Goal: Task Accomplishment & Management: Manage account settings

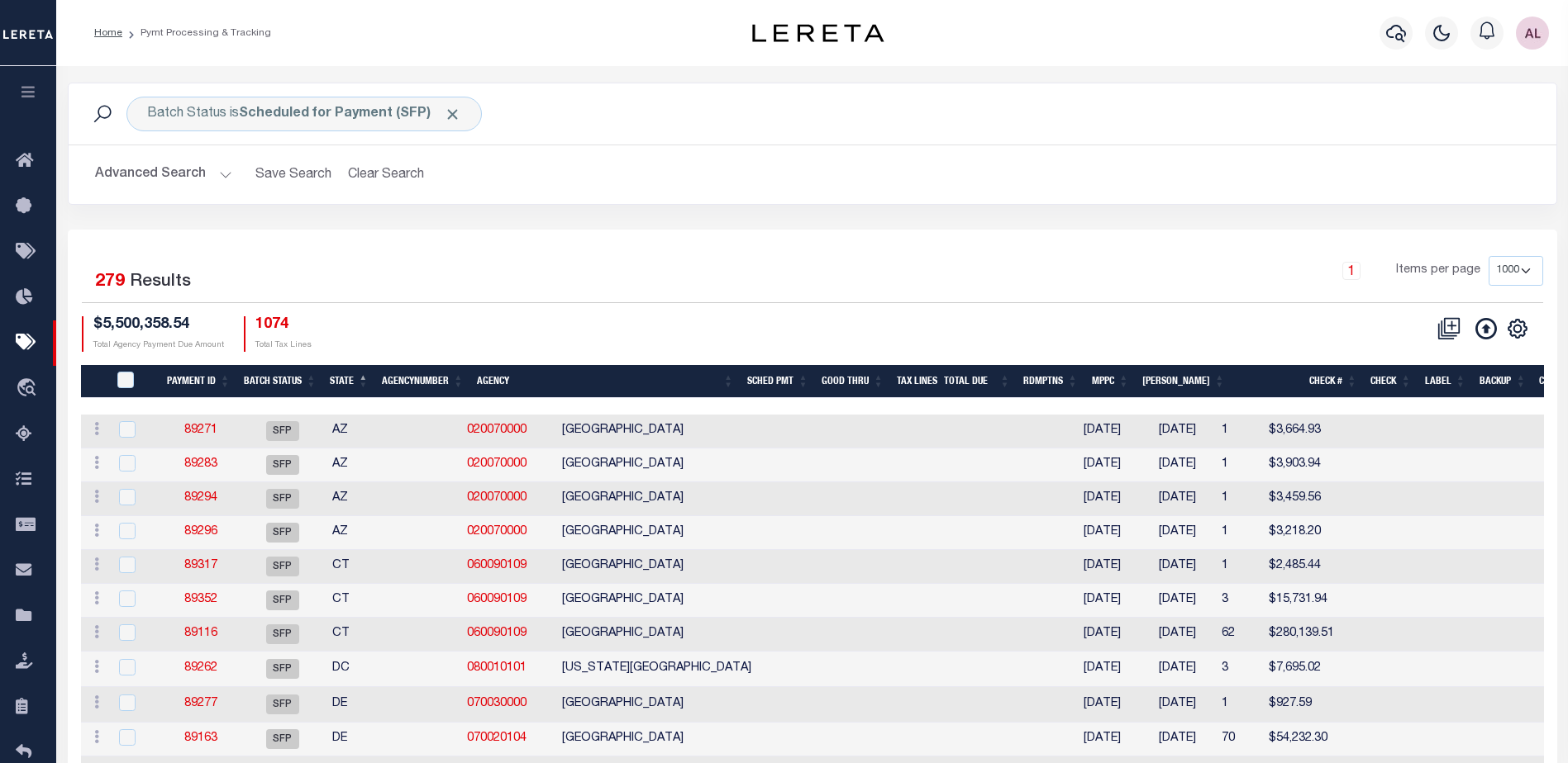
select select "1000"
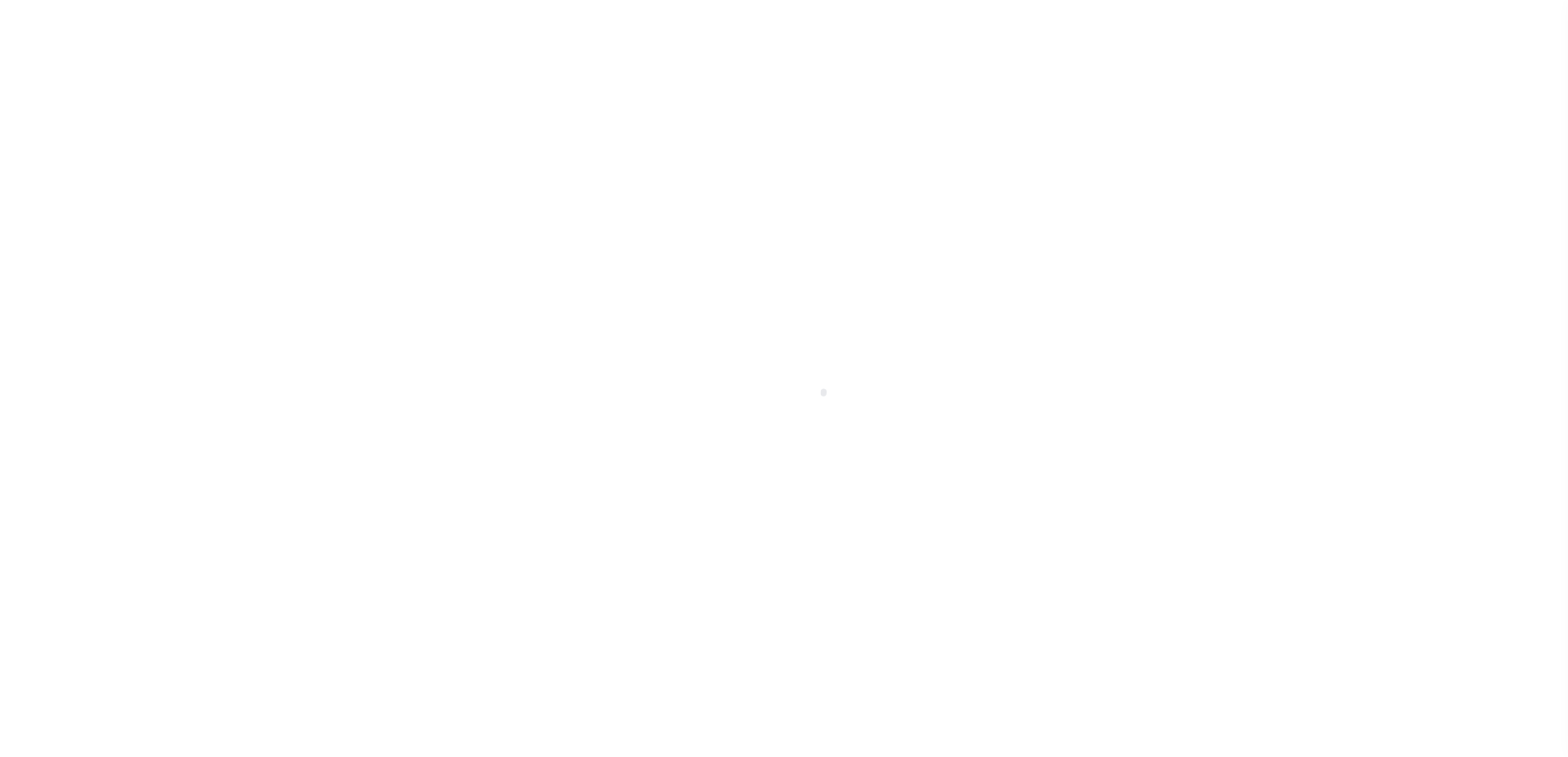
select select "1000"
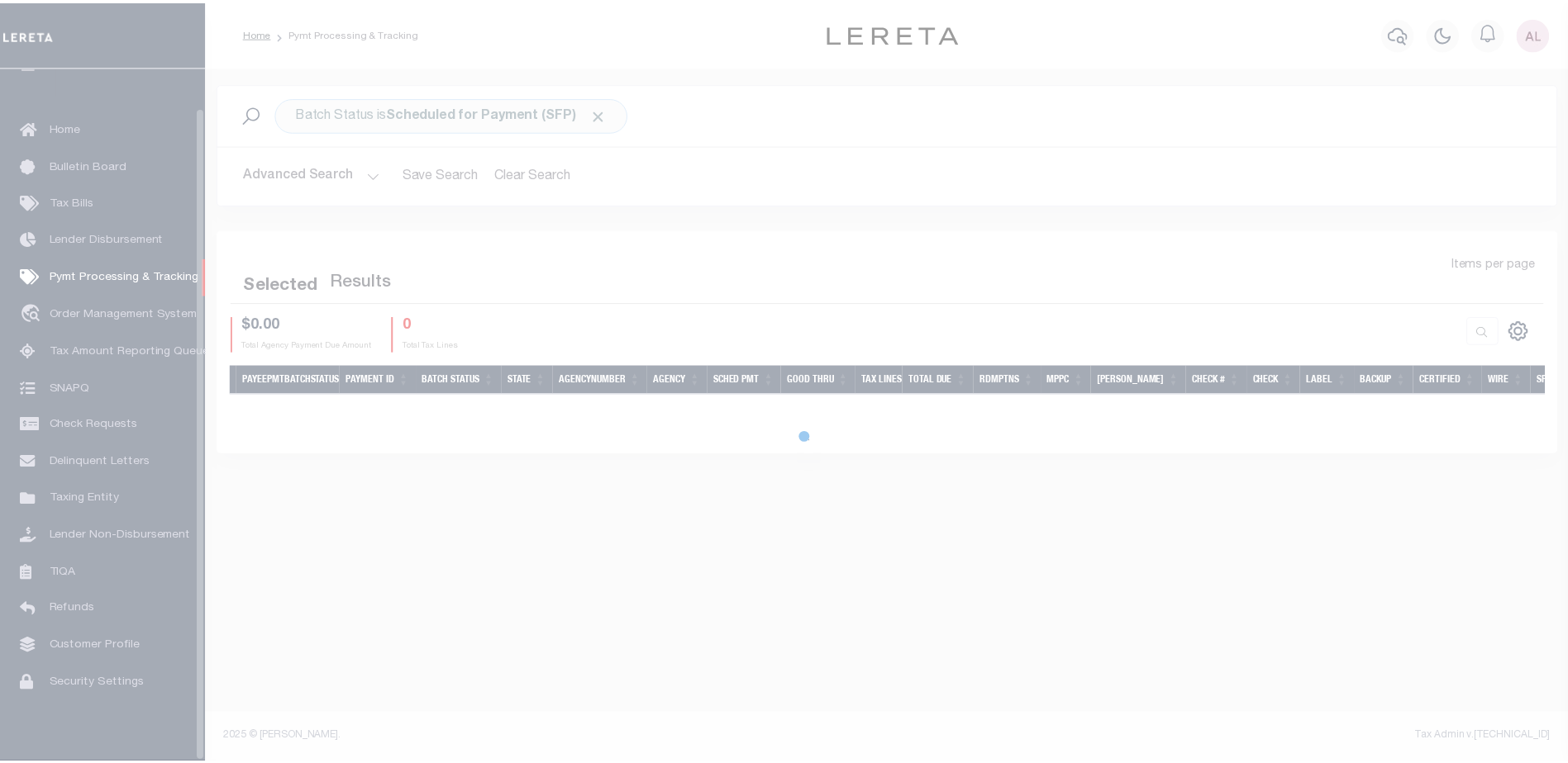
scroll to position [41, 0]
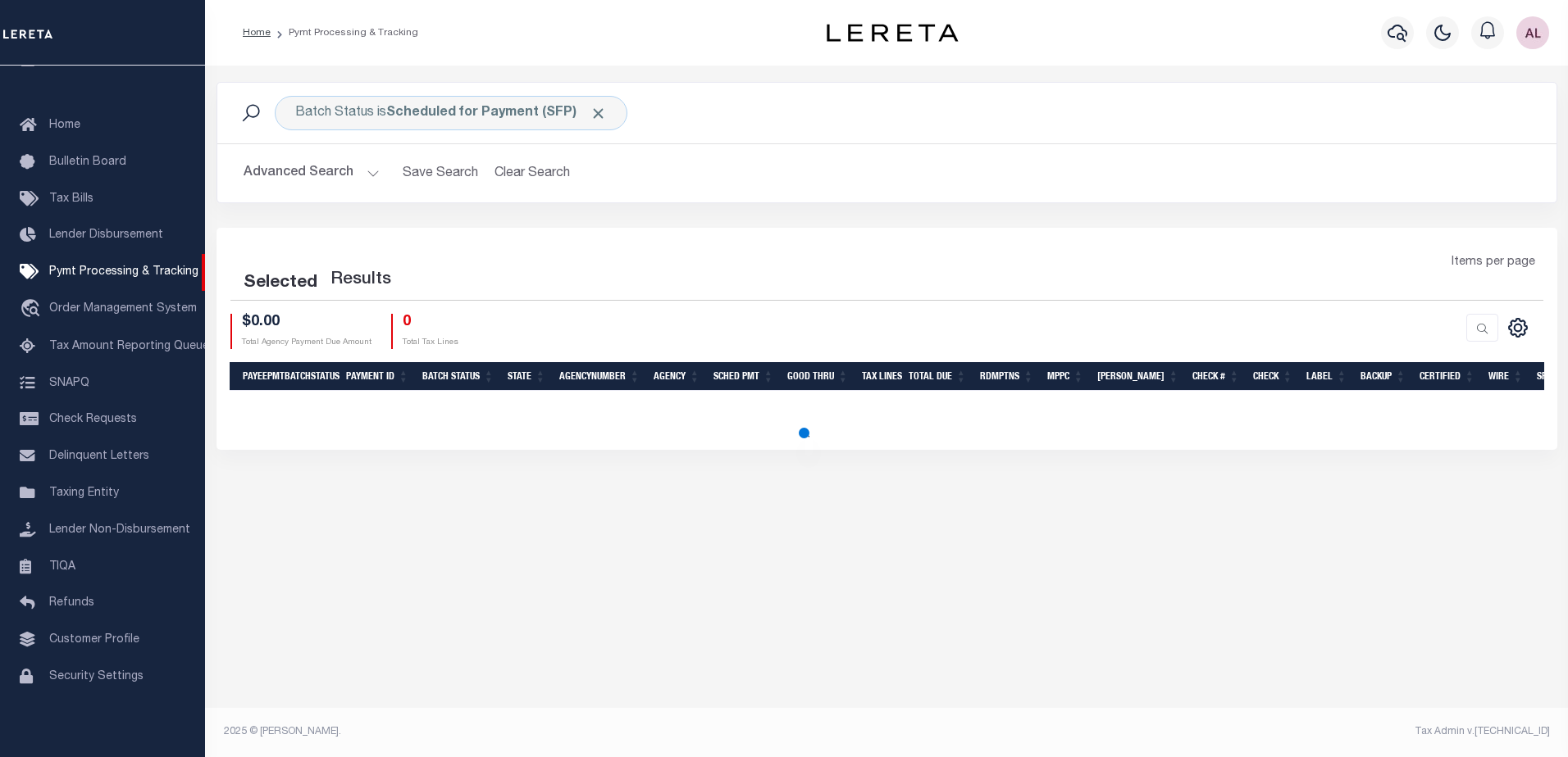
select select "1000"
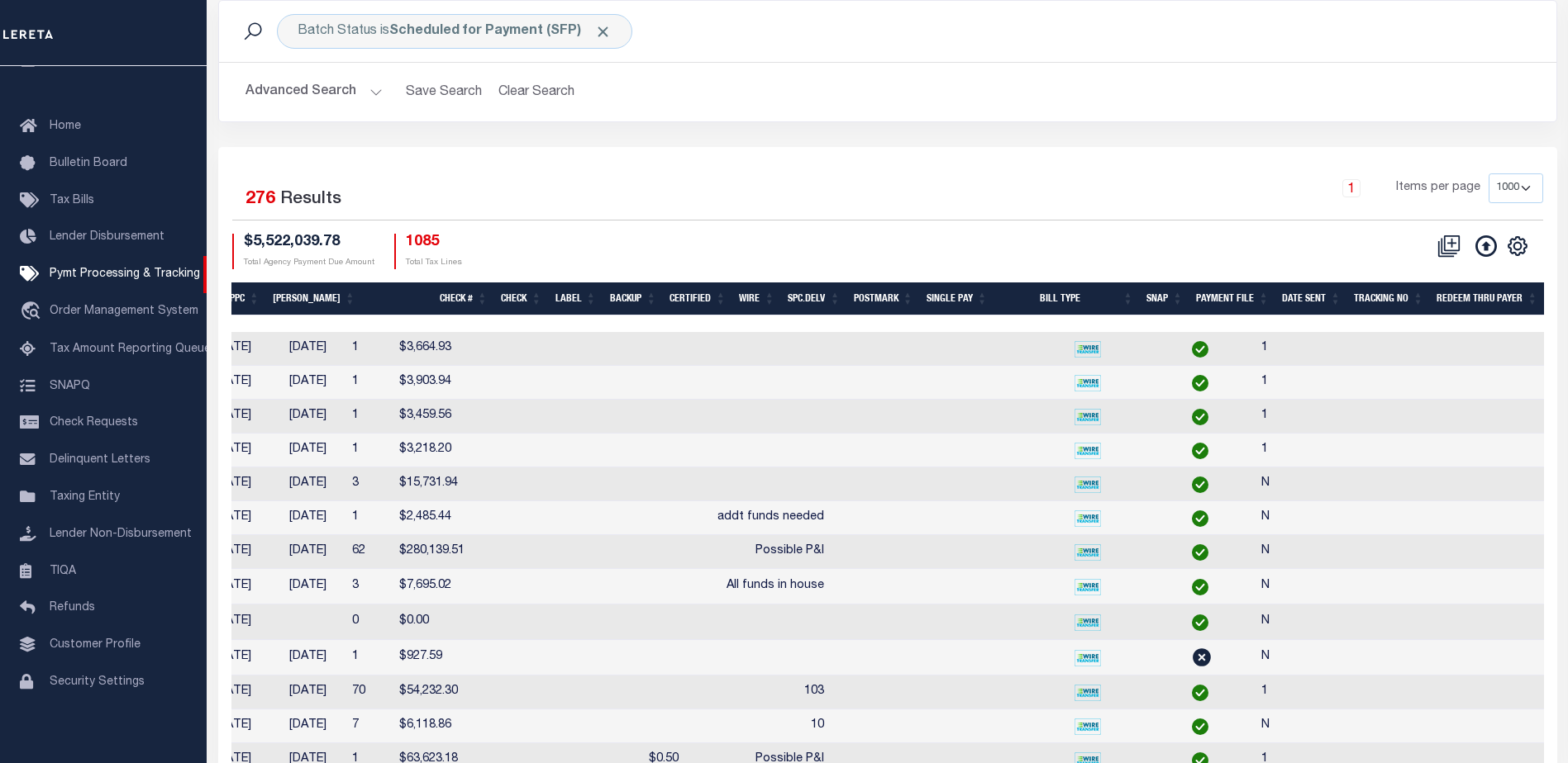
scroll to position [0, 1020]
click at [1514, 244] on icon "" at bounding box center [1518, 246] width 22 height 22
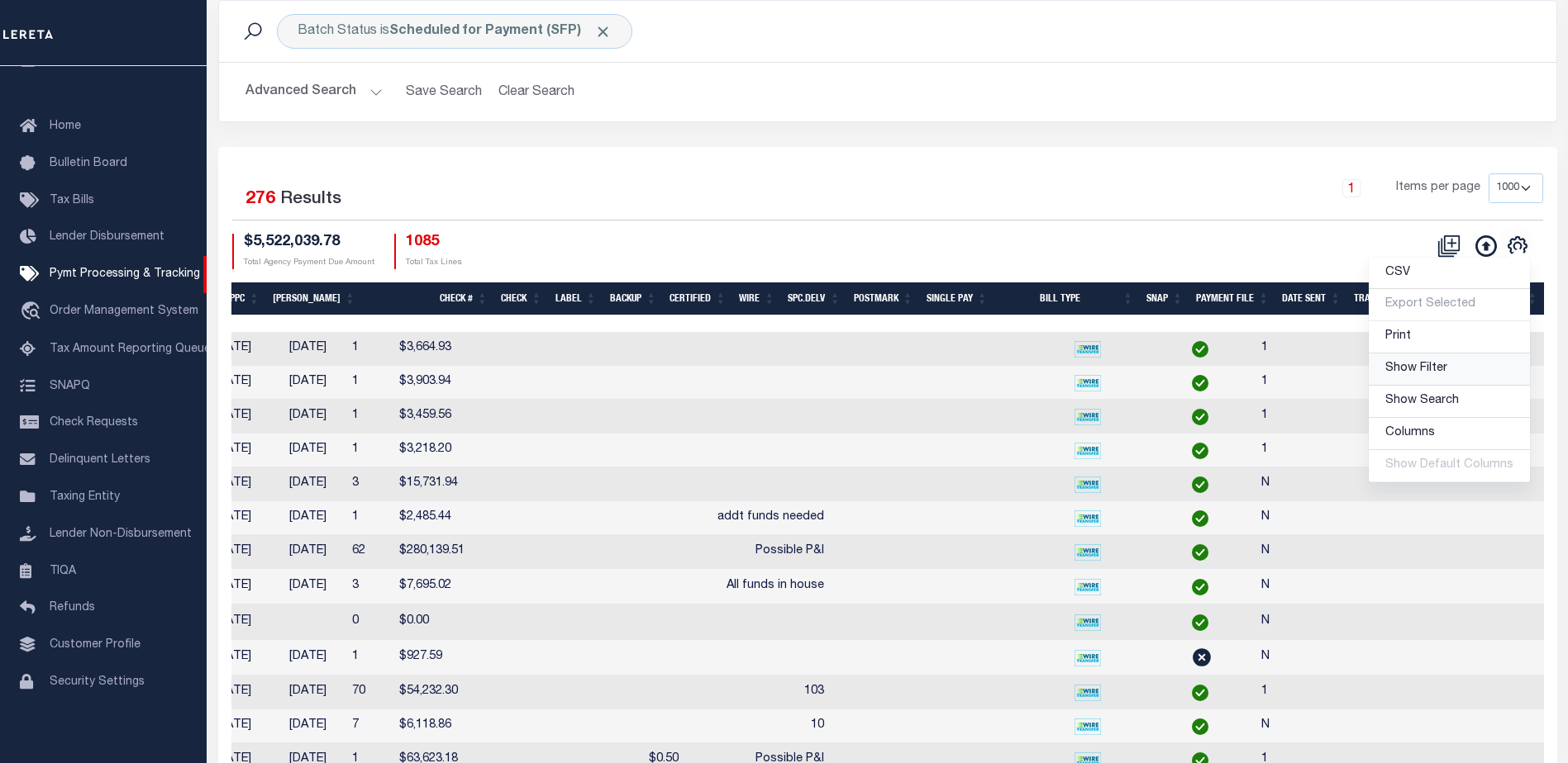
click at [1416, 375] on span "Show Filter" at bounding box center [1416, 369] width 62 height 12
select select
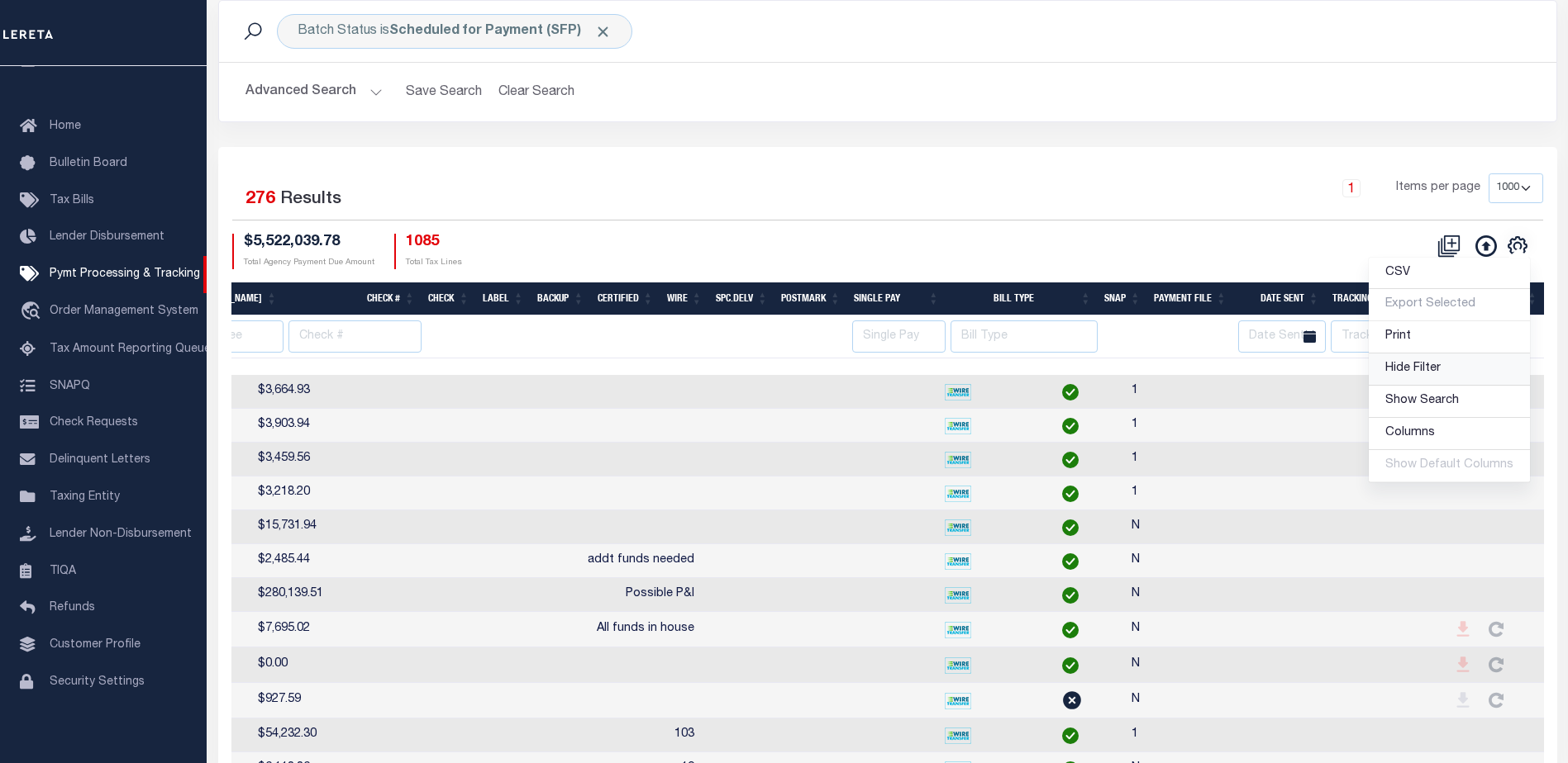
scroll to position [0, 1257]
click at [1364, 333] on input "text" at bounding box center [1380, 336] width 99 height 32
type input "audria"
select select
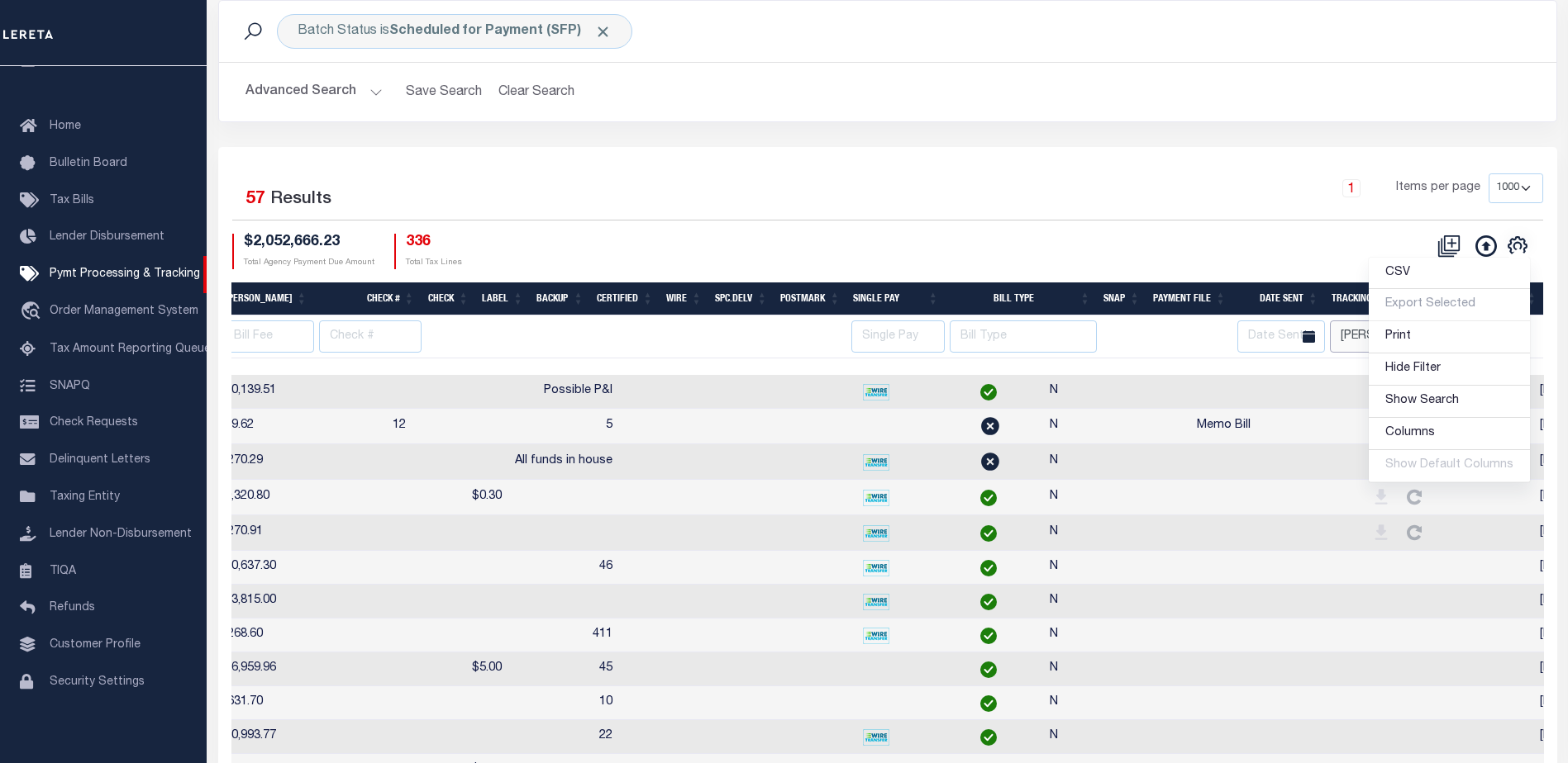
scroll to position [0, 1225]
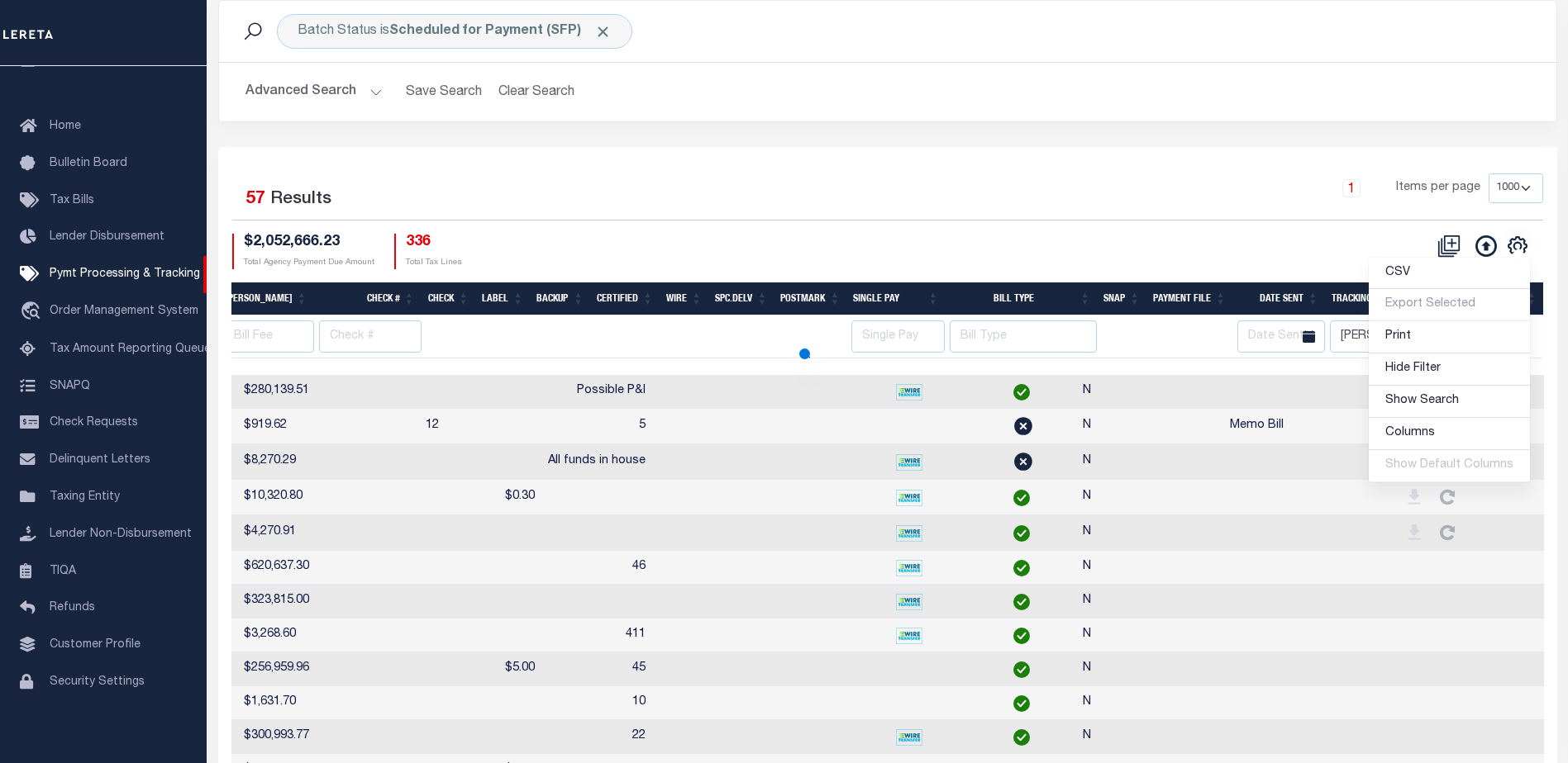
select select
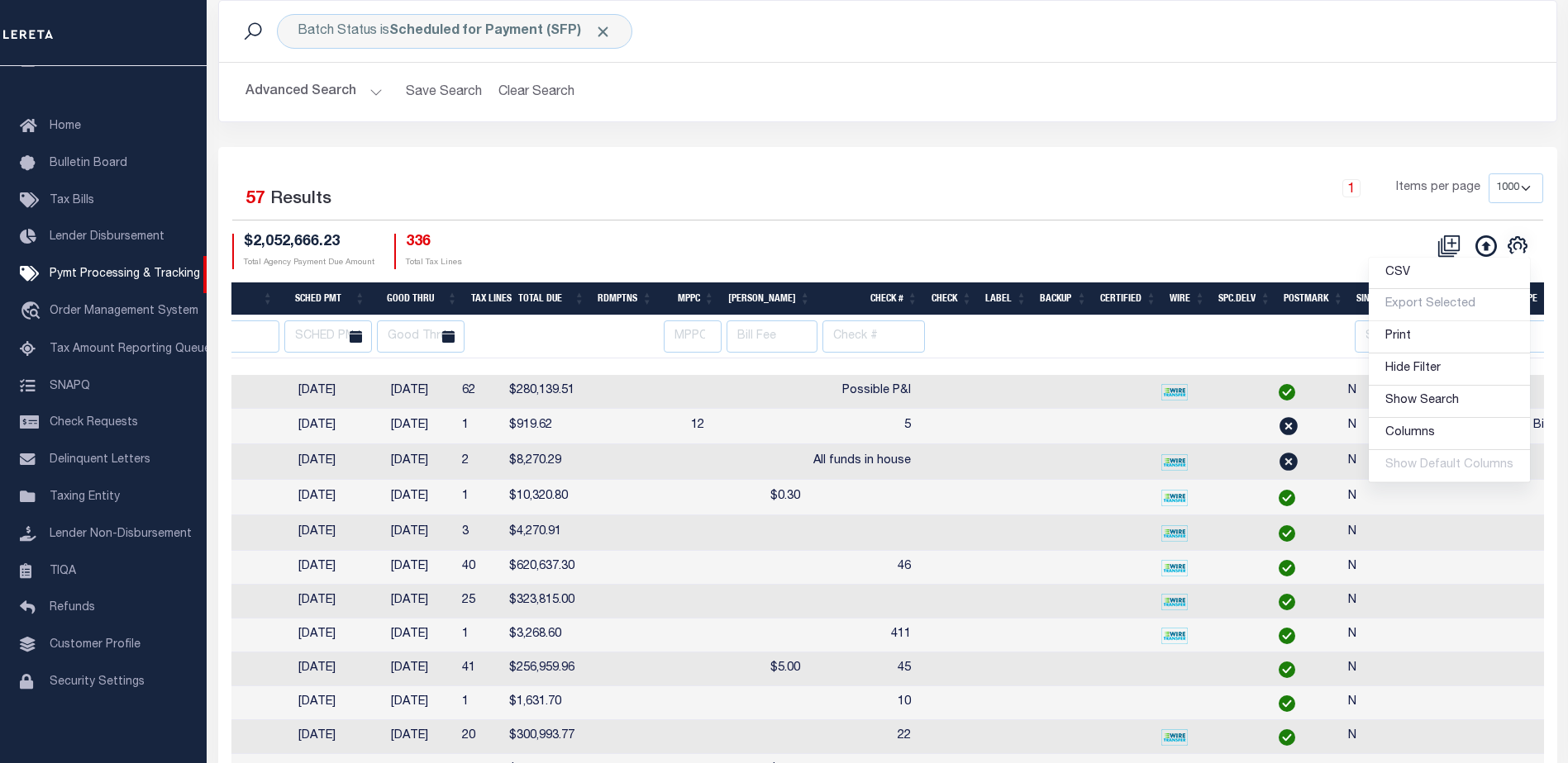
scroll to position [0, 0]
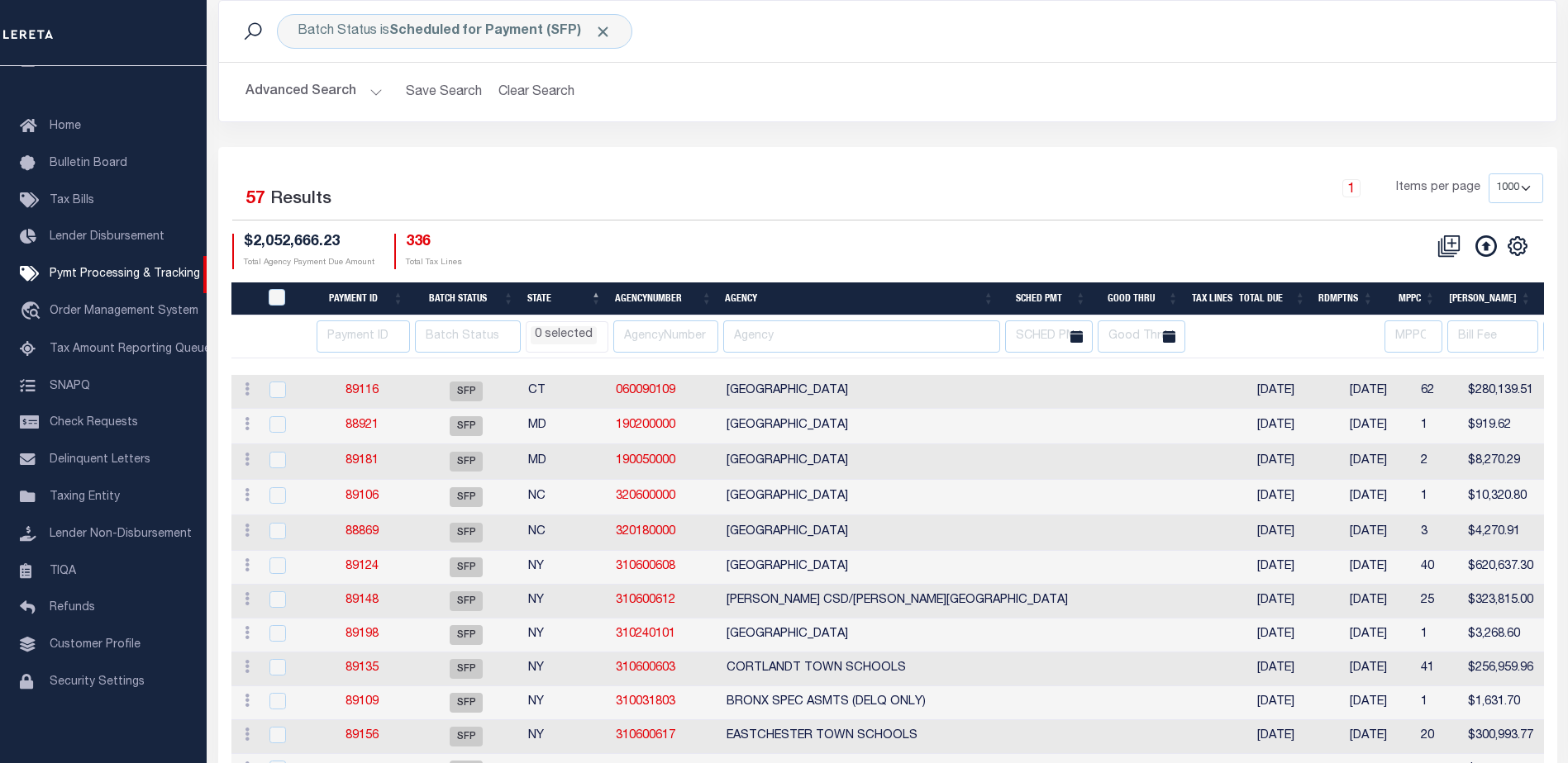
click at [1152, 292] on th "Good Thru" at bounding box center [1139, 299] width 92 height 34
select select
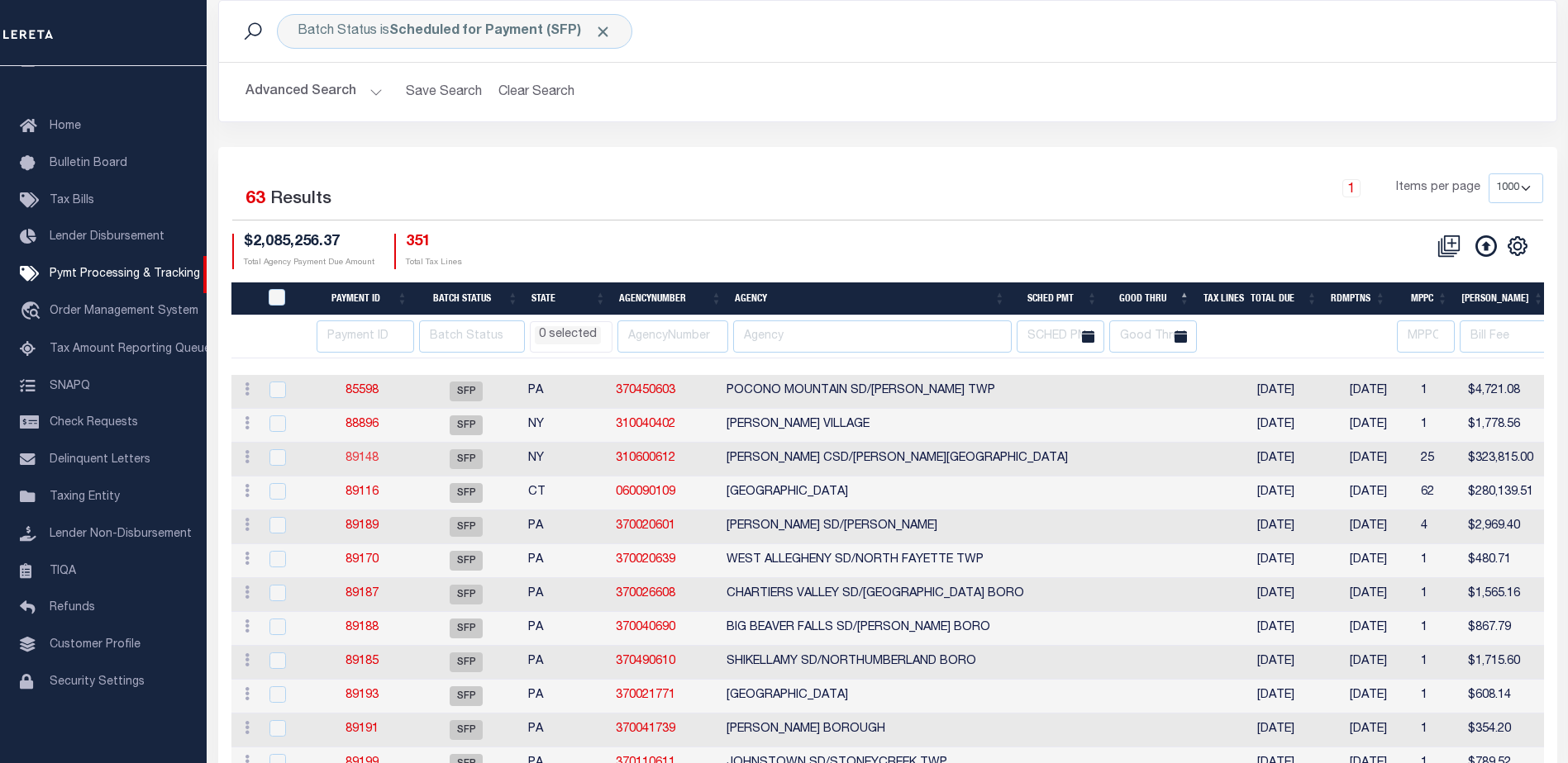
click at [362, 456] on link "89148" at bounding box center [362, 459] width 33 height 12
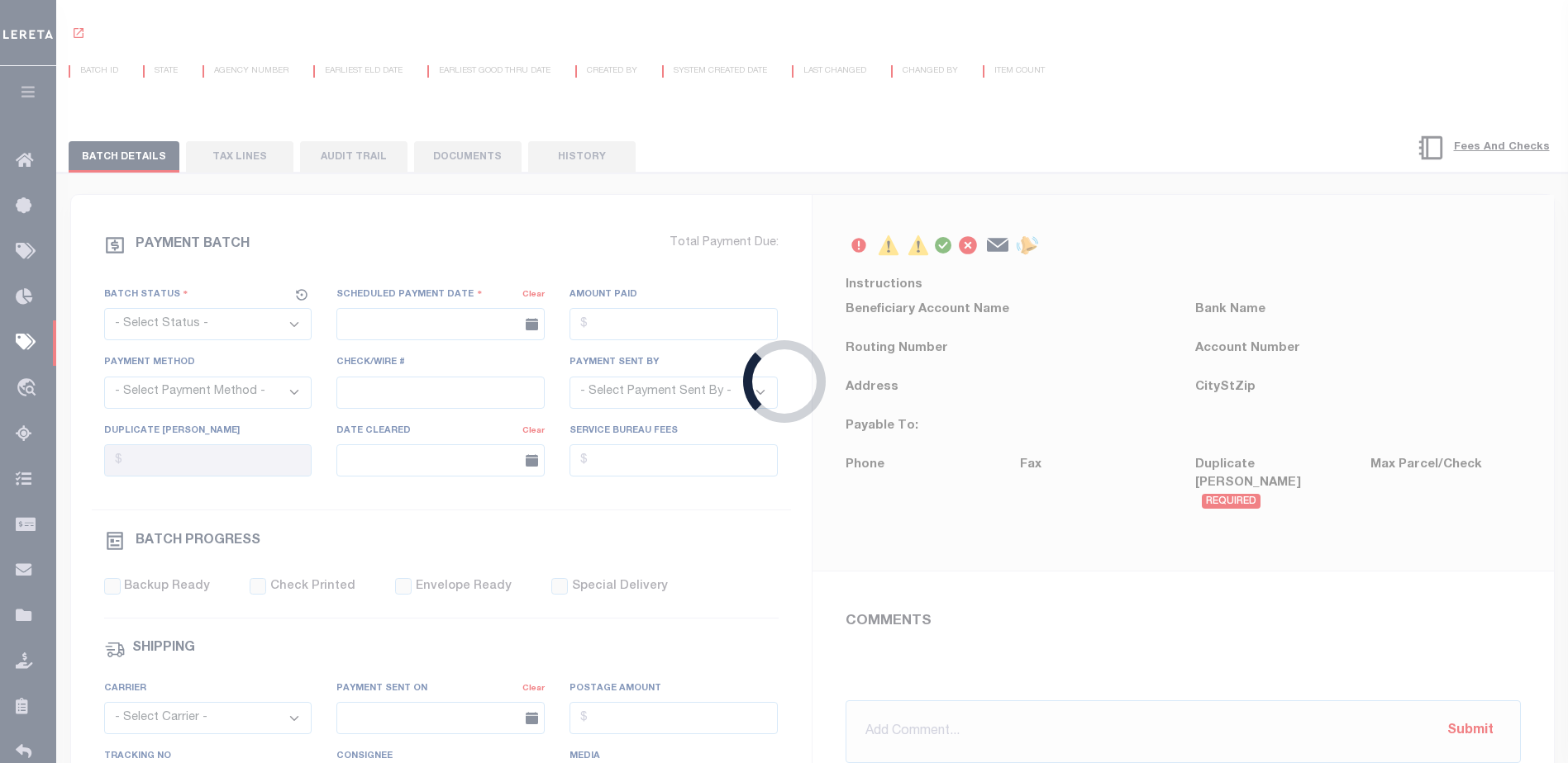
select select "SFP"
type input "[DATE]"
type input "[PERSON_NAME]"
type input "N"
radio input "true"
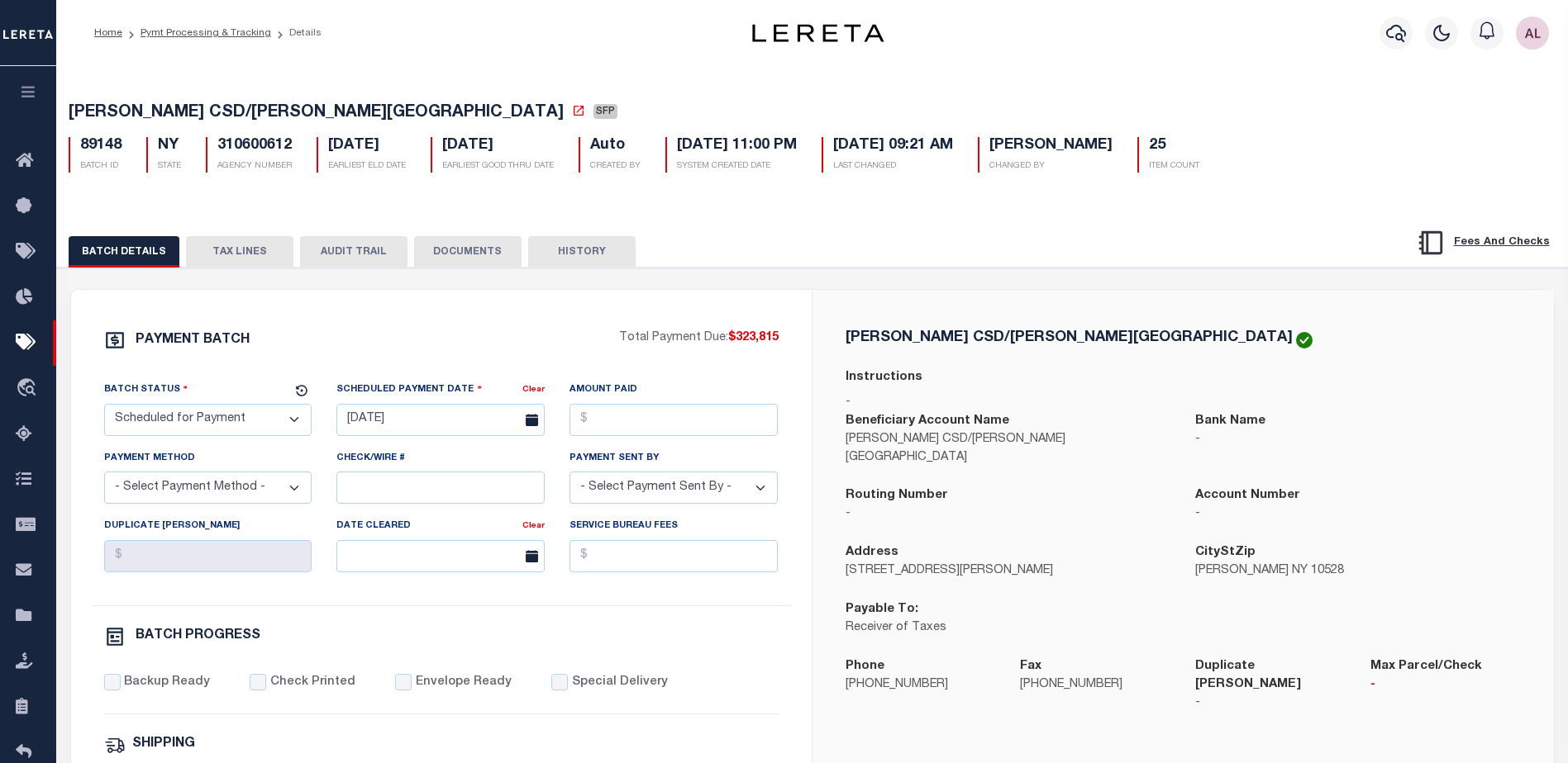
click at [244, 254] on button "TAX LINES" at bounding box center [240, 252] width 108 height 31
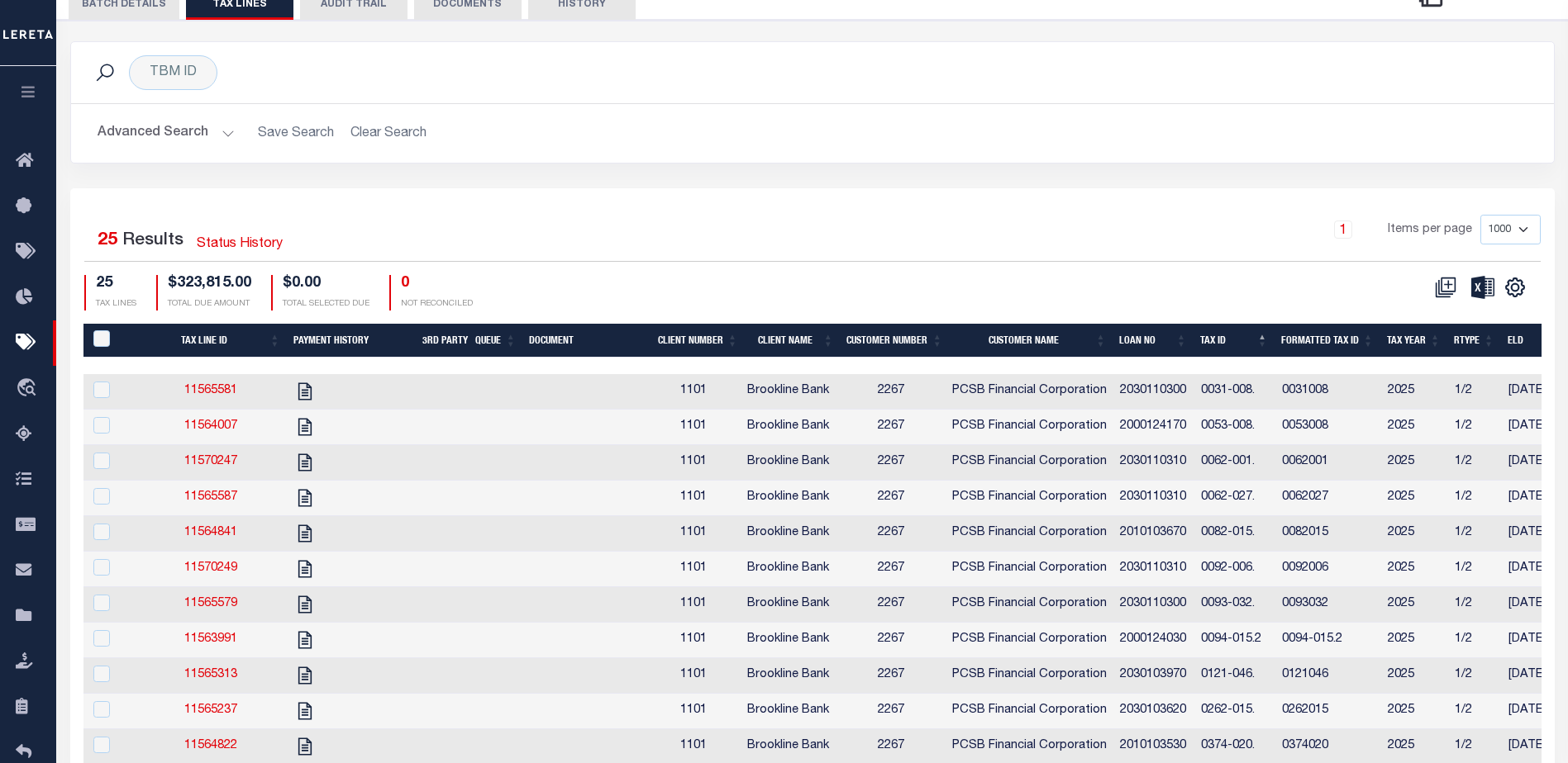
click at [144, 13] on button "BATCH DETAILS" at bounding box center [124, 4] width 111 height 31
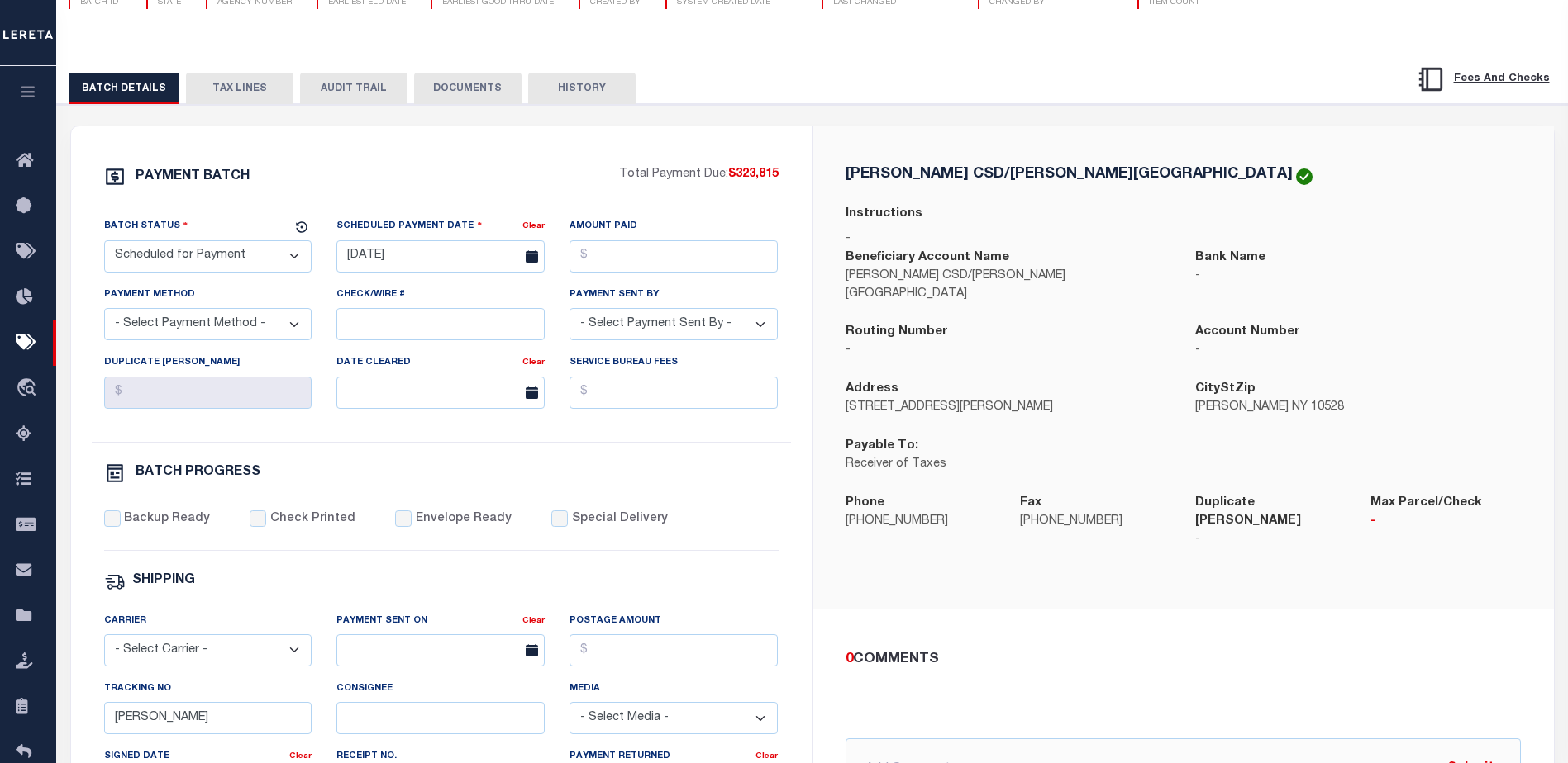
scroll to position [165, 0]
select select
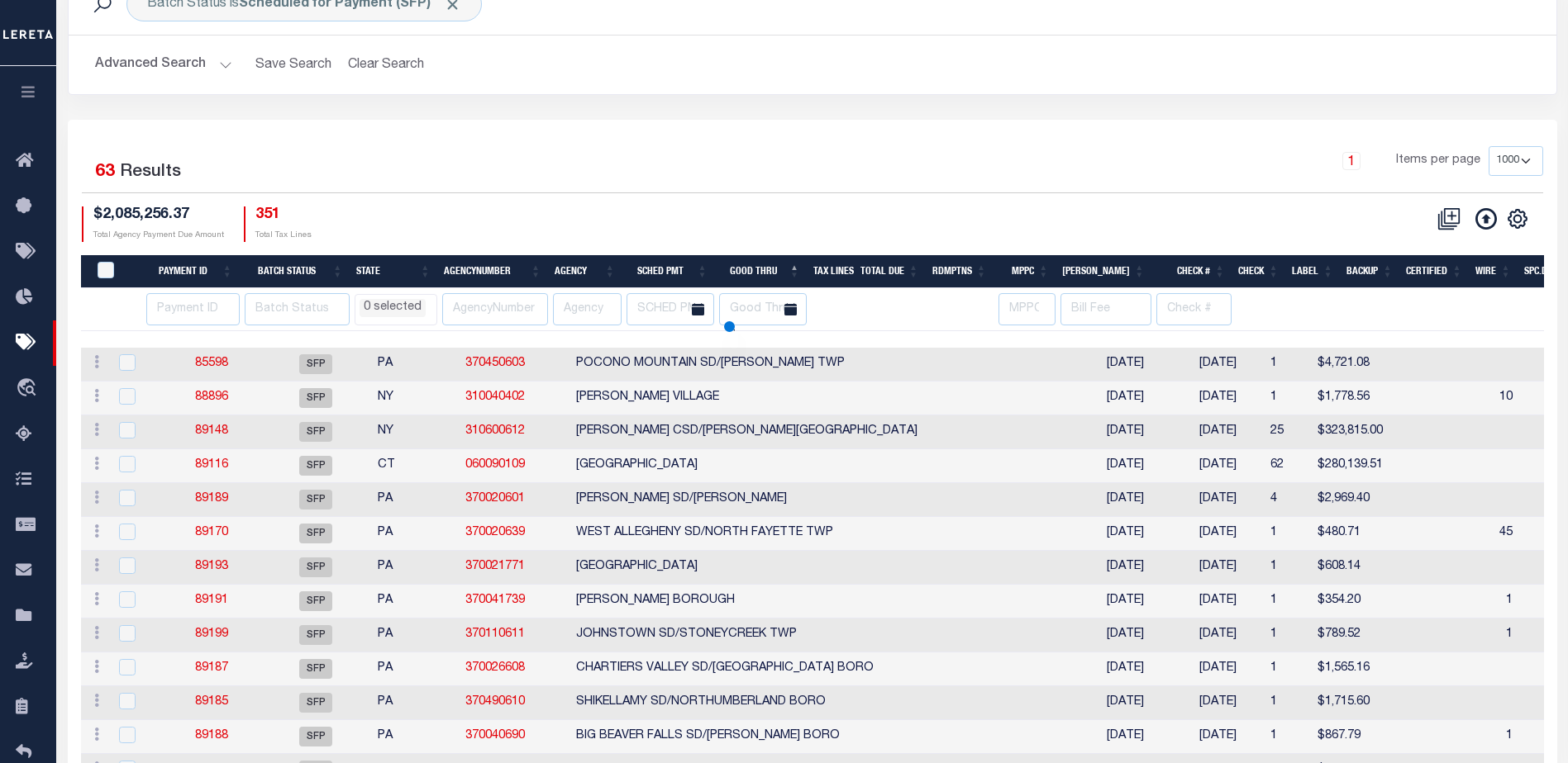
scroll to position [82, 0]
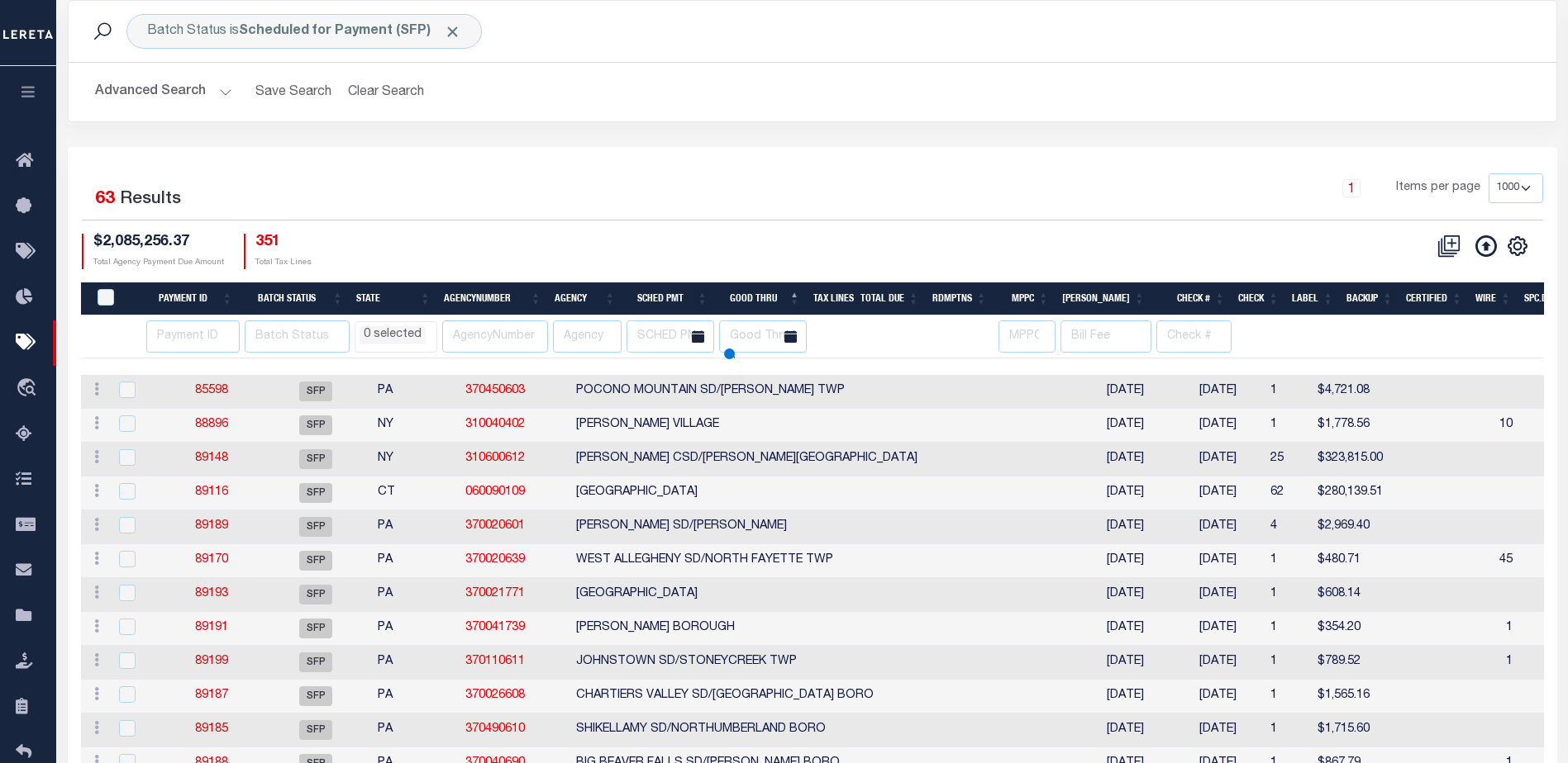
select select
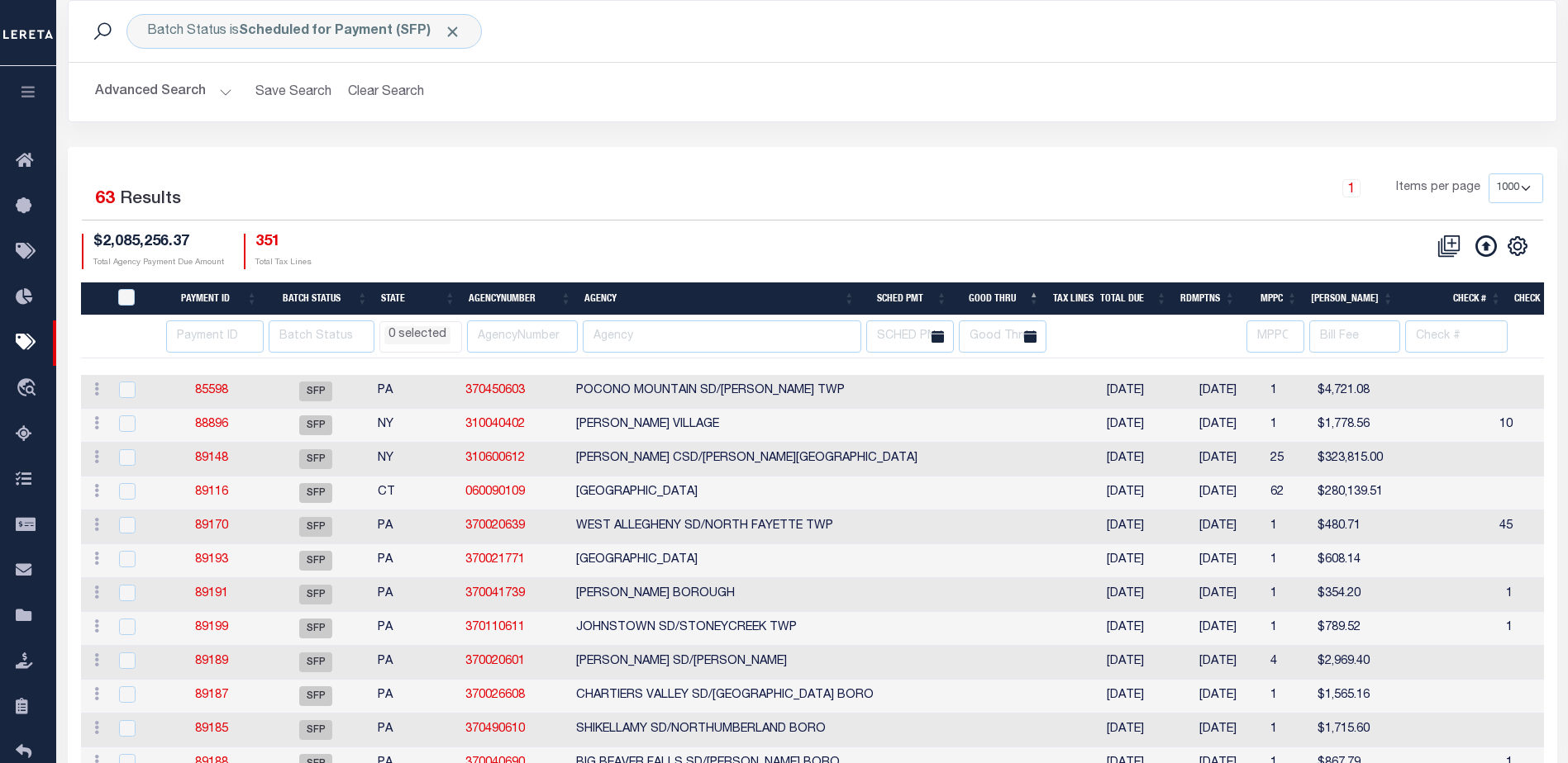
scroll to position [495, 0]
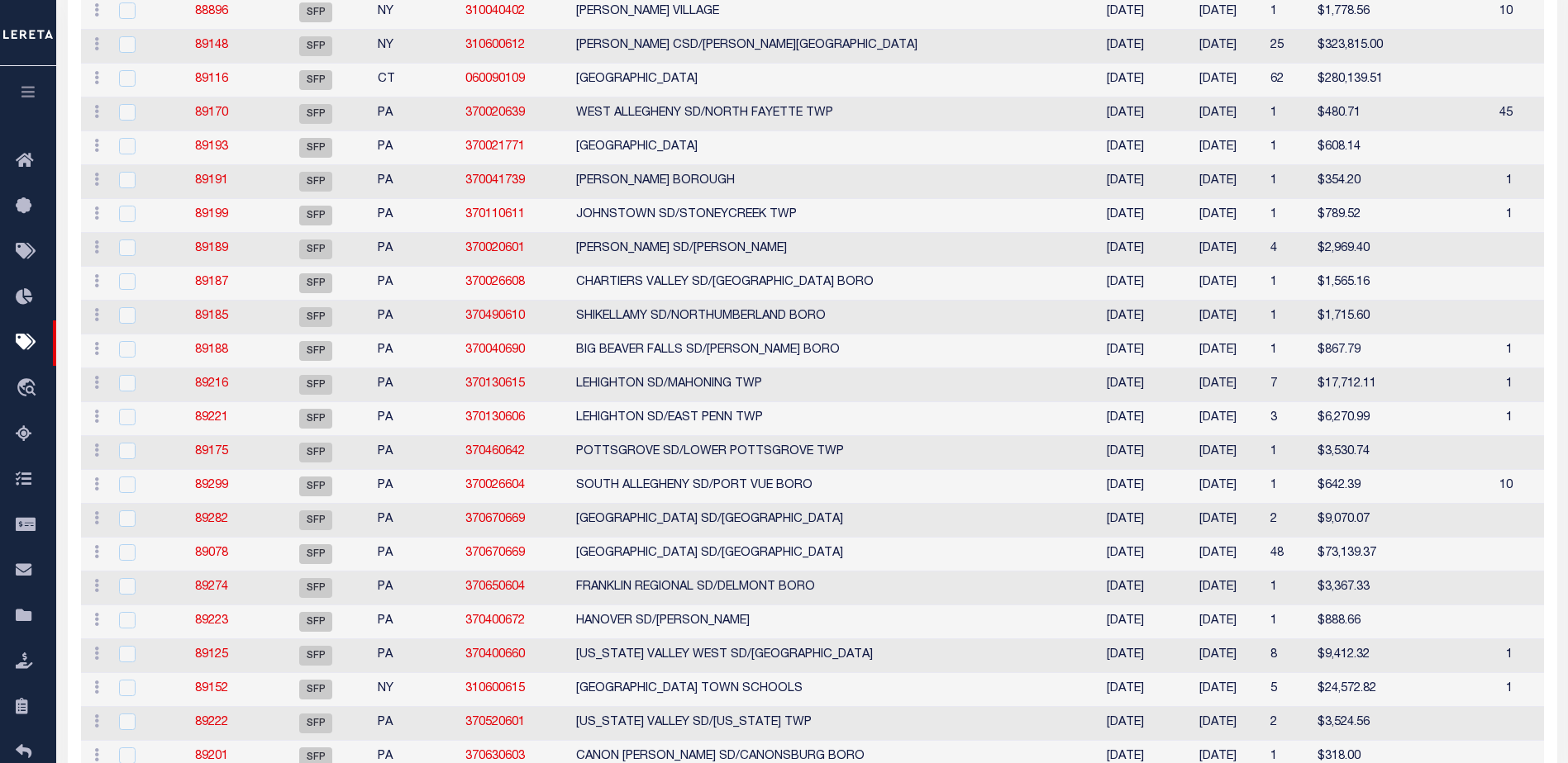
select select
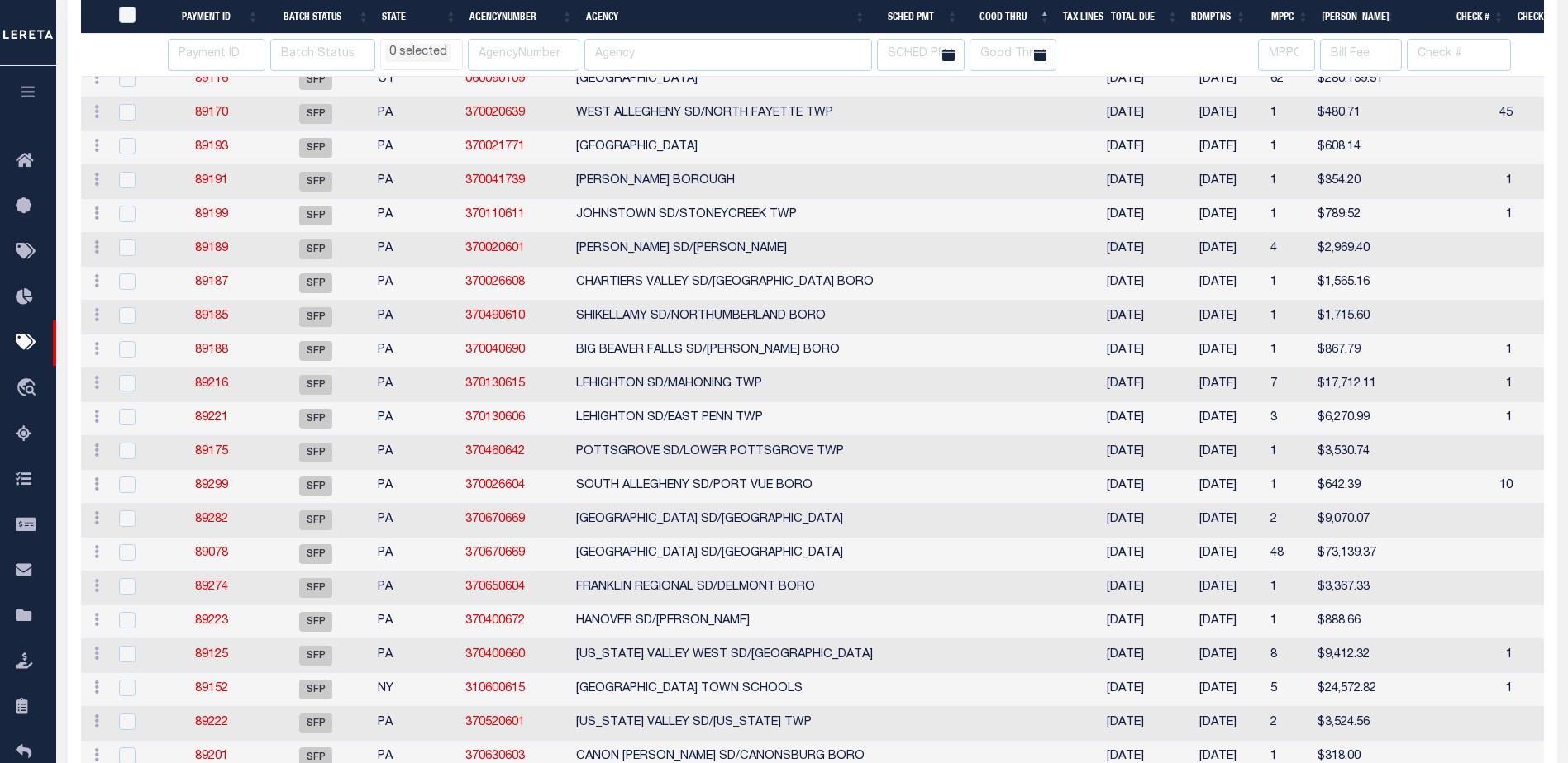
select select
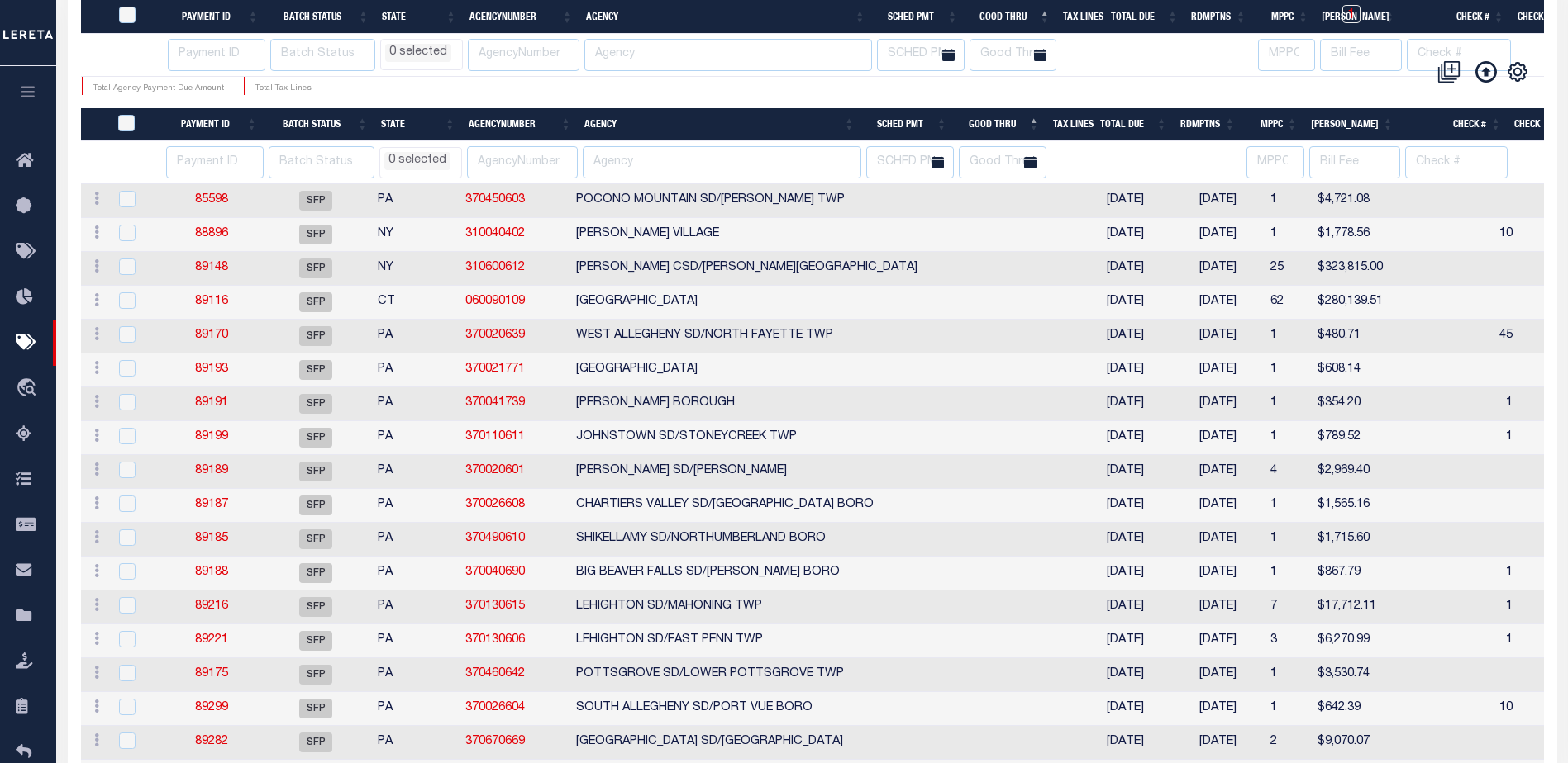
scroll to position [165, 0]
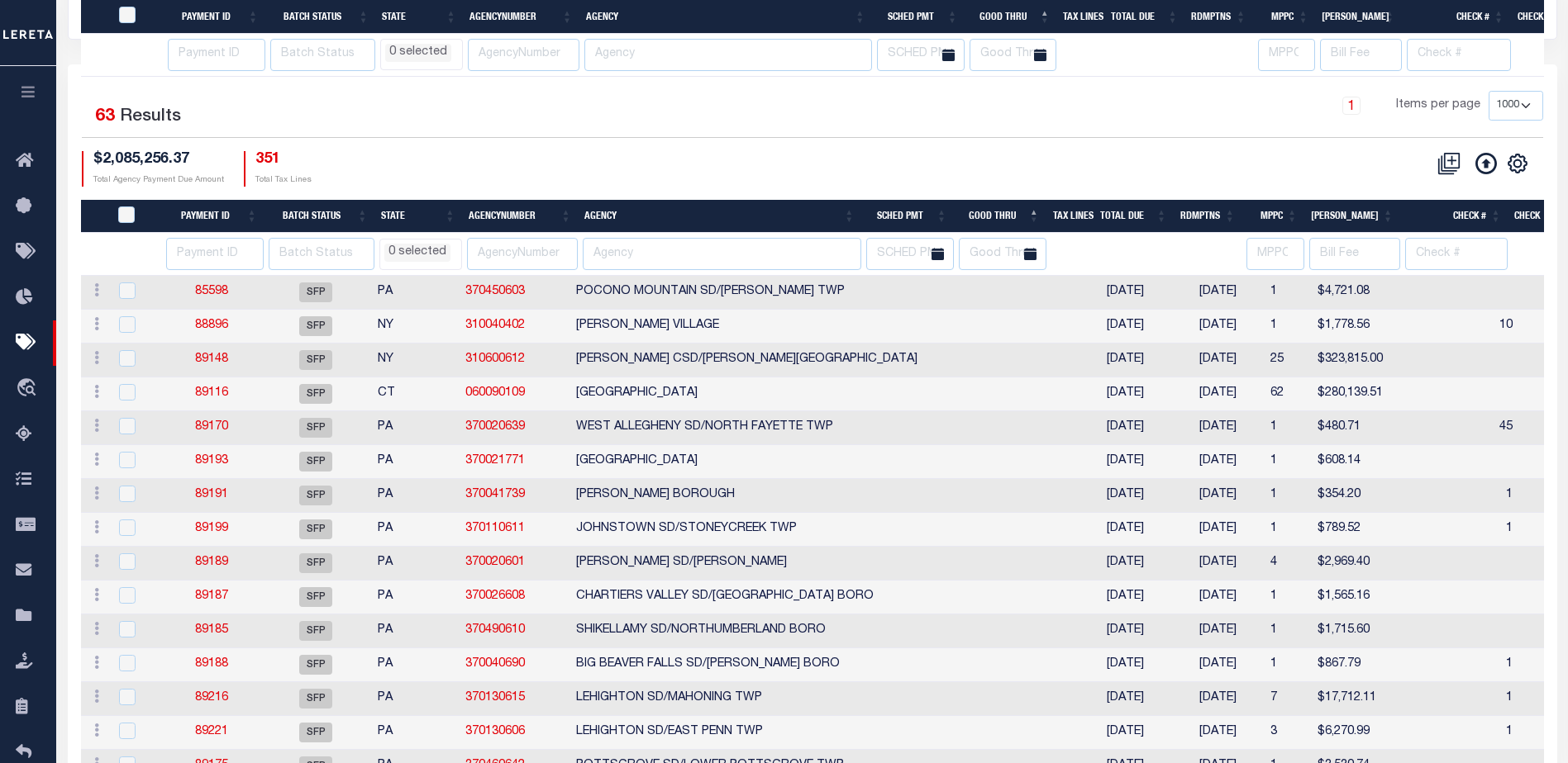
select select
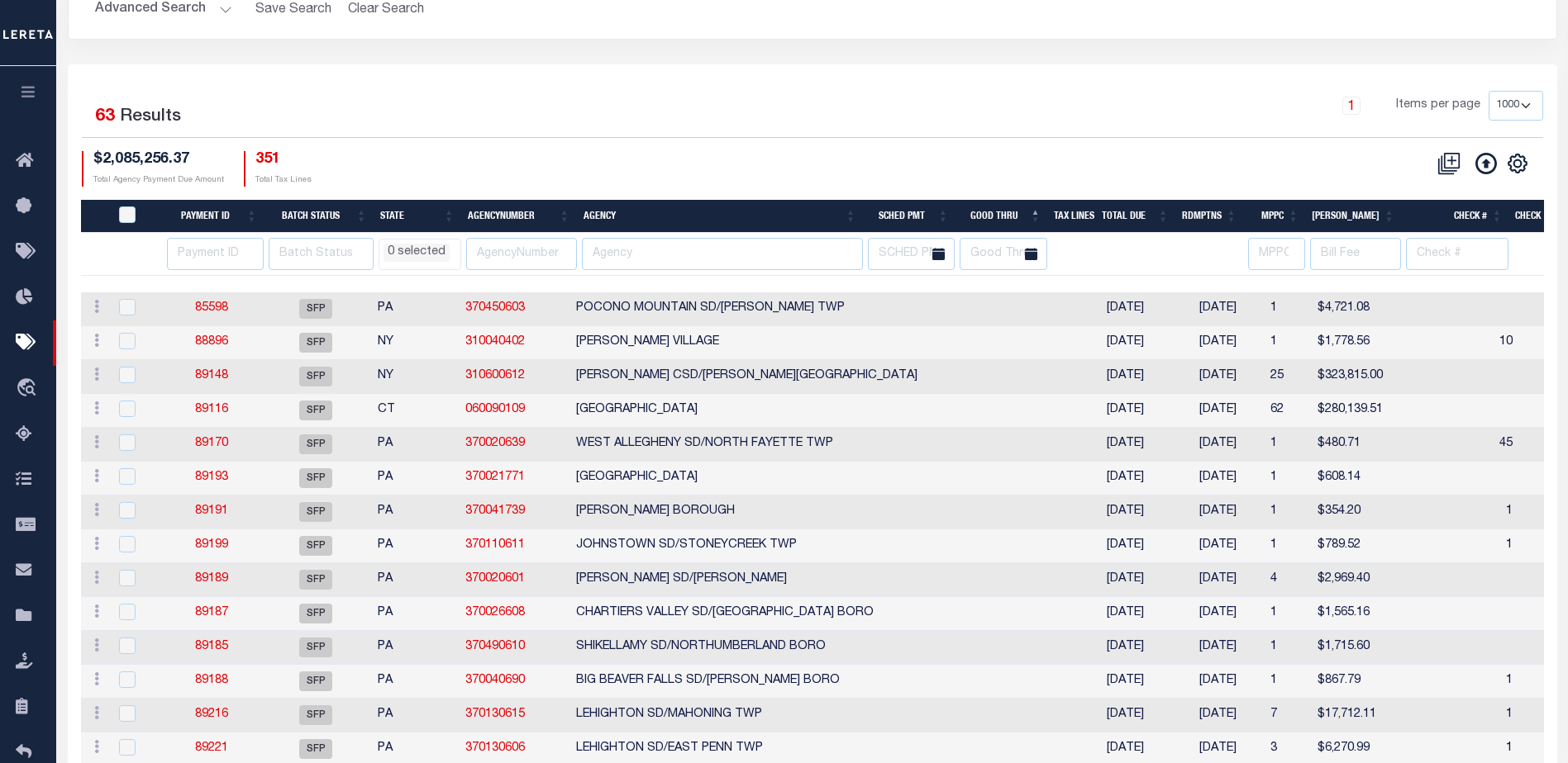
click at [723, 205] on th "Agency" at bounding box center [719, 217] width 286 height 34
select select
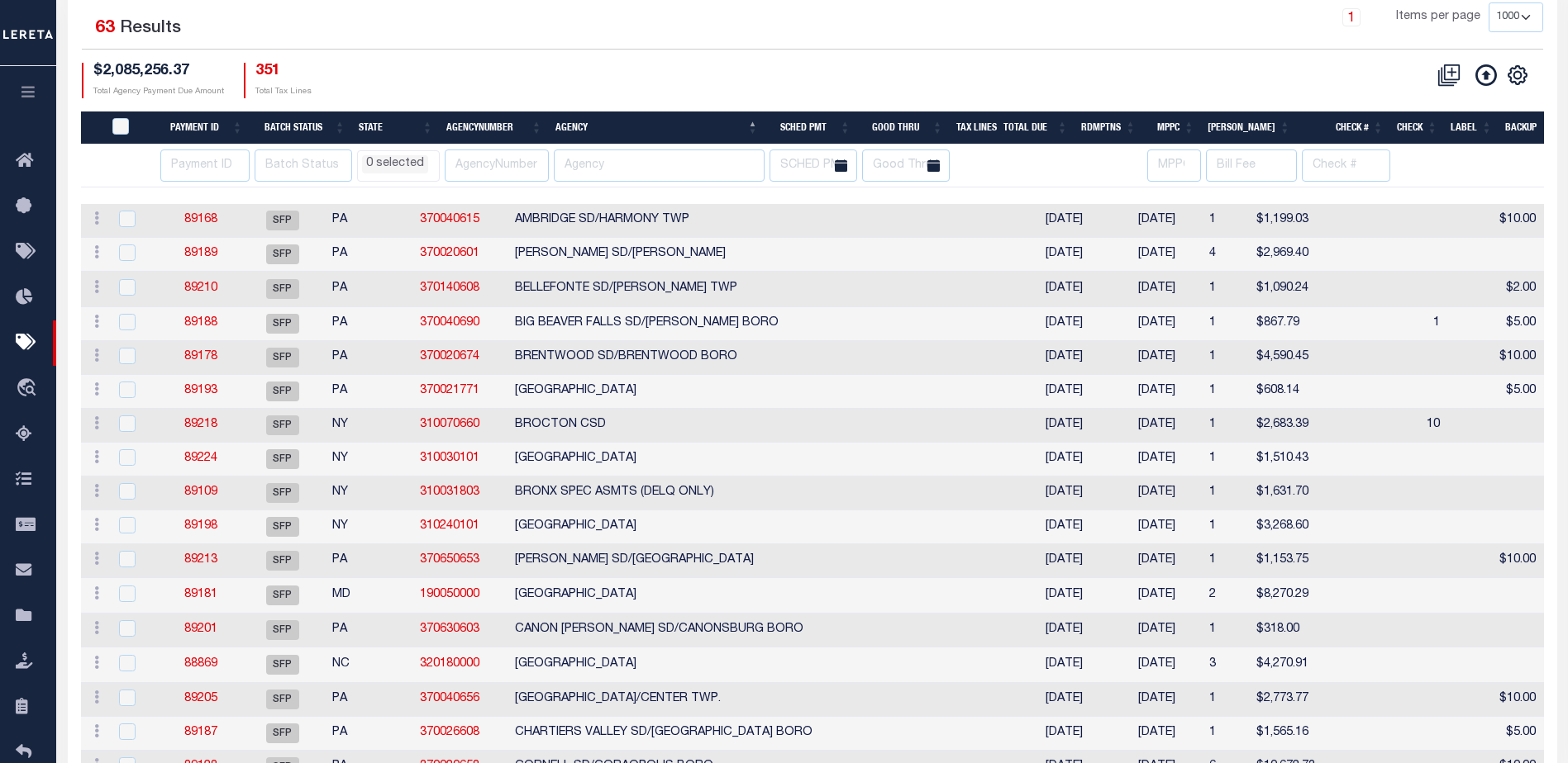
select select
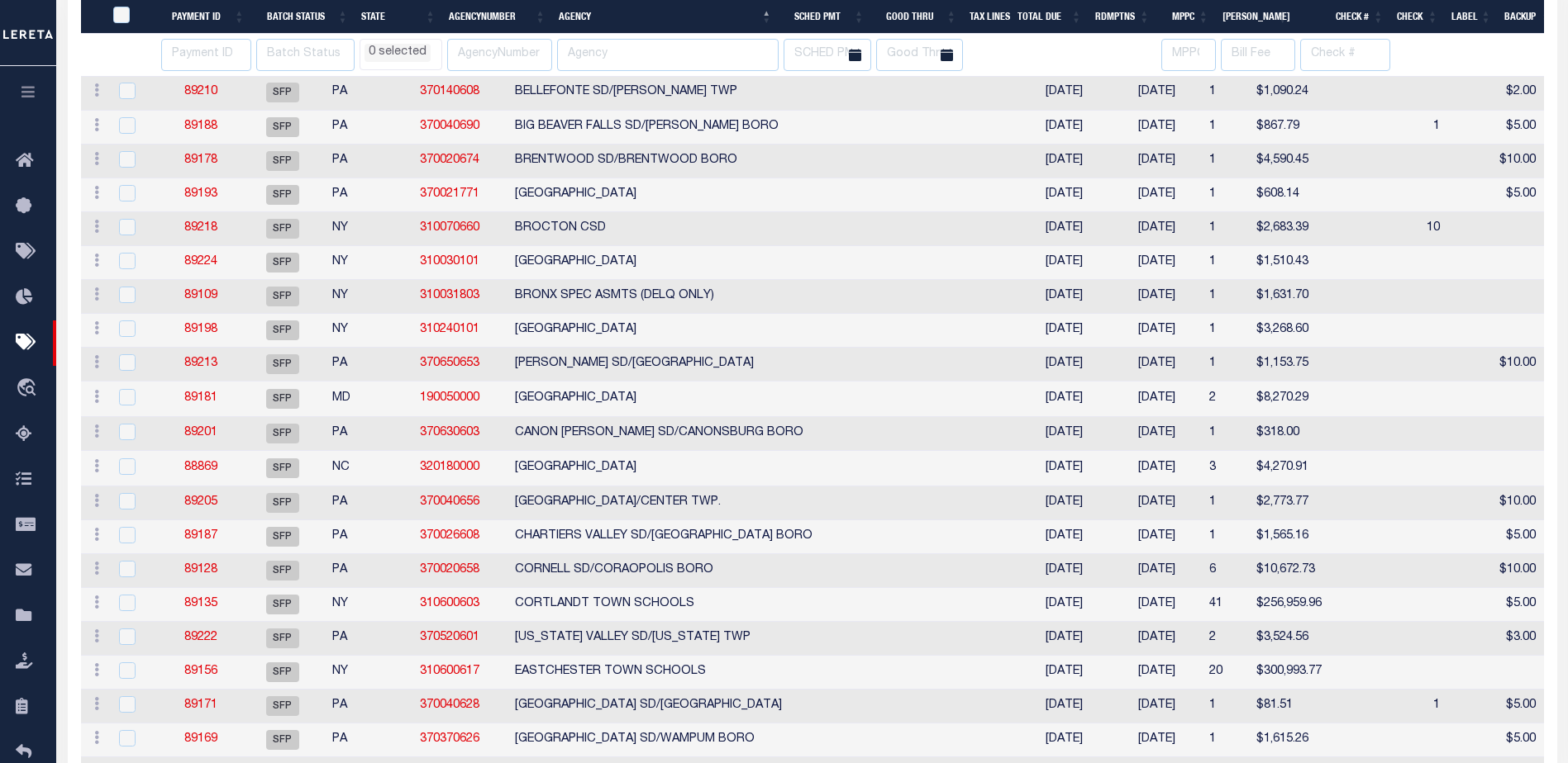
select select
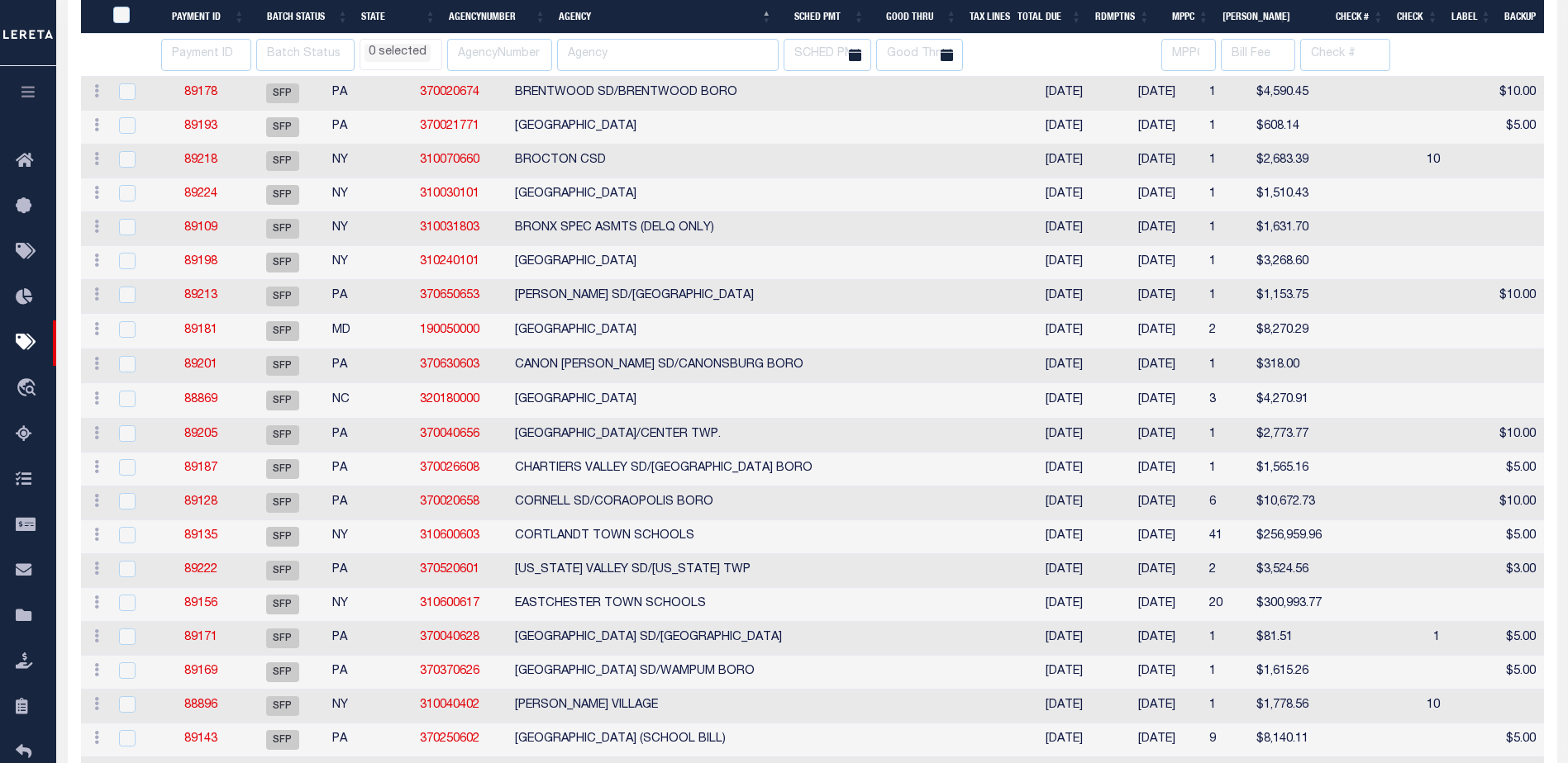
select select
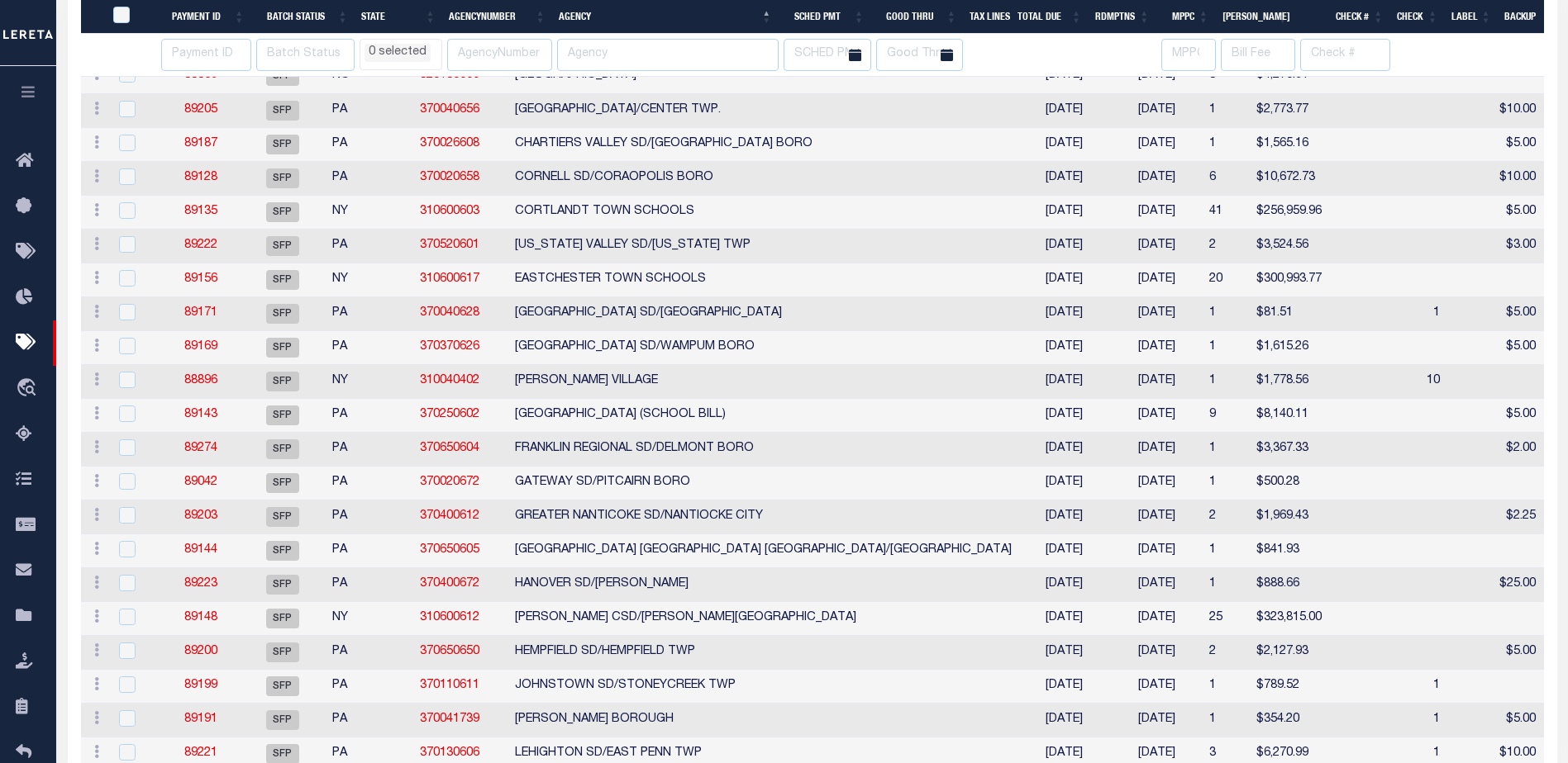
select select
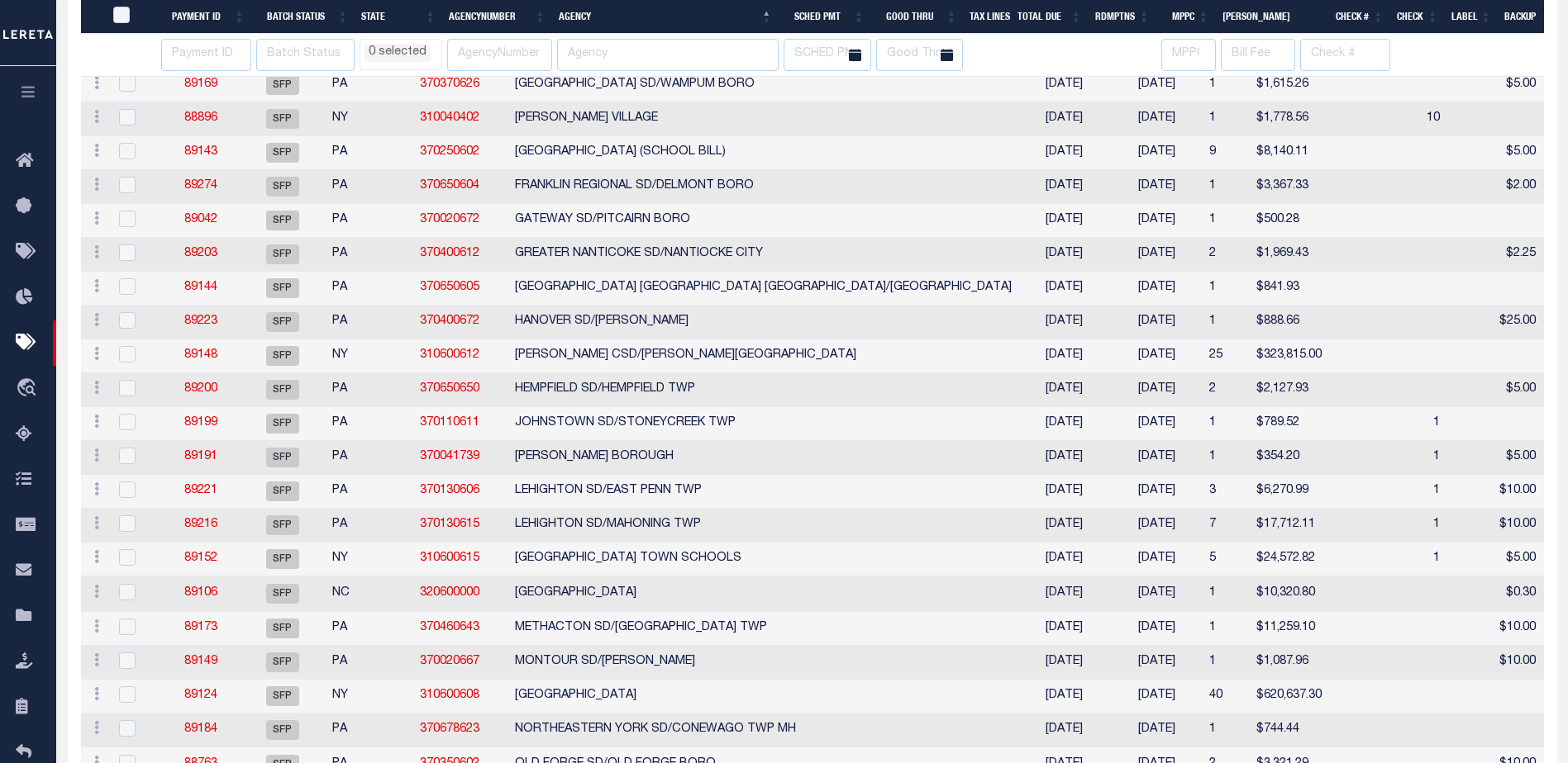
select select
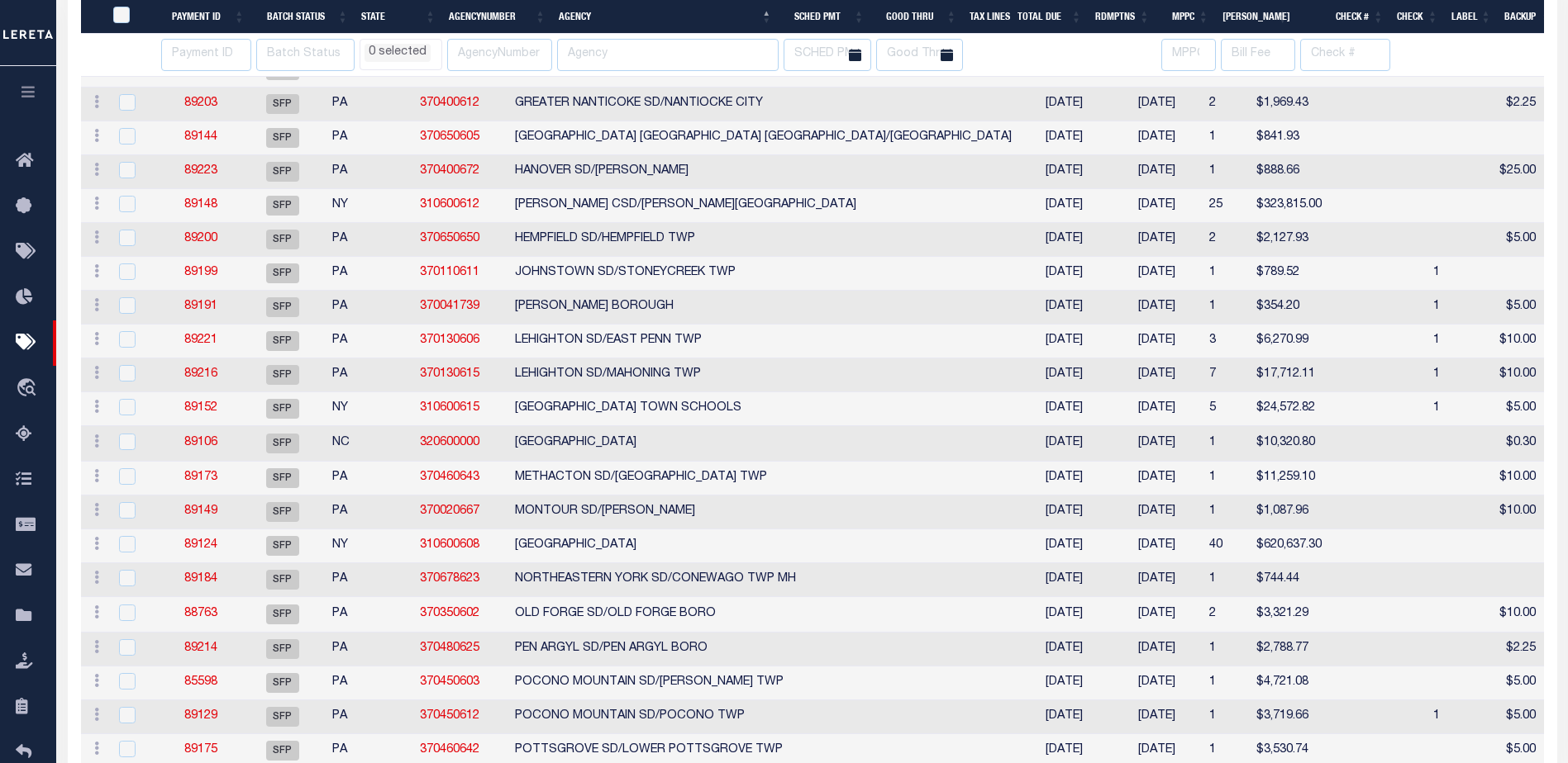
select select
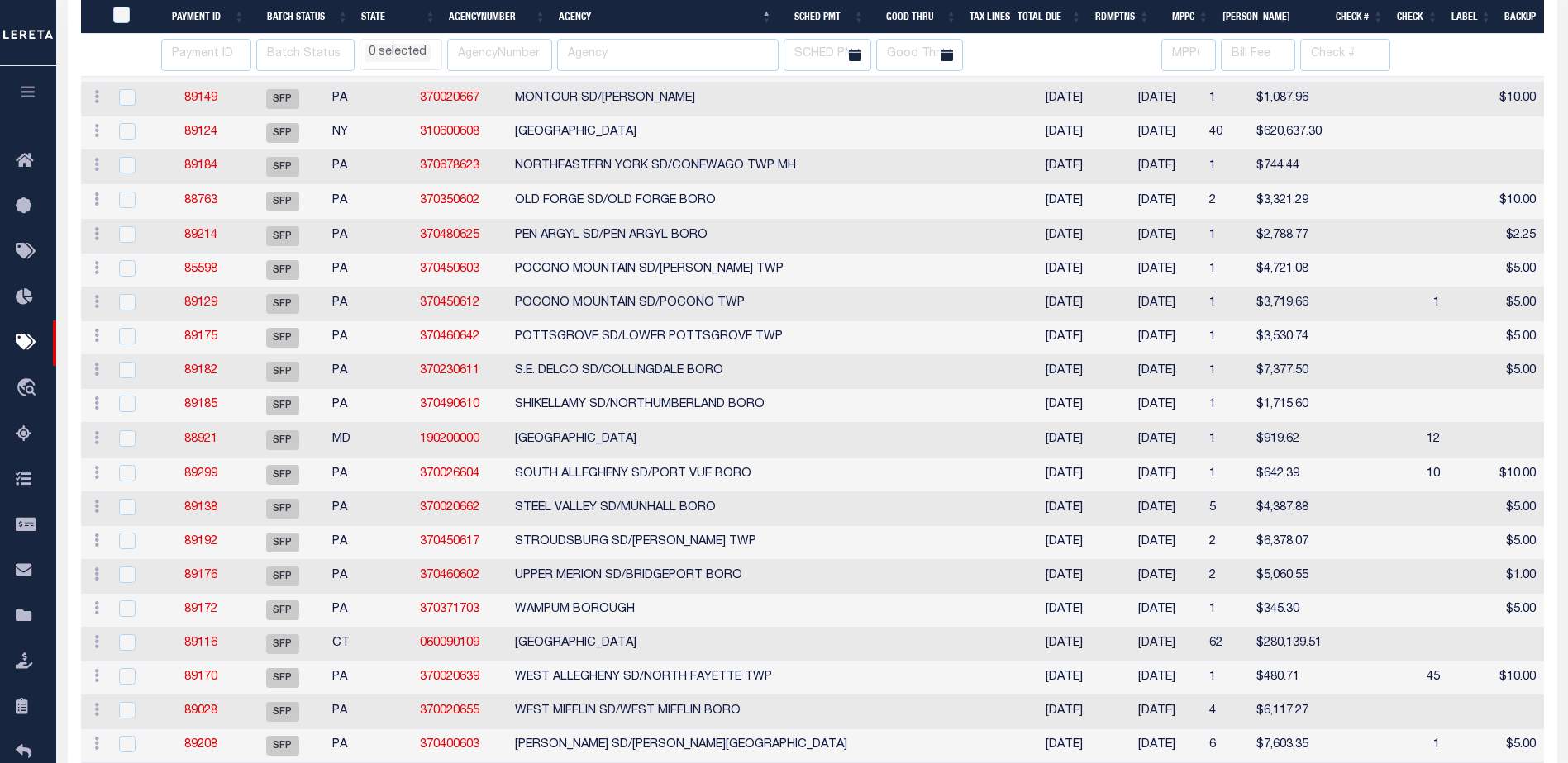
select select
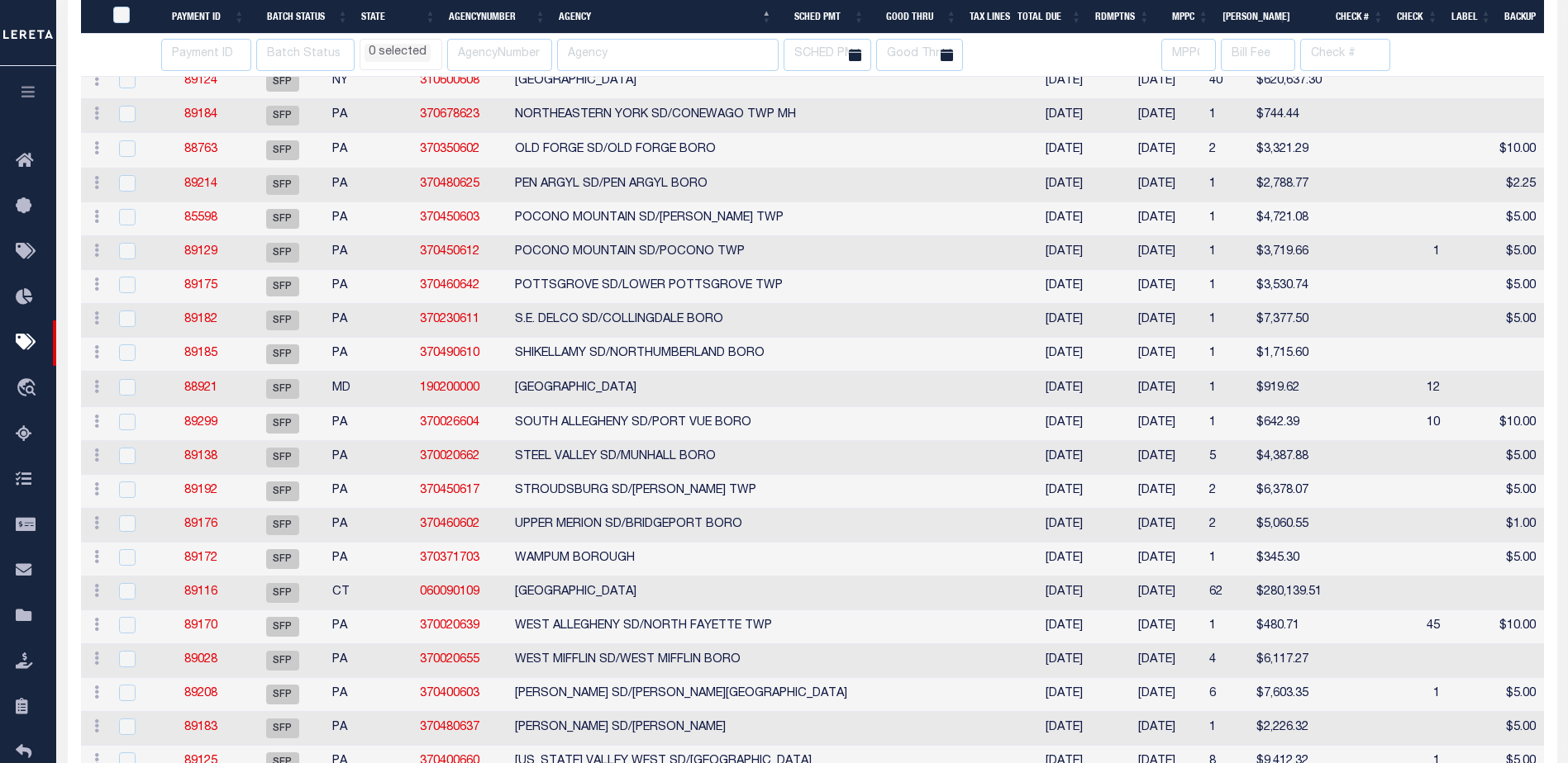
select select
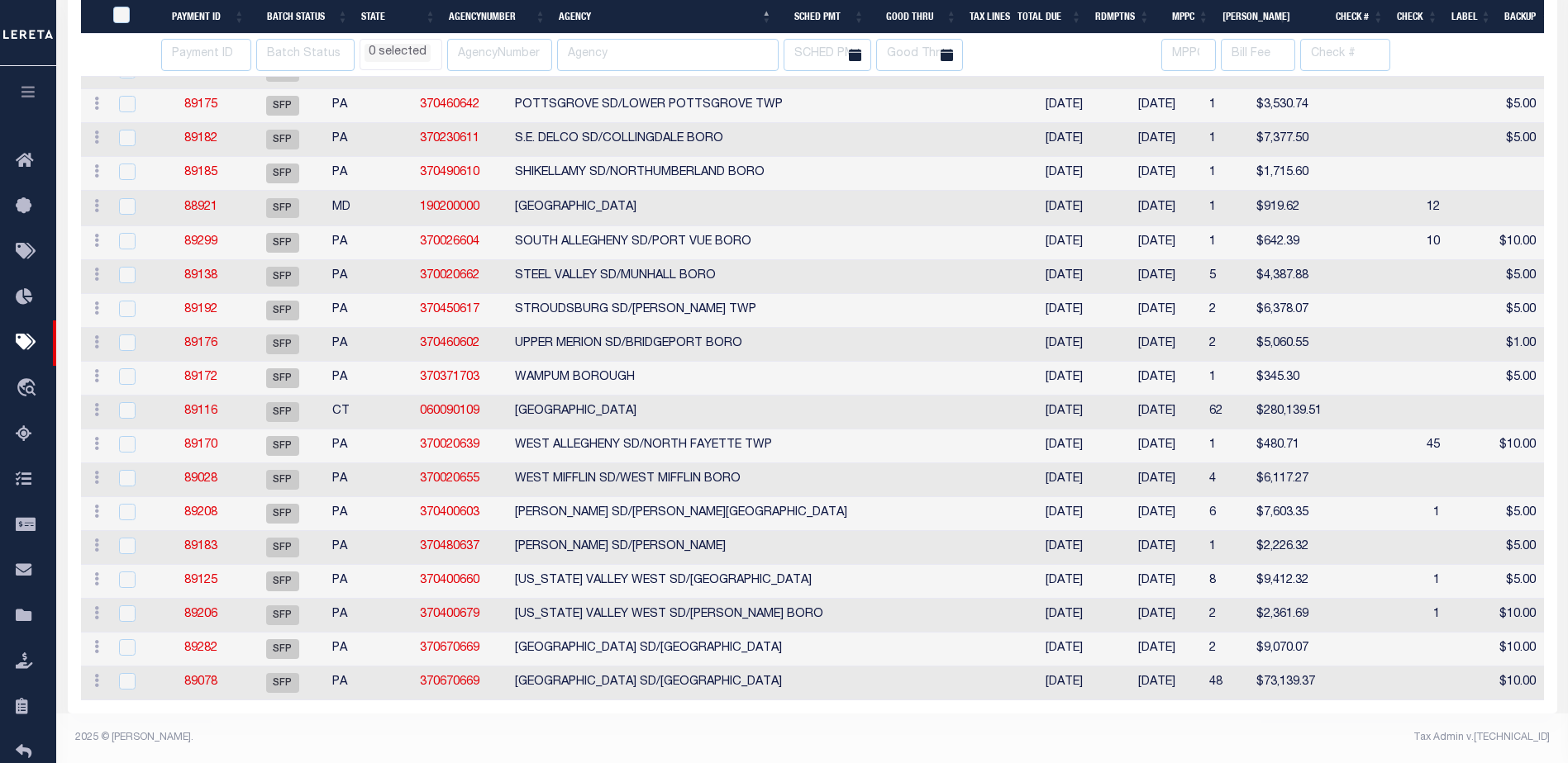
select select
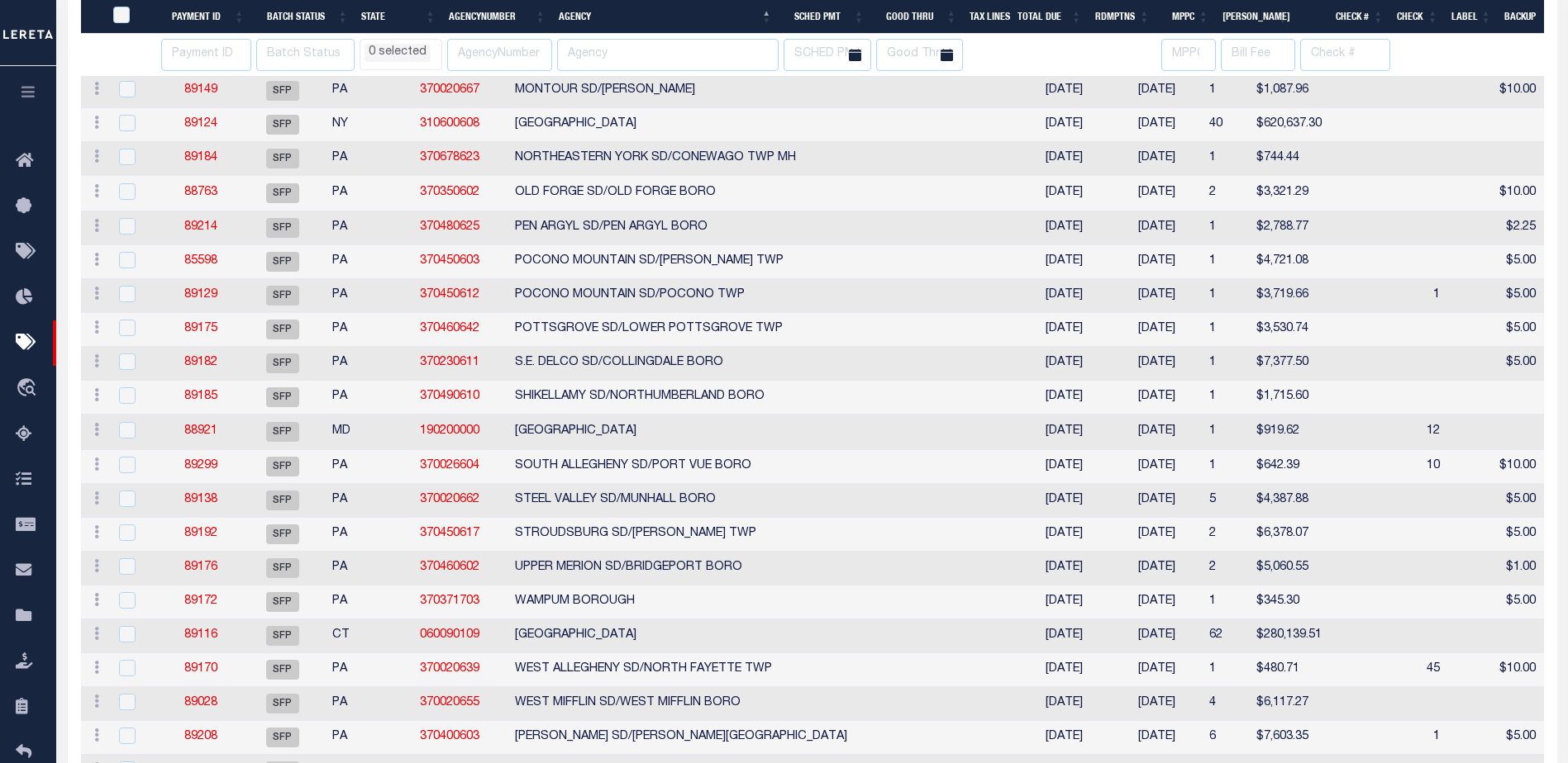
select select
click at [931, 13] on th "Good Thru" at bounding box center [917, 17] width 92 height 34
select select
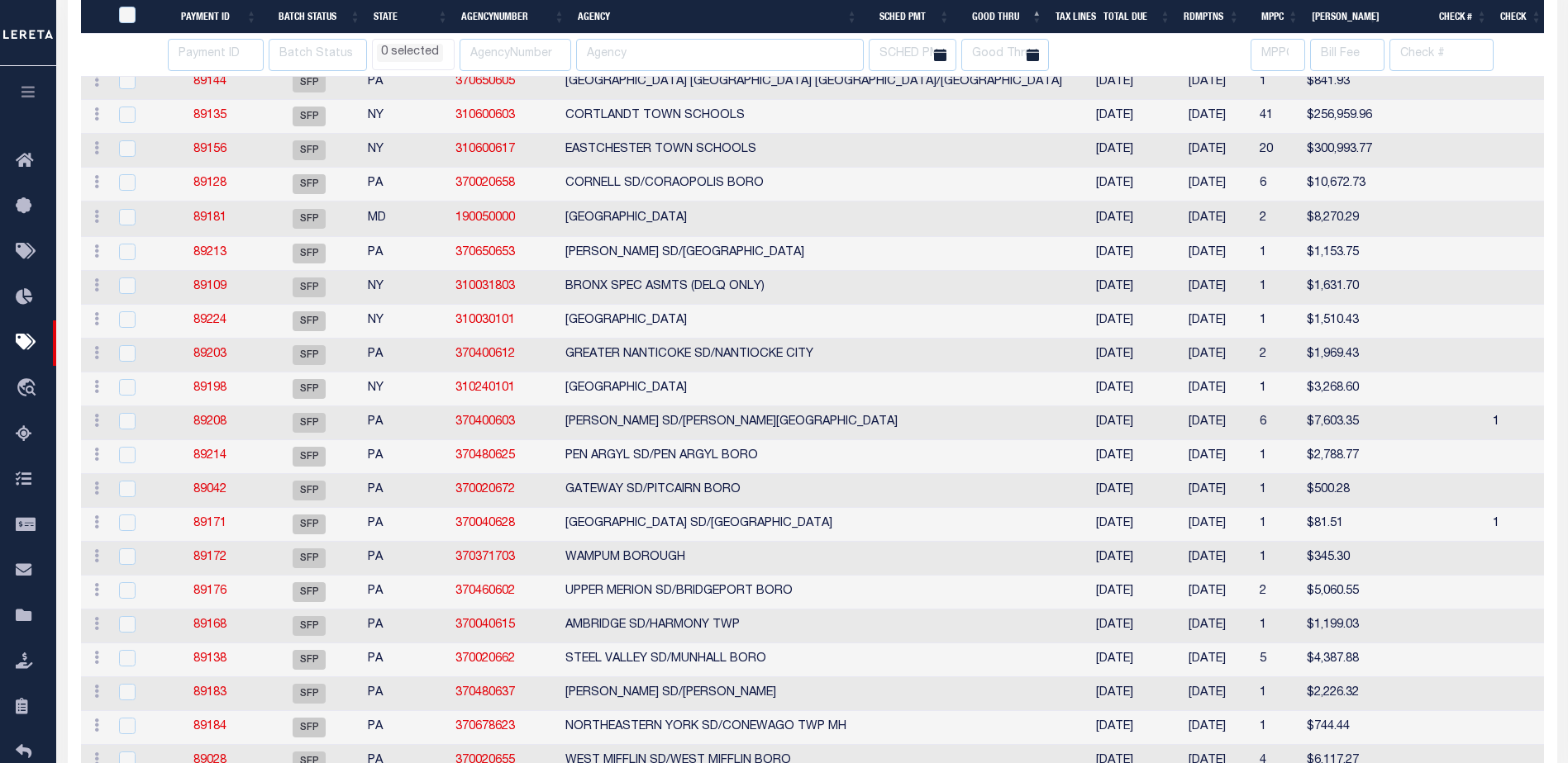
select select
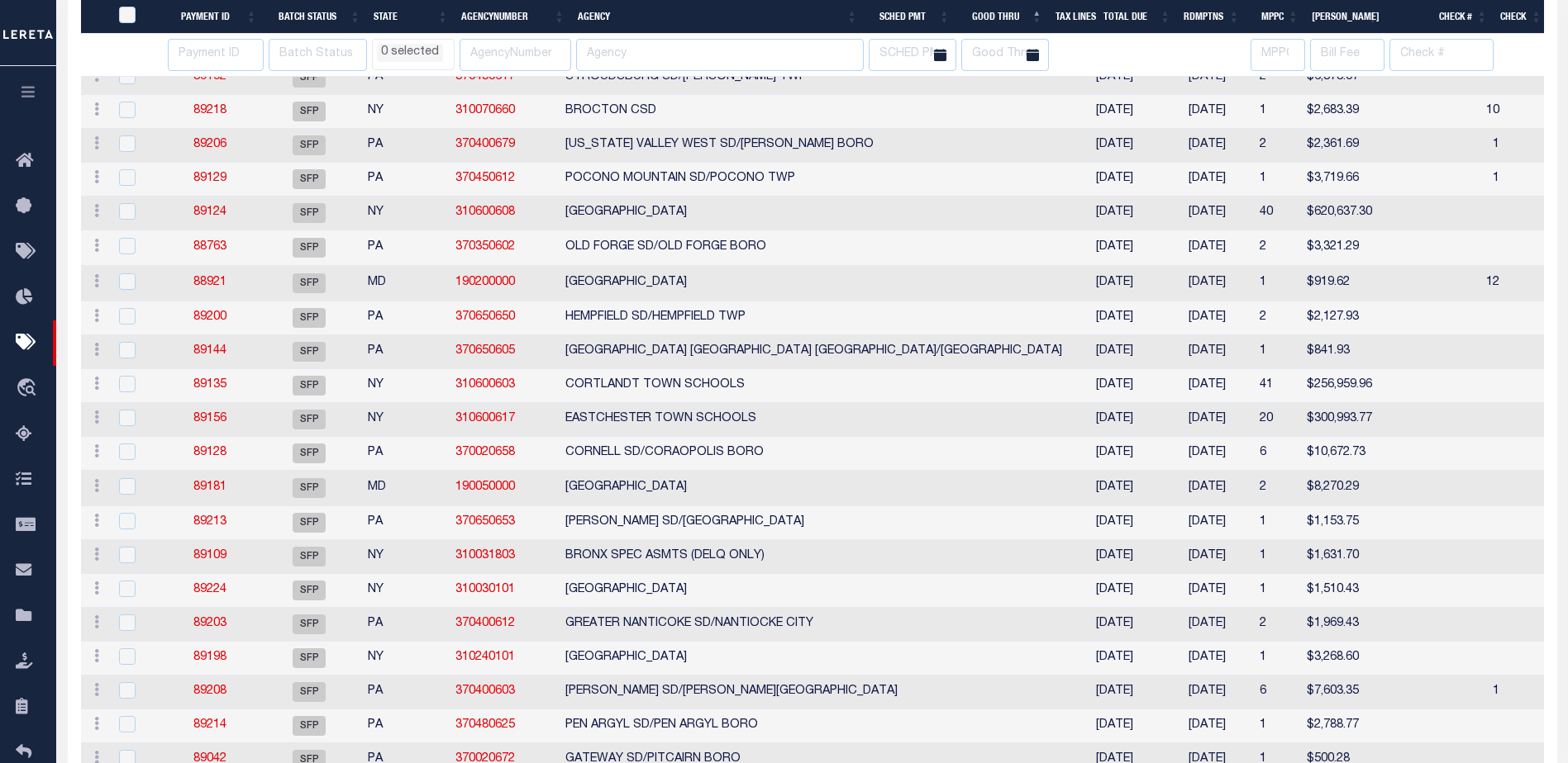
select select
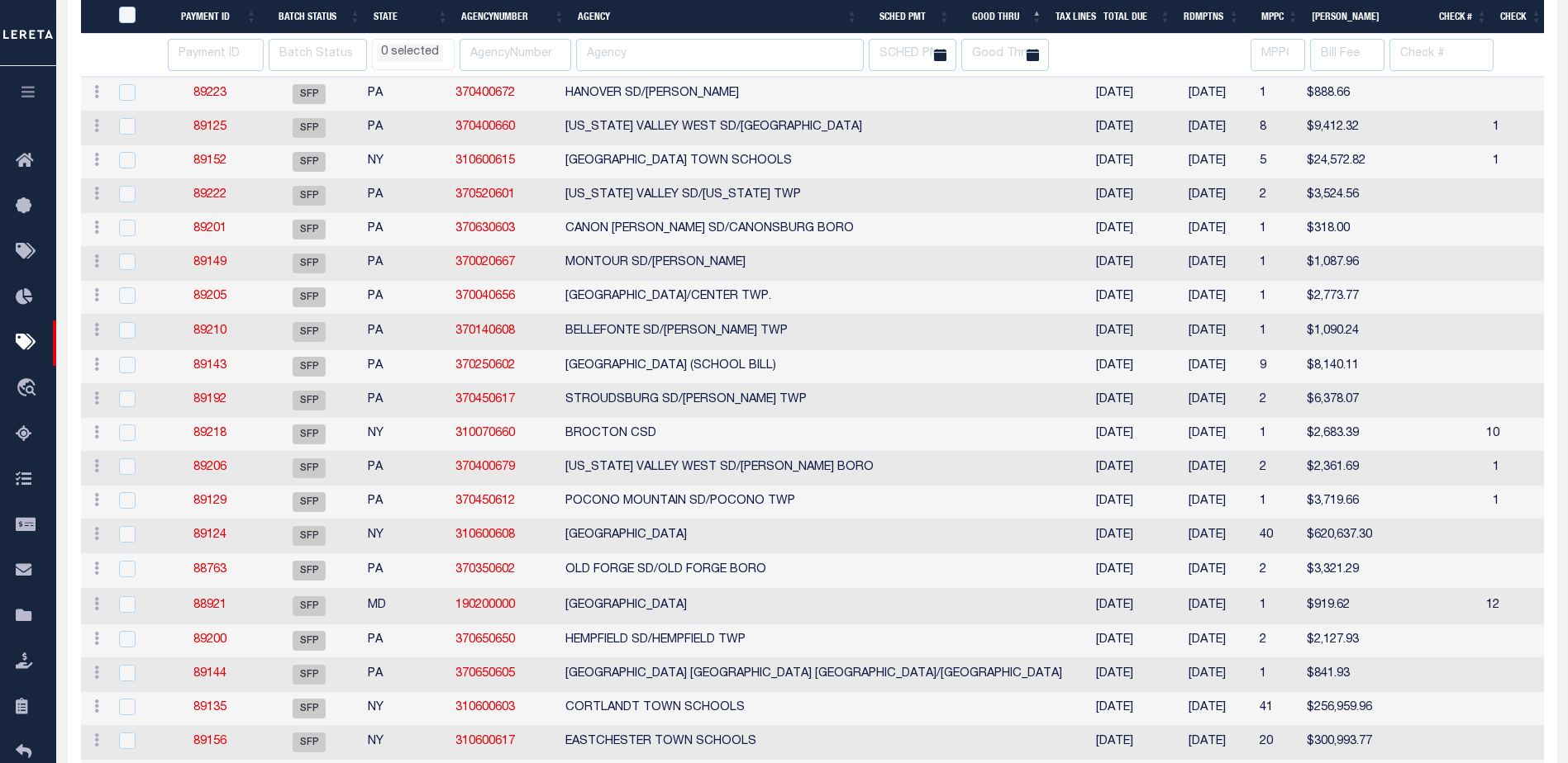
select select
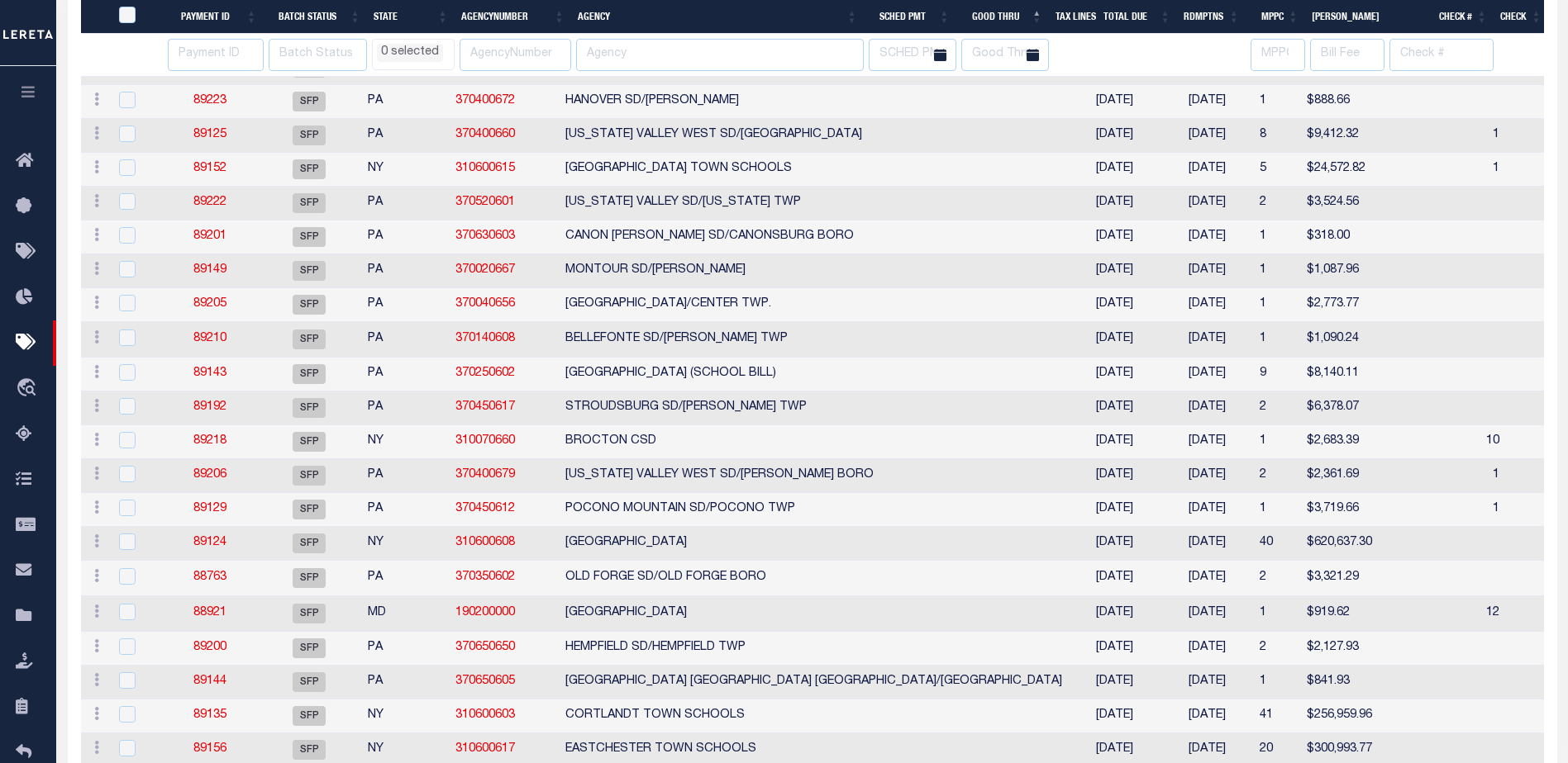
select select
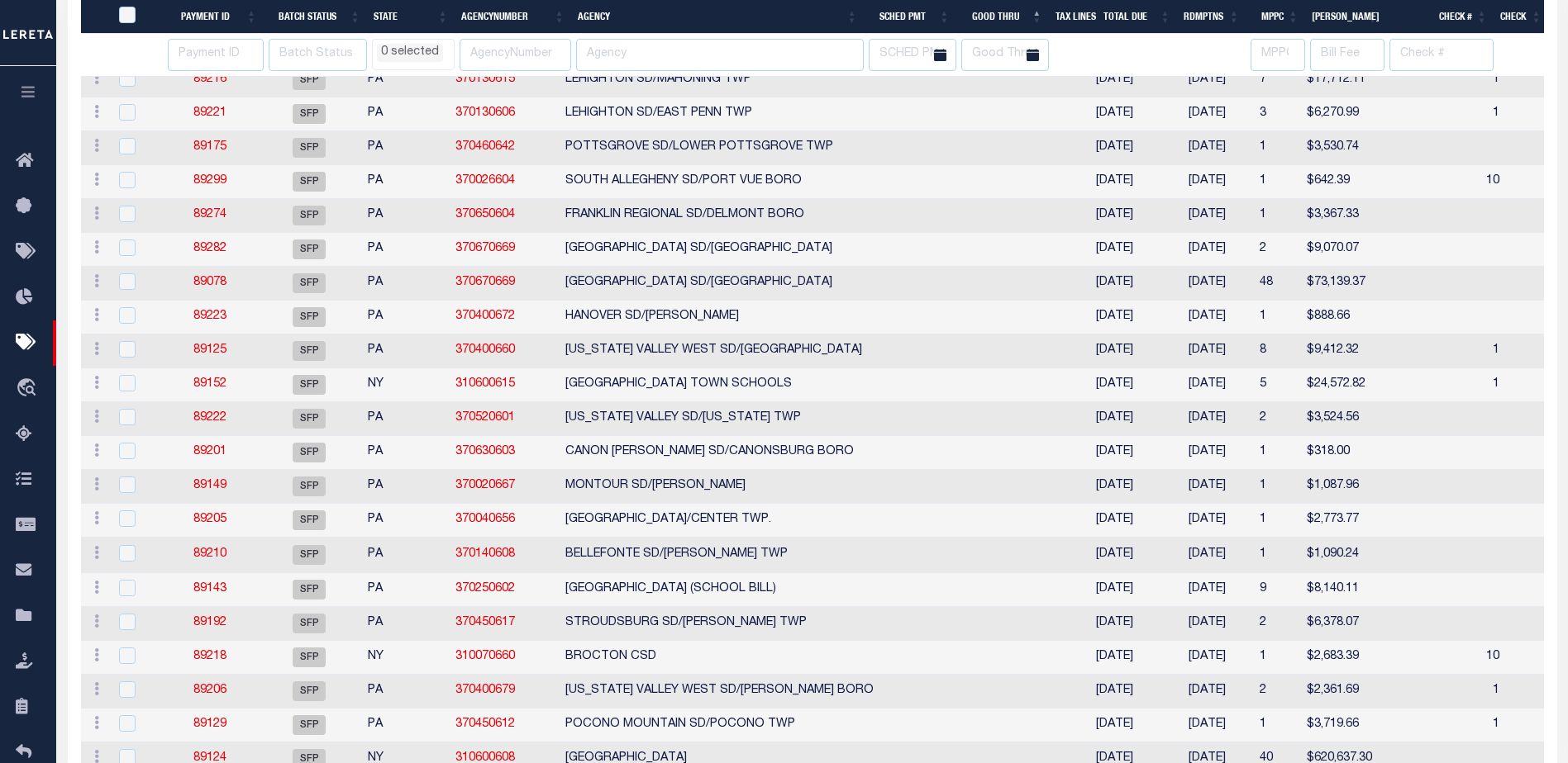
select select
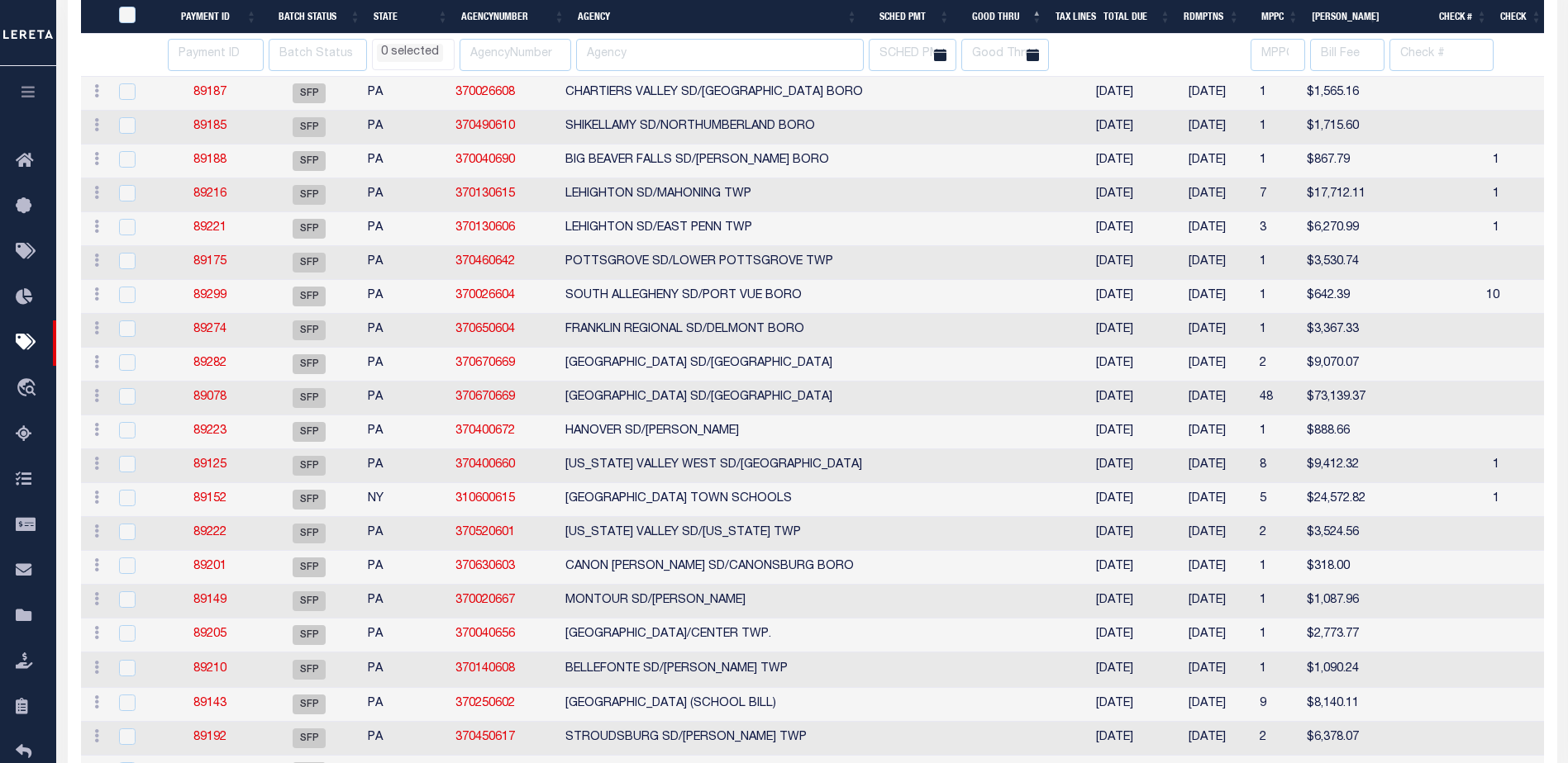
select select
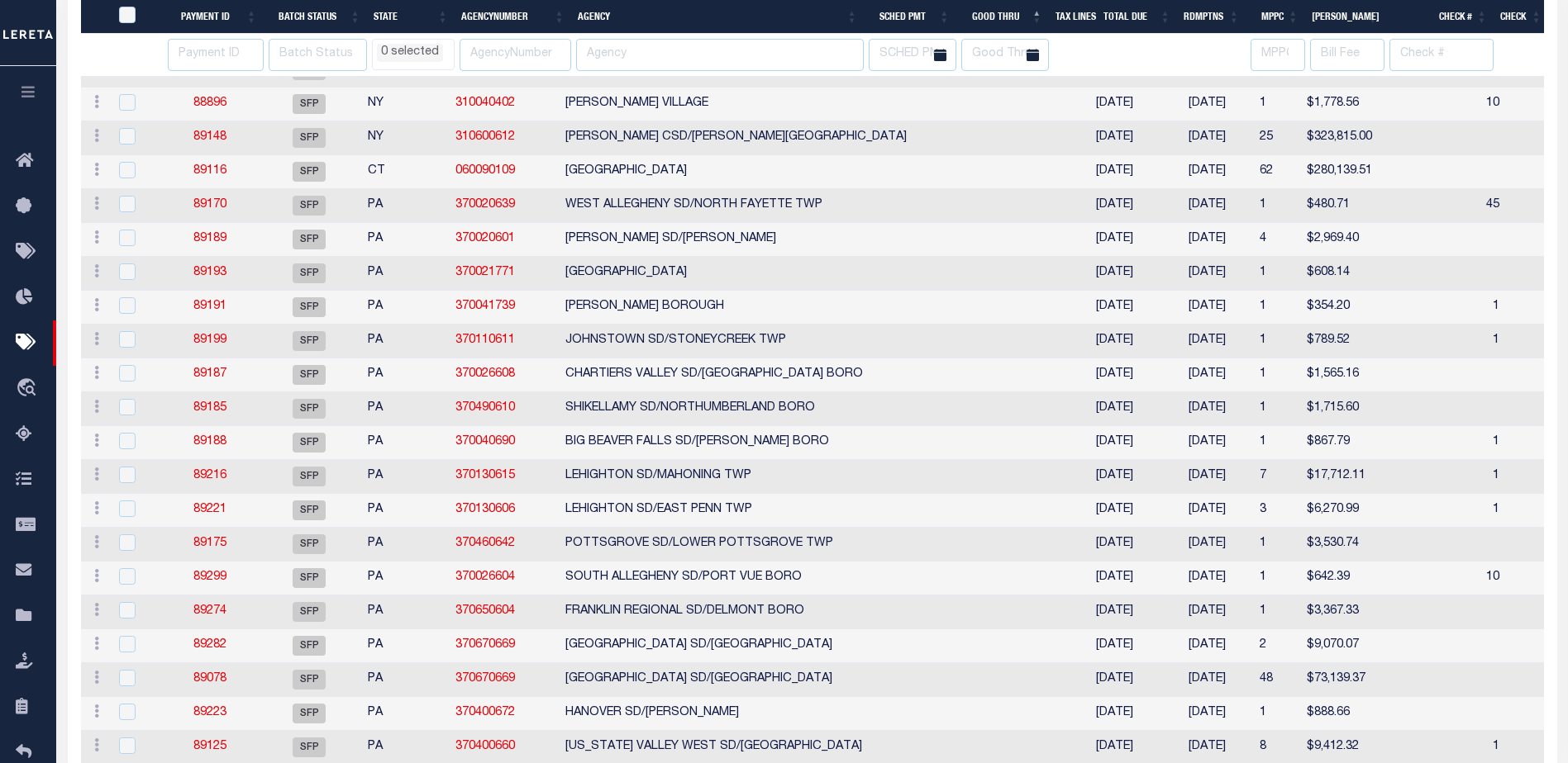
select select
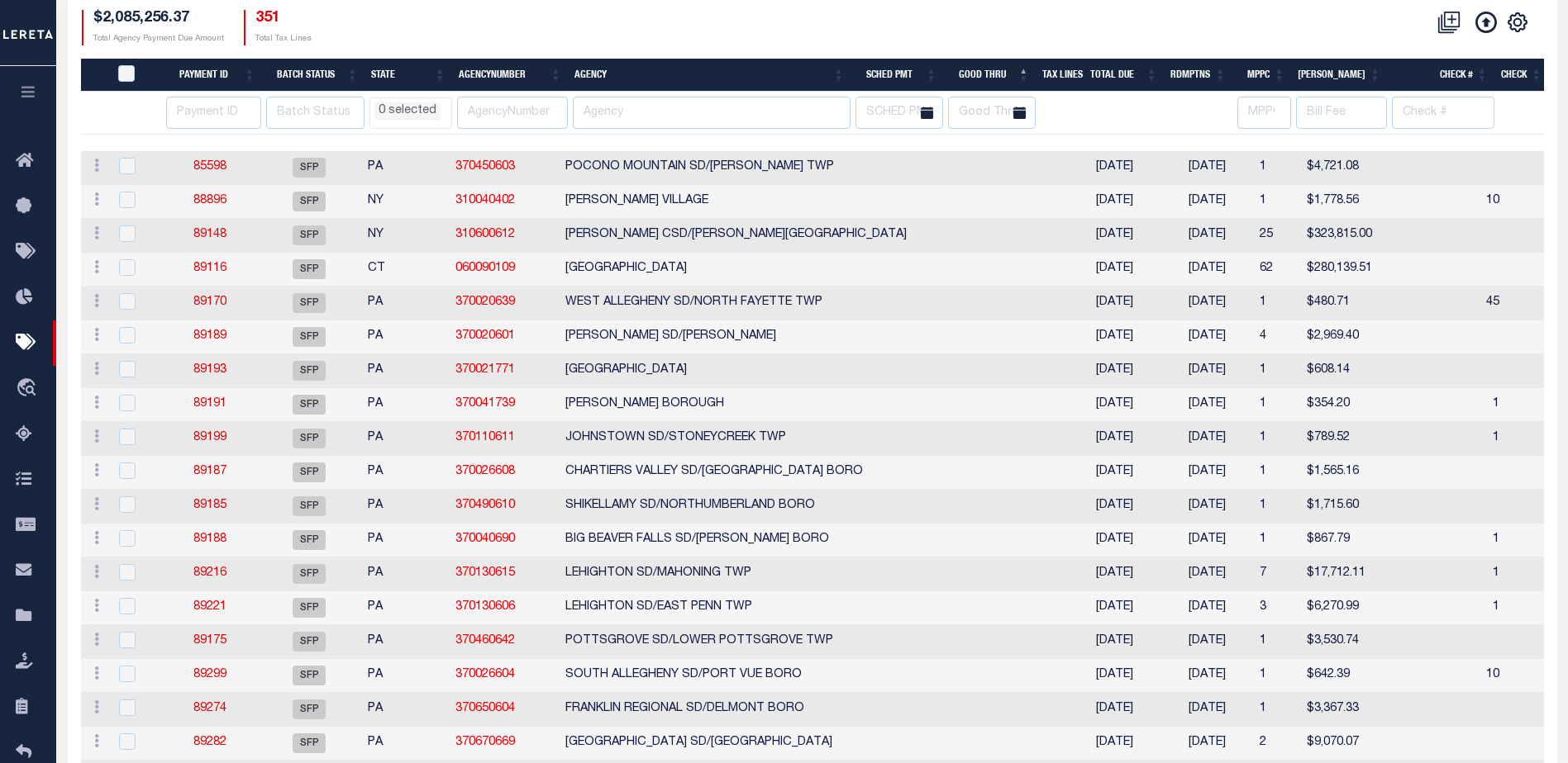
scroll to position [338, 0]
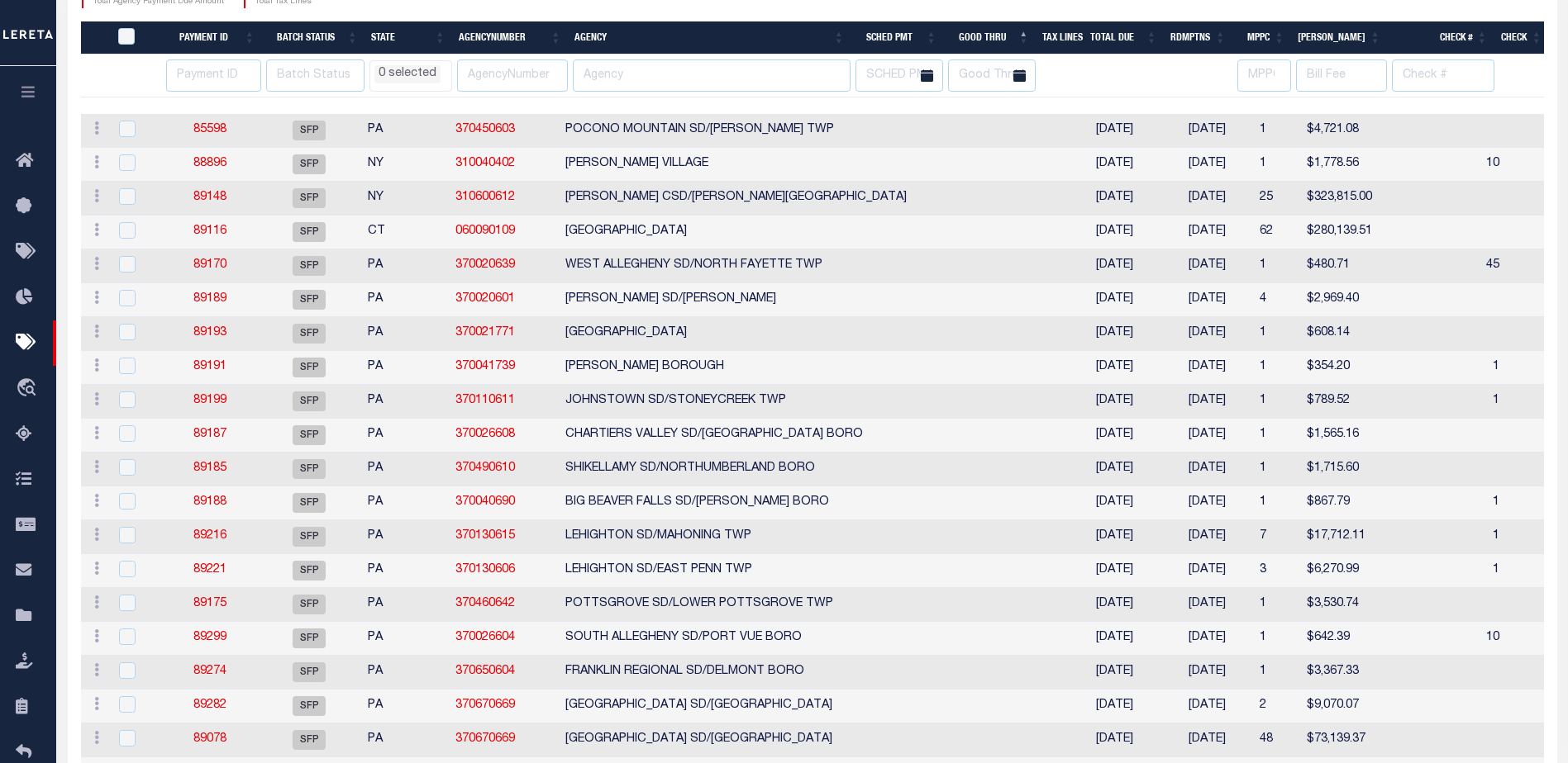
select select
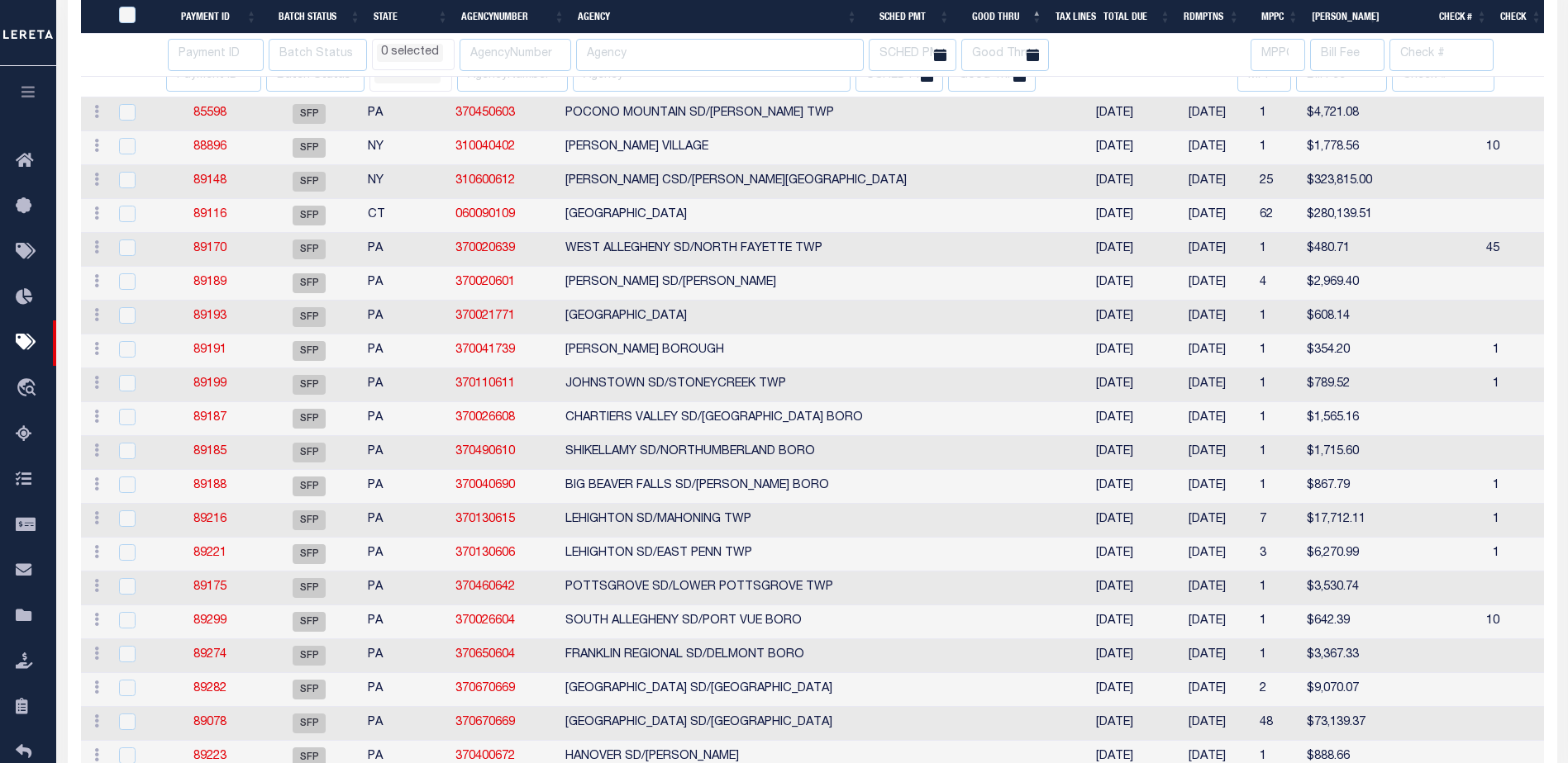
scroll to position [422, 0]
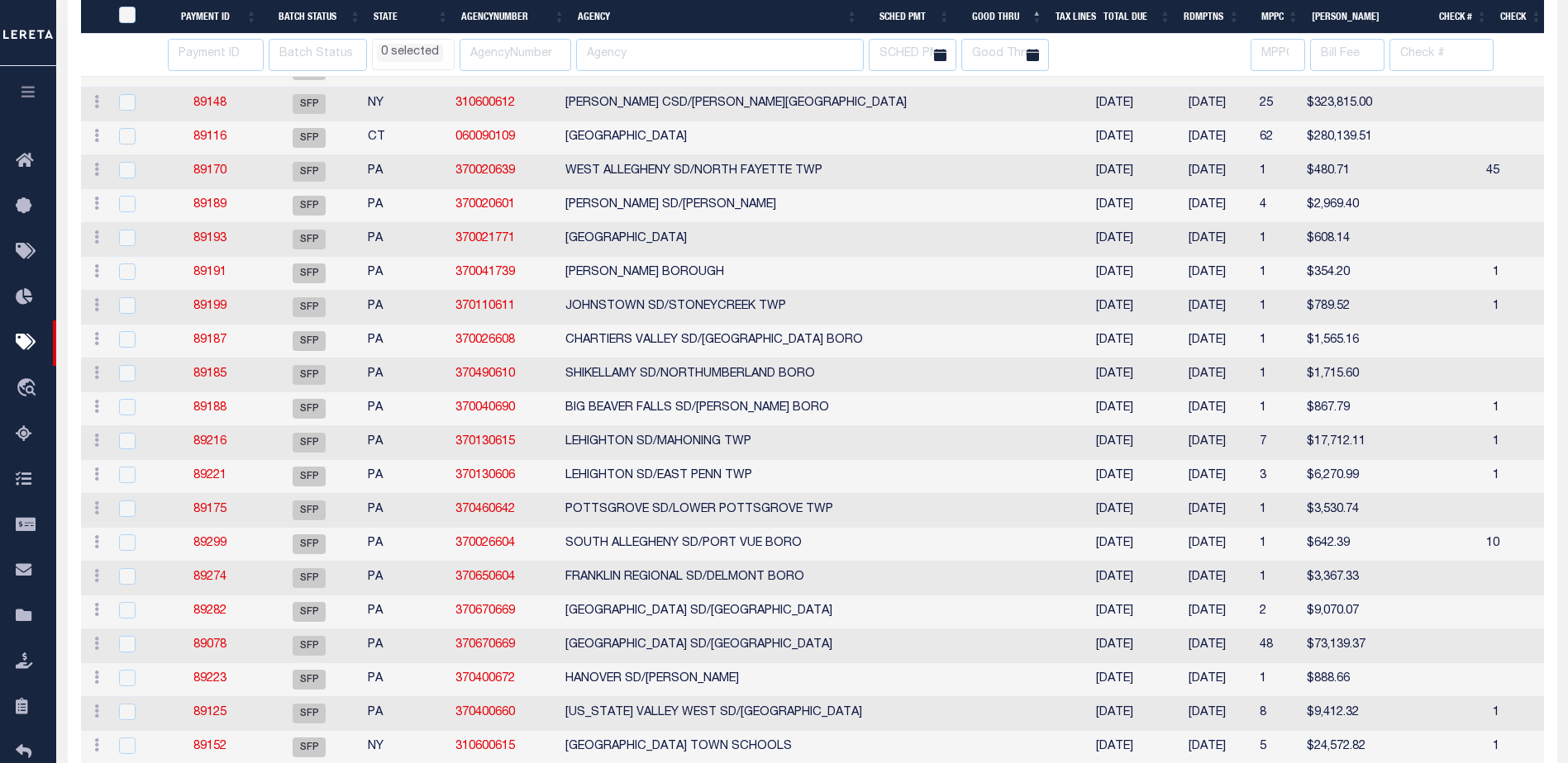
select select
click at [1036, 16] on th "Good Thru" at bounding box center [1003, 17] width 92 height 34
click at [1004, 54] on input "text" at bounding box center [1005, 55] width 87 height 32
select select
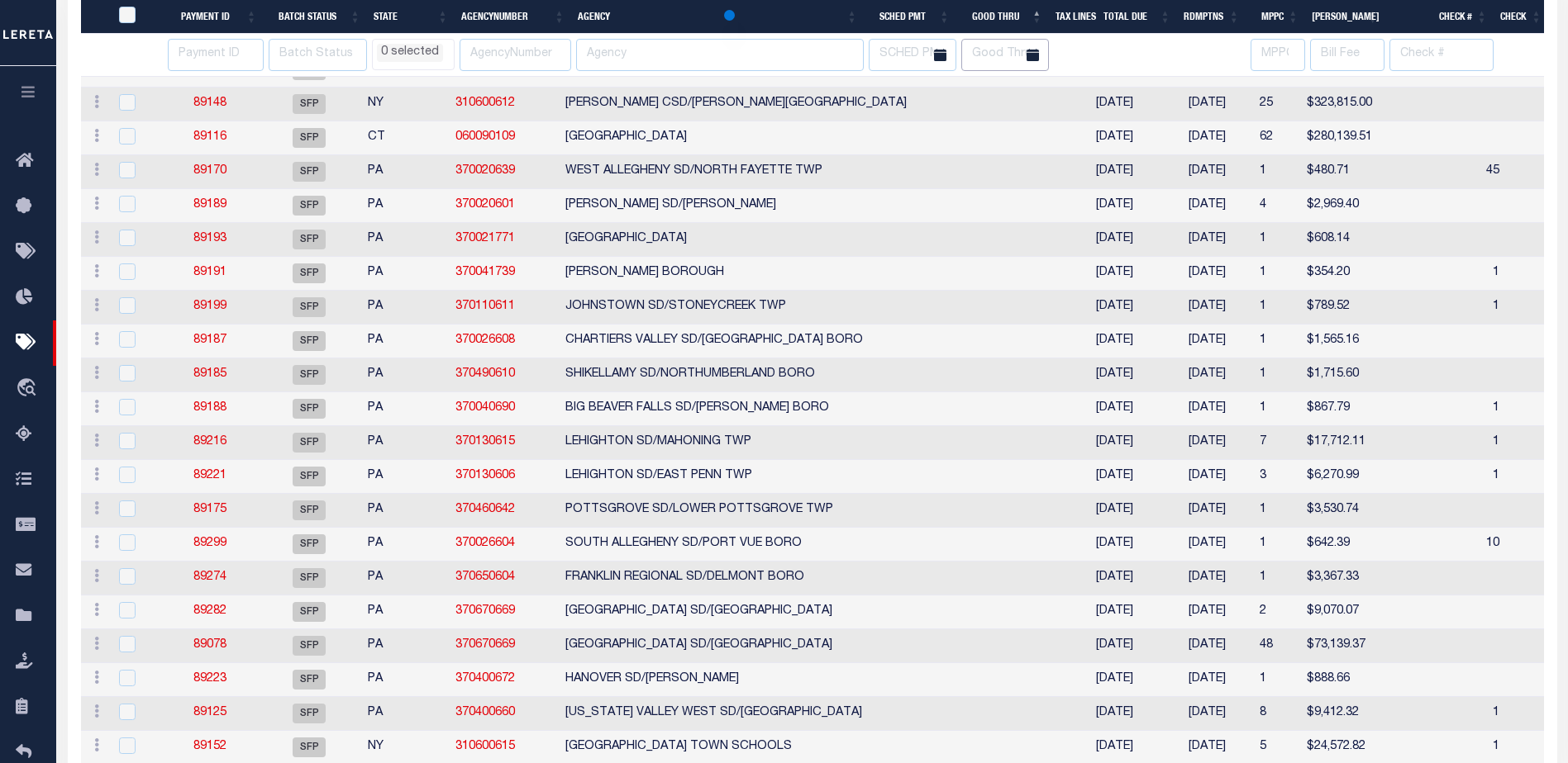
select select
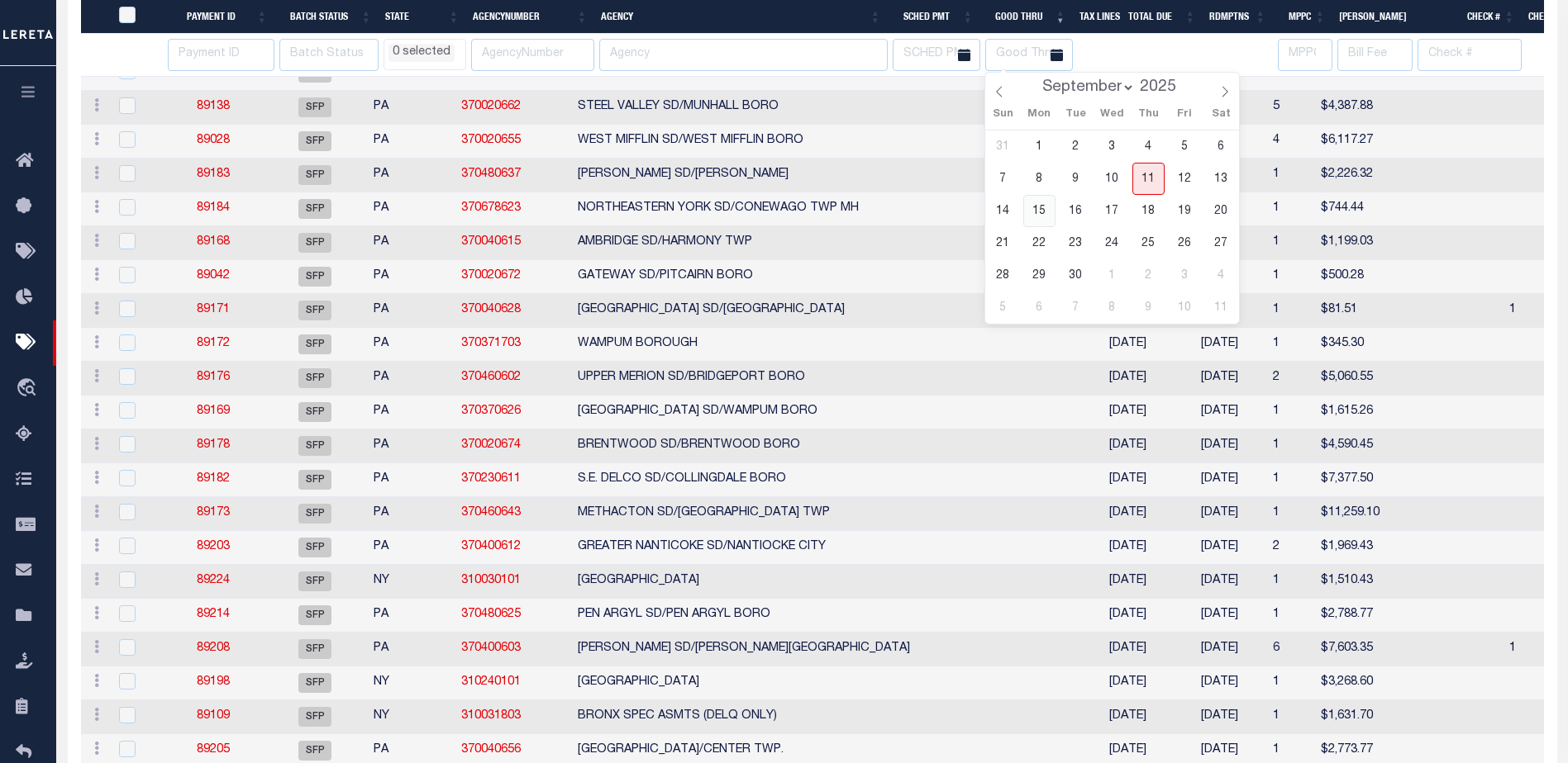
click at [1040, 213] on span "15" at bounding box center [1039, 211] width 32 height 32
type input "09-15-2025"
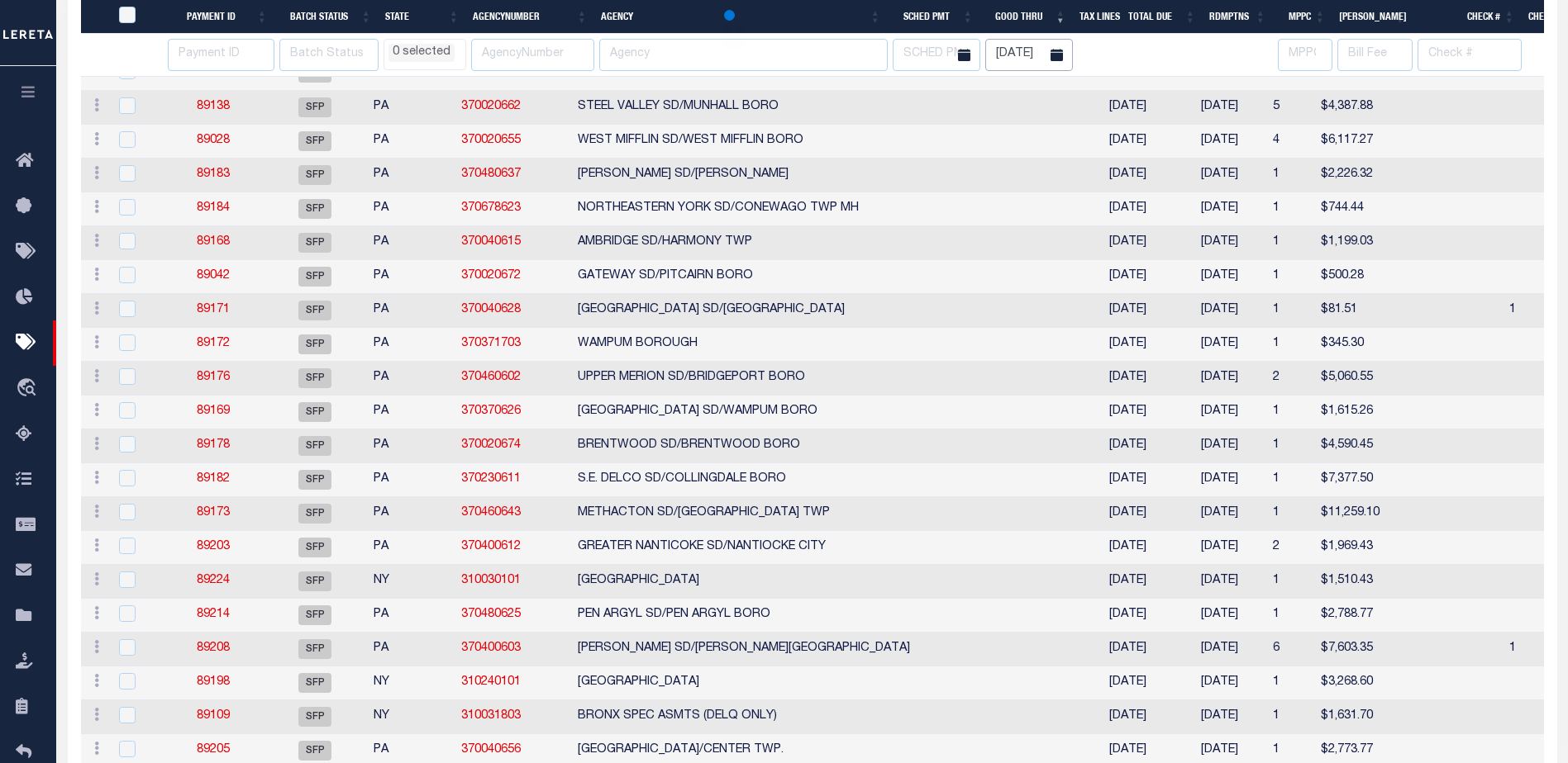
select select
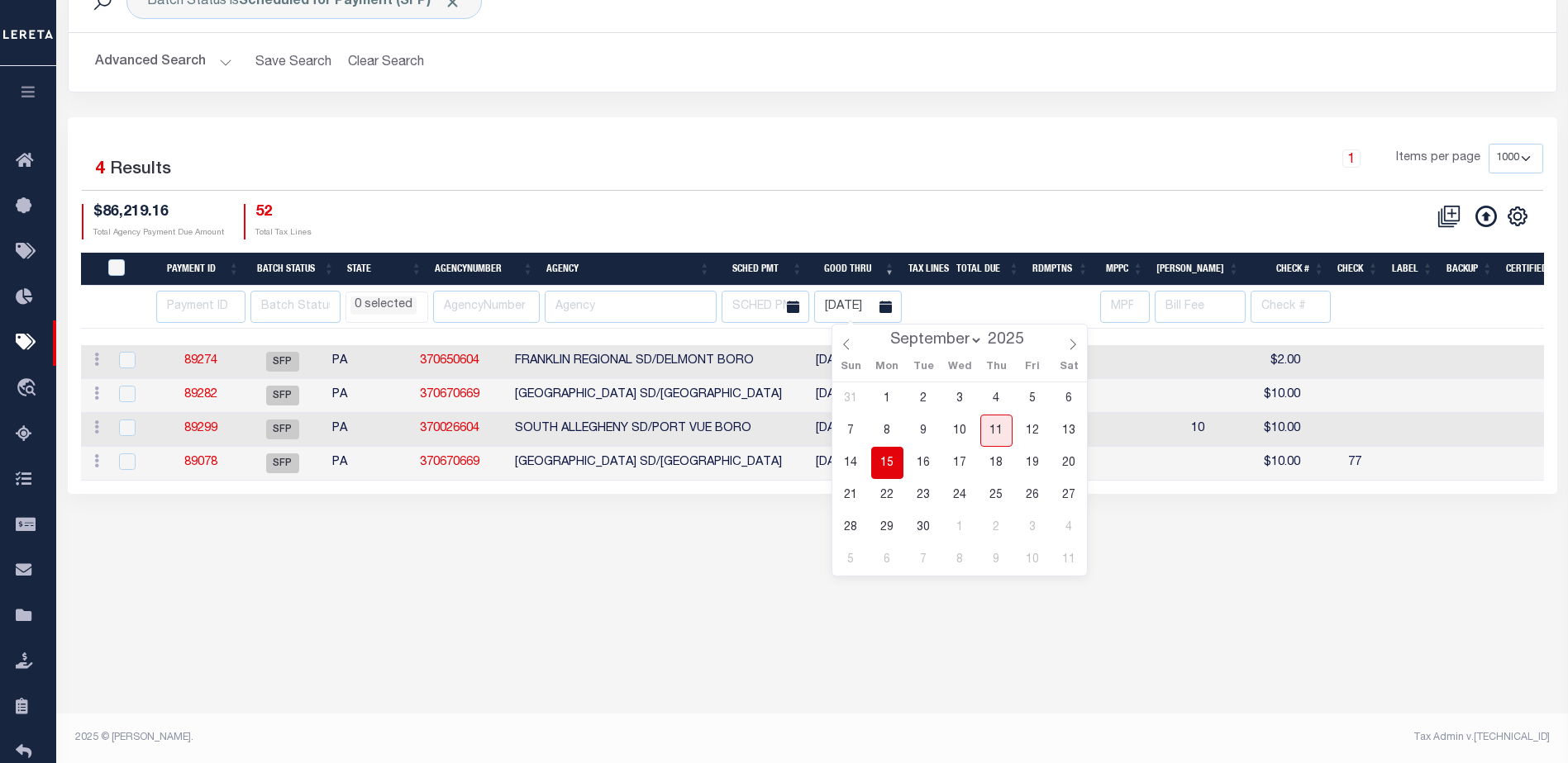
scroll to position [0, 0]
click at [729, 591] on div "Batch Status is Scheduled for Payment (SFP) Search Advanced Search Save Search …" at bounding box center [811, 297] width 1512 height 687
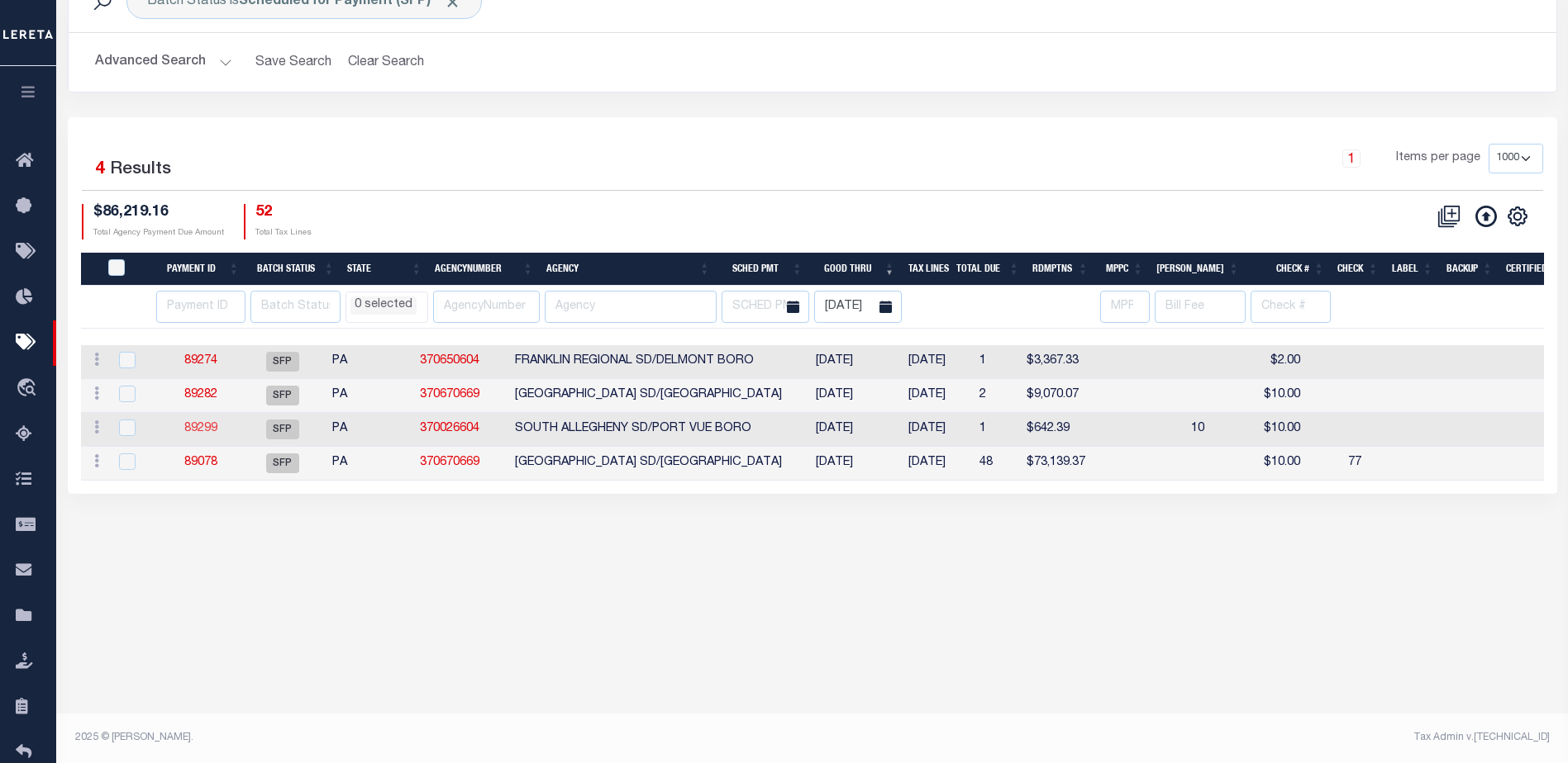
click at [210, 426] on link "89299" at bounding box center [201, 429] width 33 height 12
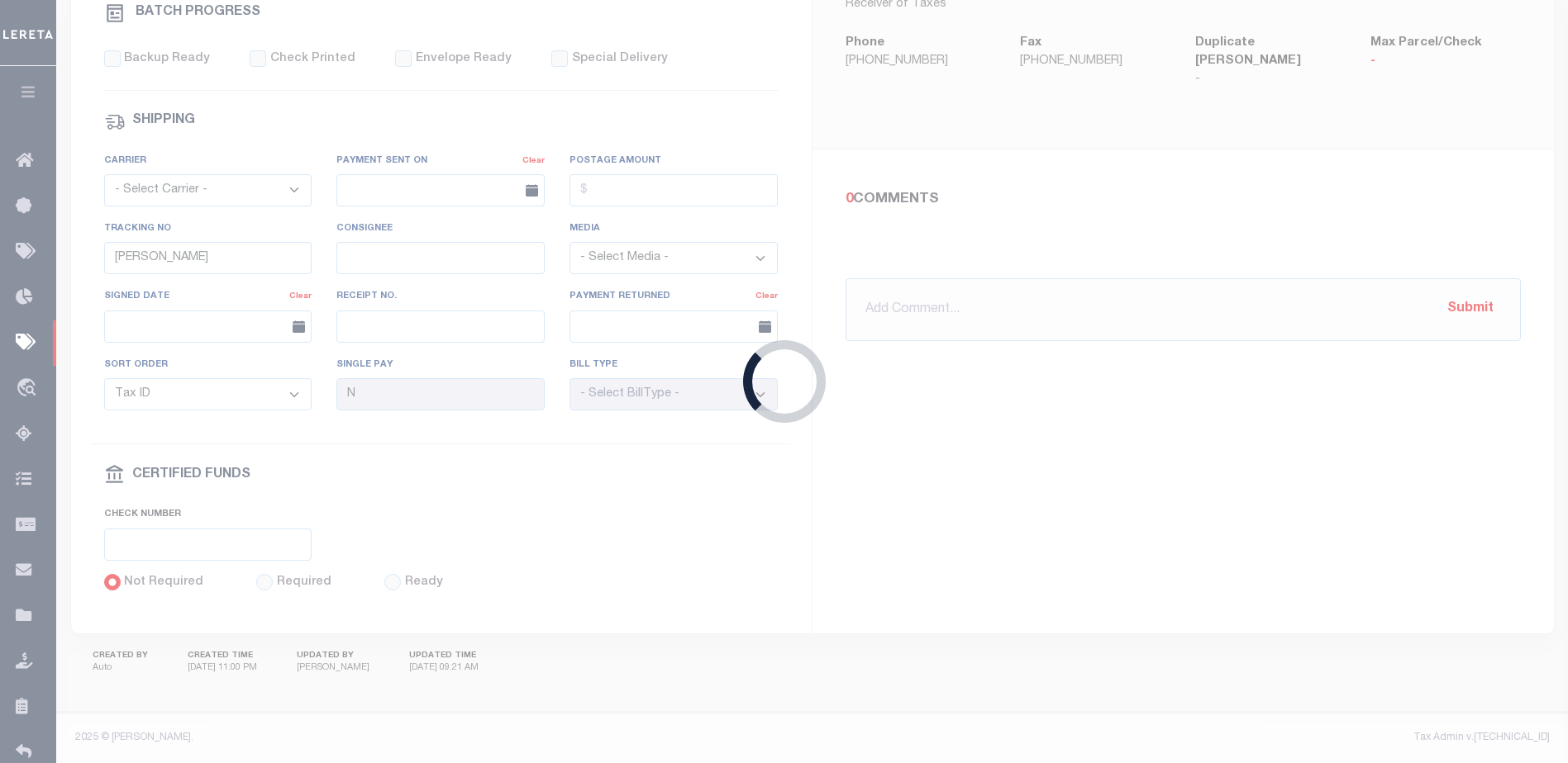
type input "[DATE]"
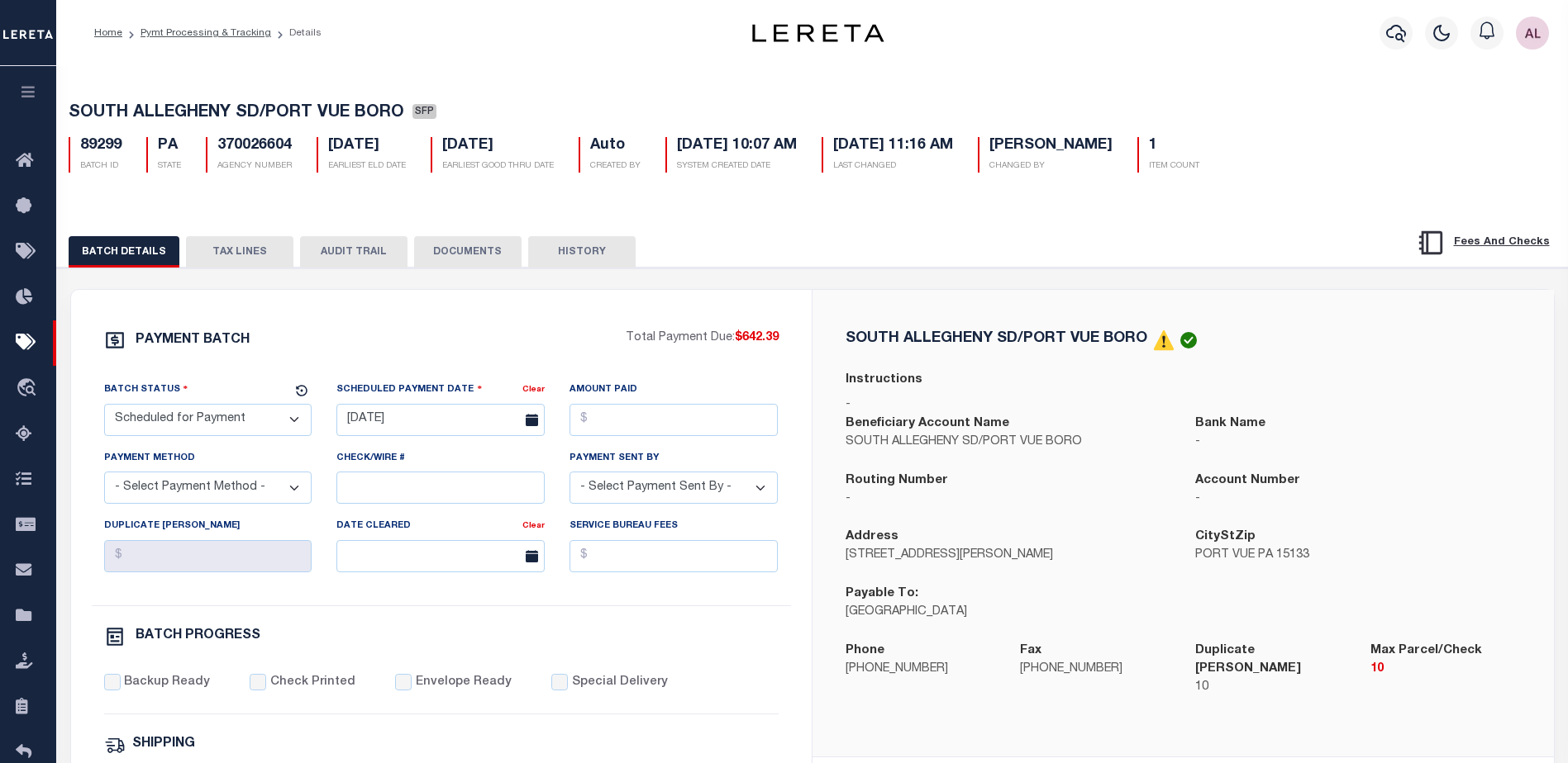
click at [223, 249] on button "TAX LINES" at bounding box center [240, 252] width 108 height 31
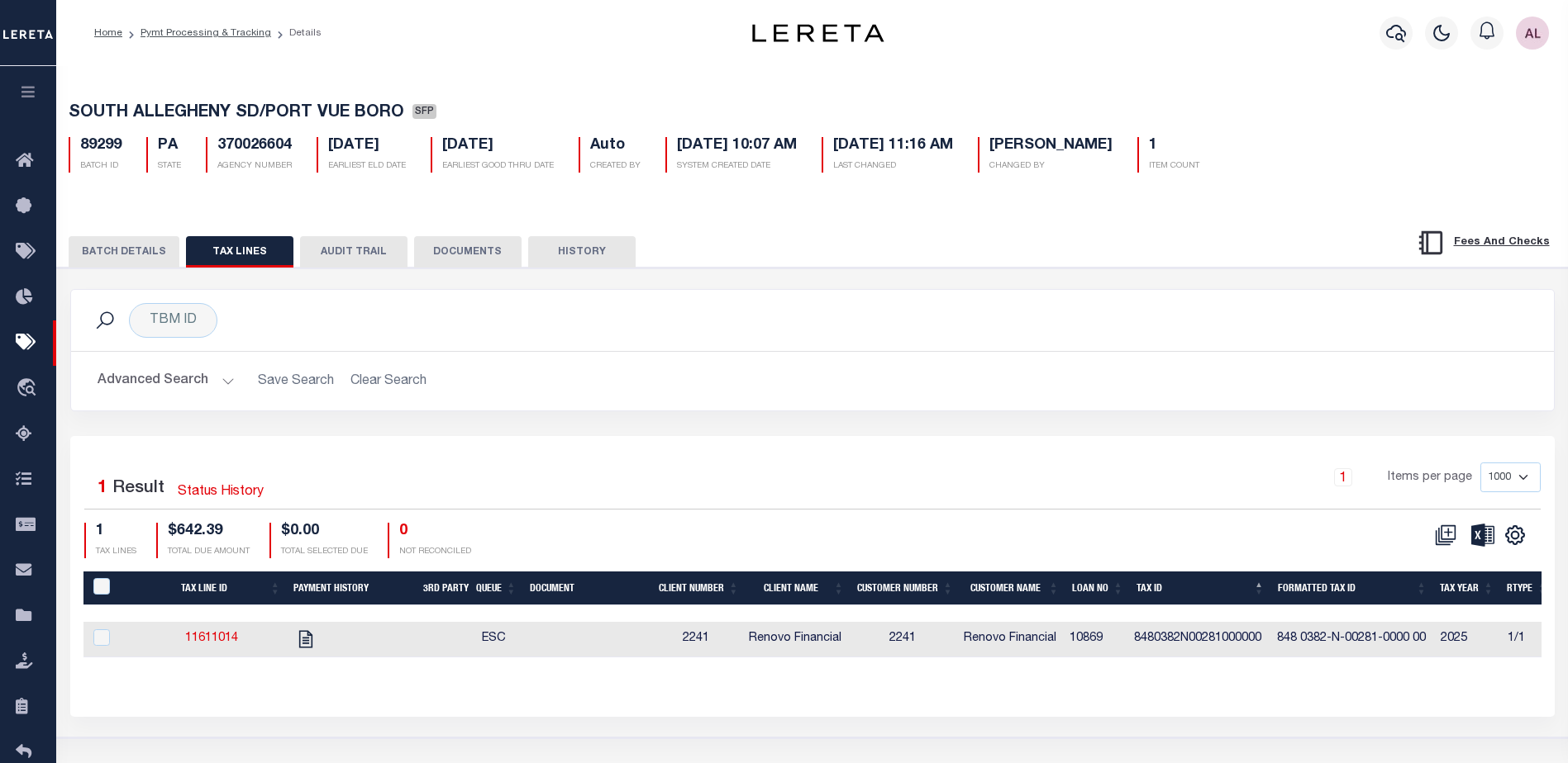
select select
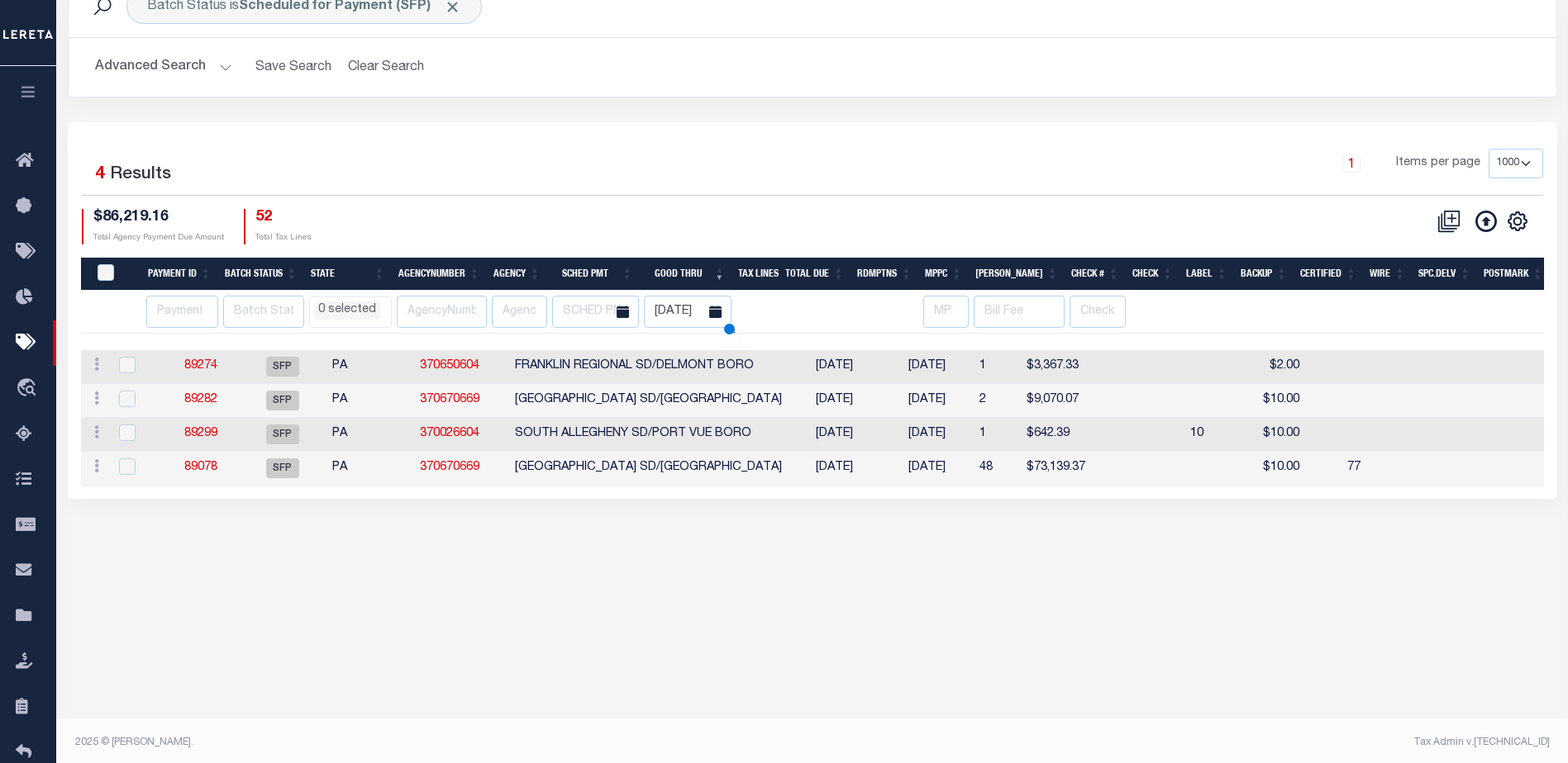
select select
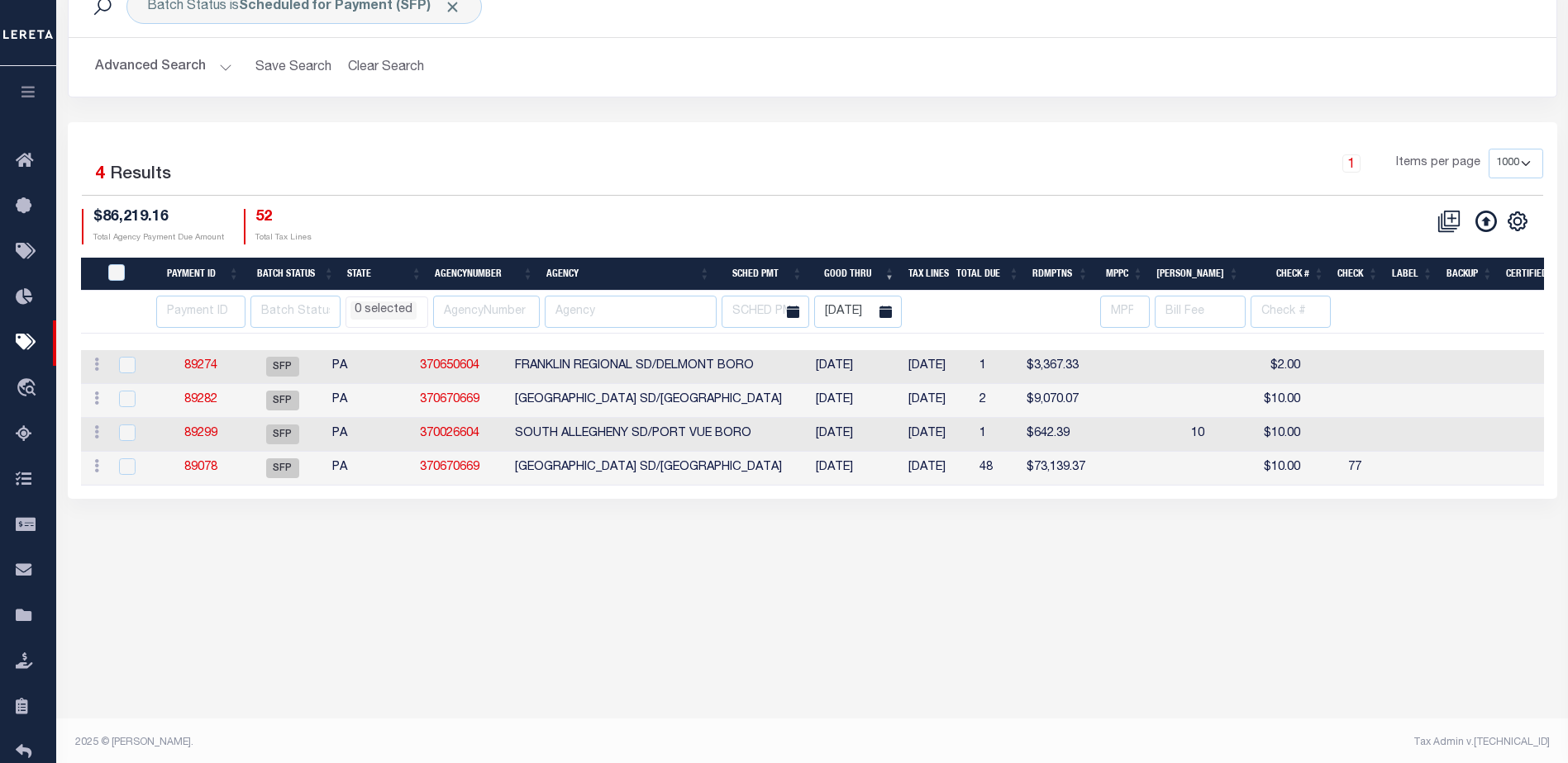
scroll to position [113, 0]
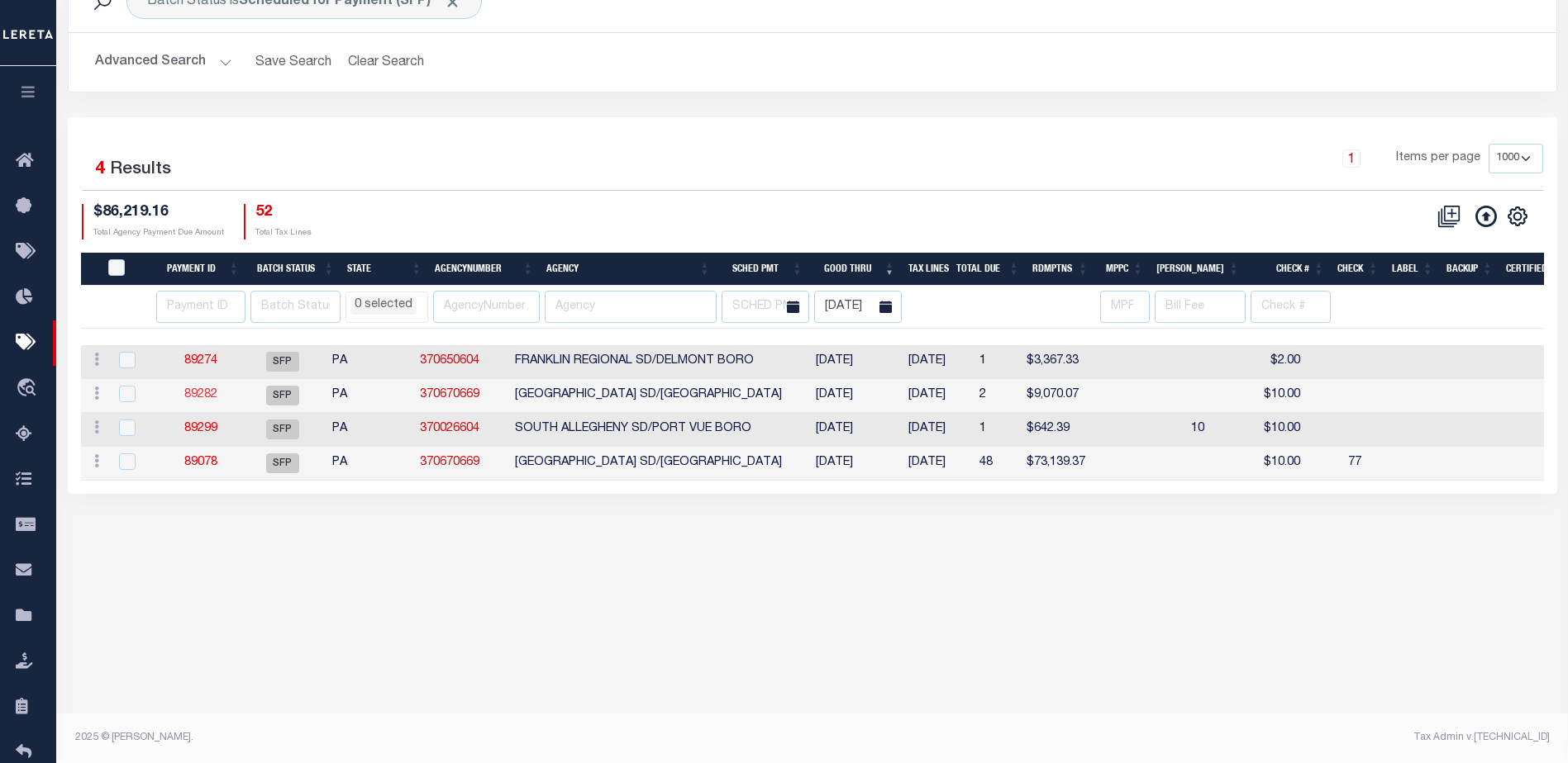
click at [204, 391] on link "89282" at bounding box center [201, 395] width 33 height 12
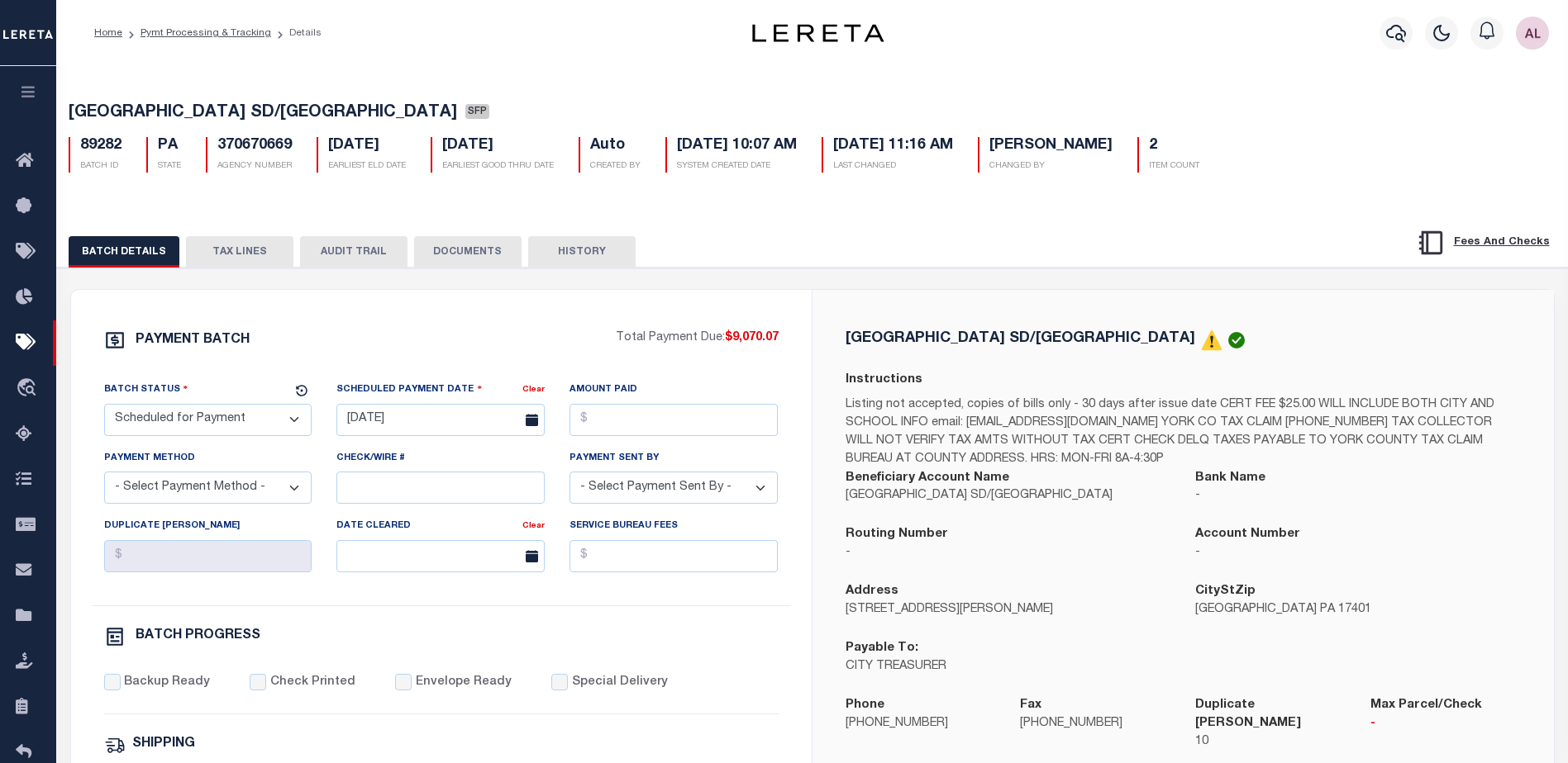
click at [229, 246] on button "TAX LINES" at bounding box center [240, 252] width 108 height 31
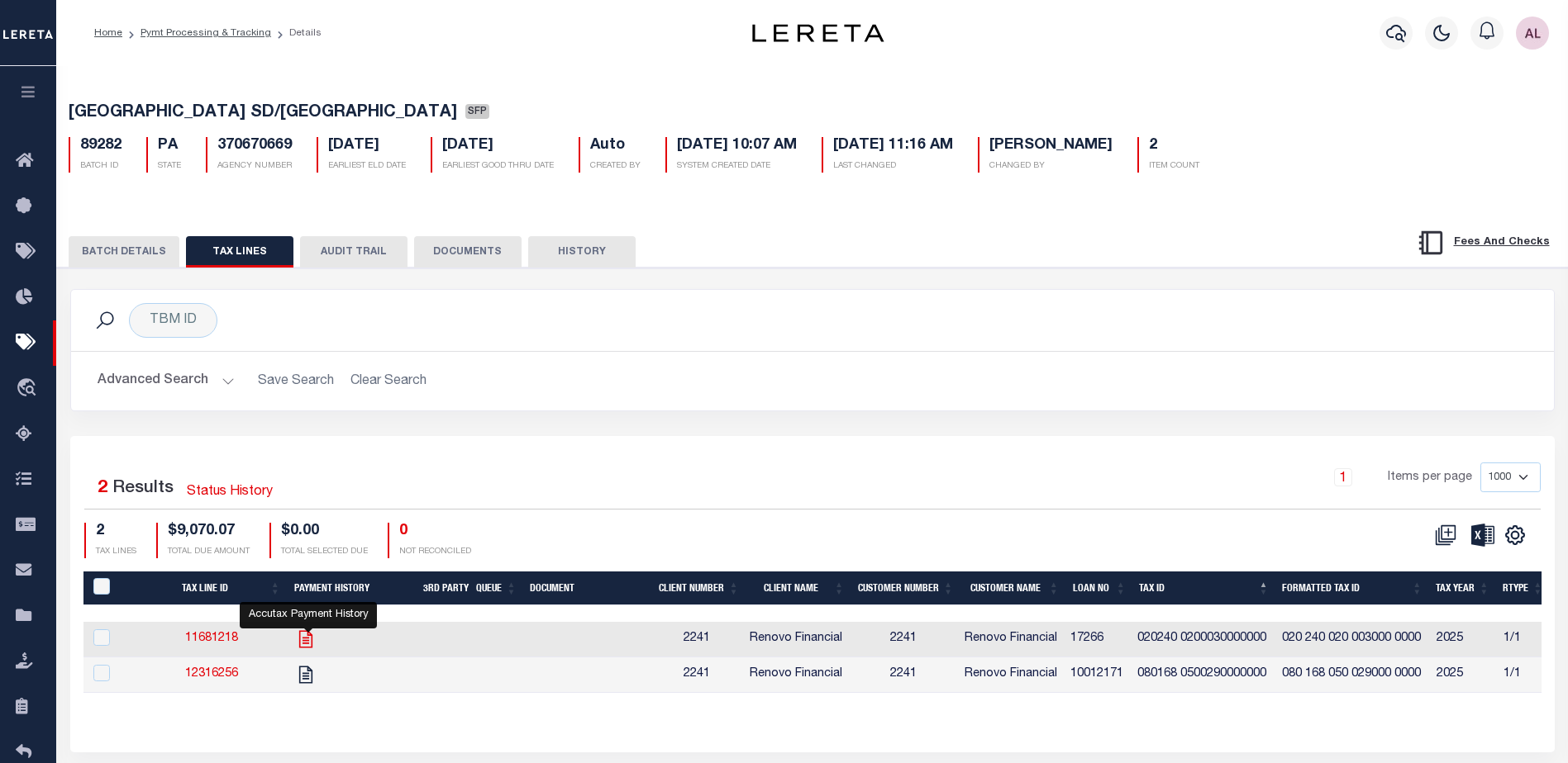
click at [308, 642] on icon "" at bounding box center [305, 639] width 13 height 18
checkbox input "true"
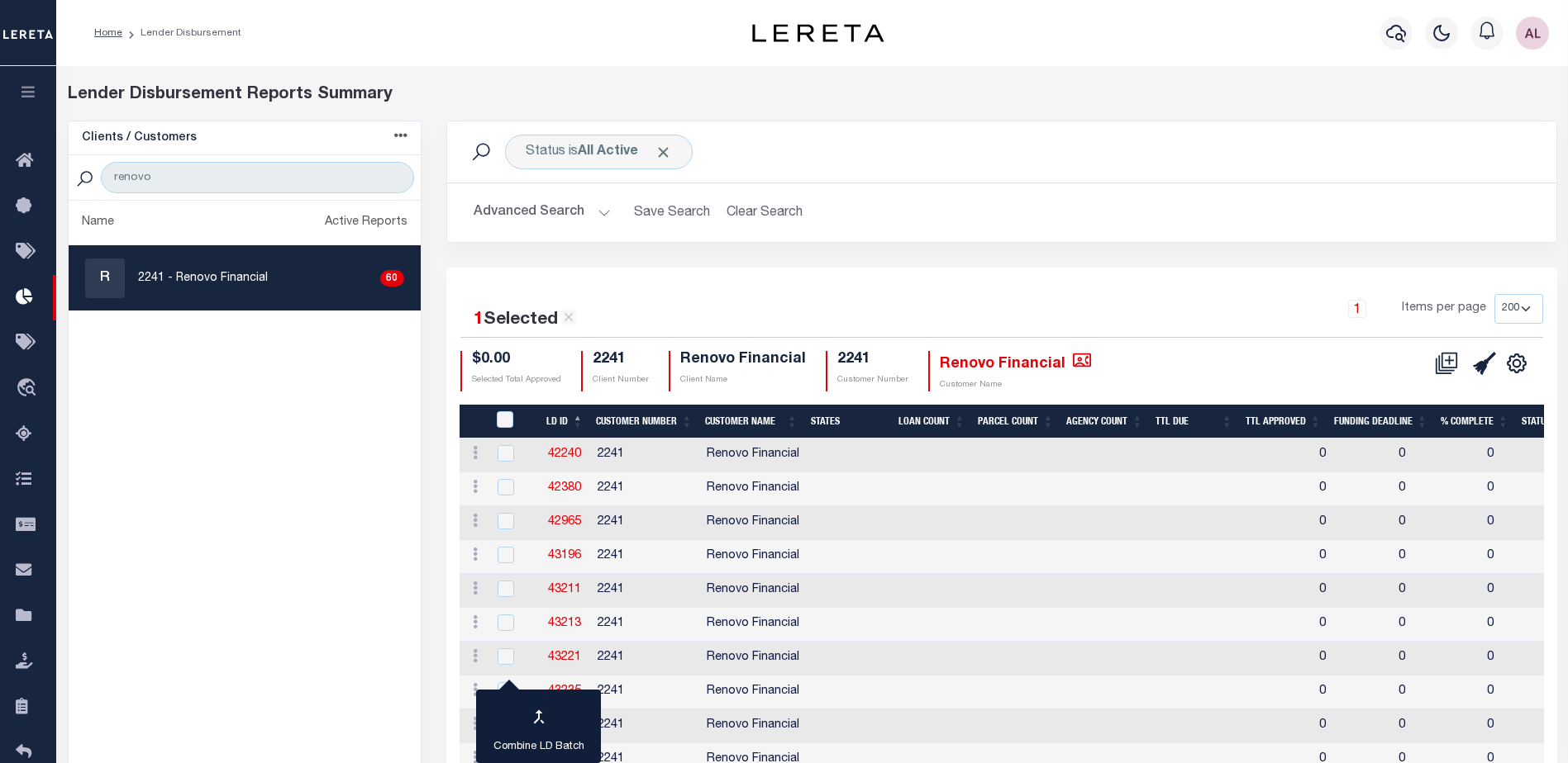
select select "200"
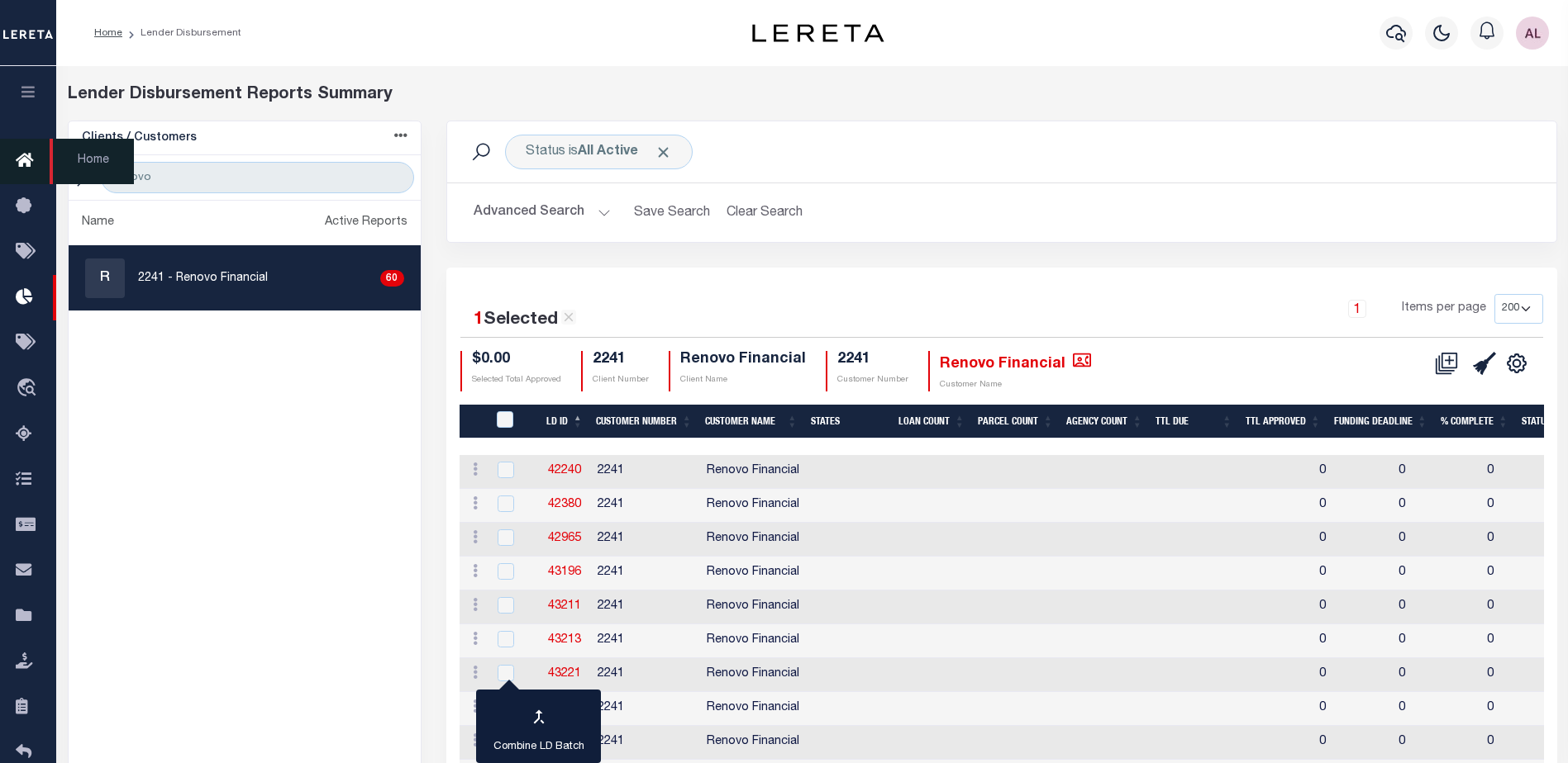
click at [24, 162] on icon at bounding box center [28, 161] width 26 height 21
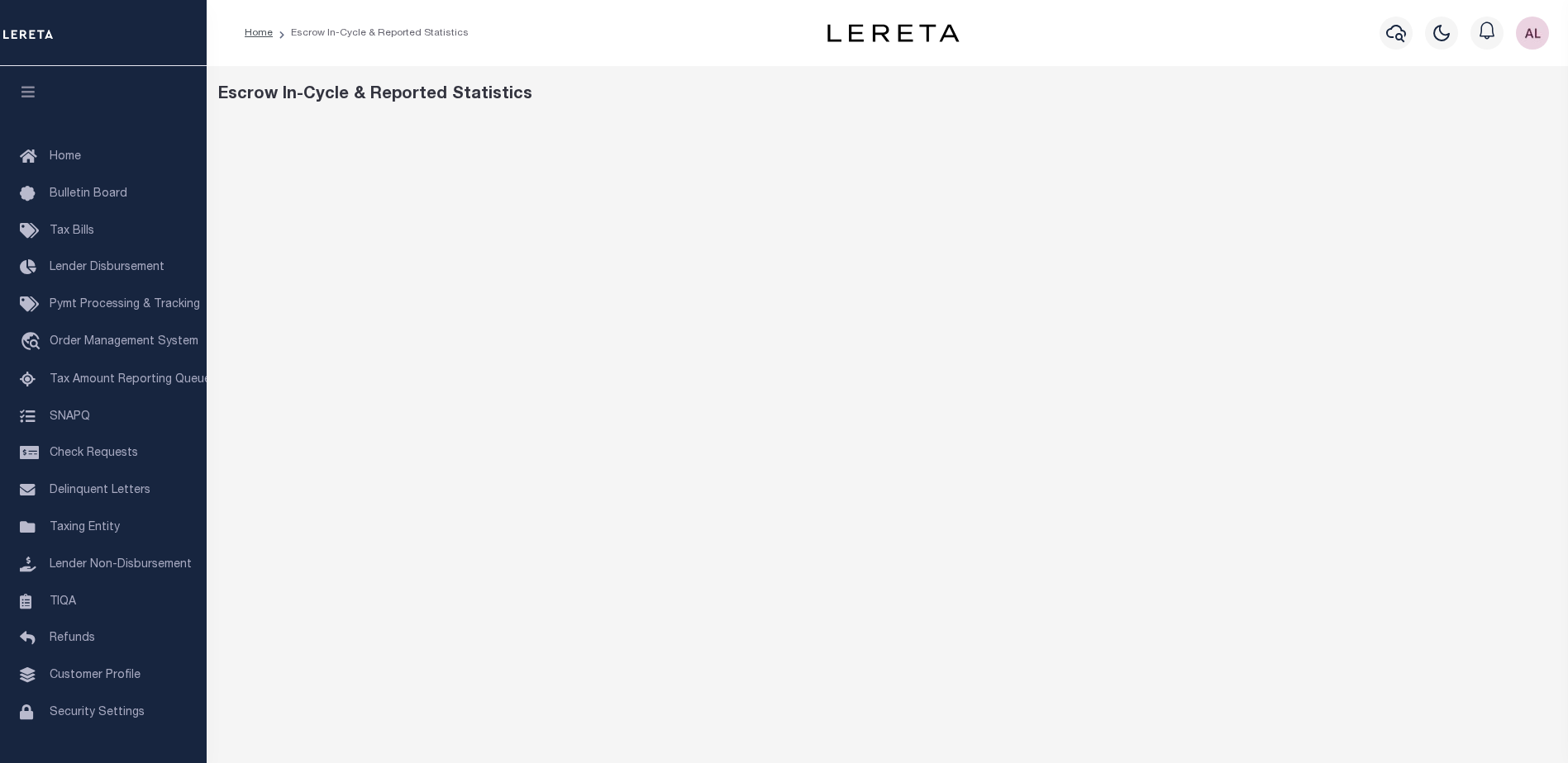
scroll to position [165, 0]
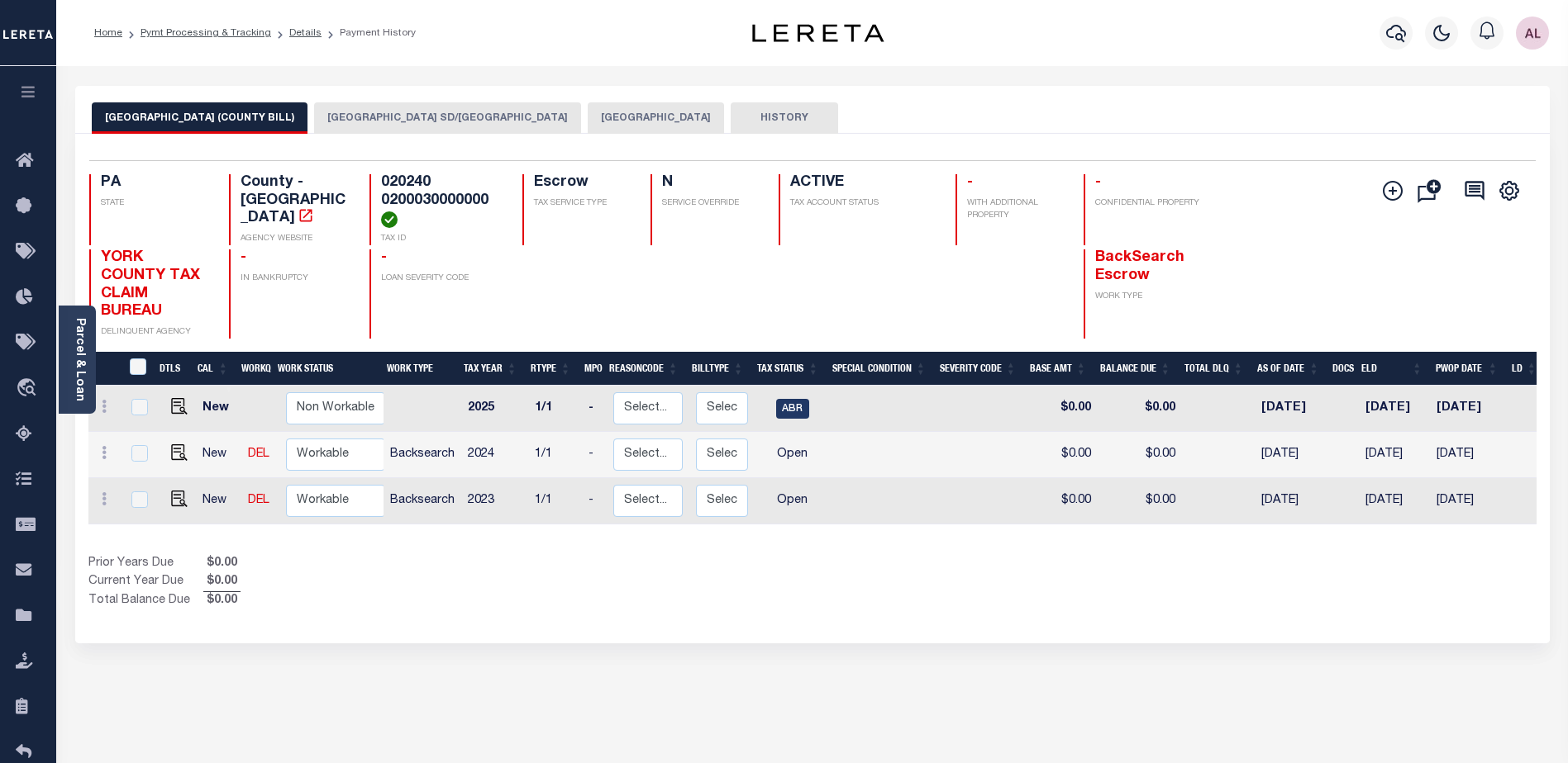
click at [357, 117] on button "[GEOGRAPHIC_DATA] SD/[GEOGRAPHIC_DATA]" at bounding box center [447, 118] width 267 height 31
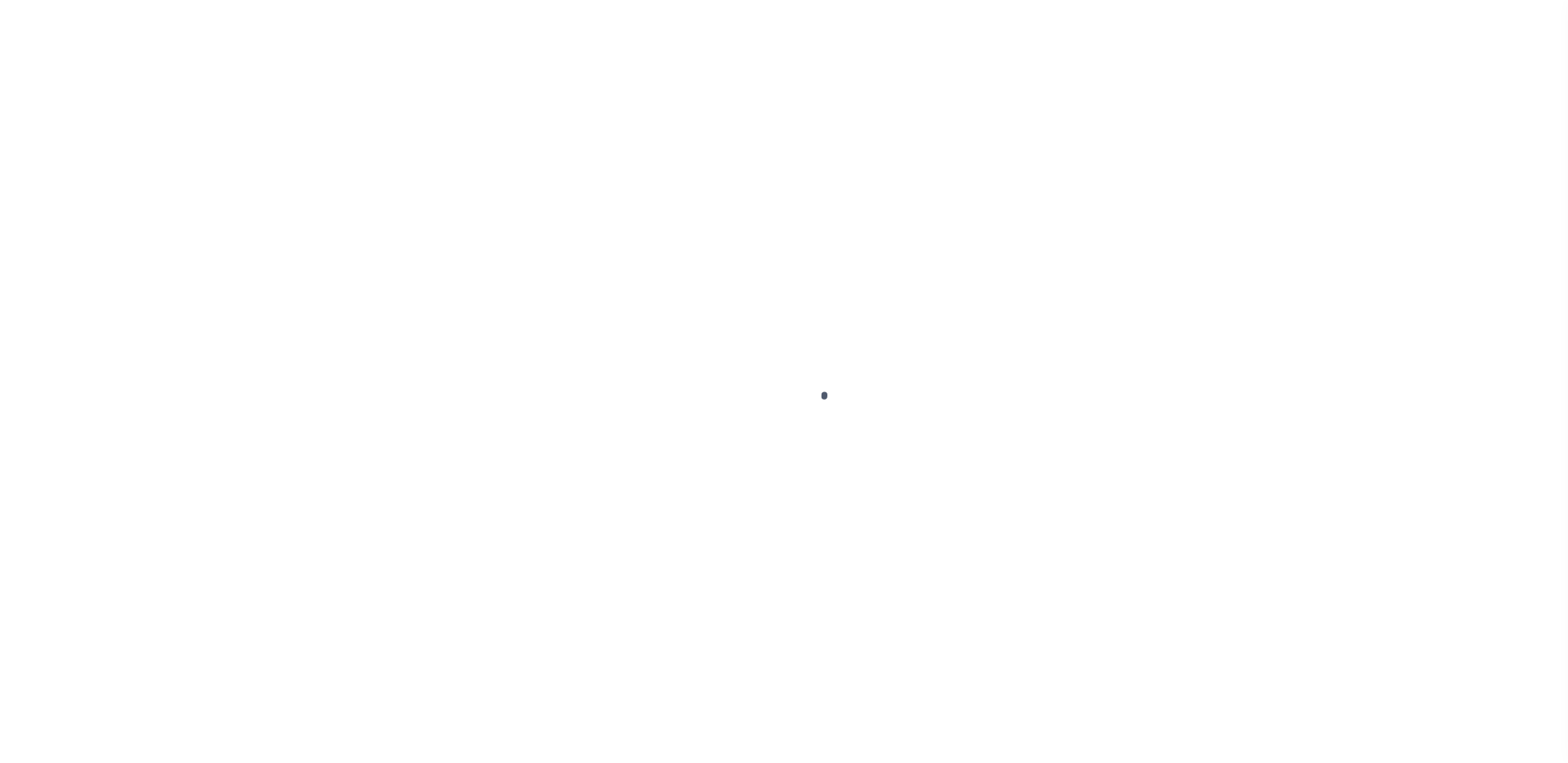
select select "SFP"
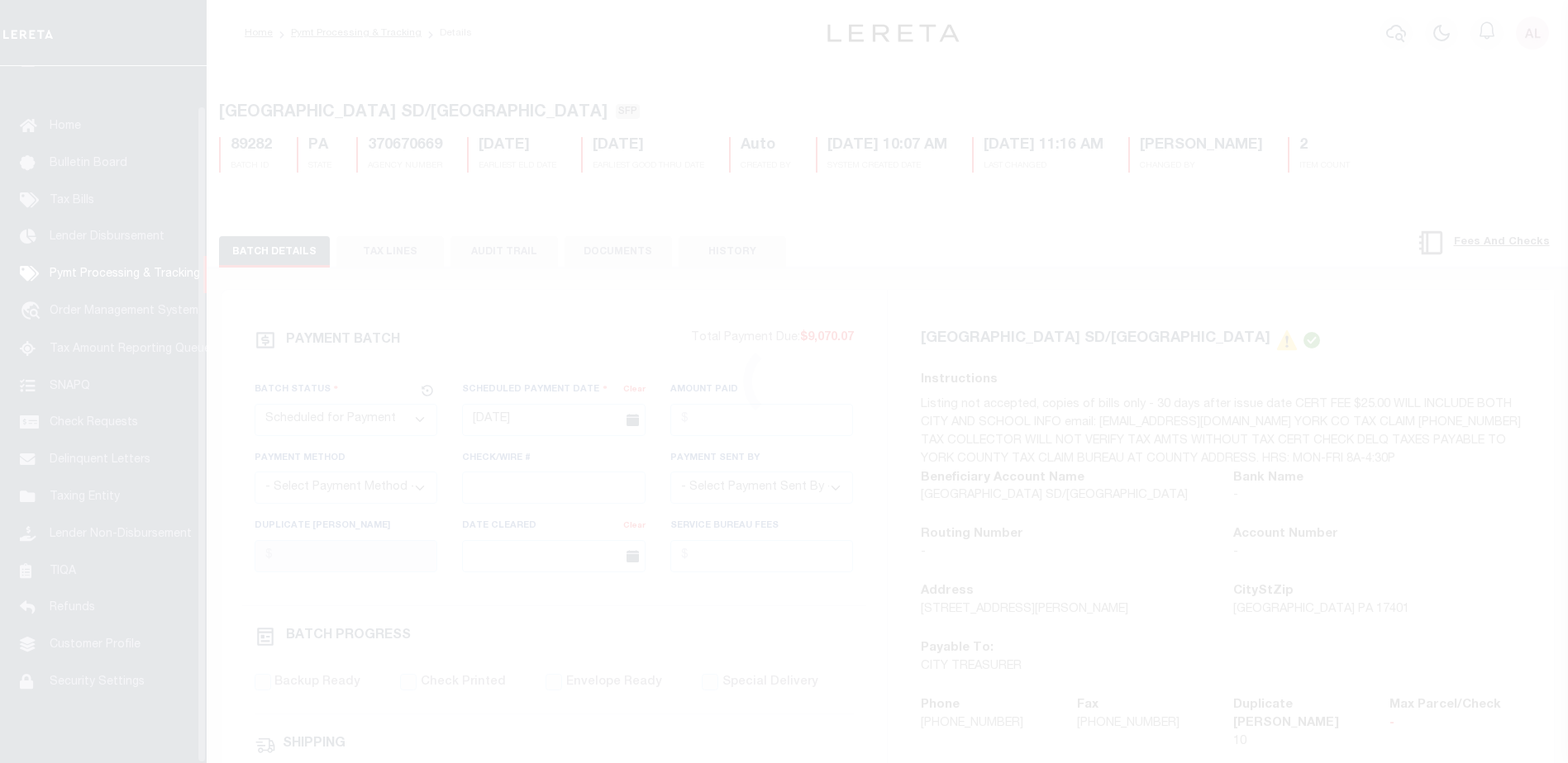
scroll to position [41, 0]
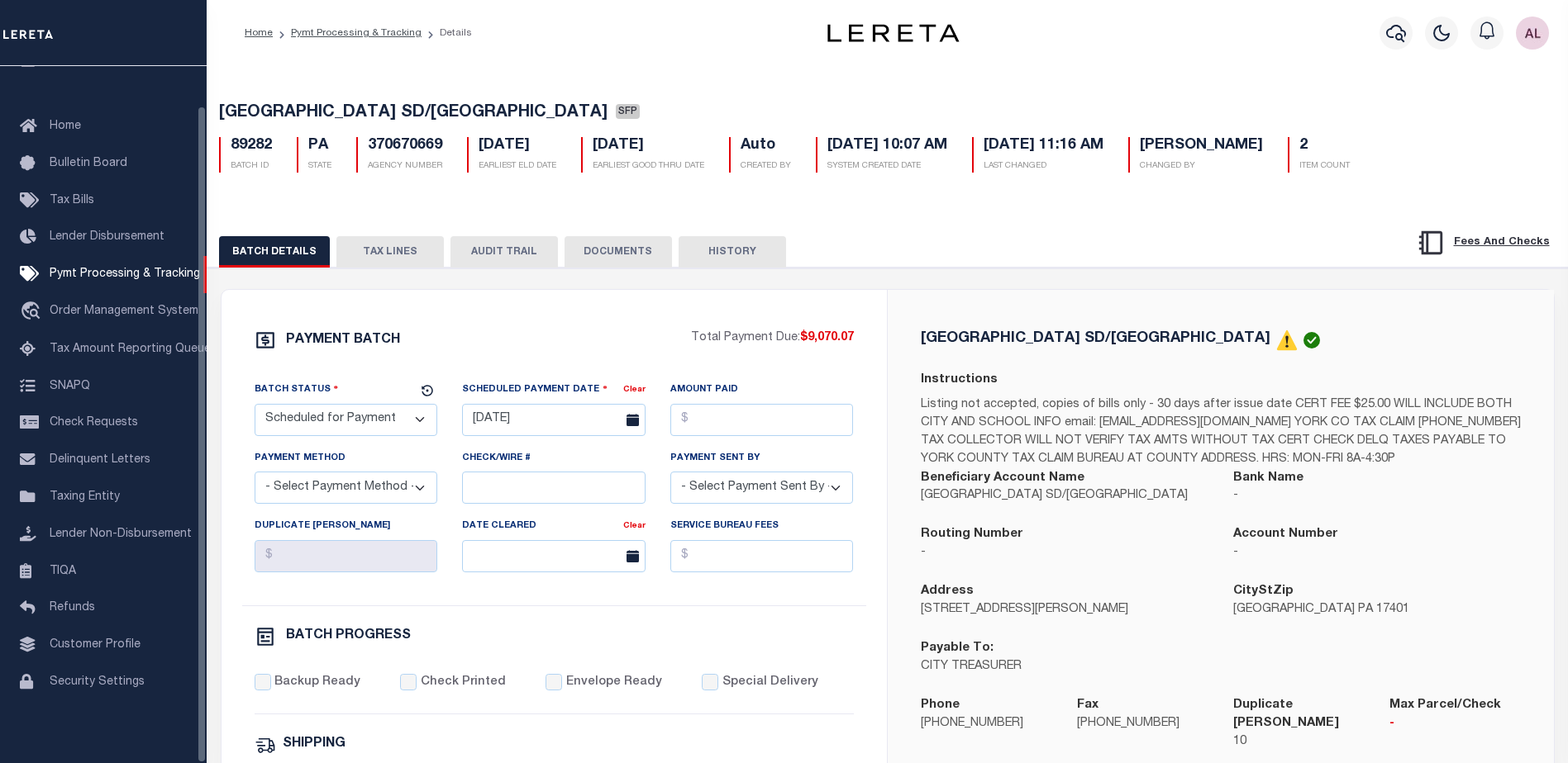
select select "1000"
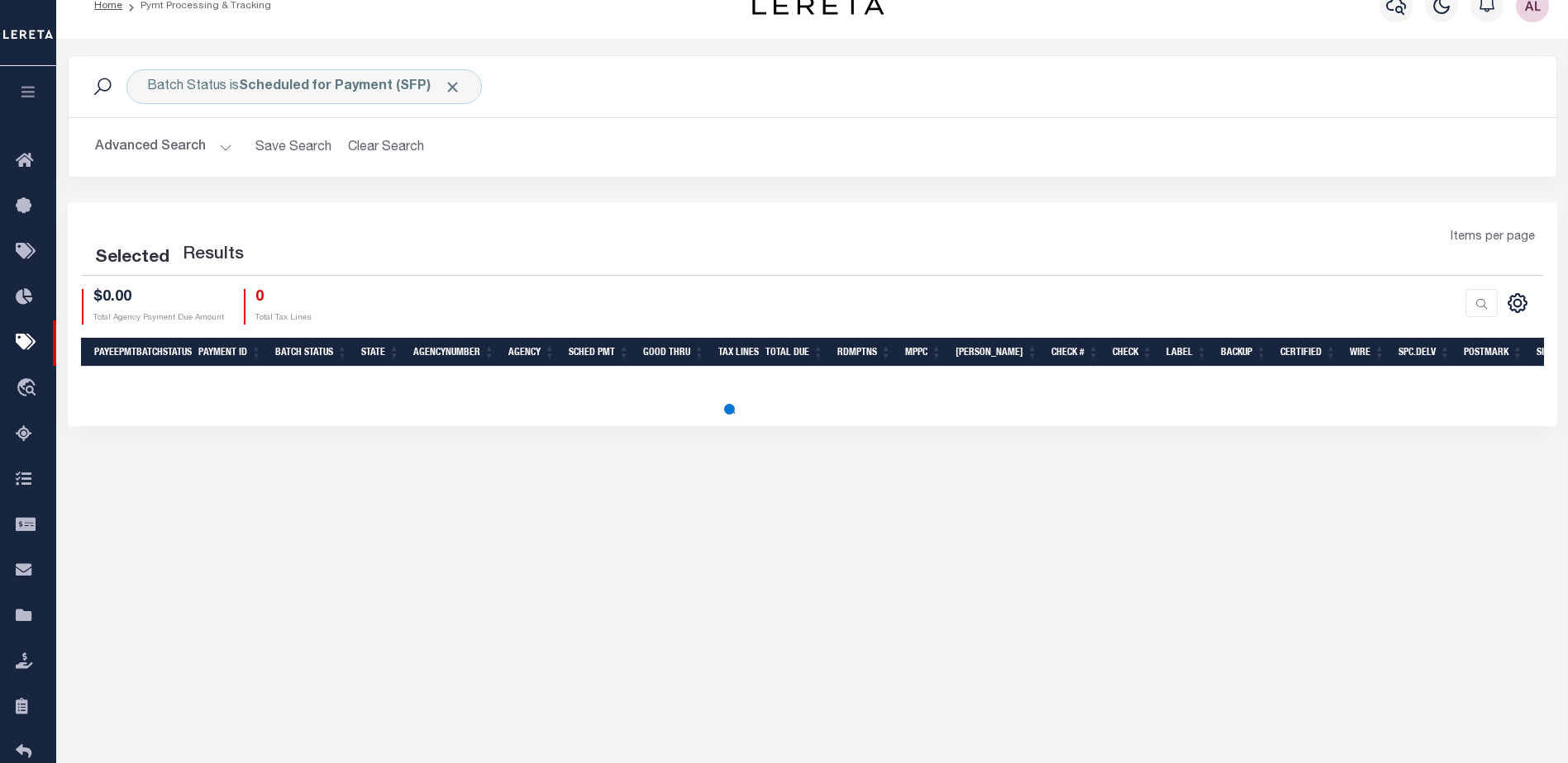
scroll to position [113, 0]
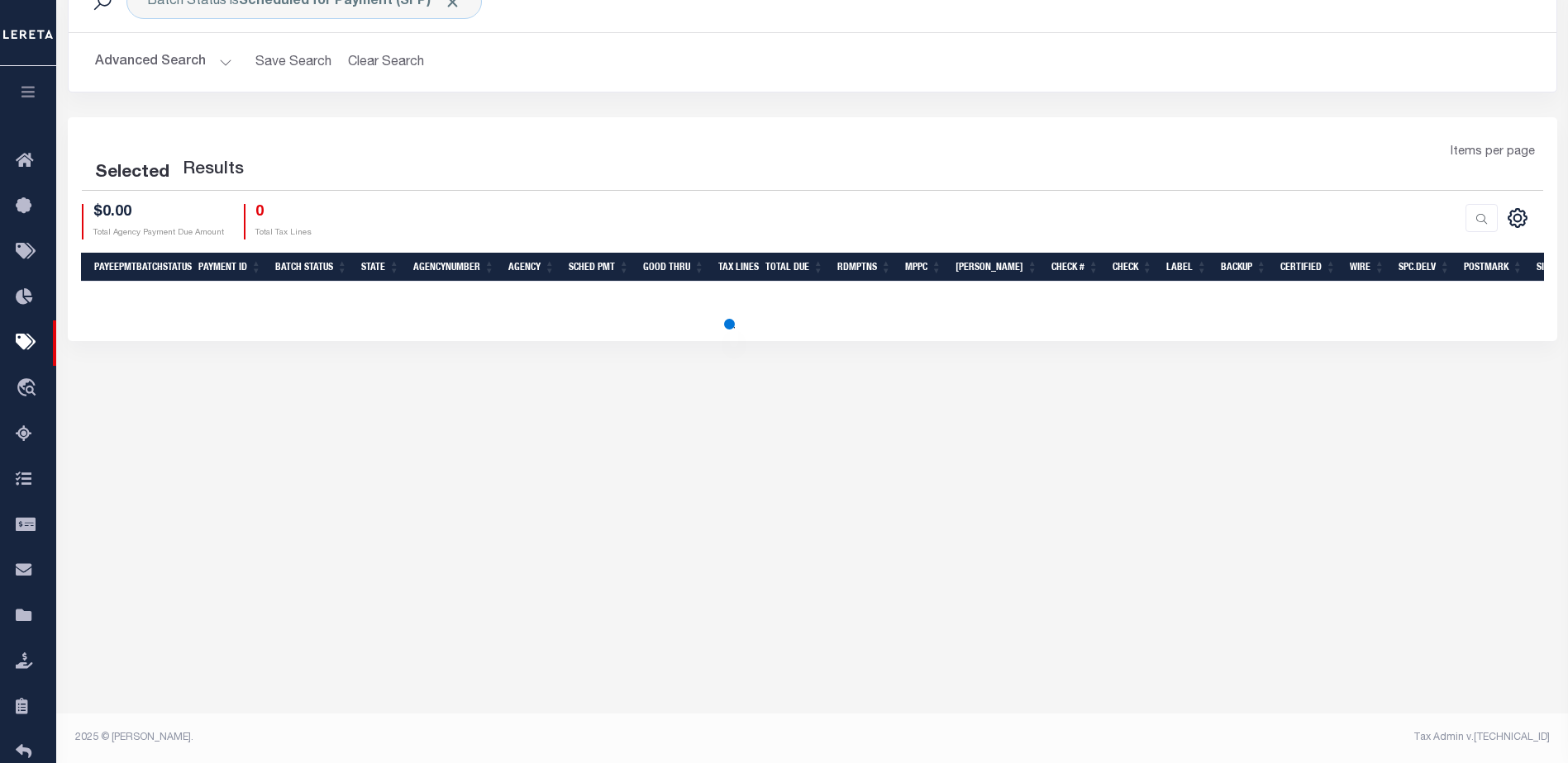
select select "1000"
select select
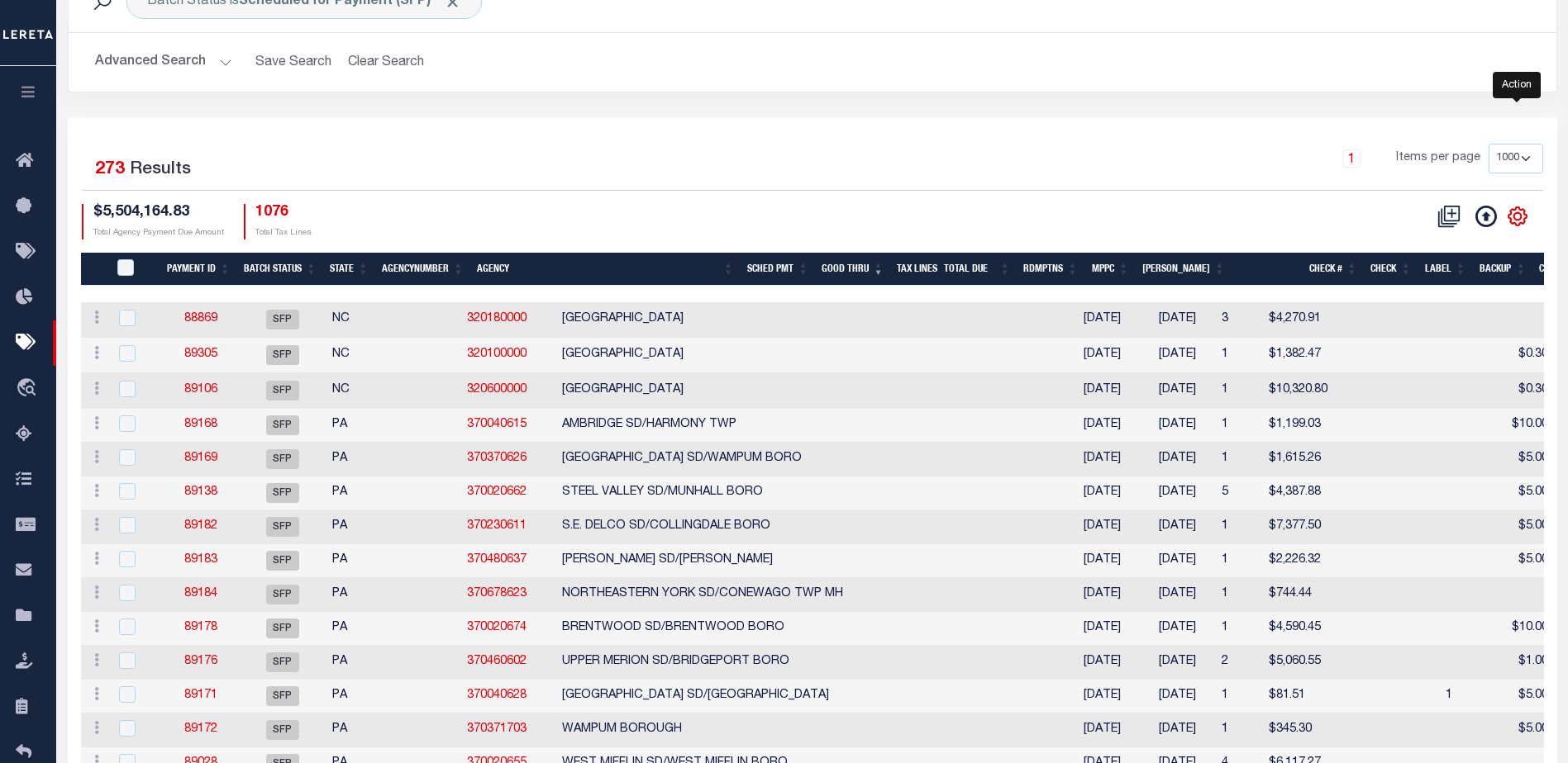
click at [1512, 219] on icon "" at bounding box center [1518, 217] width 22 height 22
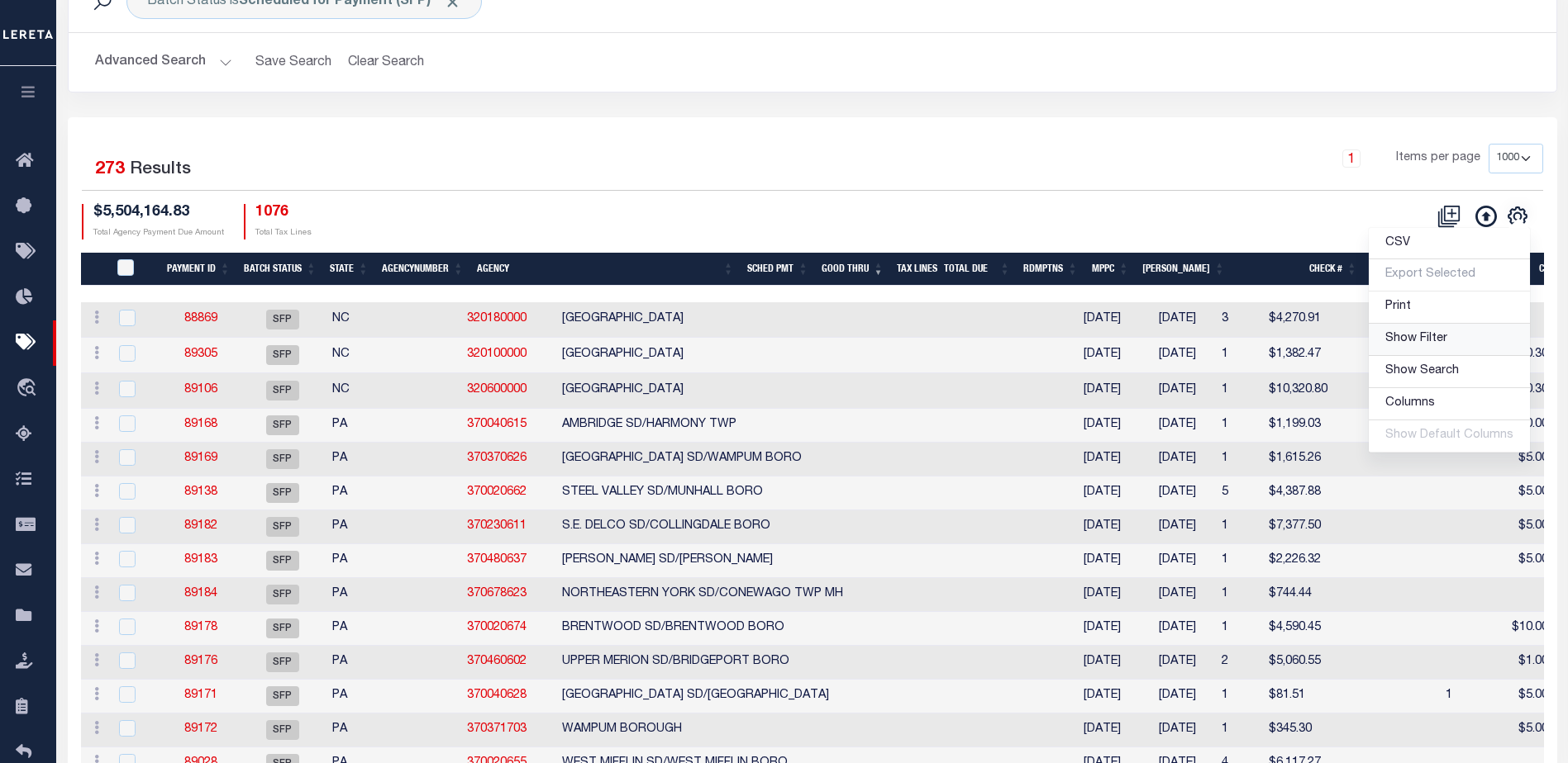
click at [1412, 335] on span "Show Filter" at bounding box center [1416, 339] width 62 height 12
select select
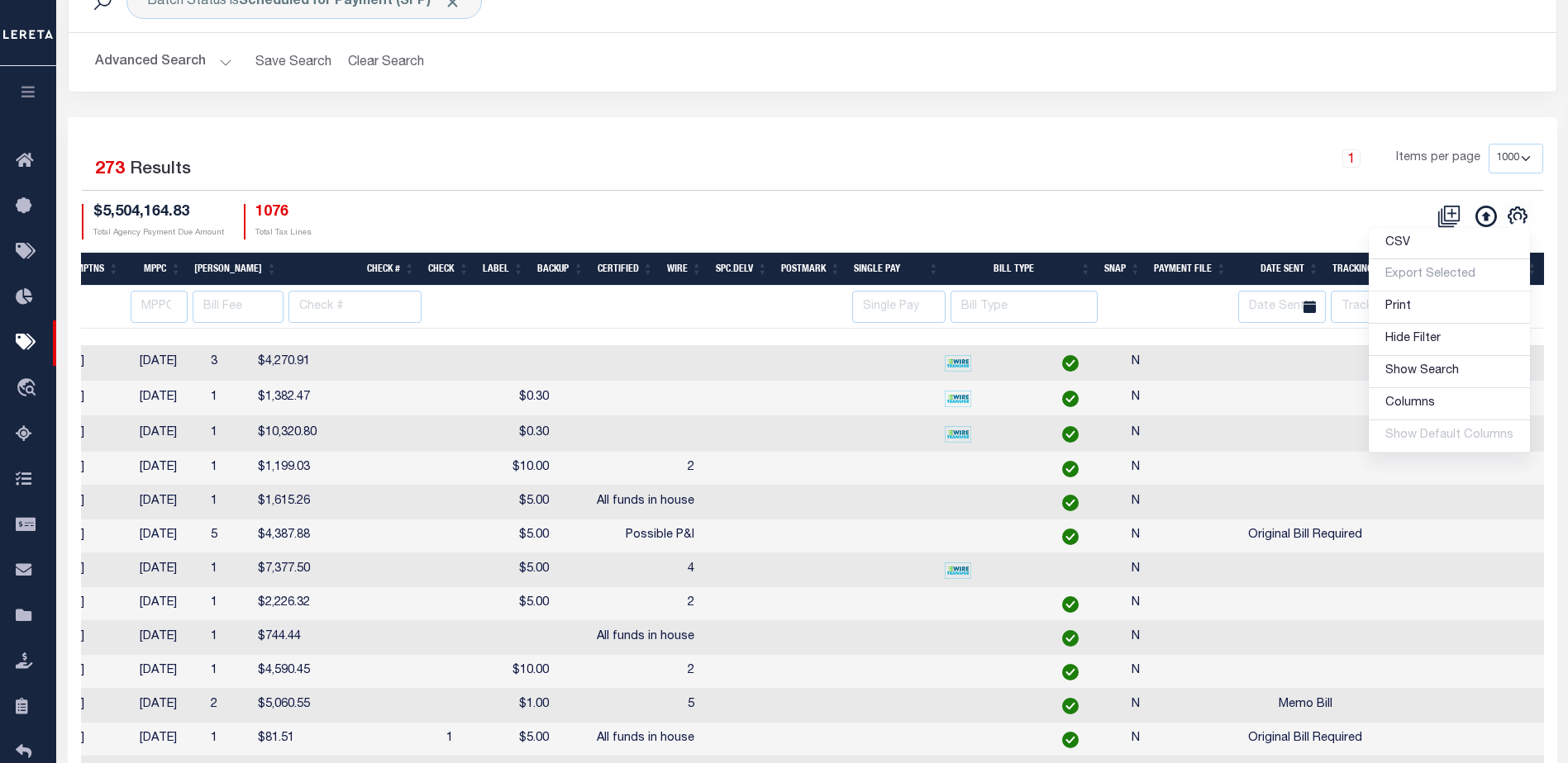
scroll to position [0, 1107]
click at [1362, 301] on input "text" at bounding box center [1380, 307] width 99 height 32
type input "audria"
select select
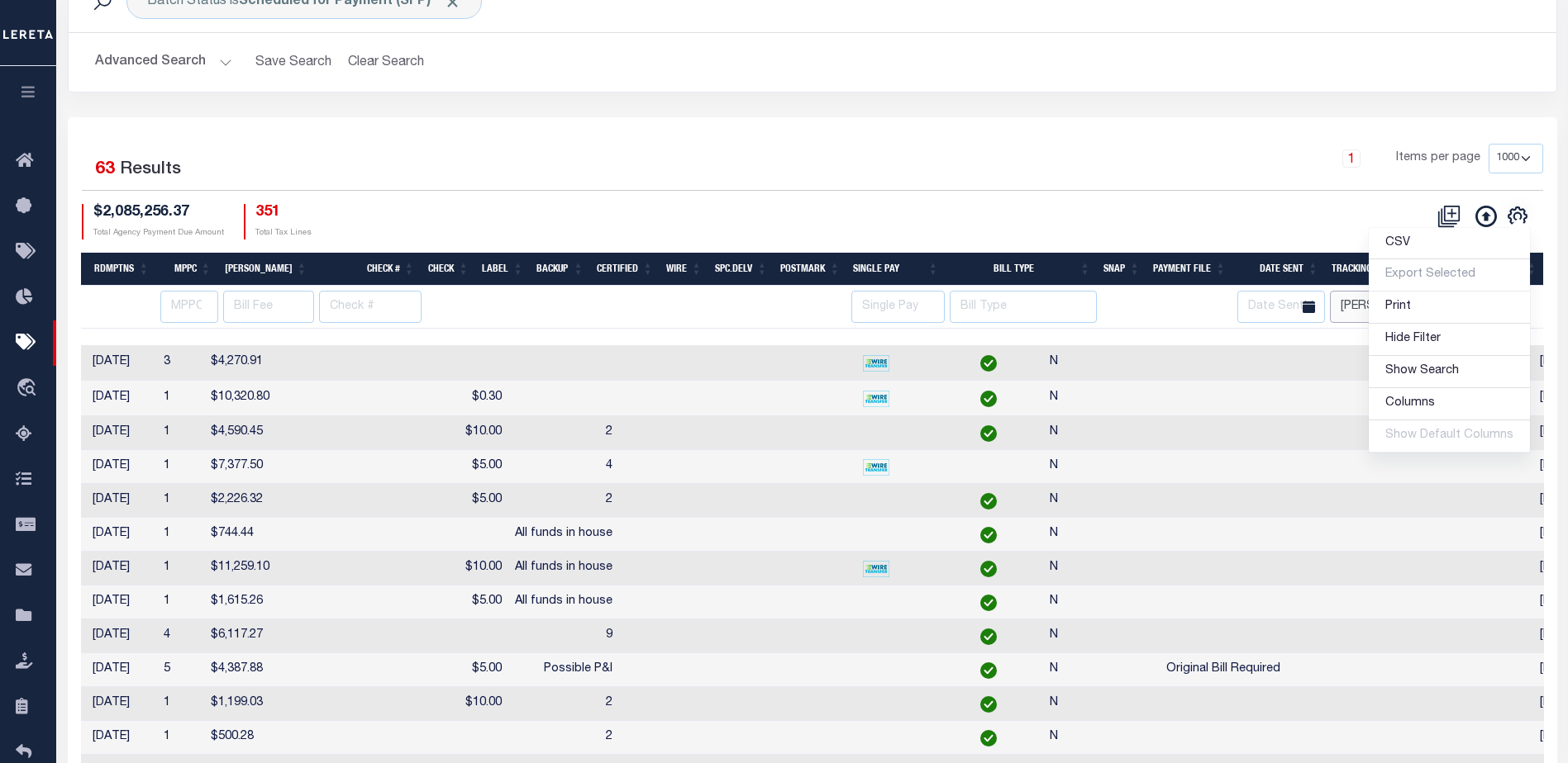
scroll to position [0, 1073]
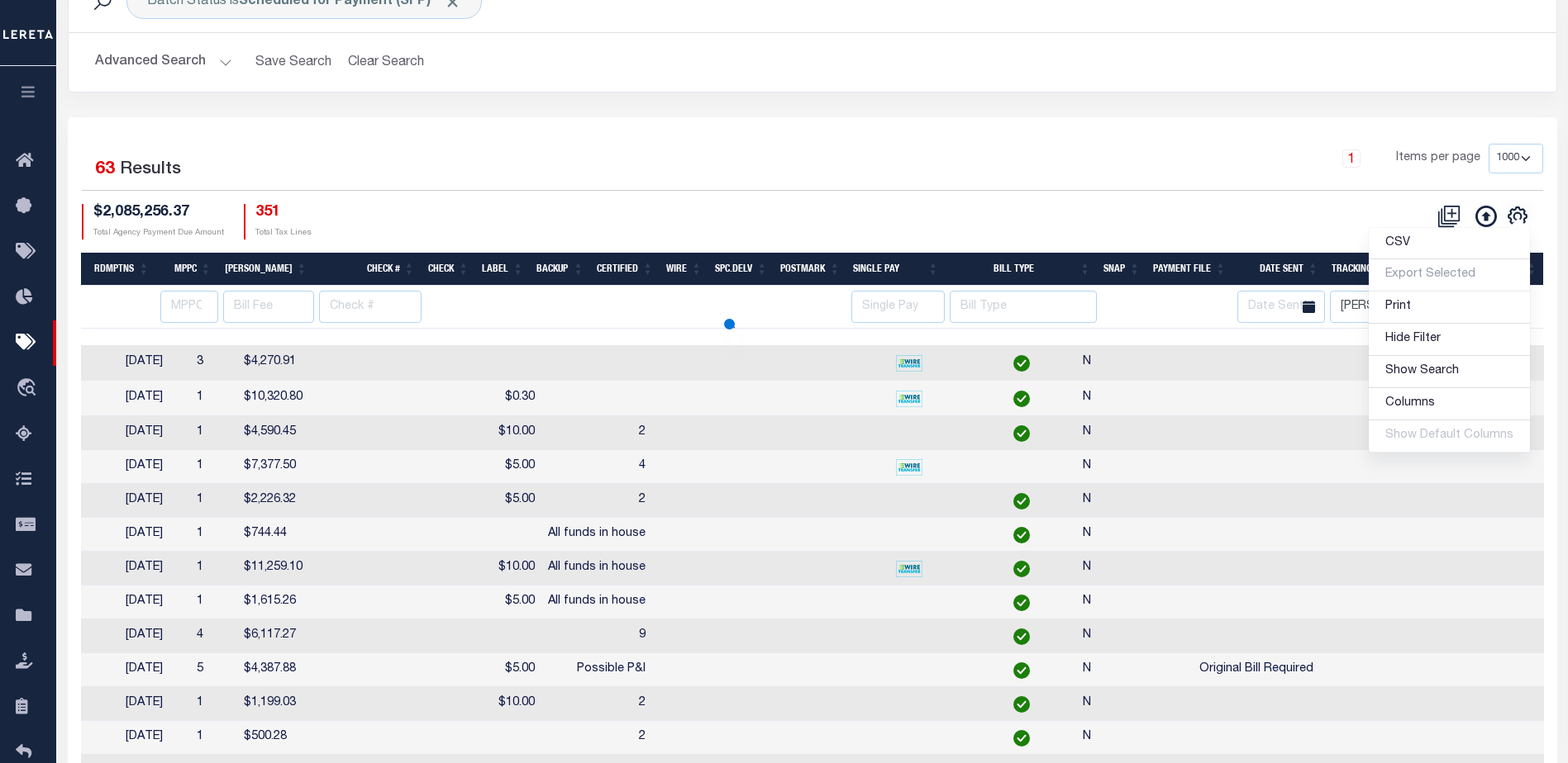
select select
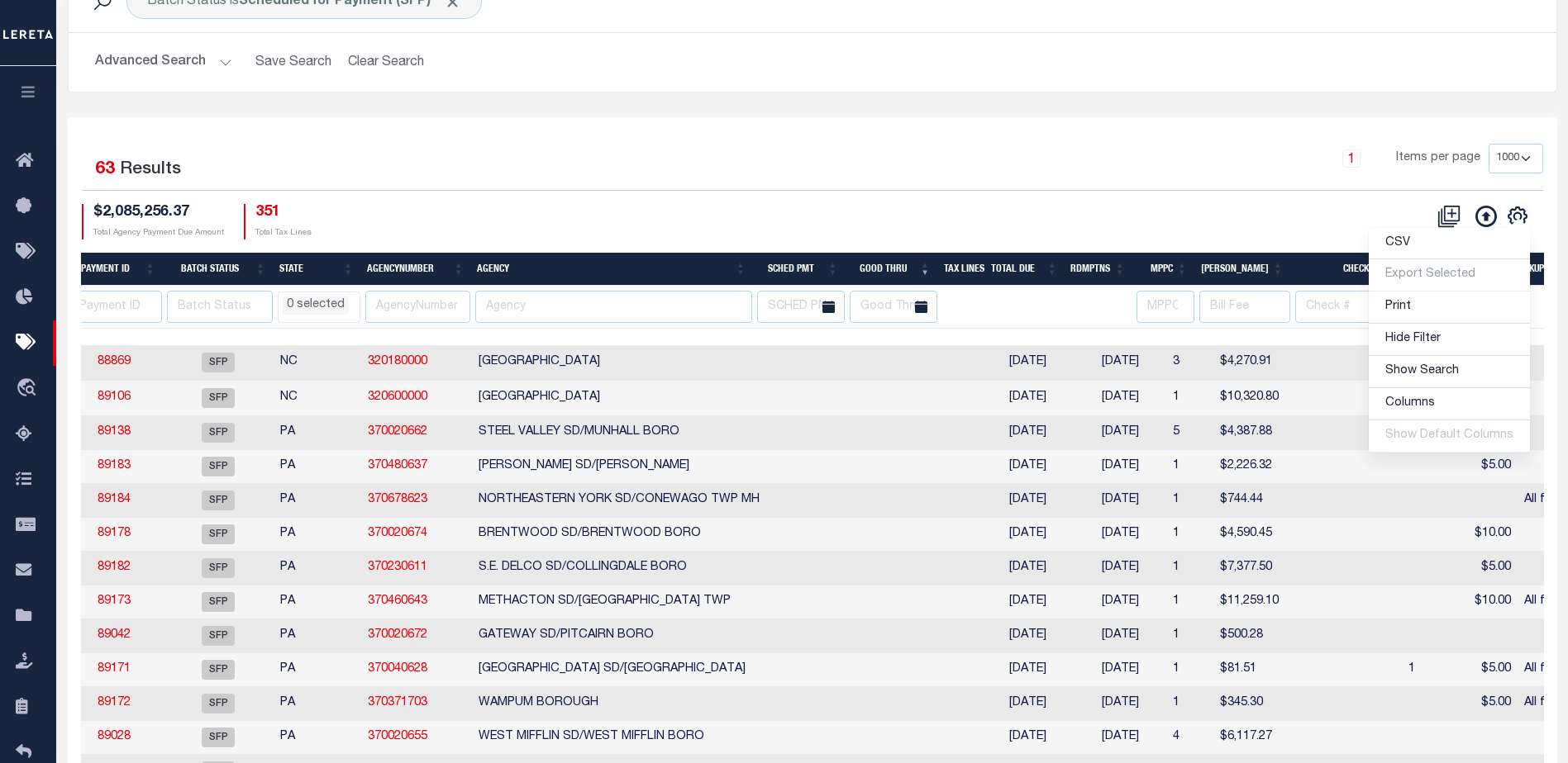
scroll to position [0, 0]
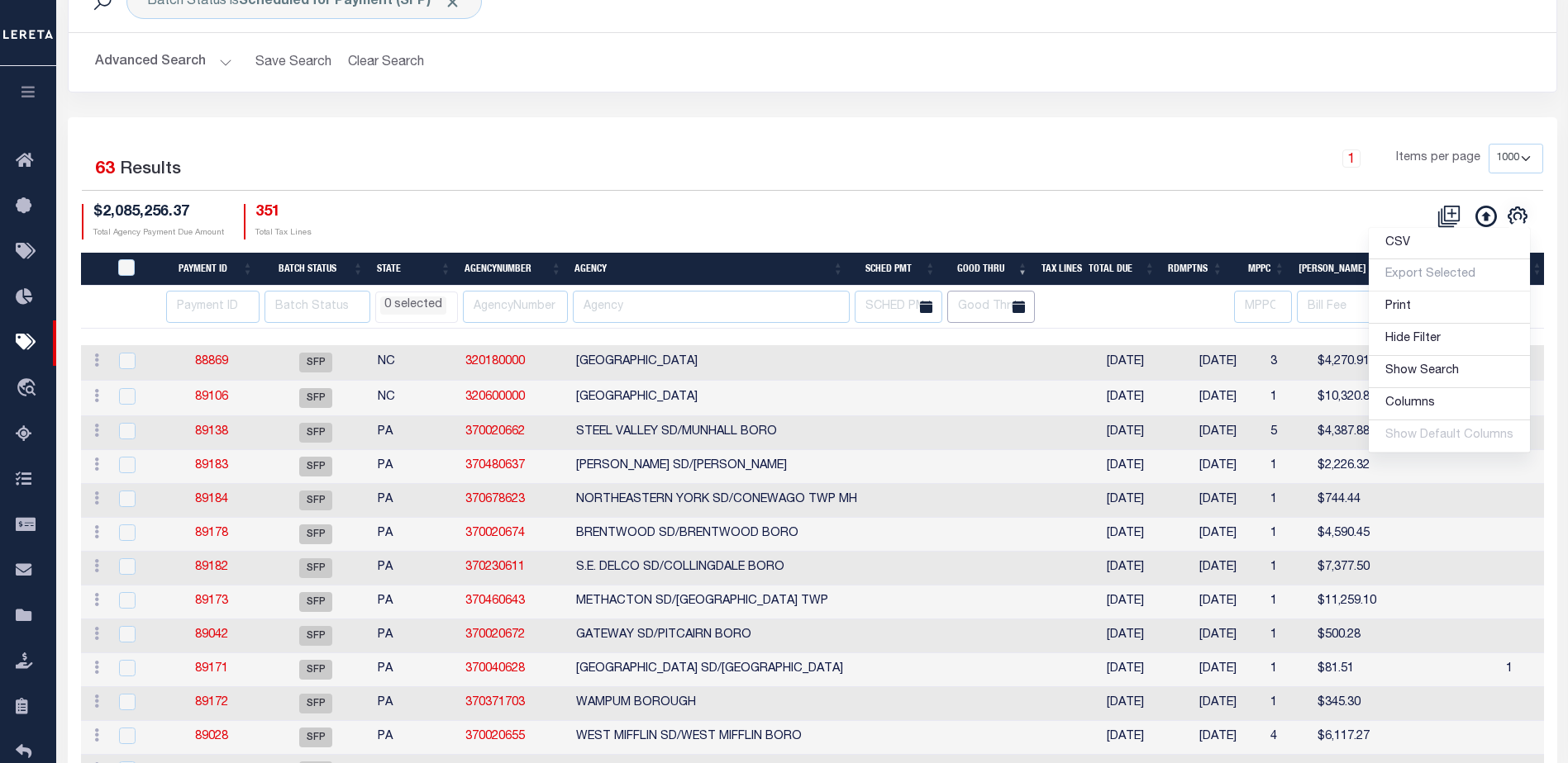
click at [991, 297] on input "text" at bounding box center [990, 307] width 87 height 32
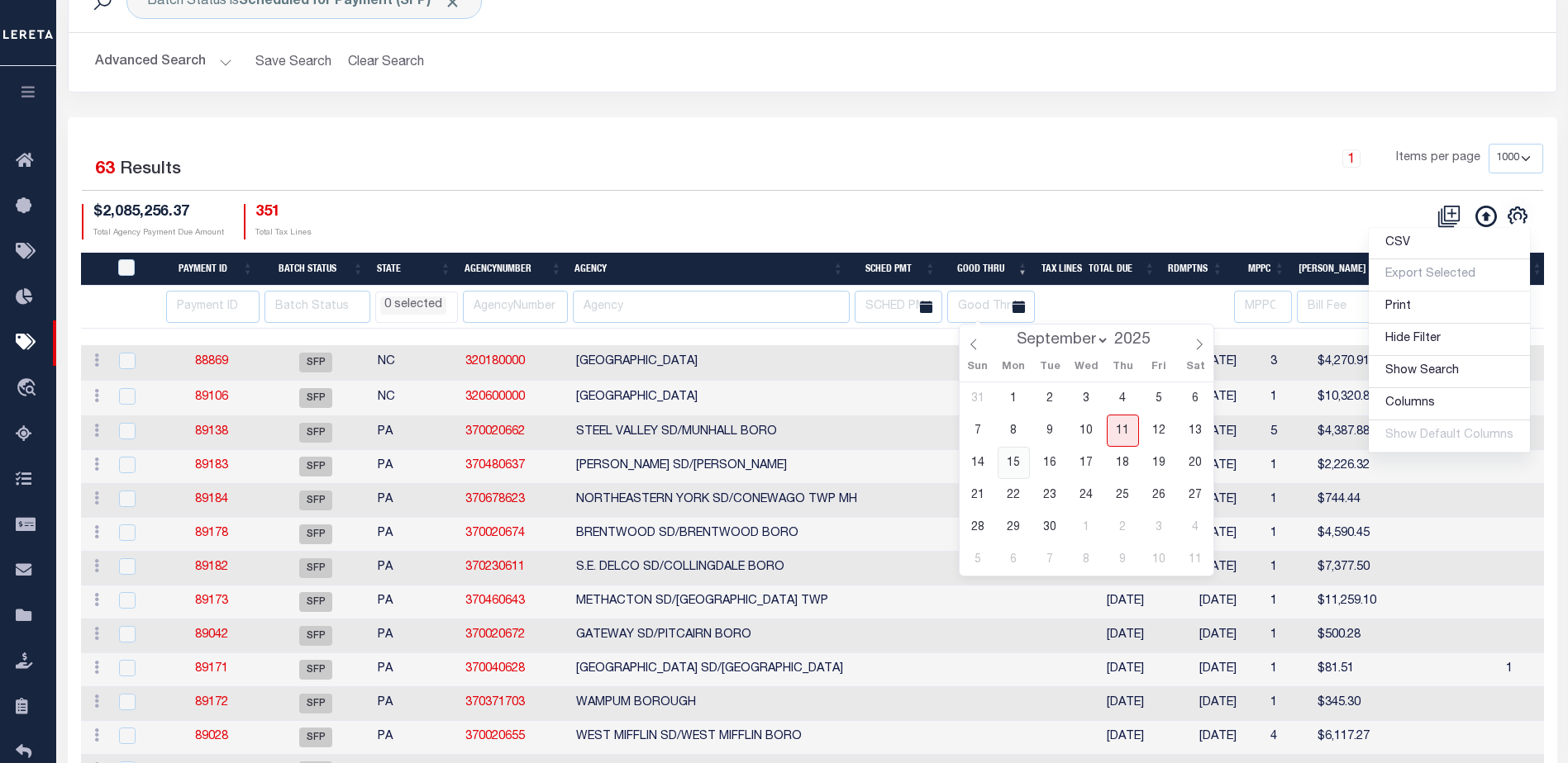
click at [1005, 465] on span "15" at bounding box center [1014, 463] width 32 height 32
type input "09-15-2025"
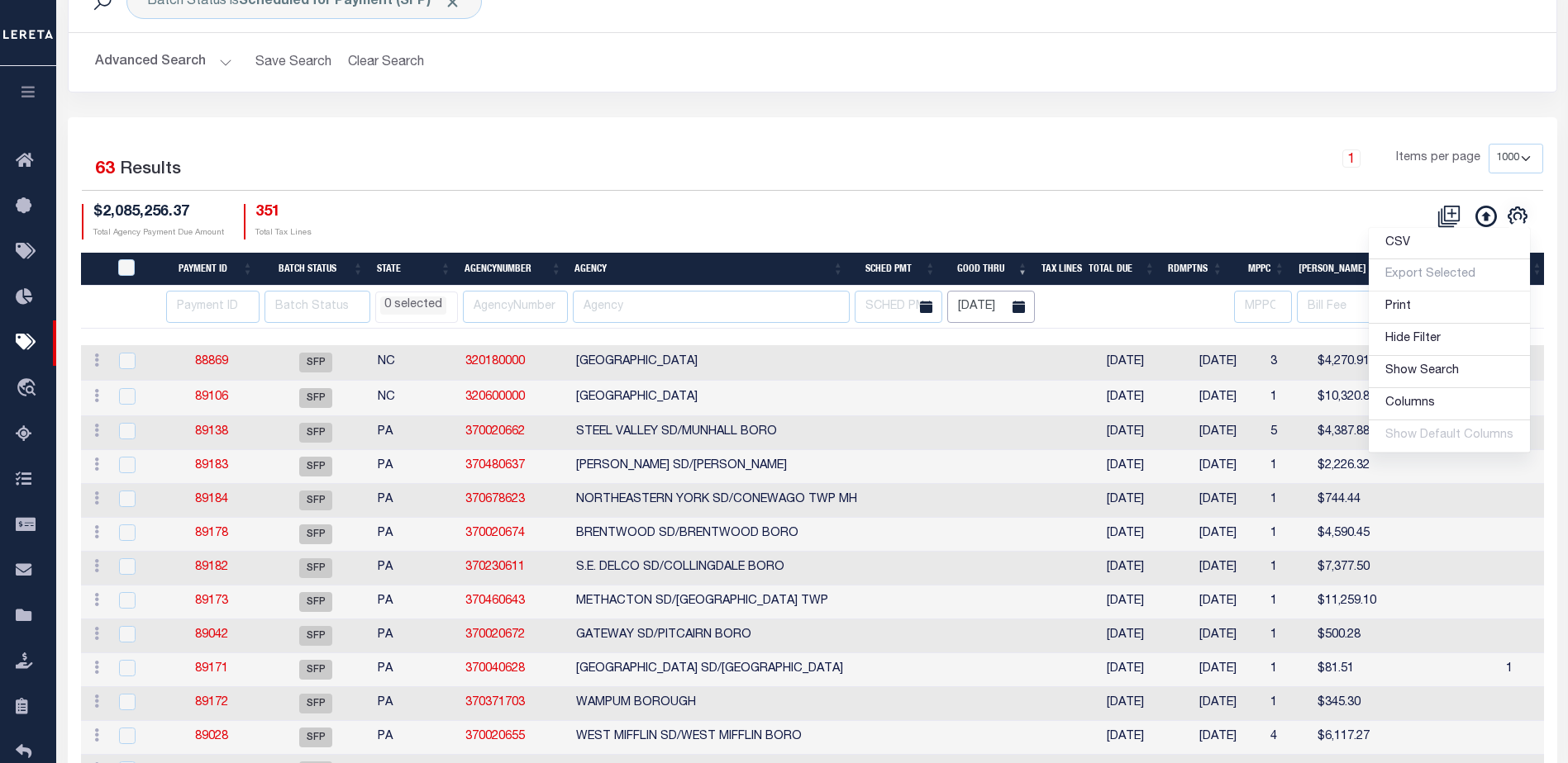
scroll to position [0, 7]
select select
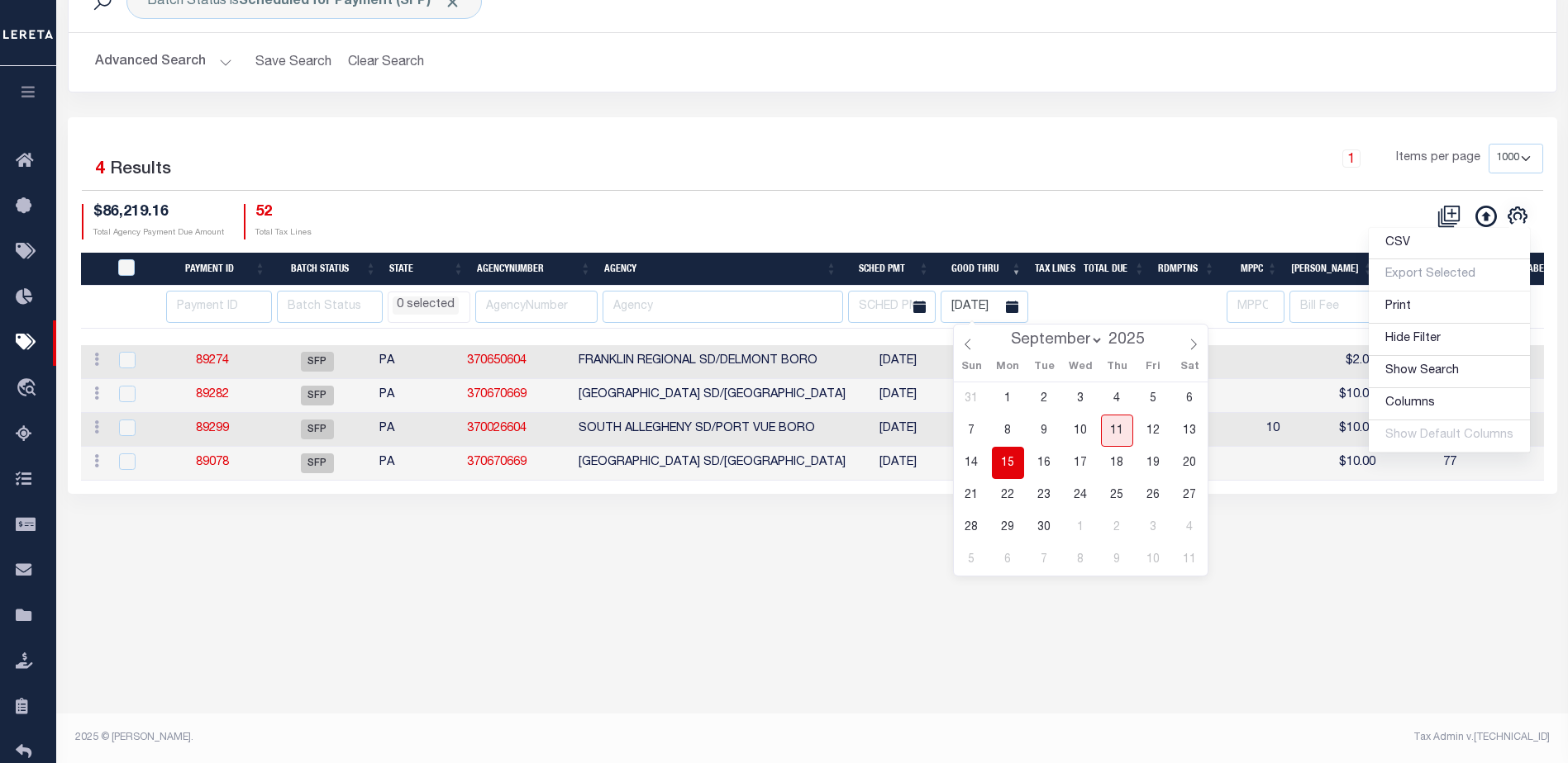
click at [810, 597] on div "Batch Status is Scheduled for Payment (SFP) Search Advanced Search Save Search …" at bounding box center [811, 297] width 1512 height 687
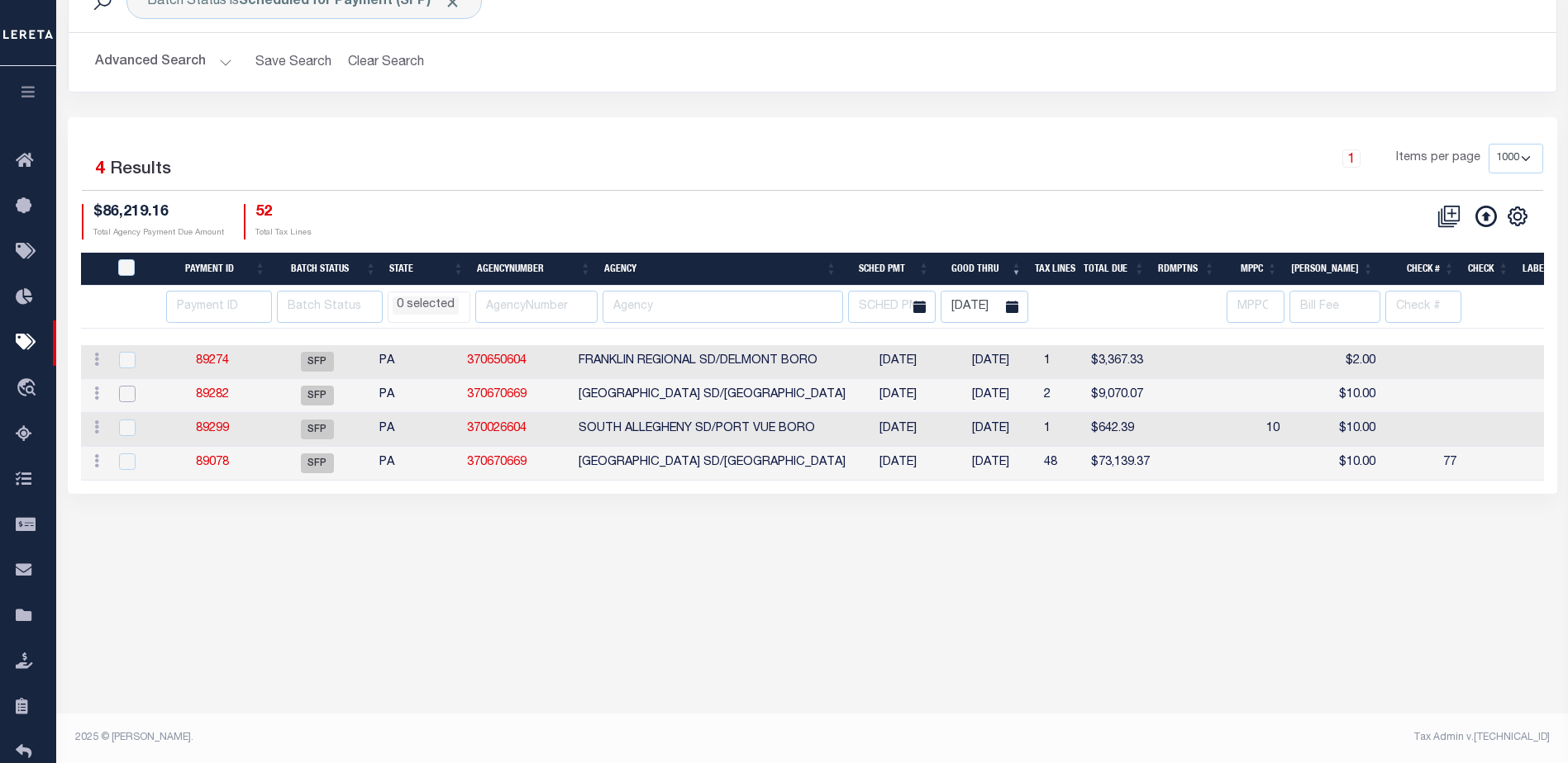
click at [130, 390] on input "checkbox" at bounding box center [127, 393] width 17 height 17
checkbox input "true"
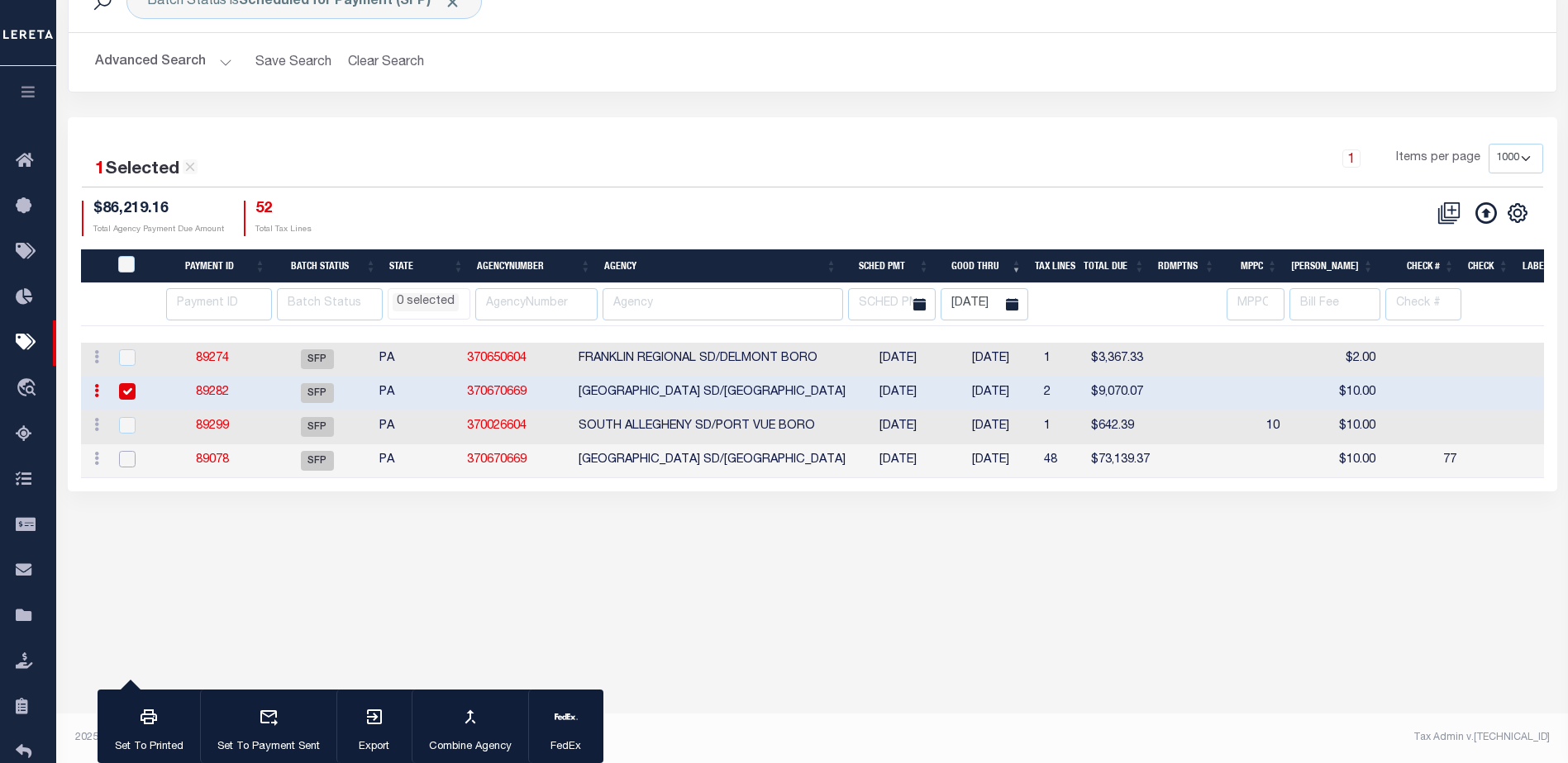
click at [128, 464] on input "checkbox" at bounding box center [127, 459] width 17 height 17
checkbox input "true"
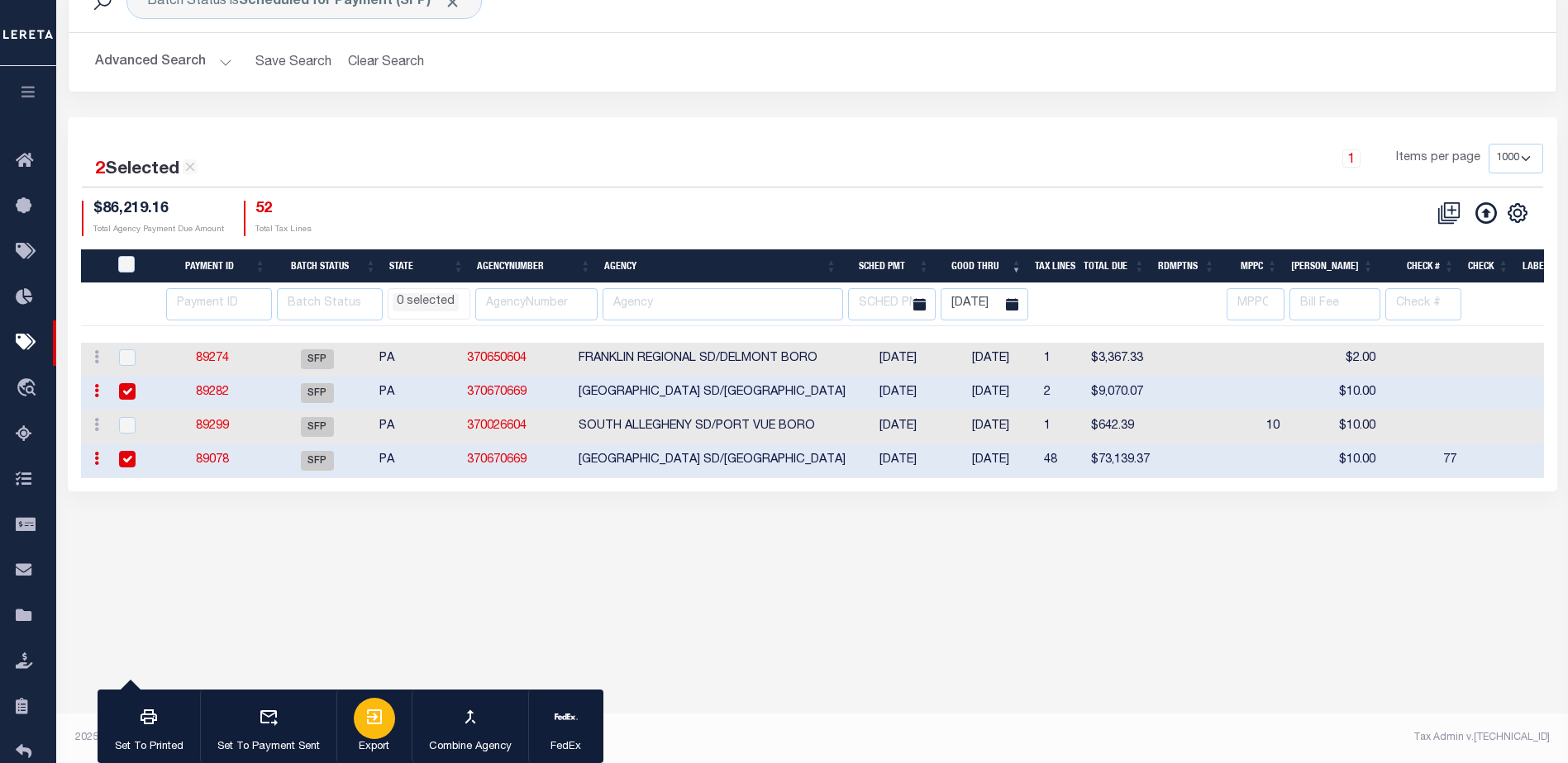
click at [380, 721] on icon "button" at bounding box center [375, 717] width 20 height 20
click at [470, 719] on icon "button" at bounding box center [469, 717] width 11 height 14
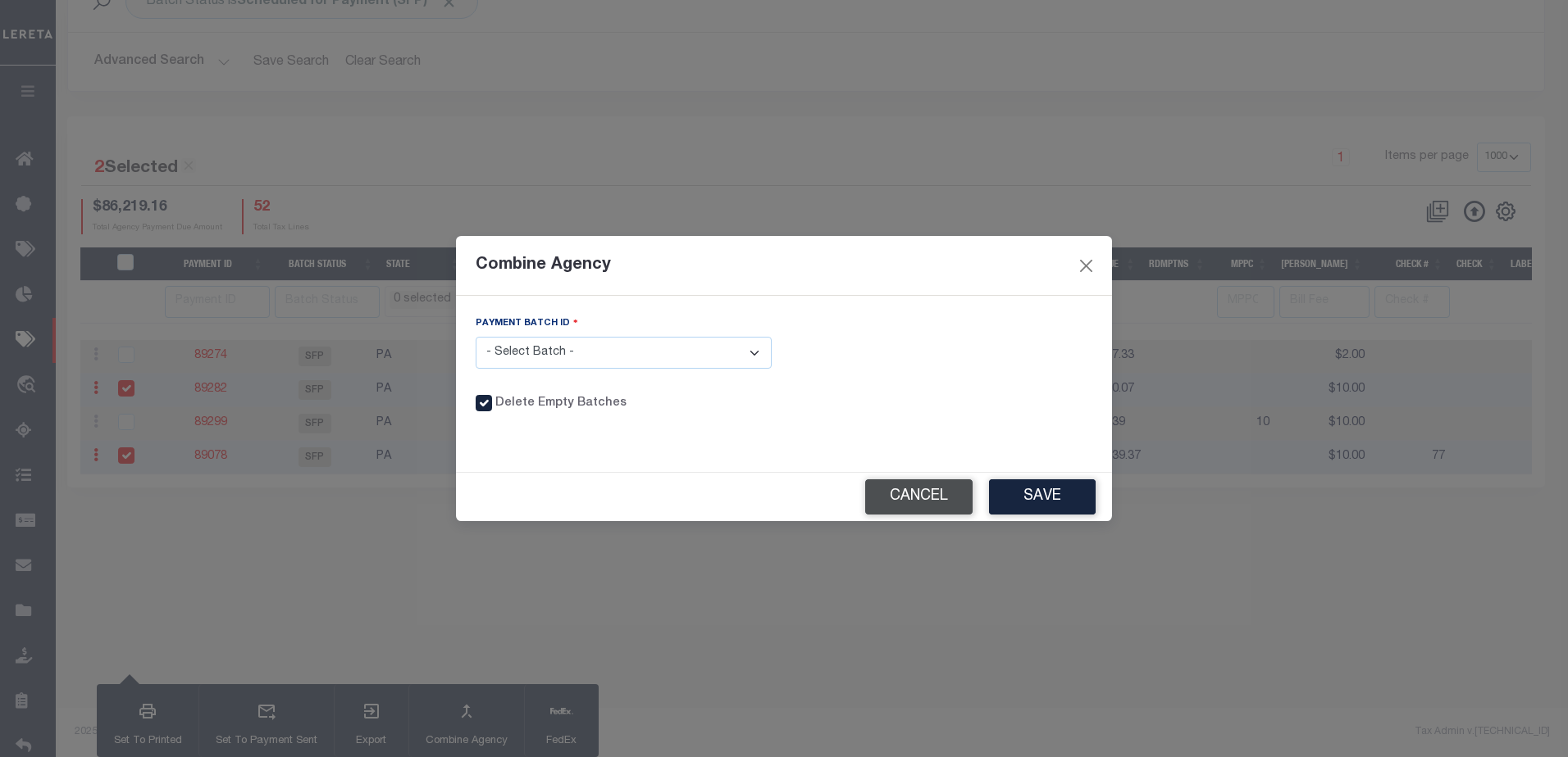
click at [911, 498] on button "Cancel" at bounding box center [919, 497] width 107 height 35
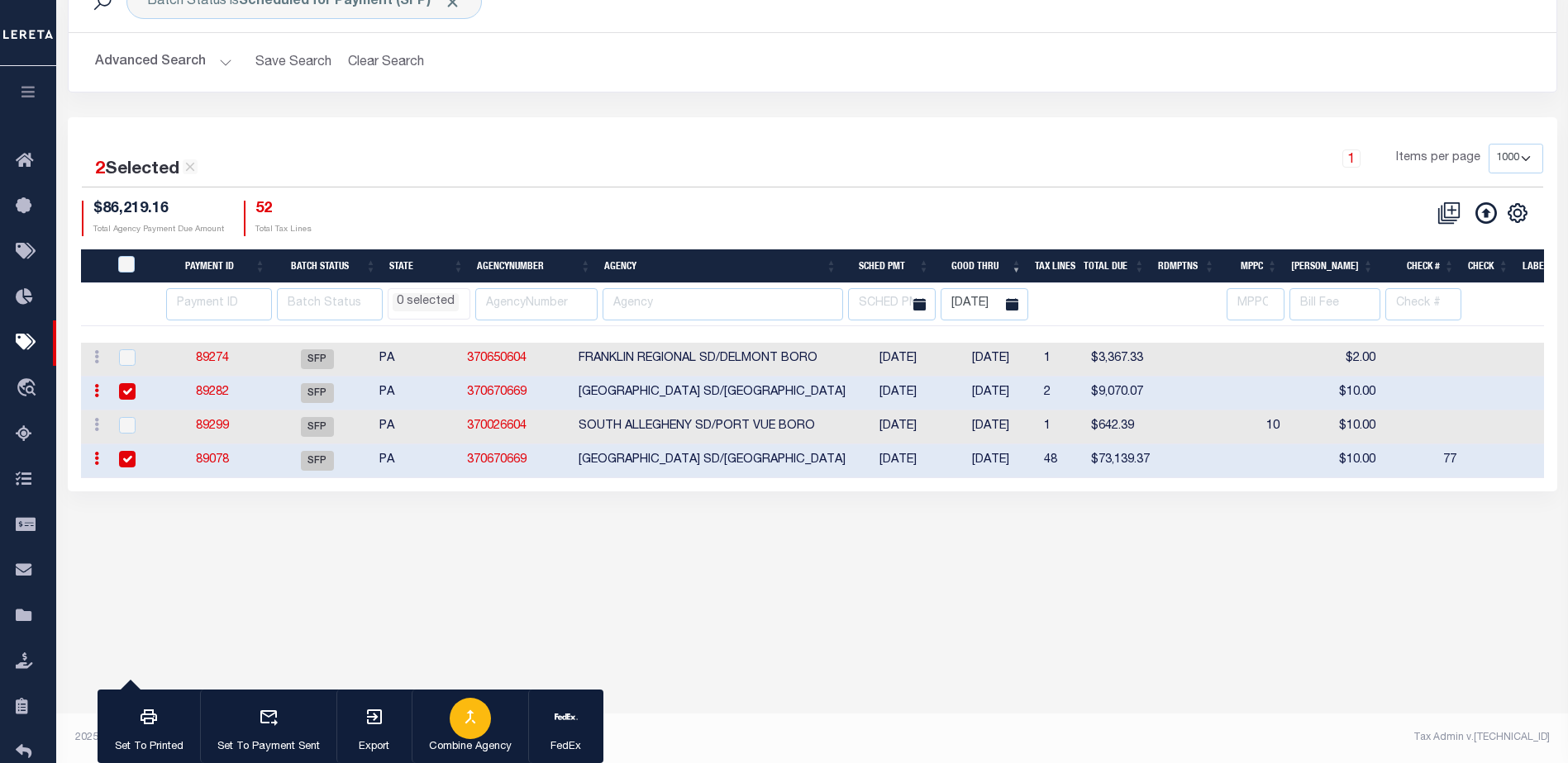
click at [465, 719] on icon "button" at bounding box center [470, 717] width 20 height 20
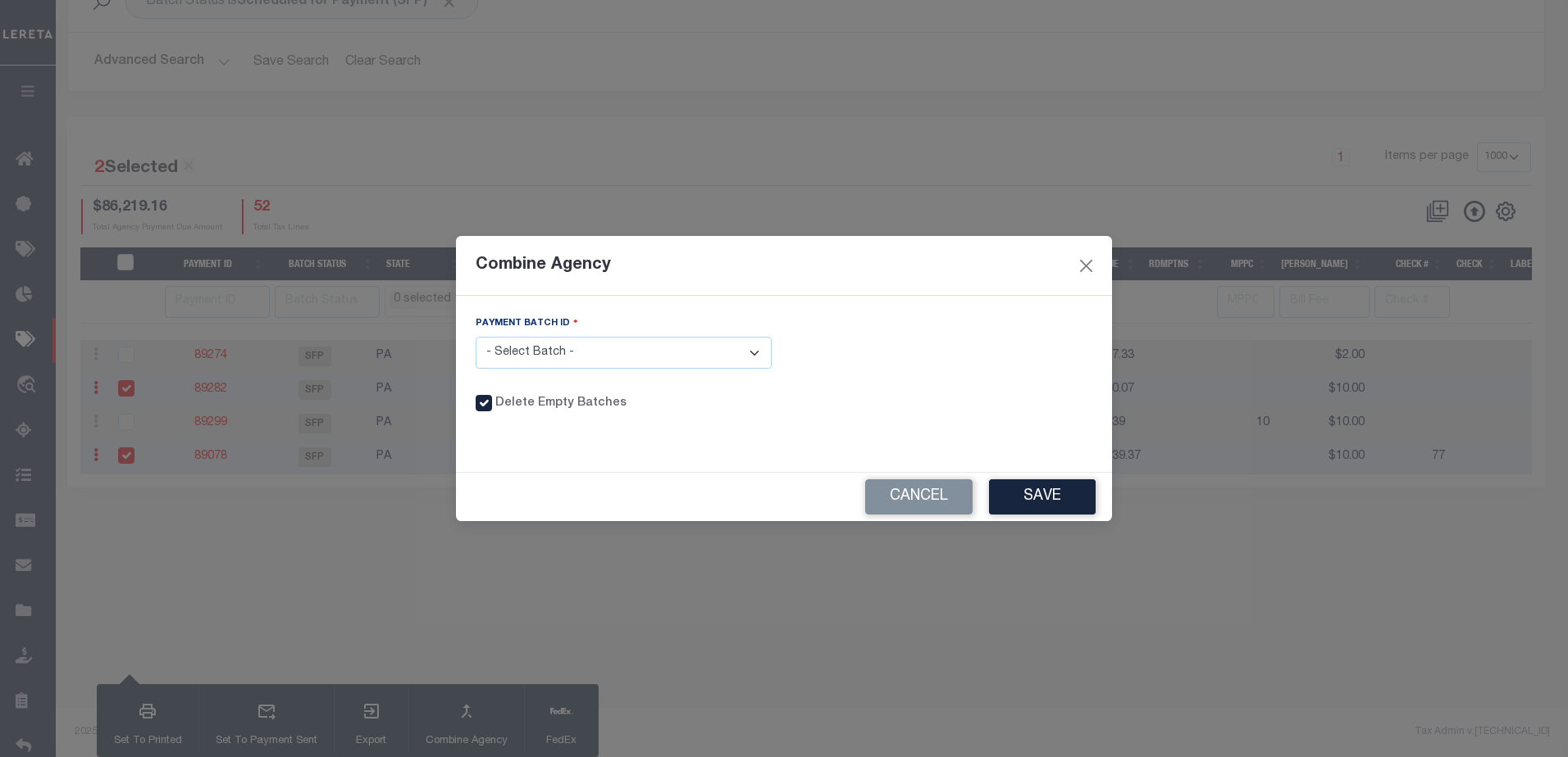
drag, startPoint x: 543, startPoint y: 354, endPoint x: 553, endPoint y: 369, distance: 18.0
click at [543, 354] on select "- Select Batch - 89282 89078" at bounding box center [624, 352] width 296 height 32
click at [476, 337] on select "- Select Batch - 89282 89078" at bounding box center [624, 352] width 296 height 32
click at [513, 358] on select "- Select Batch - 89282 89078" at bounding box center [624, 352] width 296 height 32
select select "89078"
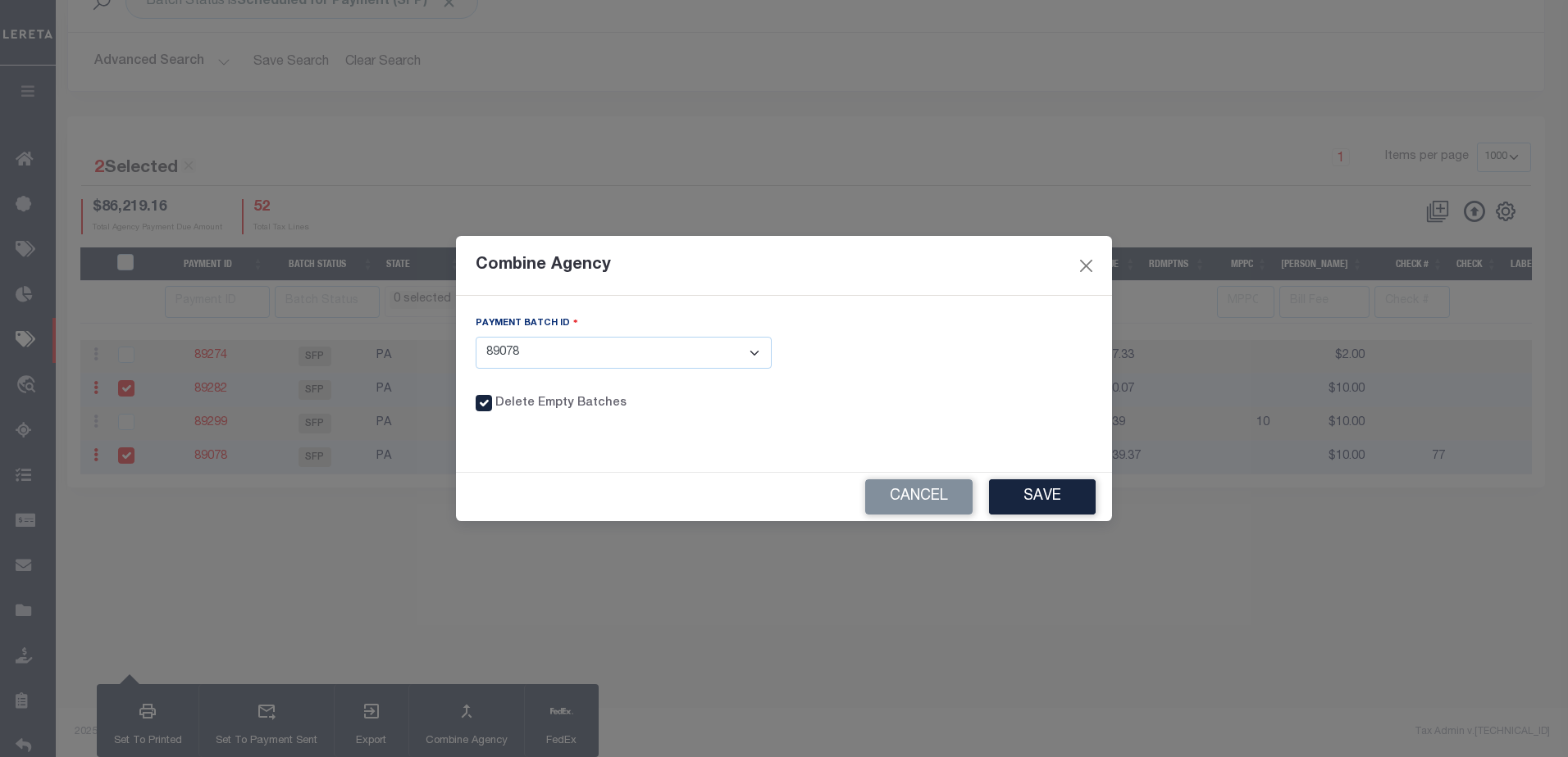
click at [476, 337] on select "- Select Batch - 89282 89078" at bounding box center [624, 352] width 296 height 32
click at [1042, 494] on button "Save" at bounding box center [1042, 497] width 107 height 35
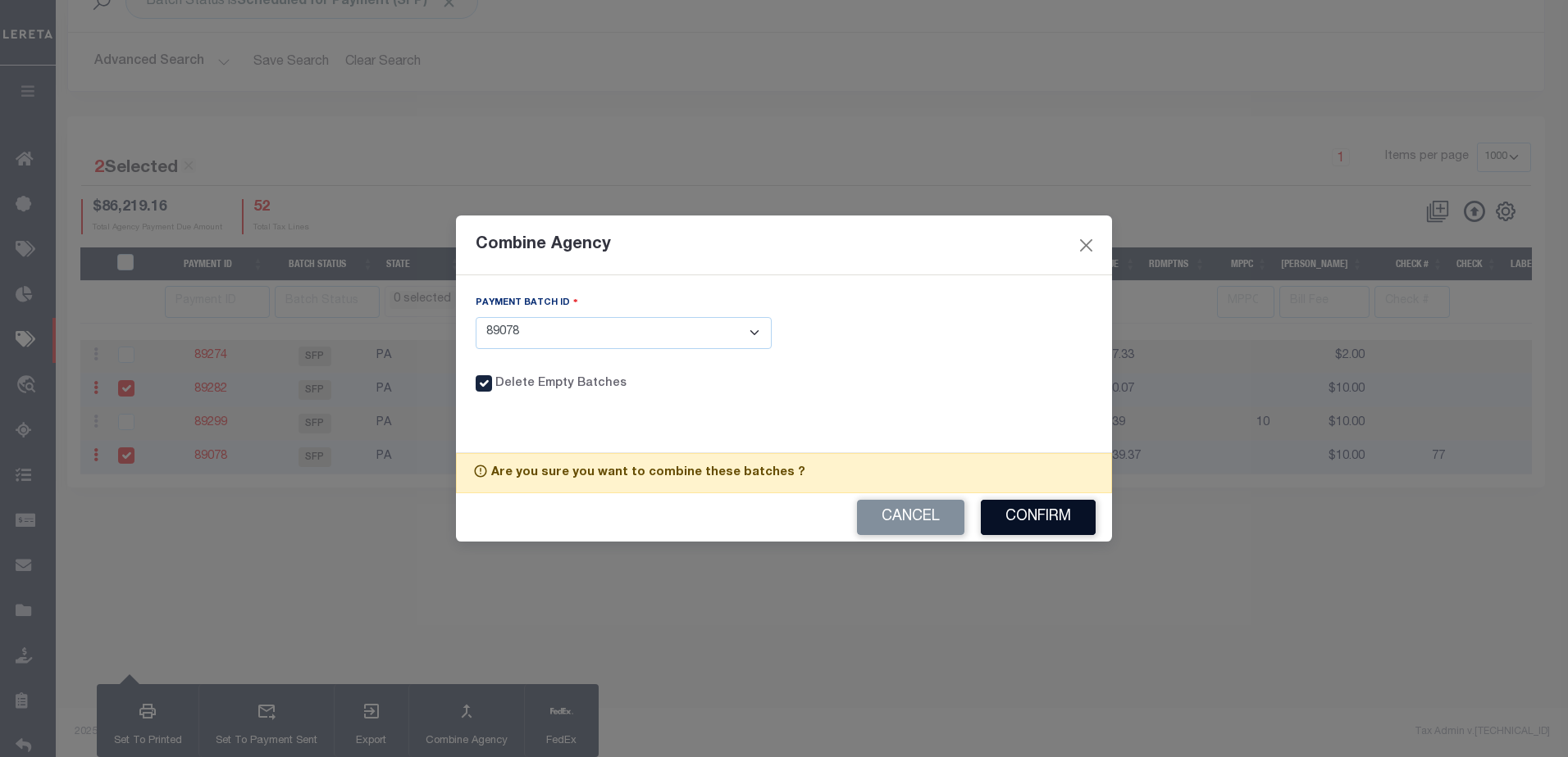
click at [1011, 518] on button "Confirm" at bounding box center [1039, 518] width 115 height 35
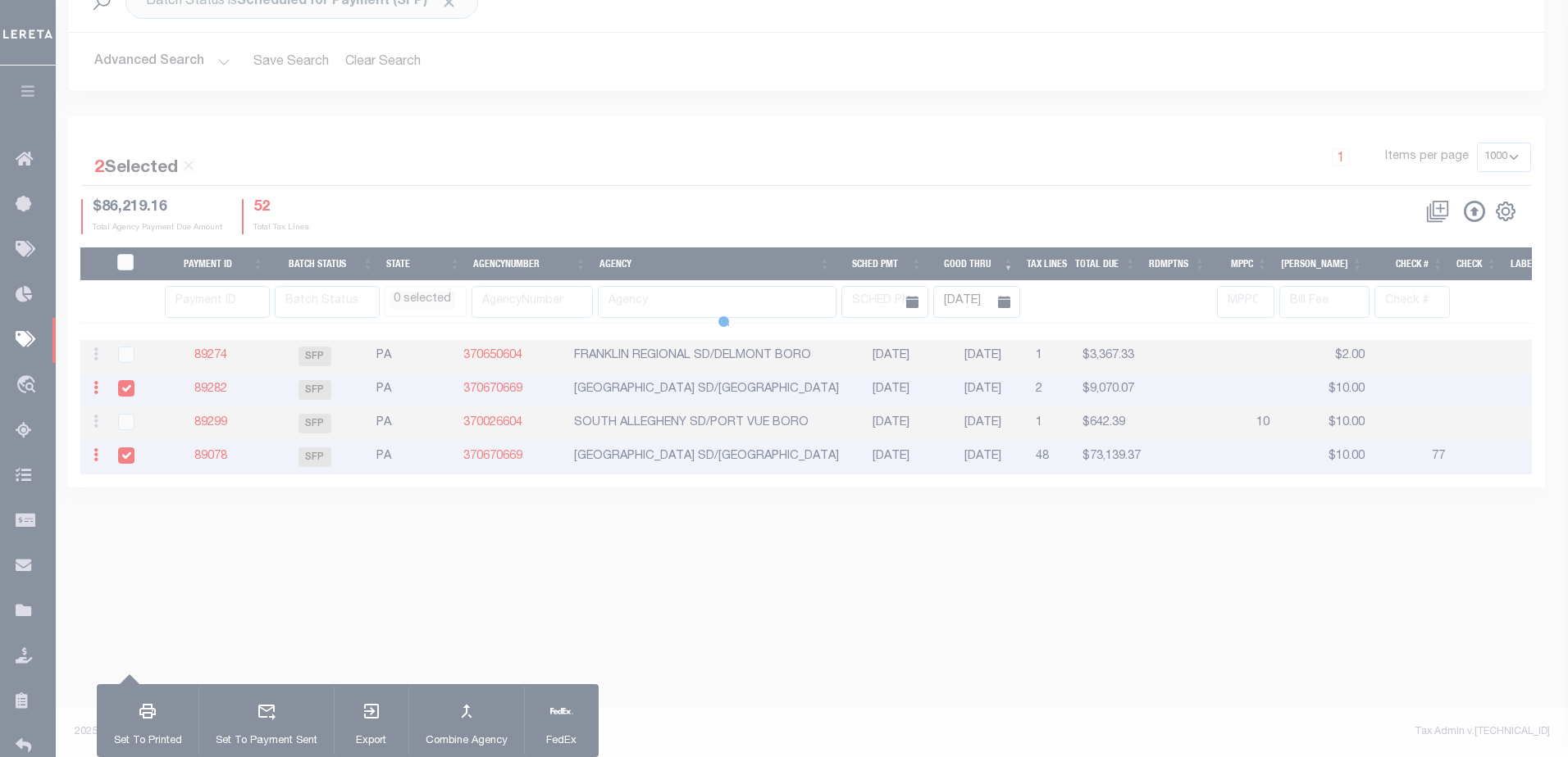
select select
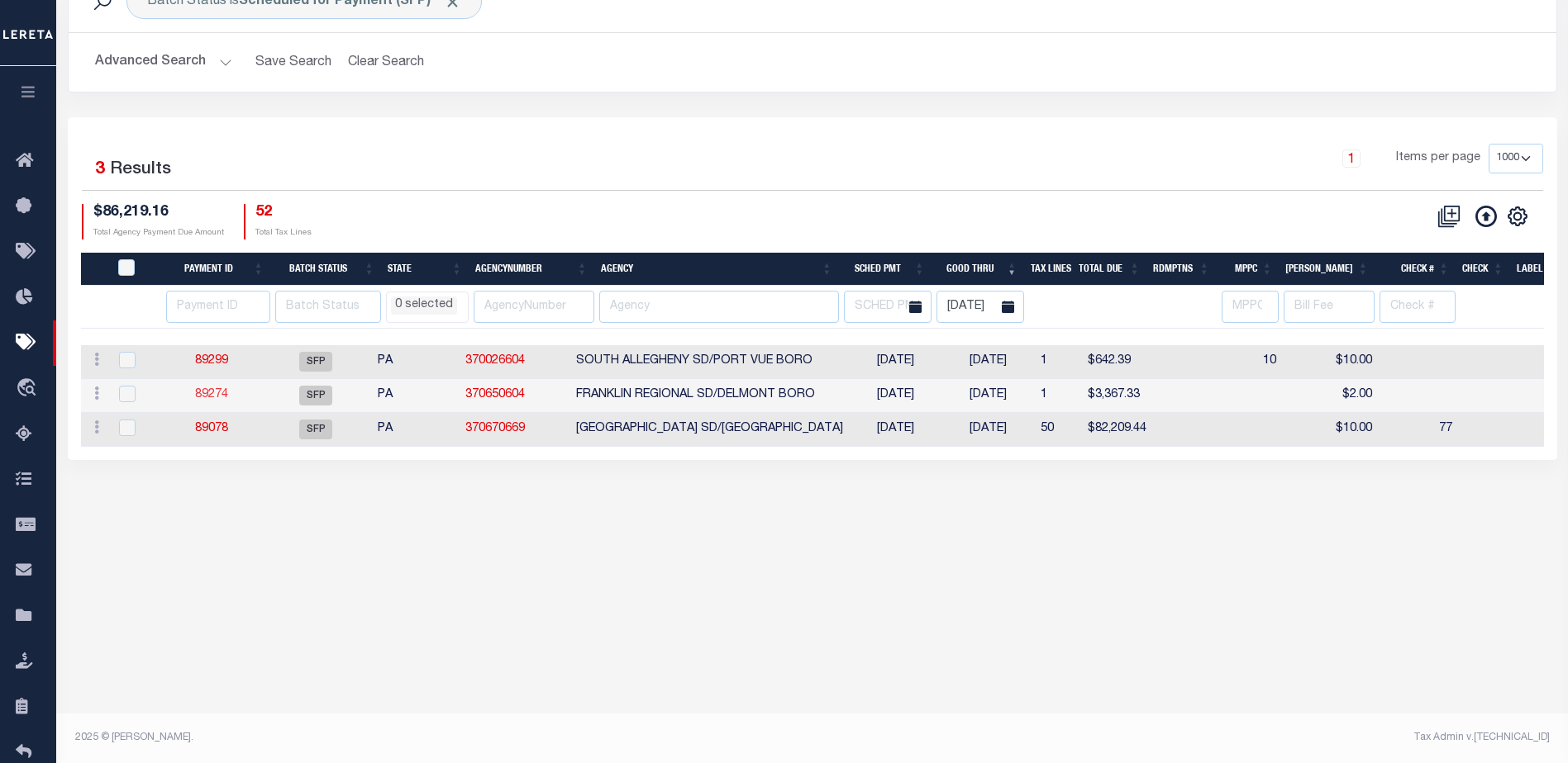
click at [210, 397] on link "89274" at bounding box center [212, 395] width 33 height 12
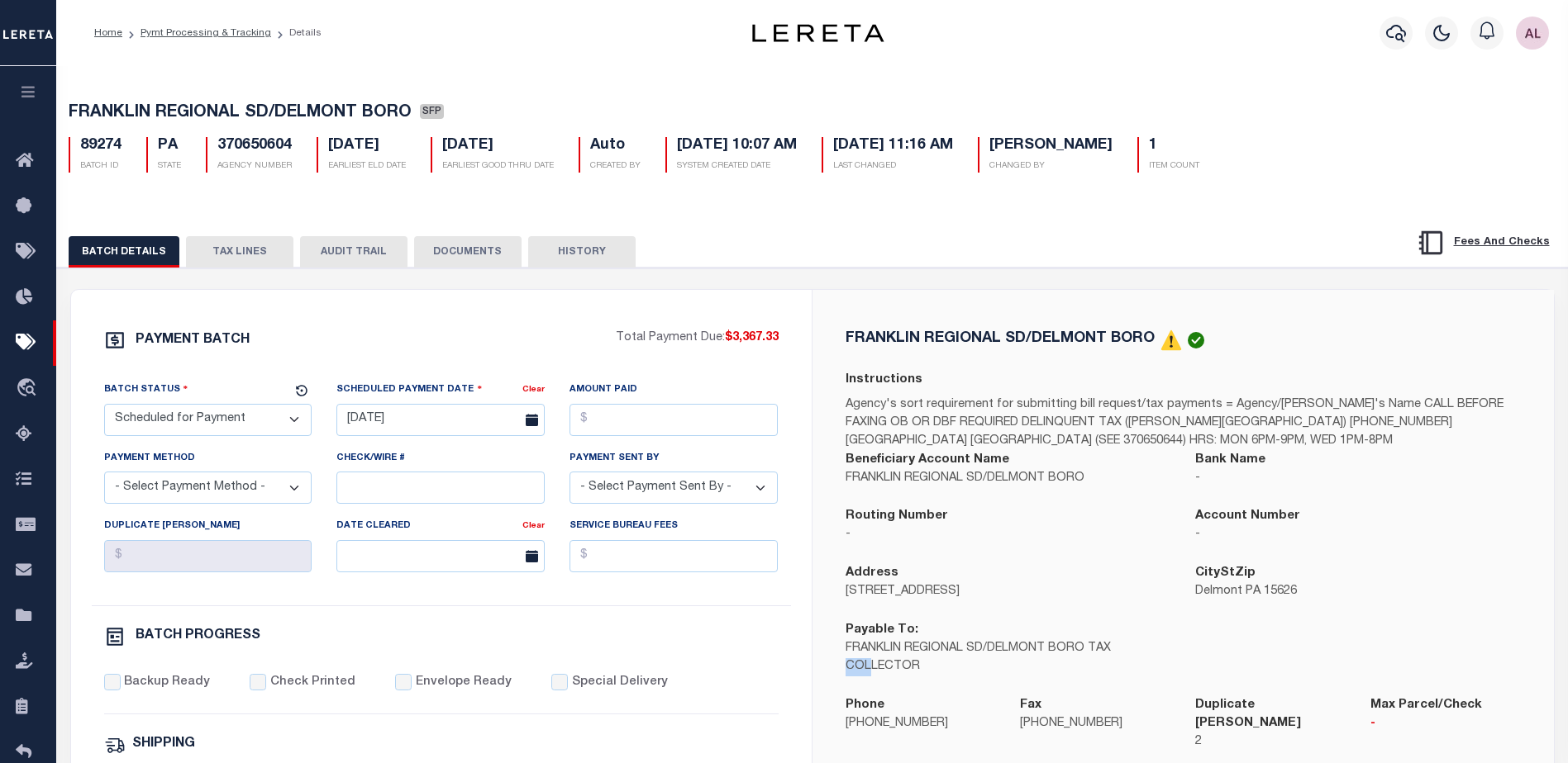
drag, startPoint x: 1114, startPoint y: 653, endPoint x: 868, endPoint y: 663, distance: 246.2
click at [868, 663] on p "FRANKLIN REGIONAL SD/DELMONT BORO TAX COLLECTOR" at bounding box center [1009, 658] width 326 height 36
drag, startPoint x: 921, startPoint y: 674, endPoint x: 949, endPoint y: 657, distance: 32.8
click at [910, 673] on p "FRANKLIN REGIONAL SD/DELMONT BORO TAX COLLECTOR" at bounding box center [1009, 658] width 326 height 36
drag, startPoint x: 1085, startPoint y: 653, endPoint x: 848, endPoint y: 658, distance: 237.1
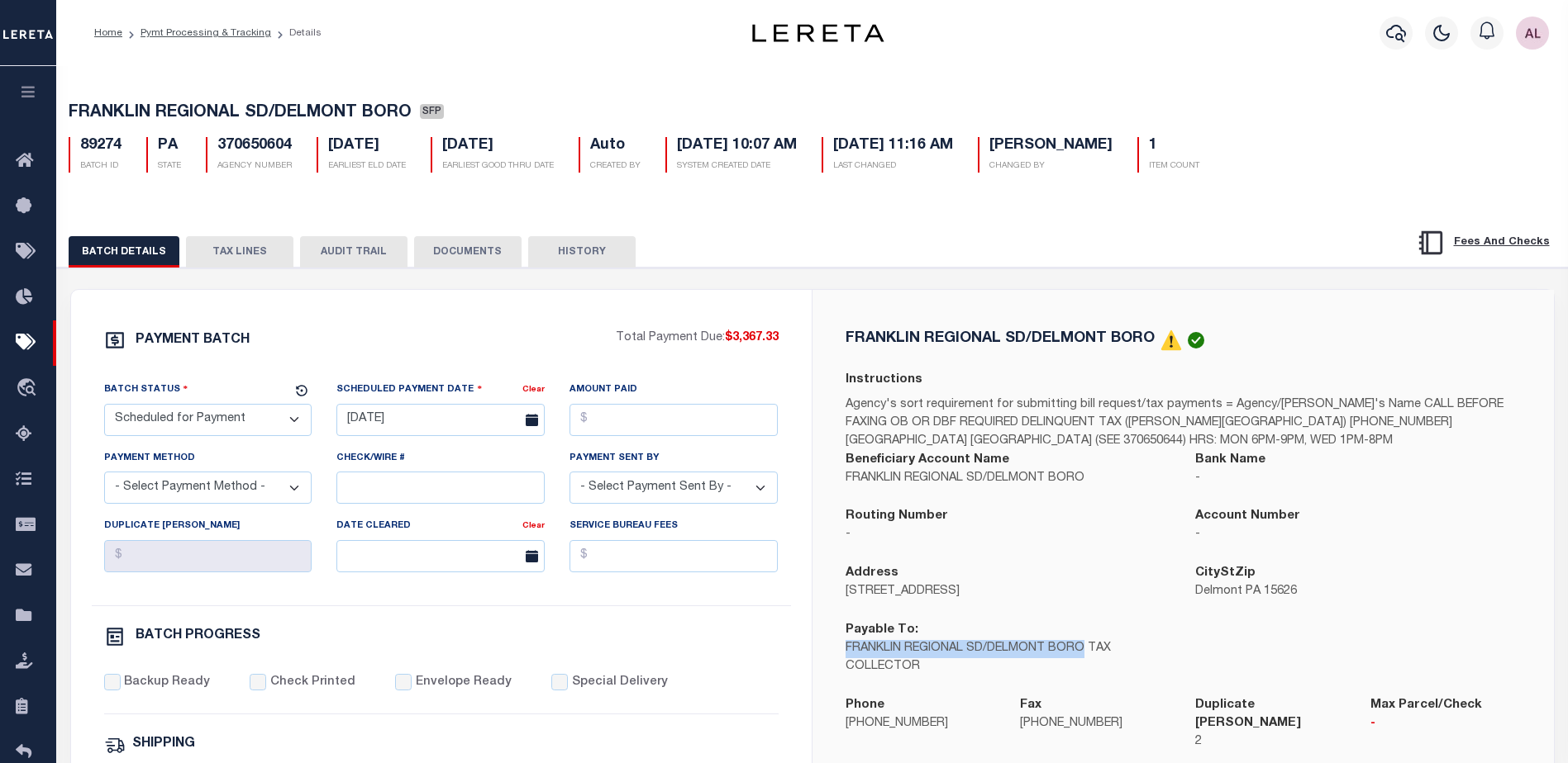
click at [848, 658] on p "FRANKLIN REGIONAL SD/DELMONT BORO TAX COLLECTOR" at bounding box center [1009, 658] width 326 height 36
drag, startPoint x: 1094, startPoint y: 480, endPoint x: 842, endPoint y: 486, distance: 252.1
click at [842, 486] on div "Beneficiary Account Name FRANKLIN REGIONAL SD/DELMONT BORO" at bounding box center [1008, 480] width 350 height 57
copy p "FRANKLIN REGIONAL SD/DELMONT BORO"
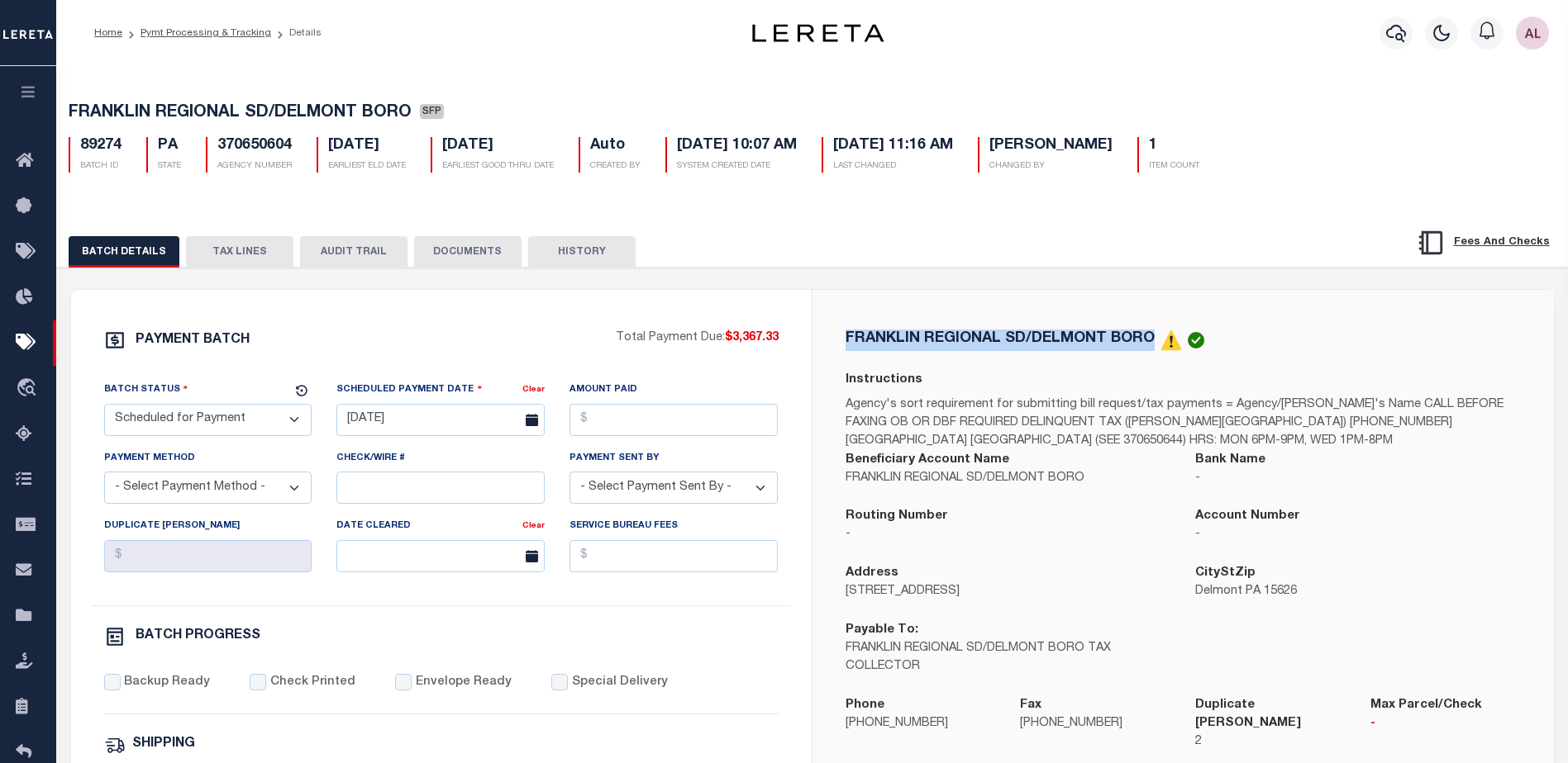
drag, startPoint x: 1158, startPoint y: 333, endPoint x: 844, endPoint y: 317, distance: 314.4
click at [844, 317] on div "FRANKLIN REGIONAL SD/DELMONT BORO Instructions Agency's sort requirement for su…" at bounding box center [1183, 551] width 742 height 522
copy h5 "FRANKLIN REGIONAL SD/DELMONT BORO"
click at [24, 580] on icon at bounding box center [28, 571] width 26 height 21
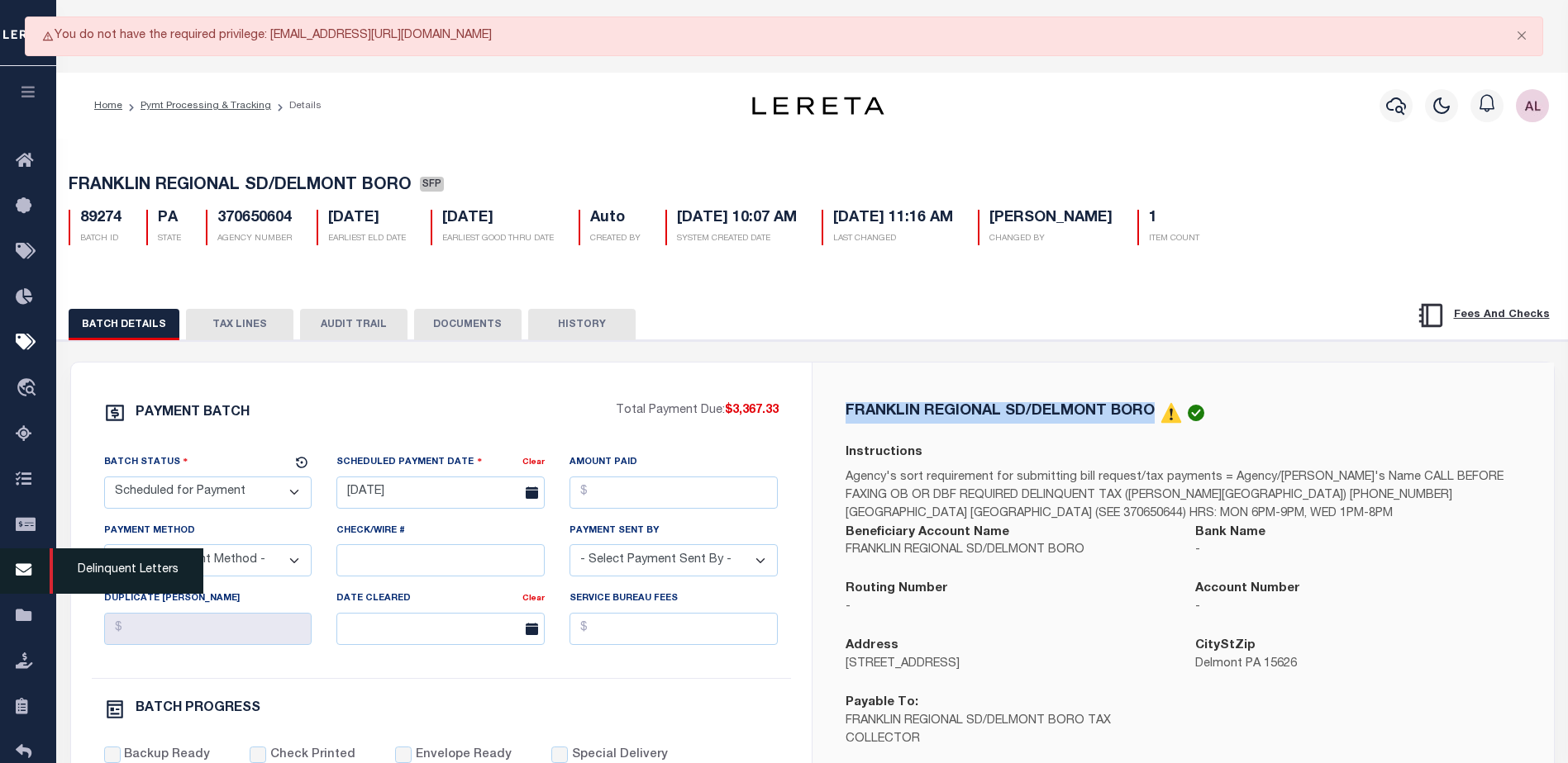
click at [21, 576] on icon at bounding box center [28, 571] width 26 height 21
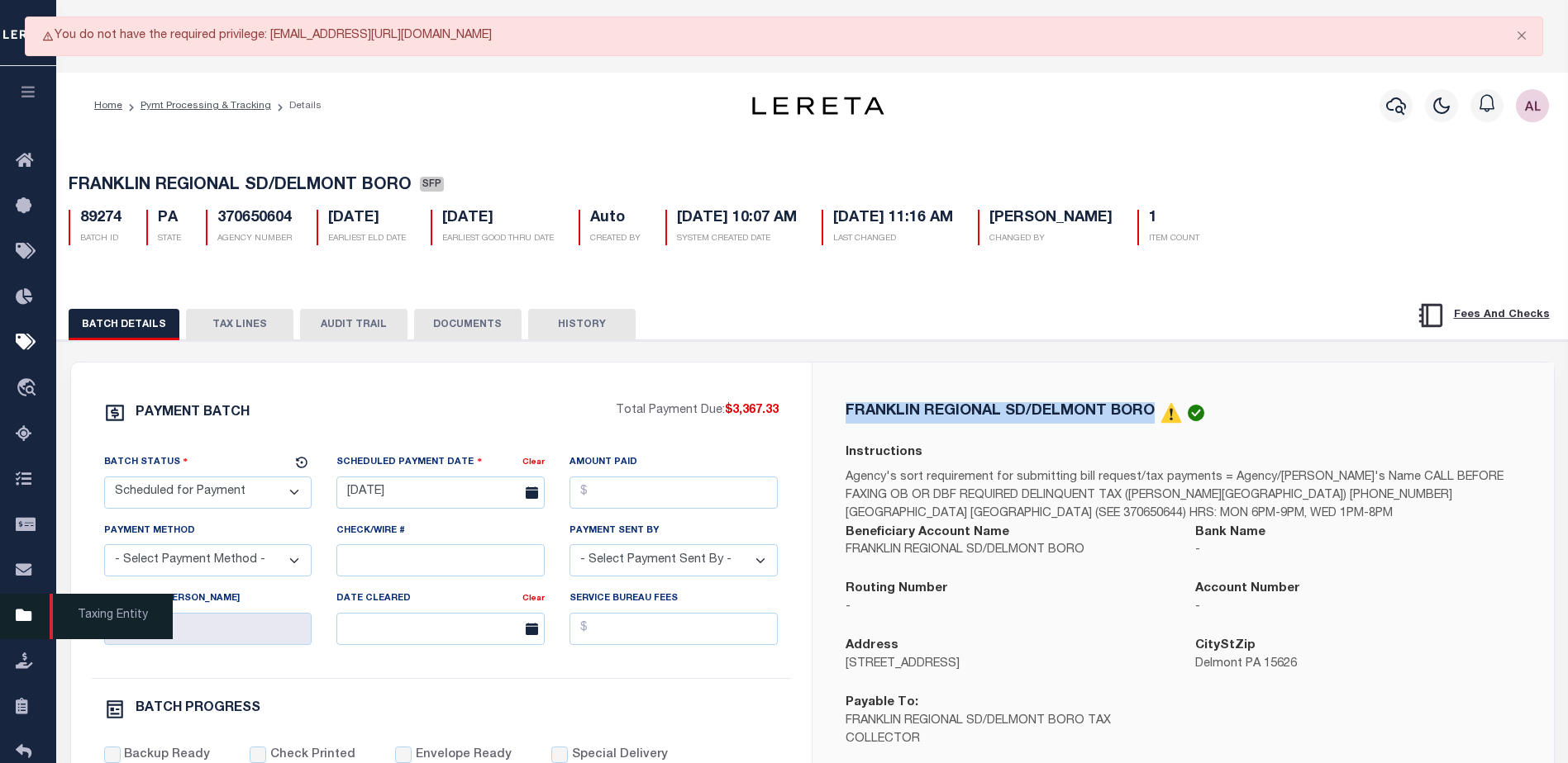
click at [32, 619] on icon at bounding box center [28, 616] width 26 height 21
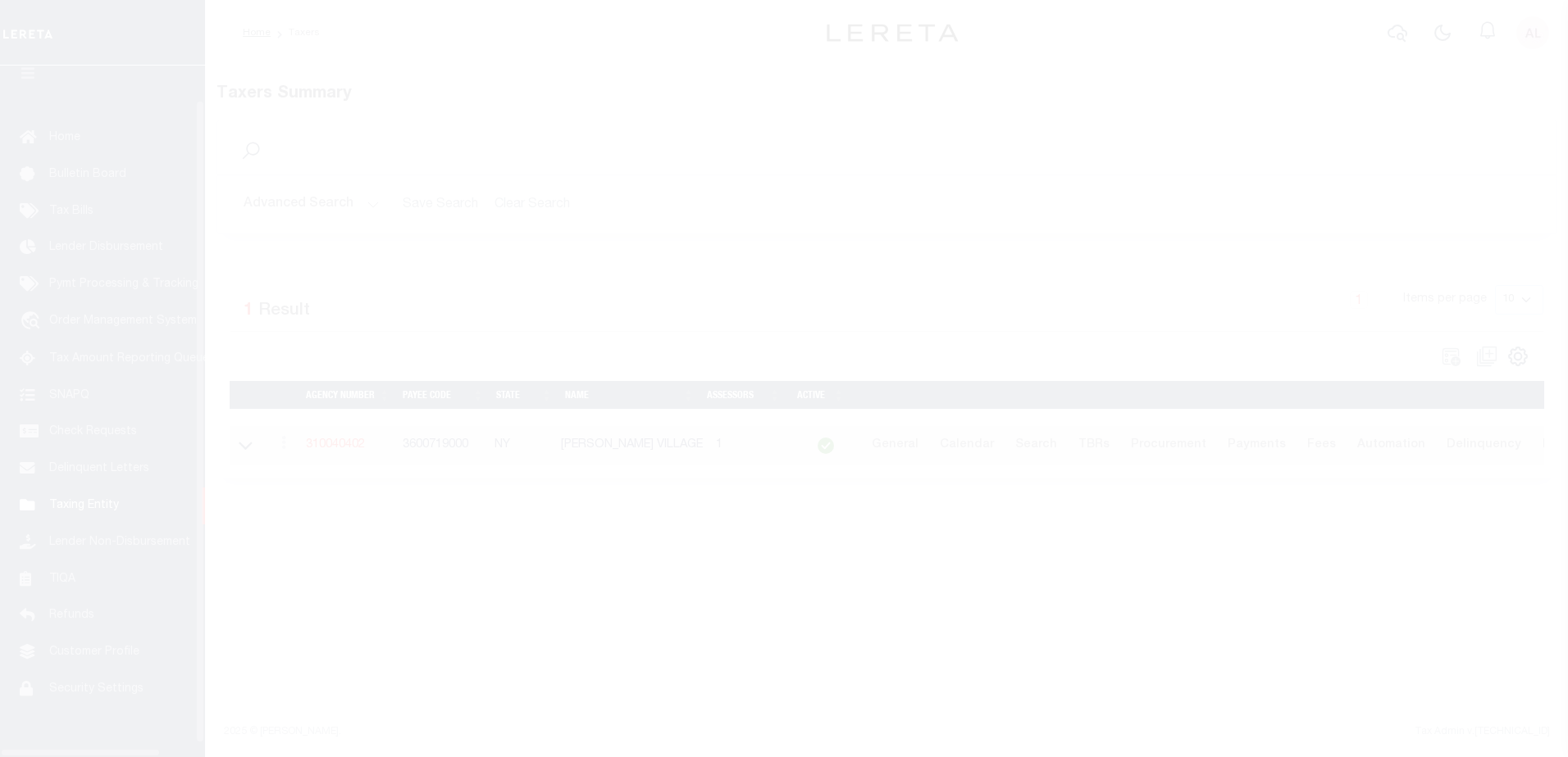
scroll to position [41, 0]
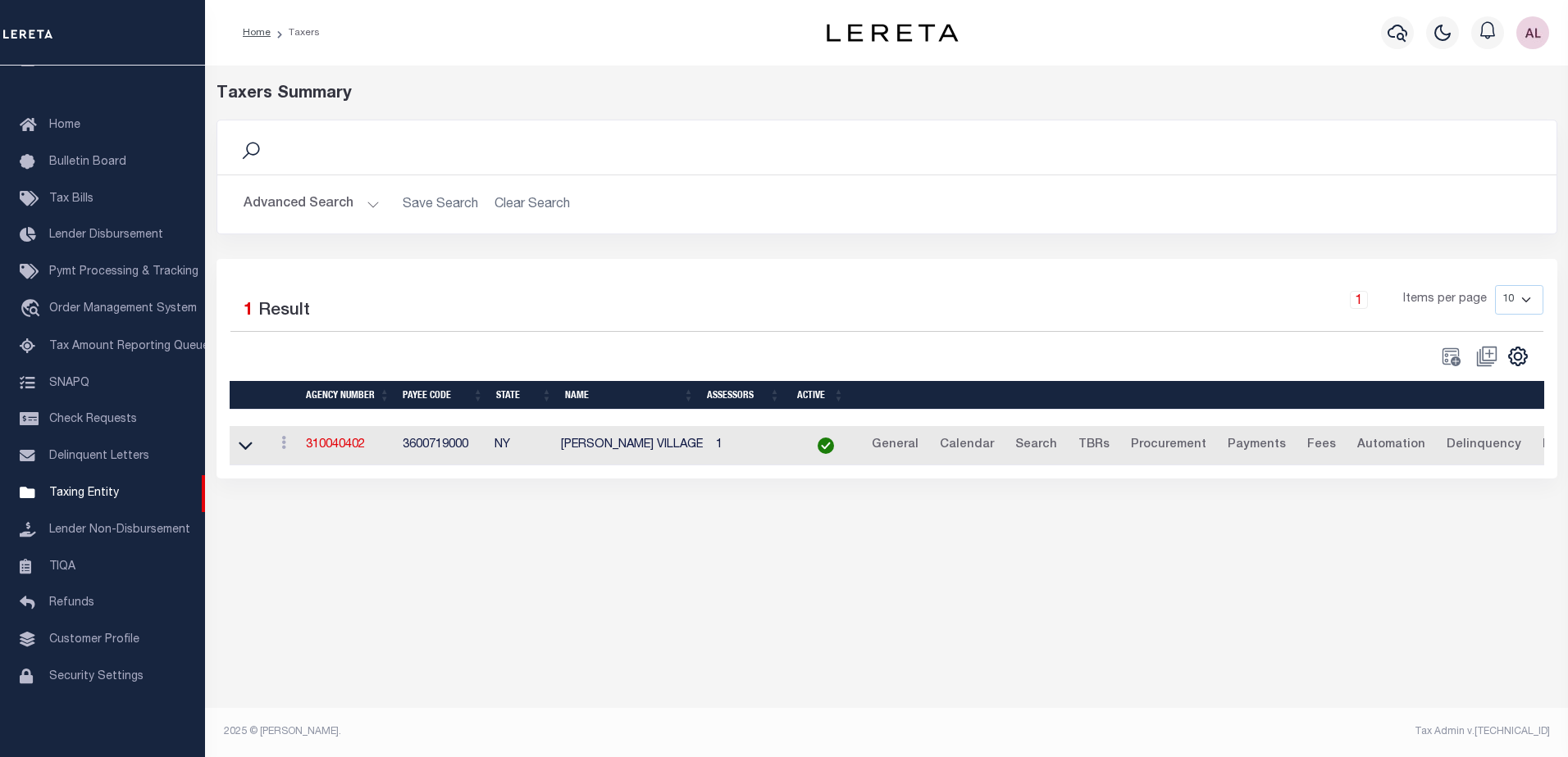
click at [374, 205] on button "Advanced Search" at bounding box center [311, 204] width 136 height 32
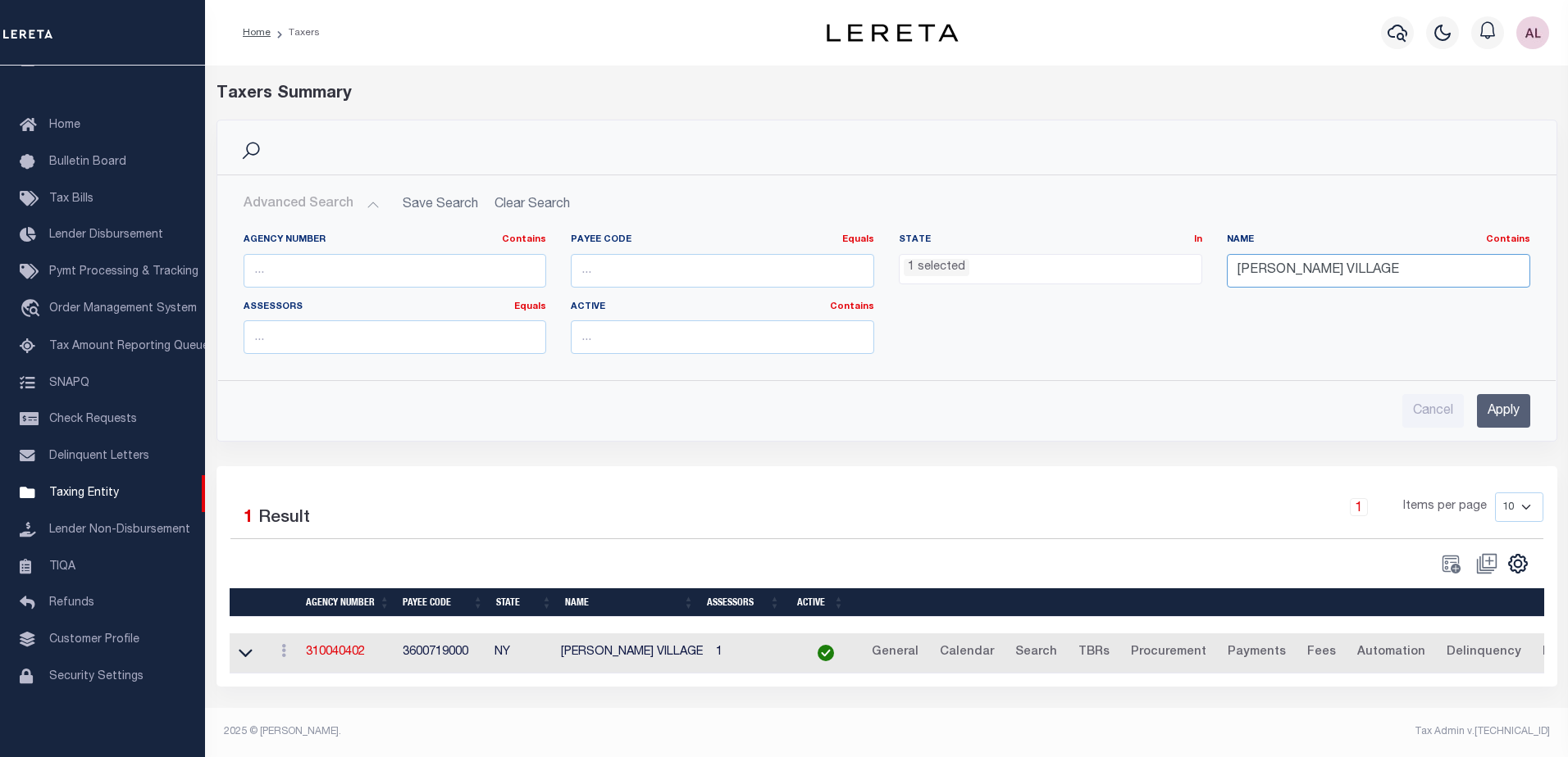
drag, startPoint x: 1382, startPoint y: 272, endPoint x: 1166, endPoint y: 270, distance: 216.0
click at [1166, 270] on div "Agency Number Contains Contains Is Payee Code Equals Equals Is Not Equal To Is …" at bounding box center [887, 300] width 1311 height 133
drag, startPoint x: 1278, startPoint y: 262, endPoint x: 936, endPoint y: 266, distance: 342.0
click at [937, 266] on li "1 selected" at bounding box center [935, 268] width 65 height 18
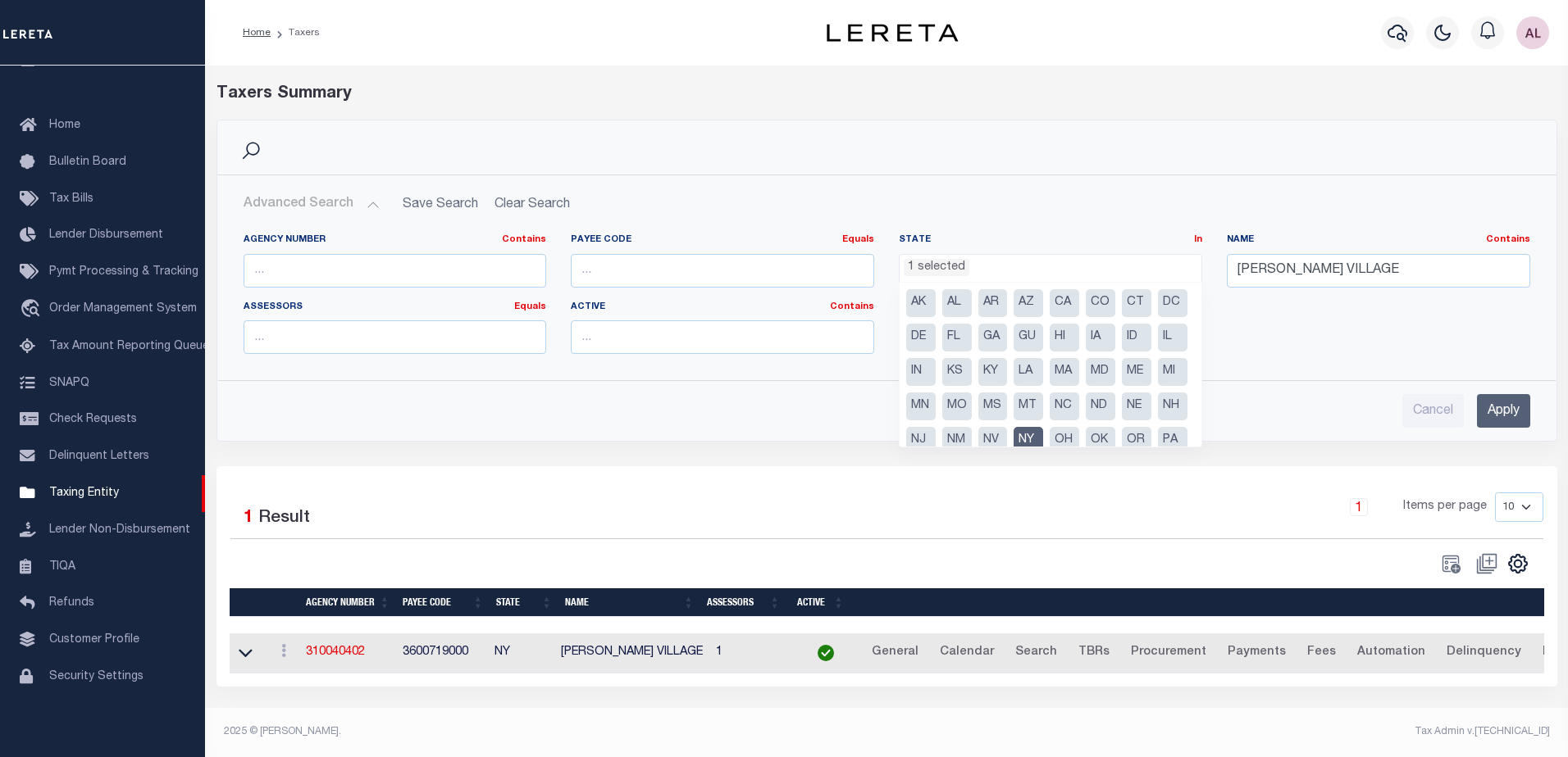
scroll to position [117, 0]
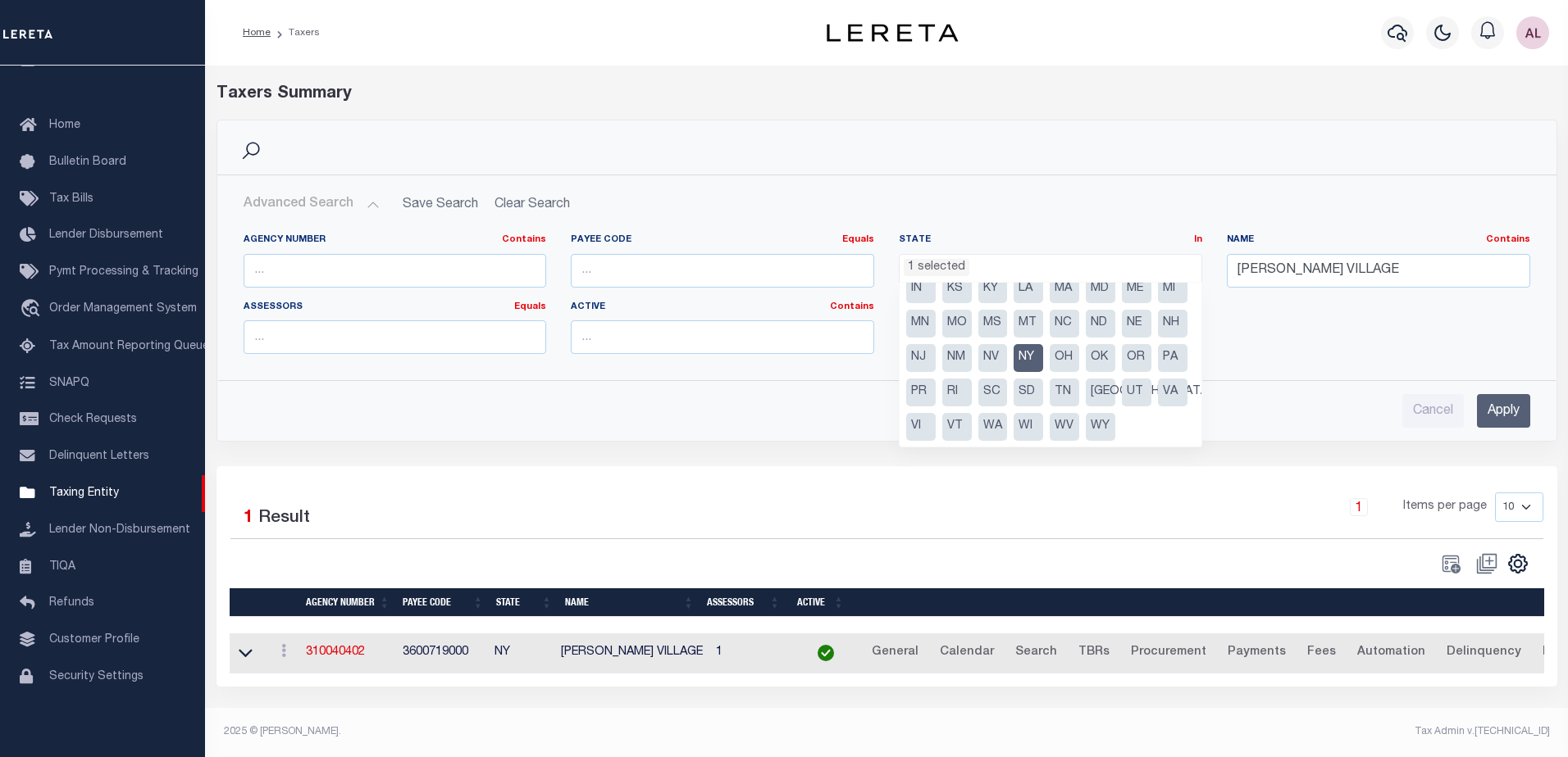
click at [1013, 354] on li "NY" at bounding box center [1028, 358] width 29 height 28
drag, startPoint x: 1058, startPoint y: 363, endPoint x: 1177, endPoint y: 327, distance: 124.3
click at [1158, 363] on li "PA" at bounding box center [1173, 358] width 29 height 28
select select "PA"
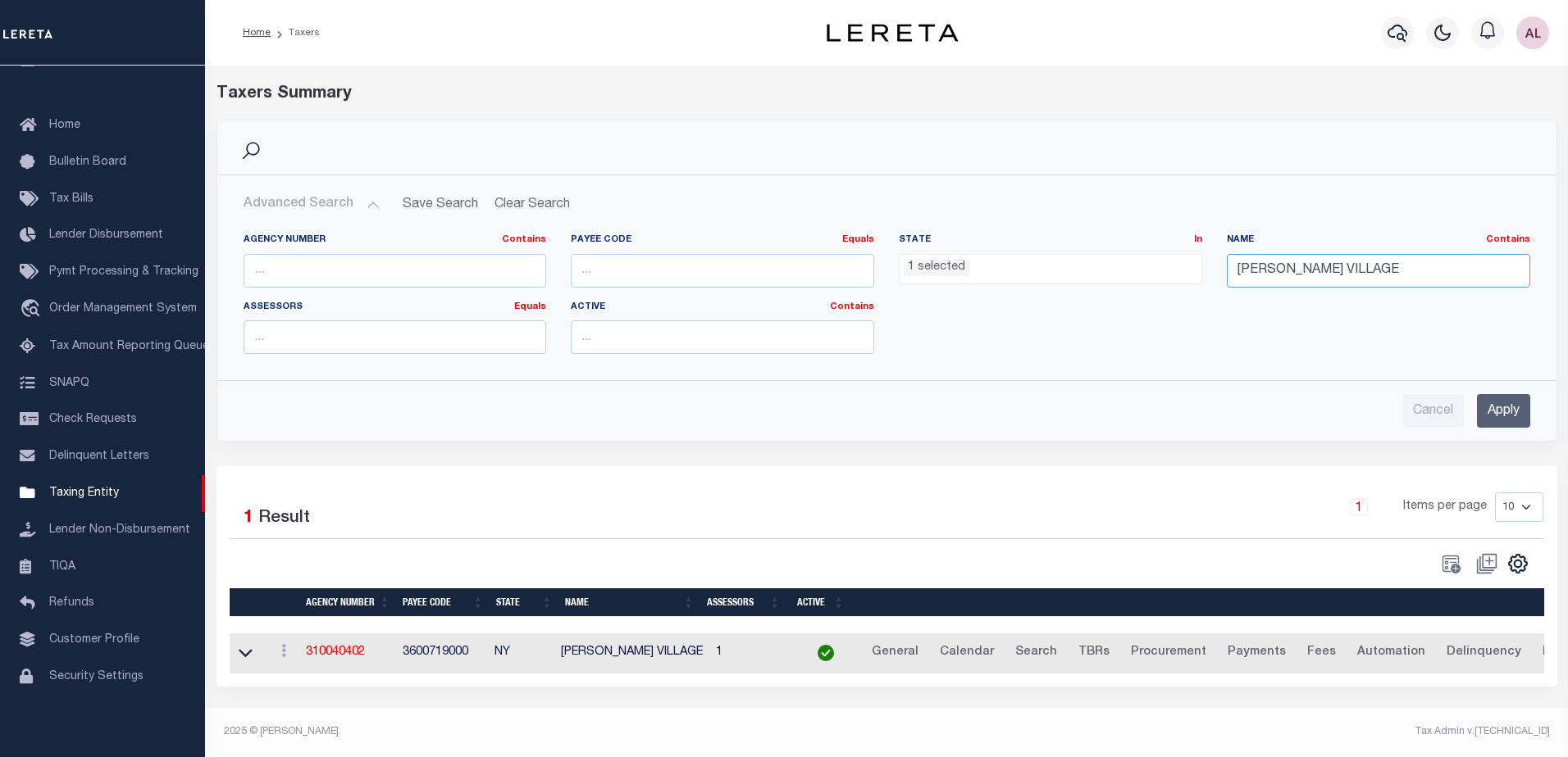
paste input "FRANKLIN REGIONAL SD/DELMONT BORO"
type input "FRANKLIN REGIONAL SD/DELMONT BORO"
click at [1500, 412] on input "Apply" at bounding box center [1503, 411] width 54 height 34
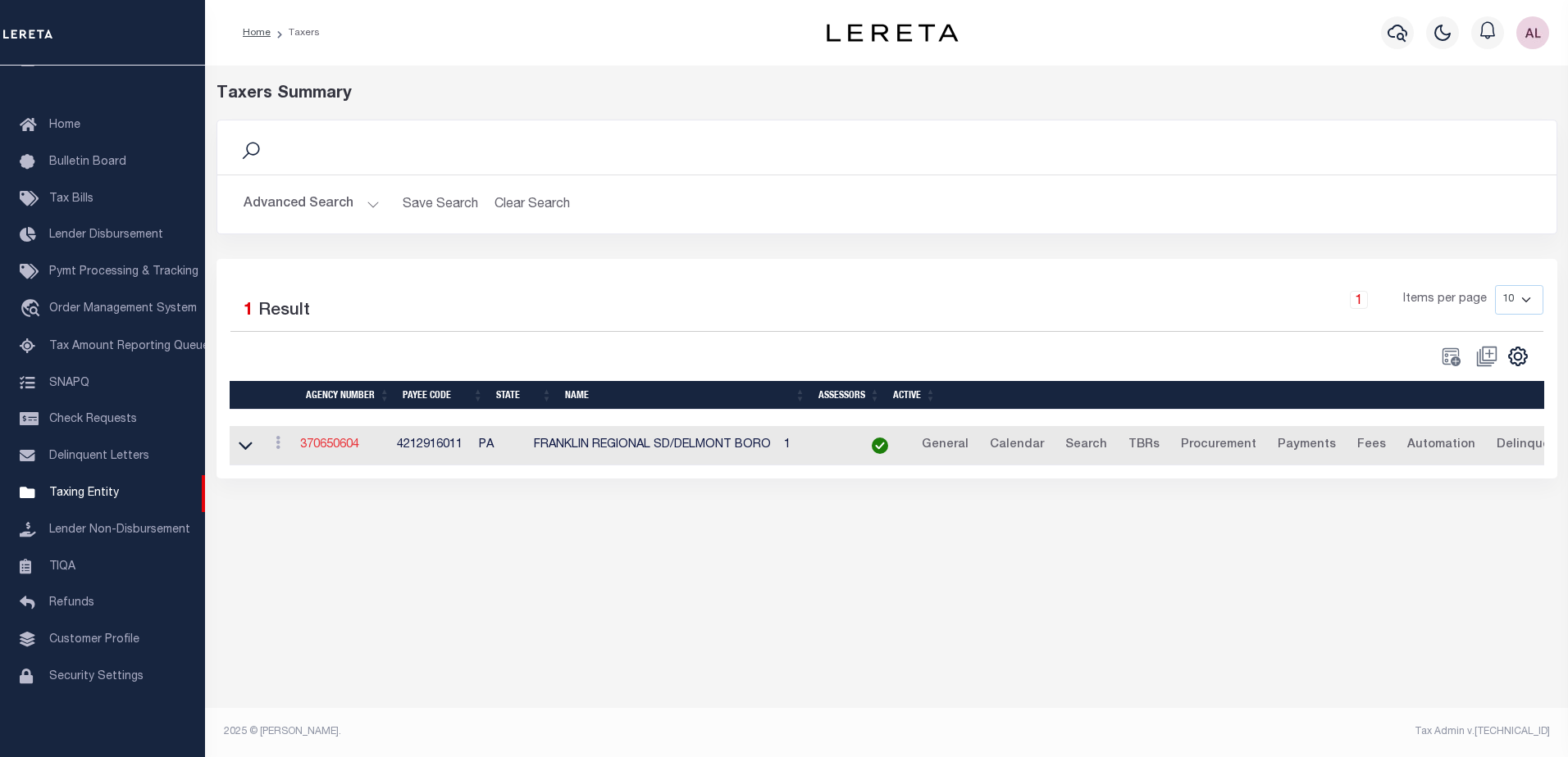
drag, startPoint x: 336, startPoint y: 449, endPoint x: 365, endPoint y: 449, distance: 29.0
click at [336, 449] on link "370650604" at bounding box center [329, 446] width 59 height 12
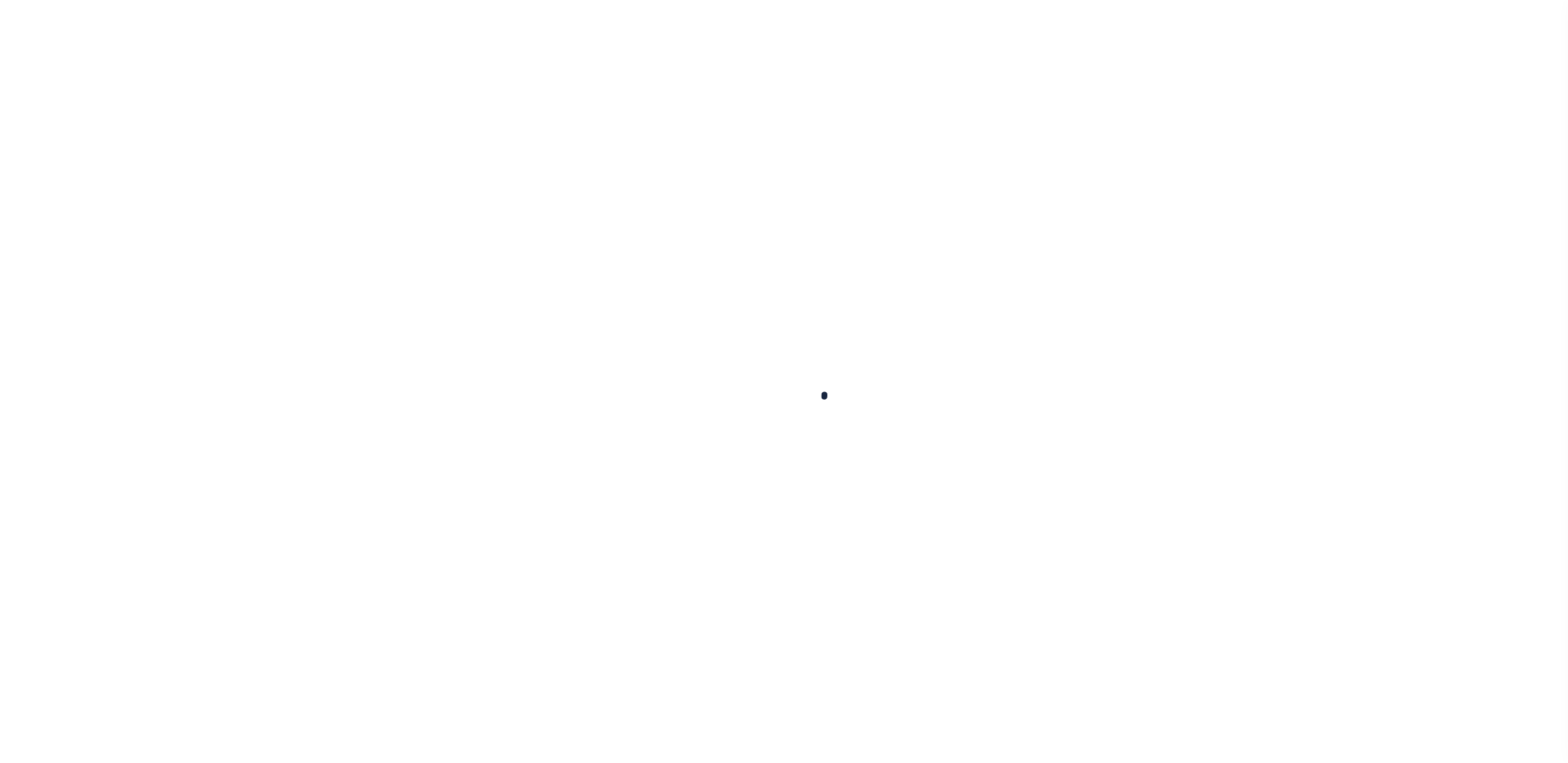
select select
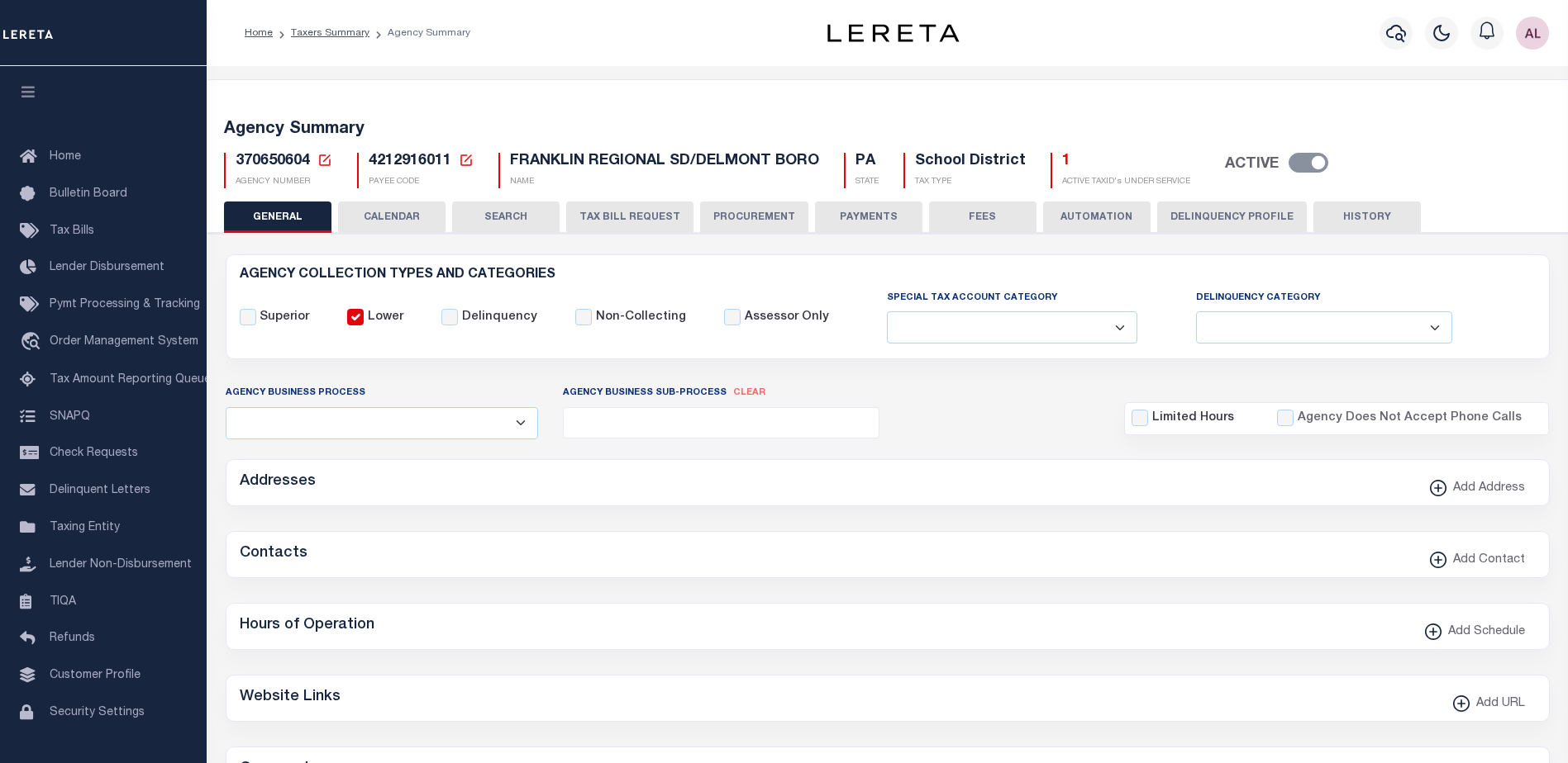
checkbox input "false"
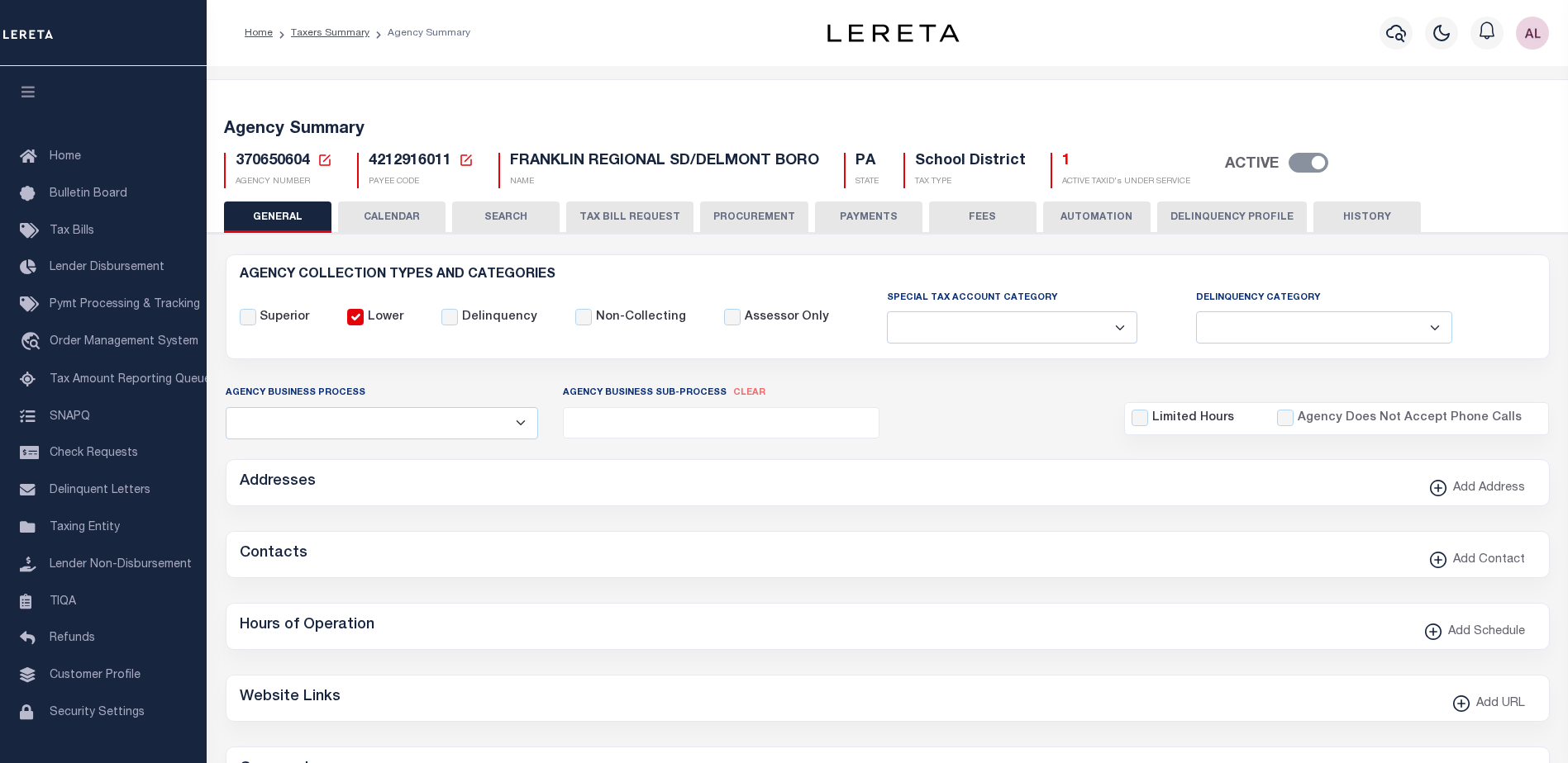
type input "4212916011"
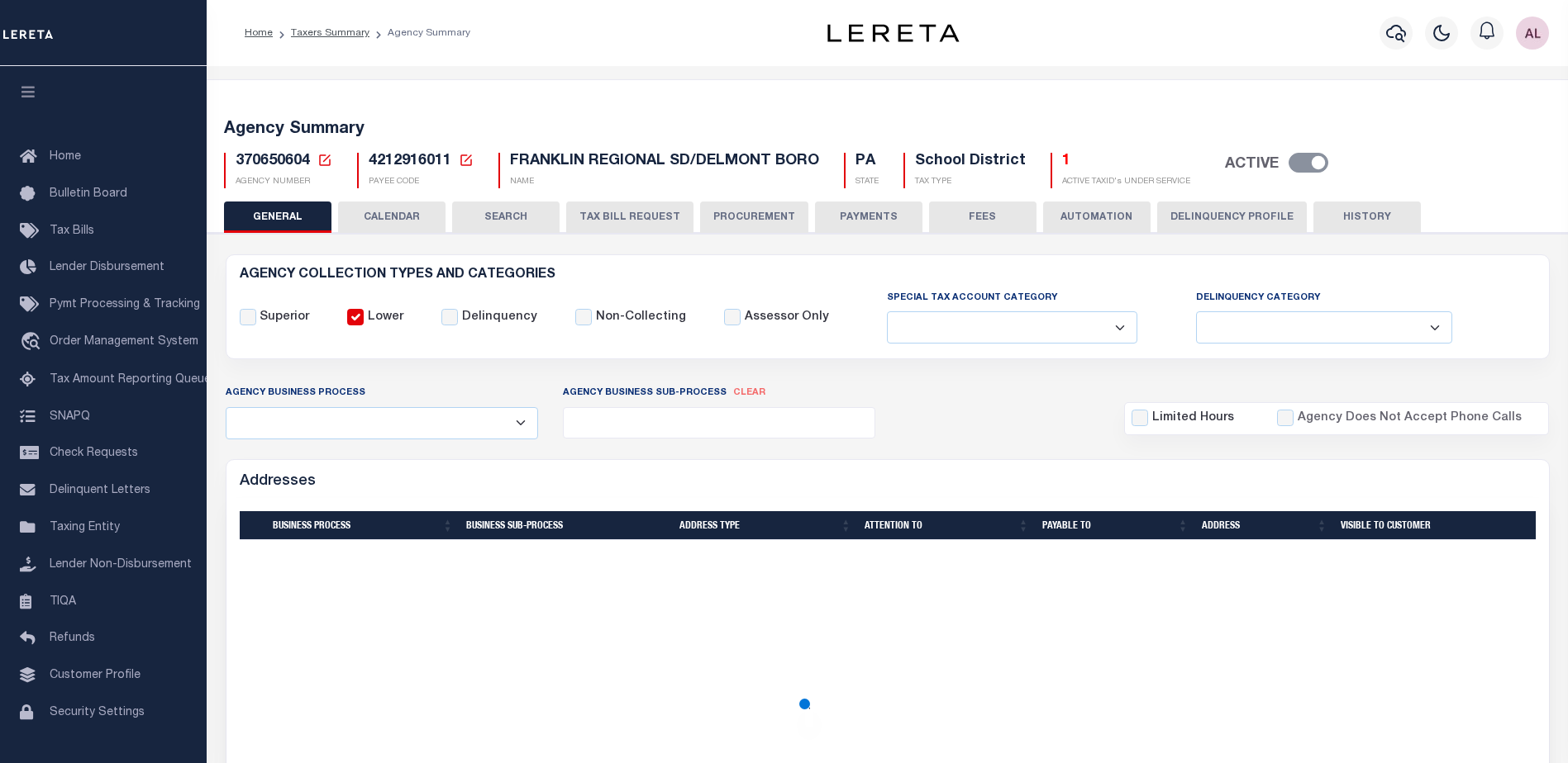
click at [858, 214] on button "PAYMENTS" at bounding box center [869, 218] width 108 height 31
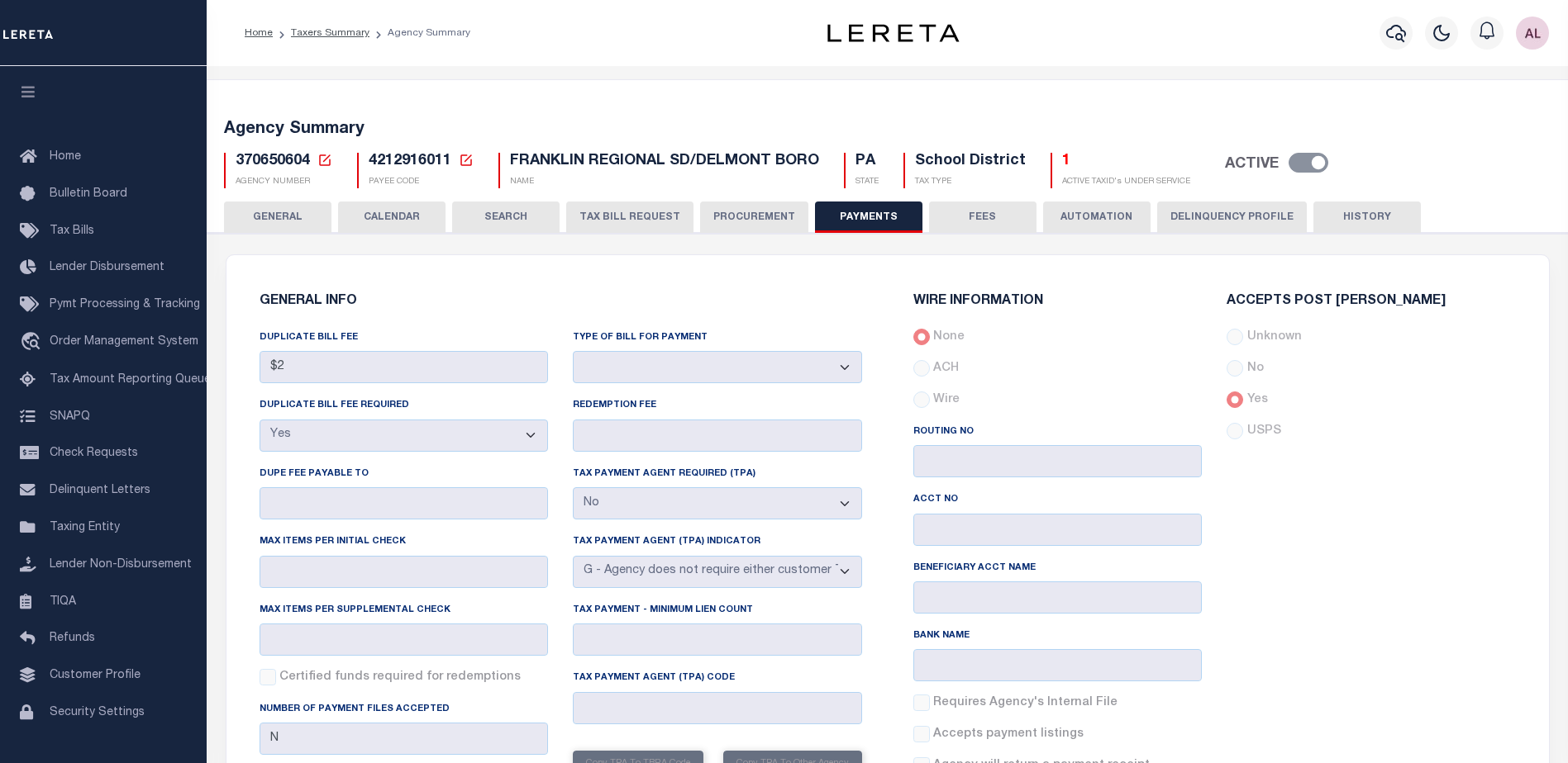
click at [985, 213] on button "FEES" at bounding box center [983, 218] width 108 height 31
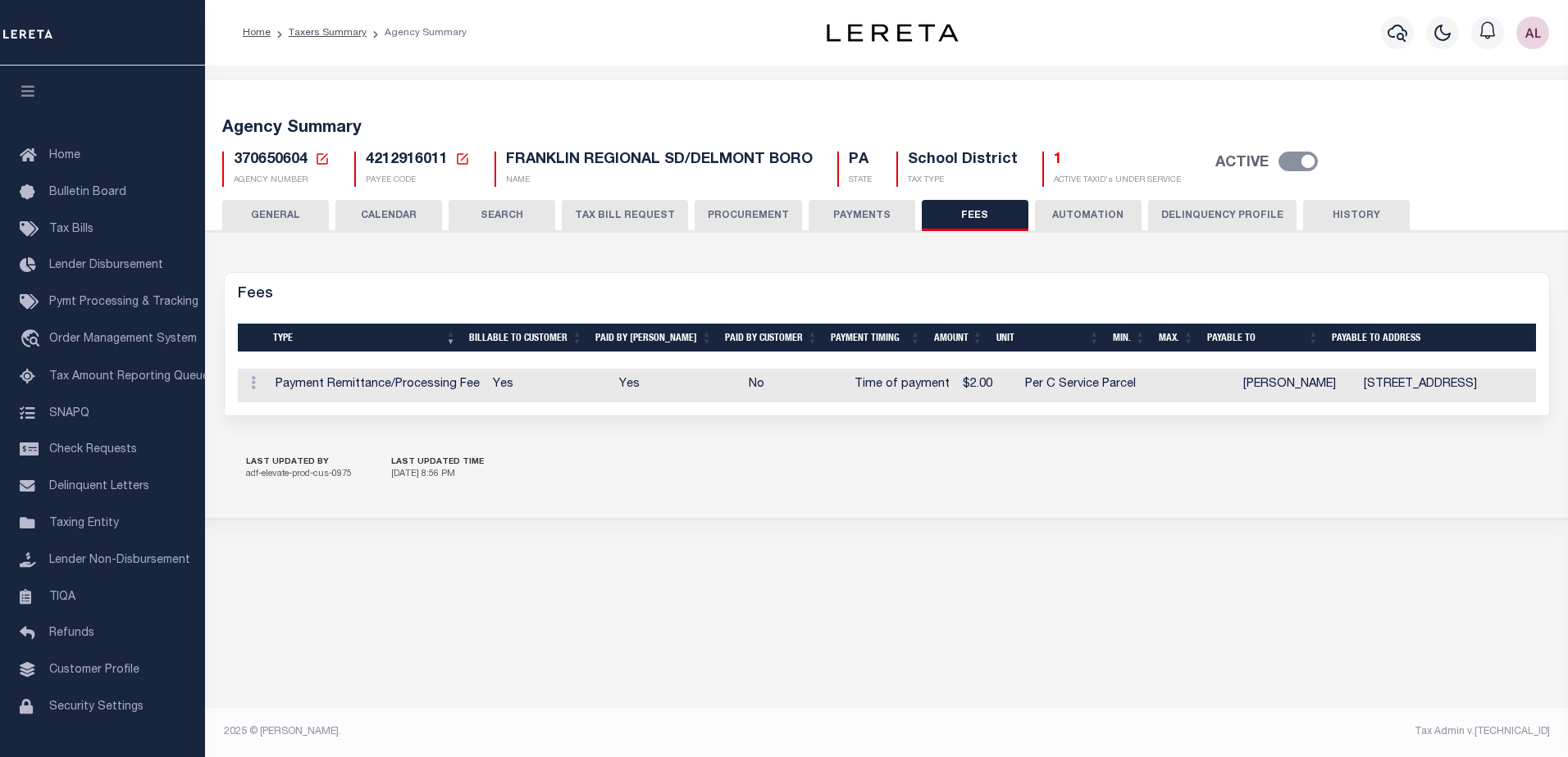
drag, startPoint x: 1307, startPoint y: 382, endPoint x: 1186, endPoint y: 379, distance: 121.0
click at [1236, 379] on td "[PERSON_NAME]" at bounding box center [1296, 385] width 121 height 34
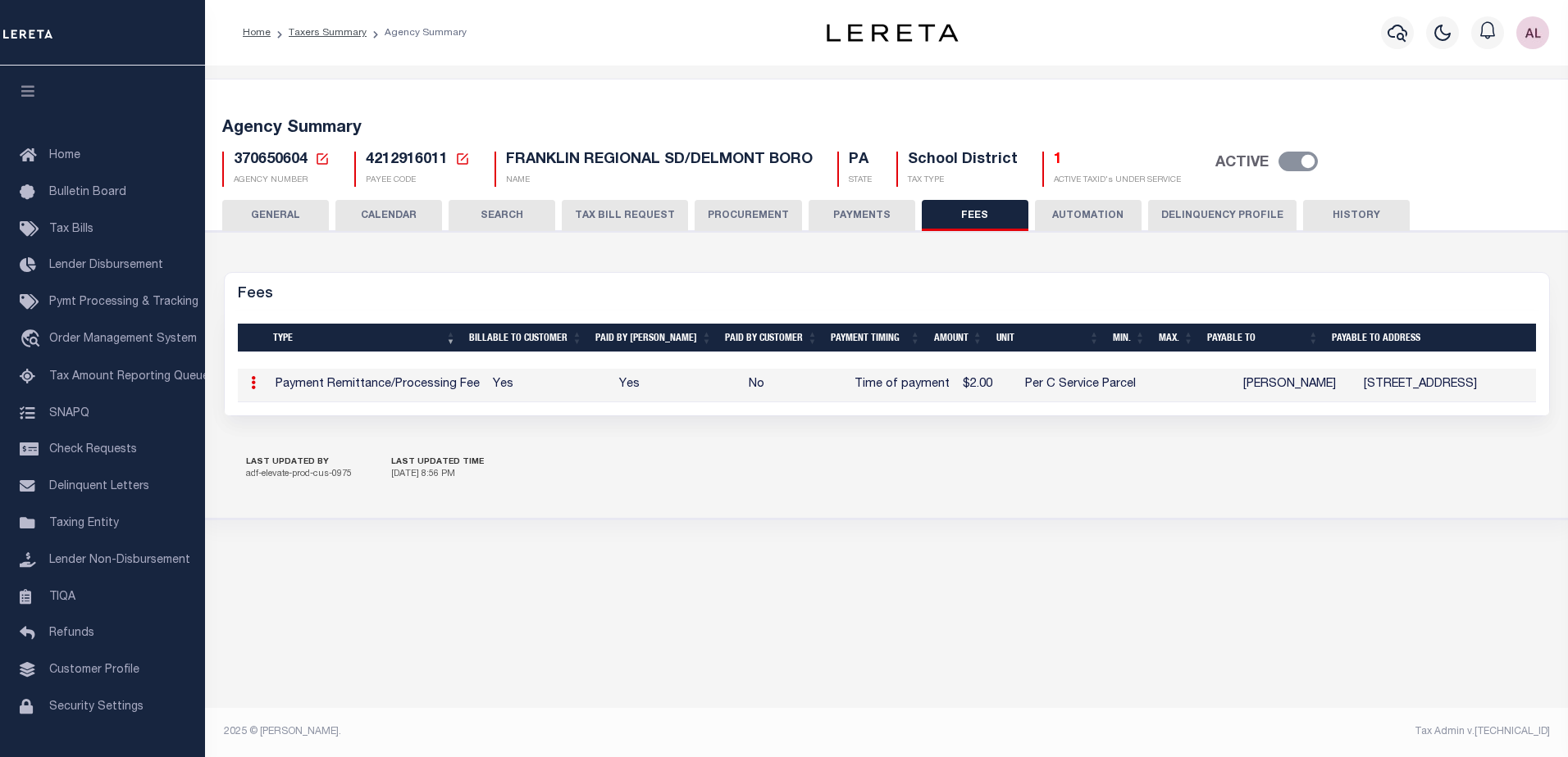
copy td "[PERSON_NAME]"
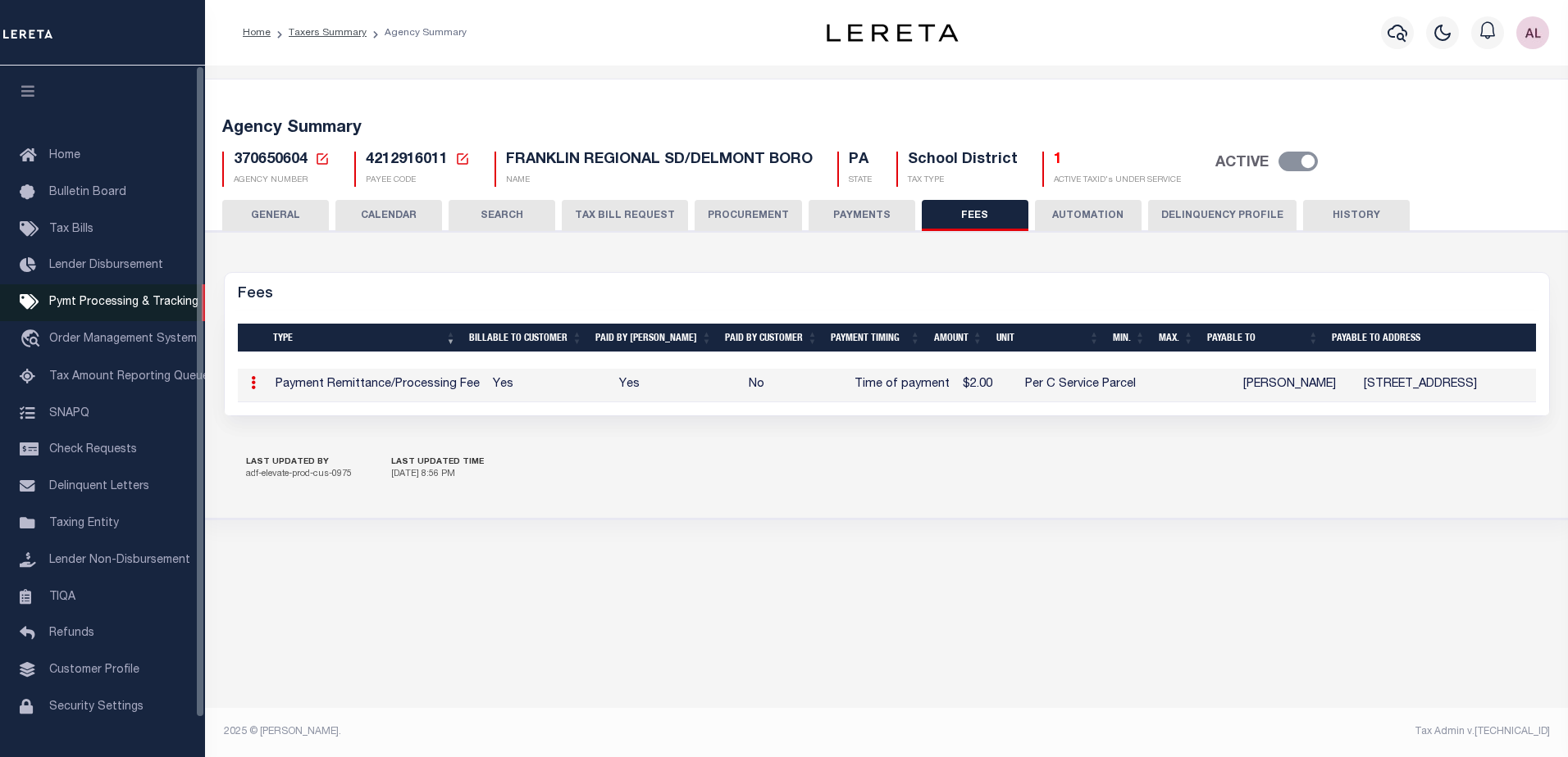
click at [104, 306] on span "Pymt Processing & Tracking" at bounding box center [124, 303] width 149 height 12
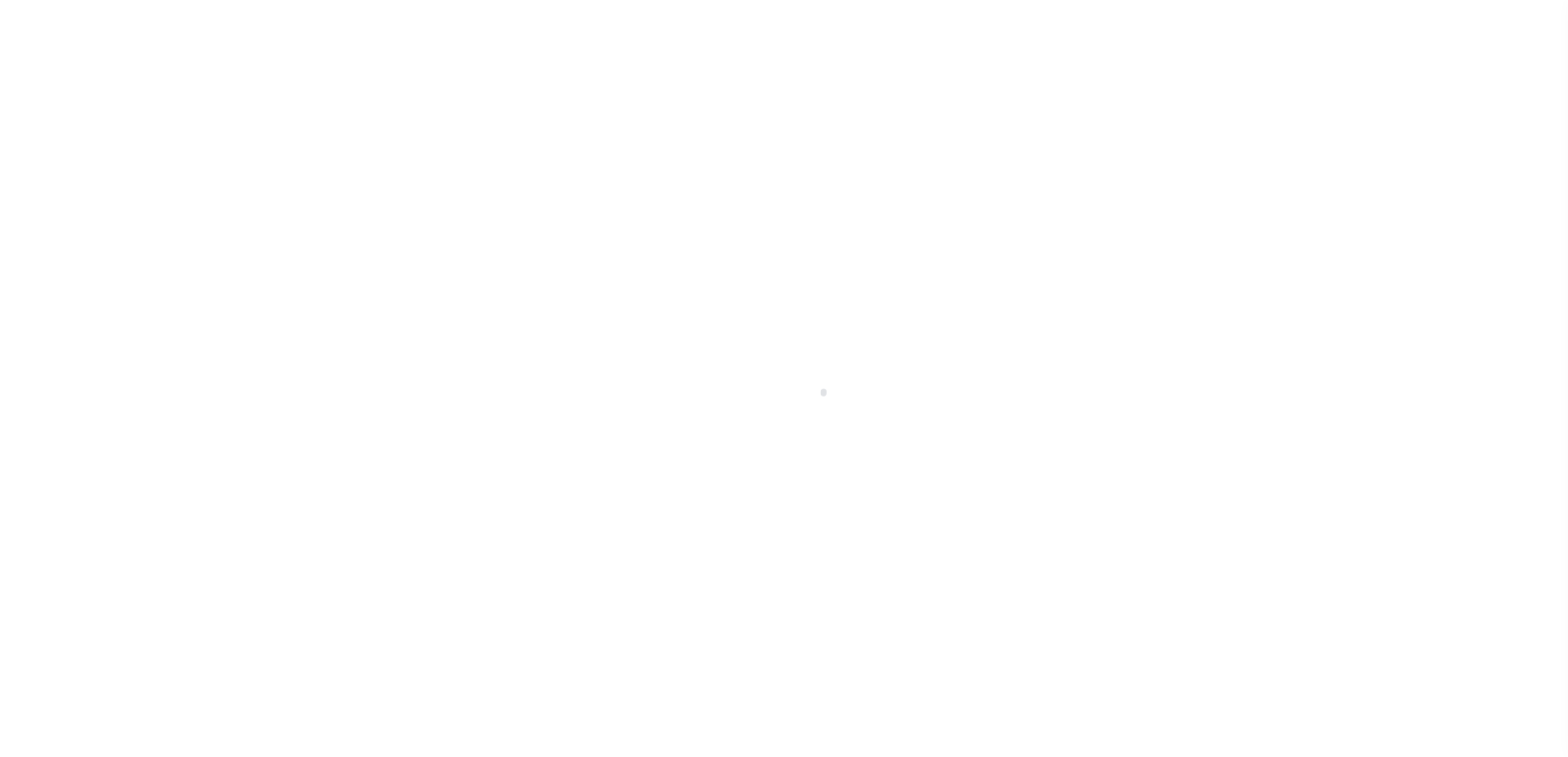
select select "1000"
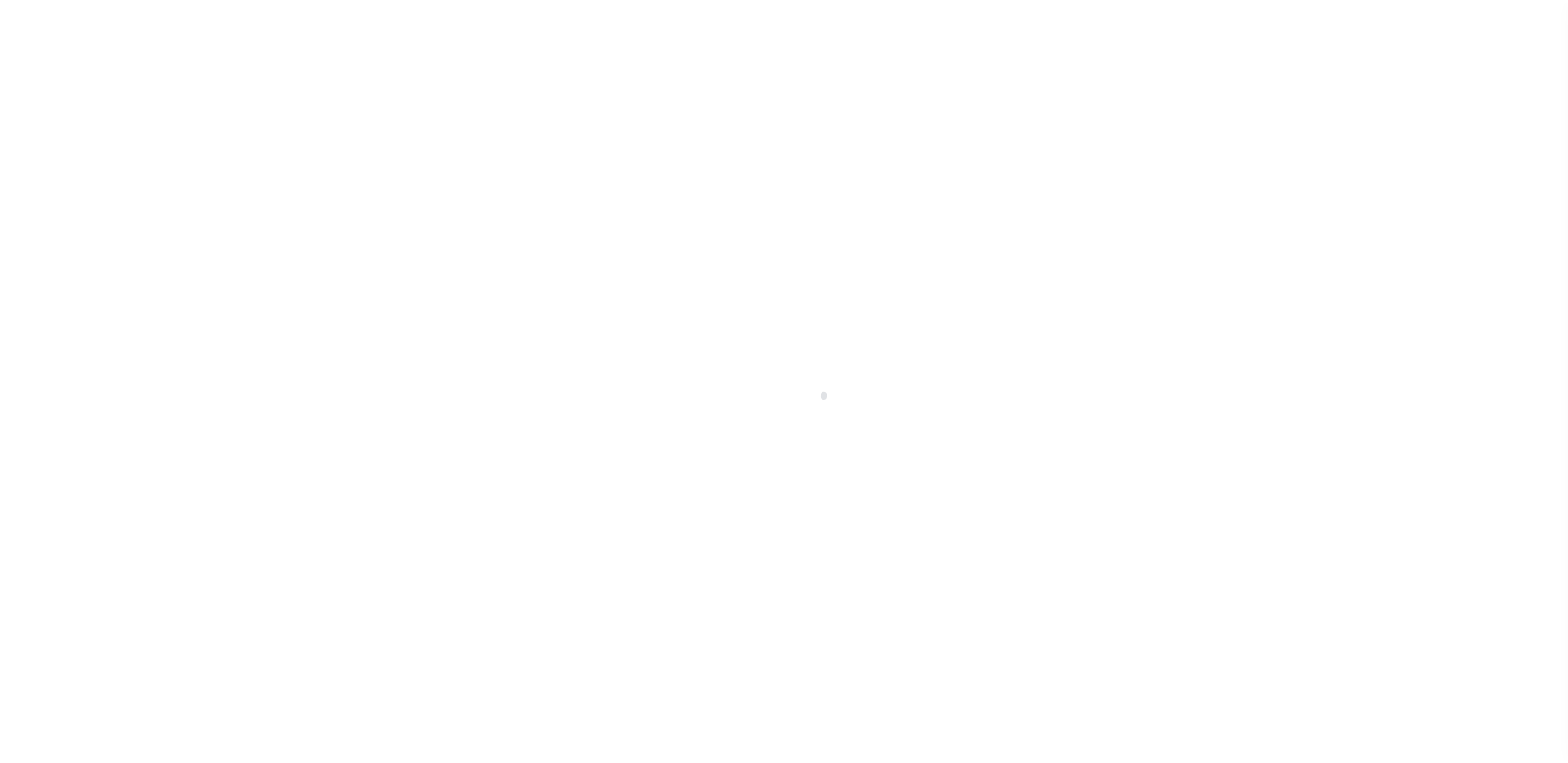
scroll to position [41, 0]
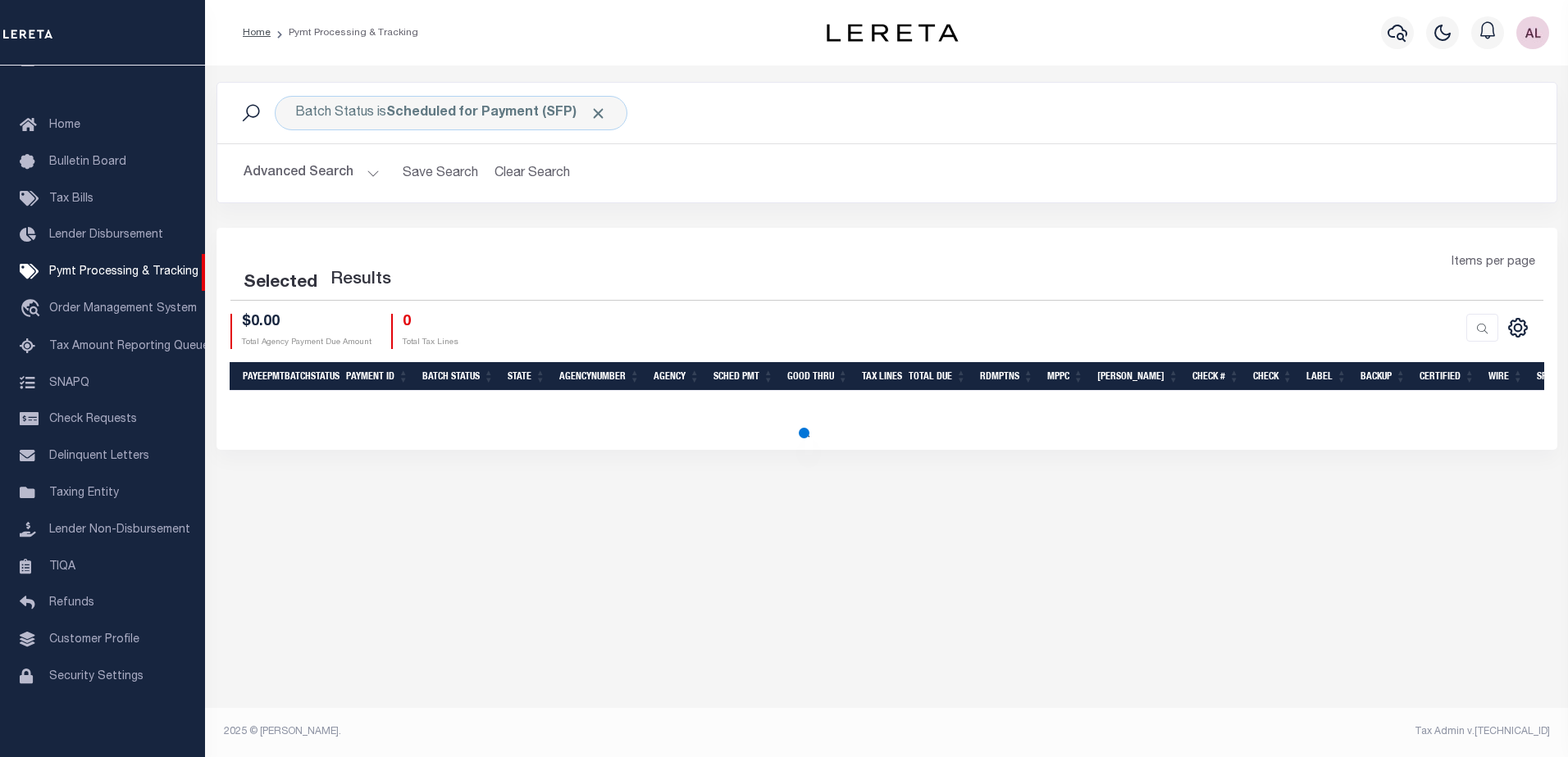
select select "1000"
select select
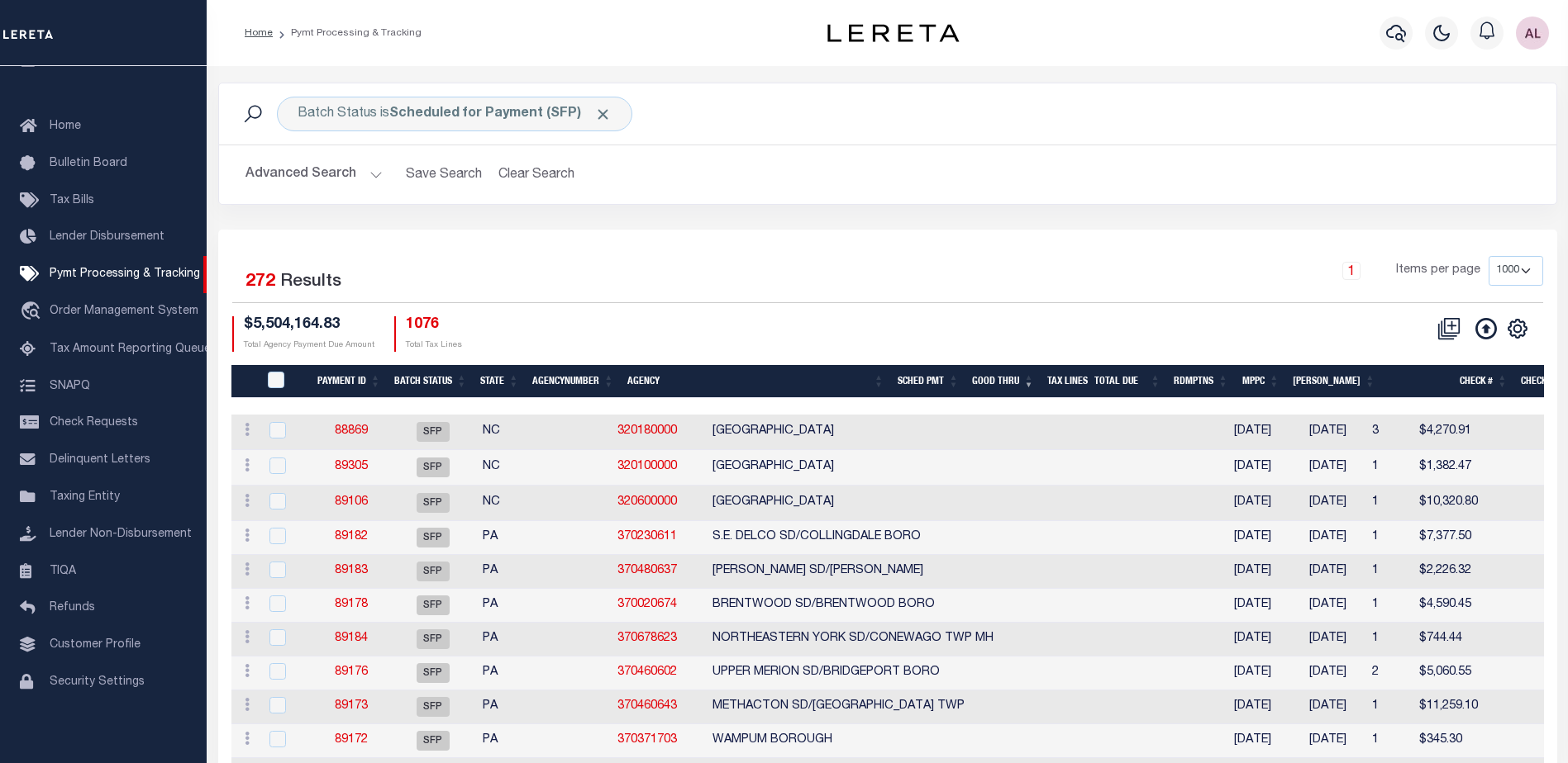
click at [1508, 345] on div "CSV Export Selected Print Show Filter Show Search Columns 0: 1: PayeePmtBatchSt…" at bounding box center [1480, 334] width 101 height 35
click at [1516, 331] on icon "" at bounding box center [1518, 329] width 22 height 22
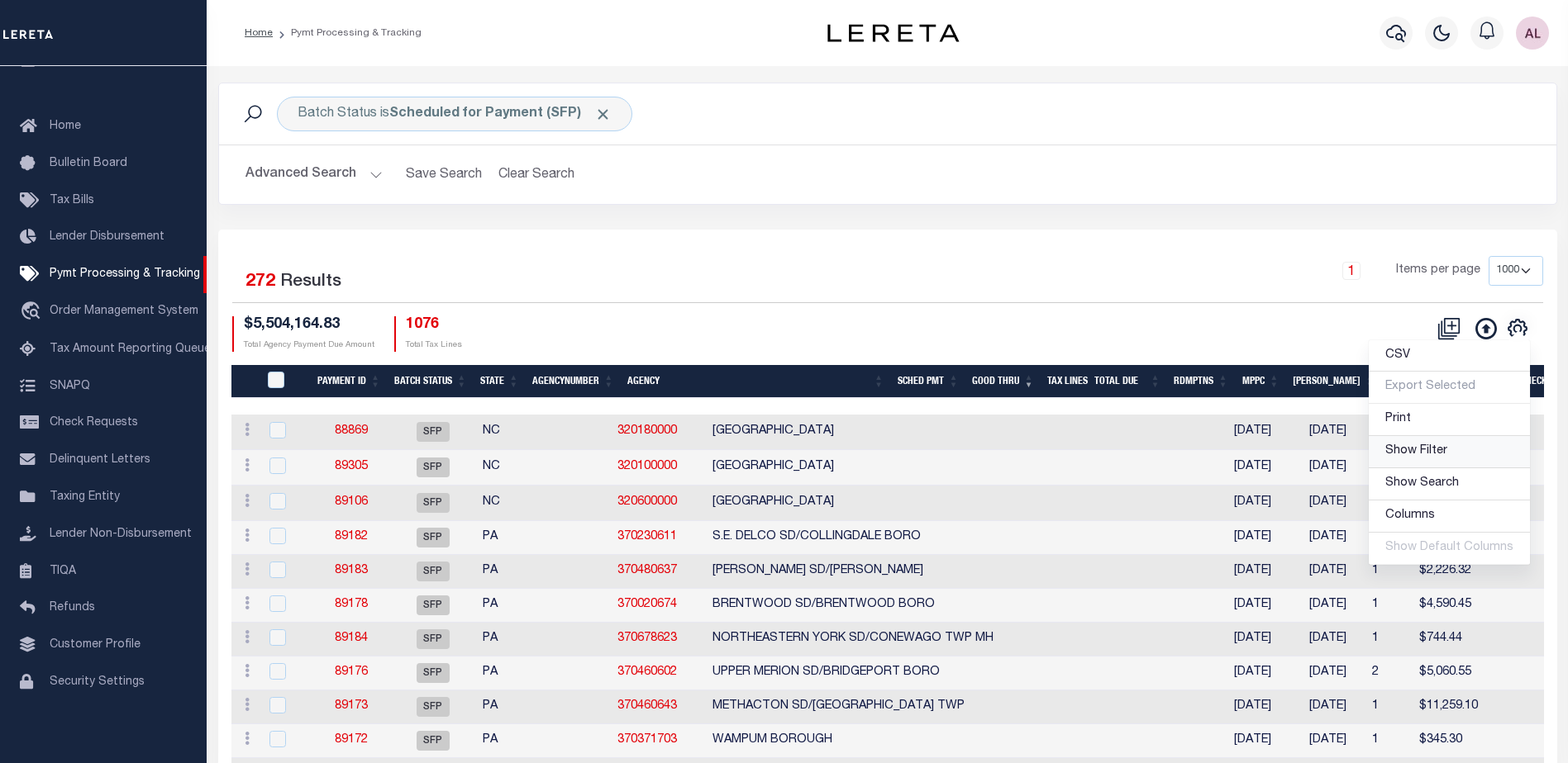
click at [1418, 450] on span "Show Filter" at bounding box center [1416, 451] width 62 height 12
select select
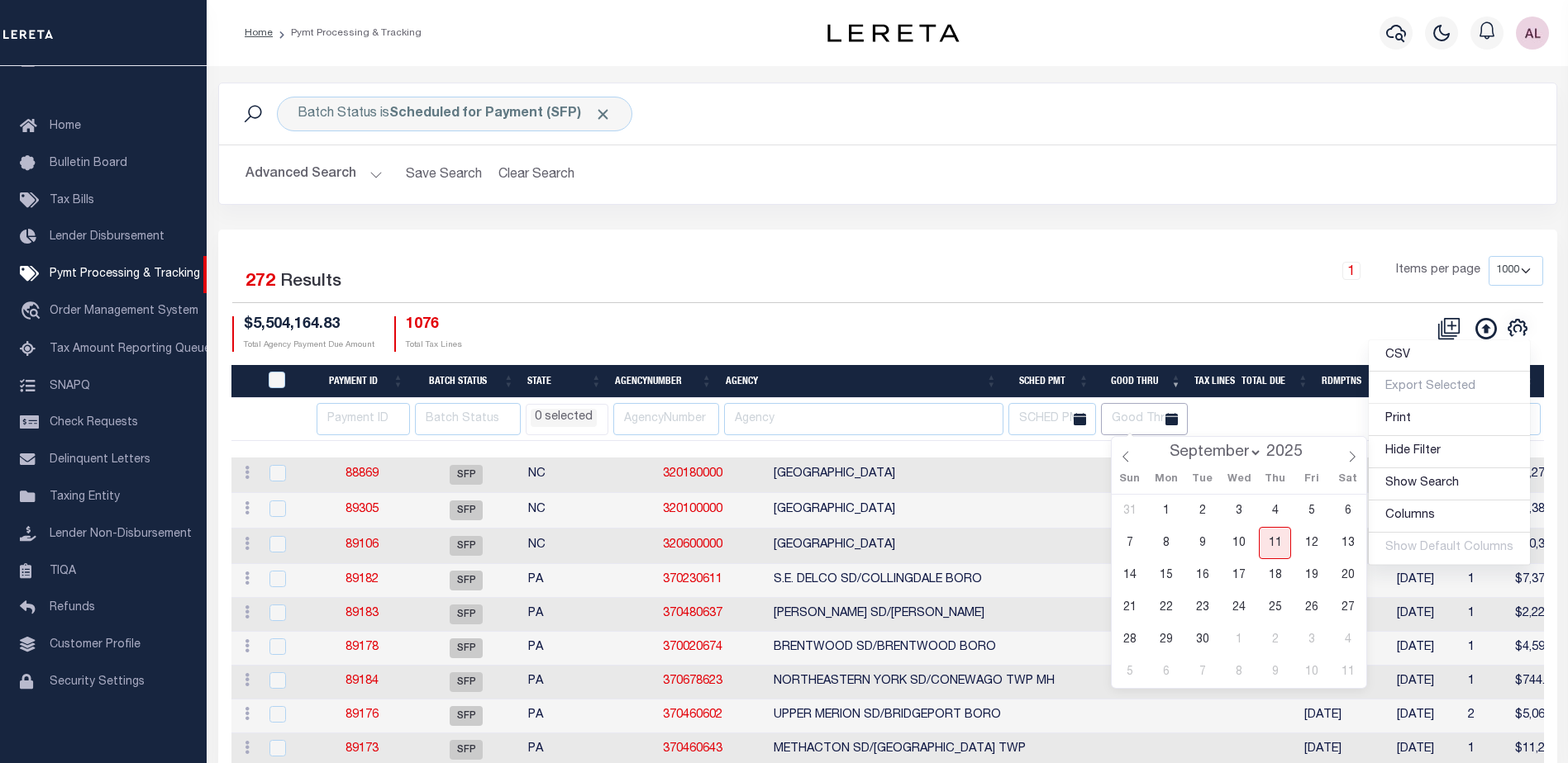
click at [1156, 412] on input "text" at bounding box center [1144, 419] width 87 height 32
click at [1165, 576] on span "15" at bounding box center [1166, 575] width 32 height 32
type input "[DATE]"
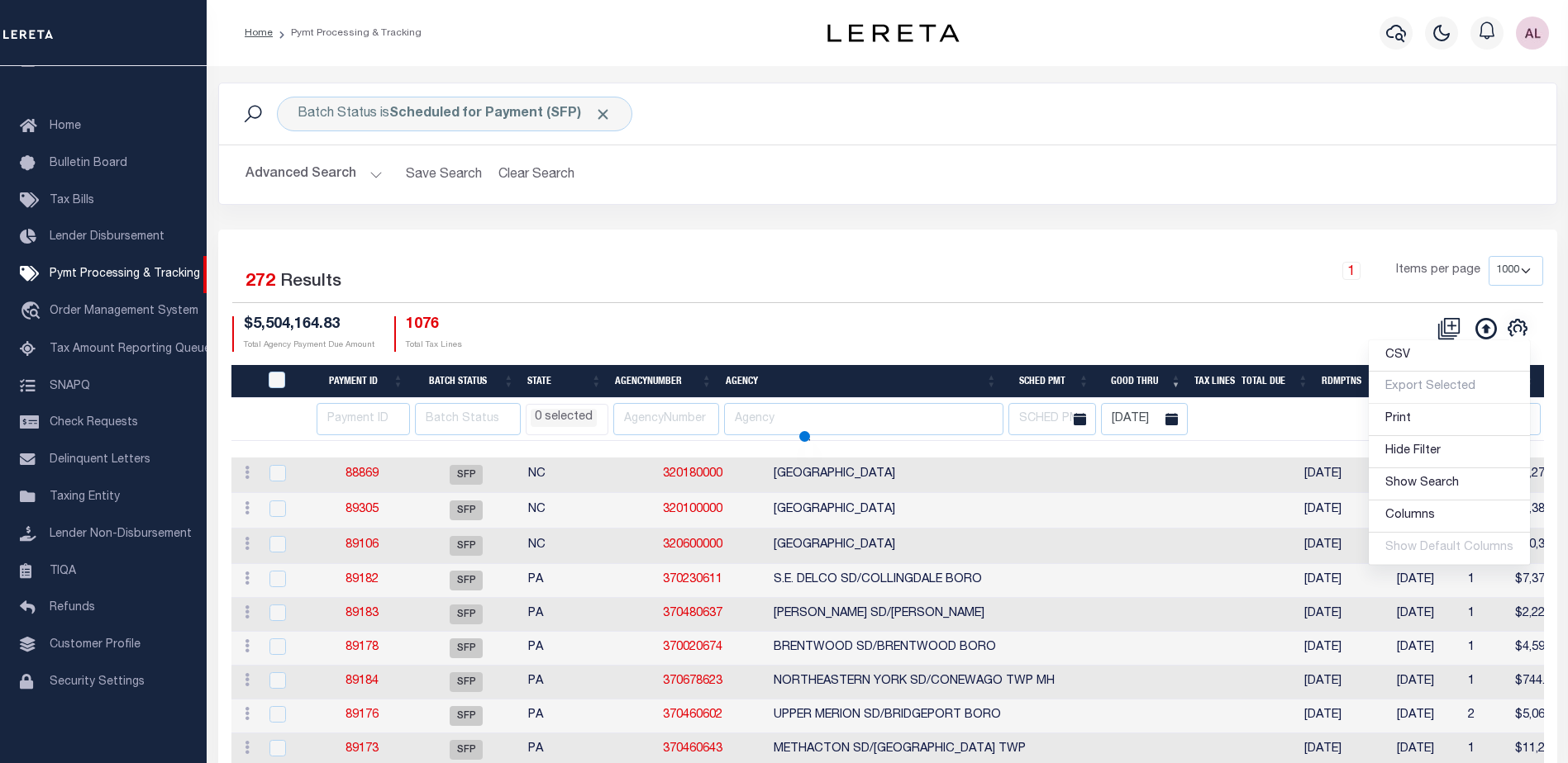
click at [1052, 323] on div "CSV Export Selected Print Hide Filter Show Search Columns 0: 1: PayeePmtBatchSt…" at bounding box center [1216, 334] width 655 height 35
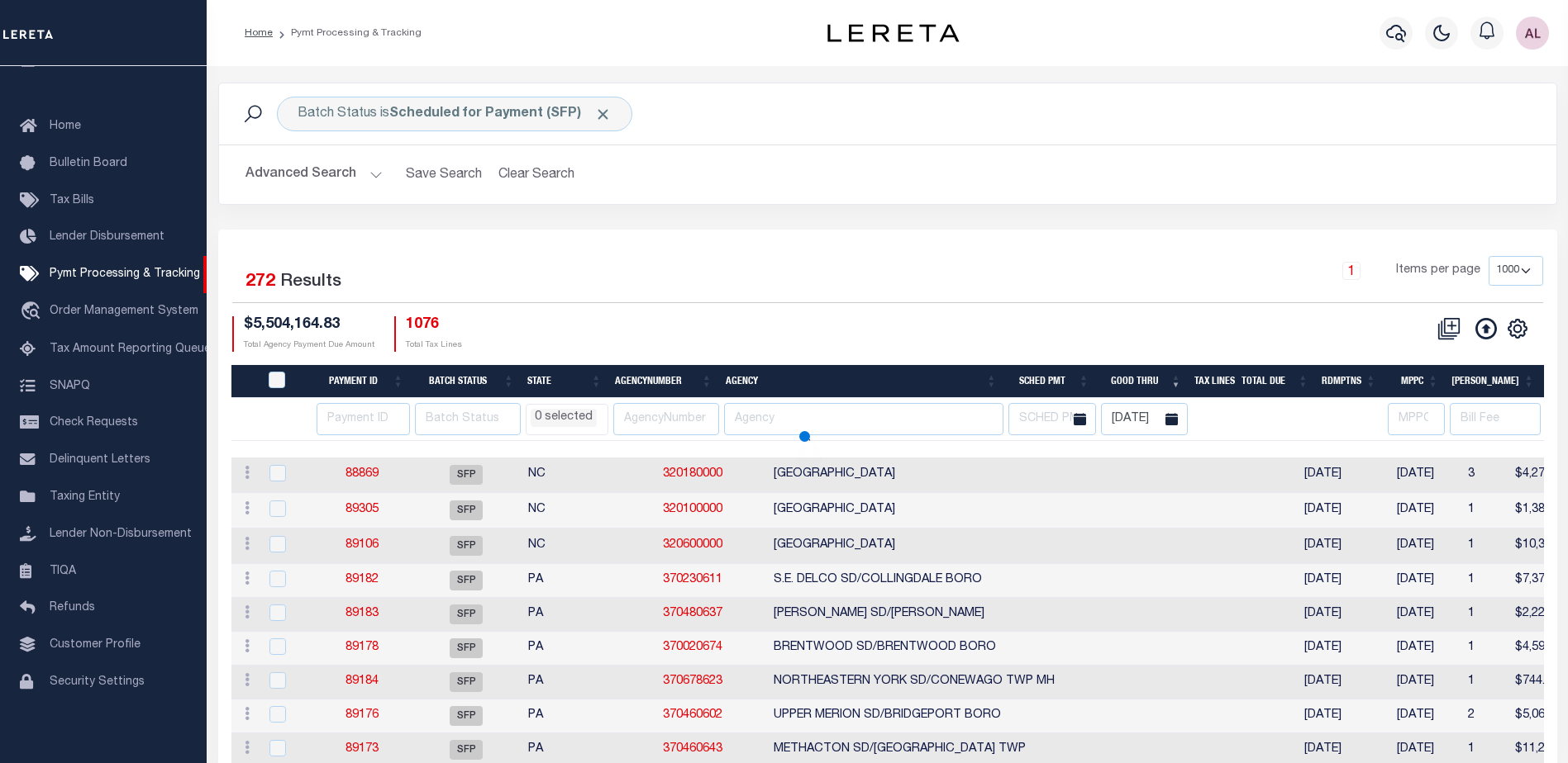
select select
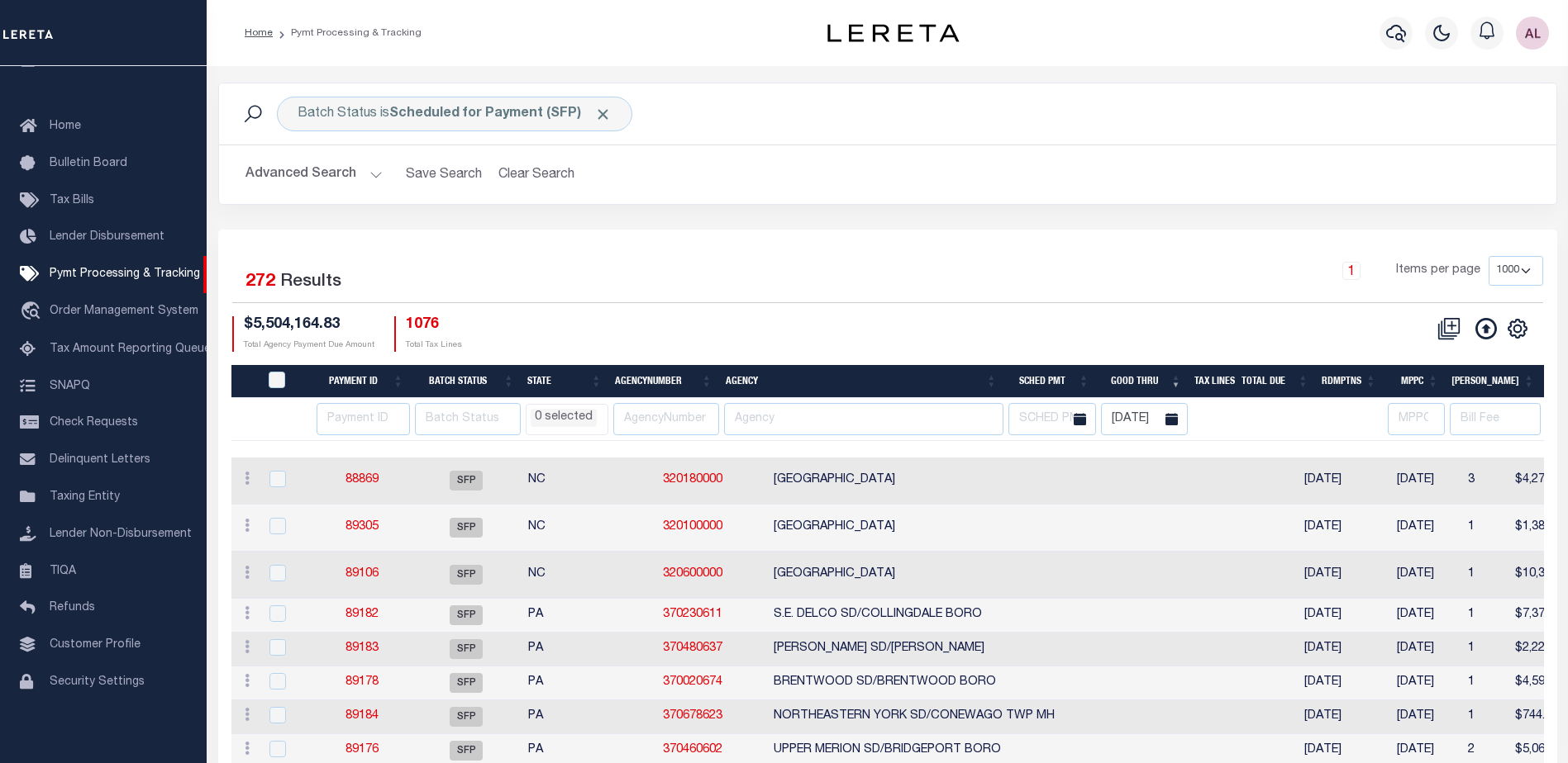
select select
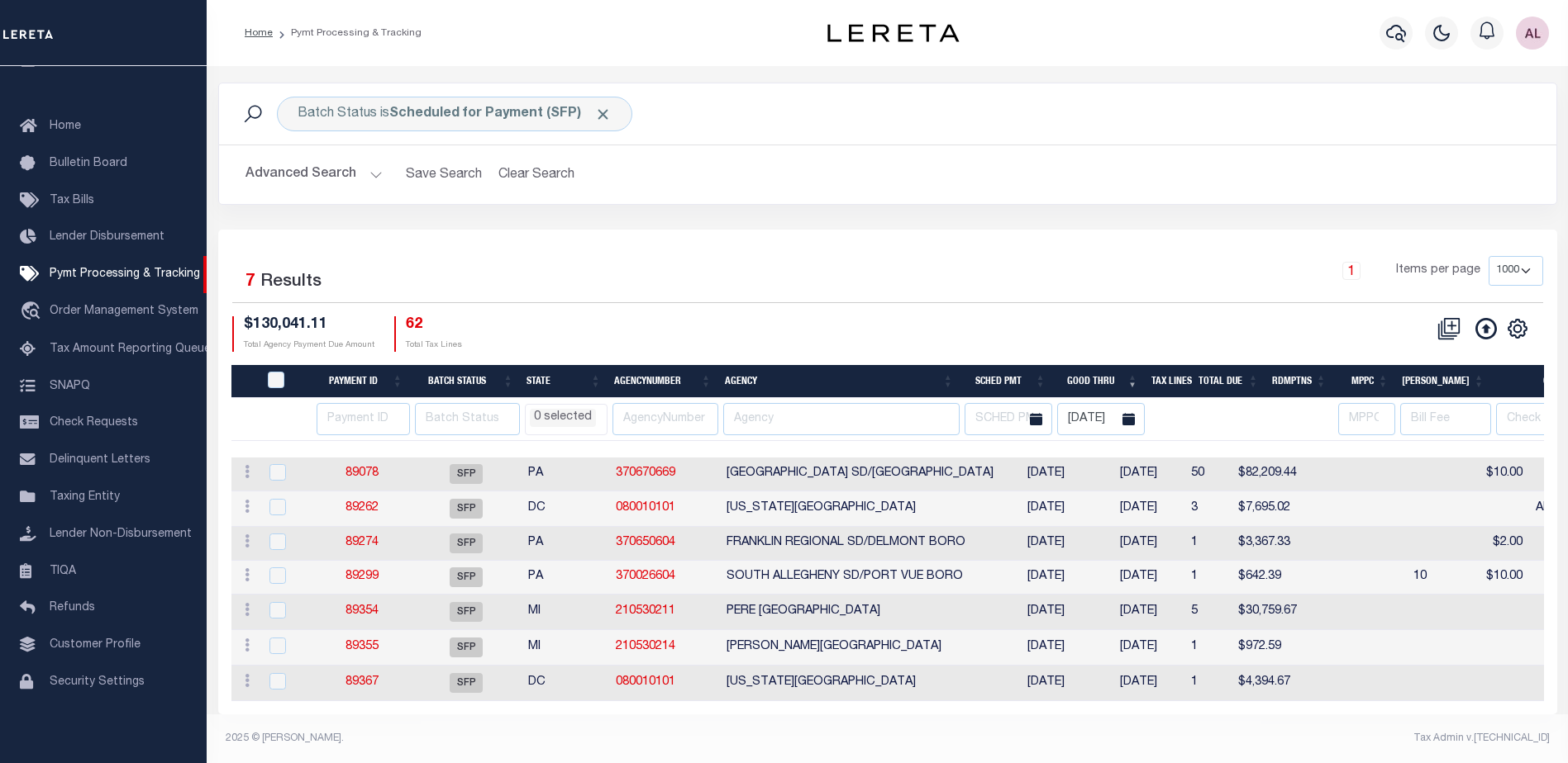
click at [567, 412] on li "0 selected" at bounding box center [562, 418] width 66 height 19
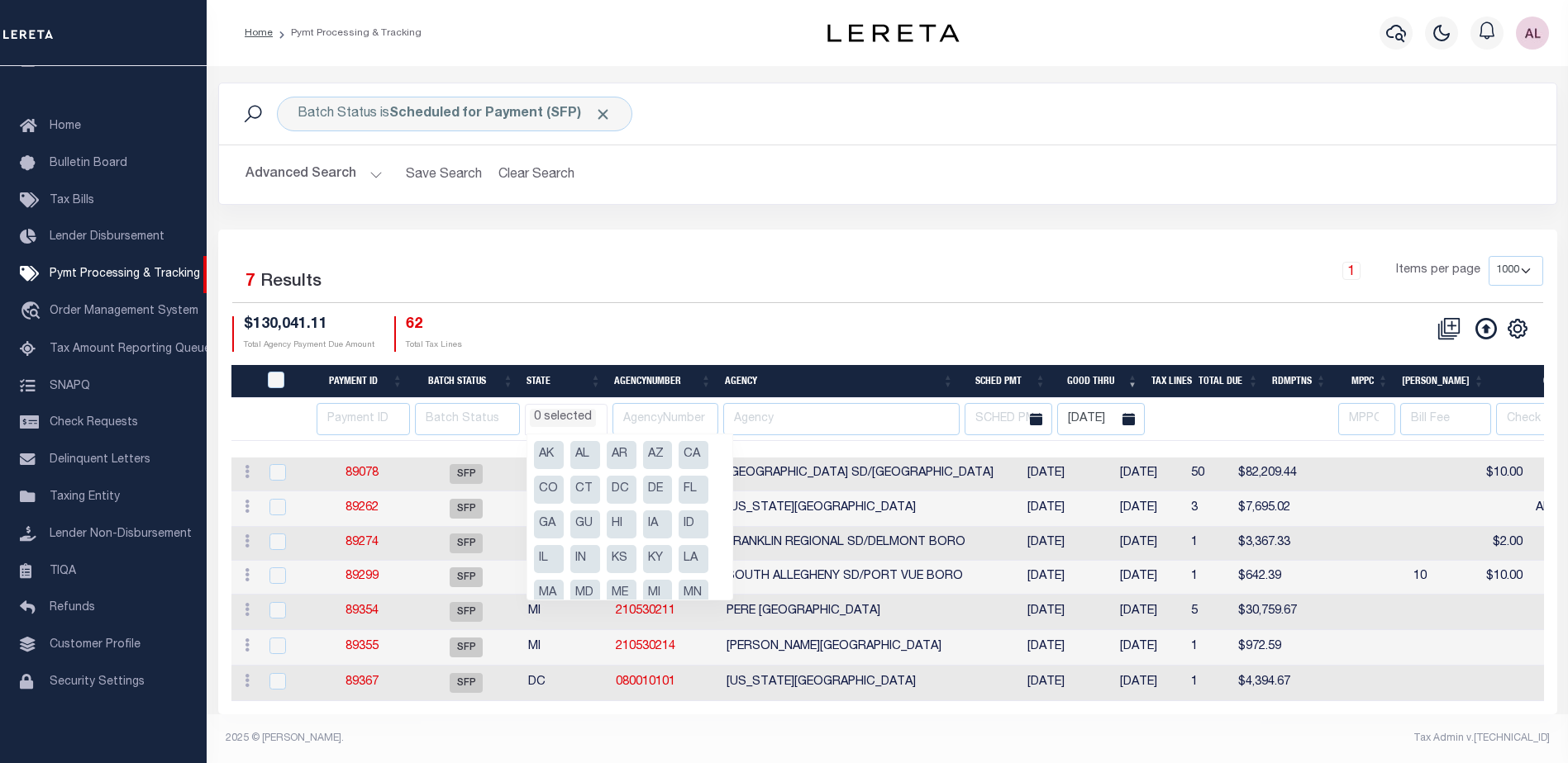
scroll to position [165, 0]
click at [693, 527] on li "PA" at bounding box center [694, 532] width 29 height 28
select select "PA"
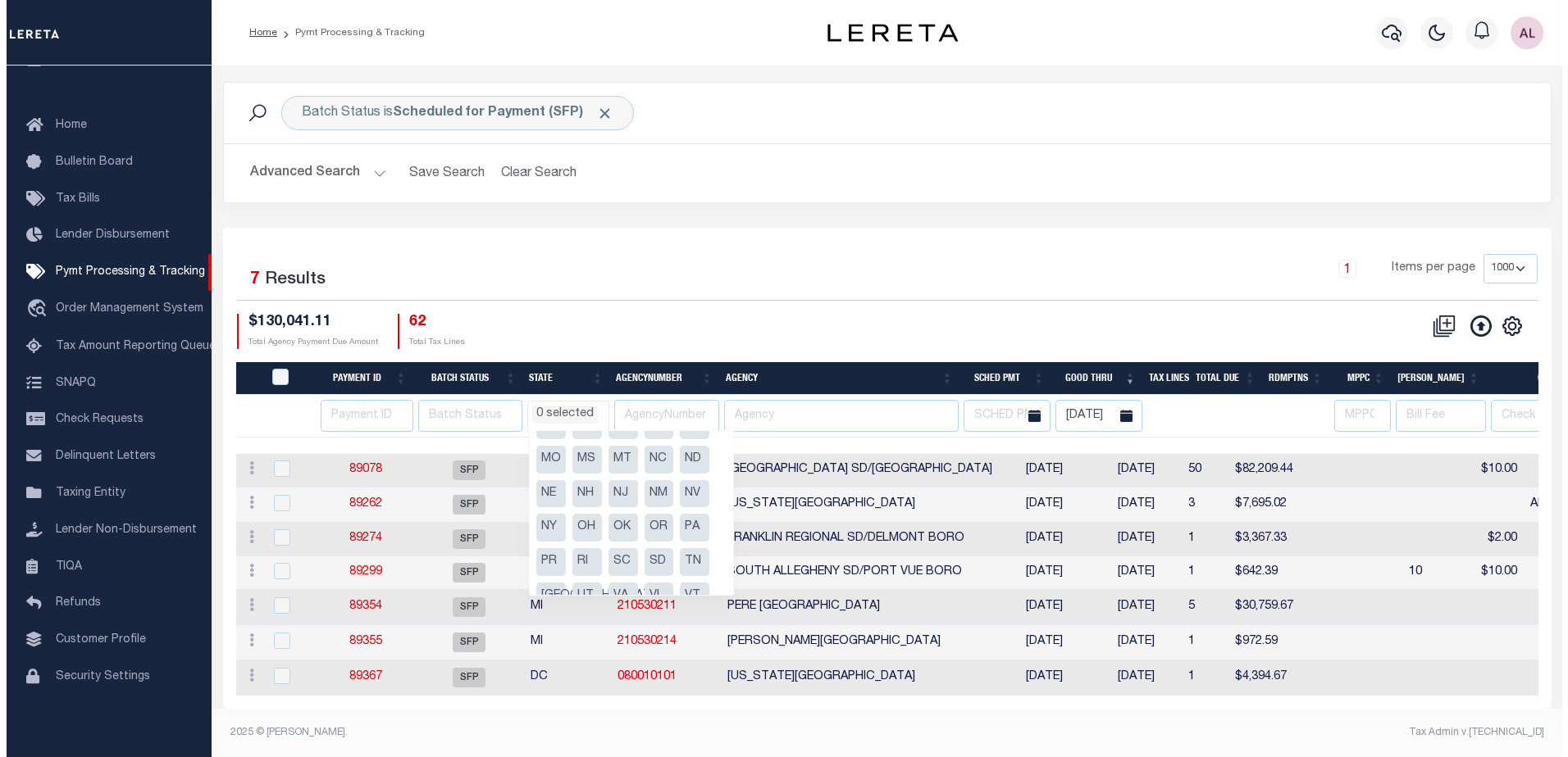
scroll to position [575, 0]
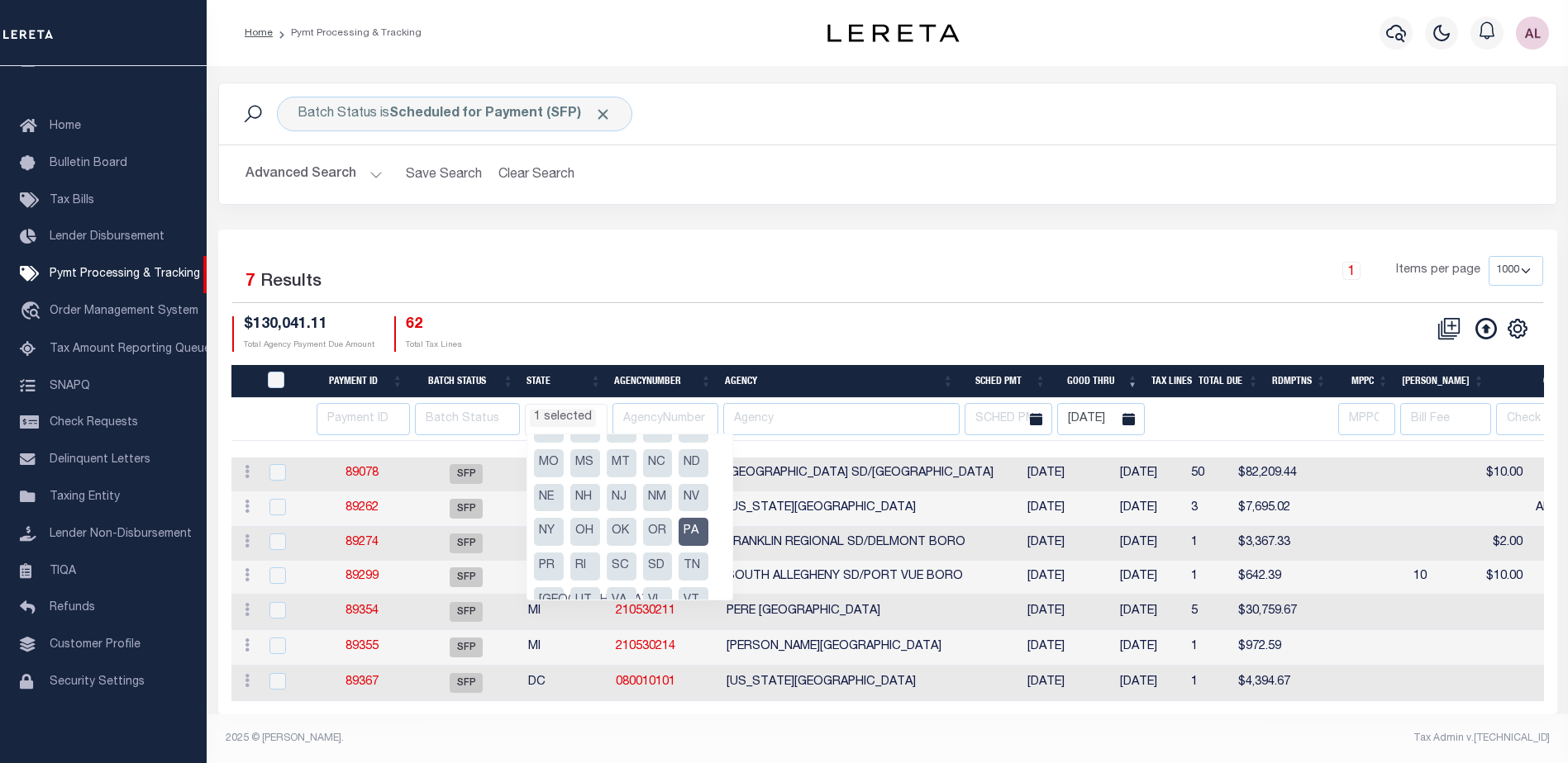
click at [748, 344] on div "$130,041.11 Total Agency Payment Due Amount 62 Total Tax Lines" at bounding box center [560, 334] width 655 height 35
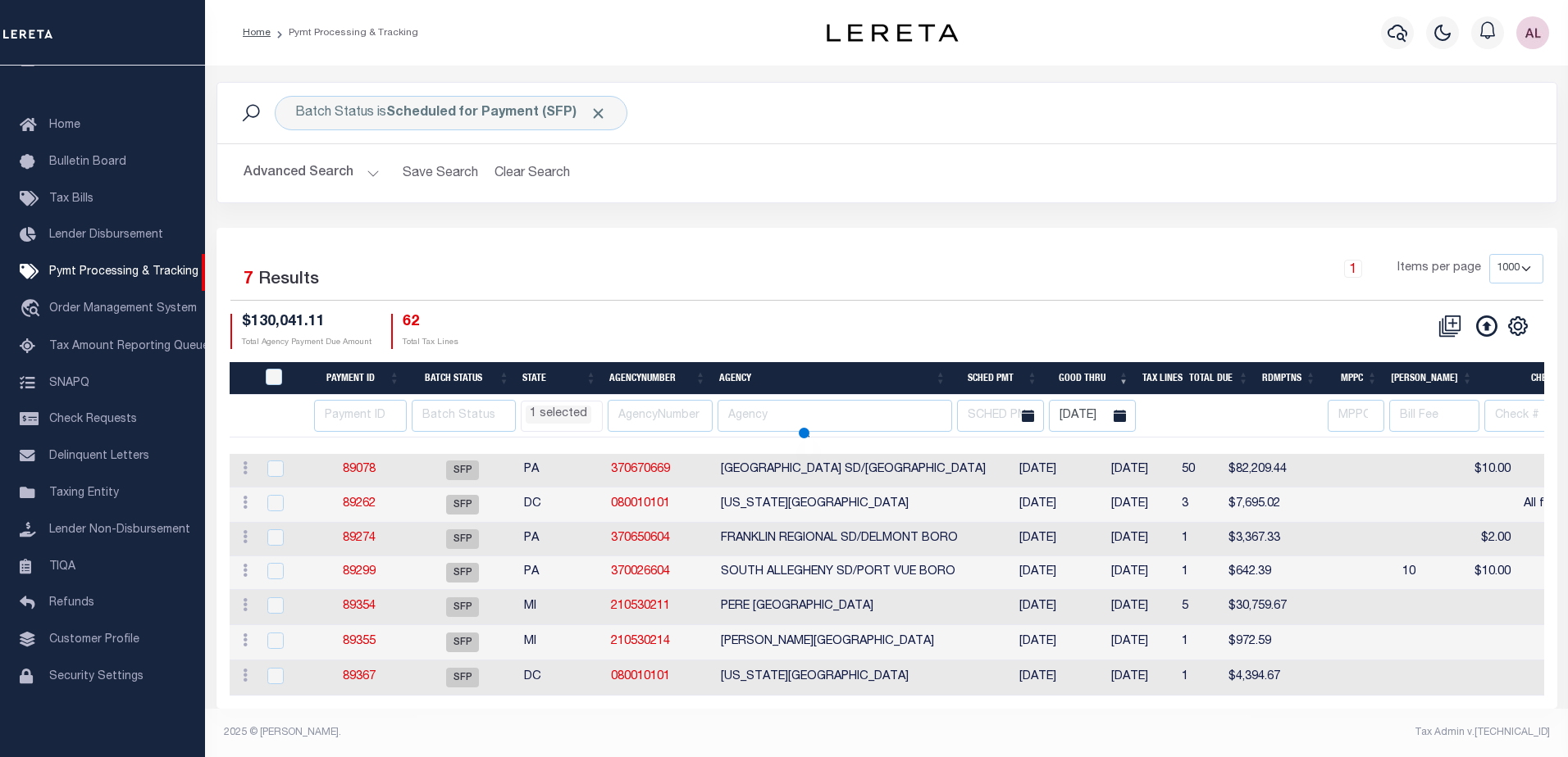
select select "PA"
select select
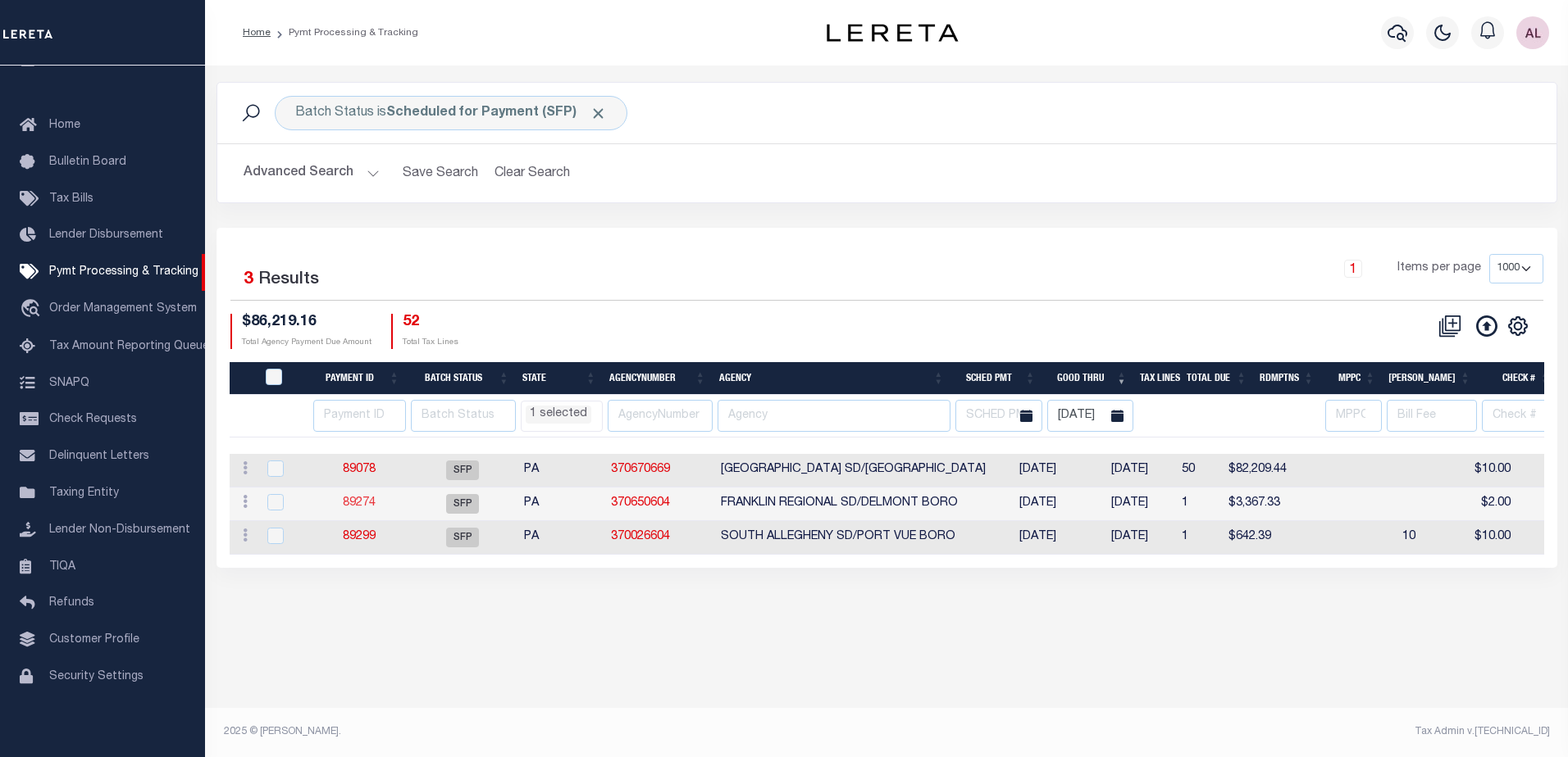
click at [363, 504] on link "89274" at bounding box center [359, 503] width 33 height 12
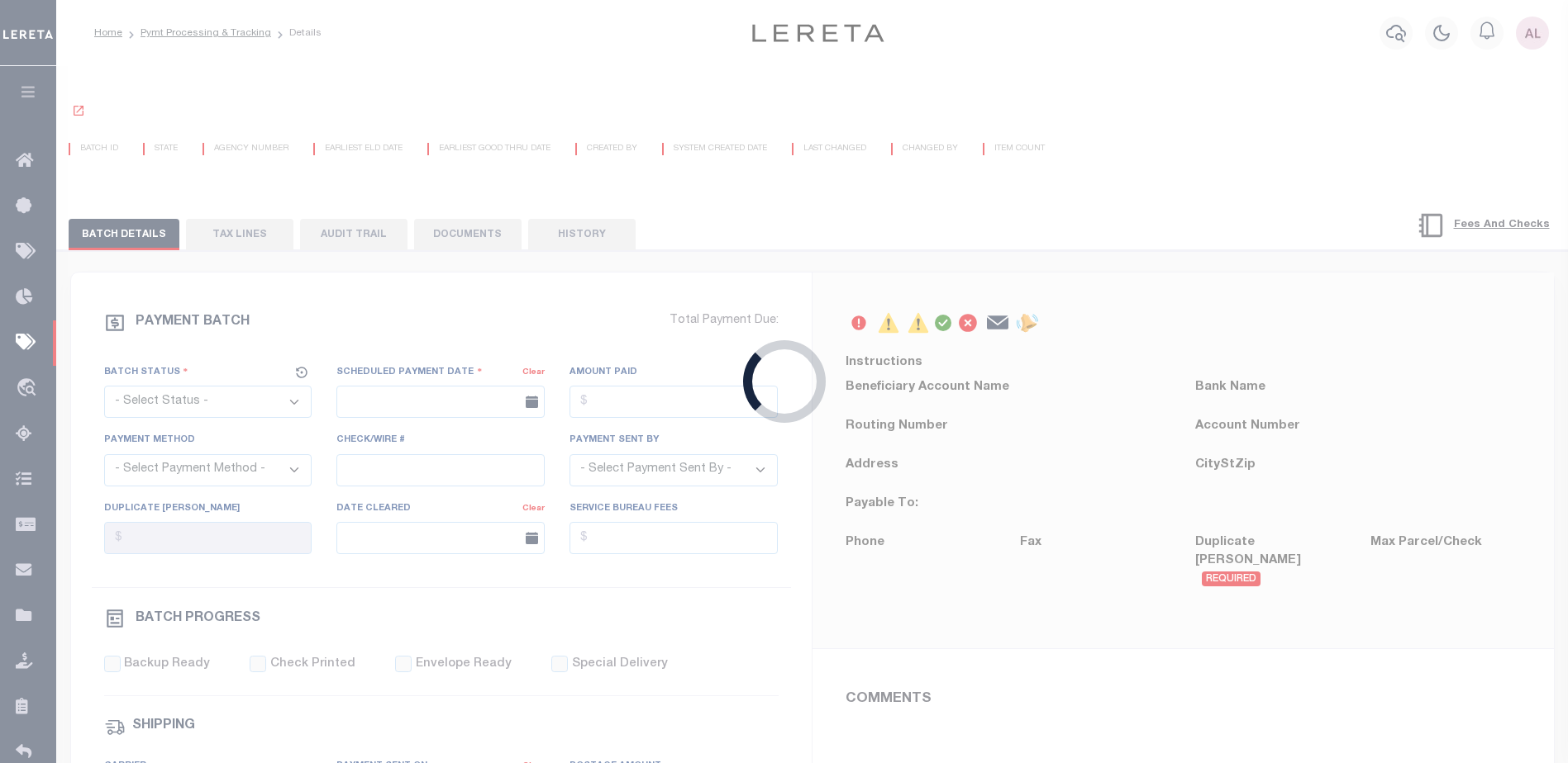
select select "SFP"
type input "[DATE]"
type input "[PERSON_NAME]"
type input "N"
radio input "true"
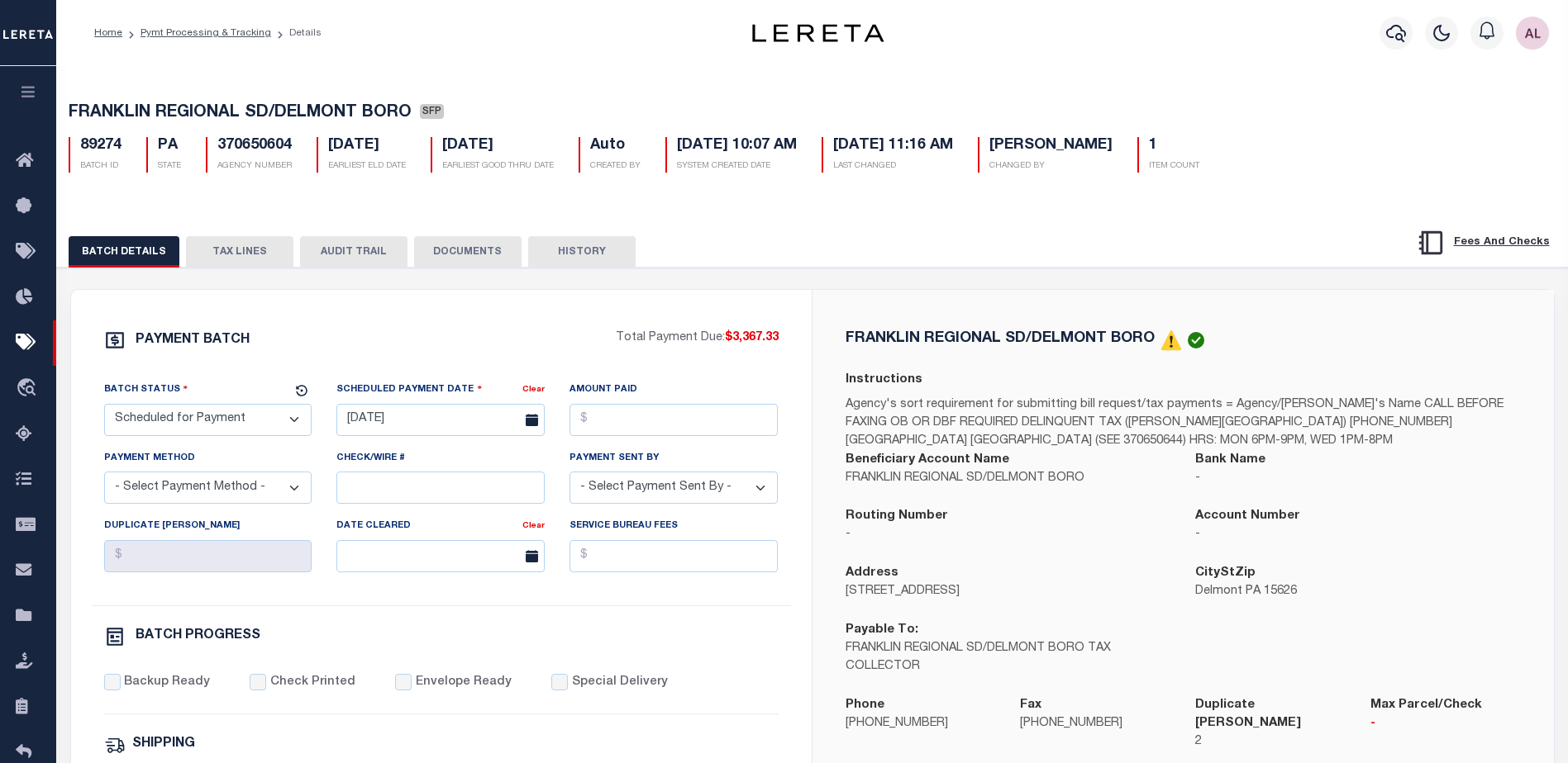
click at [243, 256] on button "TAX LINES" at bounding box center [240, 252] width 108 height 31
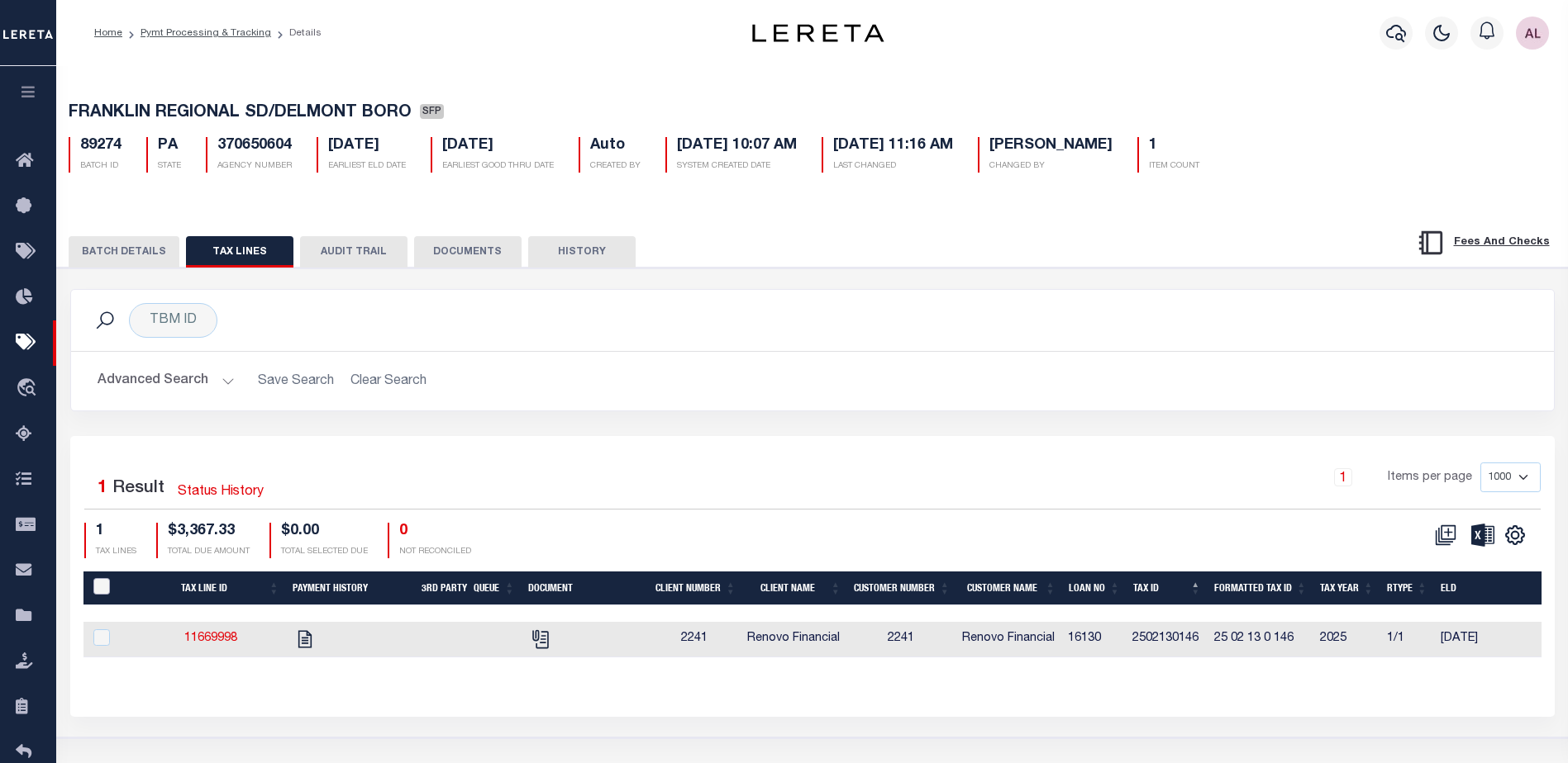
click at [97, 587] on input "PayeePaymentBatchId" at bounding box center [101, 586] width 17 height 17
checkbox input "true"
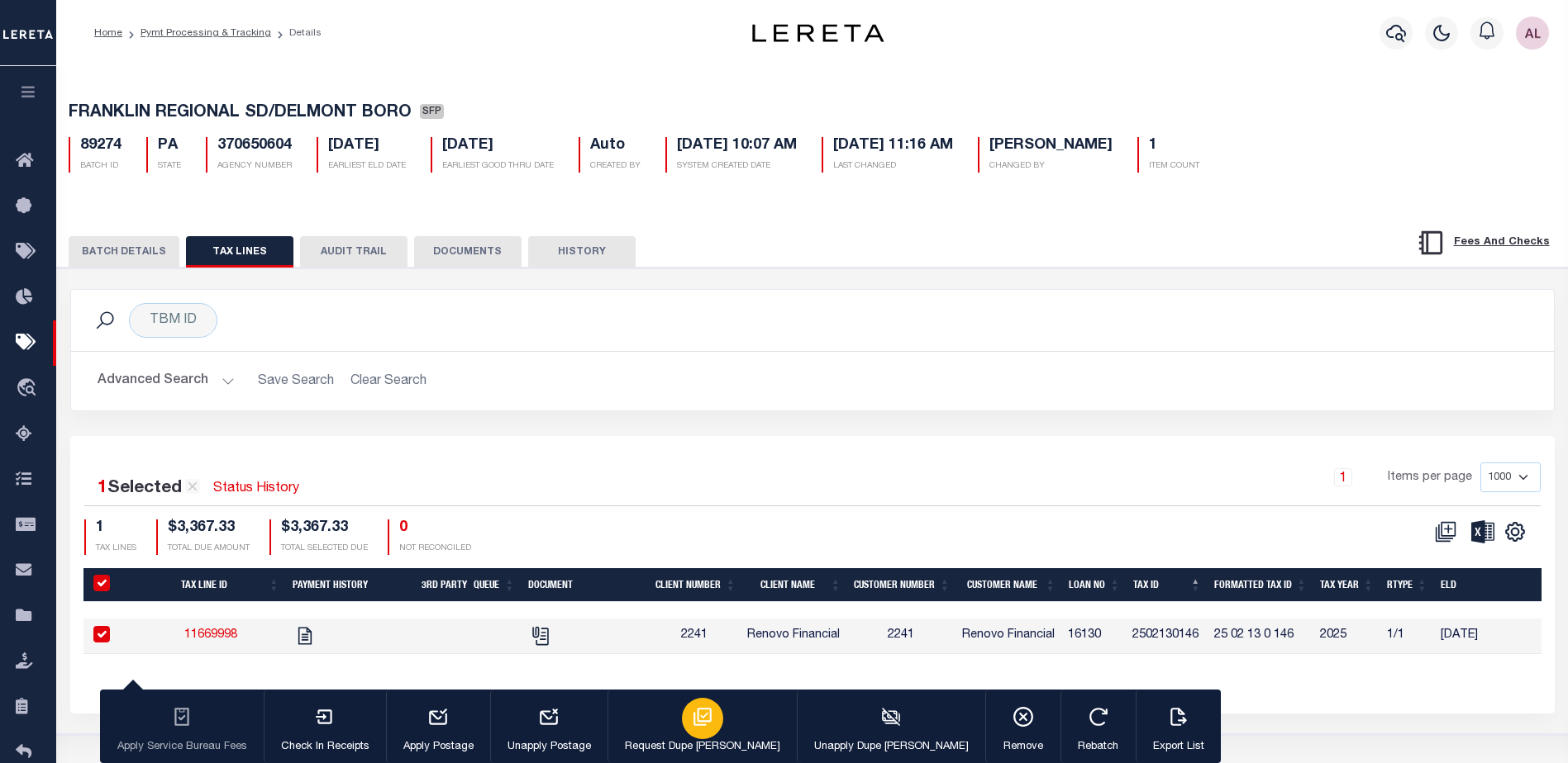
click at [692, 722] on icon "button" at bounding box center [703, 717] width 22 height 22
type input "[DATE]"
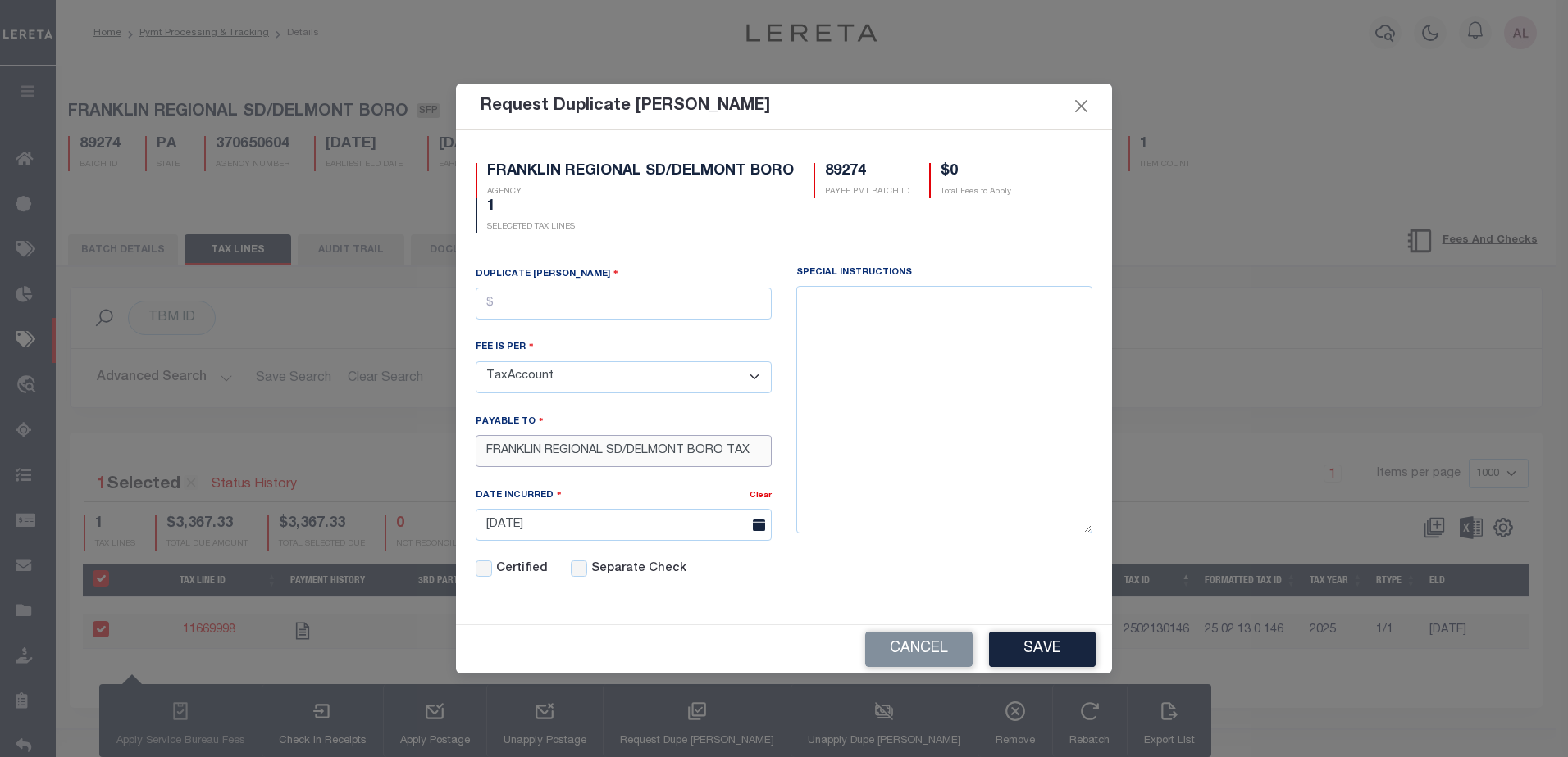
drag, startPoint x: 755, startPoint y: 453, endPoint x: 410, endPoint y: 446, distance: 345.1
click at [410, 446] on div "Request Duplicate [PERSON_NAME] FRANKLIN REGIONAL SD/DELMONT BORO AGENCY 89274 …" at bounding box center [784, 378] width 1568 height 757
paste input "[PERSON_NAME]"
type input "[PERSON_NAME]"
click at [506, 306] on input "text" at bounding box center [624, 304] width 296 height 32
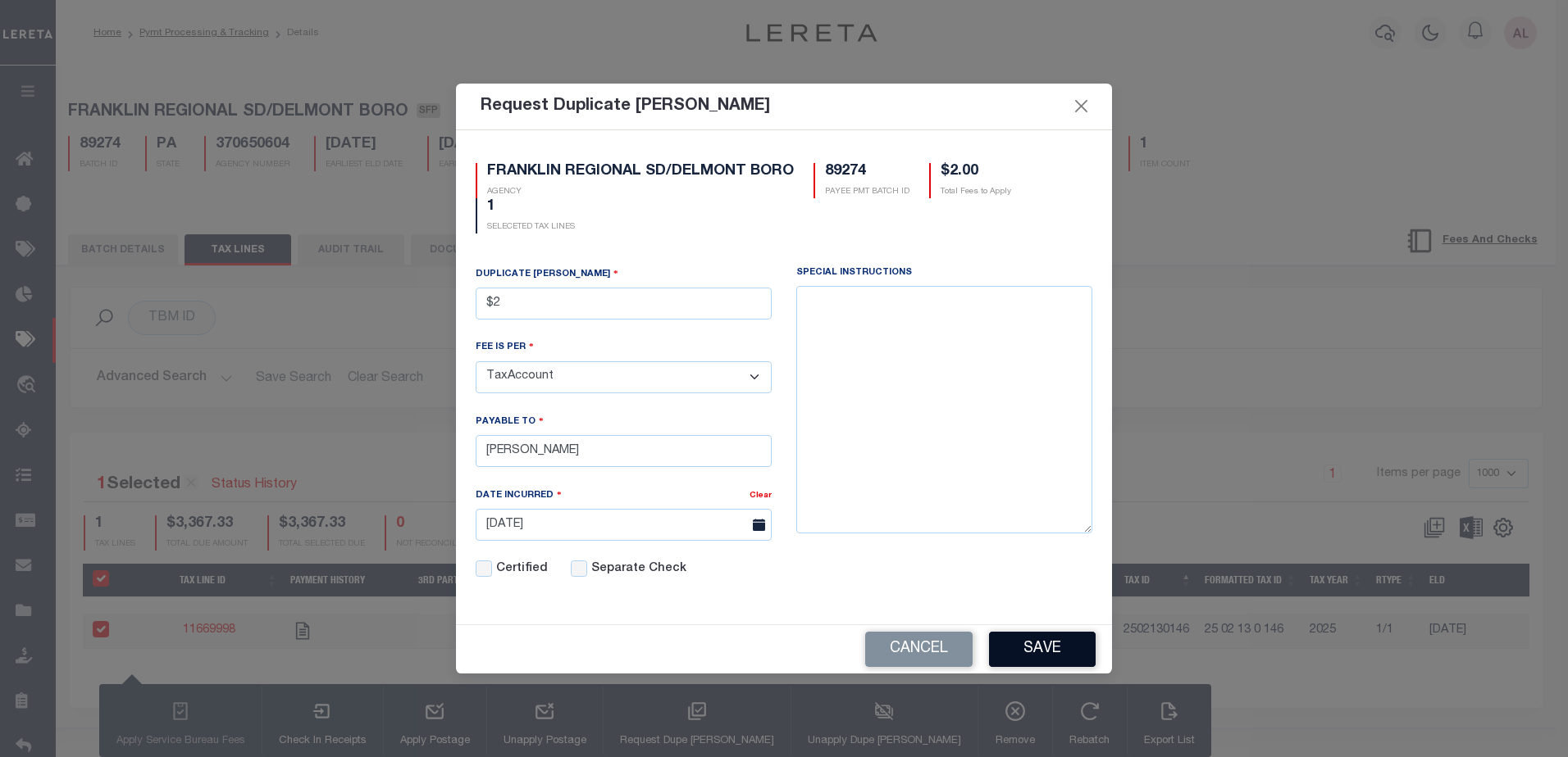
type input "$2.00"
click at [1043, 641] on button "Save" at bounding box center [1042, 650] width 107 height 35
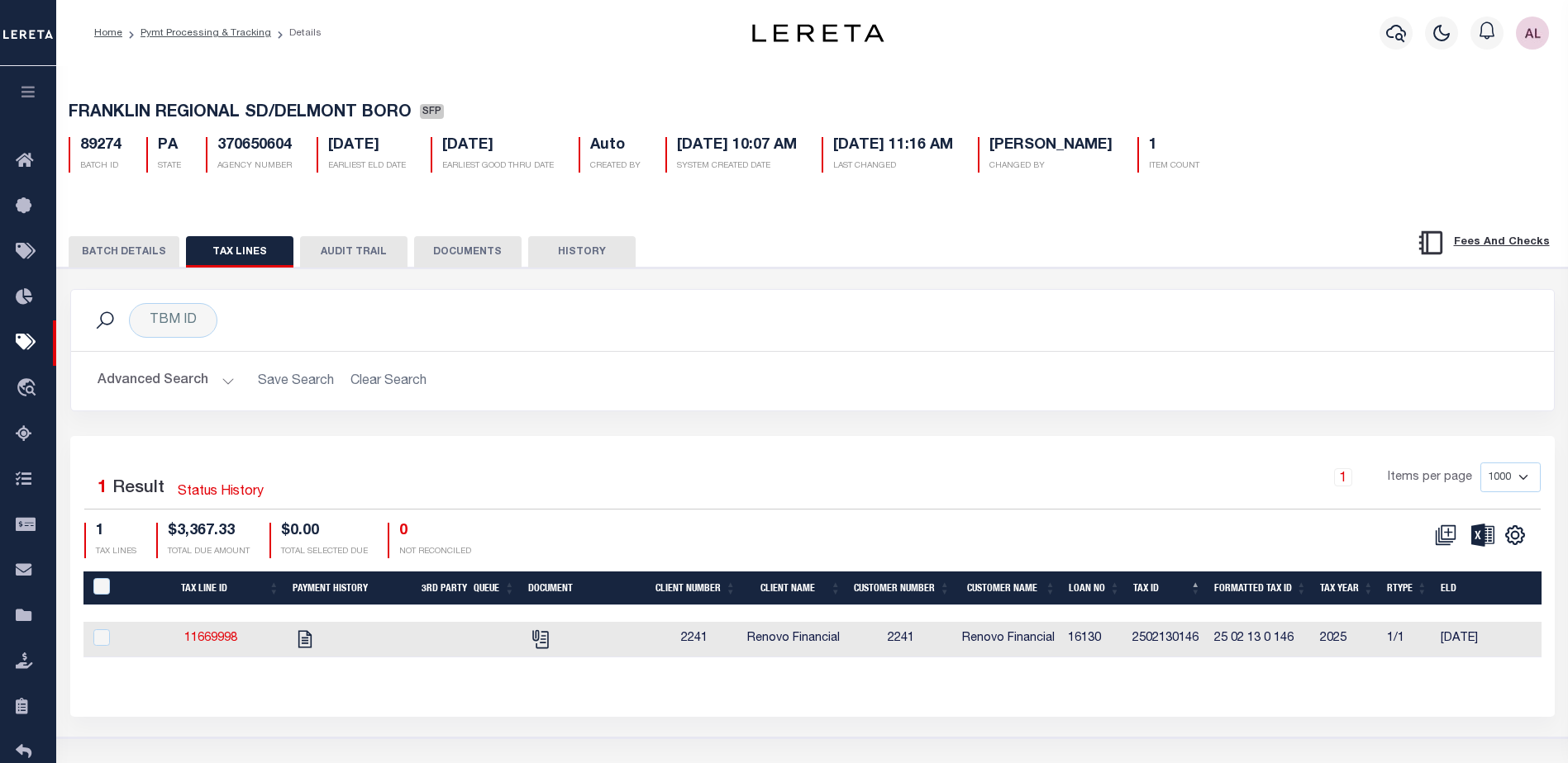
click at [102, 251] on button "BATCH DETAILS" at bounding box center [124, 252] width 111 height 31
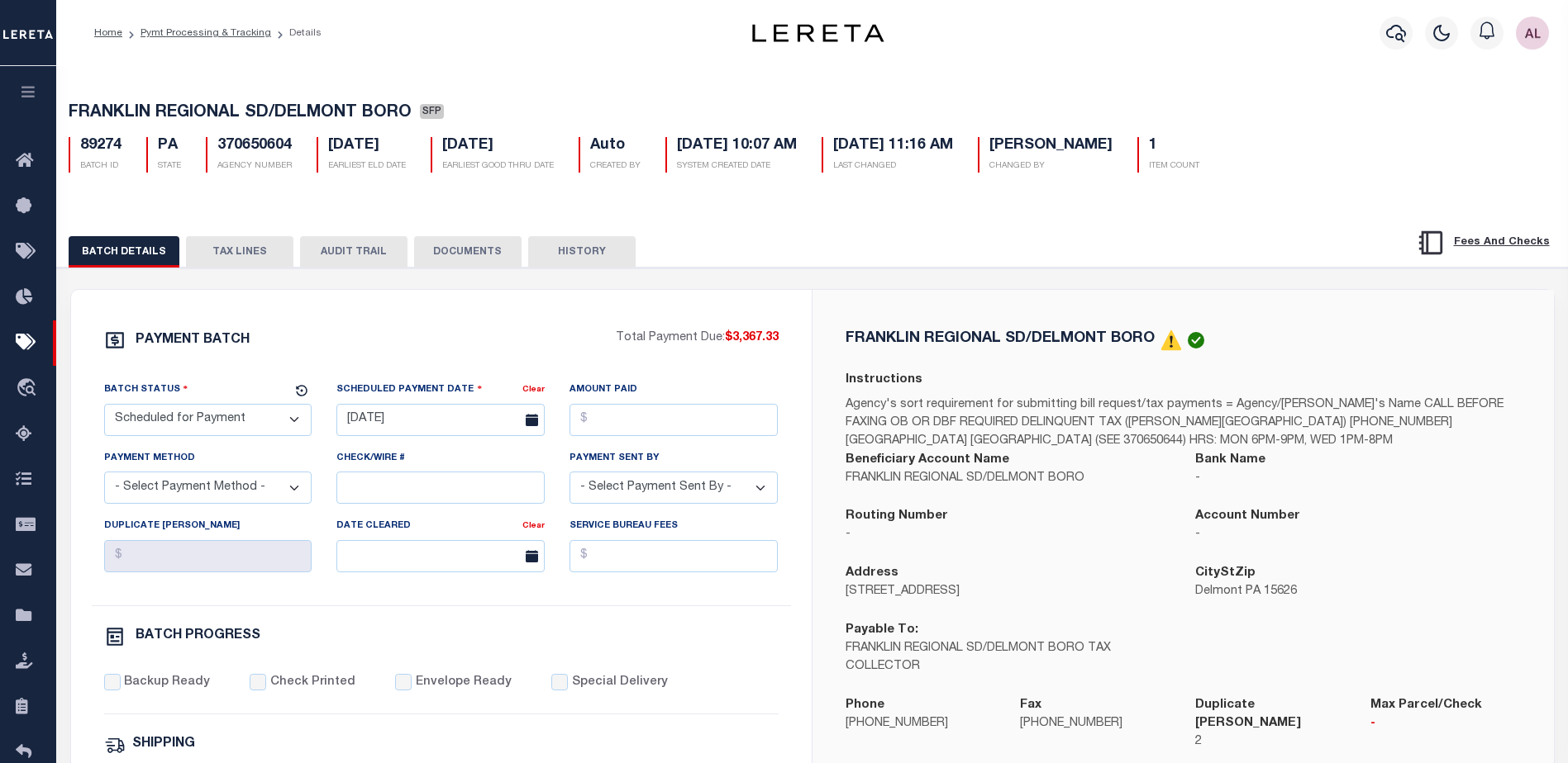
click at [207, 420] on select "- Select Status - Scheduled for Payment Ready For Payment Payment Sent Cleared …" at bounding box center [208, 420] width 208 height 32
select select "RFP"
click at [104, 407] on select "- Select Status - Scheduled for Payment Ready For Payment Payment Sent Cleared …" at bounding box center [208, 420] width 208 height 32
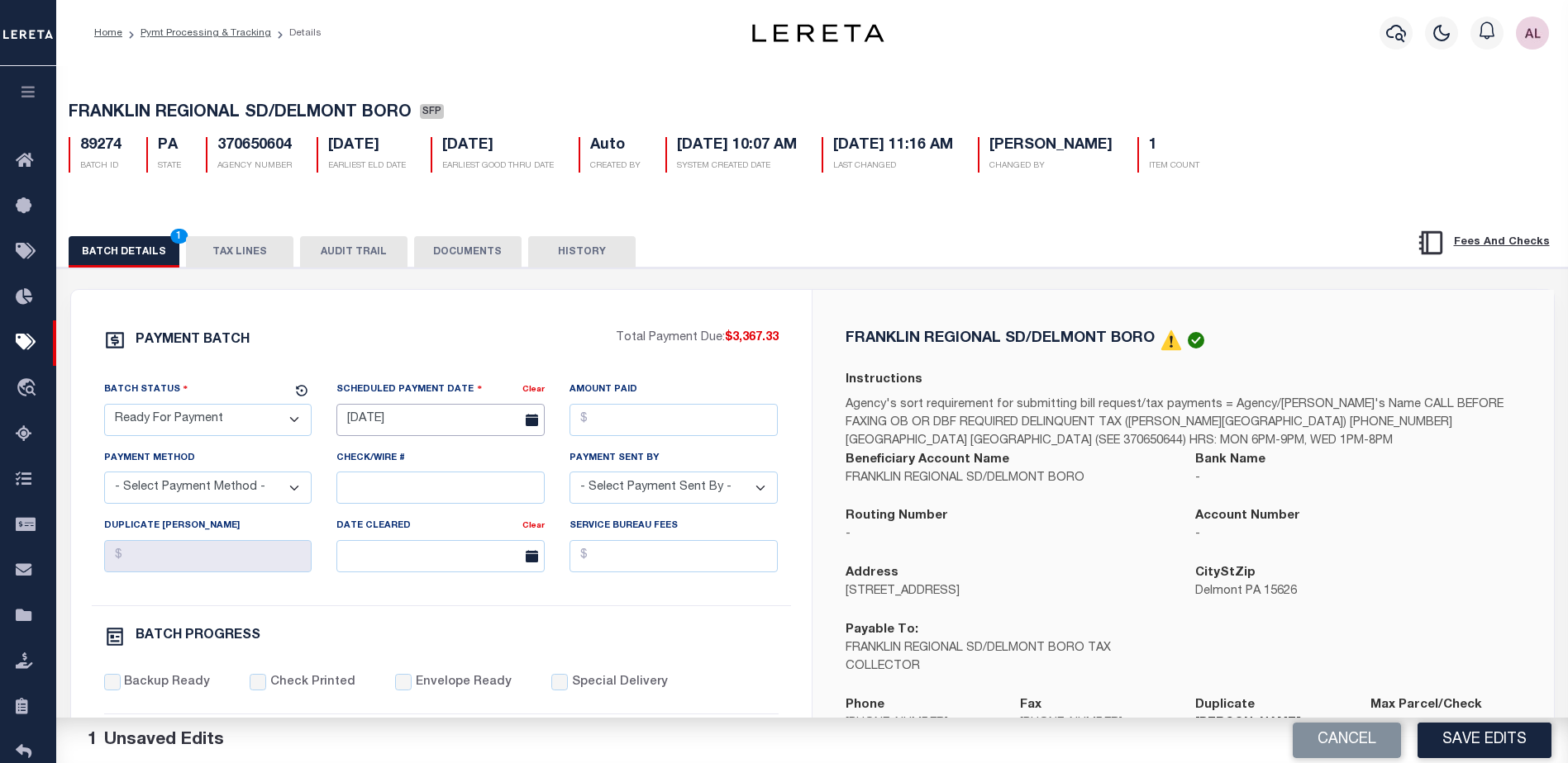
click at [432, 433] on input "[DATE]" at bounding box center [441, 420] width 208 height 32
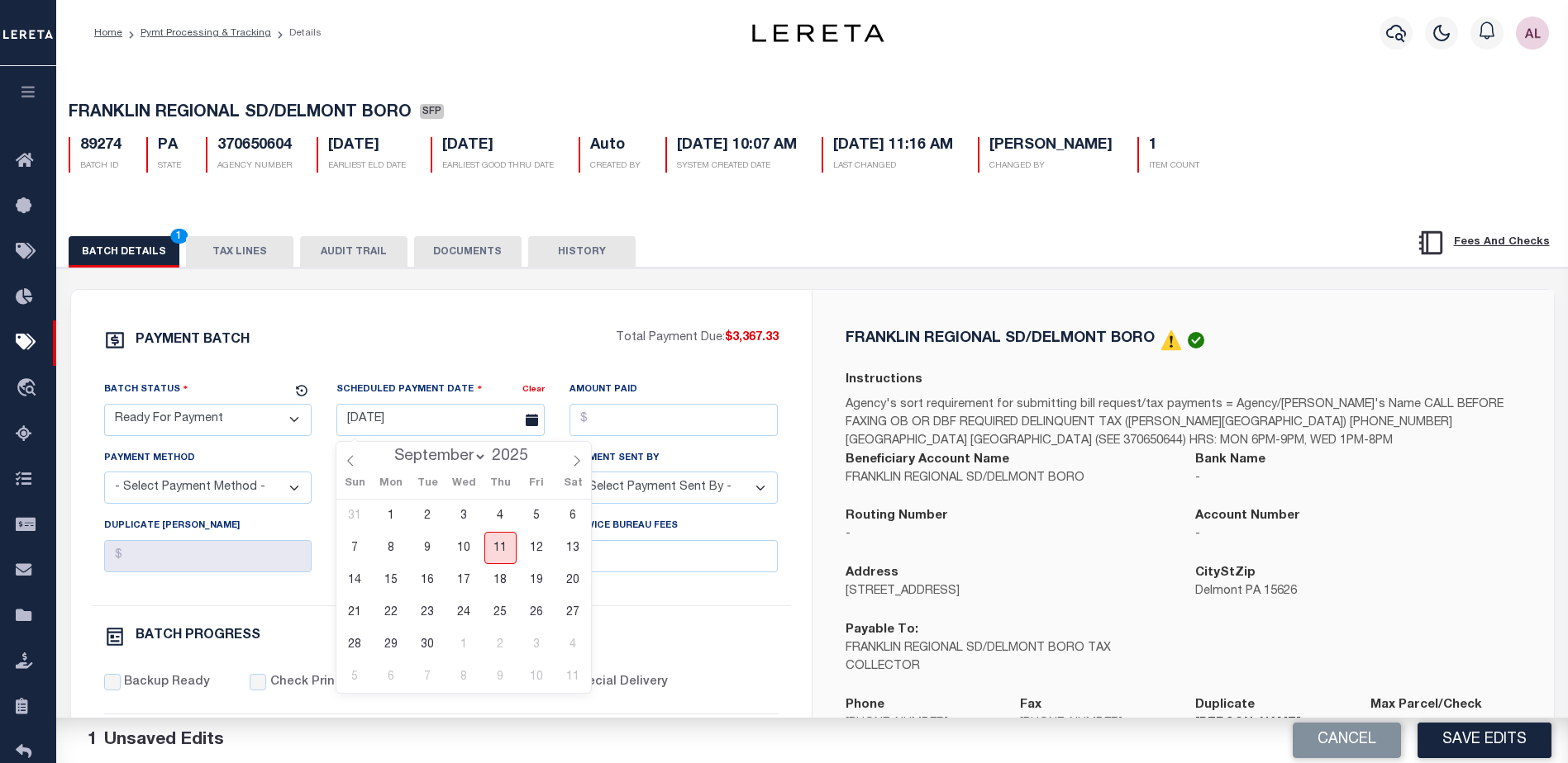
drag, startPoint x: 510, startPoint y: 547, endPoint x: 585, endPoint y: 433, distance: 136.5
click at [506, 540] on span "11" at bounding box center [500, 548] width 32 height 32
type input "[DATE]"
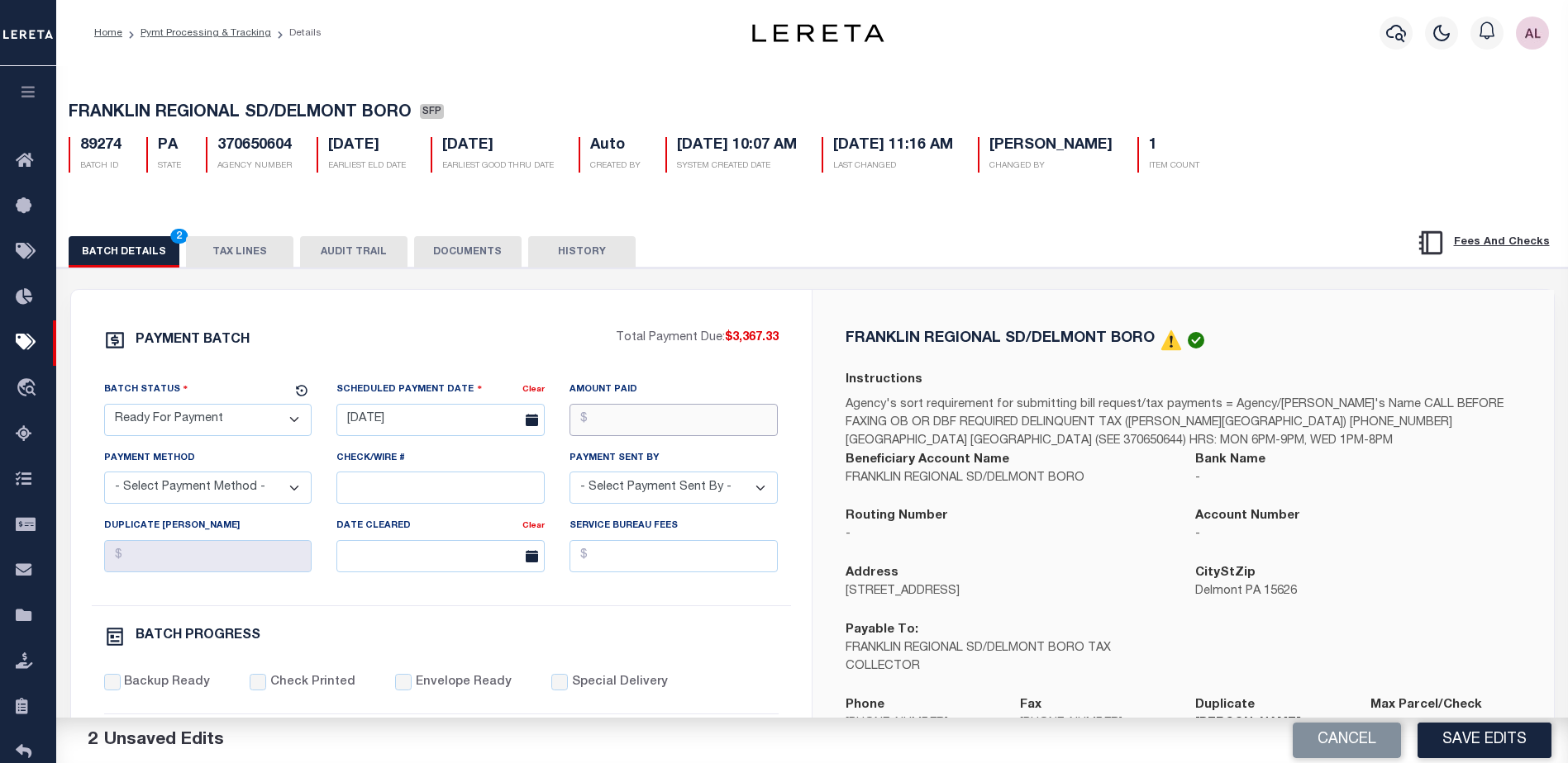
drag, startPoint x: 627, startPoint y: 412, endPoint x: 616, endPoint y: 404, distance: 13.6
click at [627, 412] on input "Amount Paid" at bounding box center [673, 420] width 208 height 32
type input "$3,367.33"
click at [642, 496] on select "- Select Payment Sent By - [PERSON_NAME] [PERSON_NAME] [PERSON_NAME] [PERSON_NA…" at bounding box center [673, 487] width 208 height 32
select select "[PERSON_NAME]"
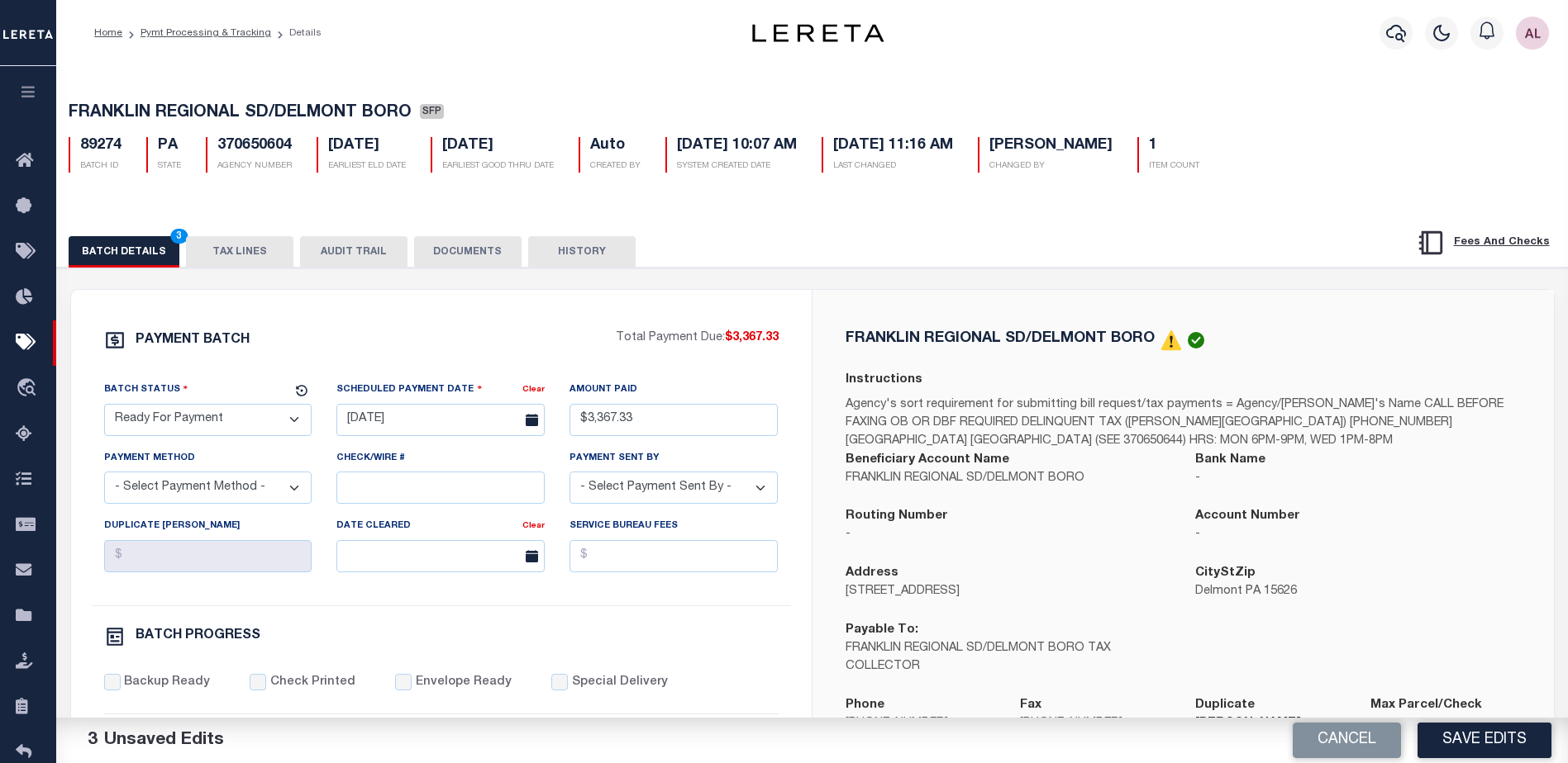
click at [202, 493] on select "- Select Payment Method - ACH Certified Check Check Direct Deposit Wire Transfer" at bounding box center [208, 487] width 208 height 32
select select "CHK"
click at [104, 477] on select "- Select Payment Method - ACH Certified Check Check Direct Deposit Wire Transfer" at bounding box center [208, 487] width 208 height 32
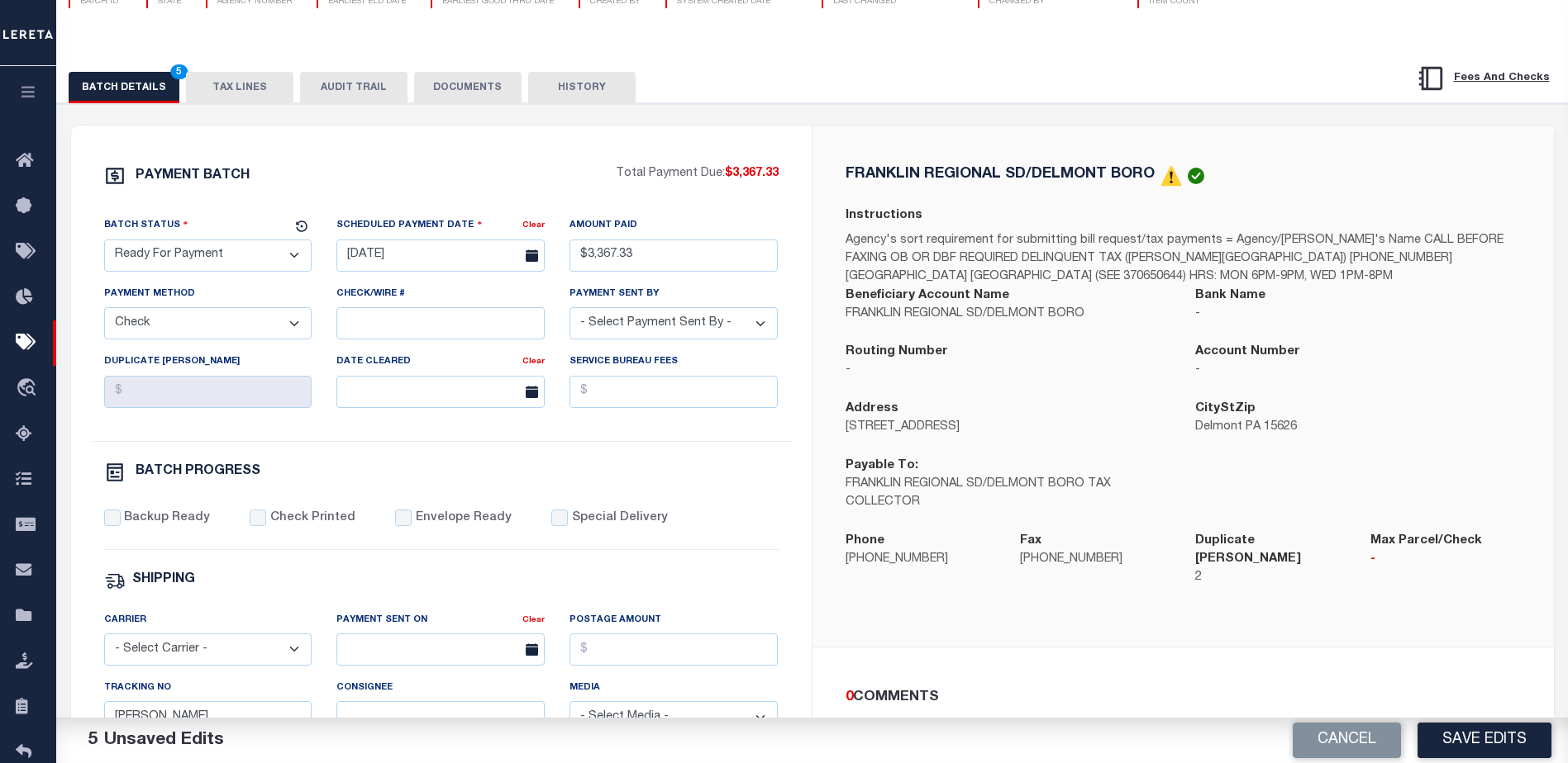
scroll to position [165, 0]
click at [110, 526] on input "Backup Ready" at bounding box center [112, 517] width 17 height 17
checkbox input "true"
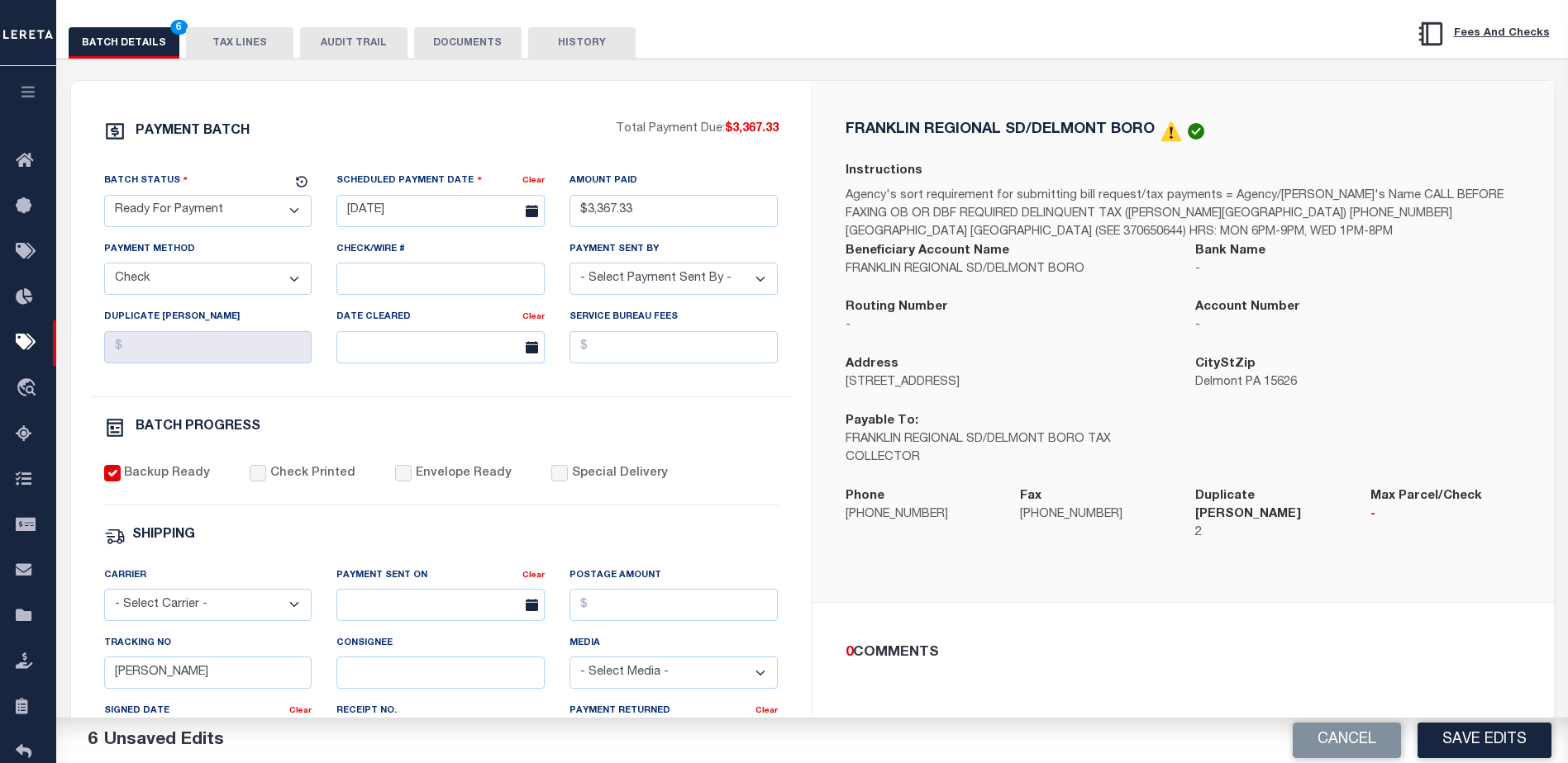
scroll to position [248, 0]
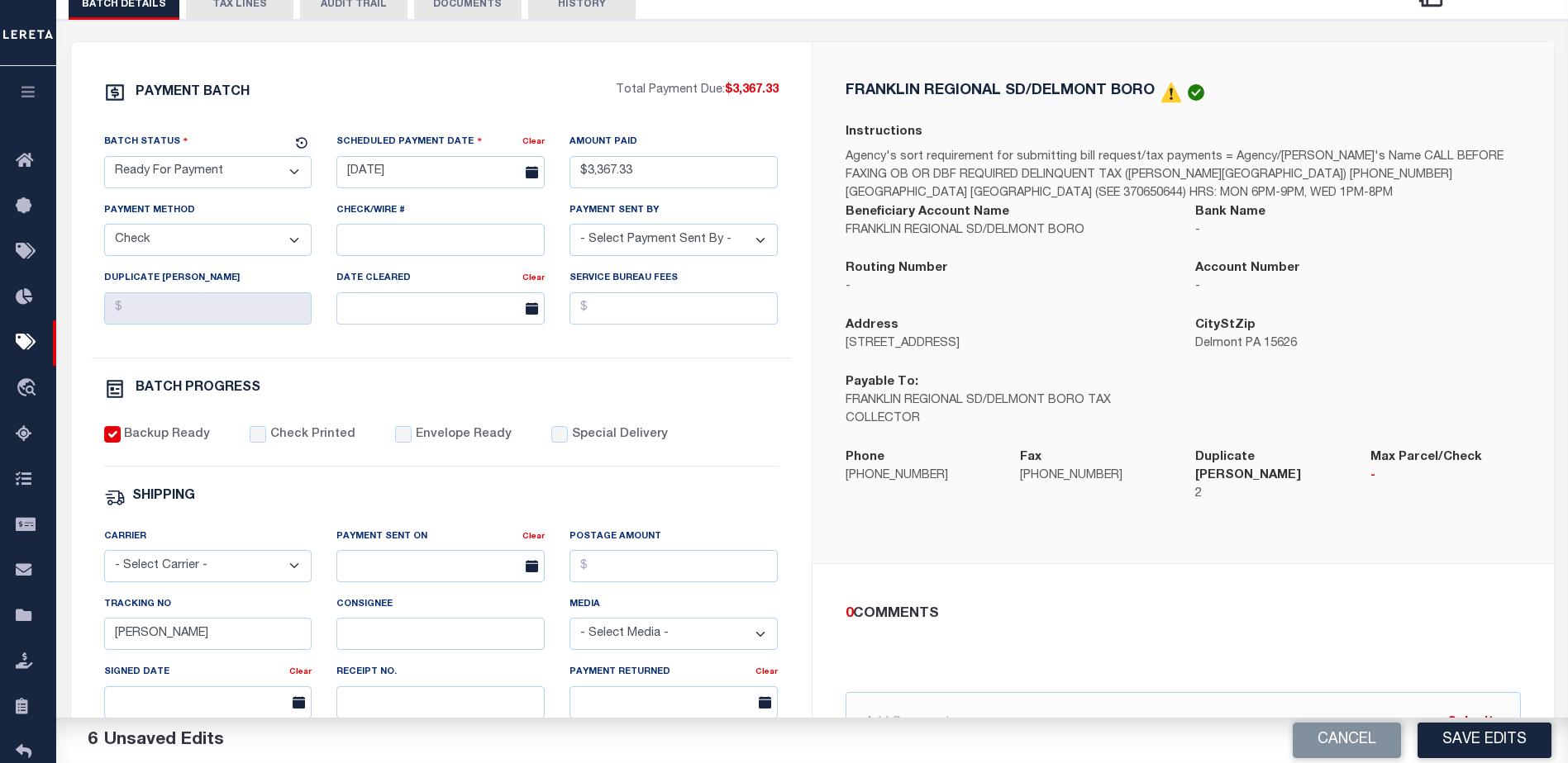
drag, startPoint x: 204, startPoint y: 616, endPoint x: 188, endPoint y: 630, distance: 21.3
click at [192, 616] on div "Tracking No Audria" at bounding box center [208, 623] width 208 height 55
drag, startPoint x: 178, startPoint y: 647, endPoint x: 0, endPoint y: 642, distance: 178.1
click at [0, 642] on html "Home Pymt Processing & Tracking Details" at bounding box center [784, 445] width 1568 height 1387
click at [1487, 737] on button "Save Edits" at bounding box center [1485, 740] width 133 height 35
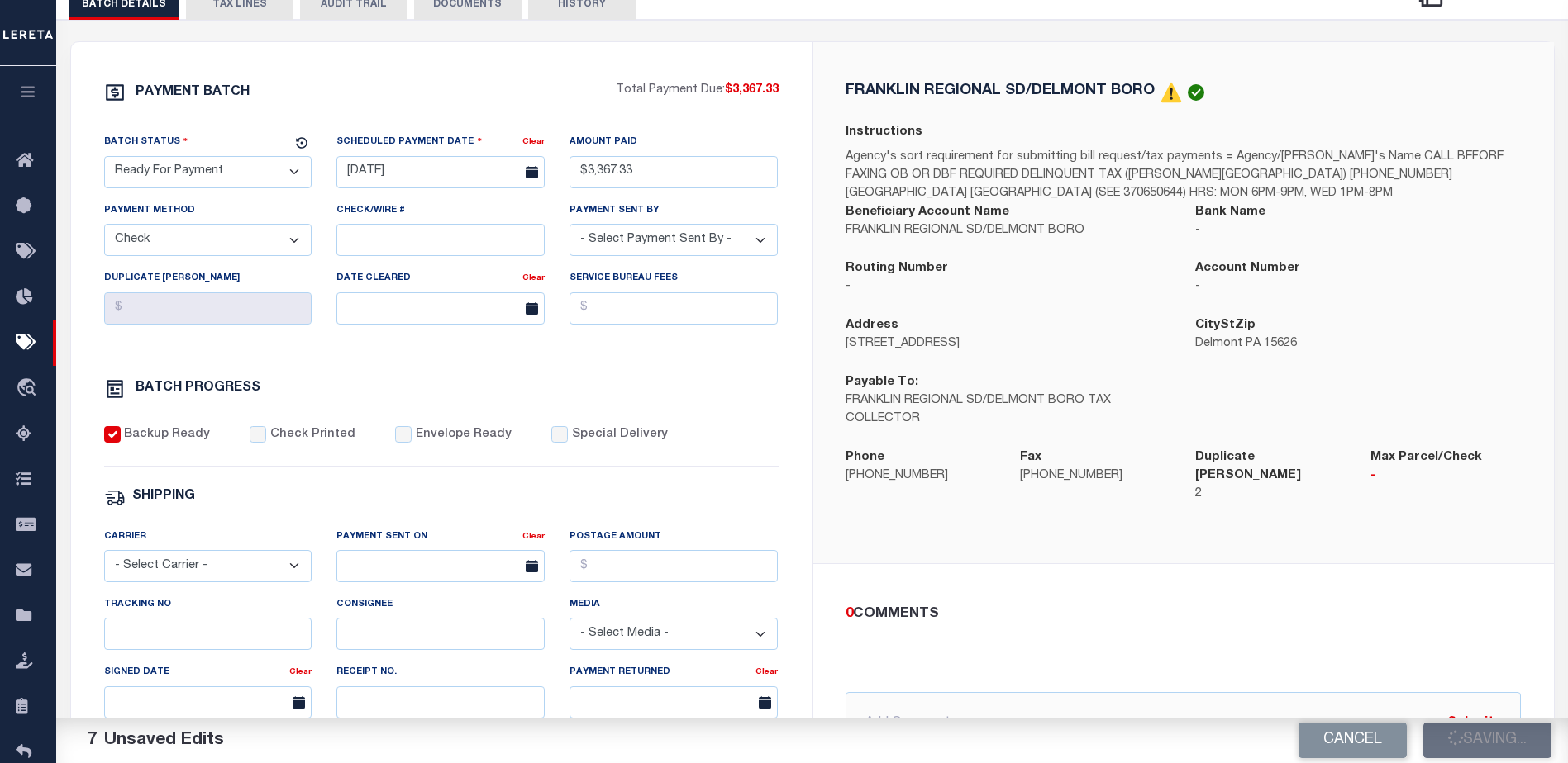
select select "PA"
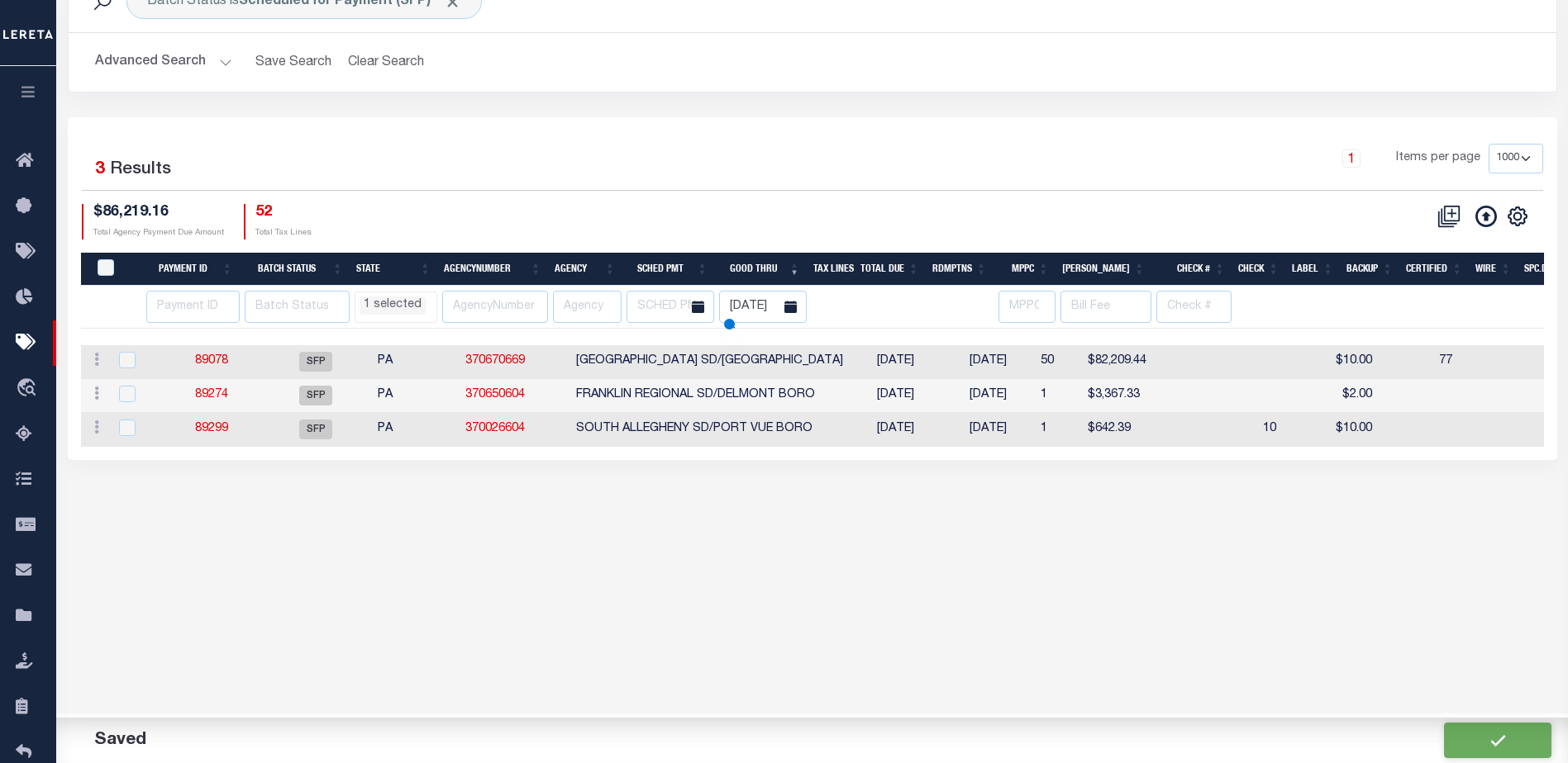
scroll to position [85, 0]
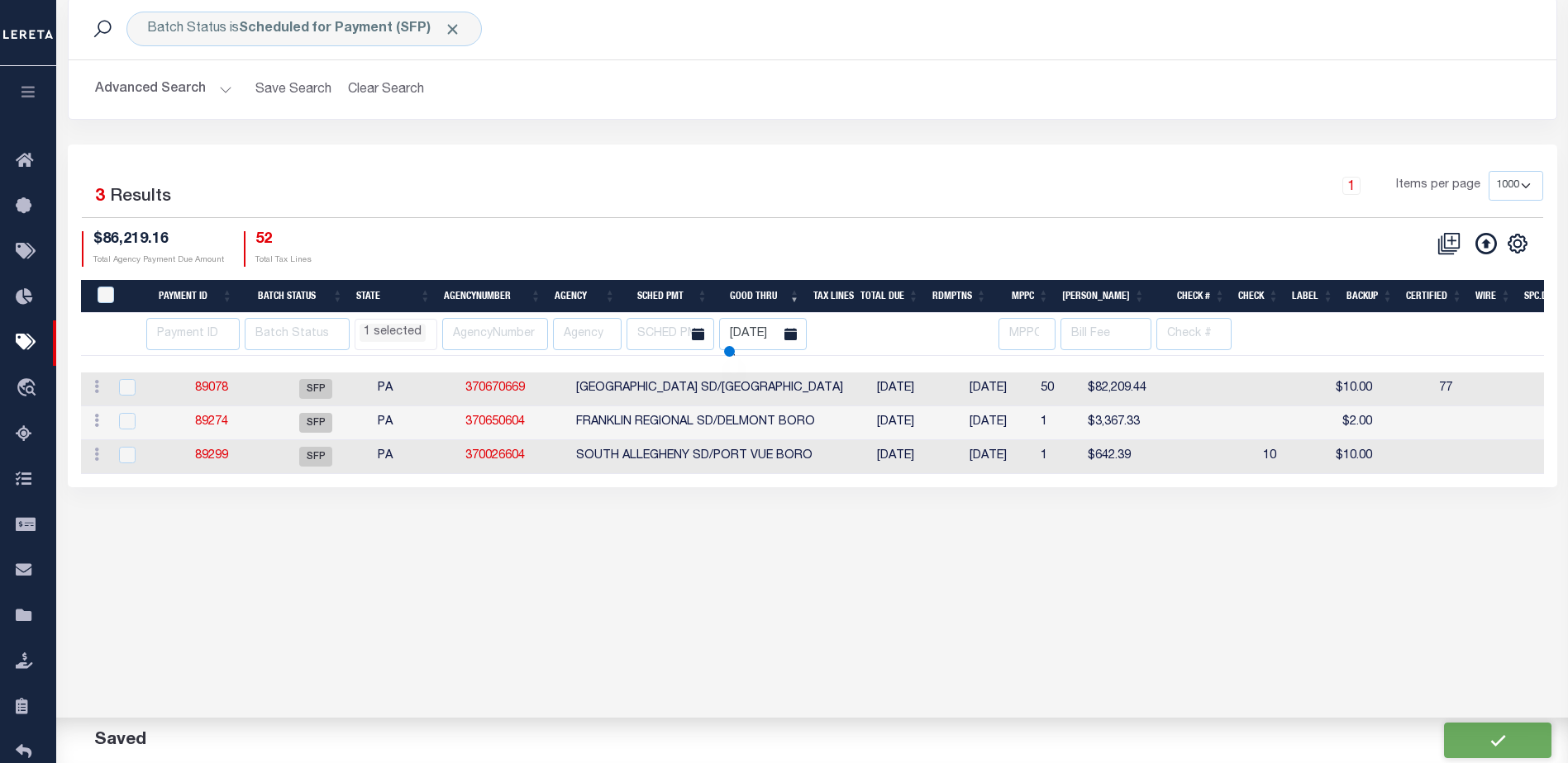
select select "PA"
select select
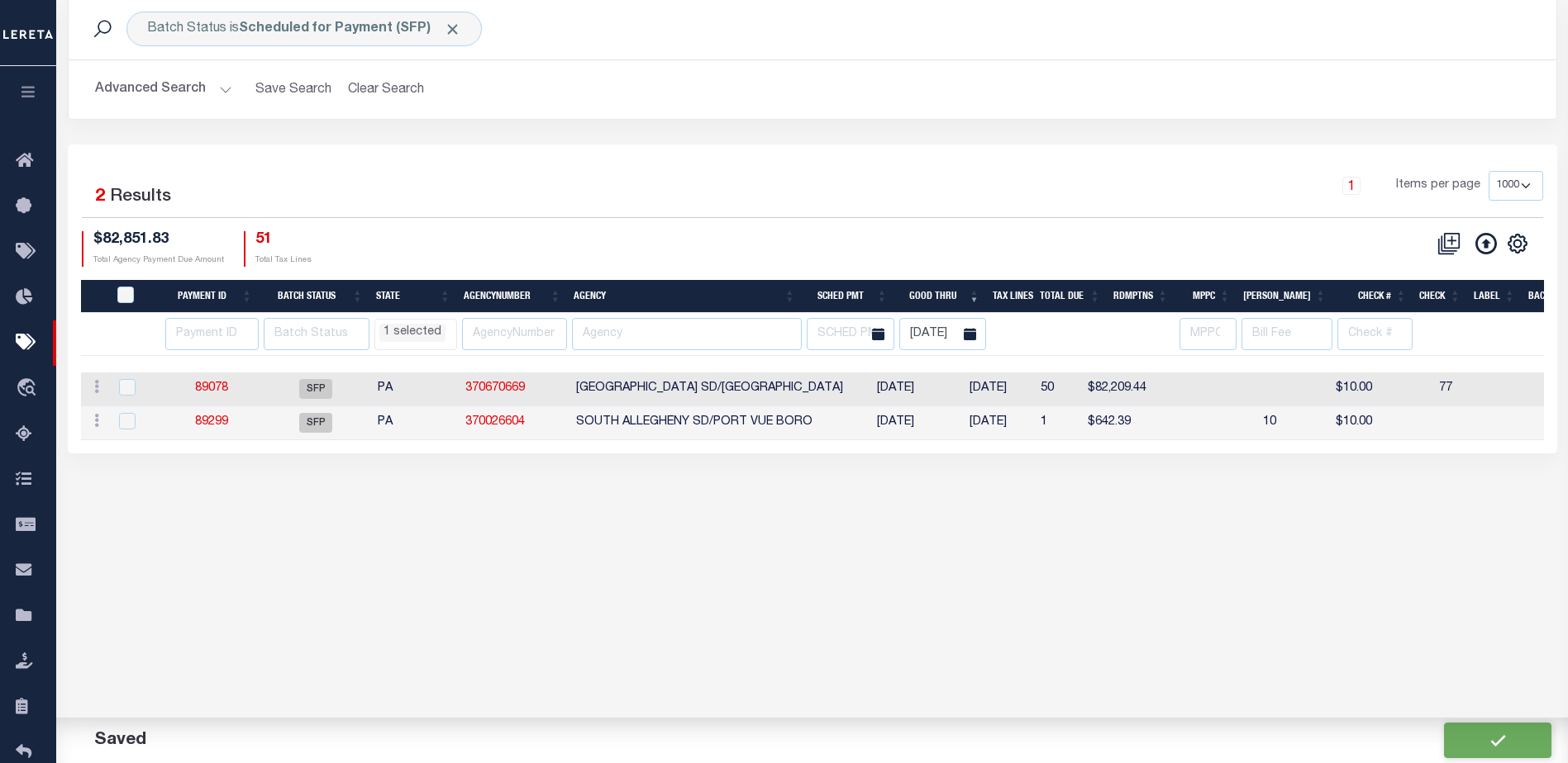
scroll to position [0, 0]
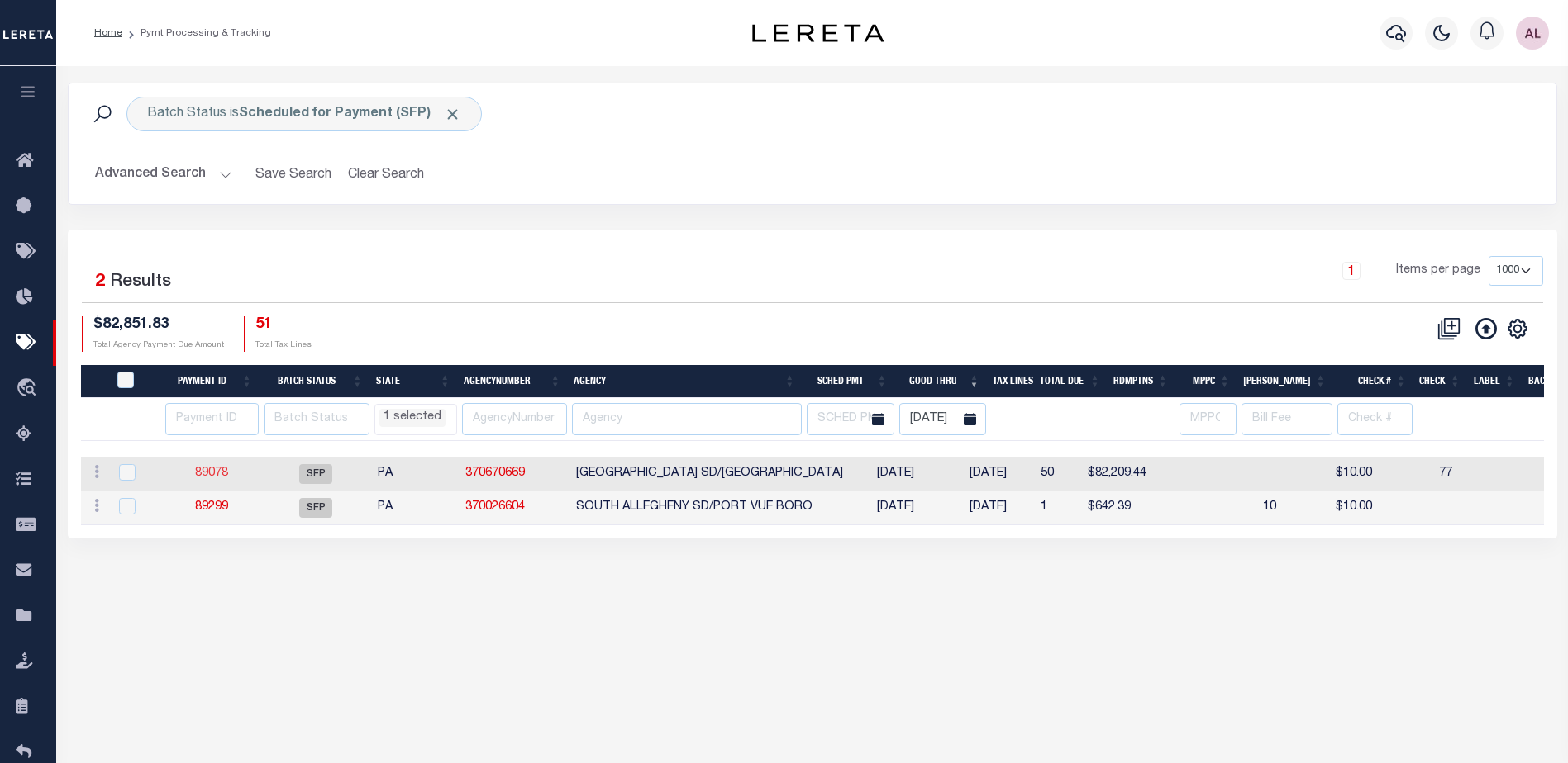
click at [207, 471] on link "89078" at bounding box center [212, 474] width 33 height 12
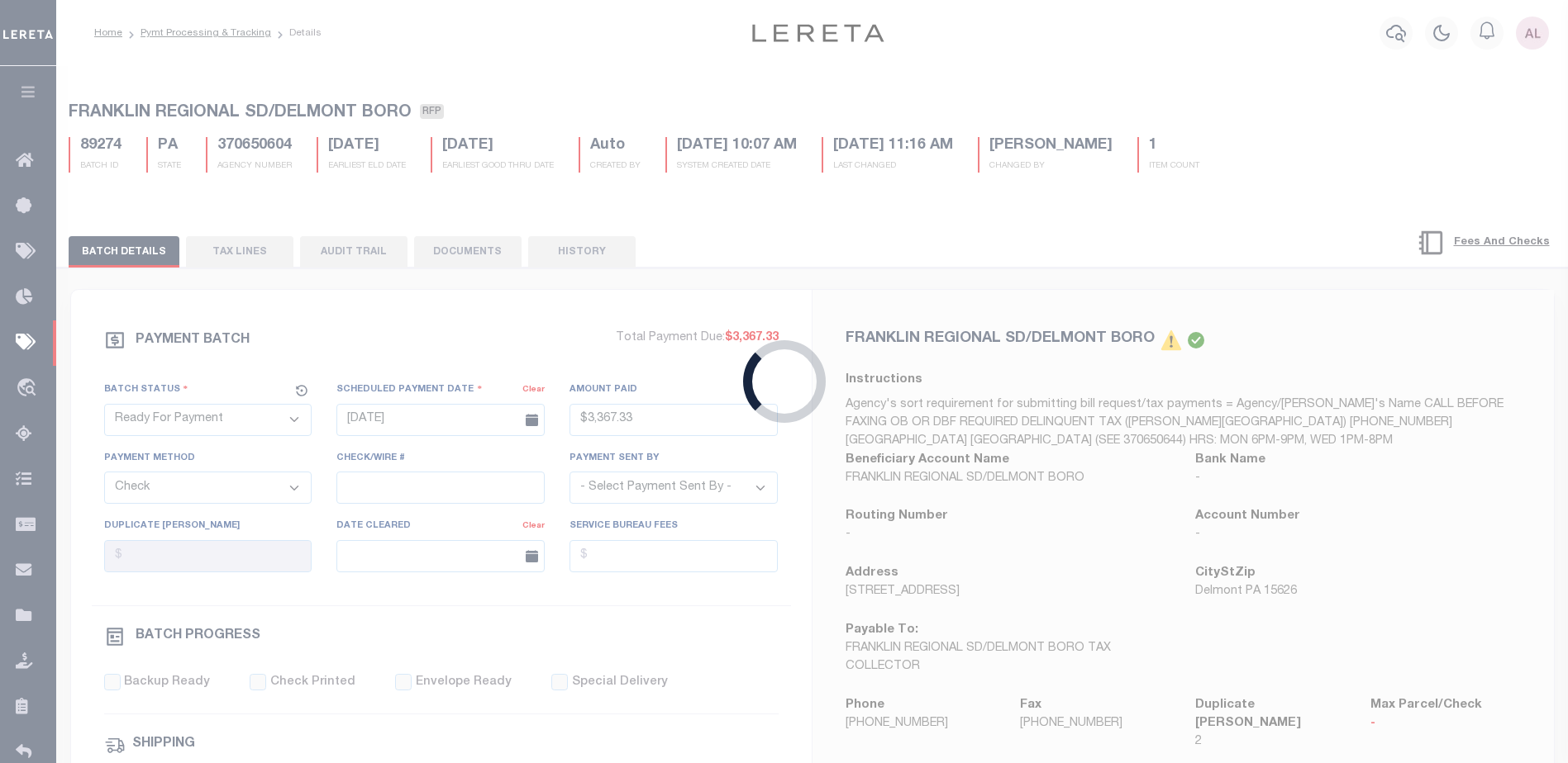
select select "SFP"
type input "09/04/2025"
select select
type input "77"
select select
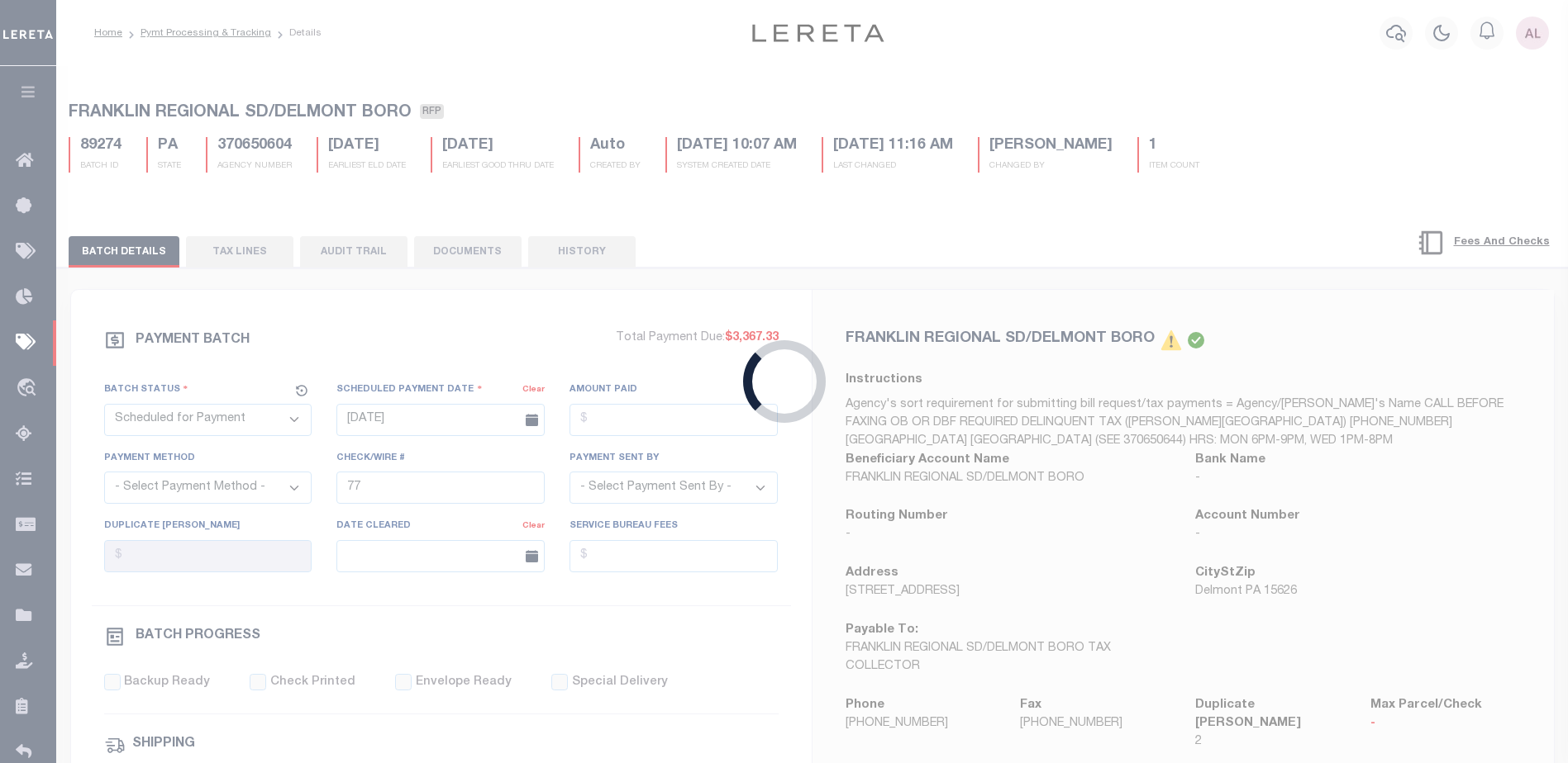
checkbox input "false"
type input "Audria"
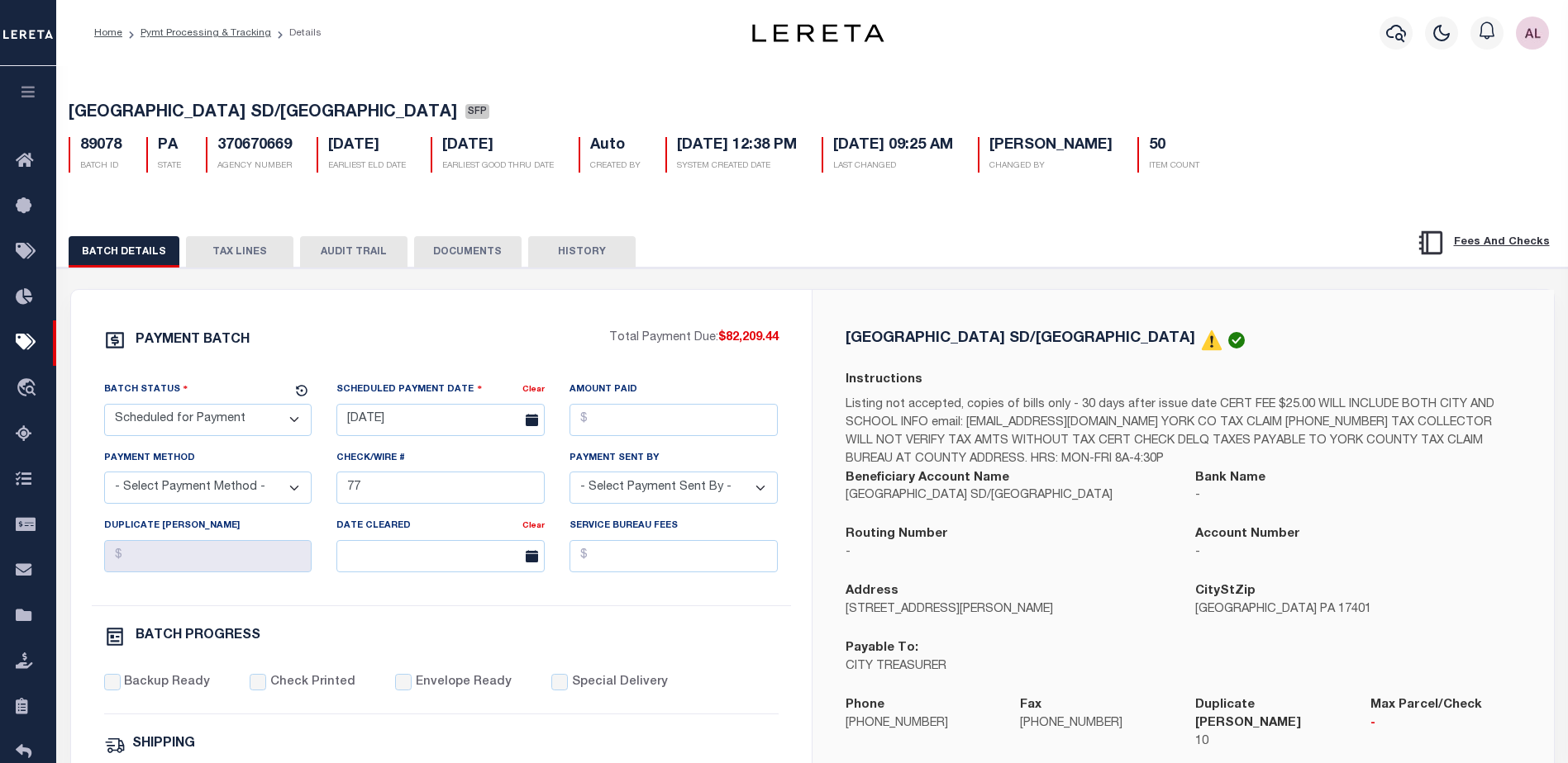
drag, startPoint x: 989, startPoint y: 647, endPoint x: 1402, endPoint y: 176, distance: 626.4
click at [1403, 178] on div "YORK CITY SD/YORK CITY SFP 89078 BATCH ID PA STATE 370670669 50" at bounding box center [812, 134] width 1528 height 102
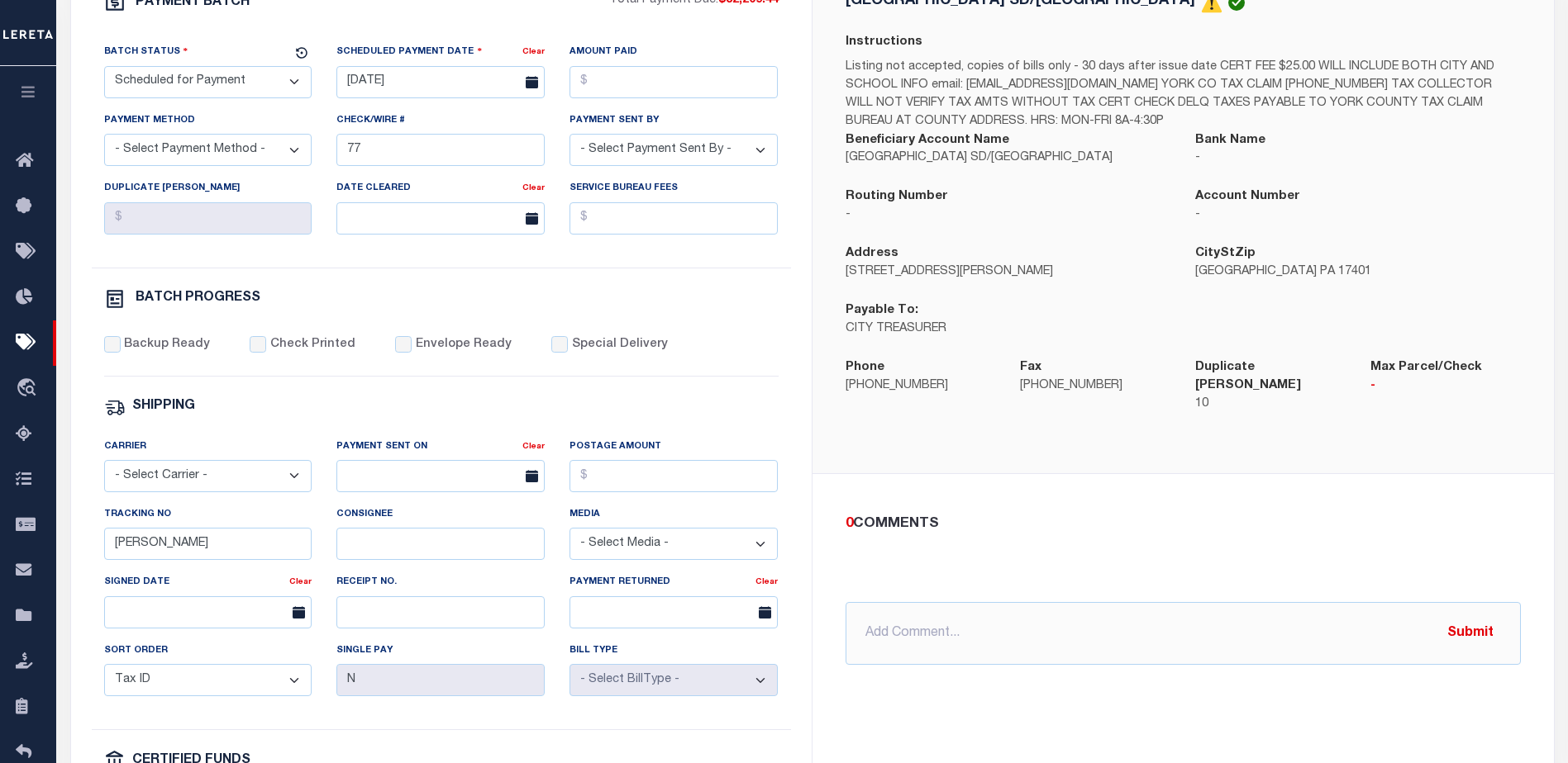
scroll to position [495, 0]
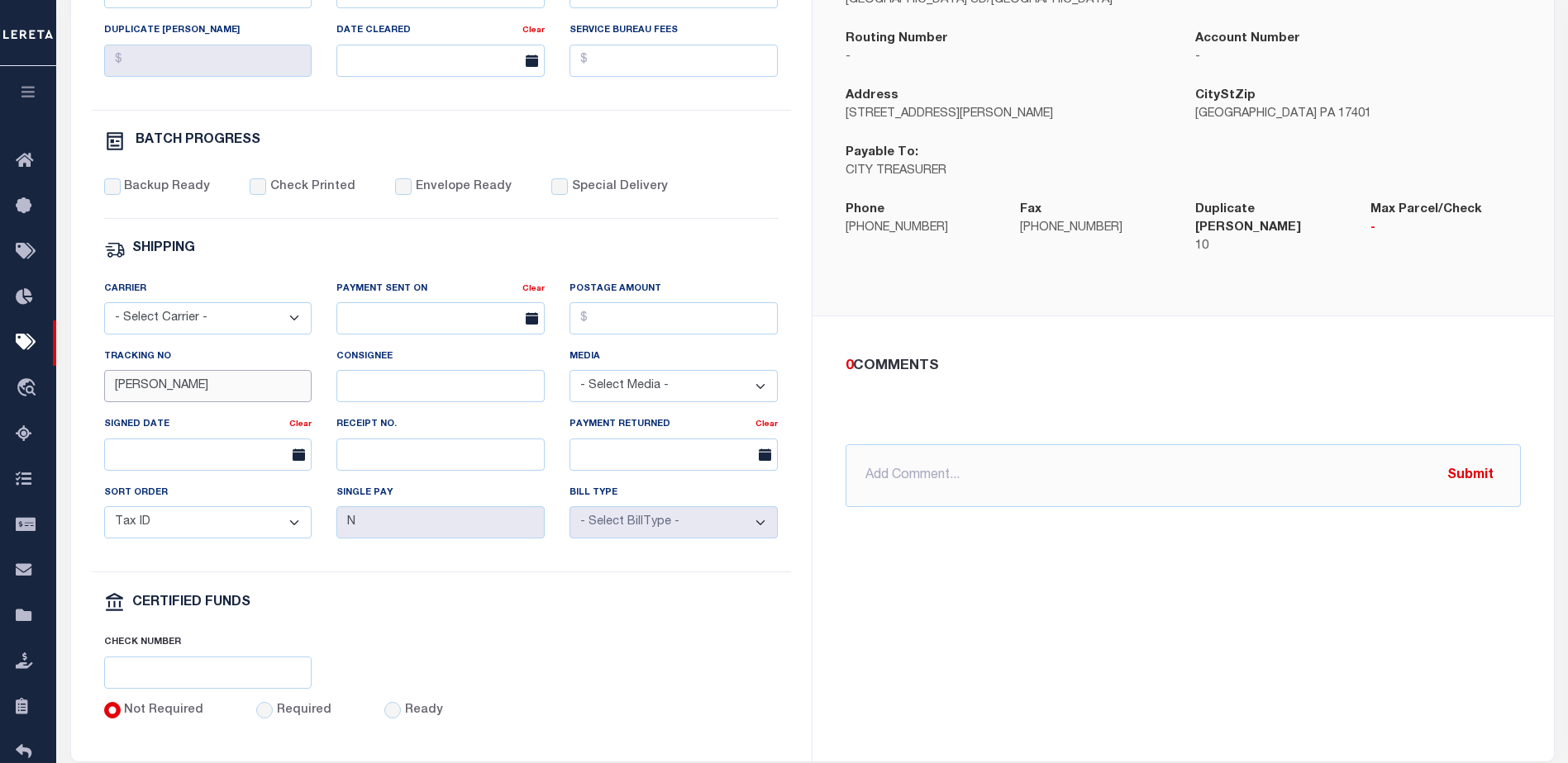
drag, startPoint x: 160, startPoint y: 393, endPoint x: 73, endPoint y: 382, distance: 87.7
click at [73, 382] on div "PAYMENT BATCH Total Payment Due: $82,209.44 Batch Status" at bounding box center [441, 278] width 741 height 967
click at [158, 395] on input "Tracking No" at bounding box center [208, 385] width 208 height 32
click at [1151, 693] on div "YORK CITY SD/YORK CITY Instructions Listing not accepted, copies of bills only …" at bounding box center [1183, 278] width 742 height 967
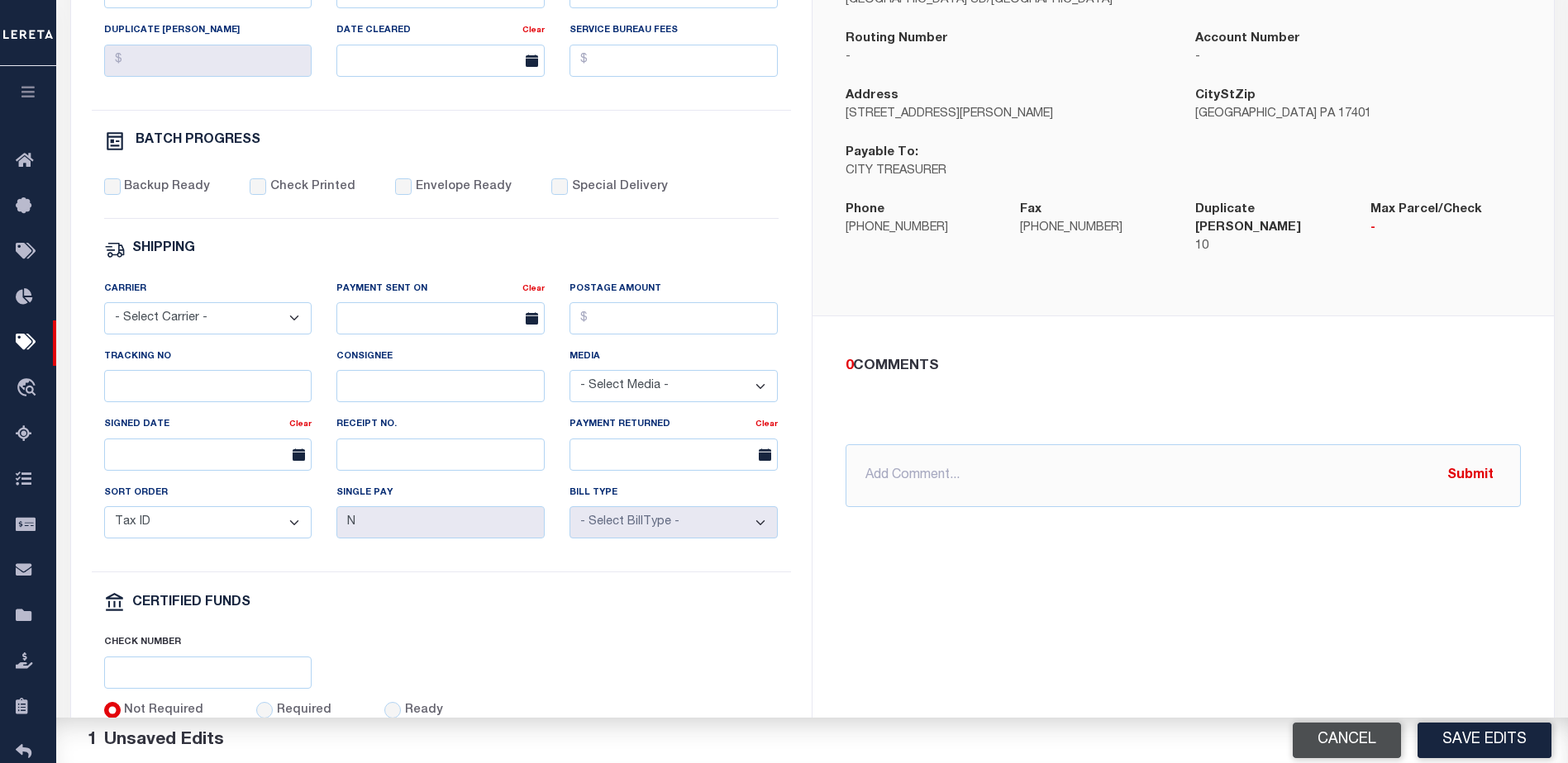
click at [1349, 736] on button "Cancel" at bounding box center [1347, 740] width 108 height 35
type input "Audria"
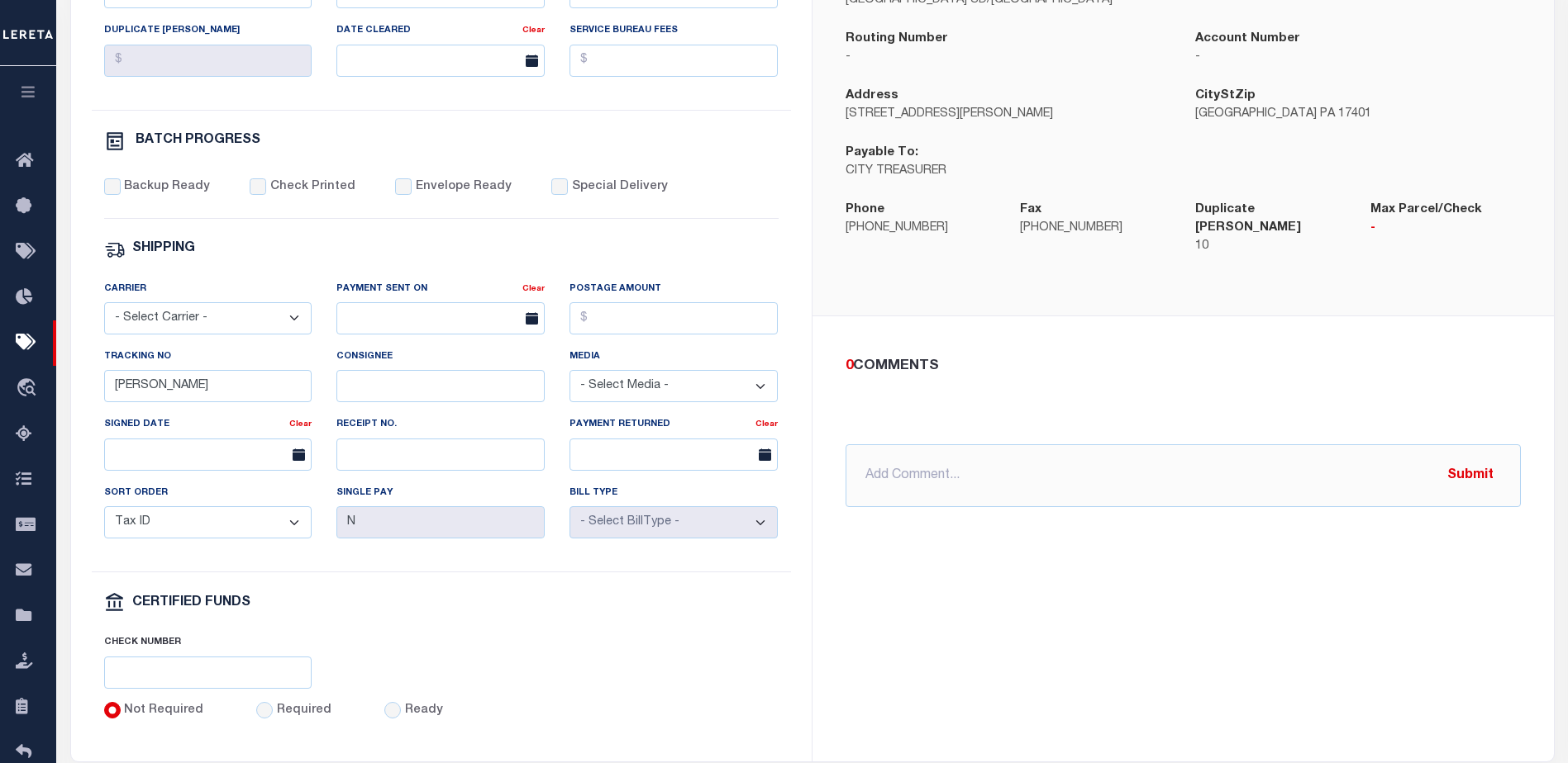
select select "PA"
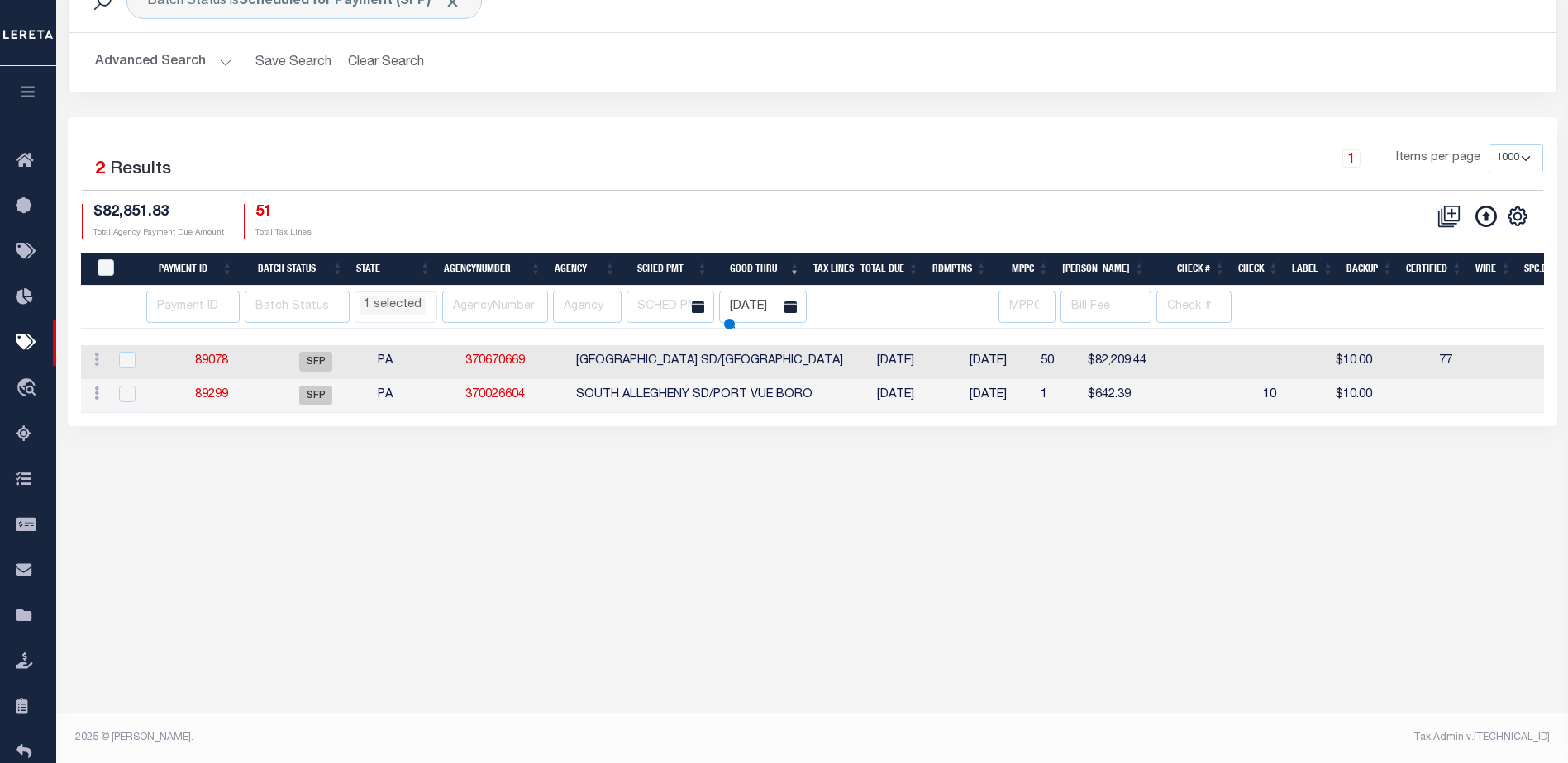
scroll to position [24, 0]
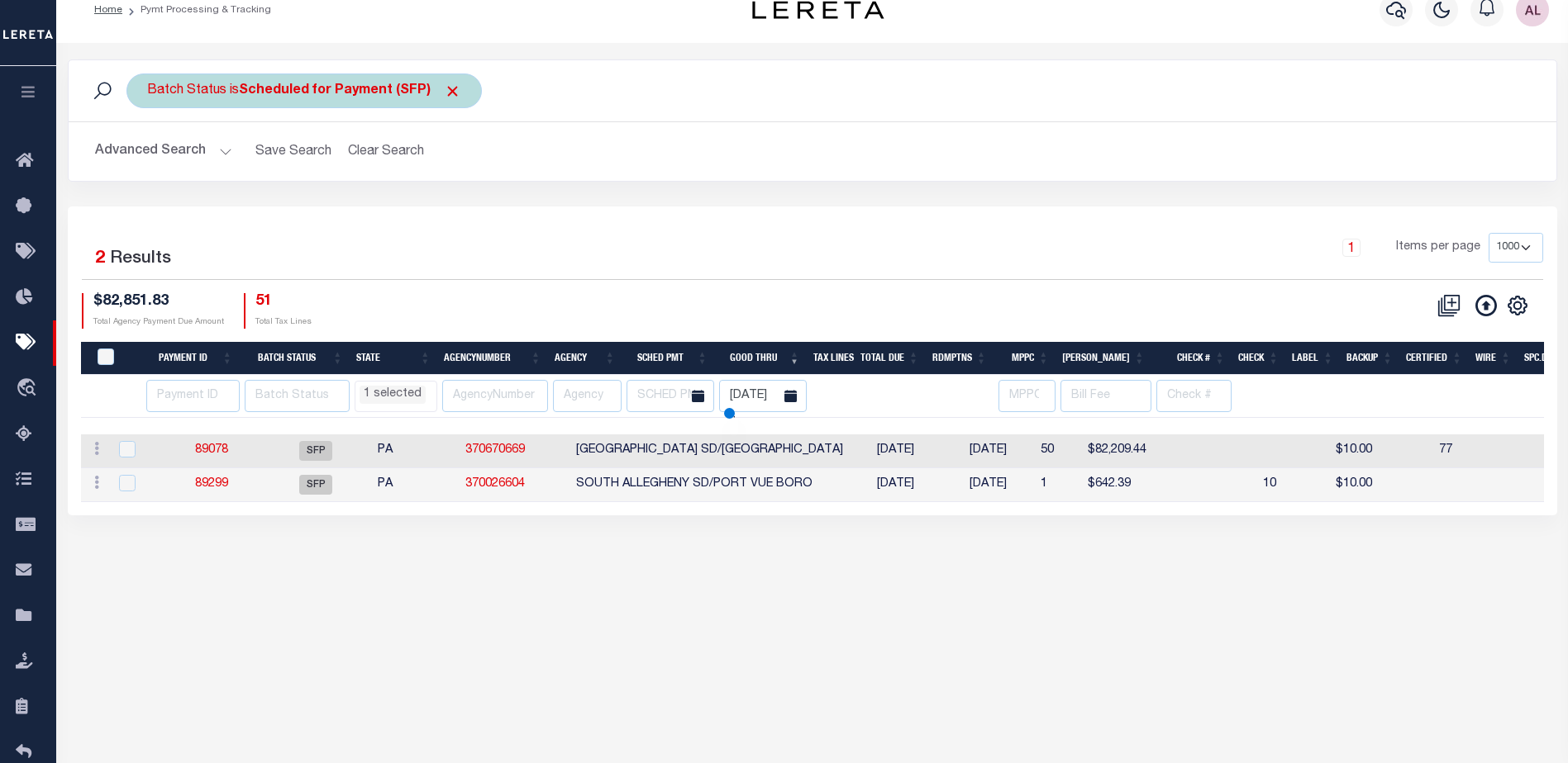
select select "PA"
select select
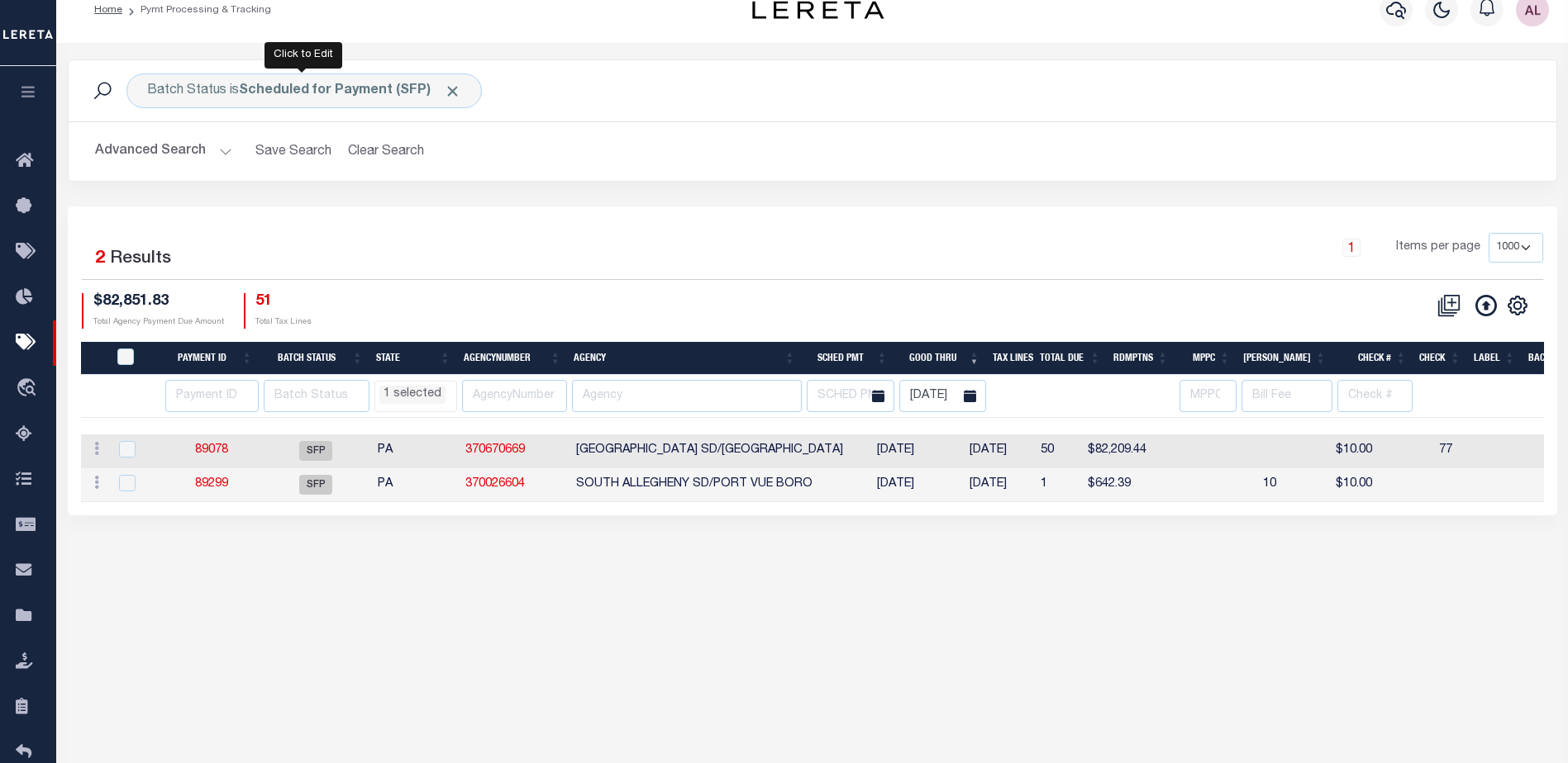
scroll to position [0, 0]
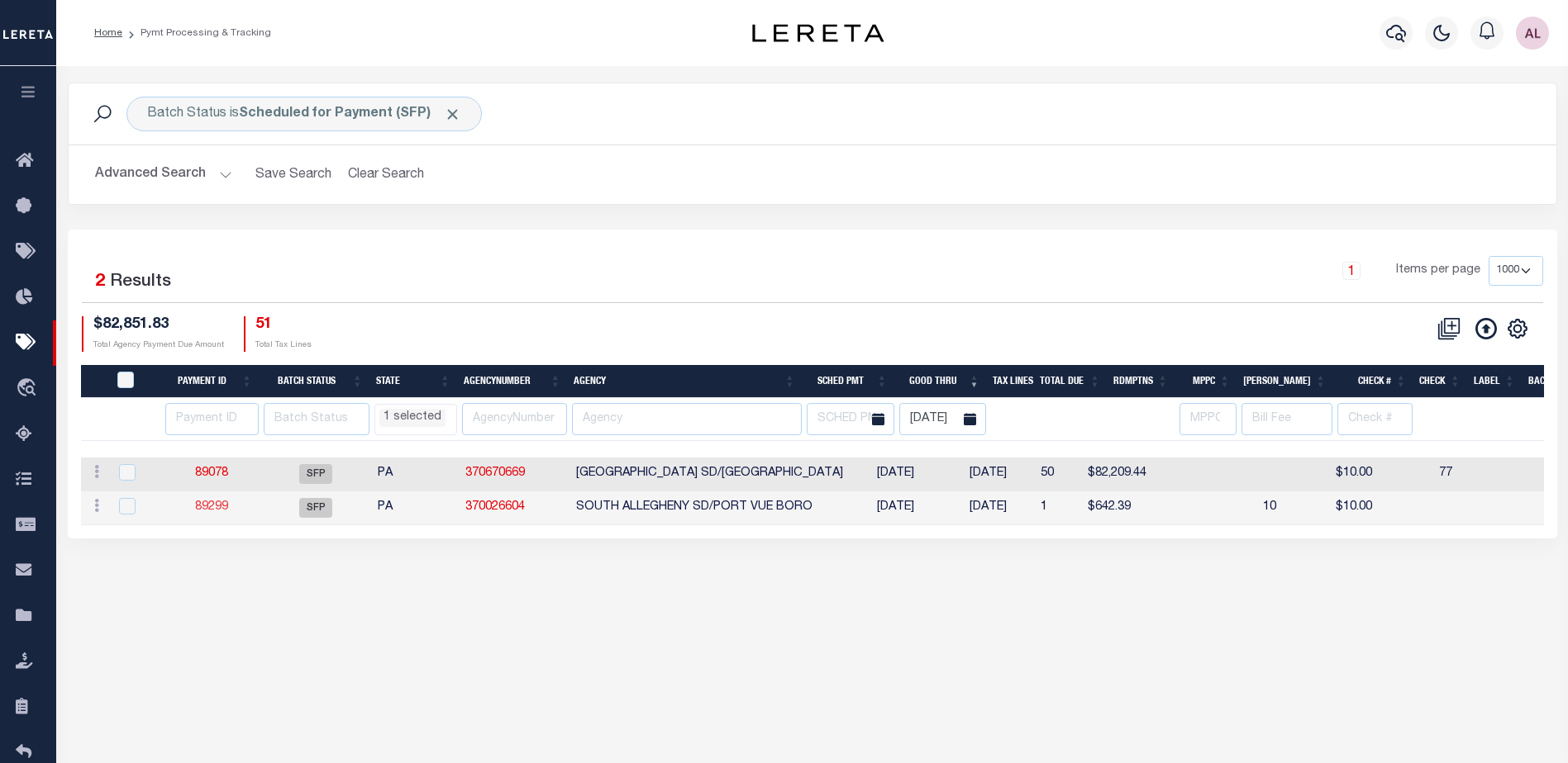
click at [205, 507] on link "89299" at bounding box center [212, 507] width 33 height 12
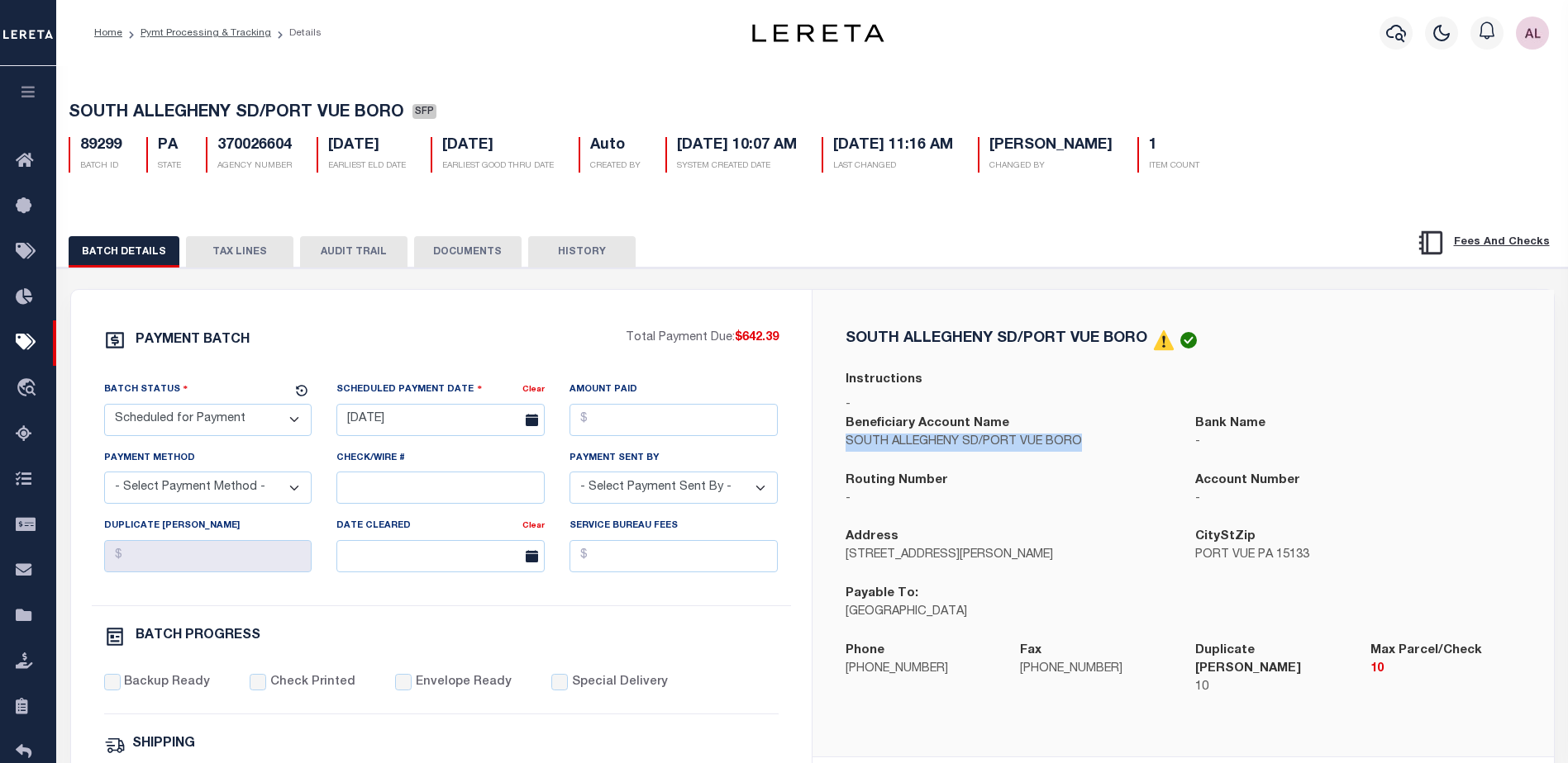
drag, startPoint x: 1092, startPoint y: 446, endPoint x: 812, endPoint y: 443, distance: 280.0
click at [812, 443] on div "SOUTH ALLEGHENY SD/PORT VUE BORO Instructions - Beneficiary Account Name SOUTH …" at bounding box center [1183, 524] width 742 height 468
copy p "SOUTH ALLEGHENY SD/PORT VUE BORO"
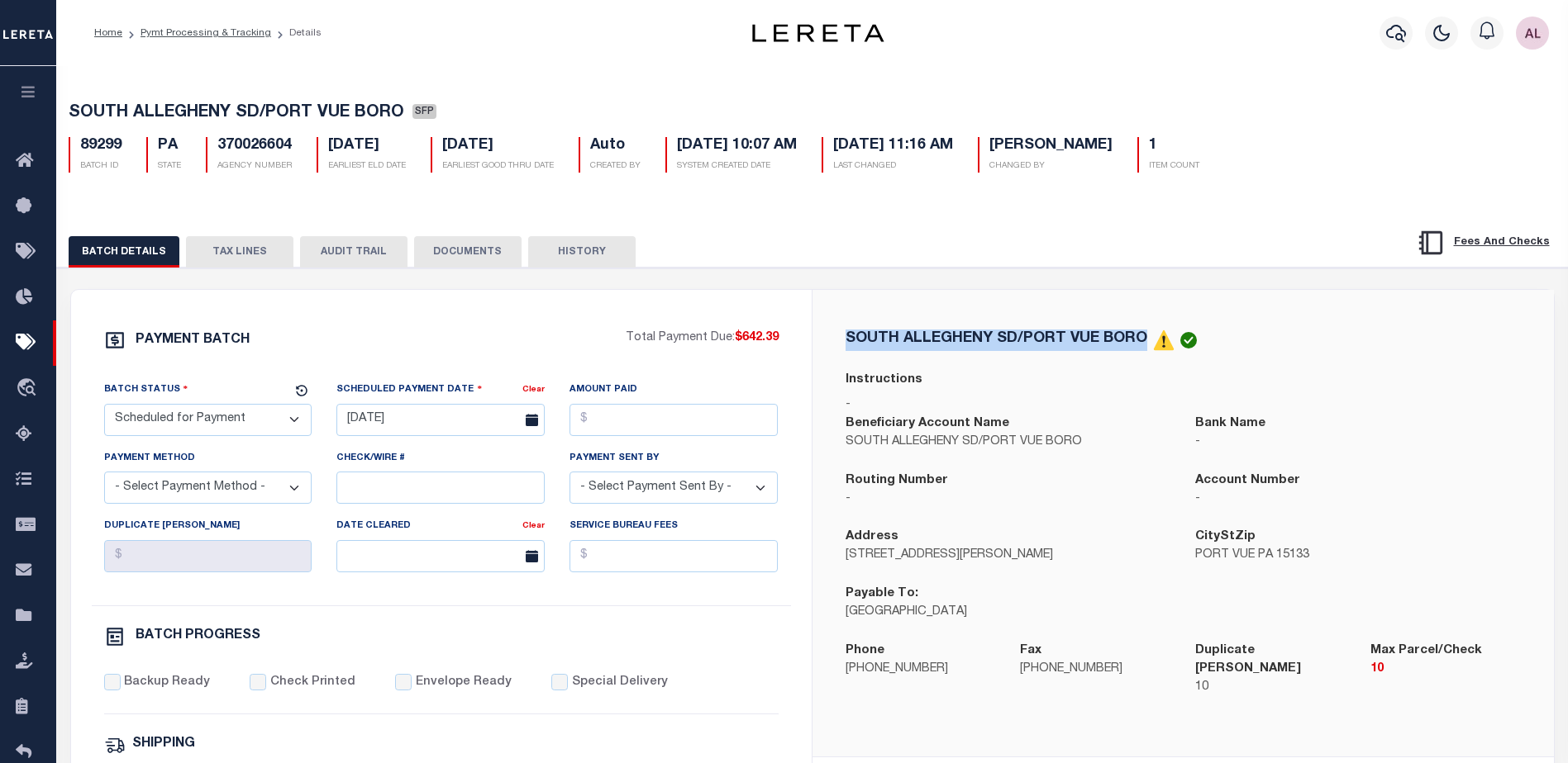
drag, startPoint x: 1148, startPoint y: 343, endPoint x: 837, endPoint y: 345, distance: 311.0
click at [837, 345] on div "SOUTH ALLEGHENY SD/PORT VUE BORO Instructions - Beneficiary Account Name SOUTH …" at bounding box center [1182, 523] width 702 height 387
copy h5 "SOUTH ALLEGHENY SD/PORT VUE BORO"
click at [21, 619] on icon at bounding box center [28, 616] width 26 height 21
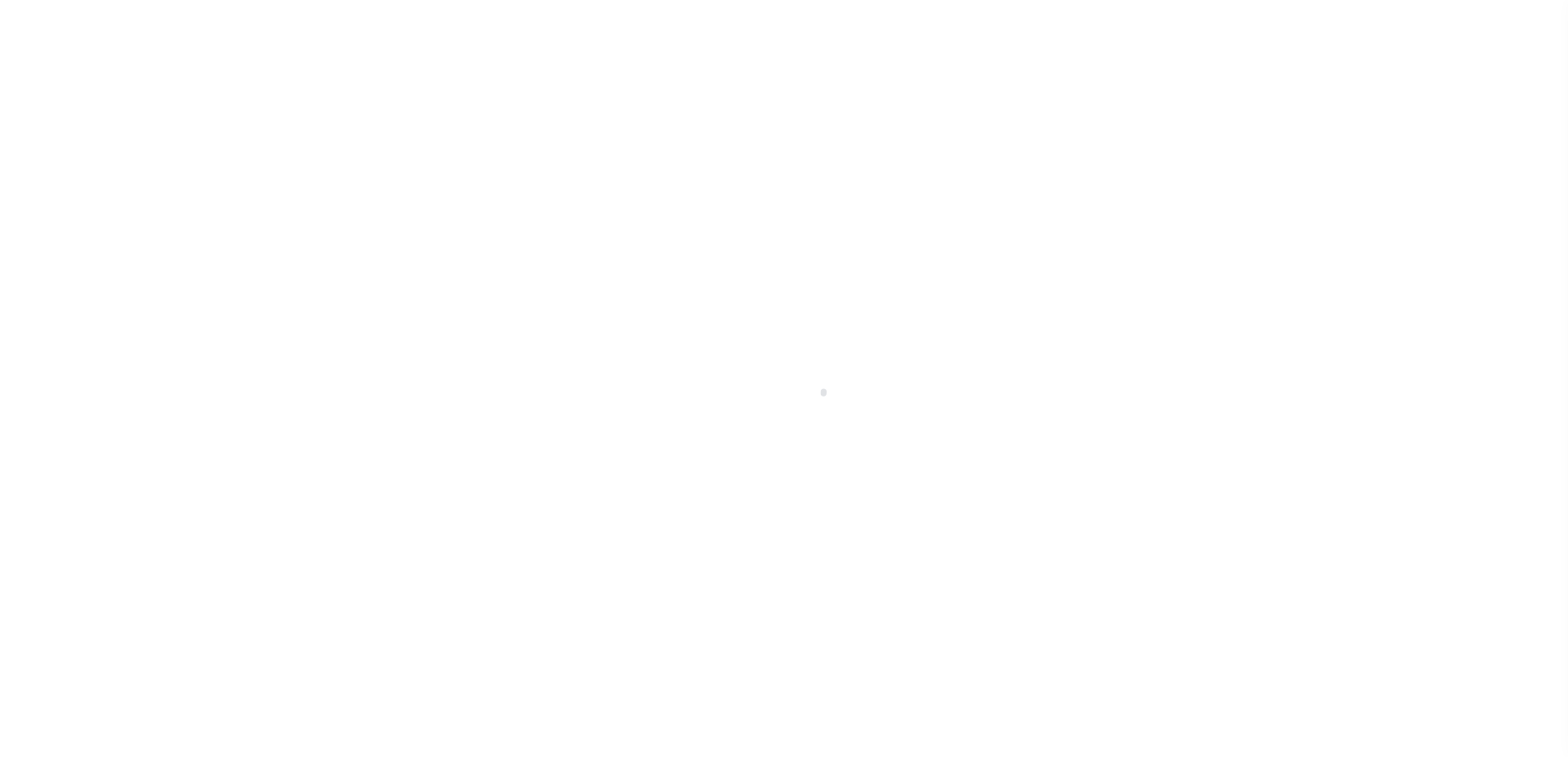
select select "PA"
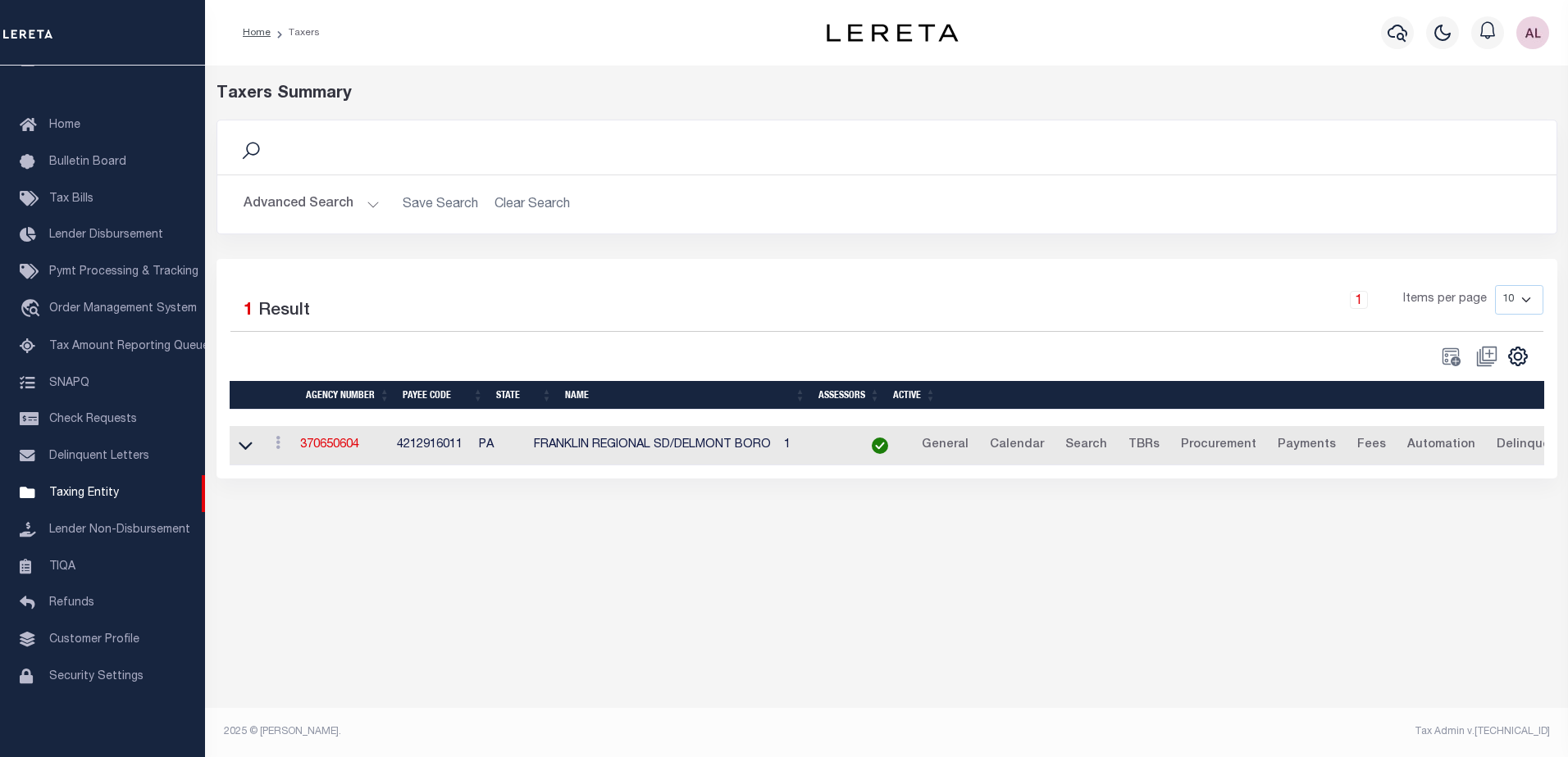
drag, startPoint x: 368, startPoint y: 204, endPoint x: 771, endPoint y: 274, distance: 409.0
click at [369, 204] on button "Advanced Search" at bounding box center [311, 204] width 136 height 32
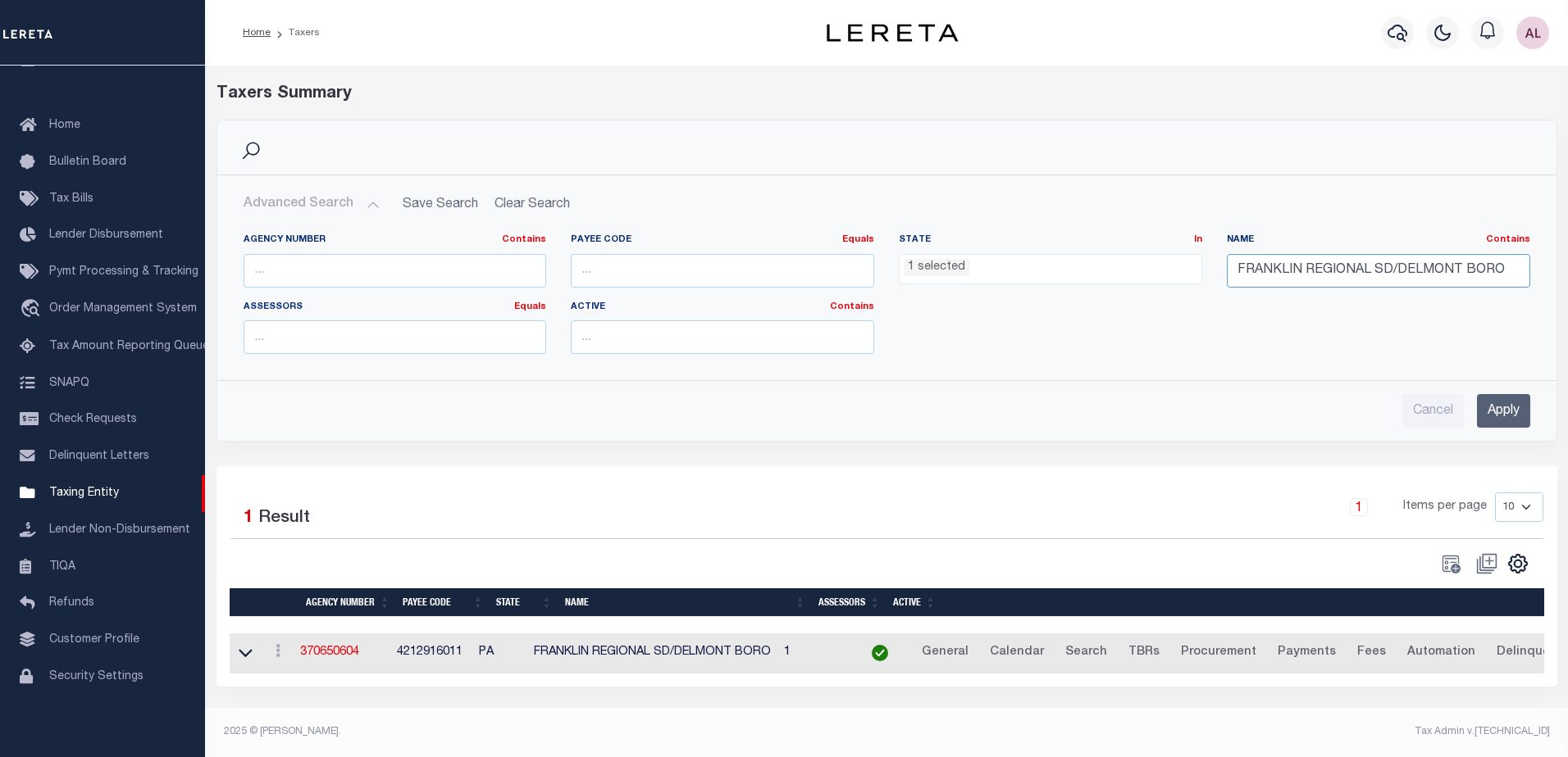
drag, startPoint x: 1509, startPoint y: 266, endPoint x: 1136, endPoint y: 257, distance: 373.1
click at [1139, 258] on div "Agency Number Contains Contains Is Payee Code Equals Equals Is Not Equal To Is …" at bounding box center [887, 300] width 1311 height 133
paste input "SOUTH ALLEGHENY SD/[GEOGRAPHIC_DATA]"
type input "SOUTH ALLEGHENY SD/PORT VUE BORO"
click at [1507, 414] on input "Apply" at bounding box center [1503, 411] width 54 height 34
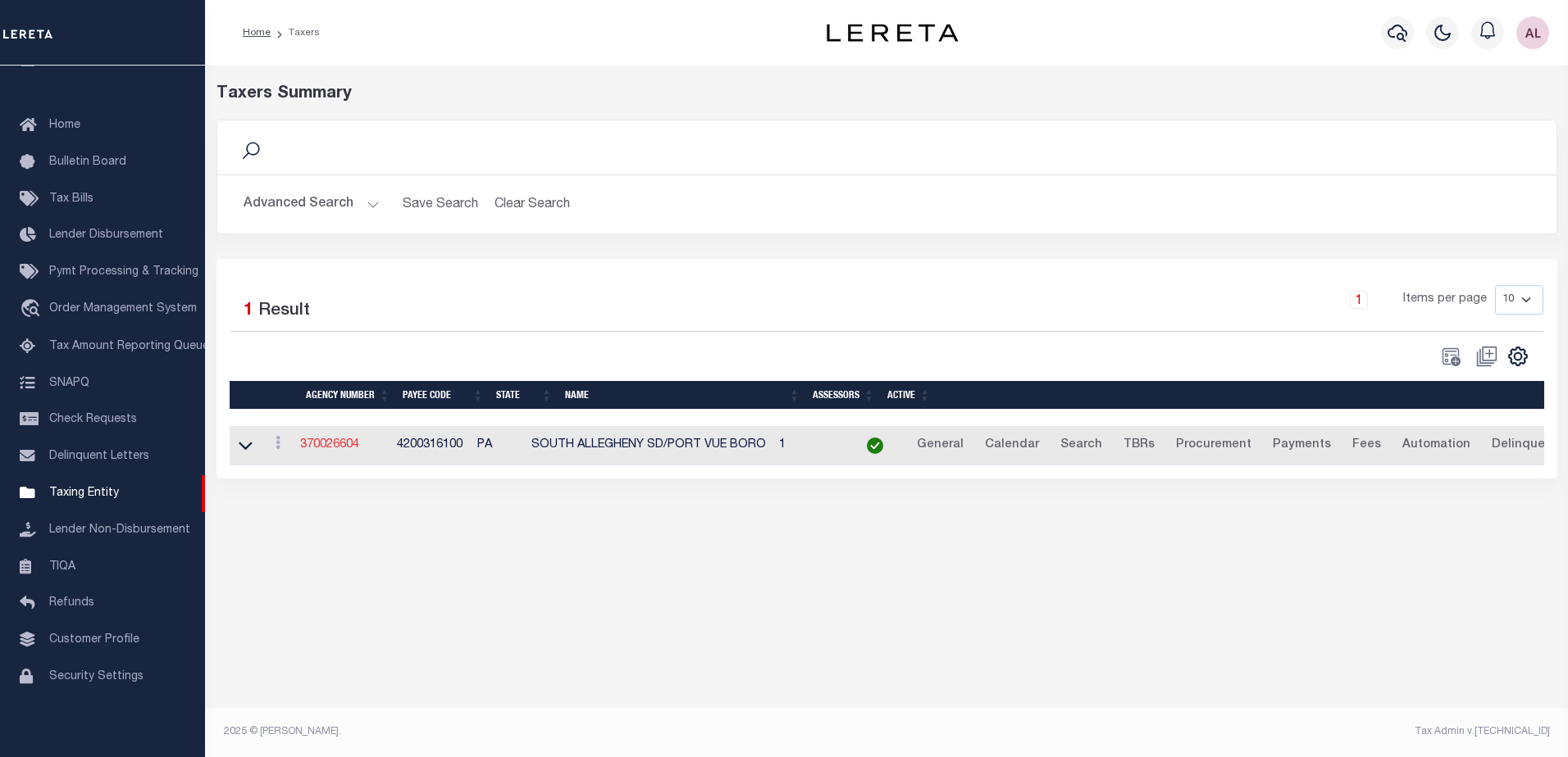
click at [328, 448] on link "370026604" at bounding box center [329, 446] width 59 height 12
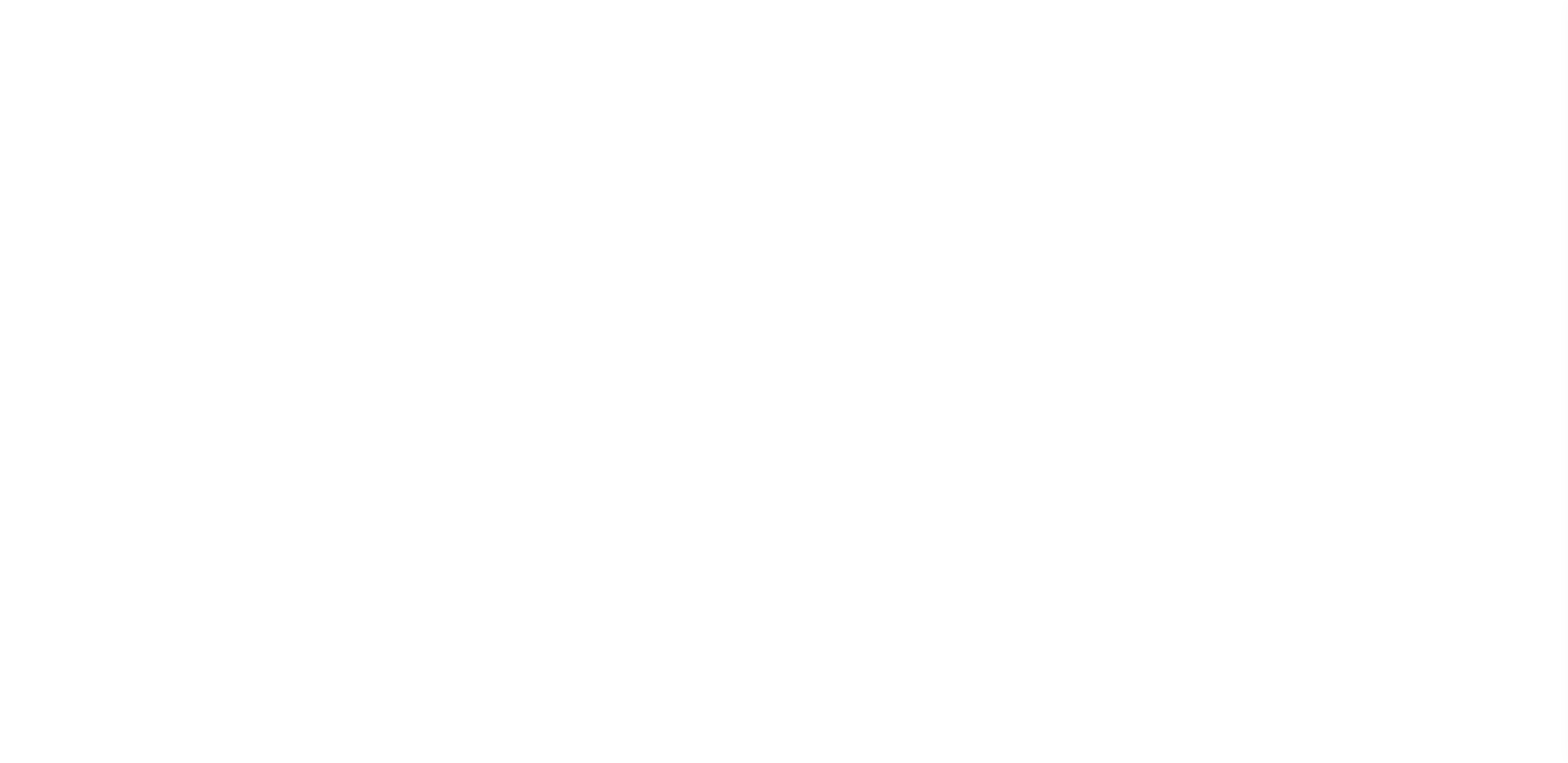
select select
checkbox input "false"
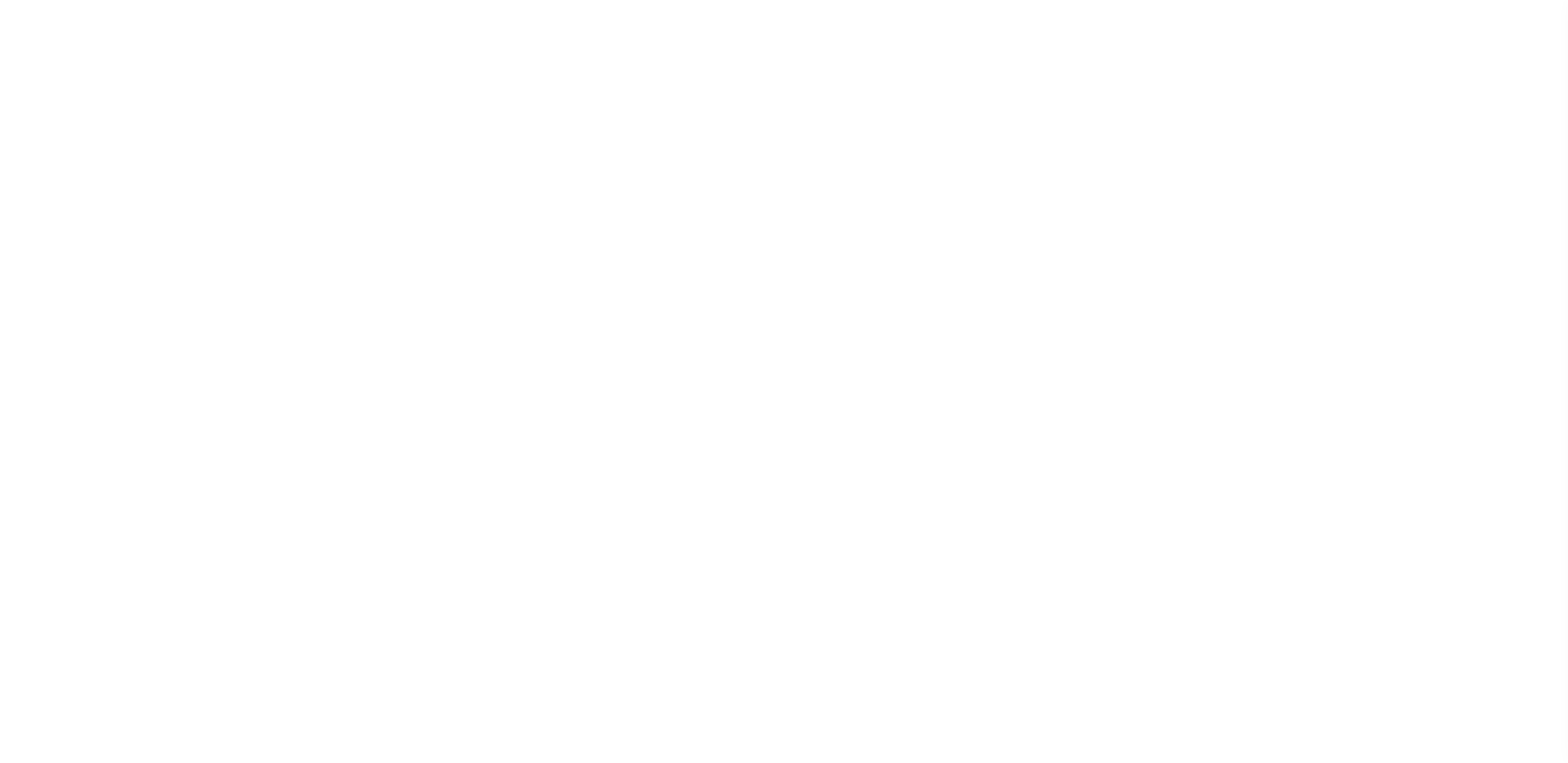
checkbox input "false"
checkbox input "true"
type input "4200316100"
type input "$10"
select select "true"
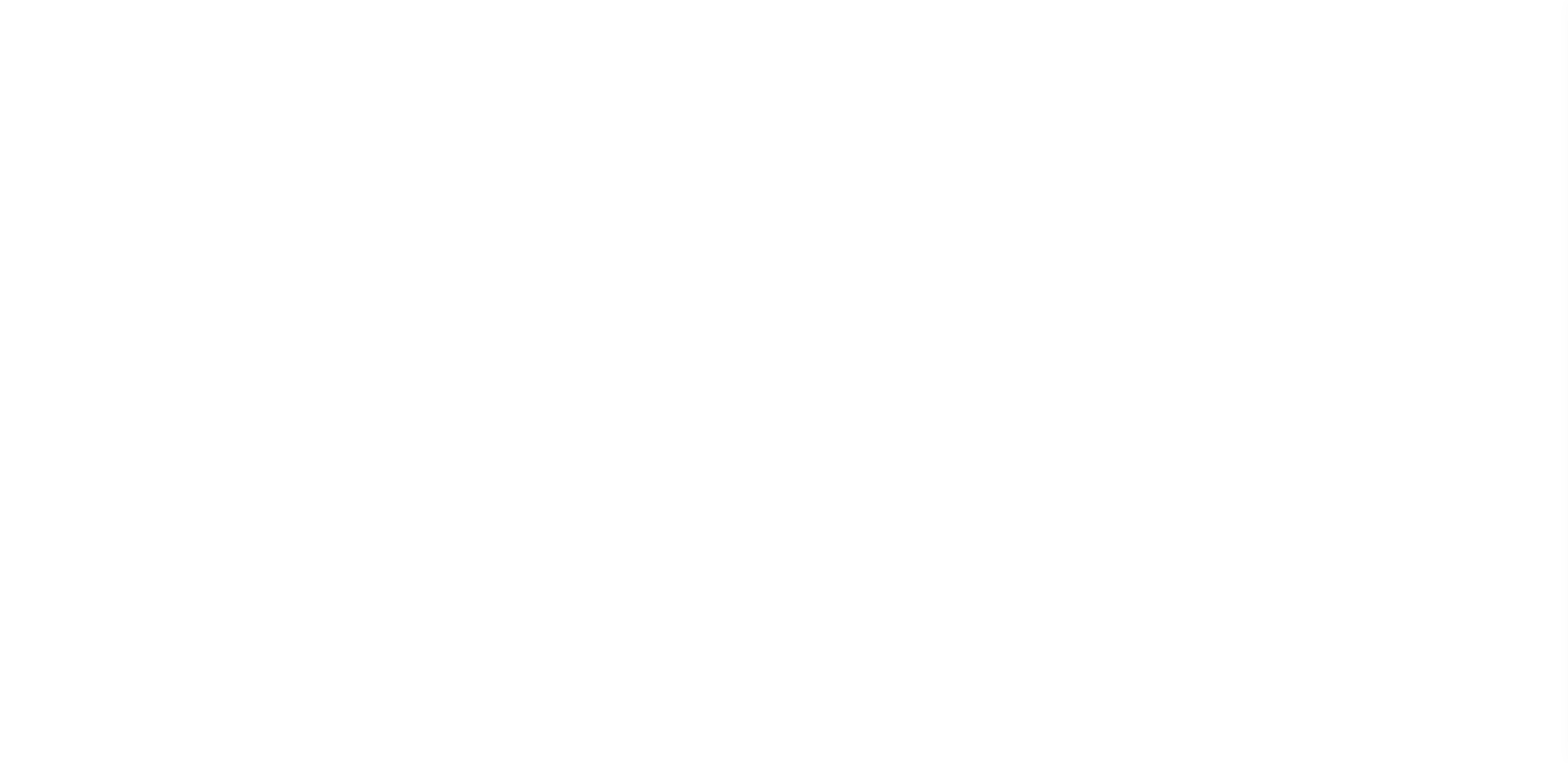
type input "LORI DIMARCO"
type input "10"
checkbox input "false"
type input "N"
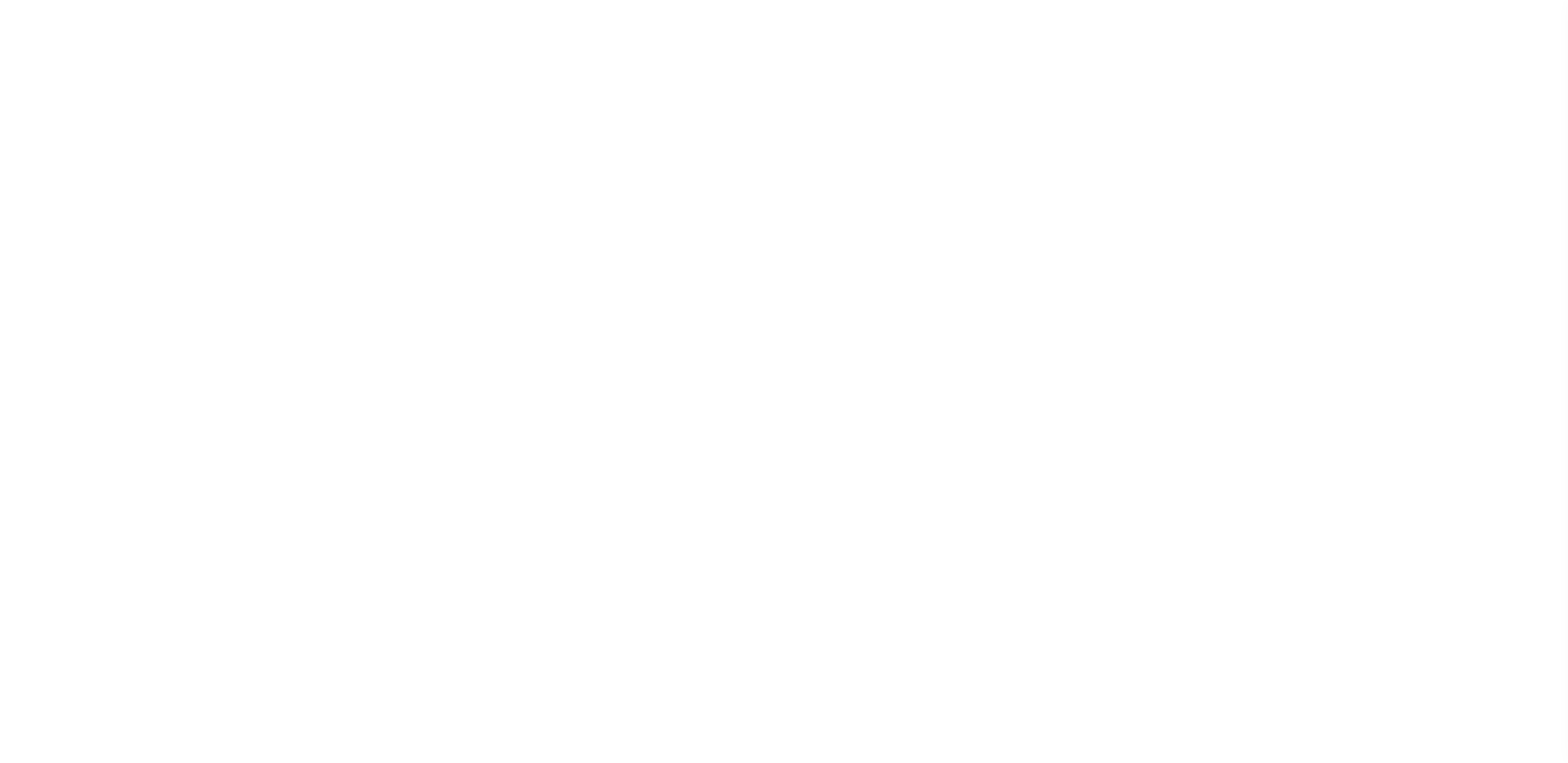
select select "false"
type input "B - Escrow reporting includes - “Delinquent Prior Year(s) Exist”, “Delinquent C…"
radio input "true"
checkbox input "false"
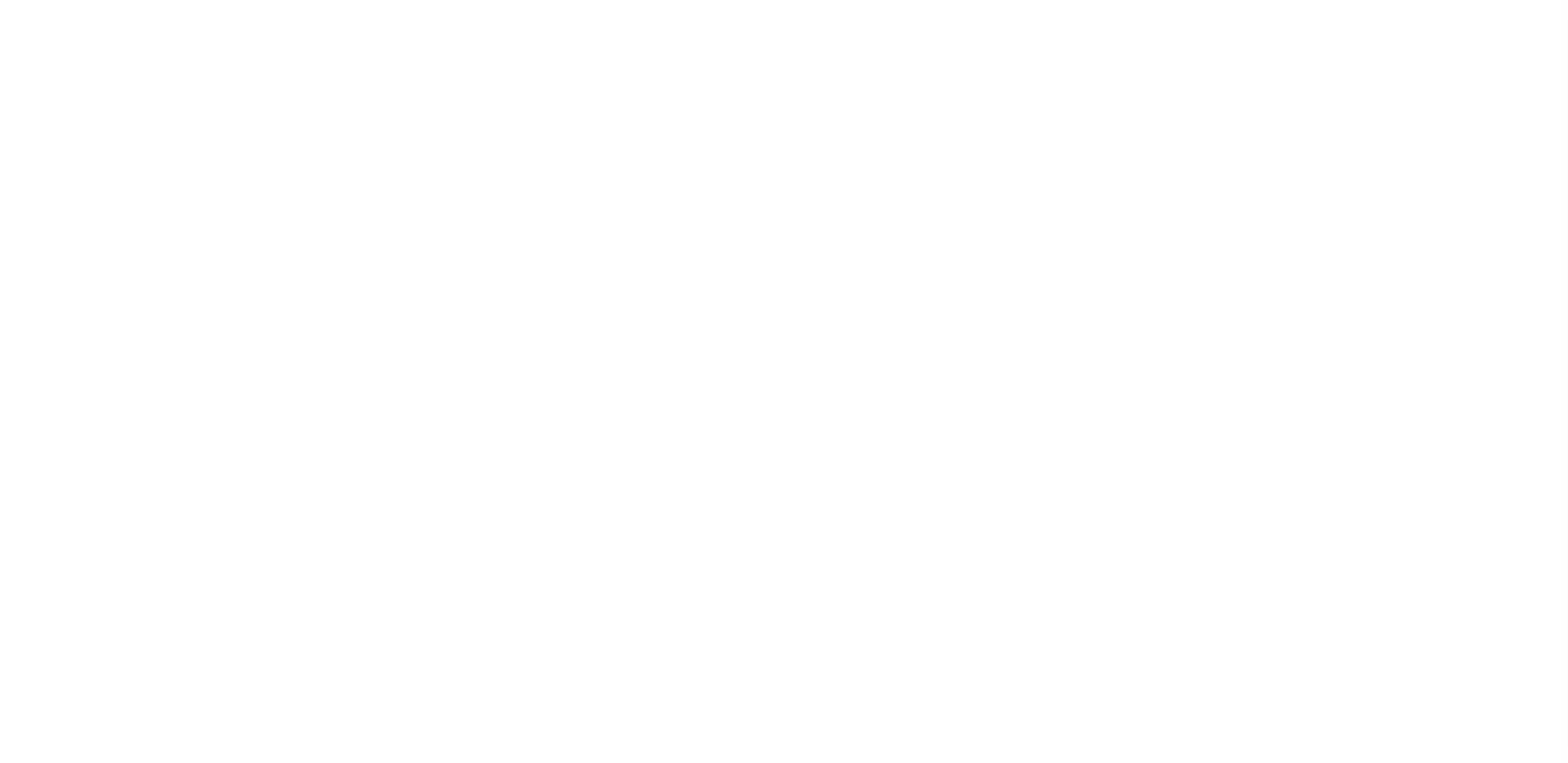
checkbox input "false"
radio input "true"
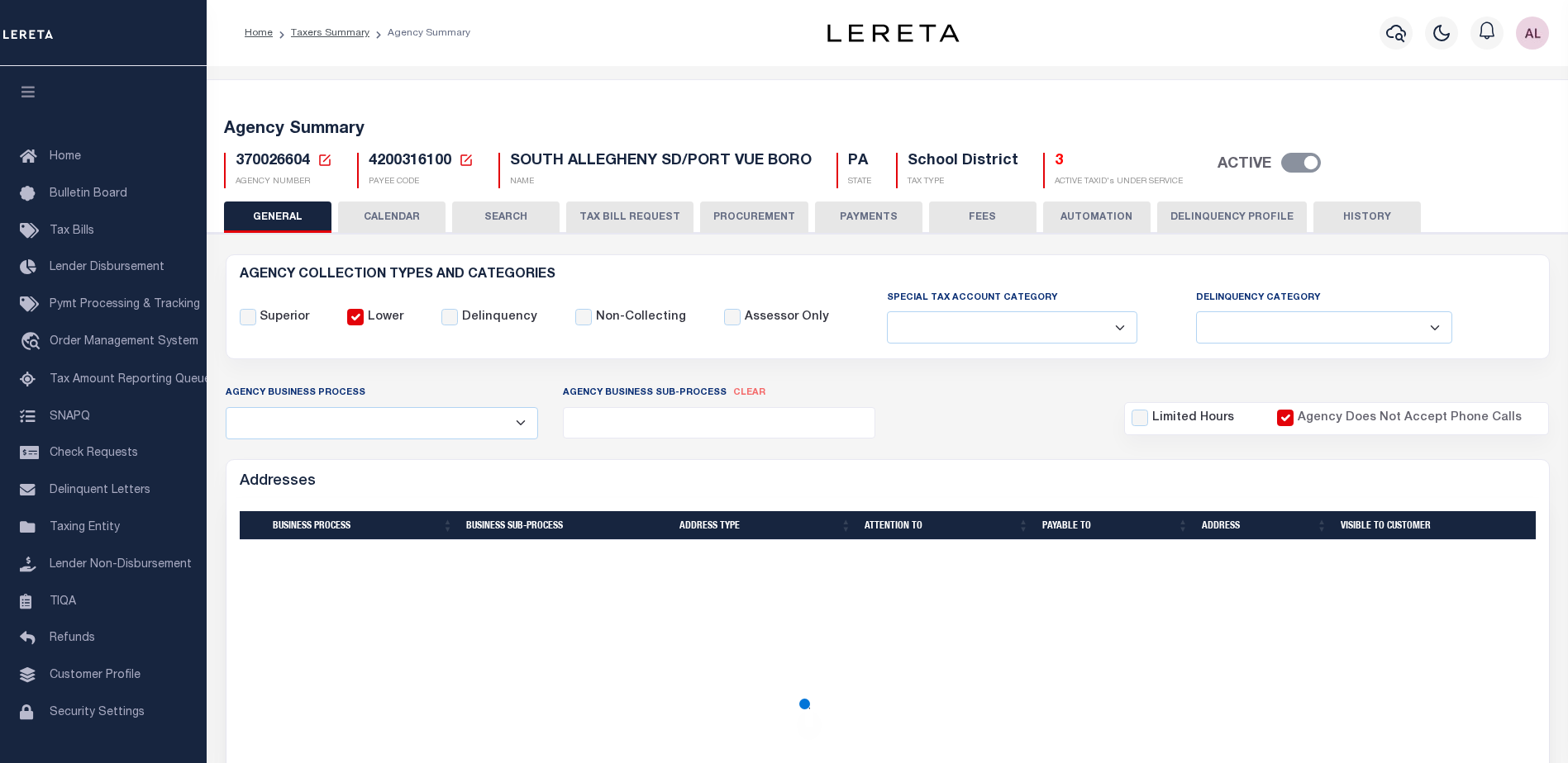
click at [887, 213] on button "PAYMENTS" at bounding box center [869, 218] width 108 height 31
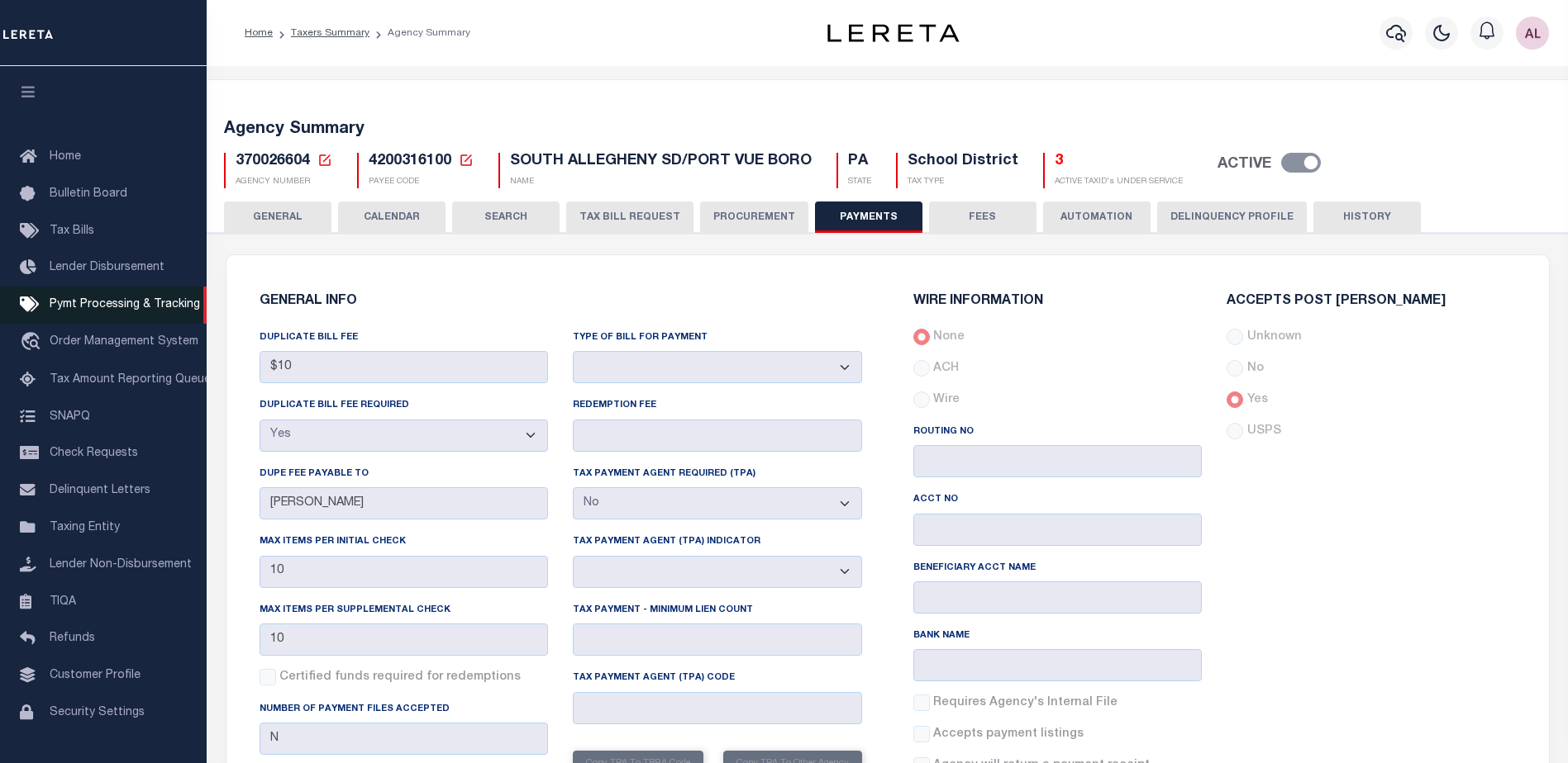
click at [77, 311] on span "Pymt Processing & Tracking" at bounding box center [125, 305] width 150 height 12
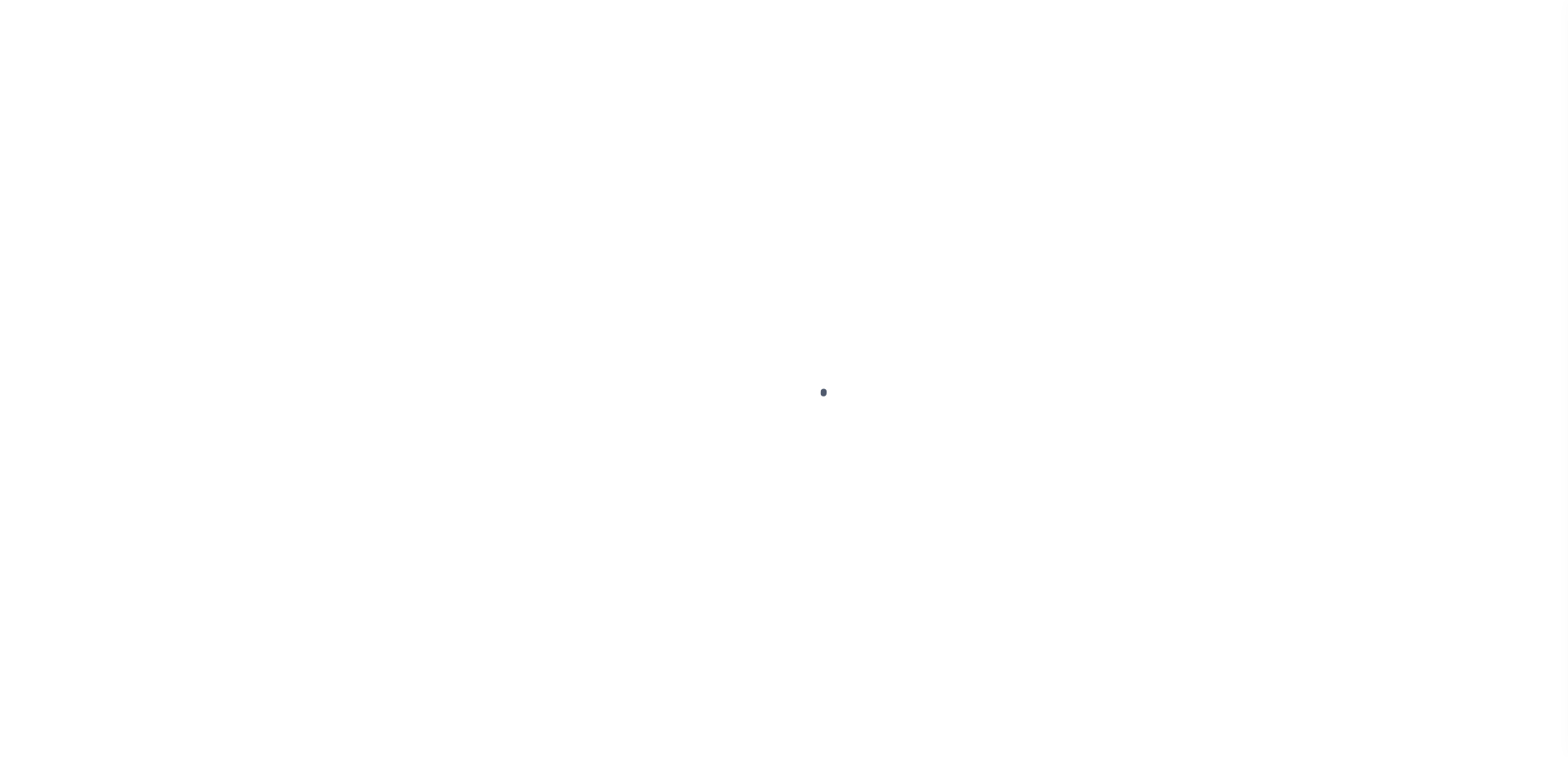
select select "1000"
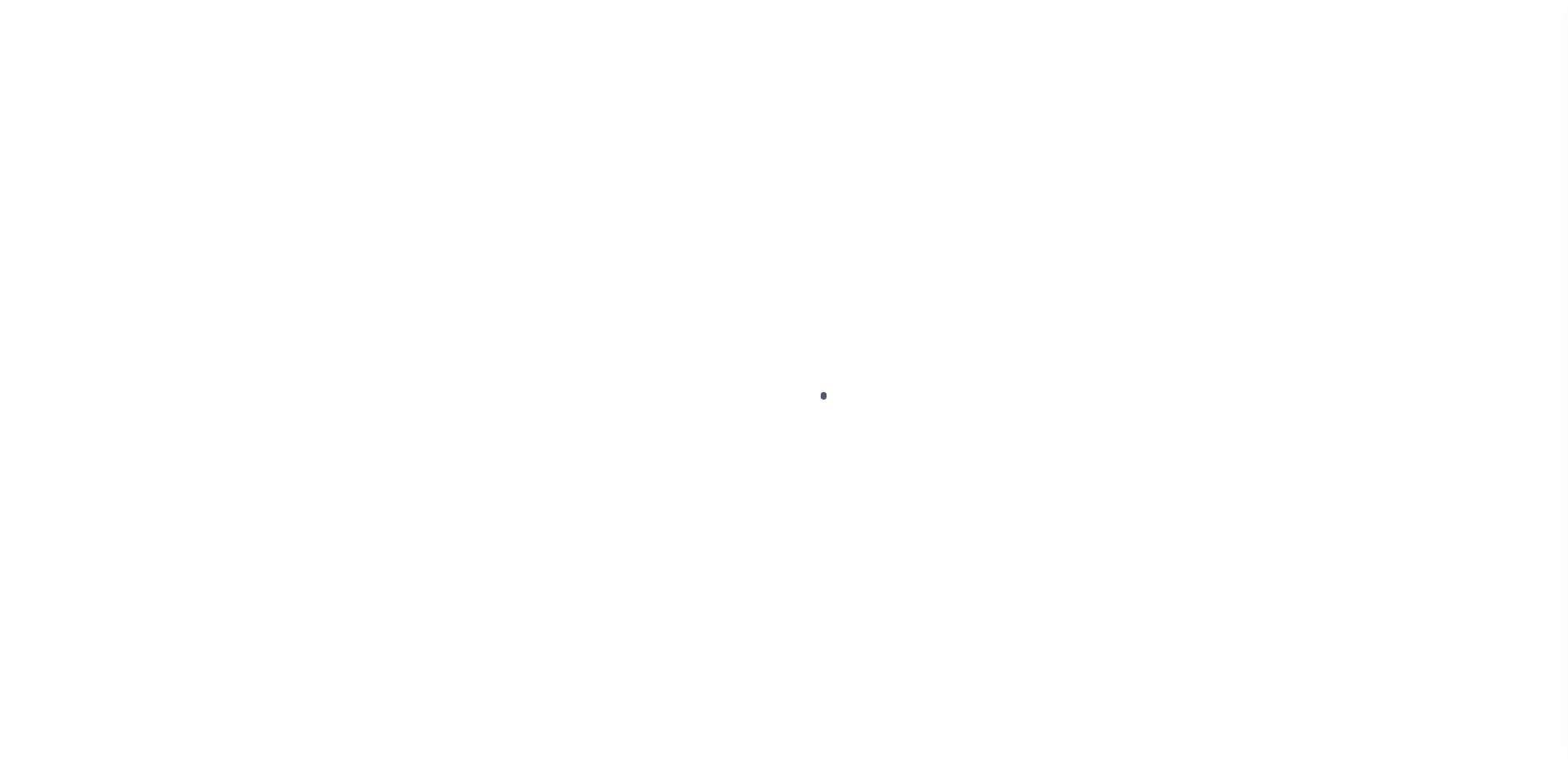
scroll to position [41, 0]
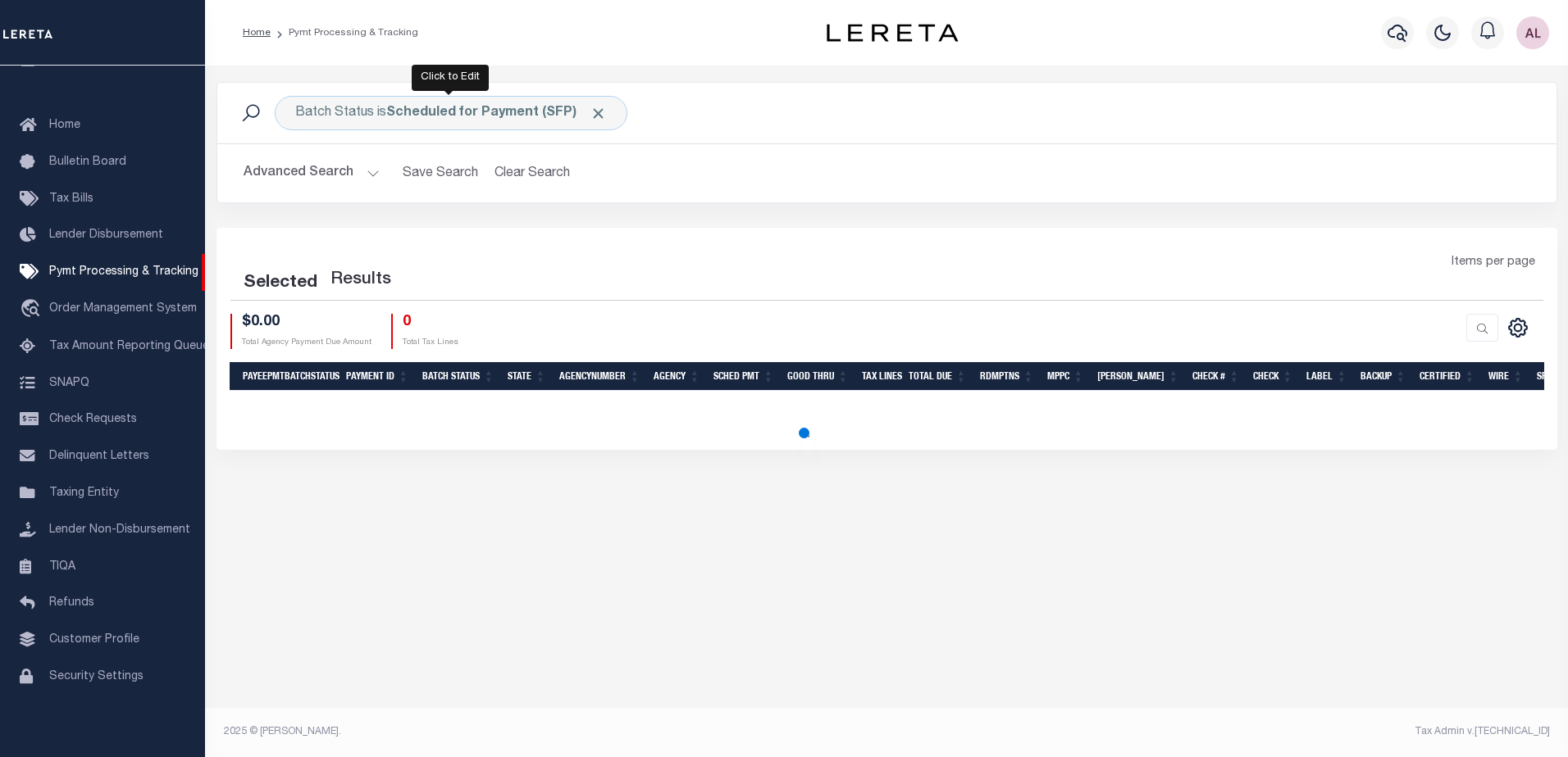
select select "1000"
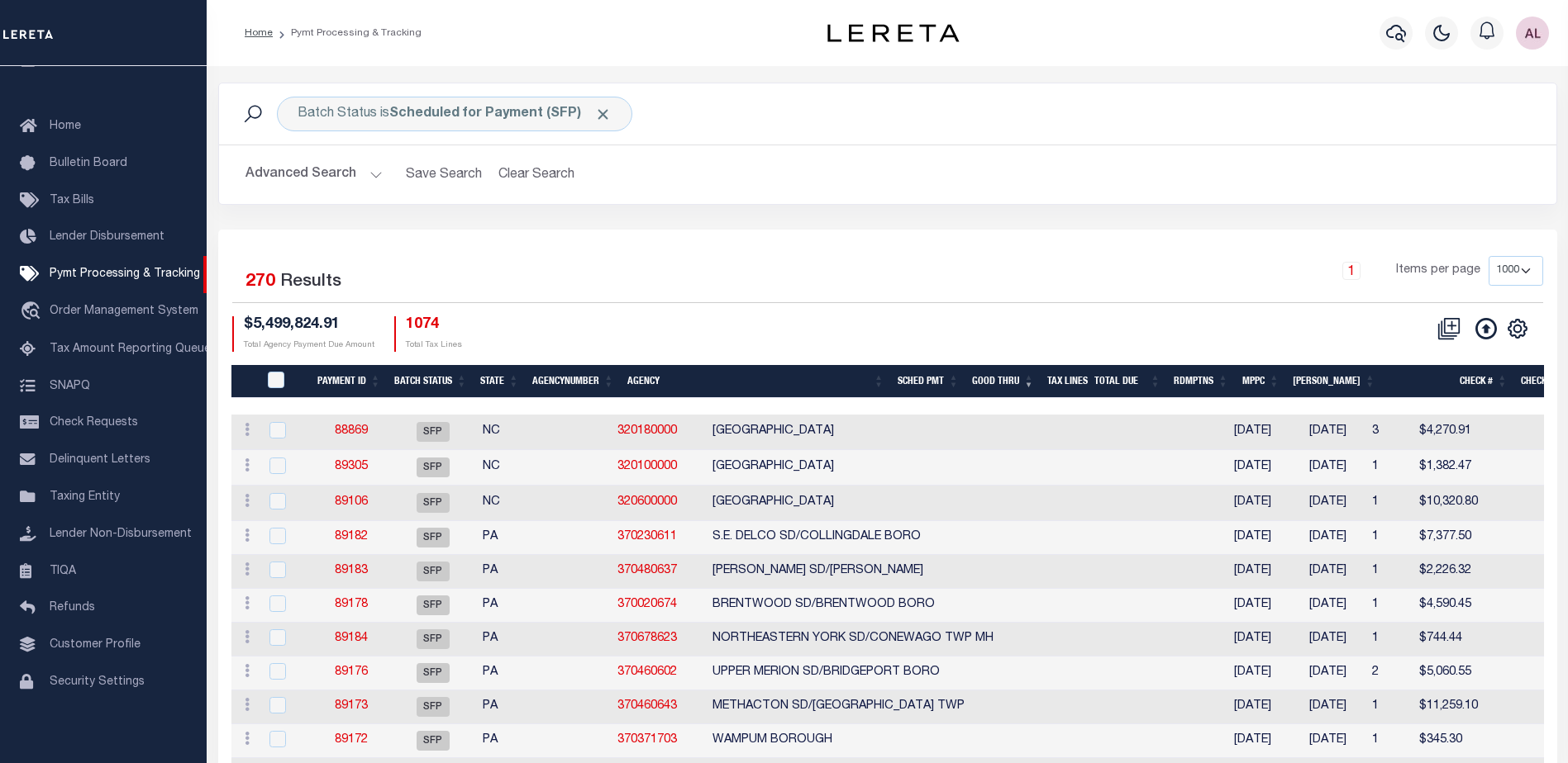
click at [1038, 385] on th "Good Thru" at bounding box center [1003, 382] width 76 height 34
select select
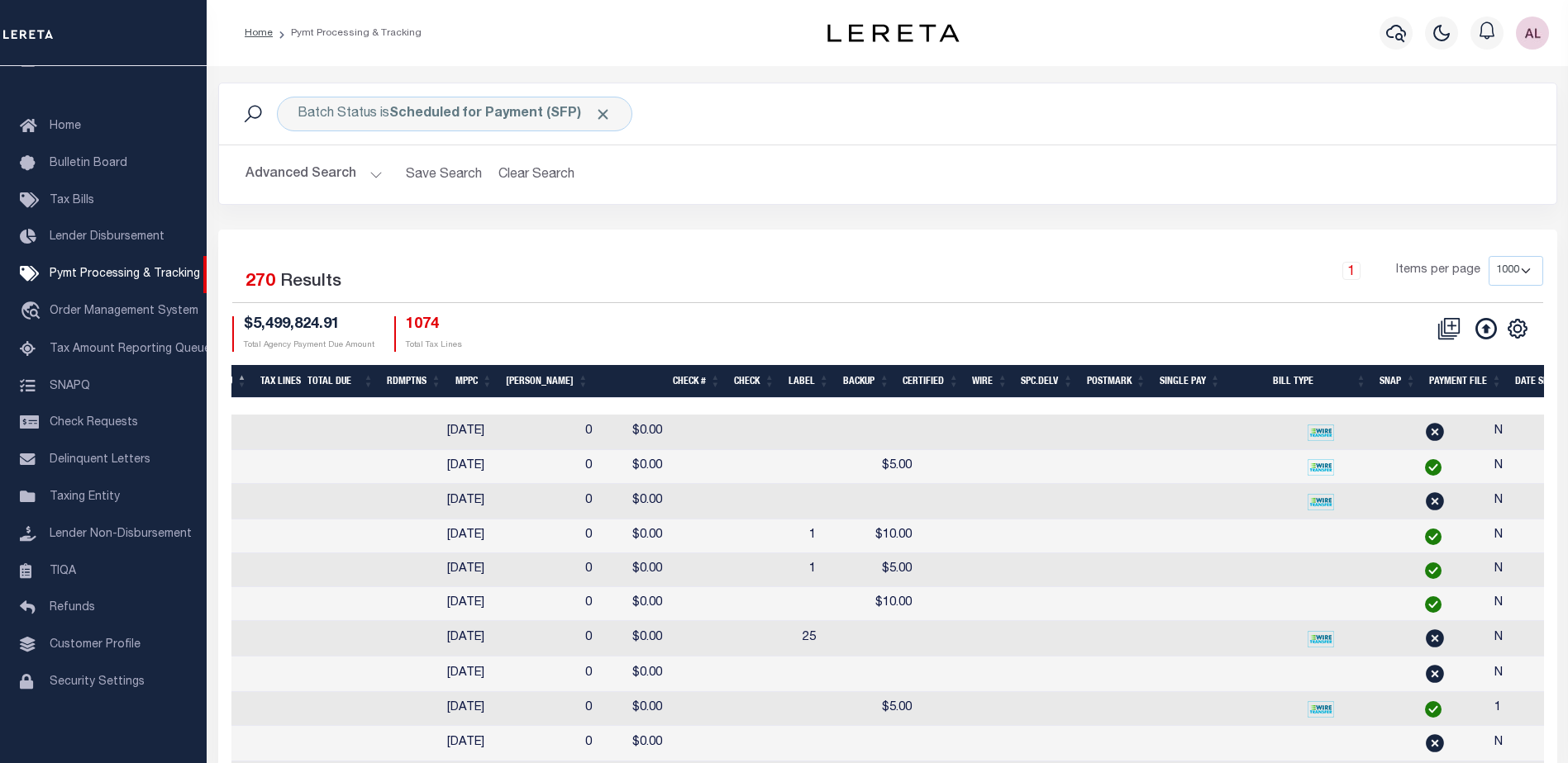
scroll to position [0, 1020]
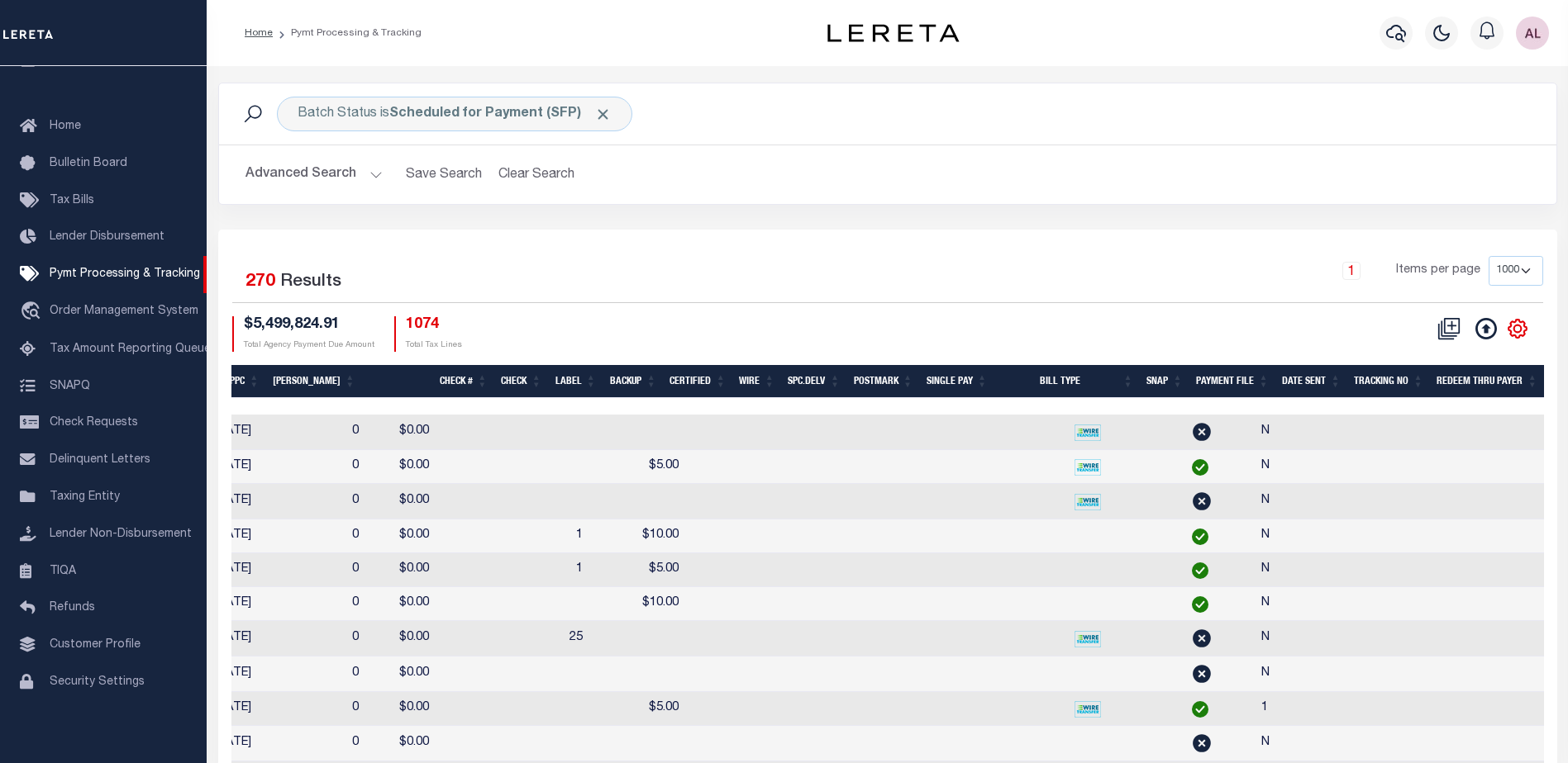
click at [1509, 323] on icon at bounding box center [1518, 329] width 22 height 22
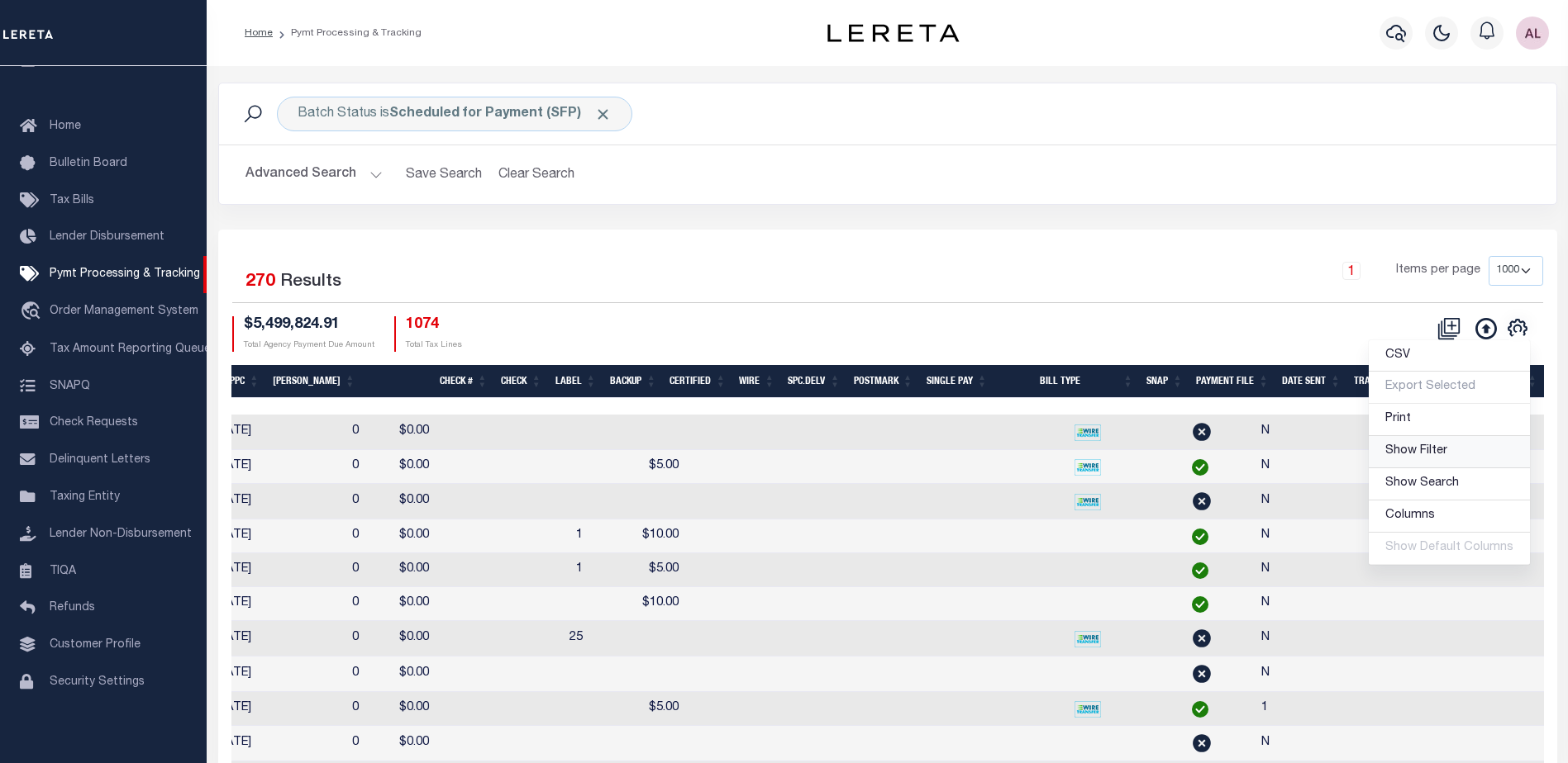
click at [1412, 453] on span "Show Filter" at bounding box center [1416, 451] width 62 height 12
select select
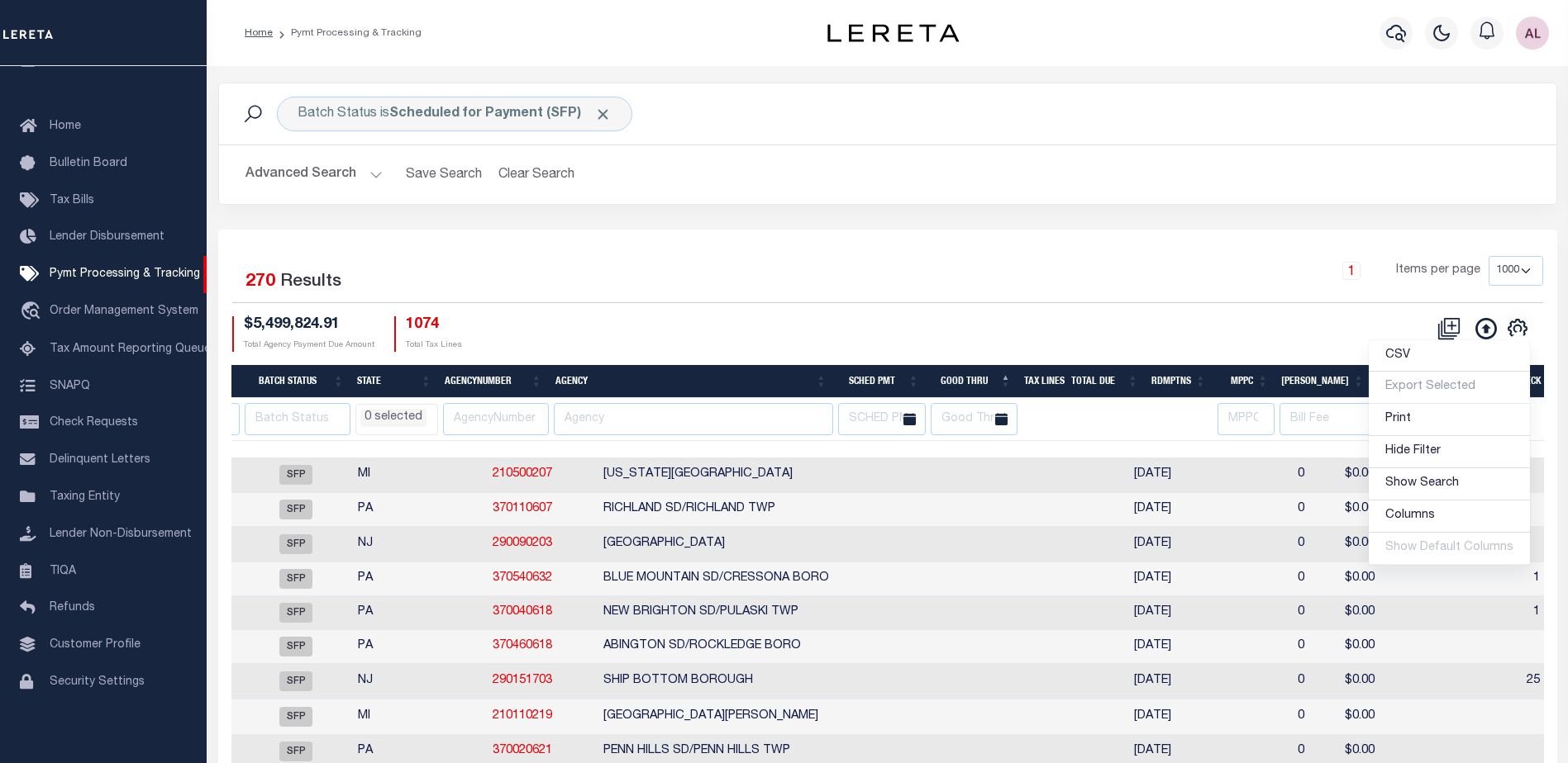
scroll to position [0, 160]
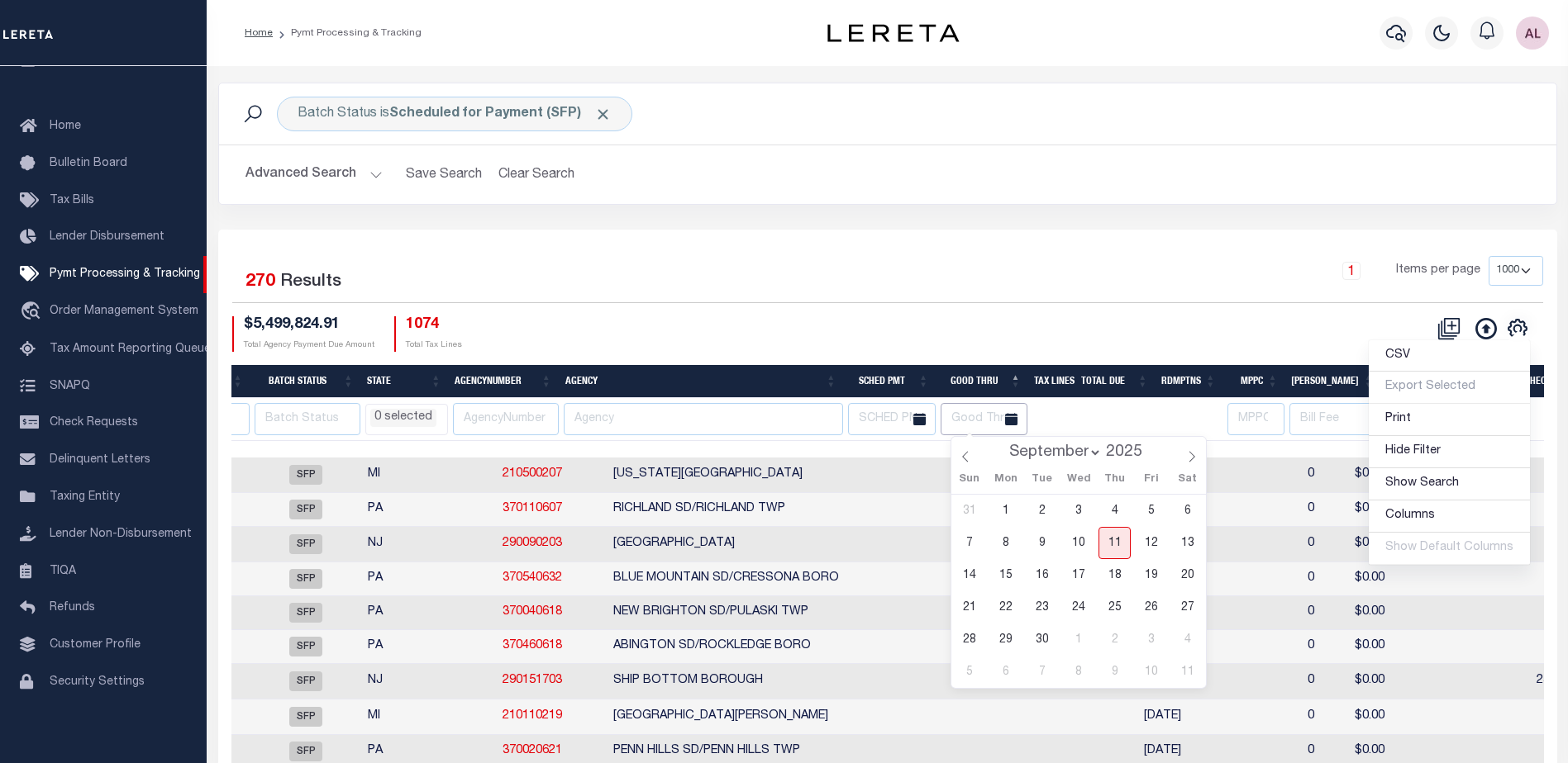
click at [986, 423] on input "text" at bounding box center [984, 419] width 87 height 32
drag, startPoint x: 1007, startPoint y: 575, endPoint x: 996, endPoint y: 571, distance: 11.7
click at [1003, 575] on span "15" at bounding box center [1005, 575] width 32 height 32
type input "09-15-2025"
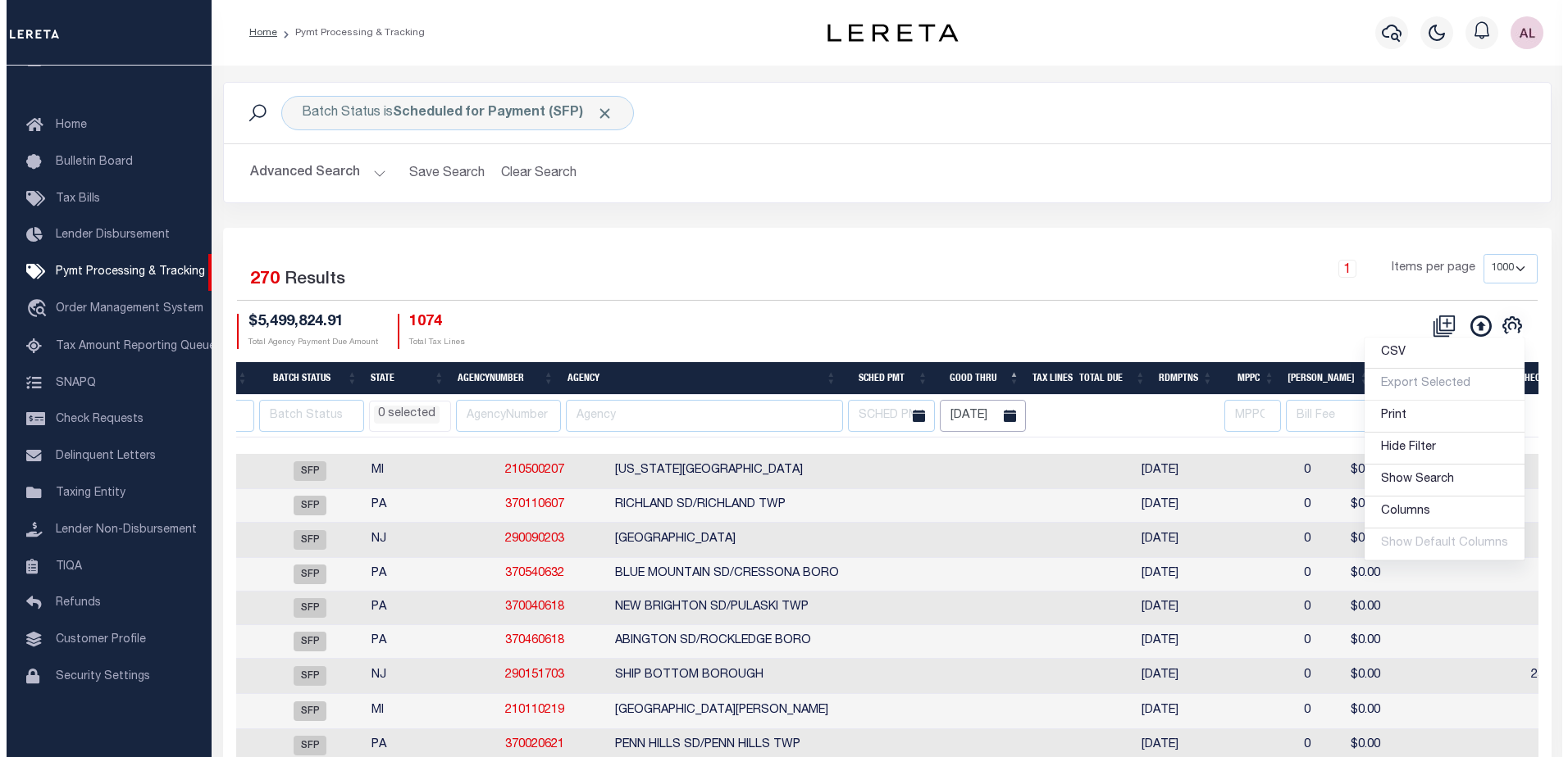
scroll to position [0, 7]
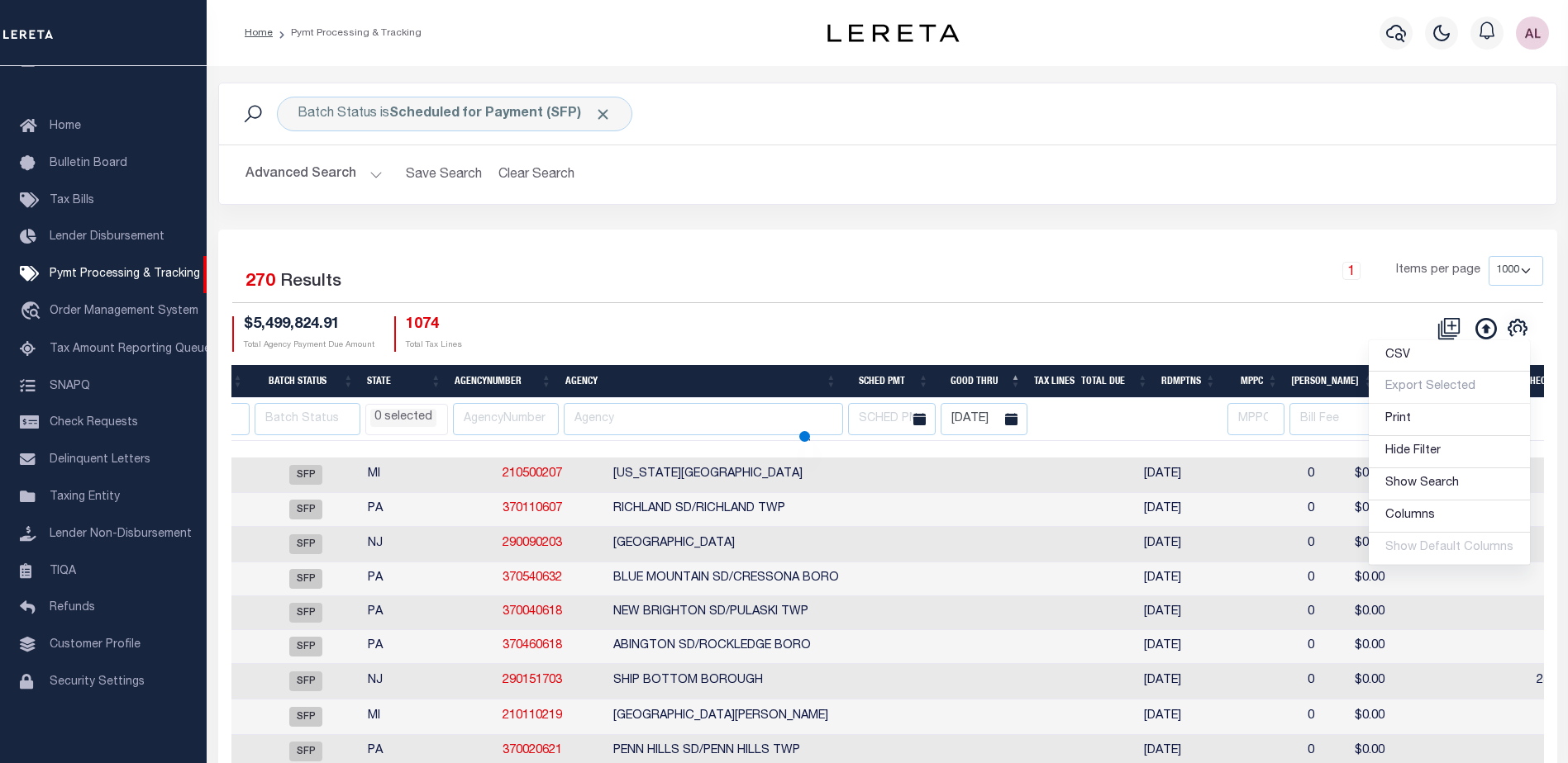
select select
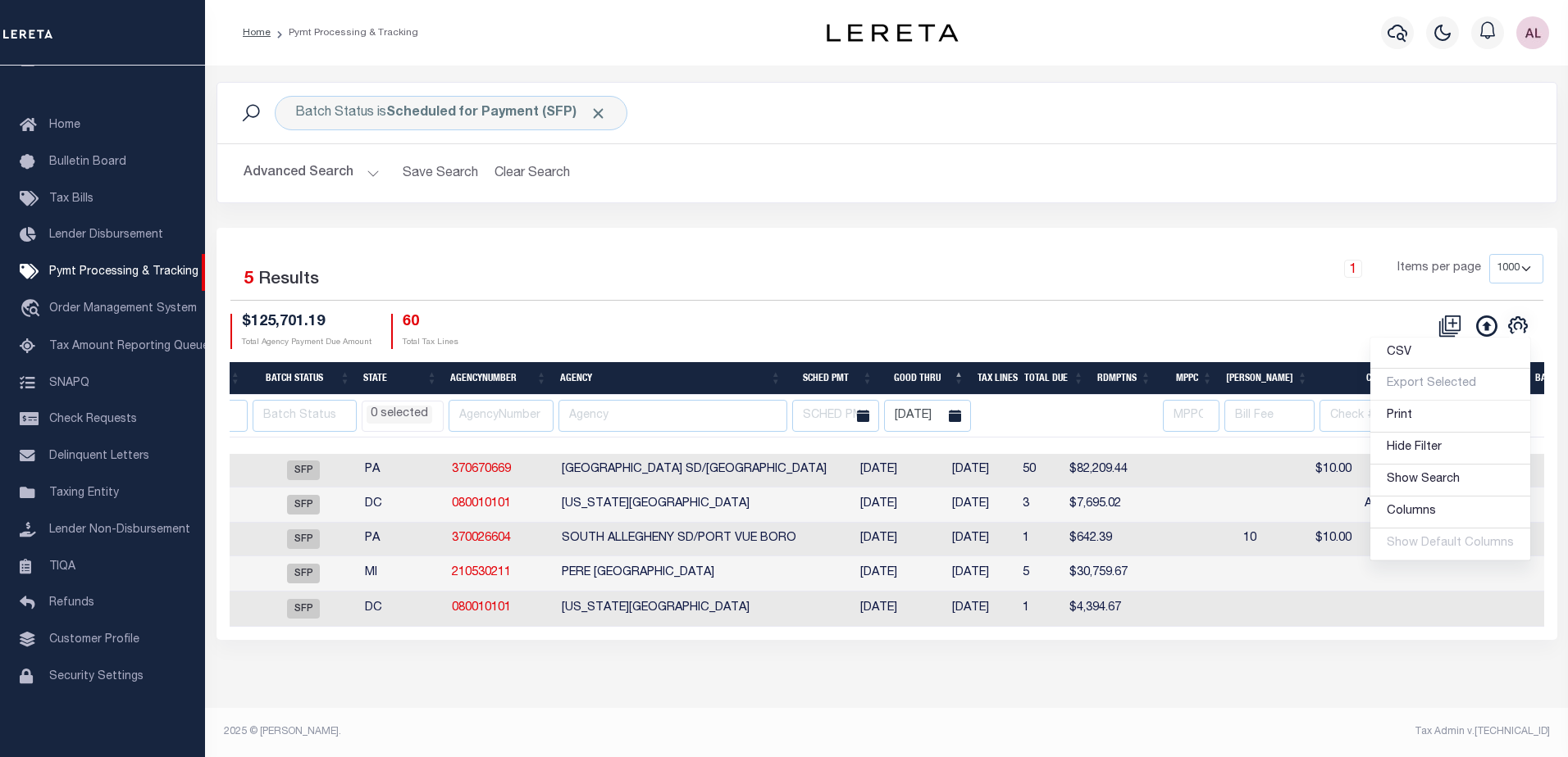
scroll to position [0, 0]
click at [399, 412] on li "0 selected" at bounding box center [399, 415] width 65 height 18
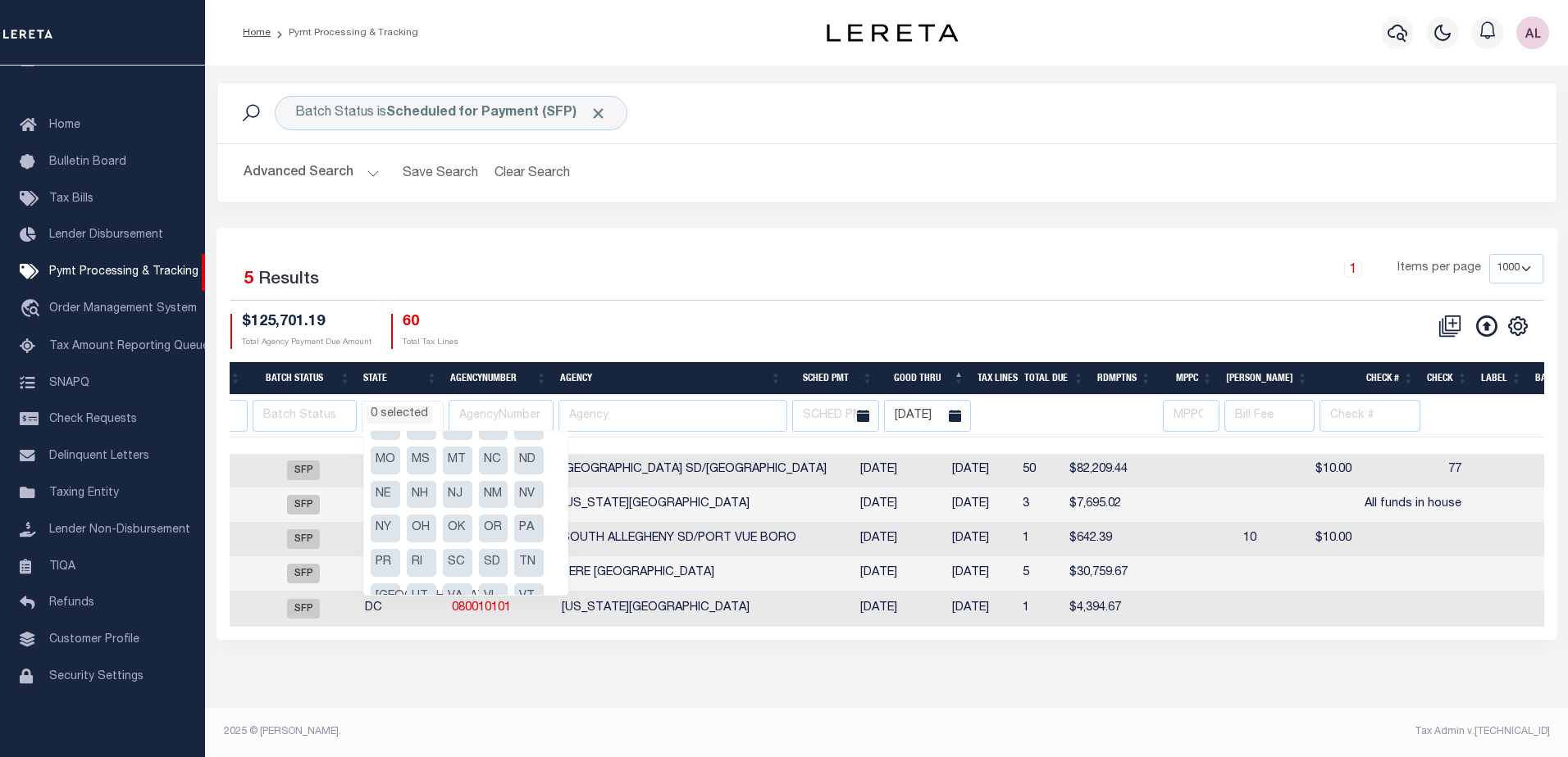
scroll to position [163, 0]
click at [520, 523] on li "PA" at bounding box center [529, 527] width 29 height 28
select select "PA"
click at [650, 311] on div "Selected 5 Results 1 Items per page 100 200 500 1000 $125,701.19 Total Agency P…" at bounding box center [887, 301] width 1339 height 94
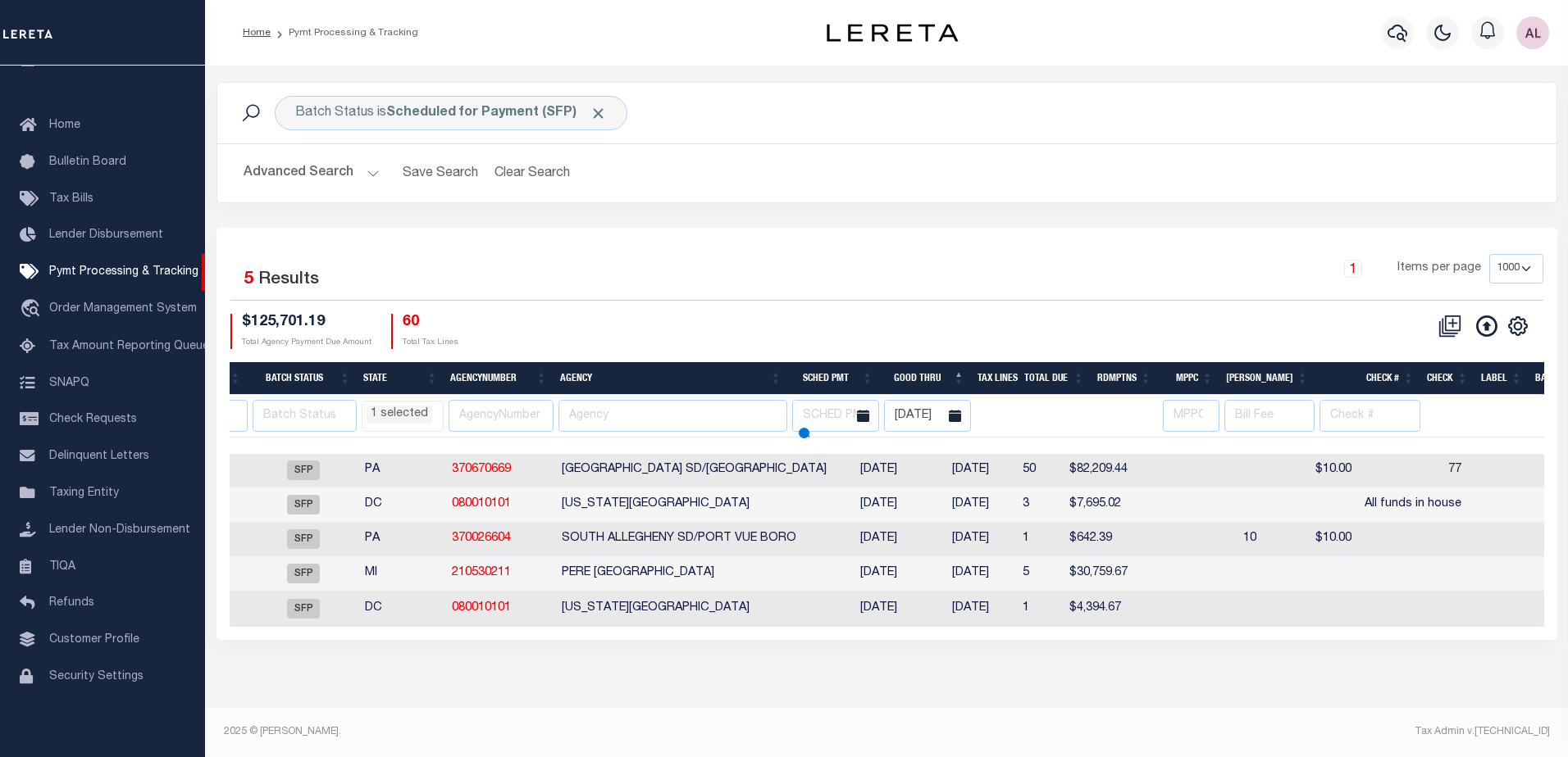
select select "PA"
select select
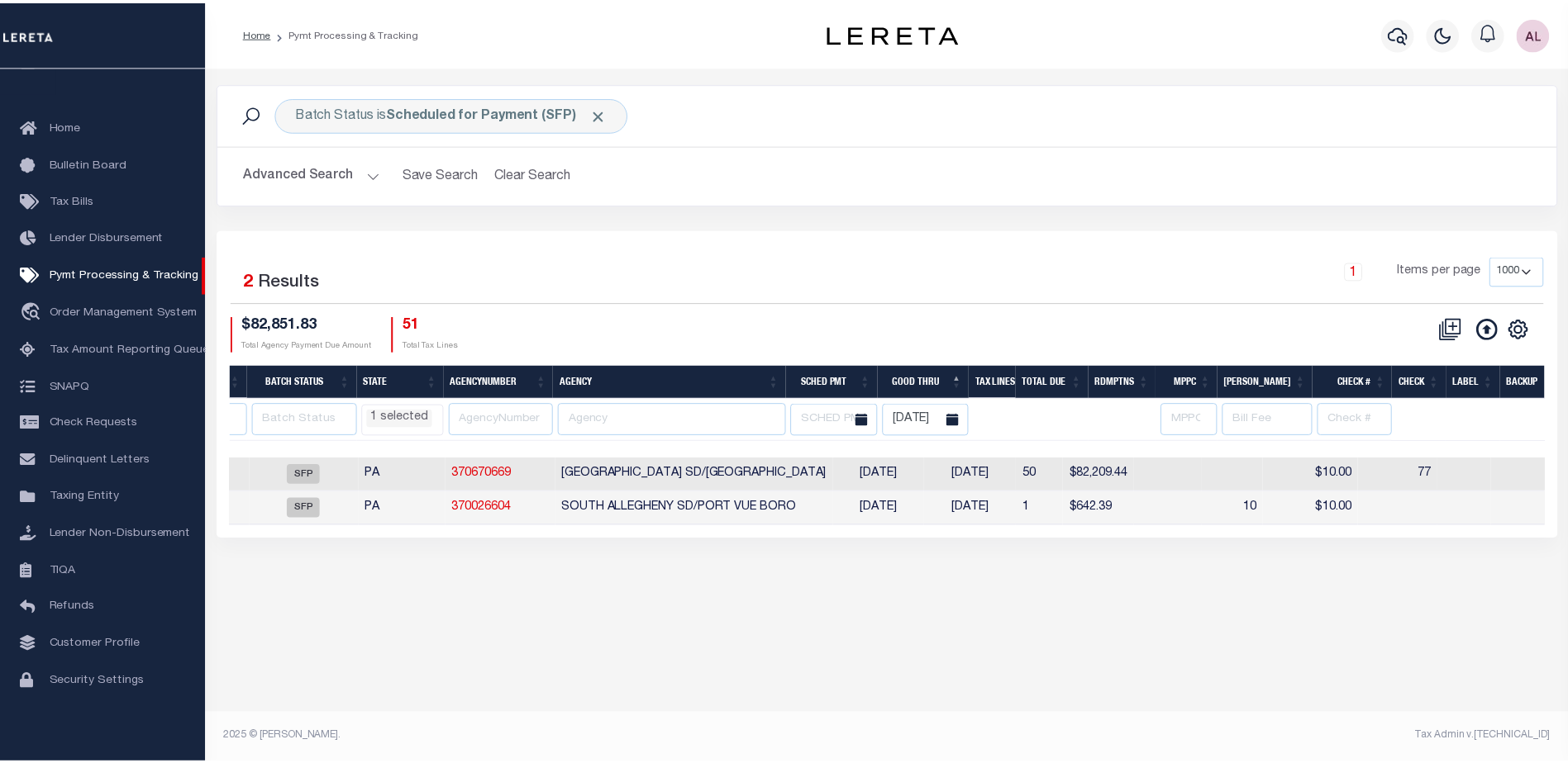
scroll to position [0, 0]
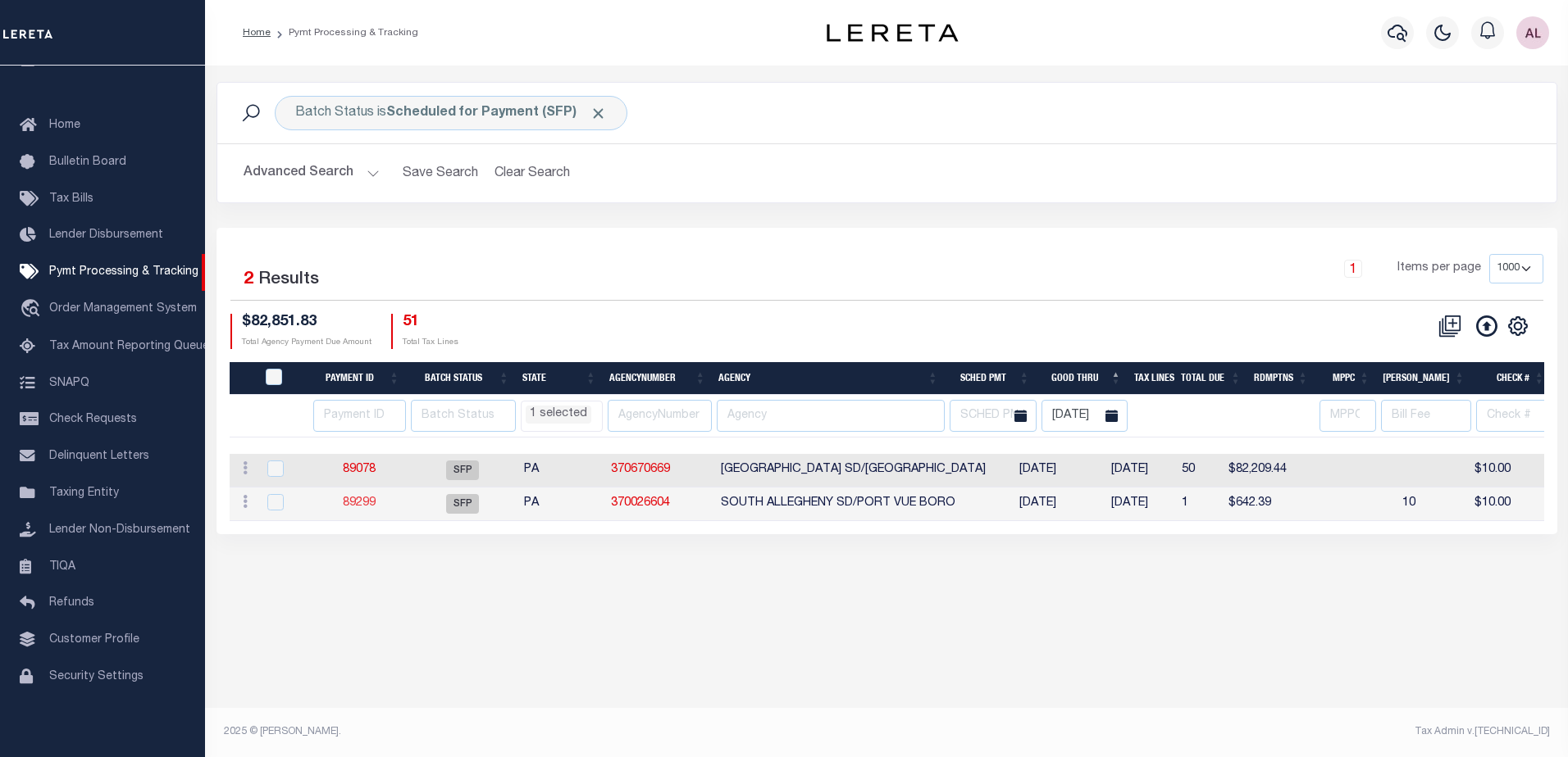
click at [354, 503] on link "89299" at bounding box center [359, 503] width 33 height 12
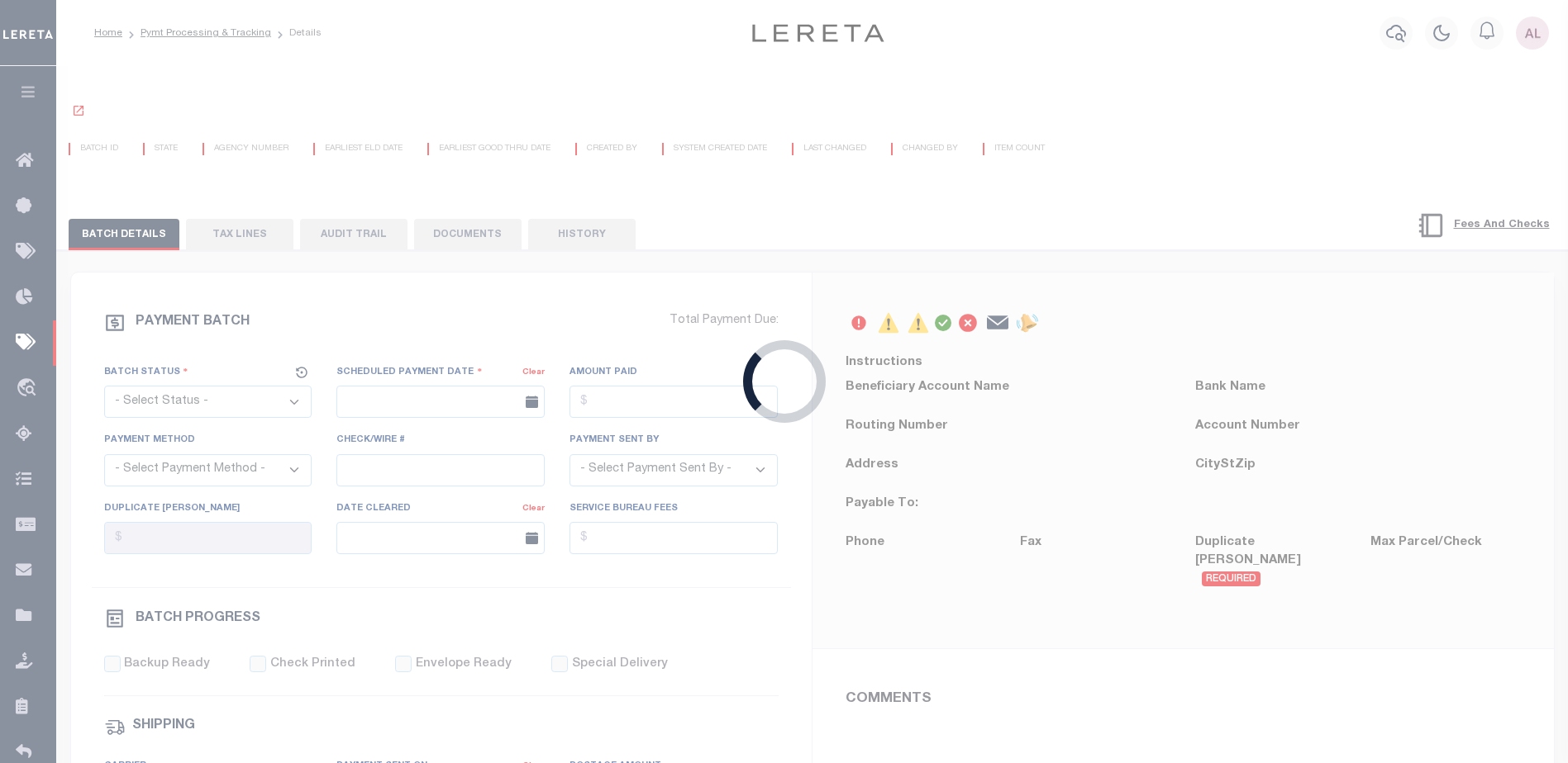
select select "SFP"
type input "[DATE]"
type input "[PERSON_NAME]"
type input "N"
radio input "true"
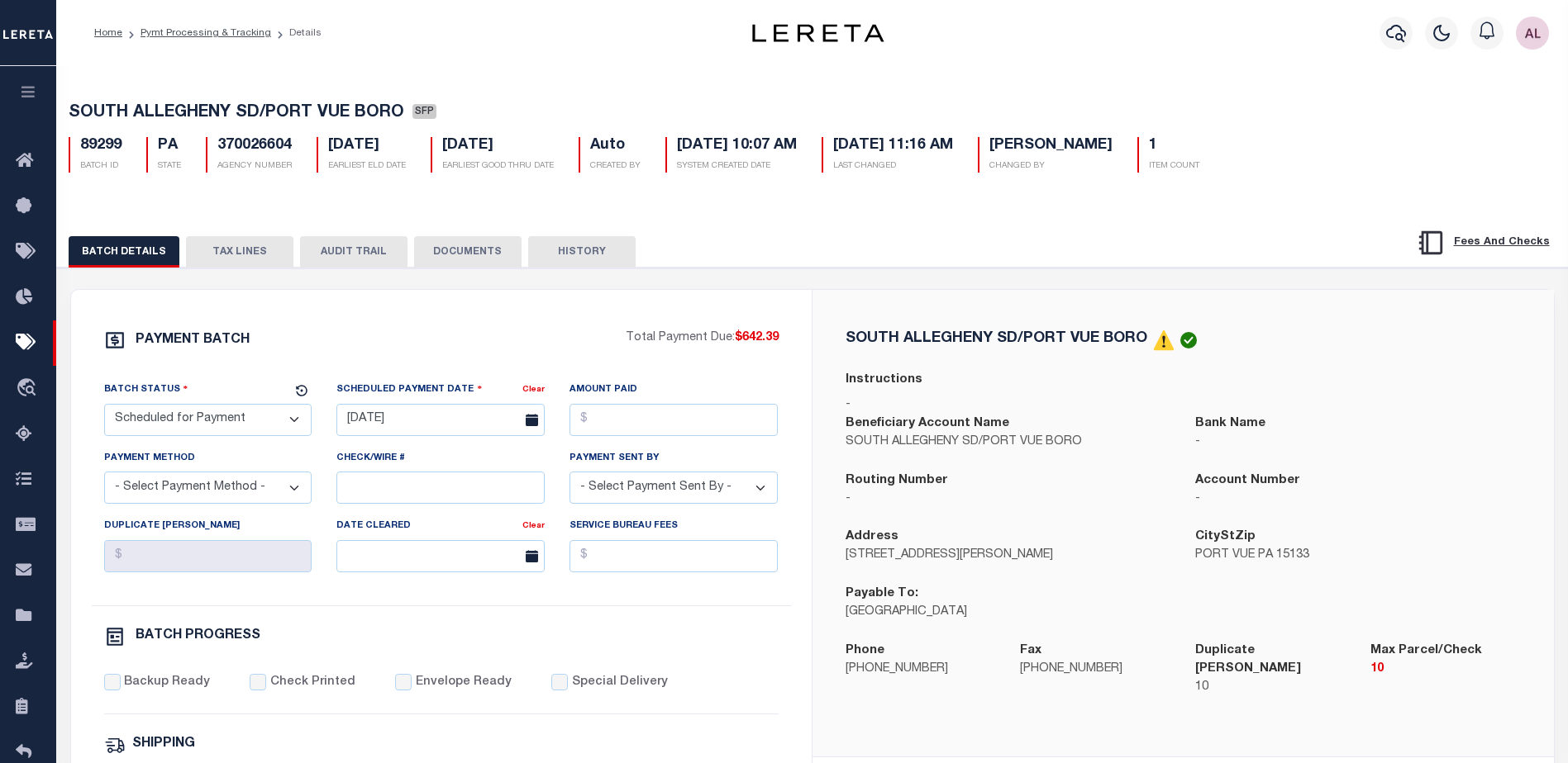
click at [249, 423] on select "- Select Status - Scheduled for Payment Ready For Payment Payment Sent Cleared …" at bounding box center [208, 420] width 208 height 32
drag, startPoint x: 360, startPoint y: 343, endPoint x: 326, endPoint y: 306, distance: 50.2
click at [368, 333] on div "PAYMENT BATCH" at bounding box center [365, 345] width 522 height 31
click at [267, 251] on button "TAX LINES" at bounding box center [240, 252] width 108 height 31
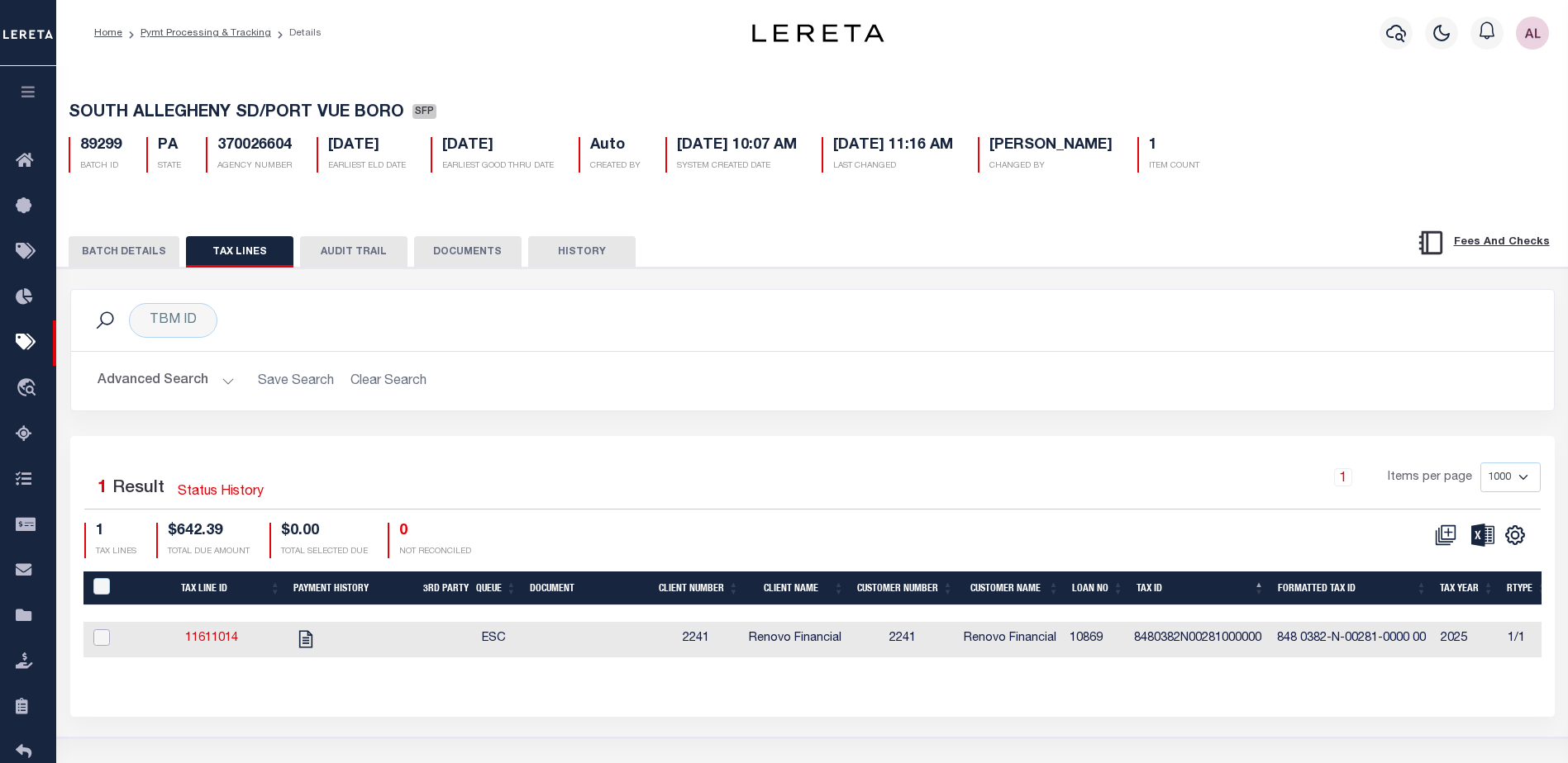
drag, startPoint x: 101, startPoint y: 637, endPoint x: 109, endPoint y: 634, distance: 8.5
click at [103, 636] on input "checkbox" at bounding box center [101, 637] width 17 height 17
checkbox input "true"
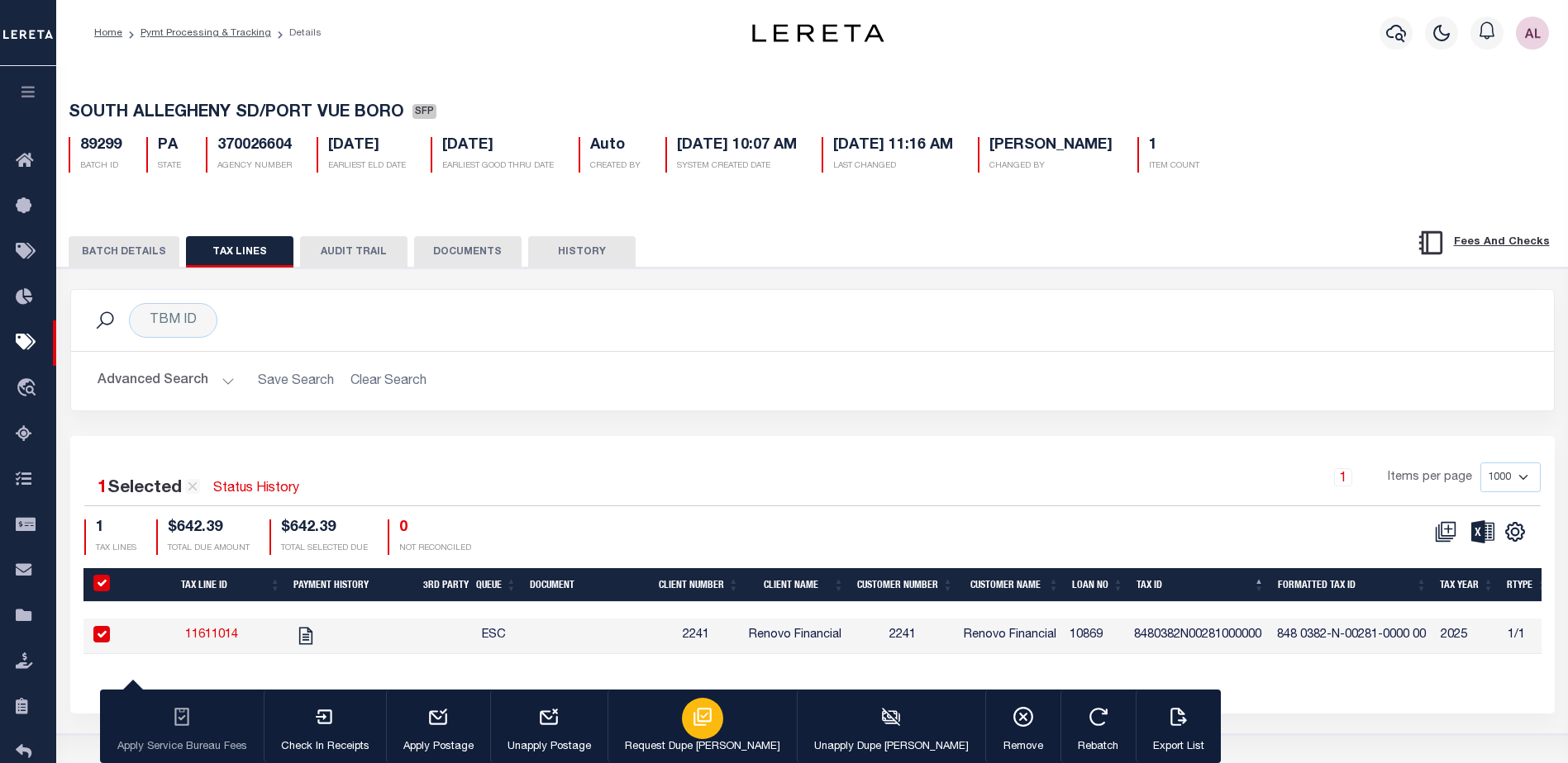
click at [694, 724] on icon "button" at bounding box center [703, 717] width 19 height 19
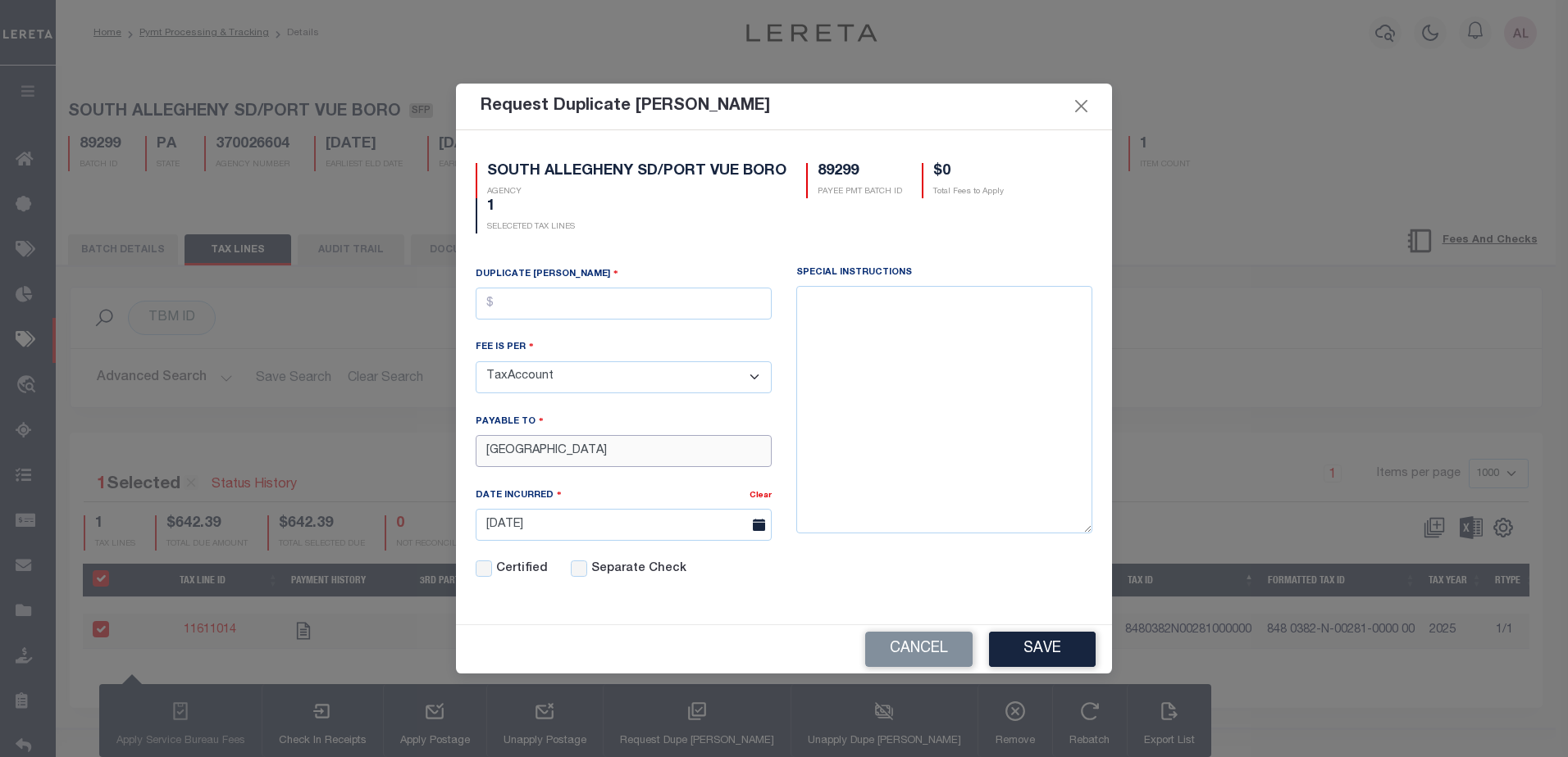
drag, startPoint x: 718, startPoint y: 448, endPoint x: 409, endPoint y: 441, distance: 309.1
click at [408, 441] on div "Request Duplicate Bill Fees SOUTH ALLEGHENY SD/PORT VUE BORO AGENCY 89299 PAYEE…" at bounding box center [784, 378] width 1568 height 757
paste input "LORI DIMARCO"
type input "LORI DIMARCO"
click at [532, 308] on input "text" at bounding box center [624, 304] width 296 height 32
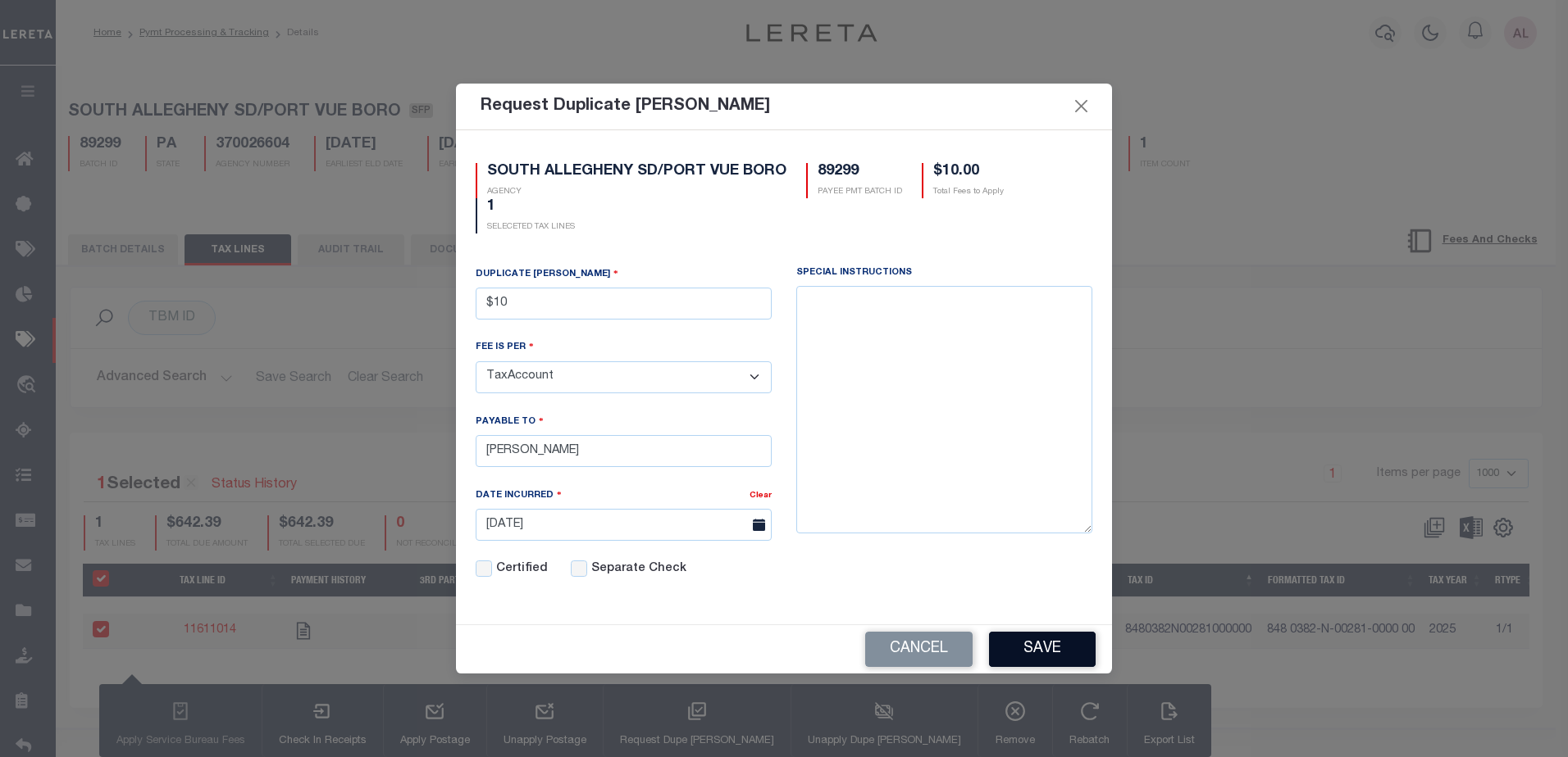
type input "$10.00"
click at [1040, 656] on button "Save" at bounding box center [1042, 650] width 107 height 35
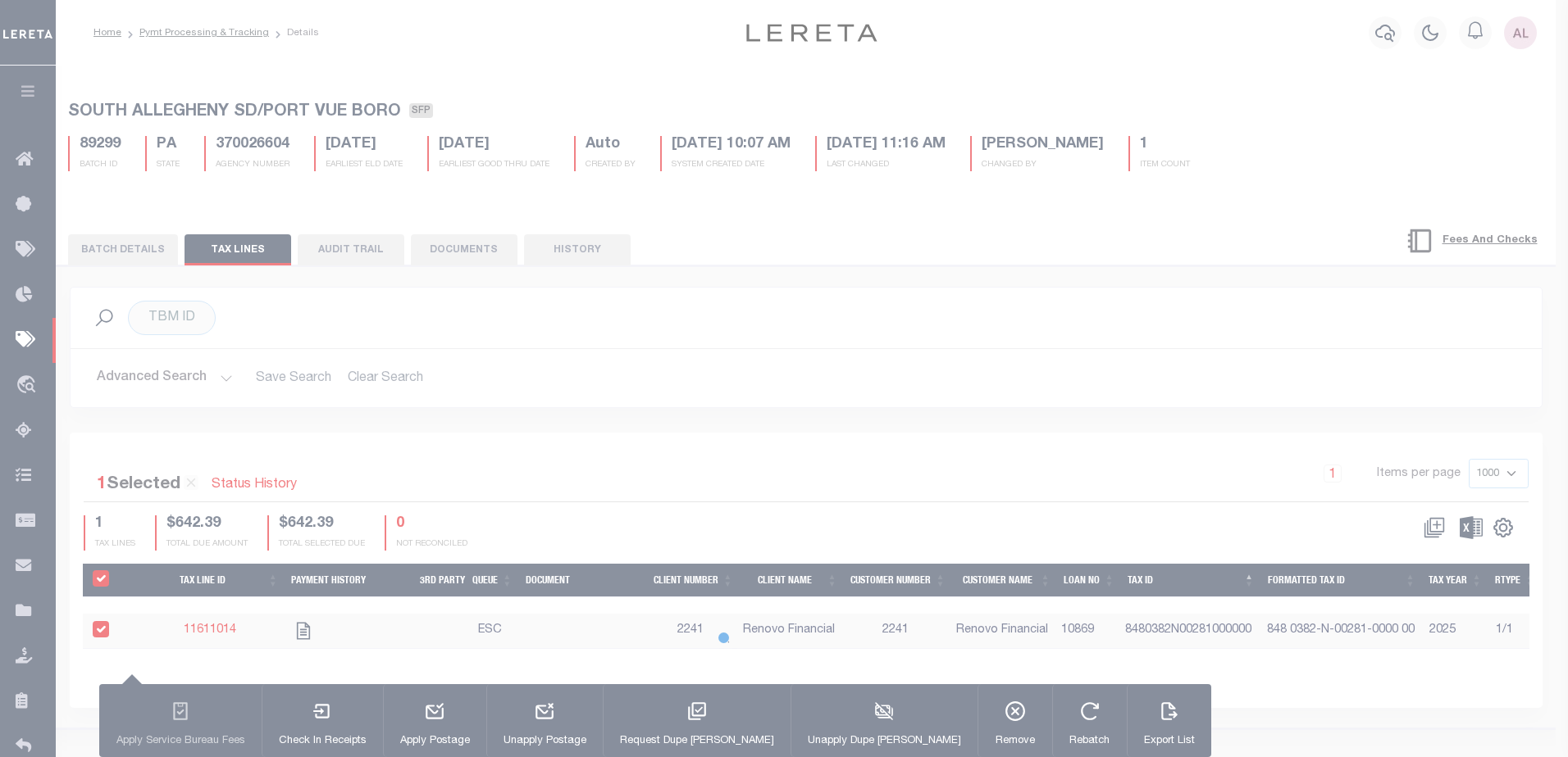
click at [363, 445] on div at bounding box center [784, 378] width 1568 height 757
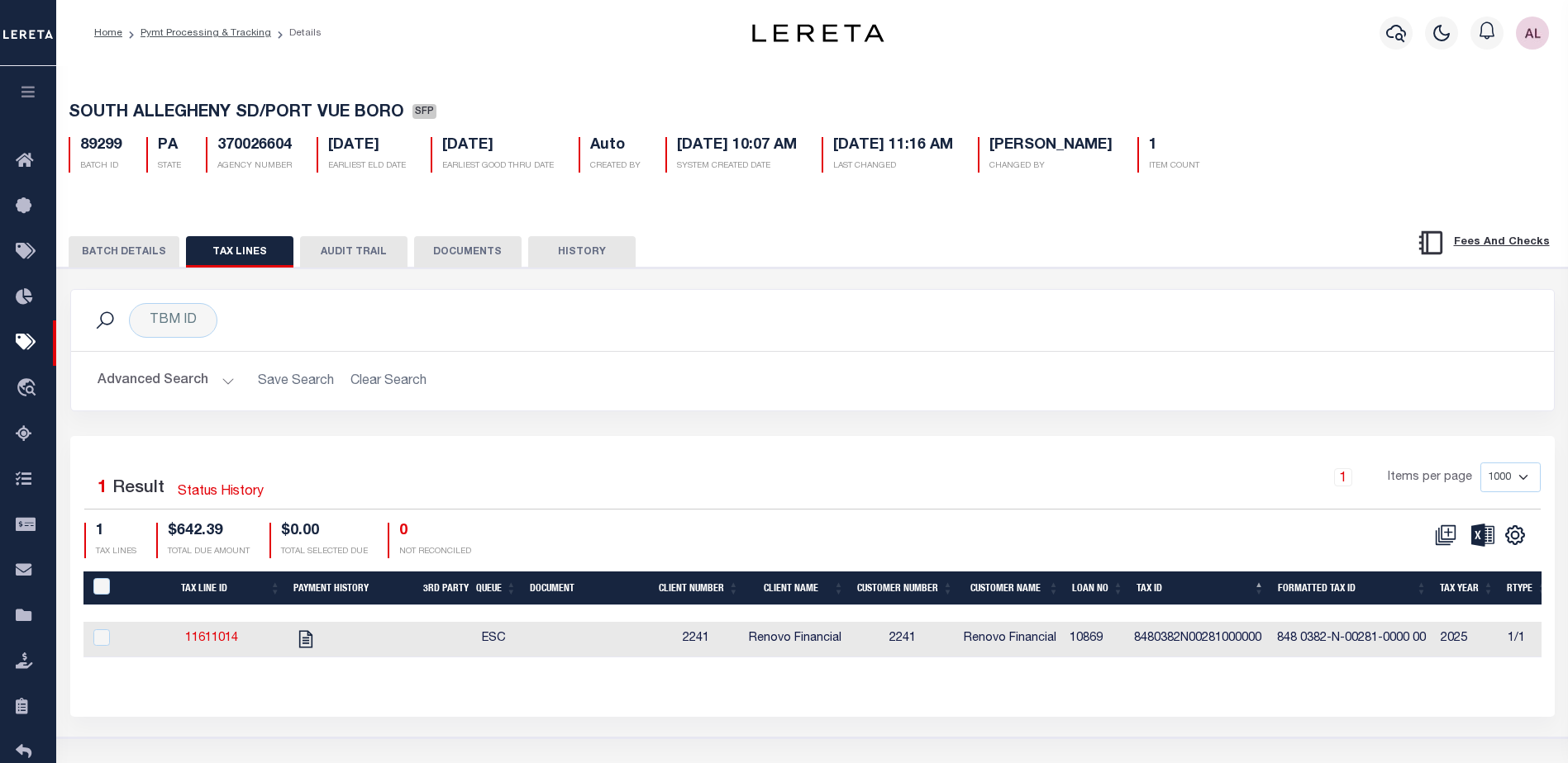
click at [131, 257] on button "BATCH DETAILS" at bounding box center [124, 252] width 111 height 31
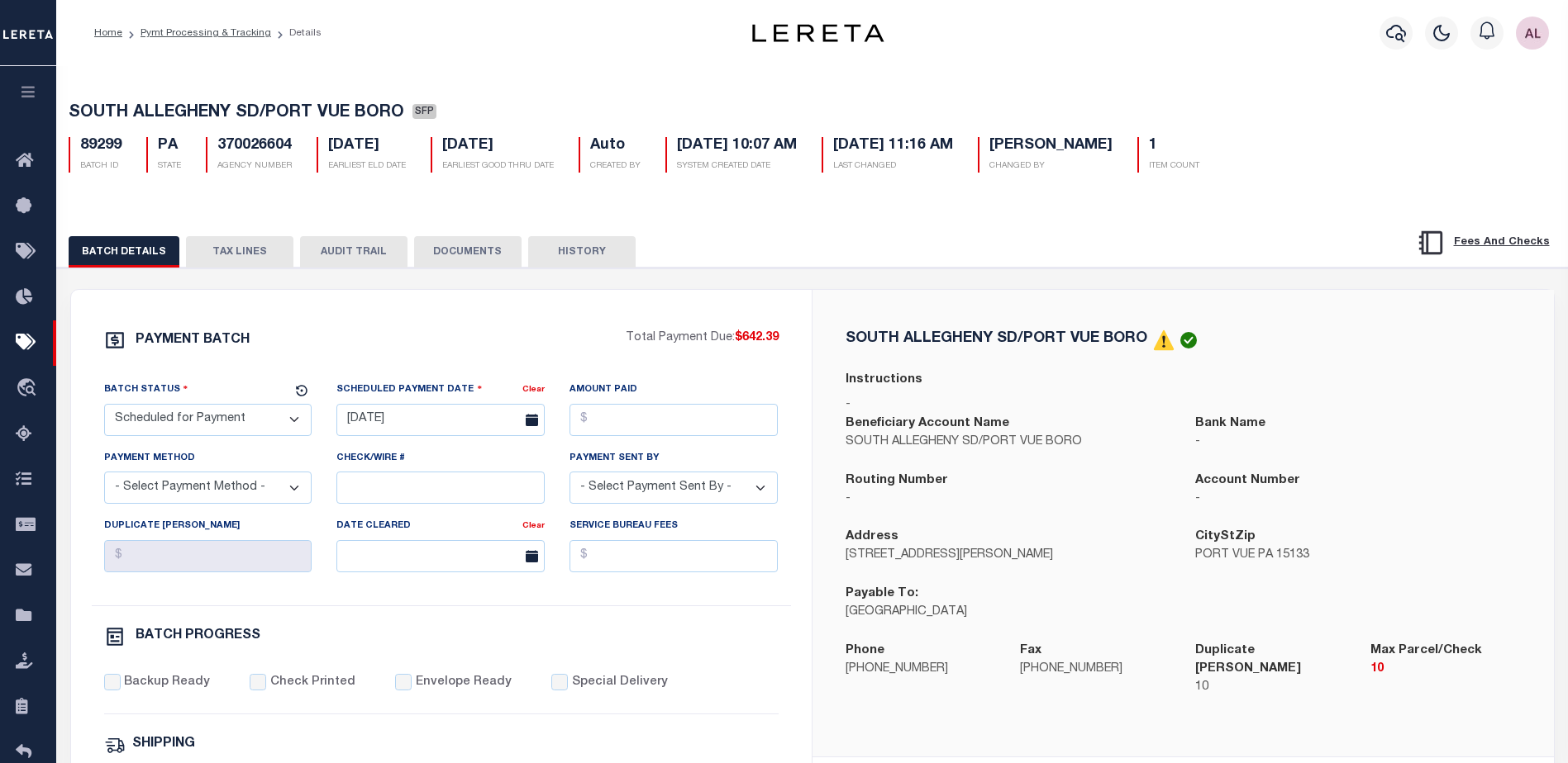
click at [195, 420] on select "- Select Status - Scheduled for Payment Ready For Payment Payment Sent Cleared …" at bounding box center [208, 420] width 208 height 32
select select "RFP"
click at [104, 407] on select "- Select Status - Scheduled for Payment Ready For Payment Payment Sent Cleared …" at bounding box center [208, 420] width 208 height 32
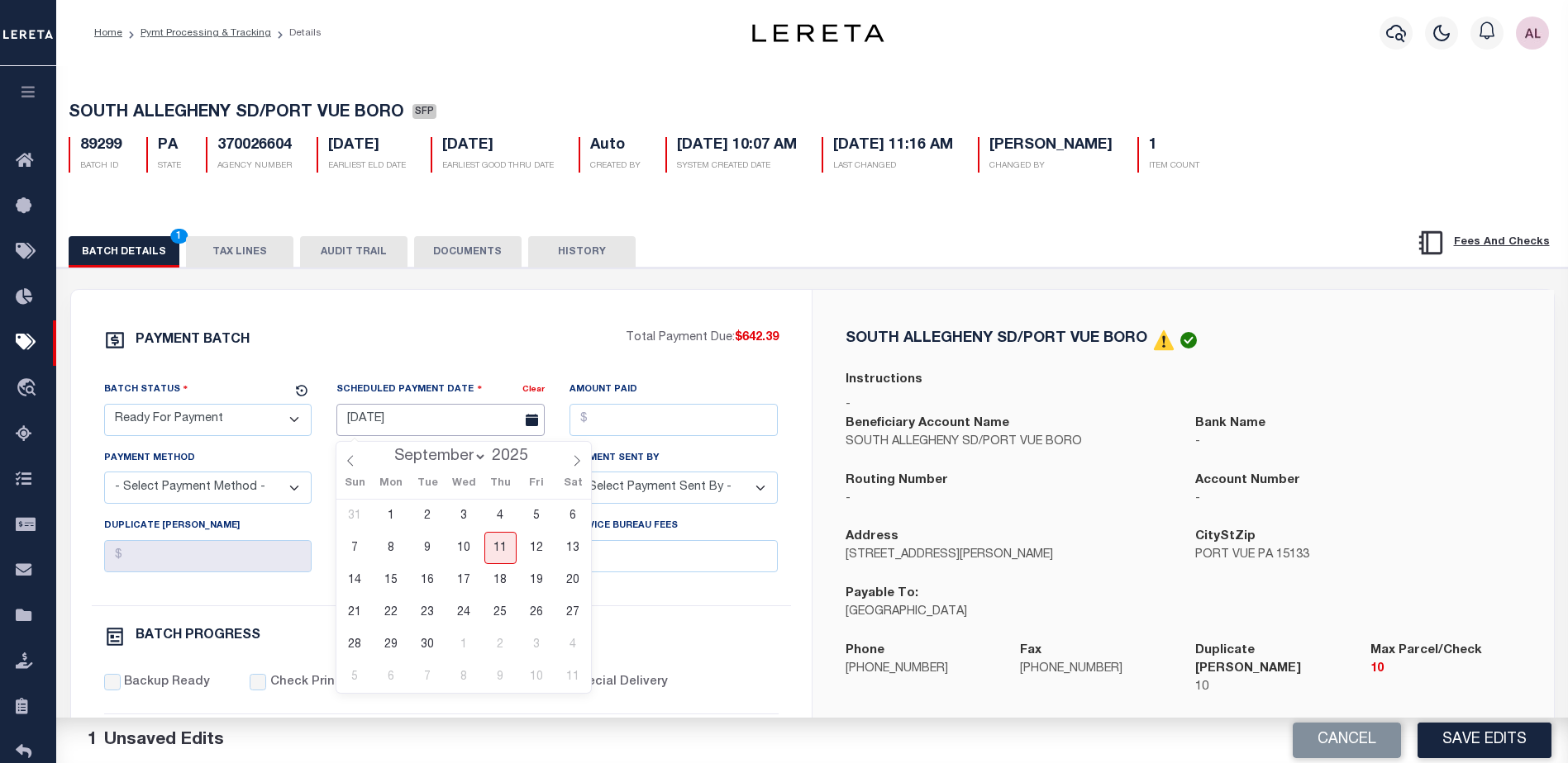
click at [408, 431] on input "[DATE]" at bounding box center [441, 420] width 208 height 32
click at [507, 547] on span "11" at bounding box center [500, 548] width 32 height 32
type input "[DATE]"
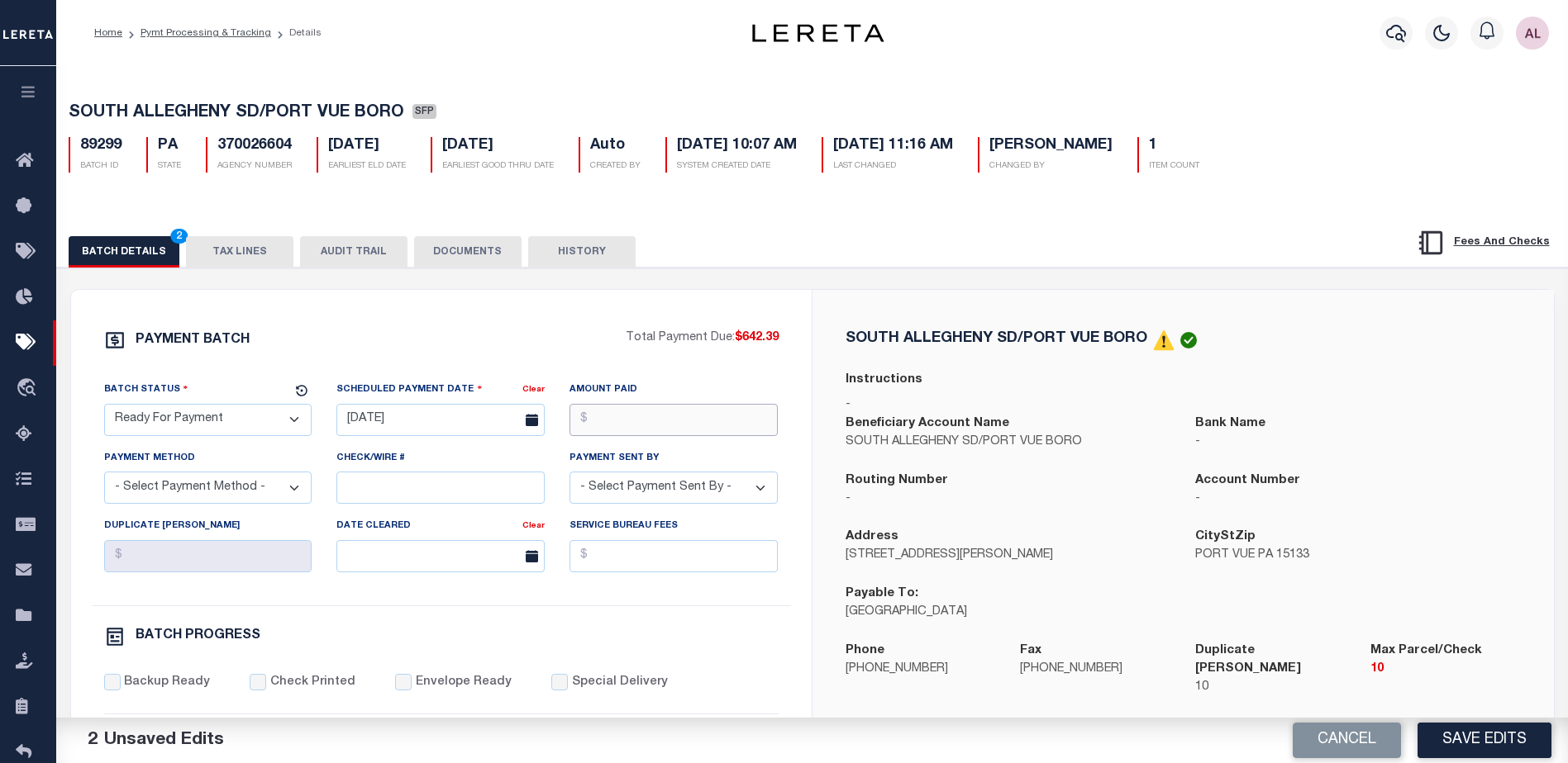
click at [623, 422] on input "Amount Paid" at bounding box center [673, 420] width 208 height 32
type input "$642.39"
click at [215, 494] on select "- Select Payment Method - ACH Certified Check Check Direct Deposit Wire Transfer" at bounding box center [208, 487] width 208 height 32
select select "CHK"
click at [104, 477] on select "- Select Payment Method - ACH Certified Check Check Direct Deposit Wire Transfer" at bounding box center [208, 487] width 208 height 32
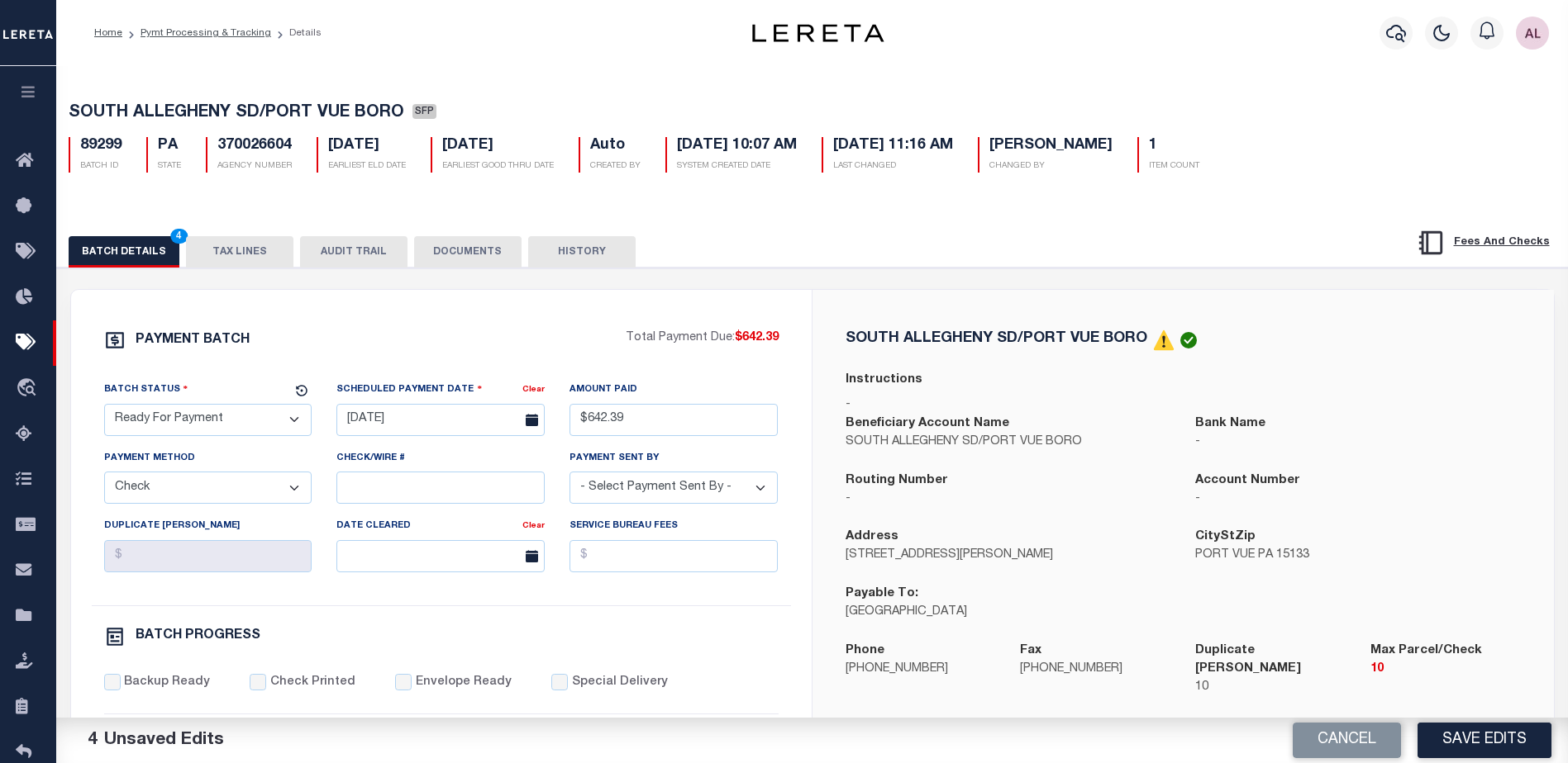
click at [671, 492] on select "- Select Payment Sent By - Aakash Patel Abdul Muzain Adams, Pamela S Adhikary R…" at bounding box center [673, 487] width 208 height 32
select select "[PERSON_NAME]"
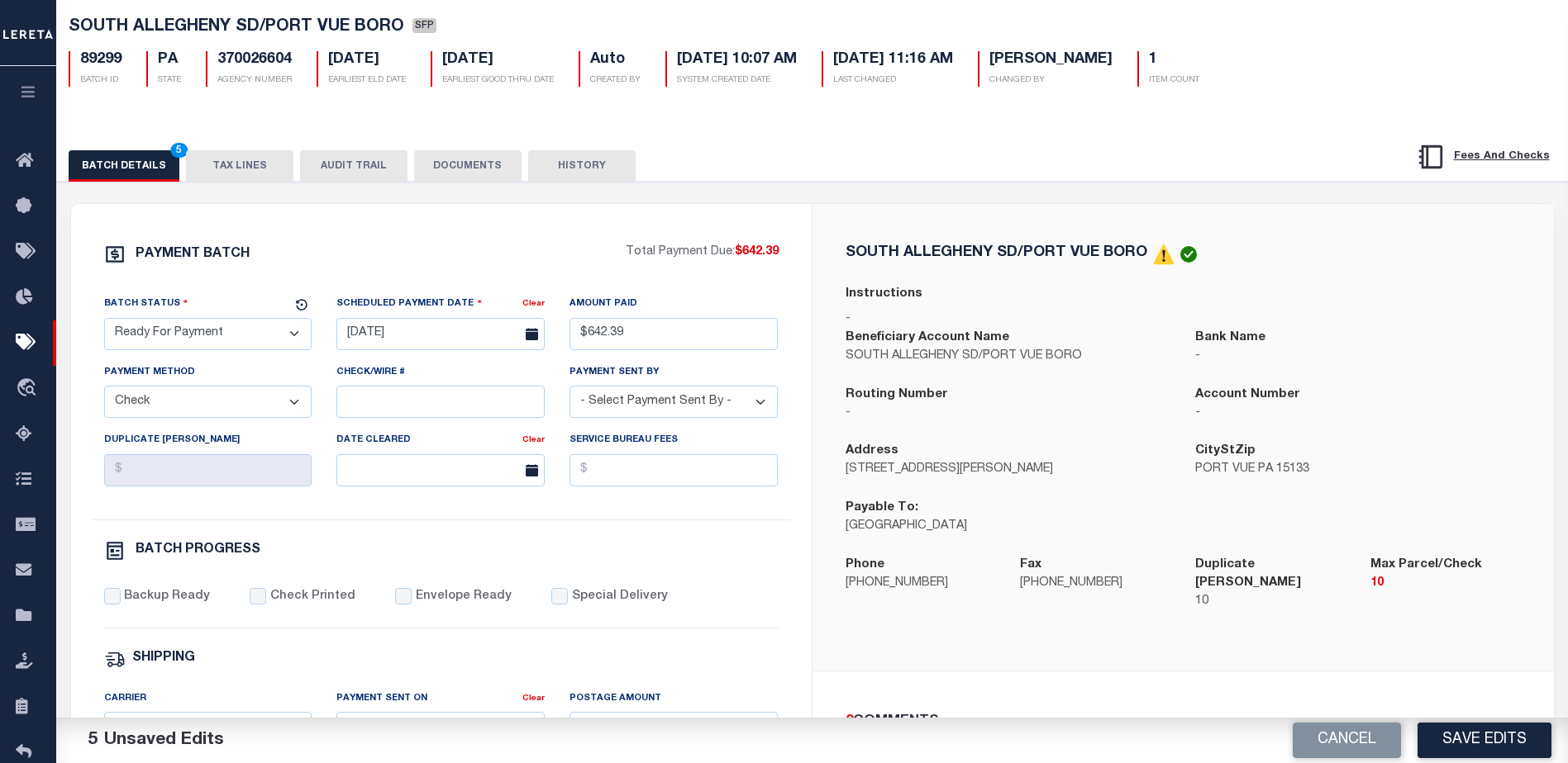
scroll to position [248, 0]
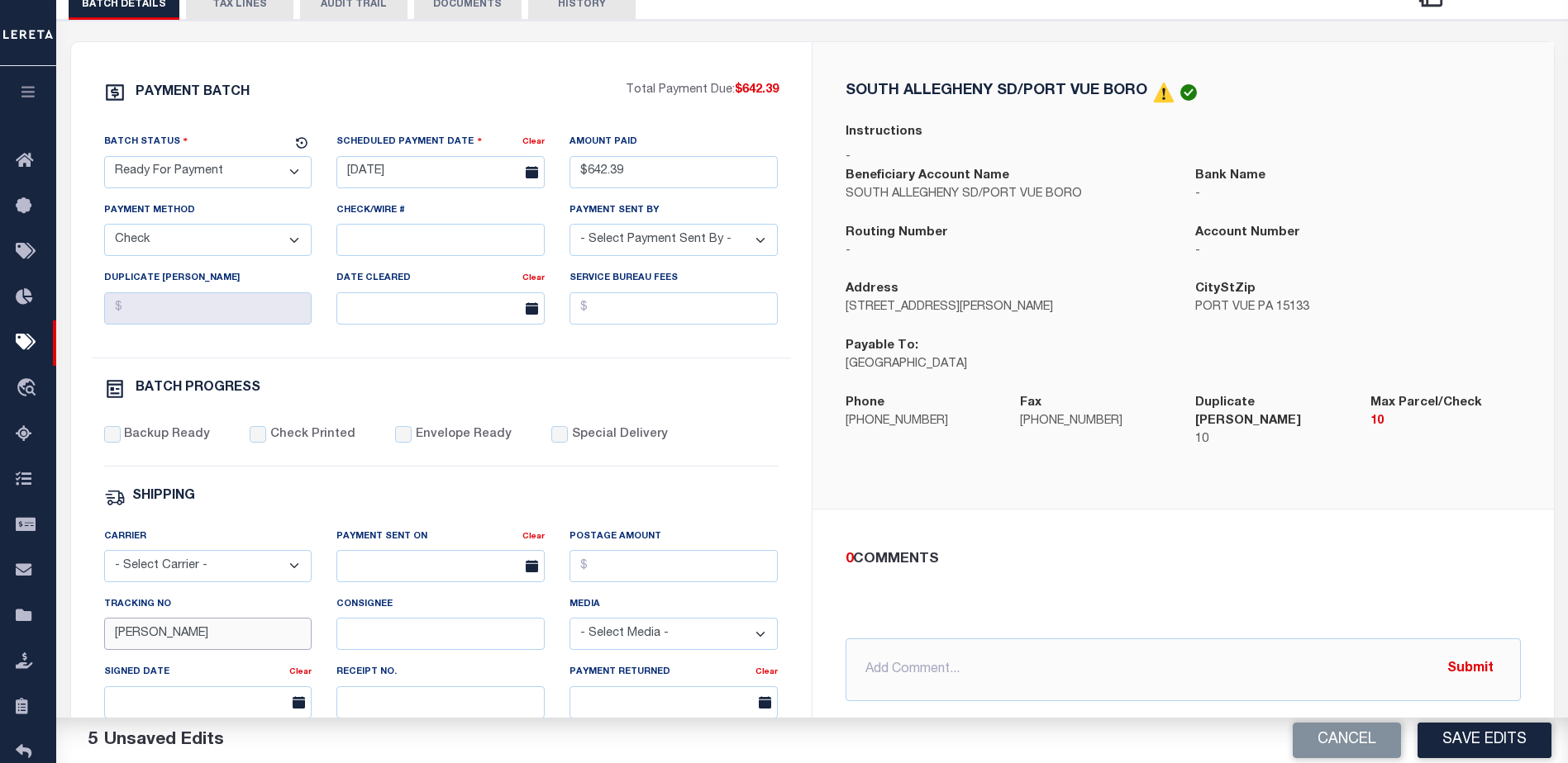
drag, startPoint x: 155, startPoint y: 639, endPoint x: 60, endPoint y: 629, distance: 95.5
click at [61, 630] on div "PAYMENT BATCH Total Payment Due: $642.39 Batch Status" at bounding box center [812, 554] width 1528 height 1069
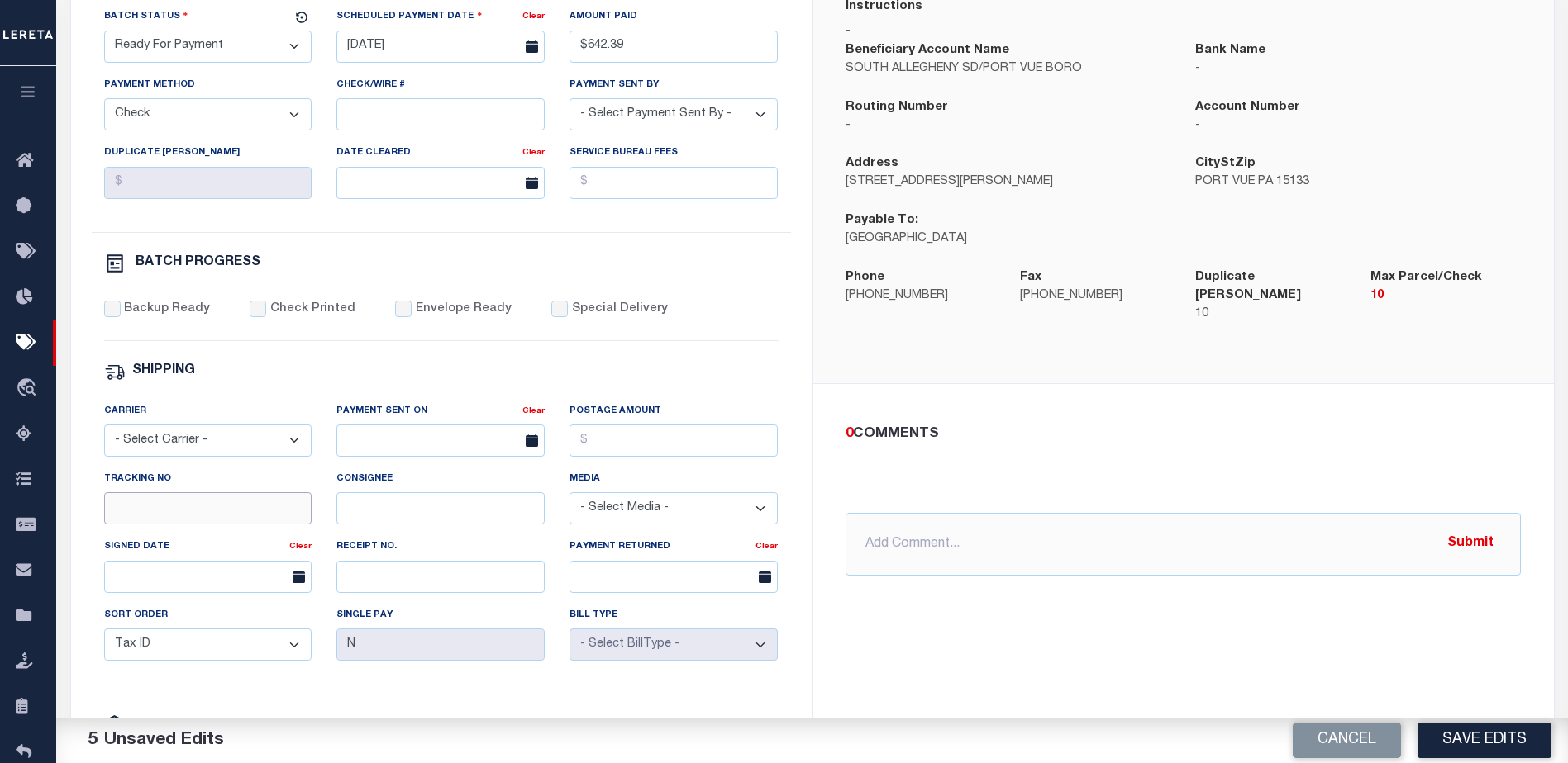
scroll to position [413, 0]
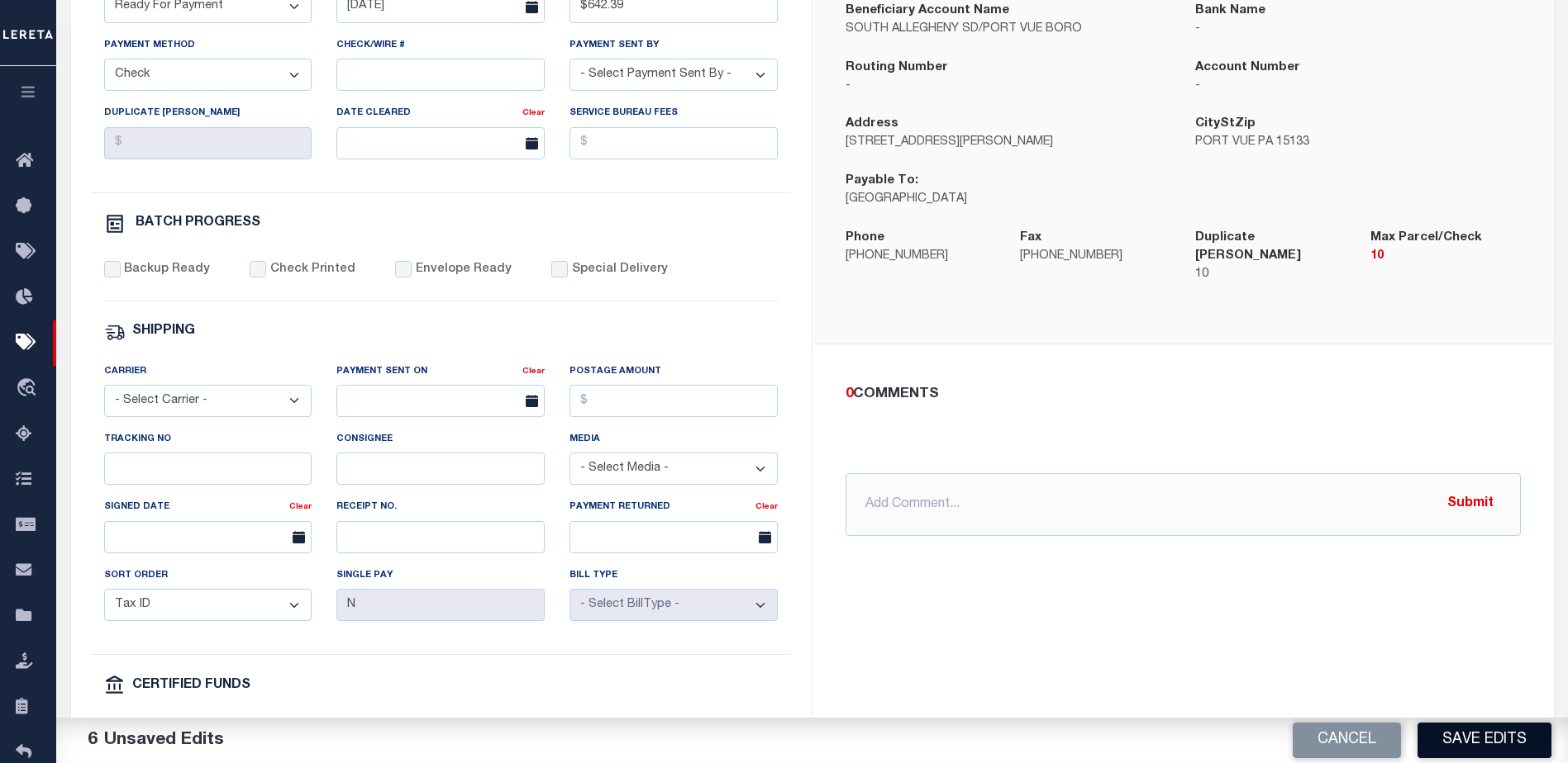
click at [1515, 747] on button "Save Edits" at bounding box center [1485, 740] width 133 height 35
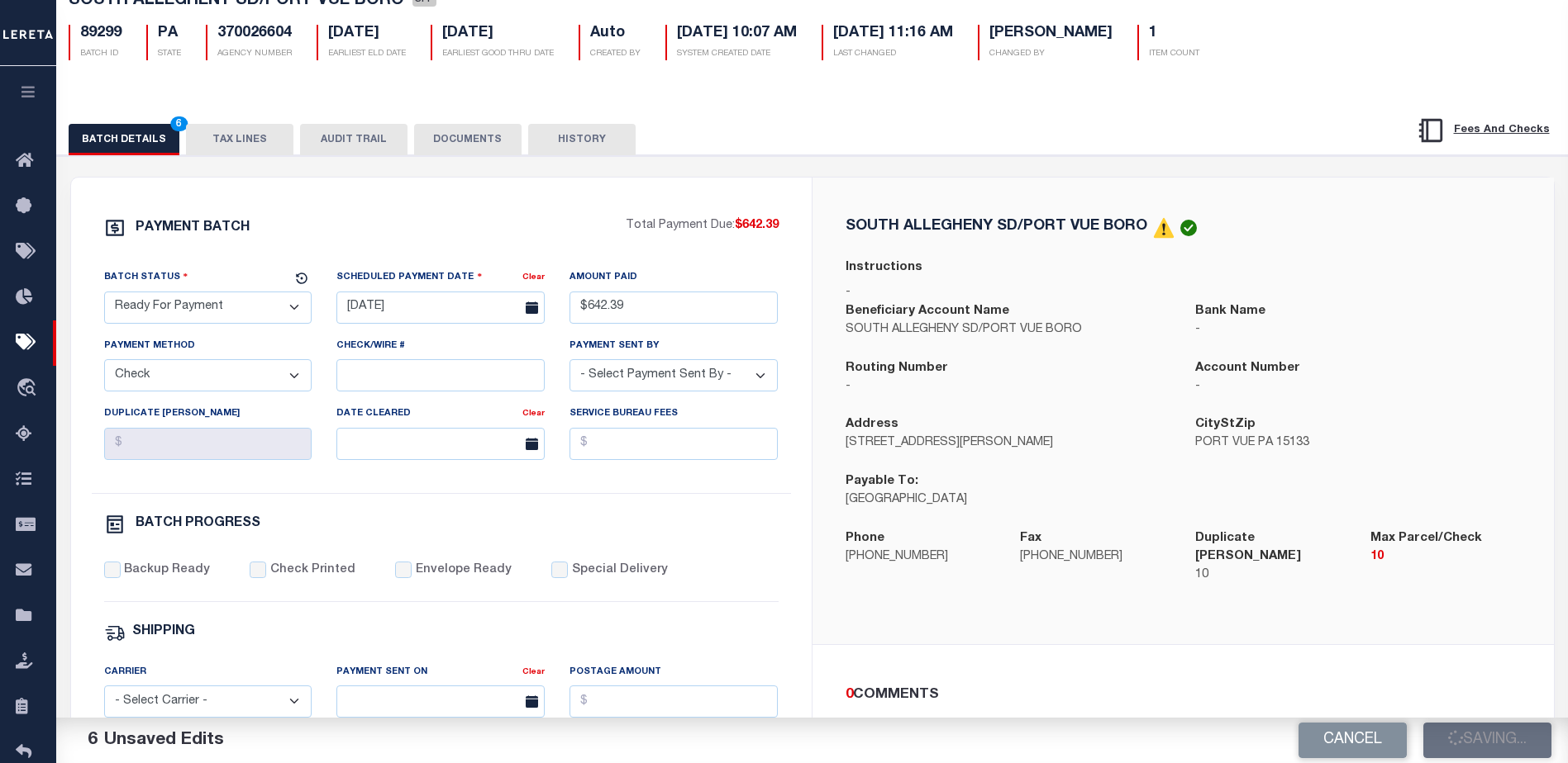
select select "PA"
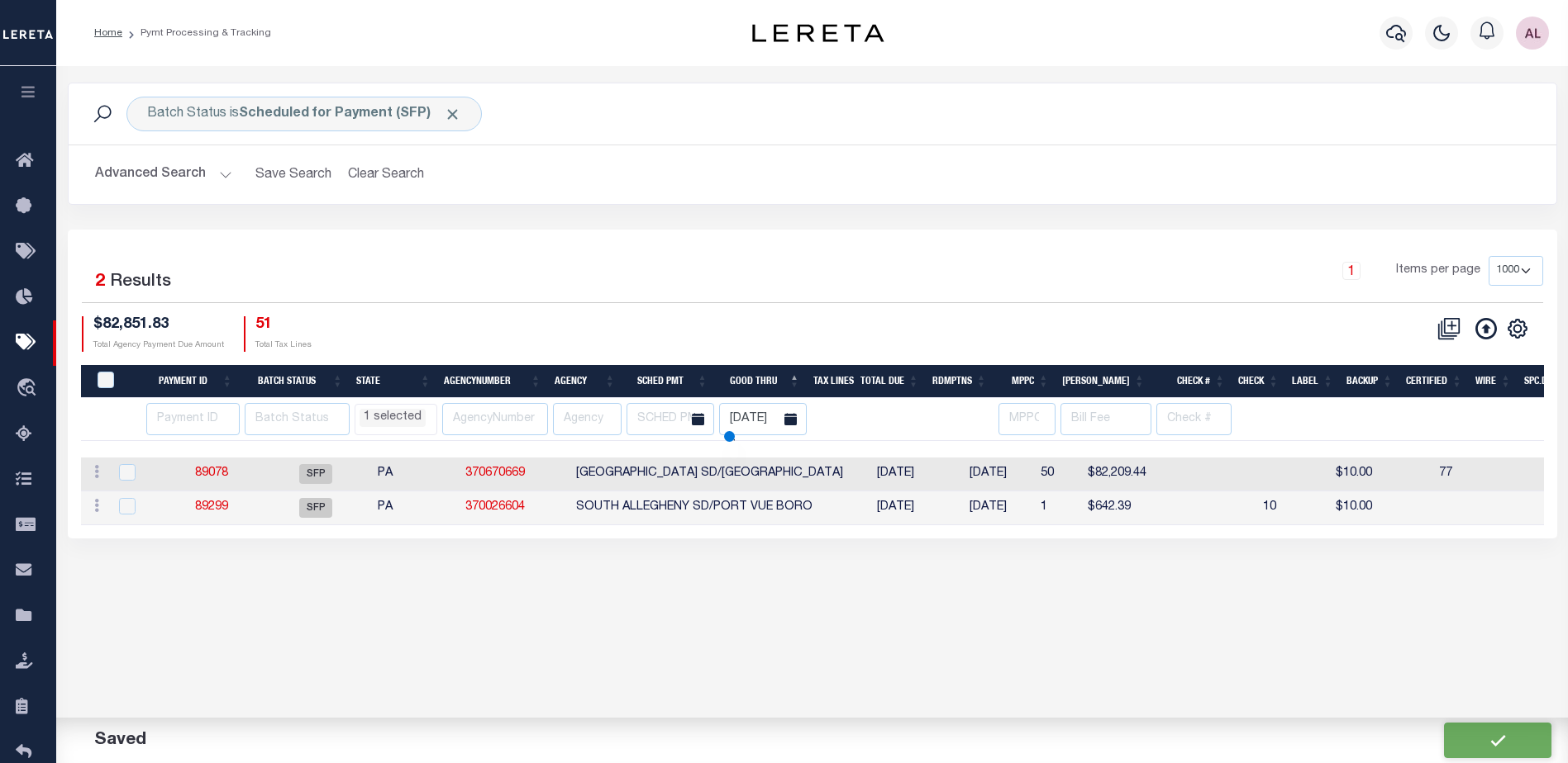
select select "PA"
select select
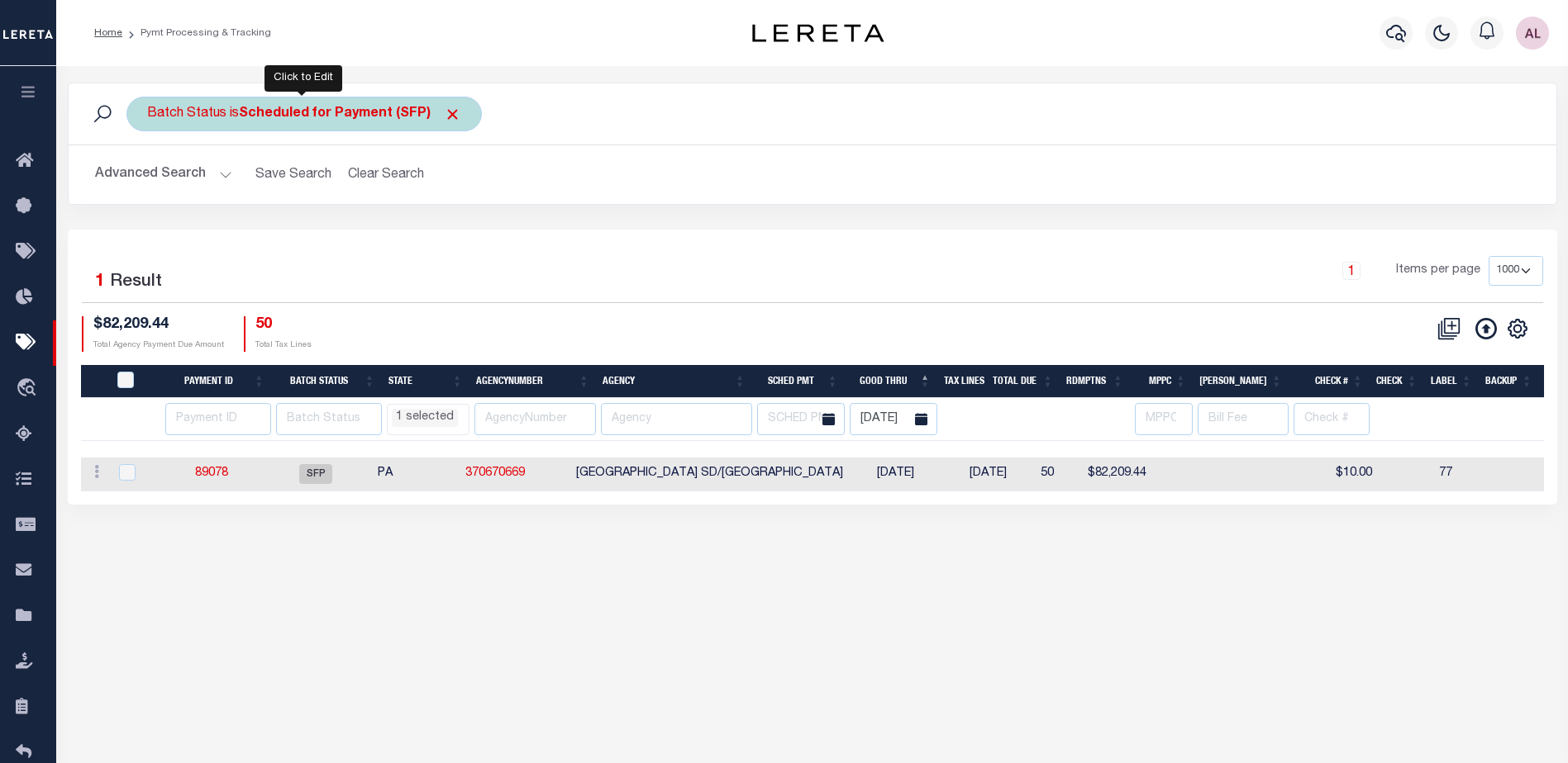
click at [332, 108] on b "Scheduled for Payment (SFP)" at bounding box center [349, 114] width 223 height 13
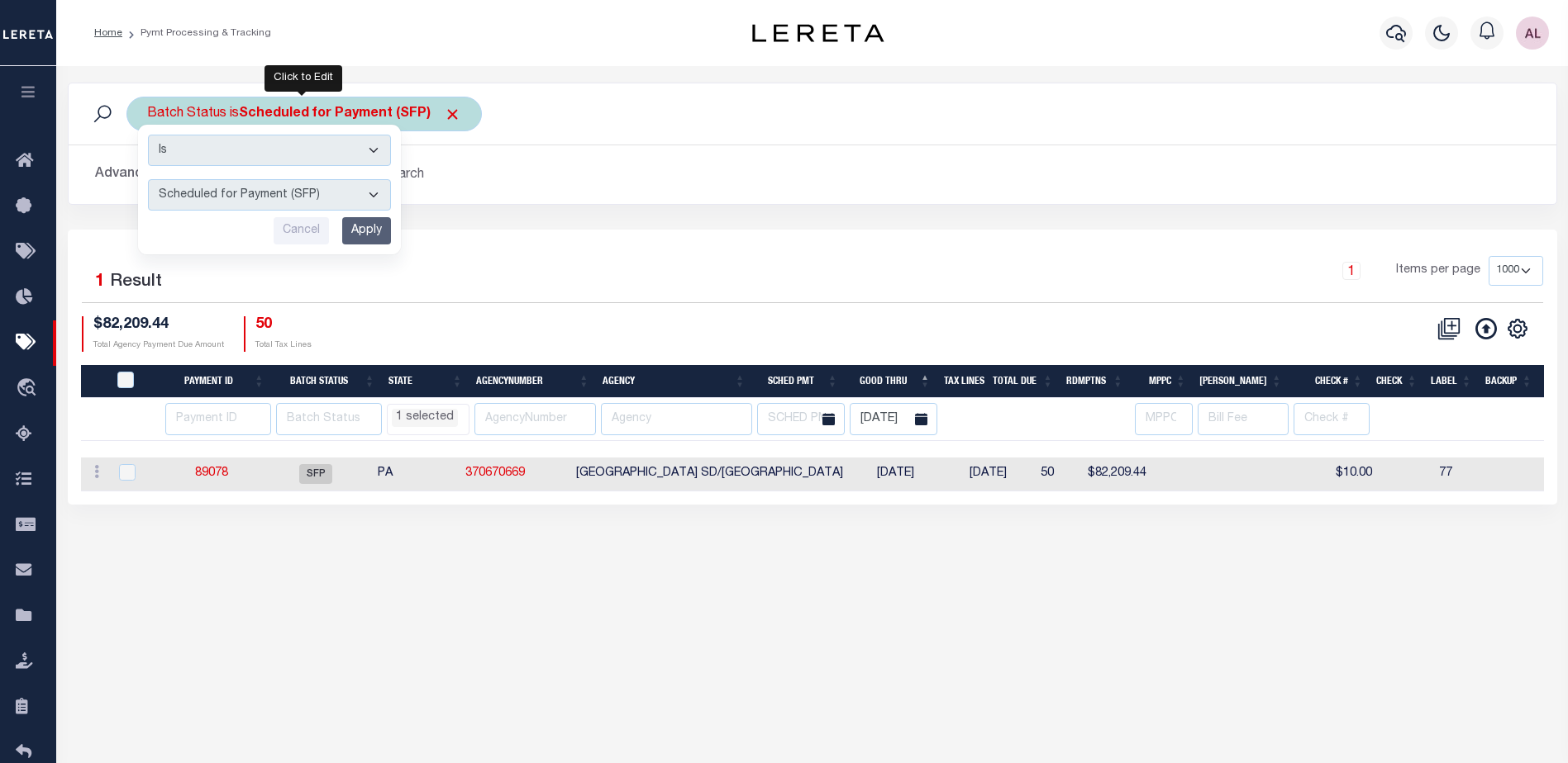
click at [267, 191] on select "Awaiting Funds (AWF) Cleared and Complete (CAC) New Check Needed (NCN) Payment …" at bounding box center [270, 195] width 243 height 31
select select "RFP"
click at [148, 179] on select "Awaiting Funds (AWF) Cleared and Complete (CAC) New Check Needed (NCN) Payment …" at bounding box center [270, 195] width 243 height 31
click at [360, 225] on input "Apply" at bounding box center [367, 231] width 49 height 27
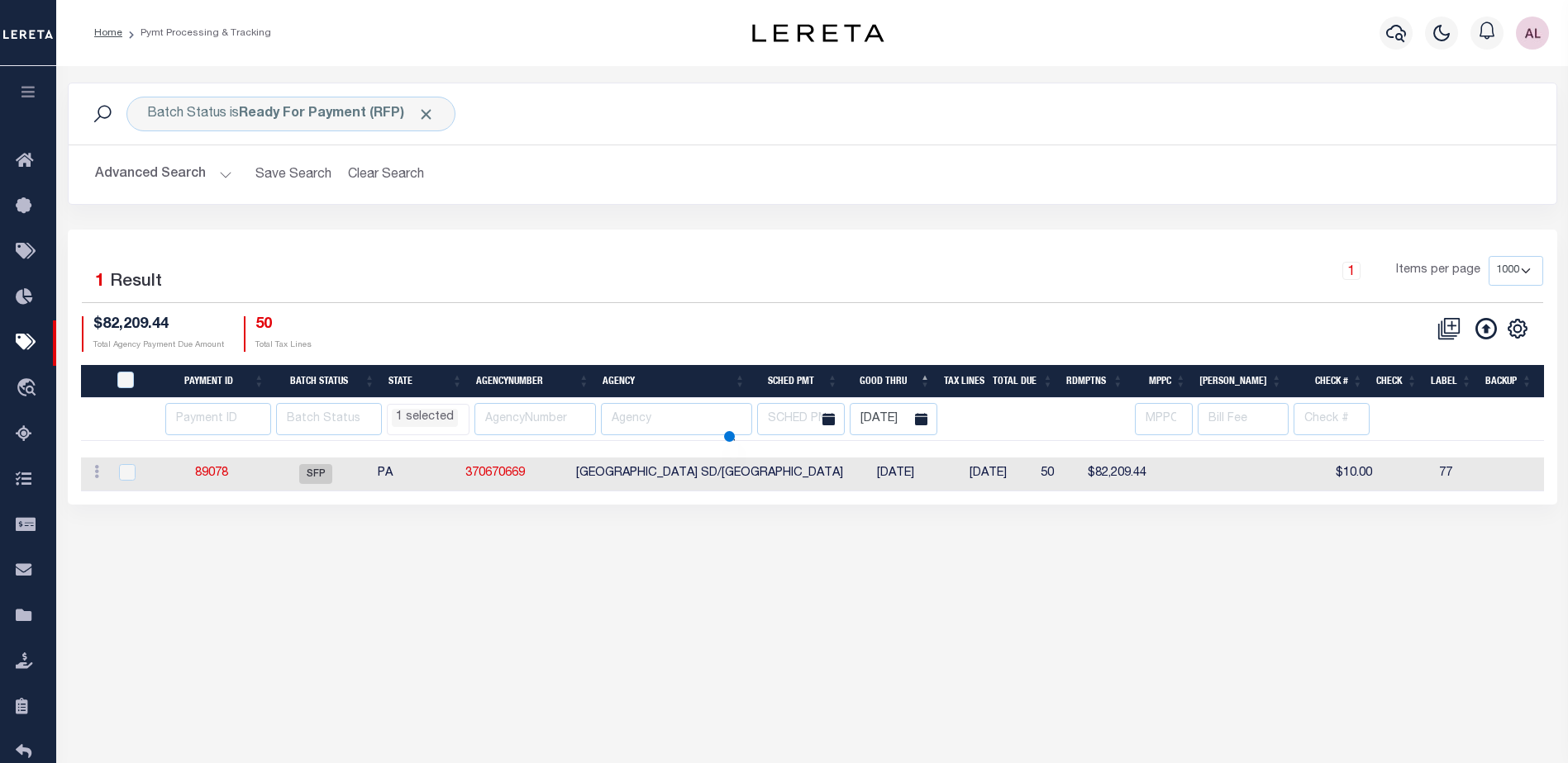
select select "PA"
select select
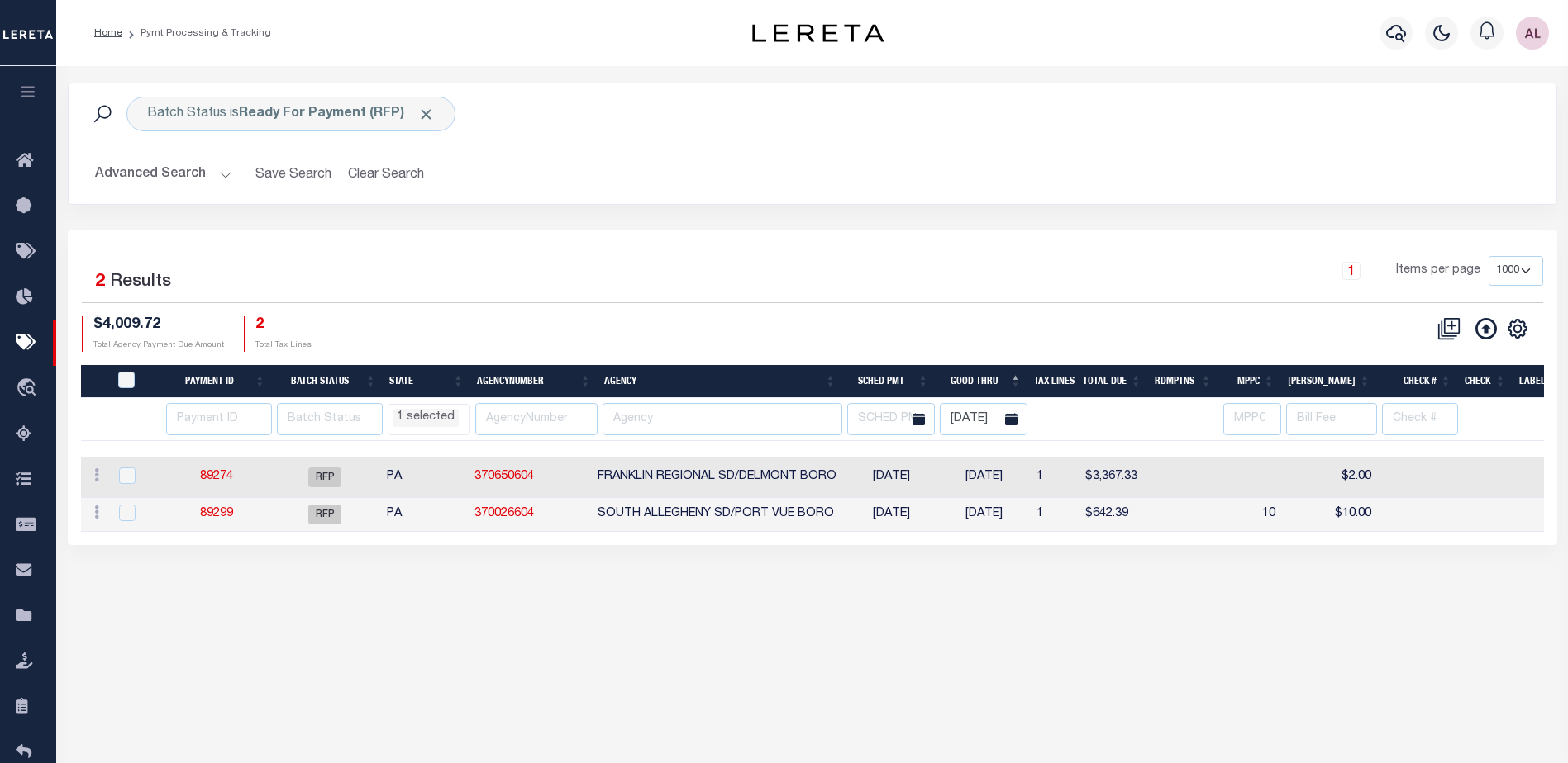
click at [304, 132] on div "Batch Status is Ready For Payment (RFP) Search" at bounding box center [812, 114] width 1488 height 61
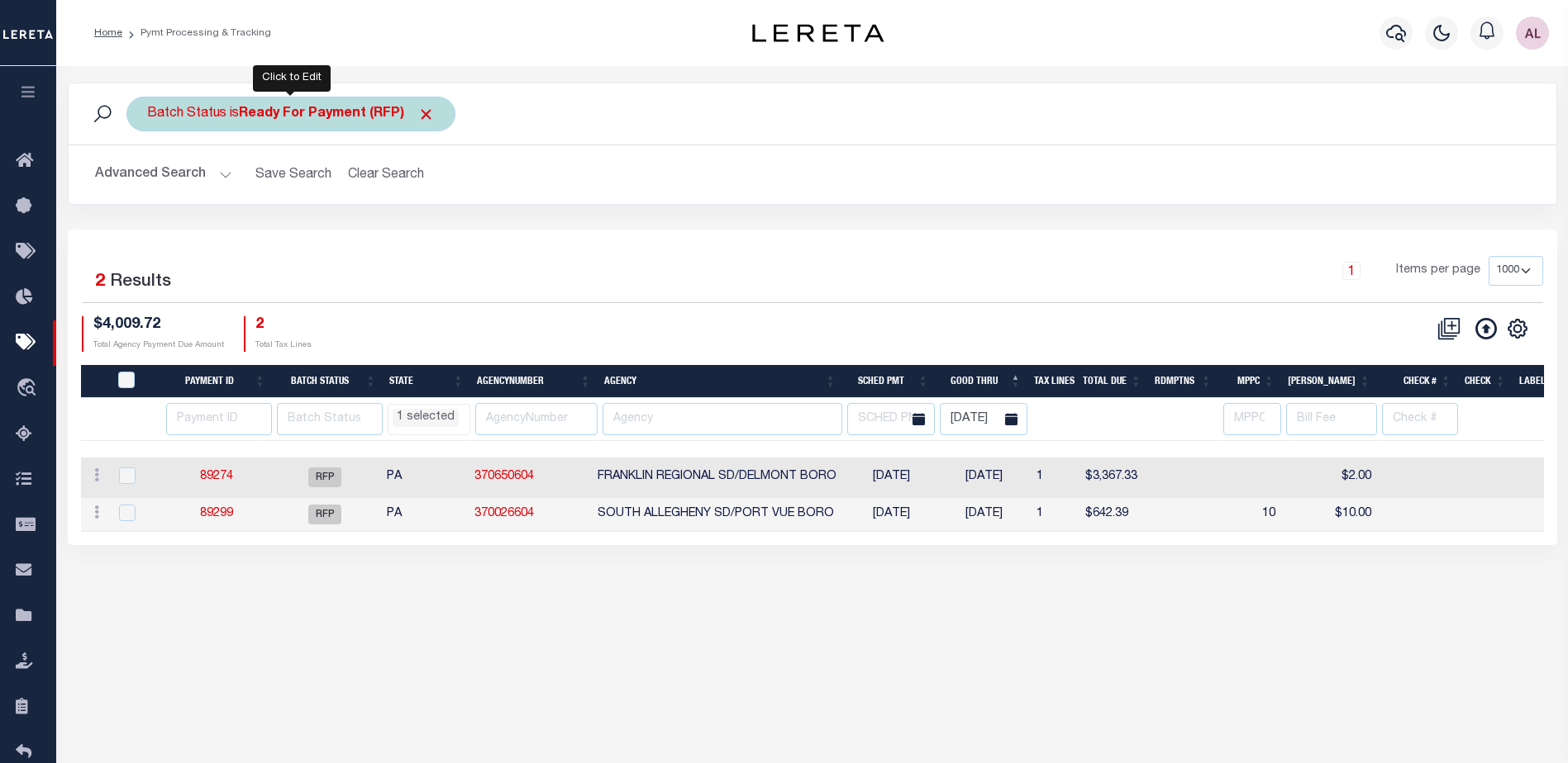
click at [270, 104] on div "Batch Status is Ready For Payment (RFP)" at bounding box center [290, 114] width 329 height 34
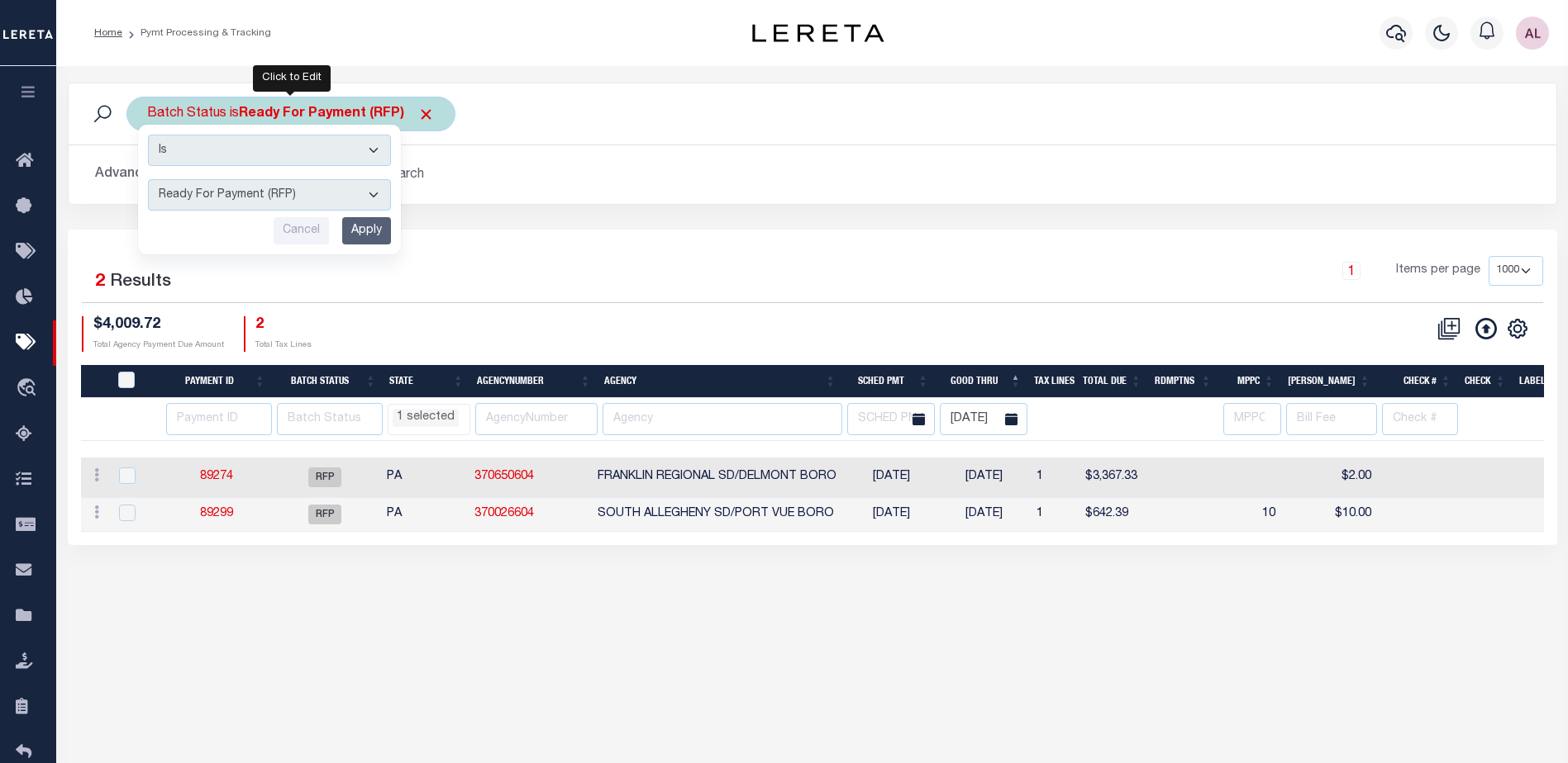
click at [274, 189] on select "Awaiting Funds (AWF) Cleared and Complete (CAC) New Check Needed (NCN) Payment …" at bounding box center [270, 195] width 243 height 31
select select "SFP"
click at [148, 179] on select "Awaiting Funds (AWF) Cleared and Complete (CAC) New Check Needed (NCN) Payment …" at bounding box center [270, 195] width 243 height 31
click at [374, 238] on input "Apply" at bounding box center [367, 231] width 49 height 27
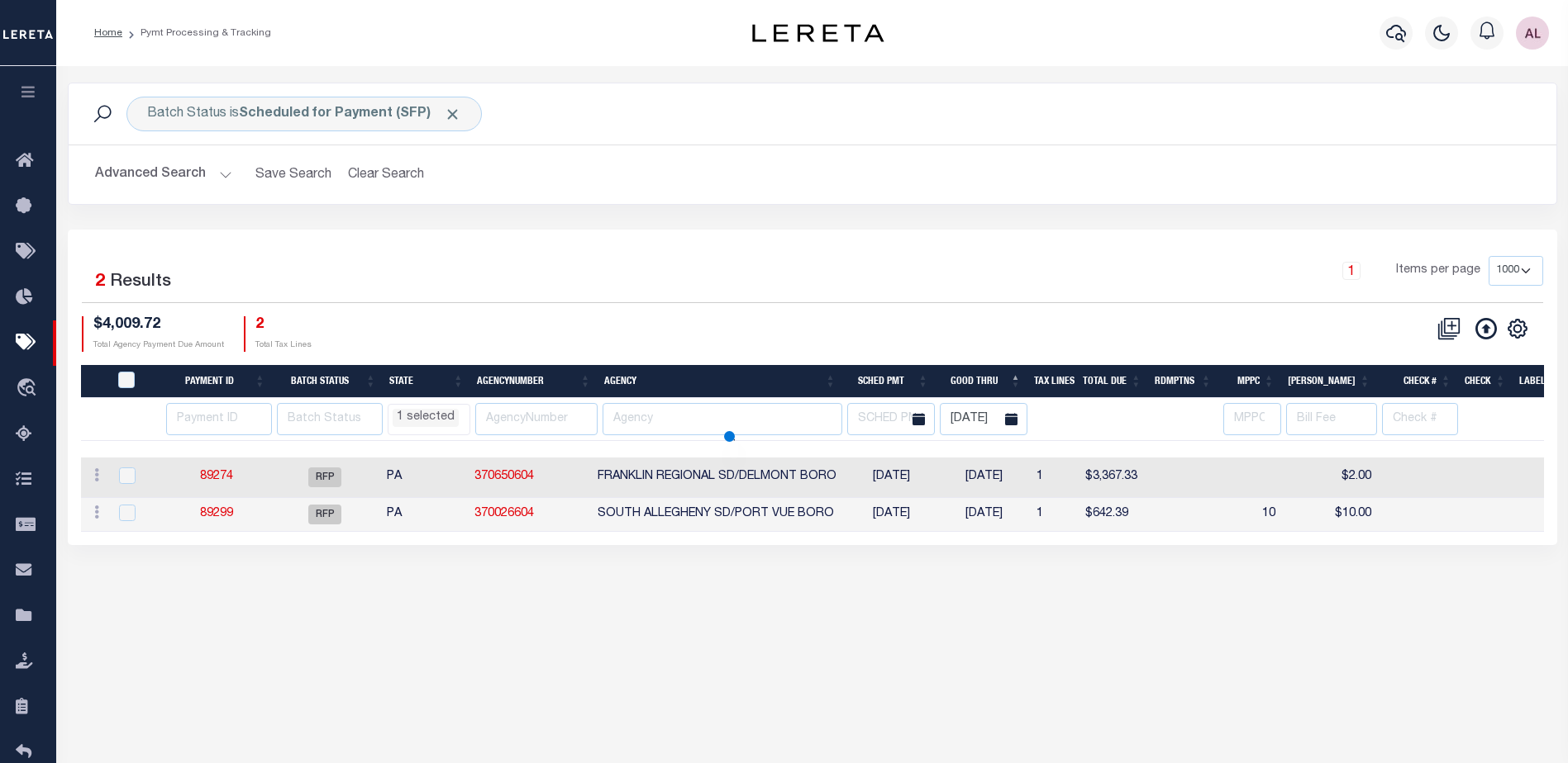
select select "PA"
select select
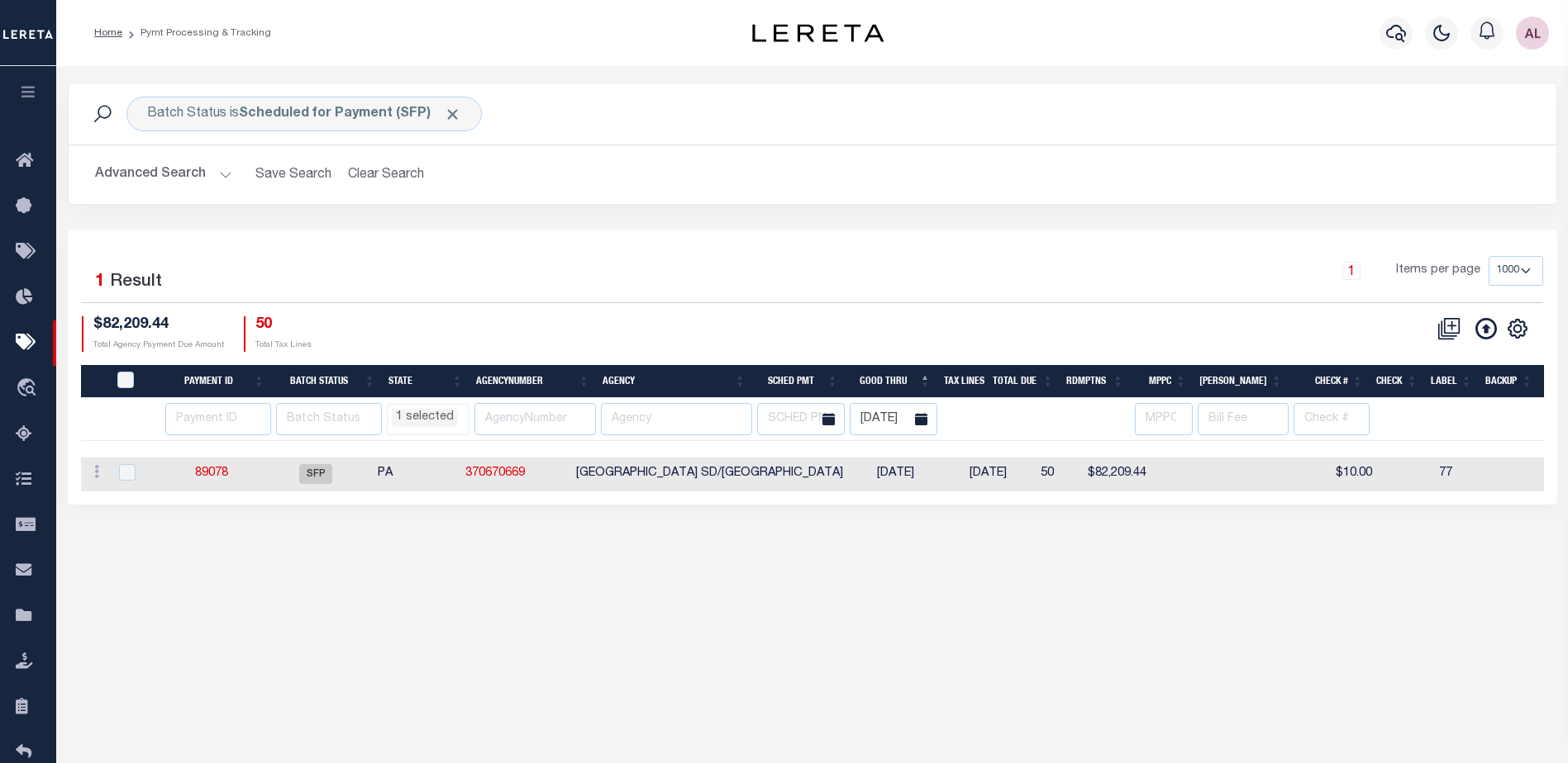
click at [1142, 630] on div "Batch Status is Scheduled for Payment (SFP) Search Advanced Search Save Search …" at bounding box center [811, 409] width 1512 height 687
click at [415, 423] on li "1 selected" at bounding box center [424, 418] width 66 height 19
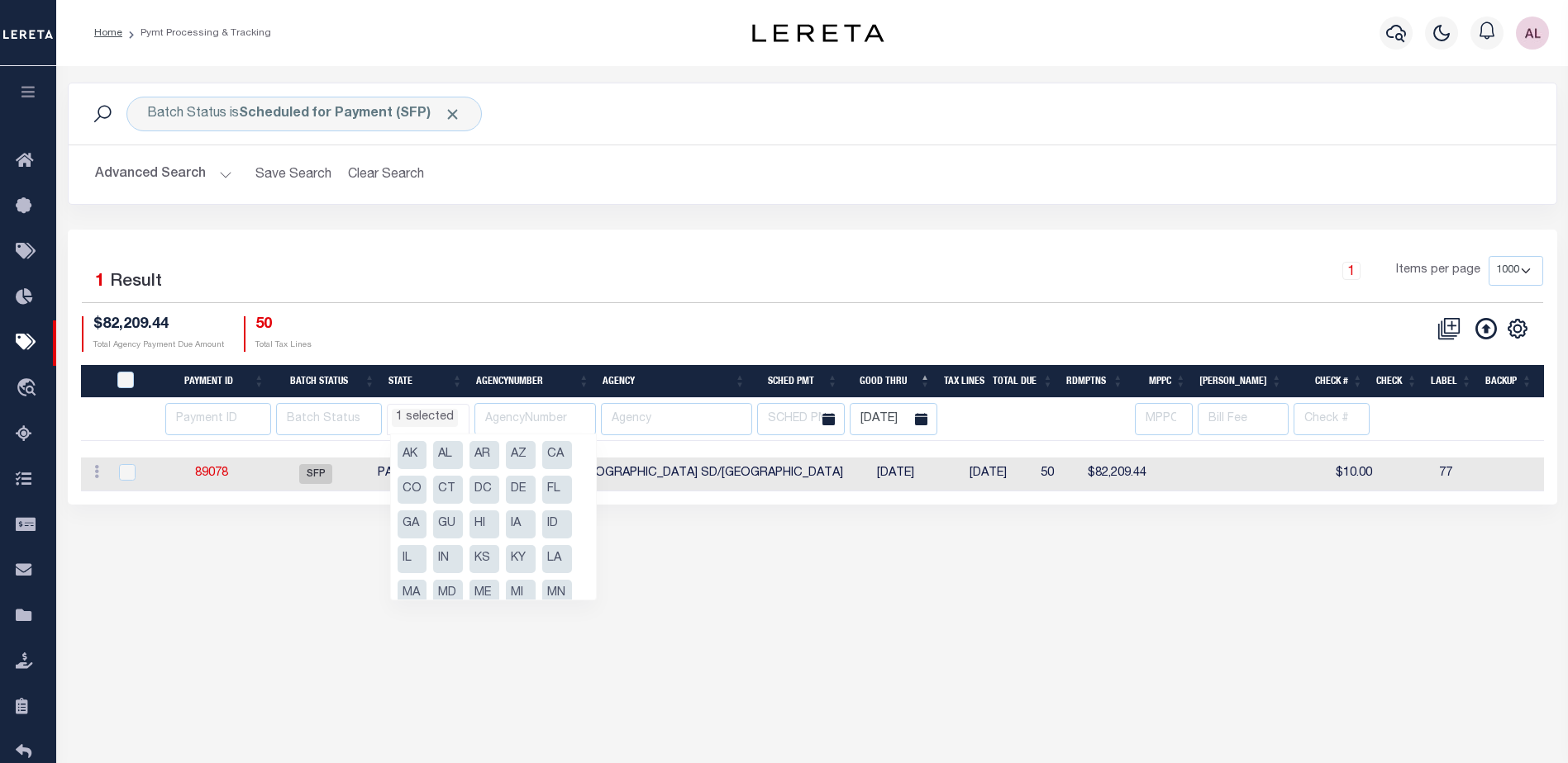
scroll to position [192, 0]
click at [929, 411] on span at bounding box center [920, 419] width 32 height 32
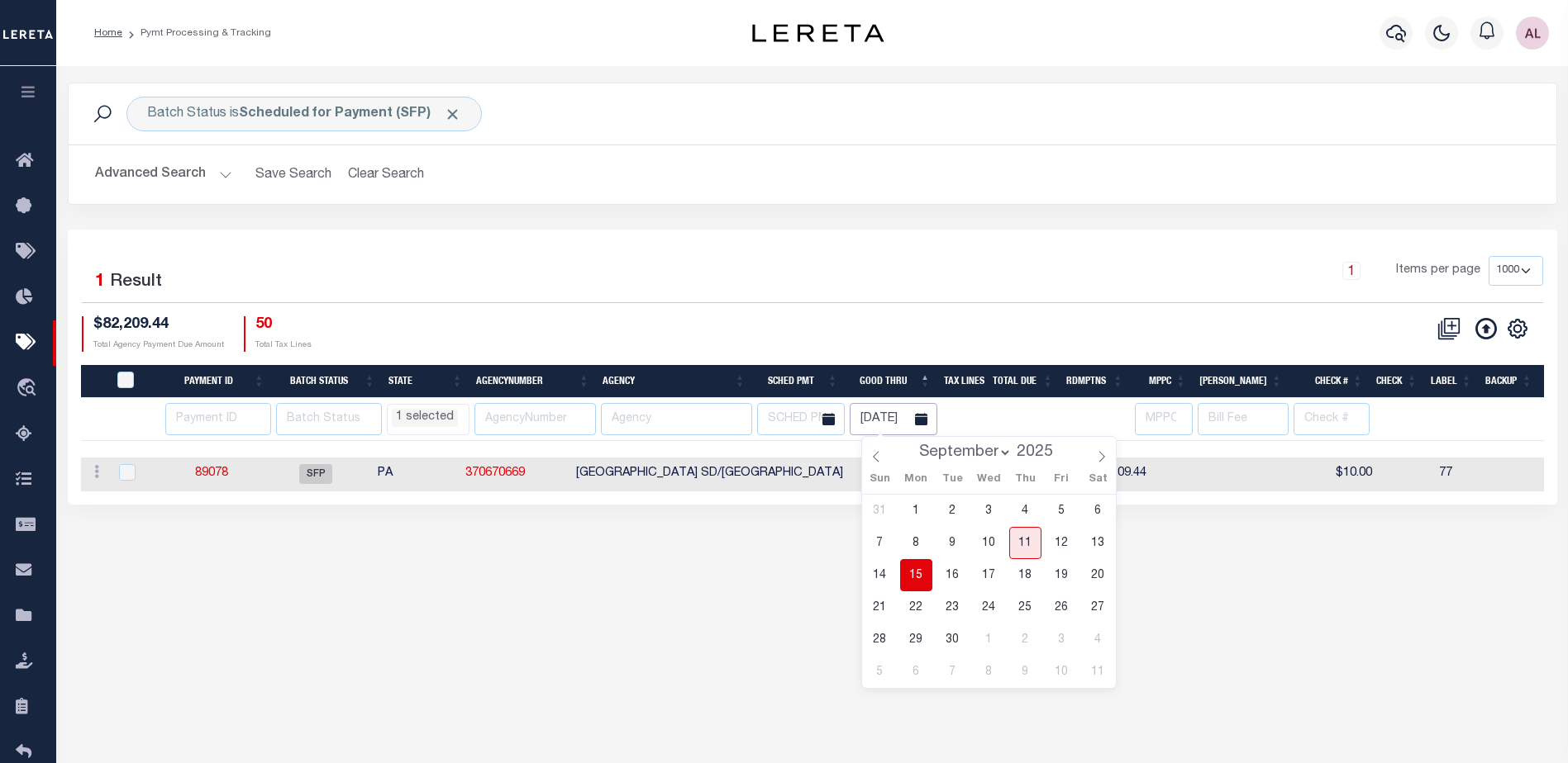
scroll to position [0, 7]
drag, startPoint x: 868, startPoint y: 417, endPoint x: 957, endPoint y: 422, distance: 89.1
click at [957, 422] on tr "AK AL AR AZ CA CO CT DC DE FL GA GU HI IA ID IL IN KS KY LA MA MD ME MI MN MO M…" at bounding box center [1258, 420] width 2354 height 43
select select "PA"
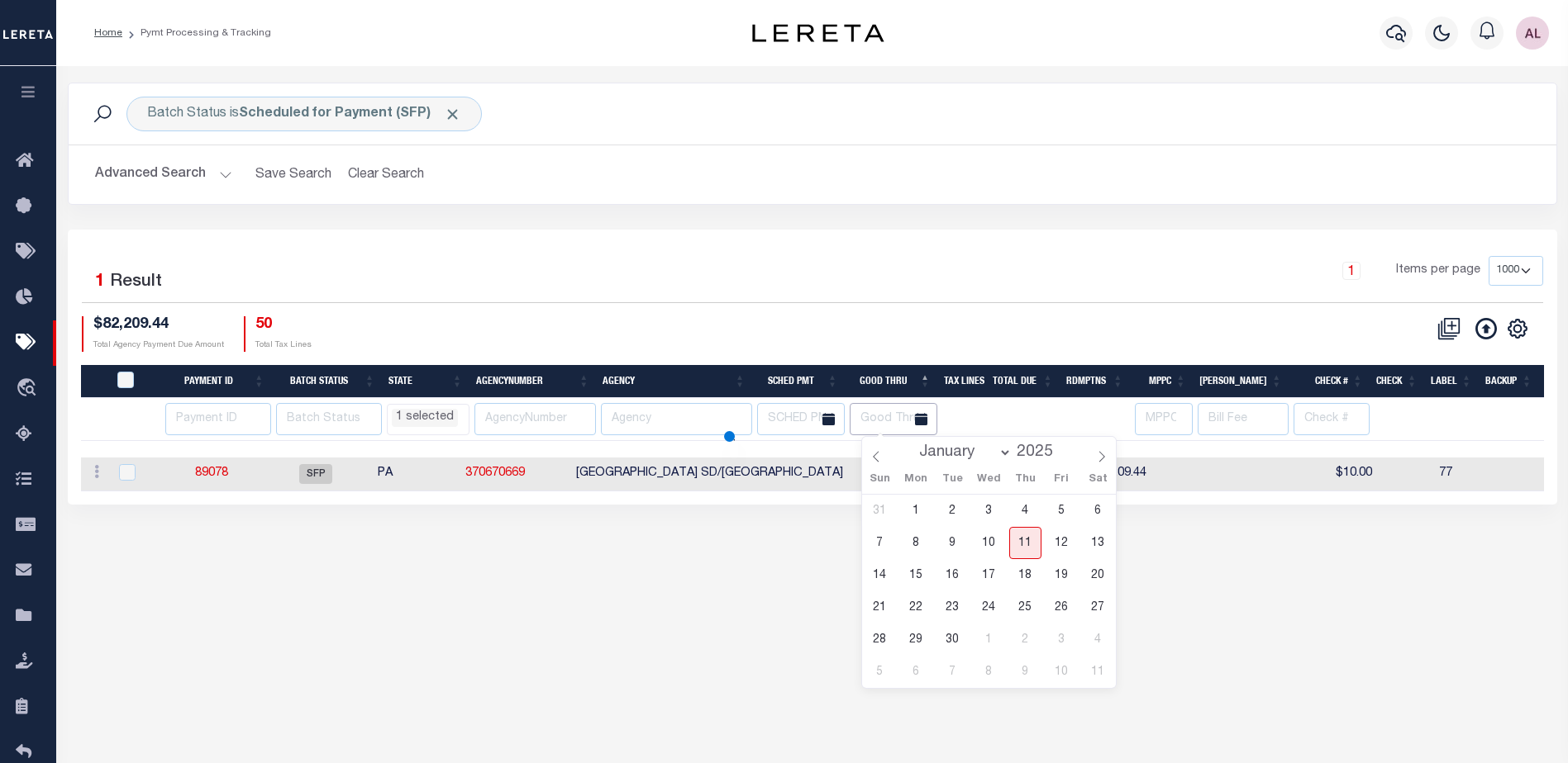
select select
click at [411, 418] on li "1 selected" at bounding box center [424, 418] width 66 height 19
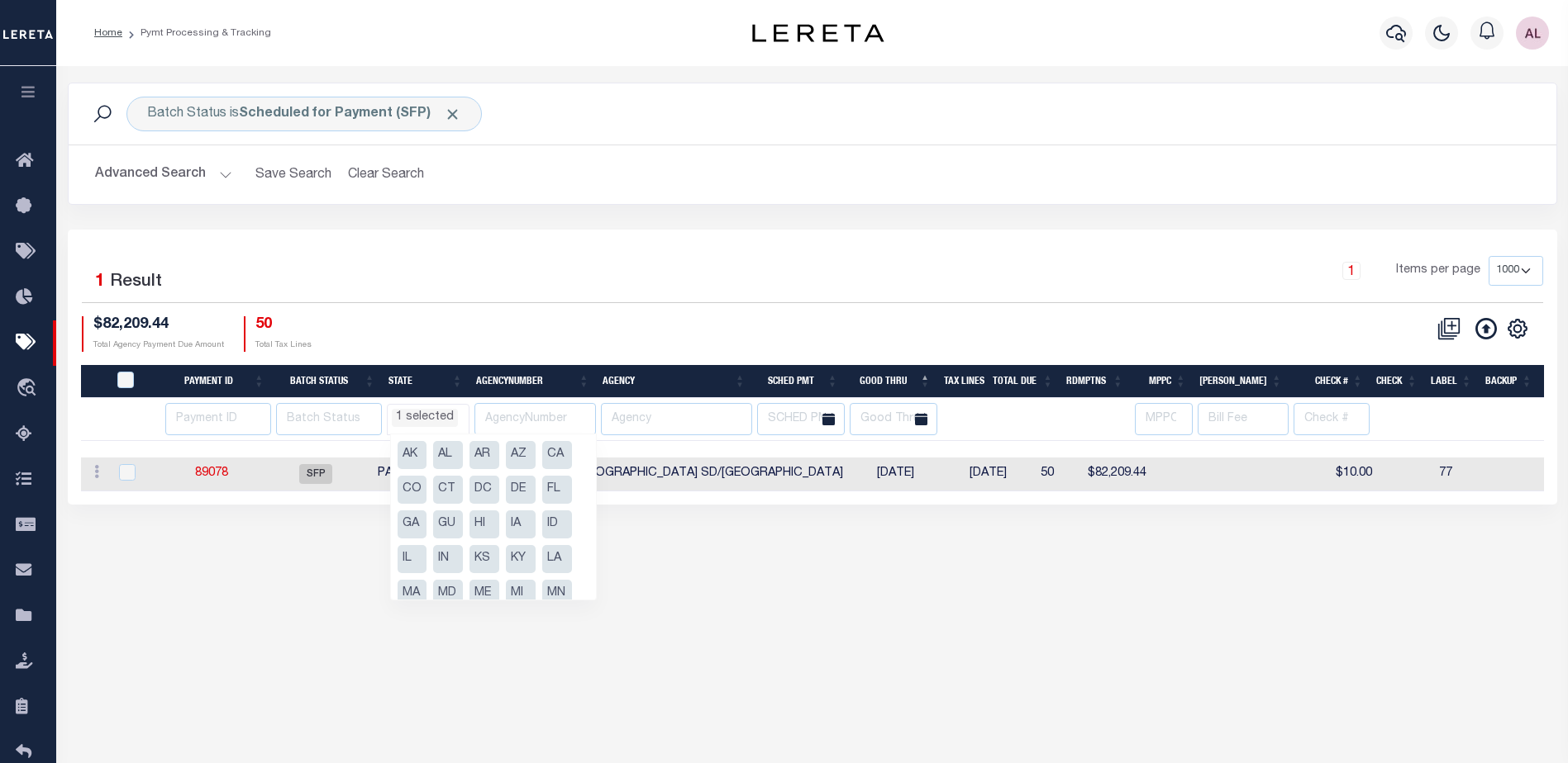
scroll to position [223, 0]
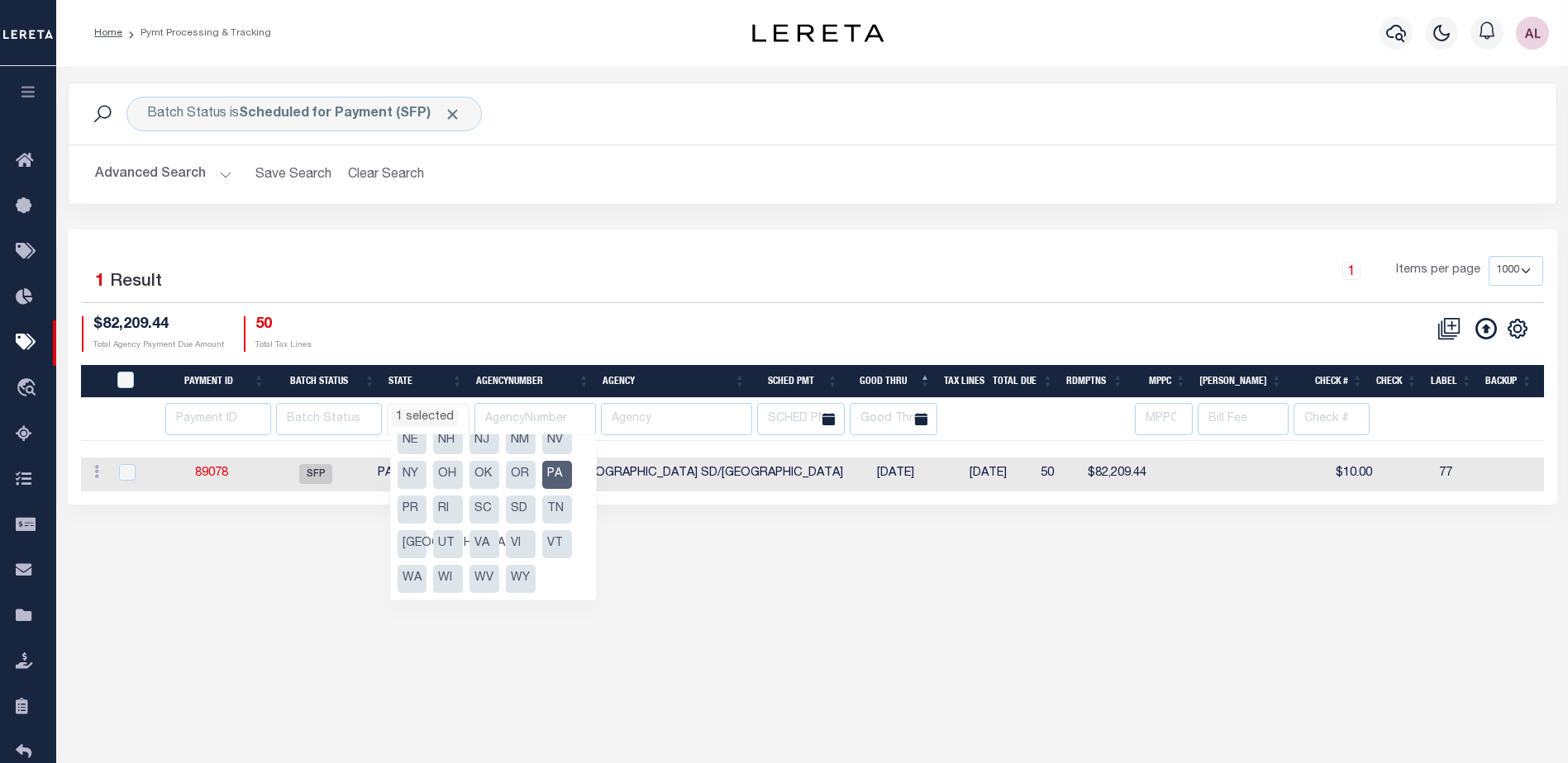
click at [407, 479] on li "NY" at bounding box center [412, 475] width 29 height 28
select select "NY"
click at [557, 473] on li "PA" at bounding box center [557, 475] width 29 height 28
select select "NY"
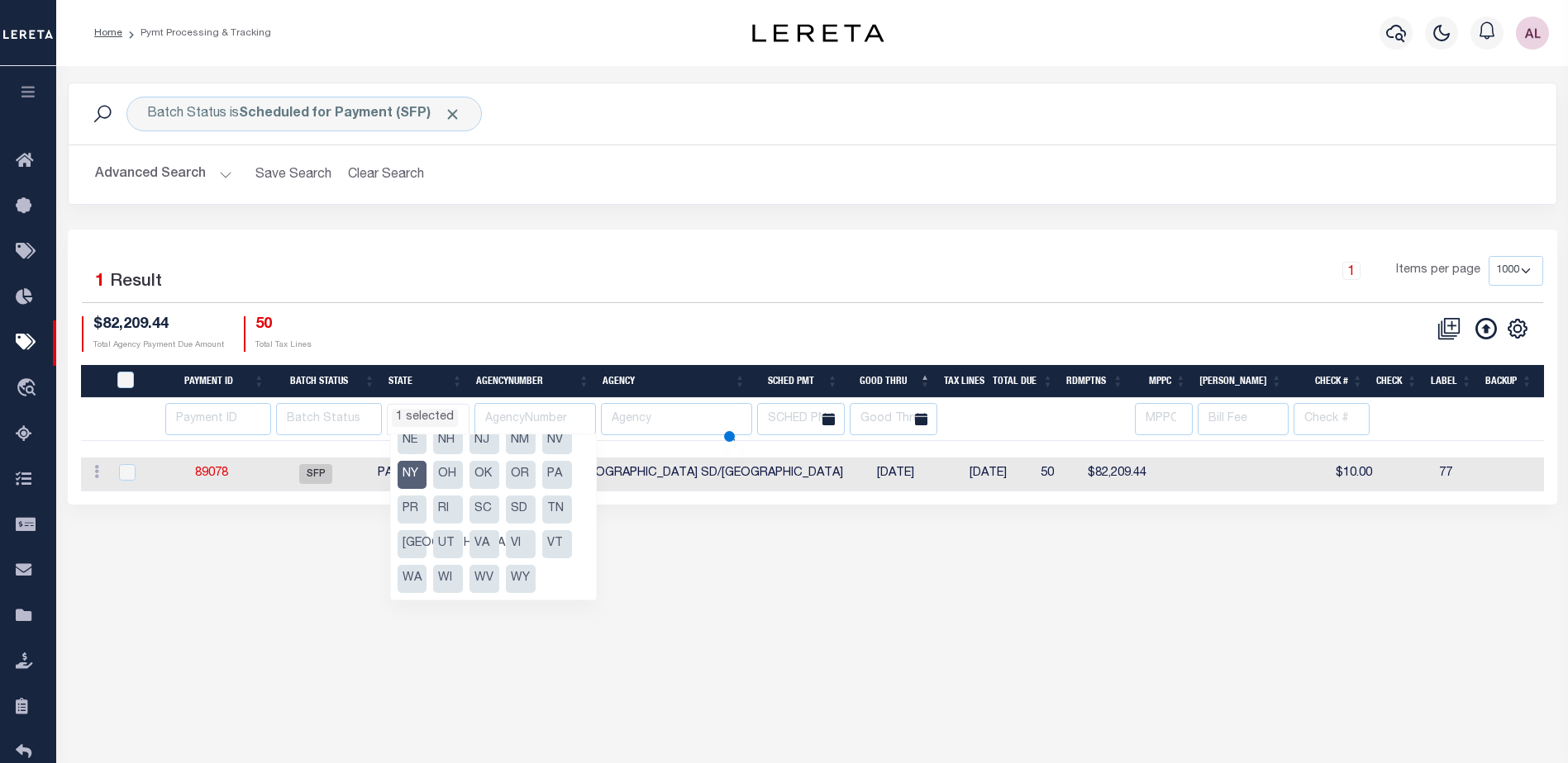
select select
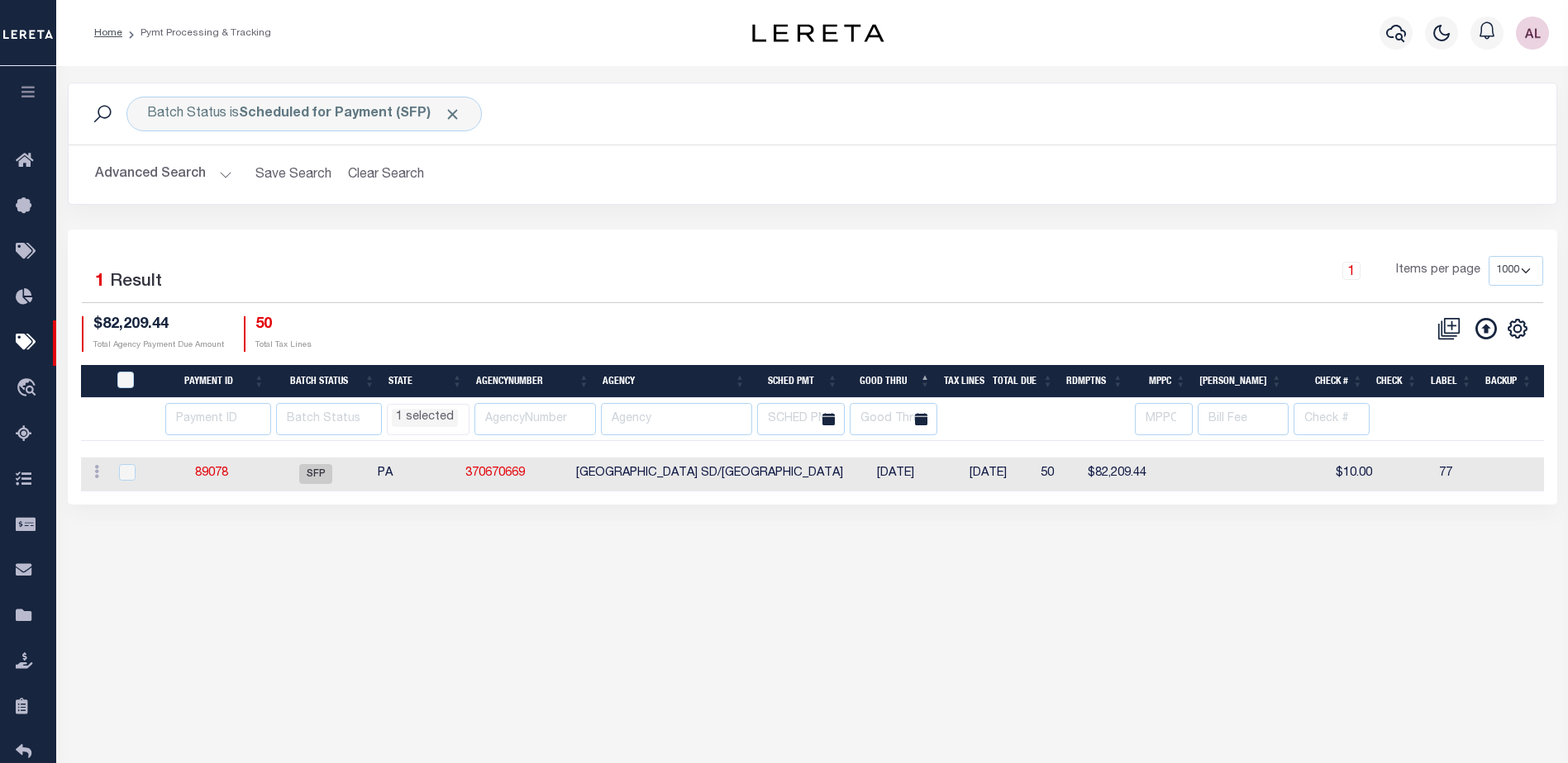
click at [588, 317] on div "$82,209.44 Total Agency Payment Due Amount 50 Total Tax Lines" at bounding box center [446, 334] width 731 height 35
select select "NY"
select select
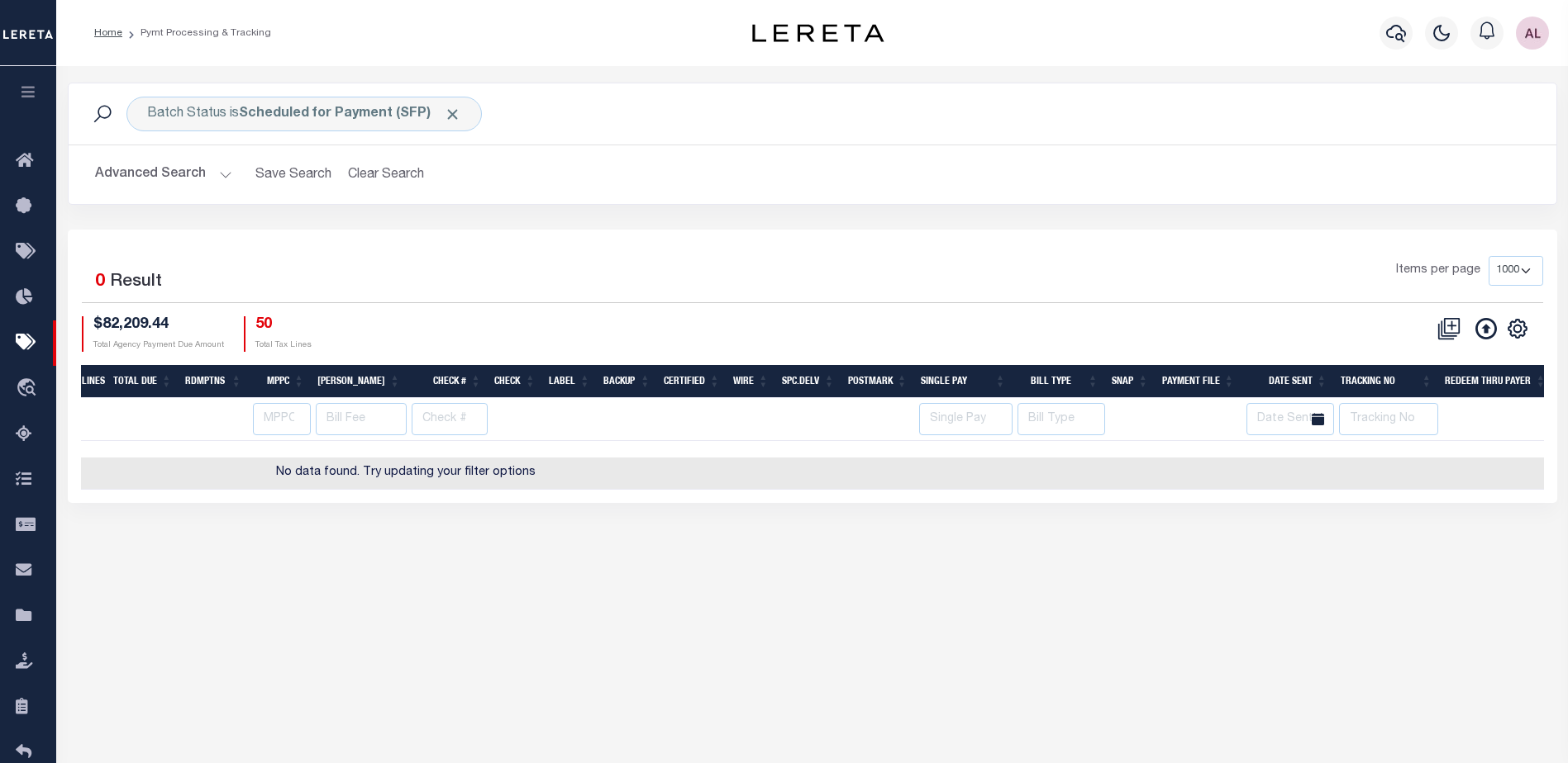
scroll to position [0, 0]
click at [1356, 411] on input "text" at bounding box center [1381, 419] width 100 height 32
type input "audria"
drag, startPoint x: 1223, startPoint y: 635, endPoint x: 1210, endPoint y: 628, distance: 14.8
click at [1219, 632] on div "Batch Status is Scheduled for Payment (SFP) Search Advanced Search Save Search …" at bounding box center [811, 409] width 1512 height 687
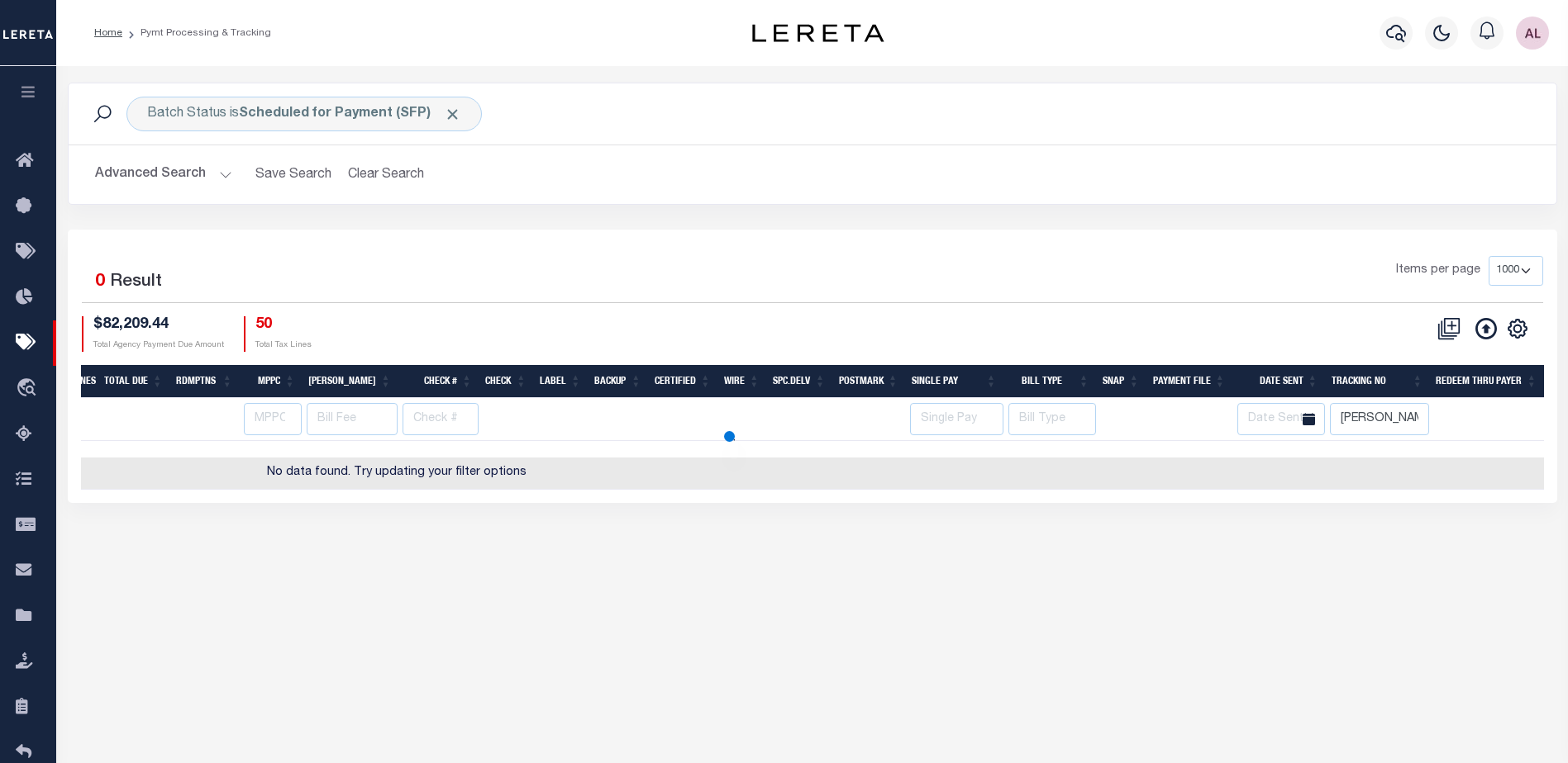
select select "NY"
select select
select select "NY"
select select
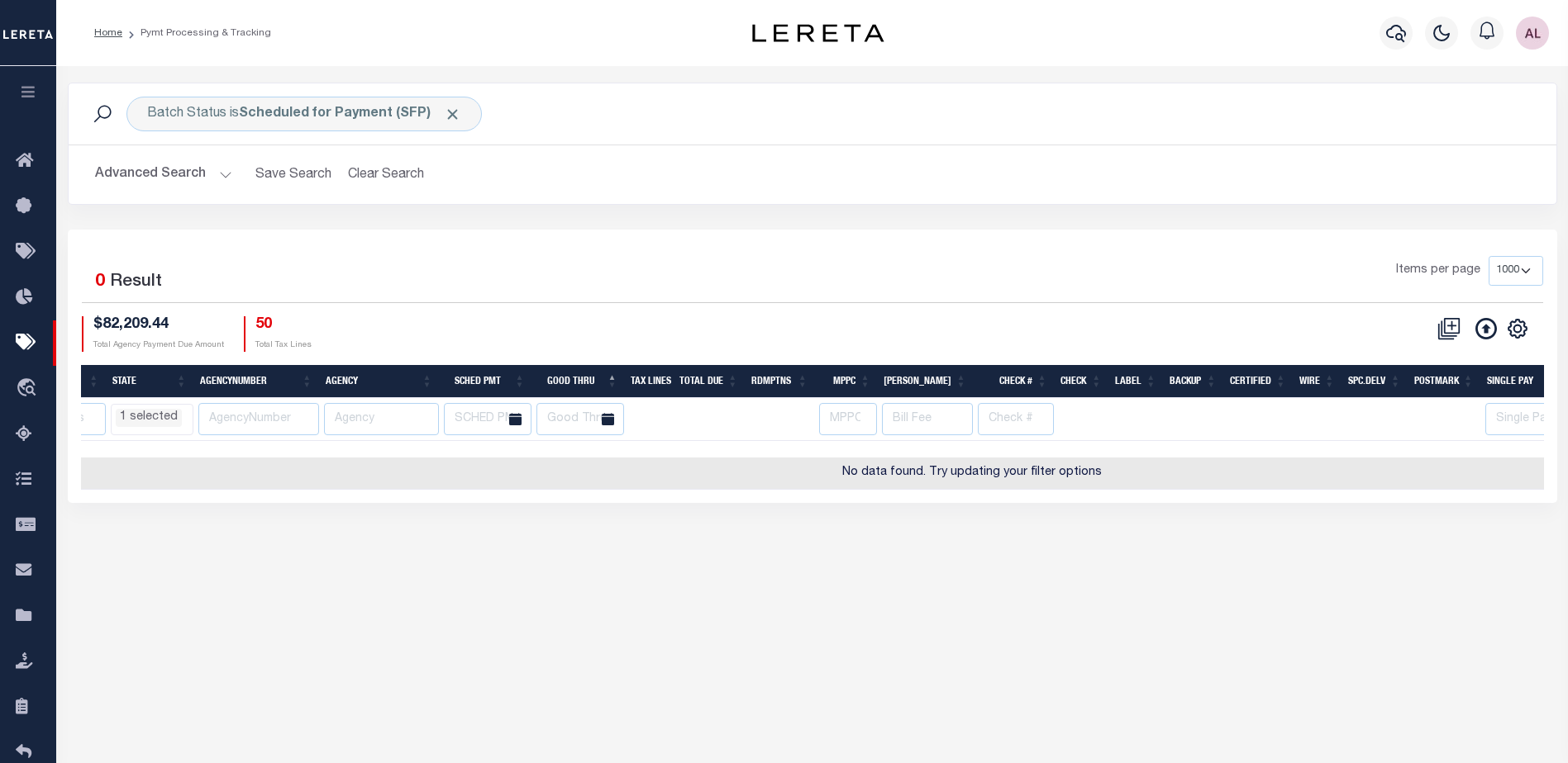
scroll to position [0, 28]
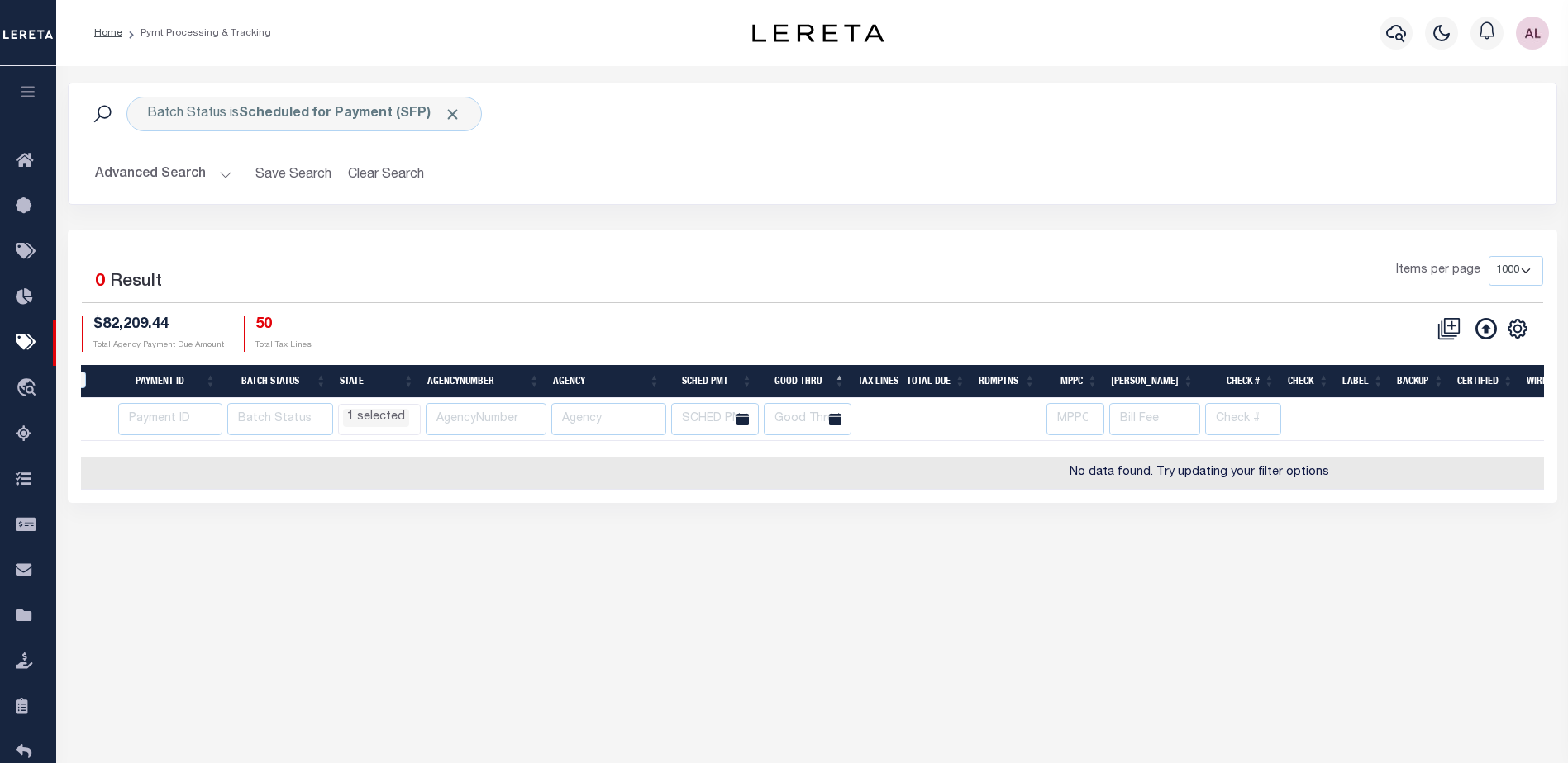
click at [388, 425] on li "1 selected" at bounding box center [376, 418] width 66 height 19
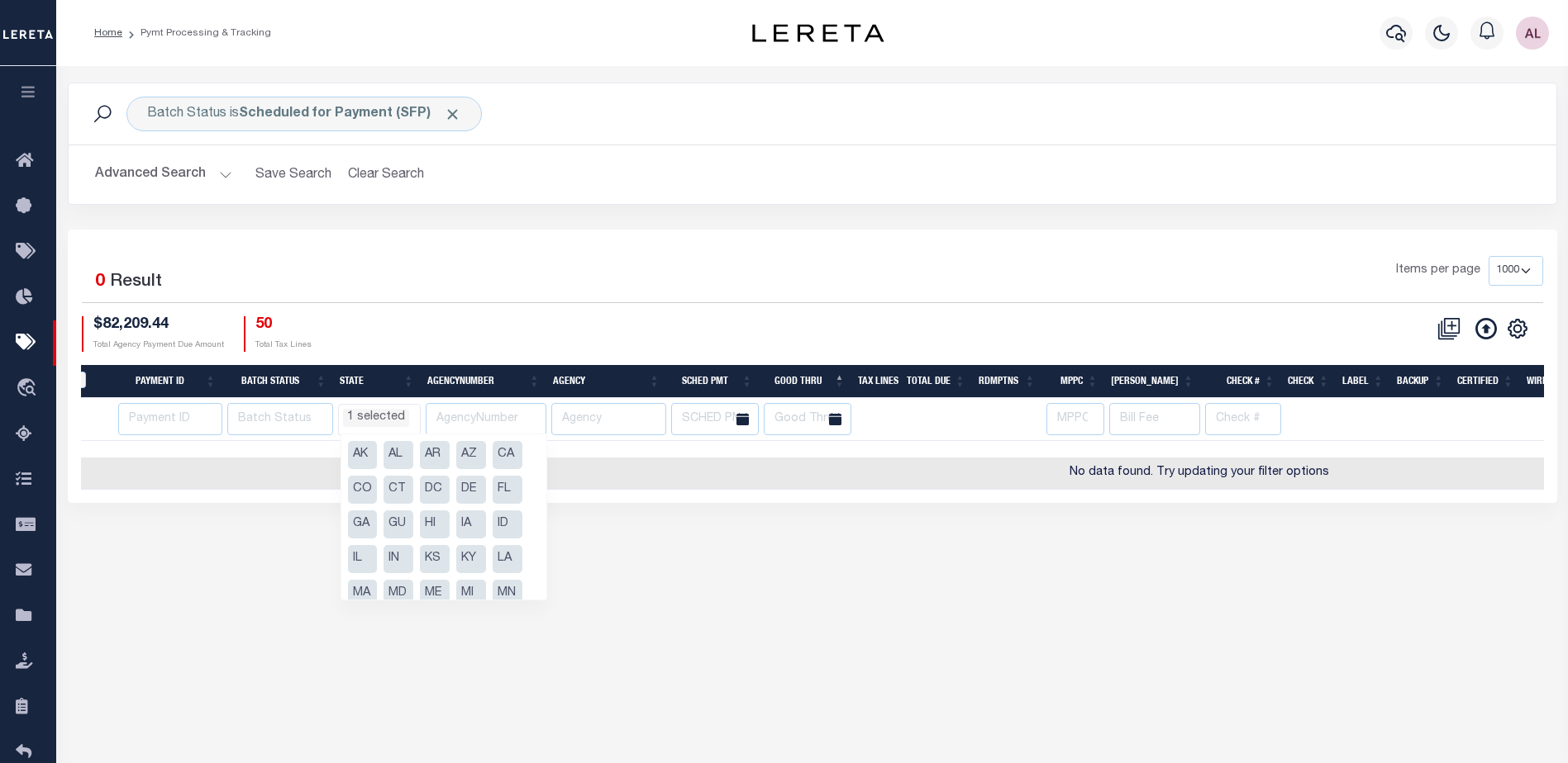
scroll to position [192, 0]
click at [357, 506] on li "NY" at bounding box center [363, 504] width 29 height 28
select select
click at [596, 591] on div "Batch Status is Scheduled for Payment (SFP) Search Advanced Search Save Search …" at bounding box center [811, 409] width 1512 height 687
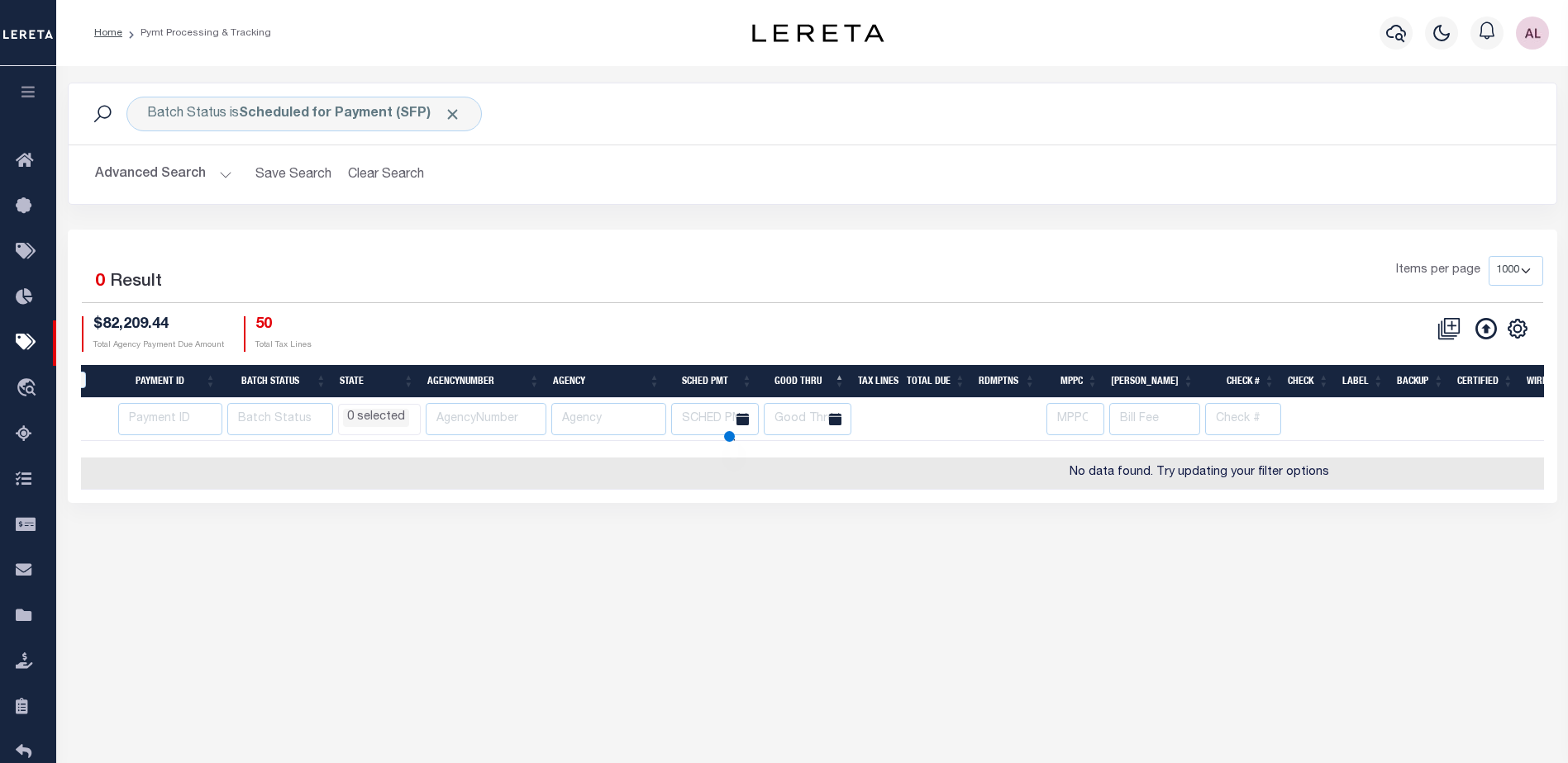
select select
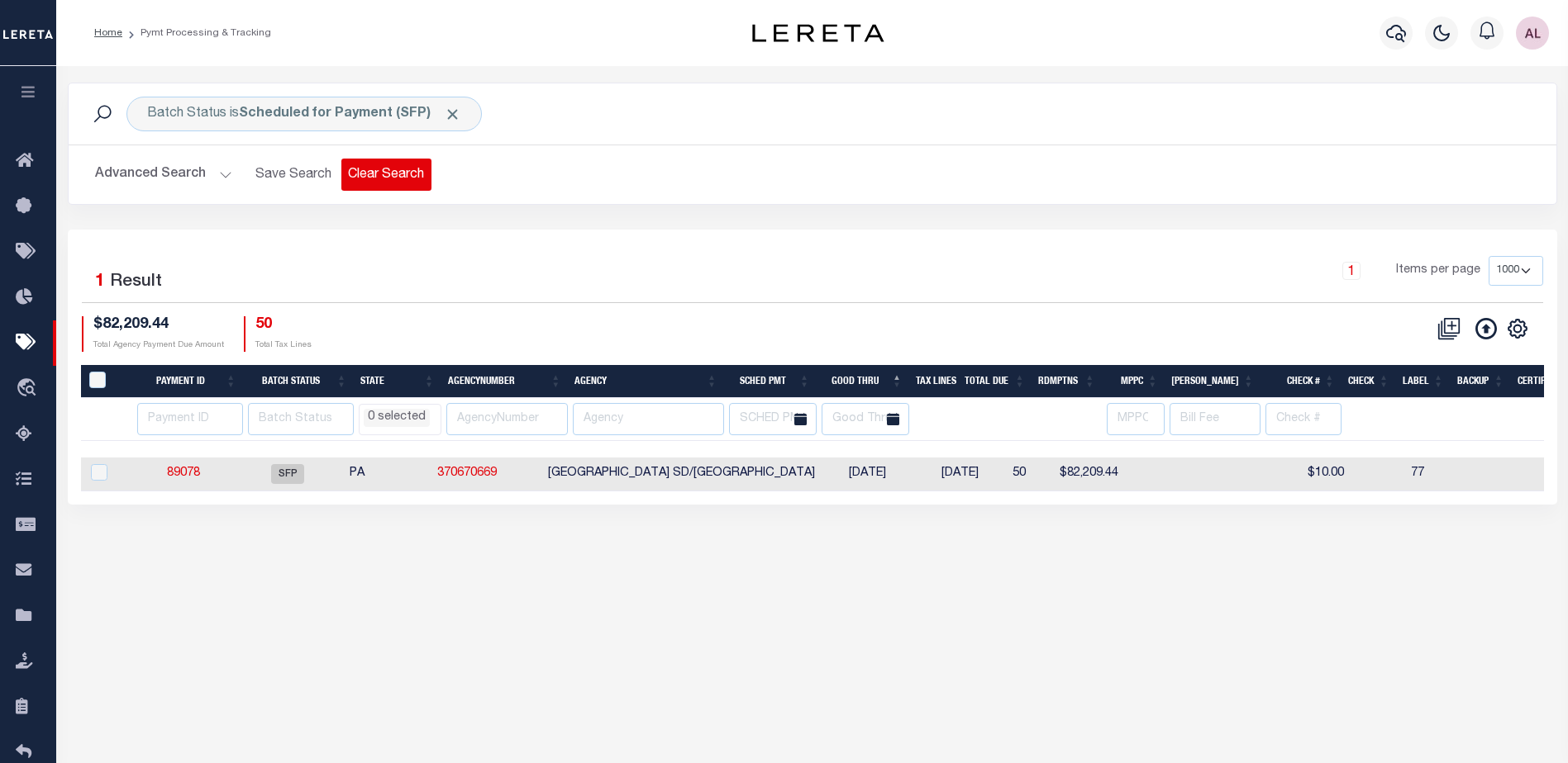
click at [401, 178] on button "Clear Search" at bounding box center [387, 175] width 90 height 32
select select
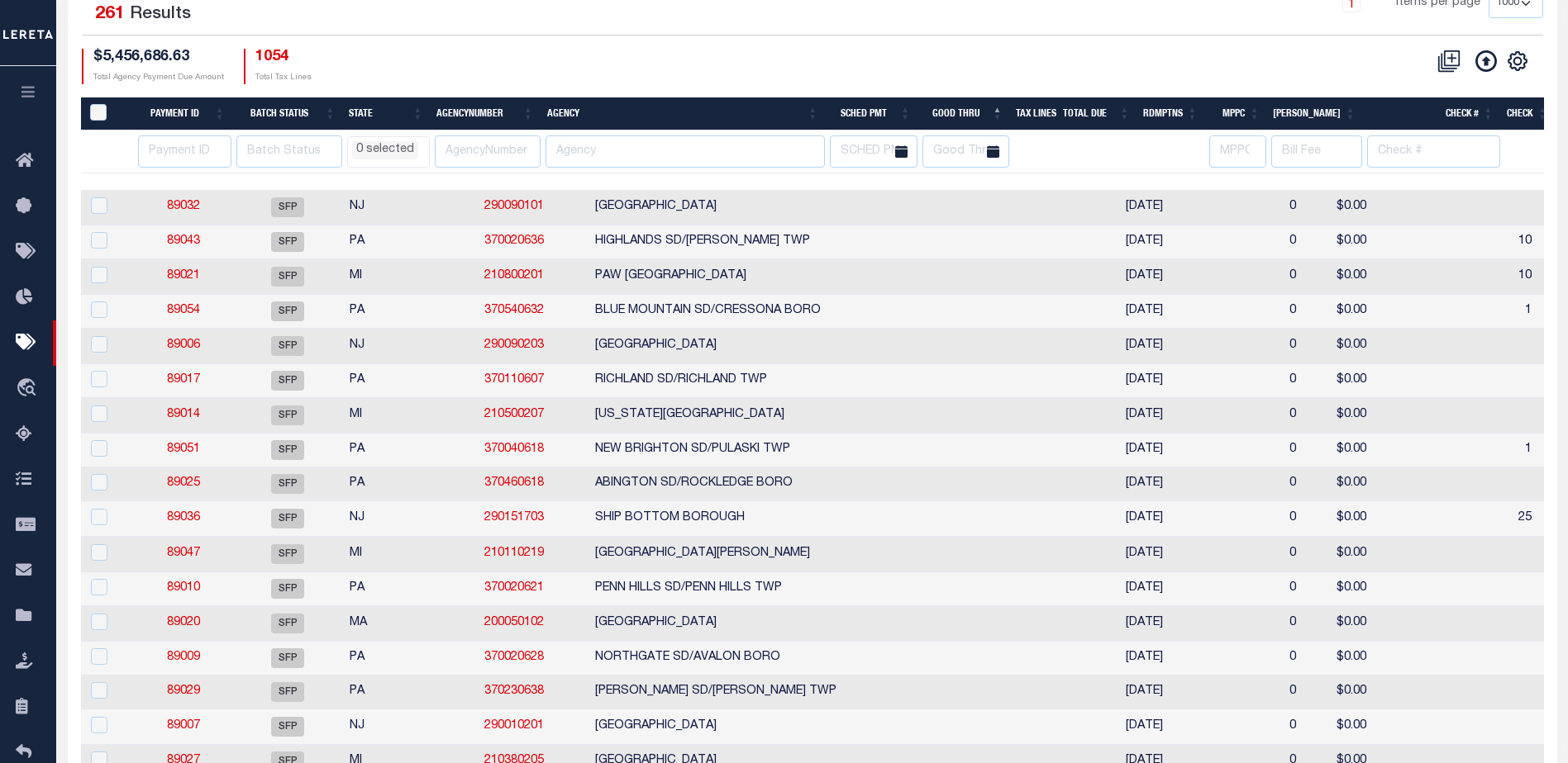
select select
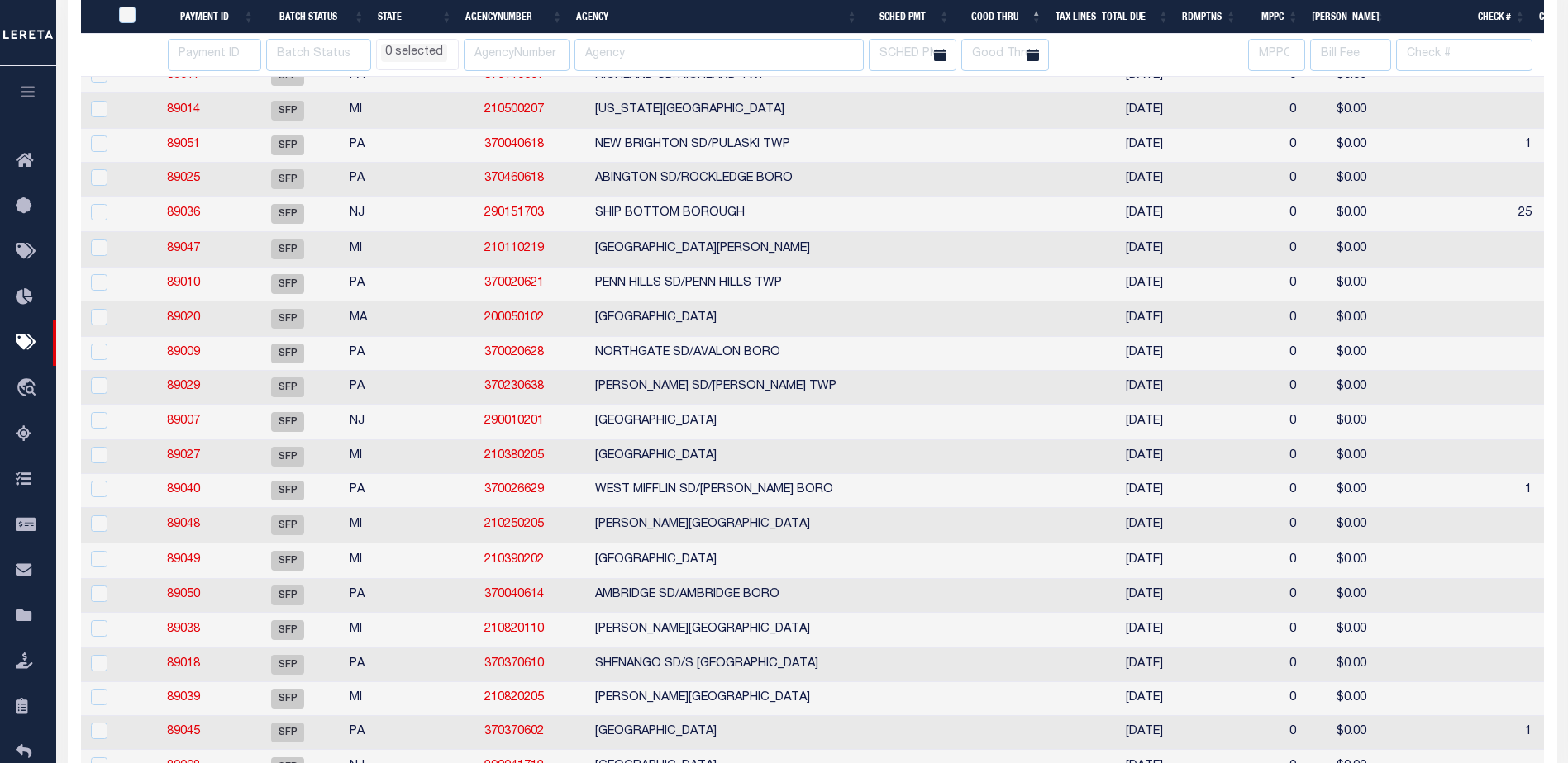
scroll to position [0, 0]
select select
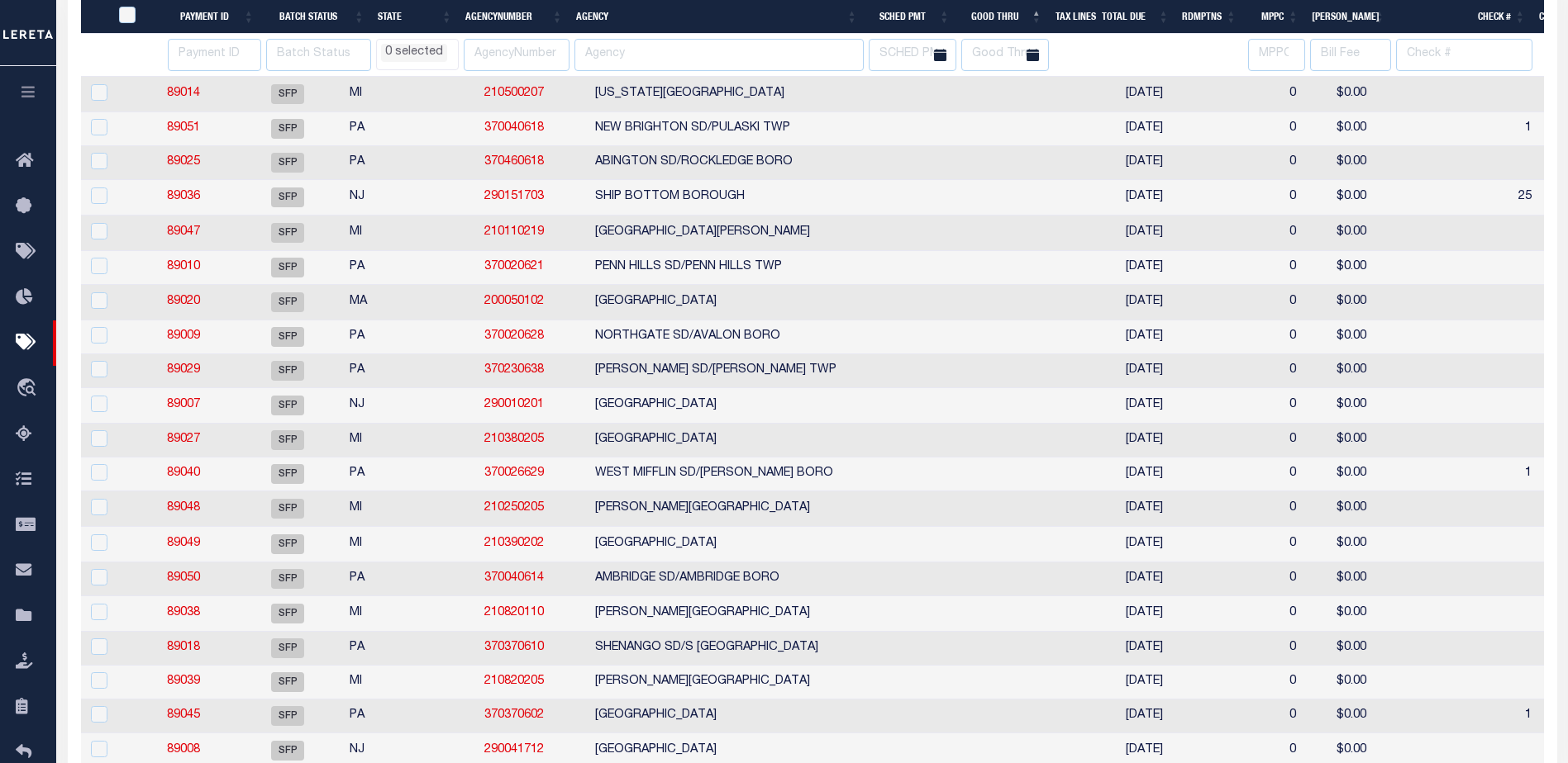
scroll to position [509, 0]
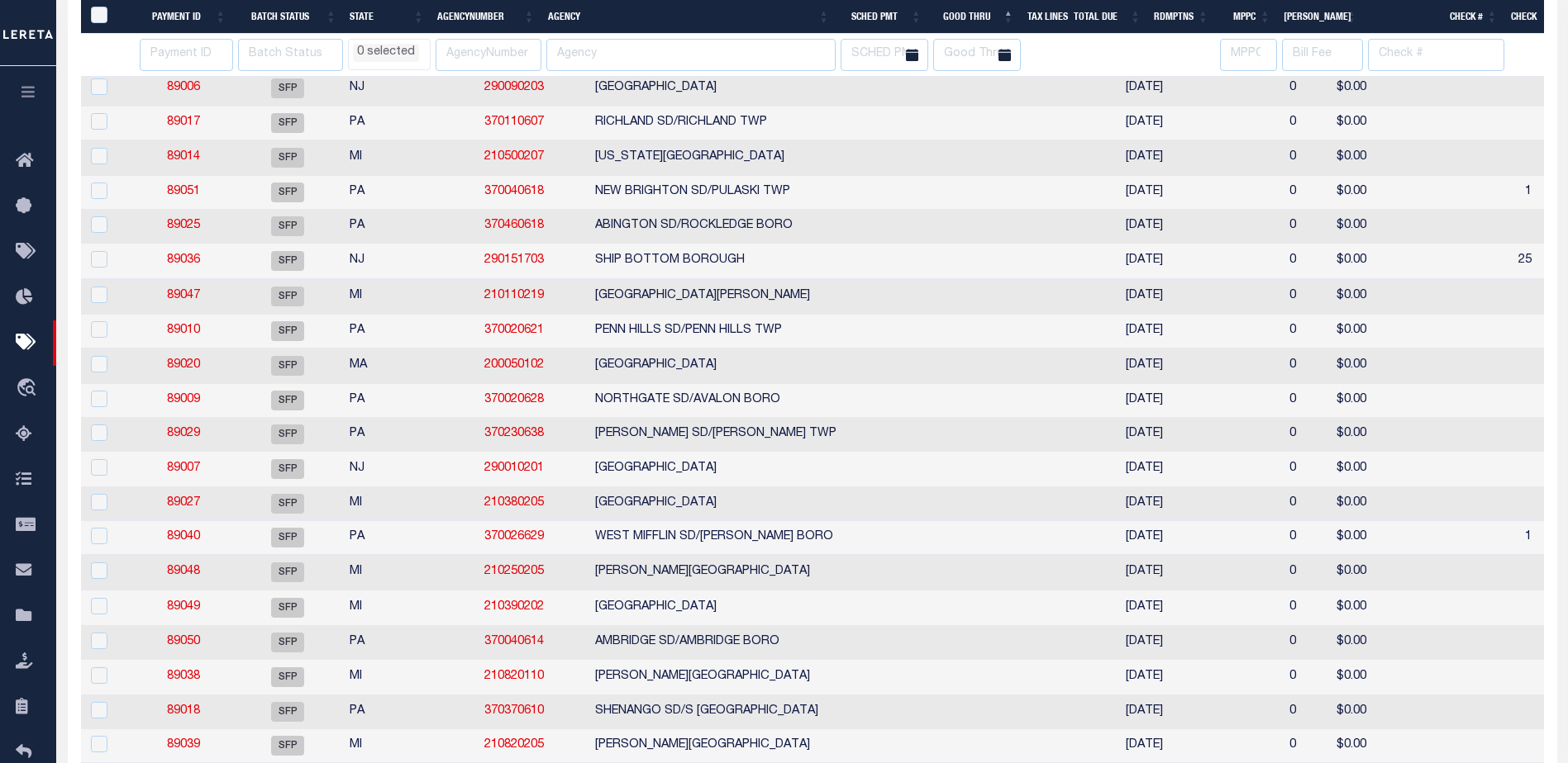
select select
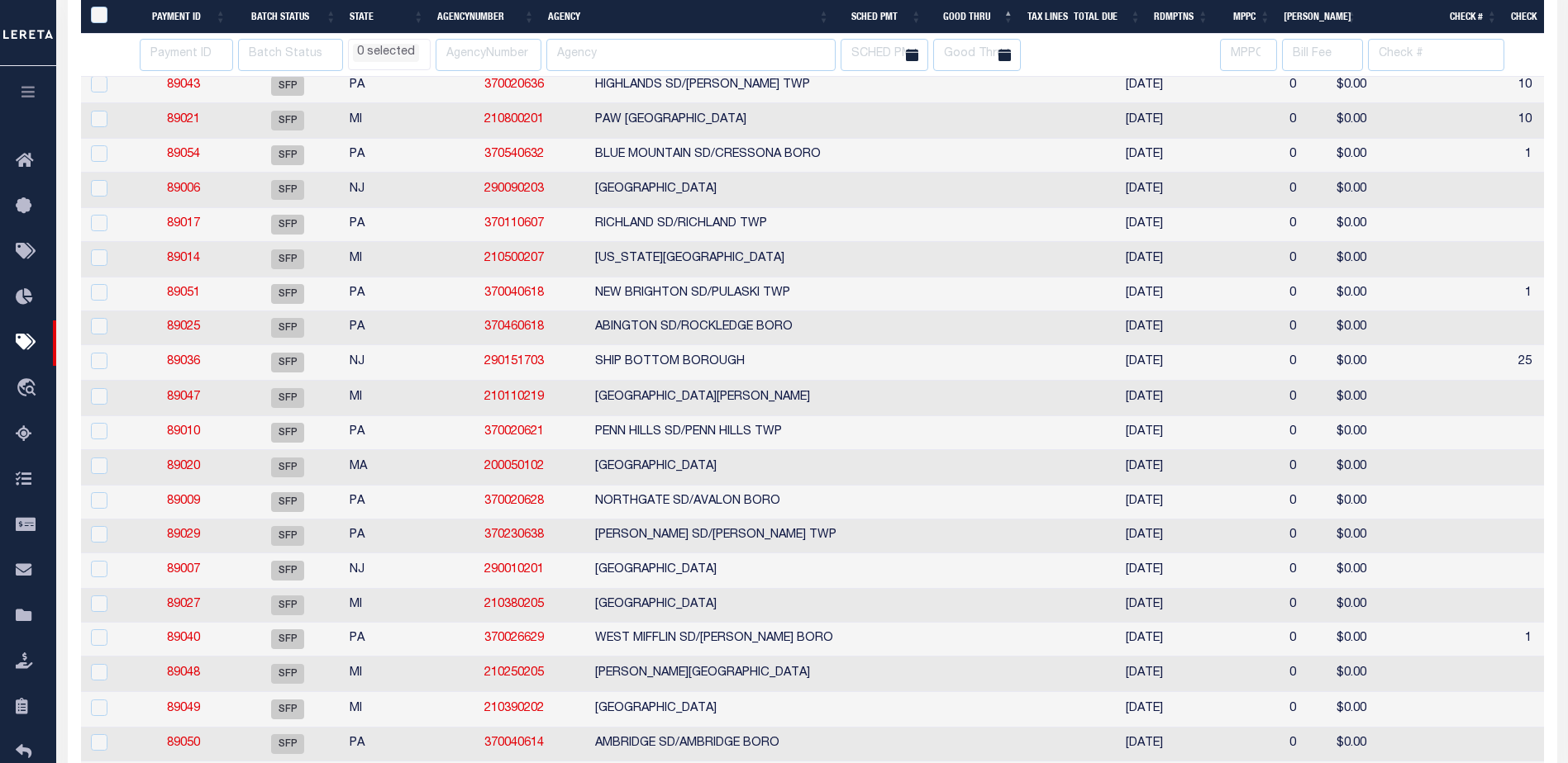
select select
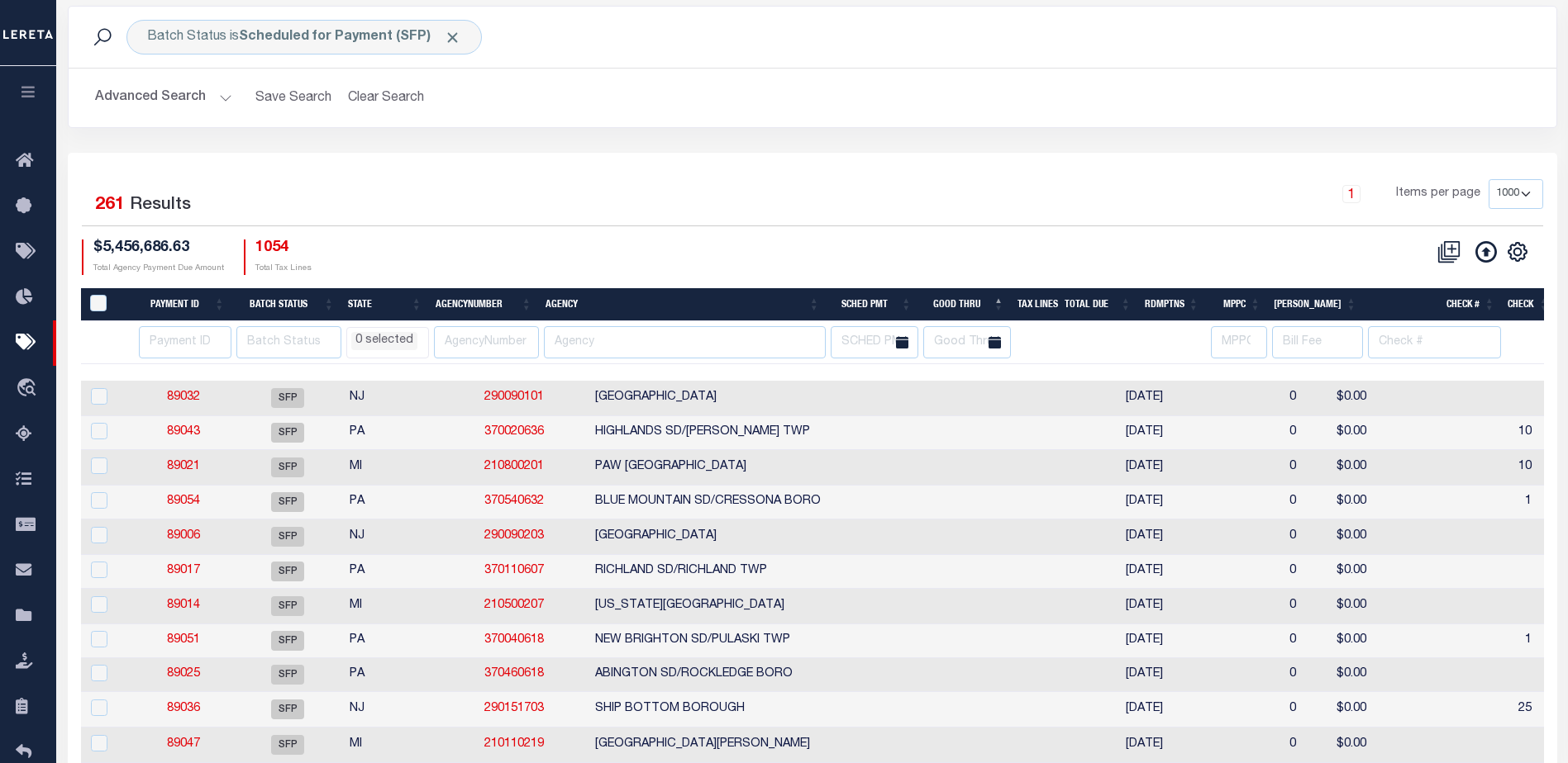
click at [401, 333] on li "0 selected" at bounding box center [384, 341] width 66 height 19
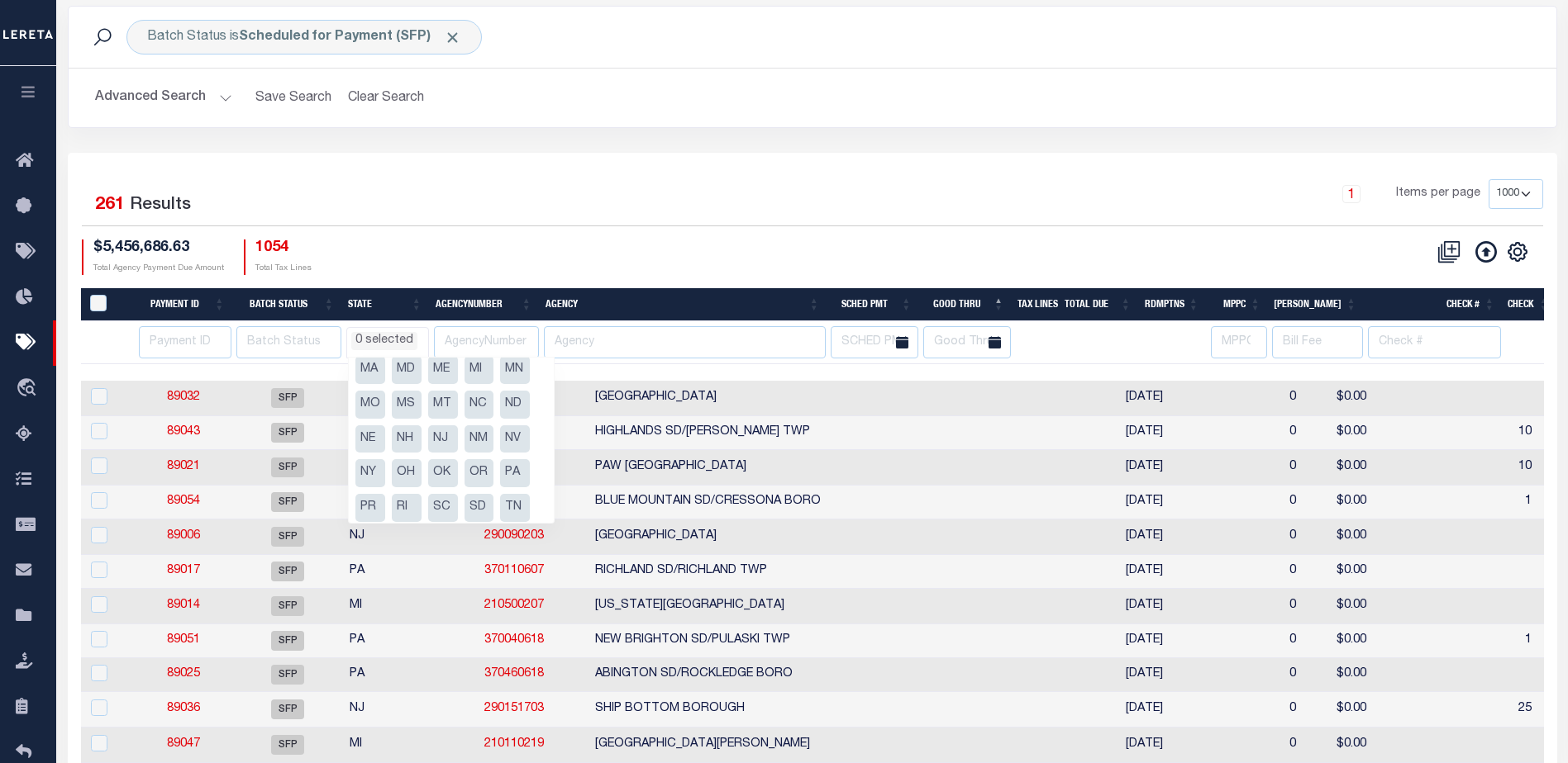
scroll to position [165, 0]
click at [366, 450] on li "NY" at bounding box center [370, 455] width 29 height 28
select select "NY"
click at [487, 228] on div "1 Selected 261 Results 1 Items per page 100 200 500 1000 $5,456,686.63 Total Ag…" at bounding box center [812, 227] width 1488 height 95
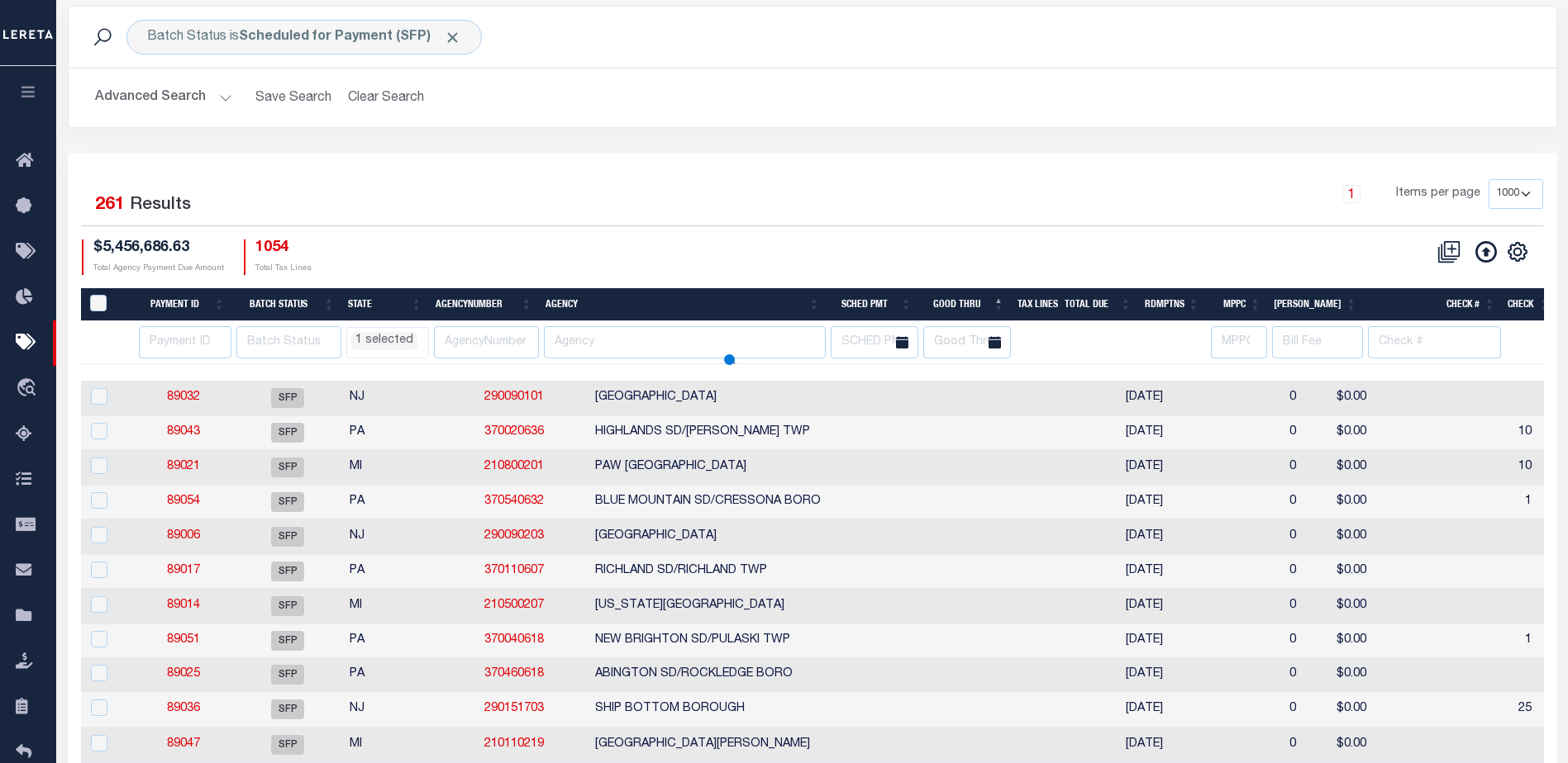
select select "NY"
select select
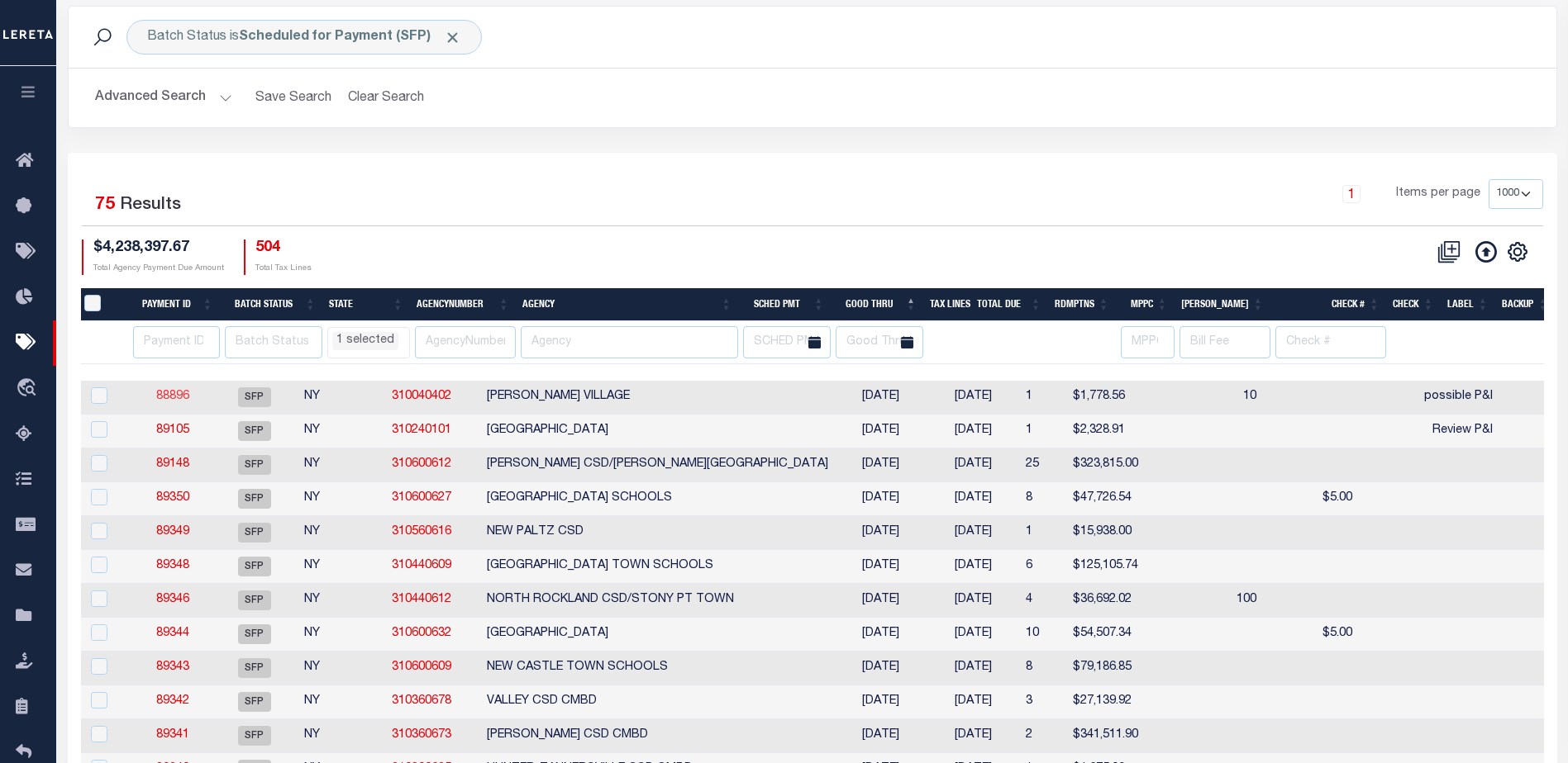
click at [167, 391] on link "88896" at bounding box center [173, 396] width 33 height 12
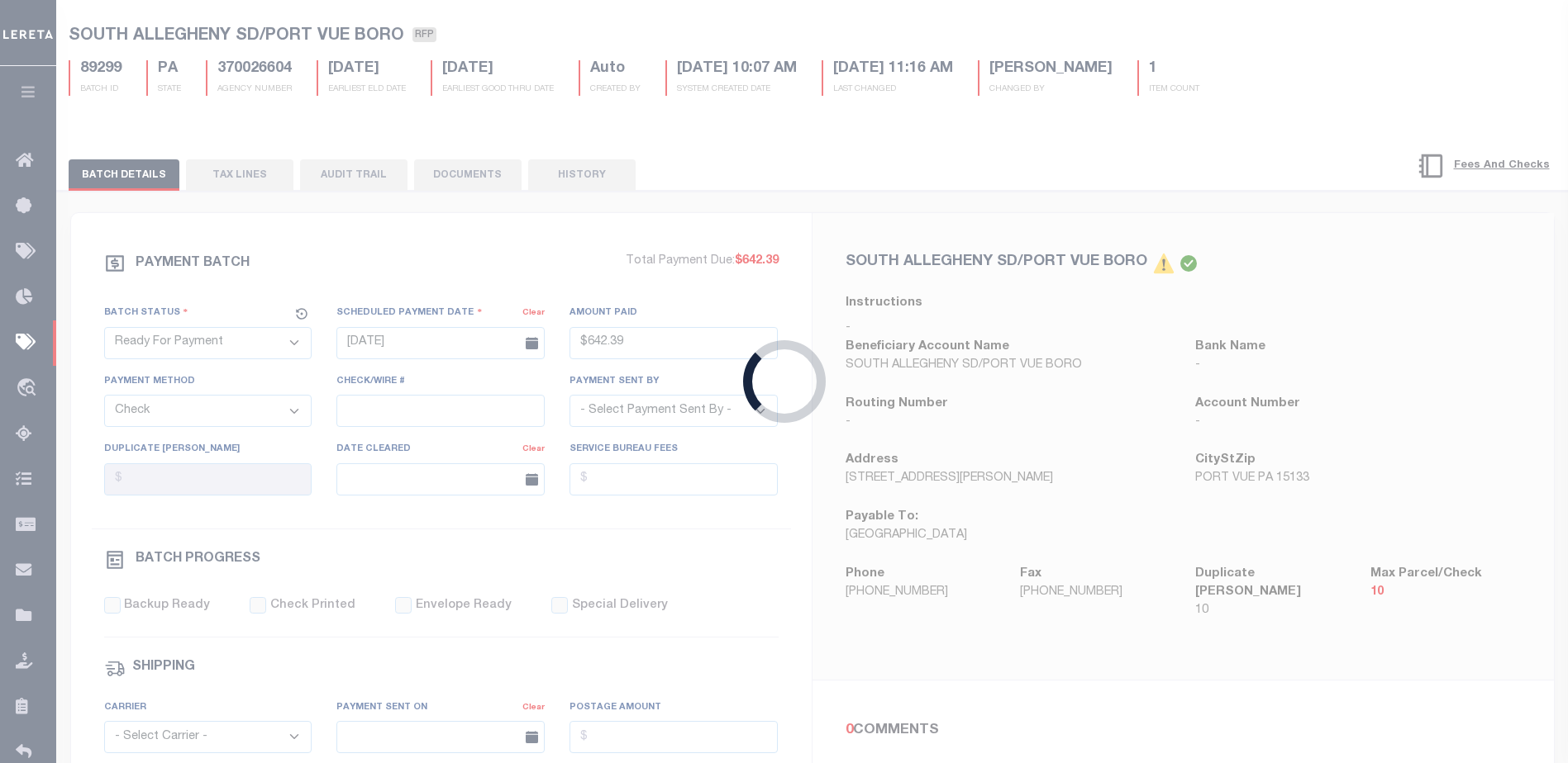
select select "SFP"
type input "06/20/2025"
select select
type input "possible P&I"
select select
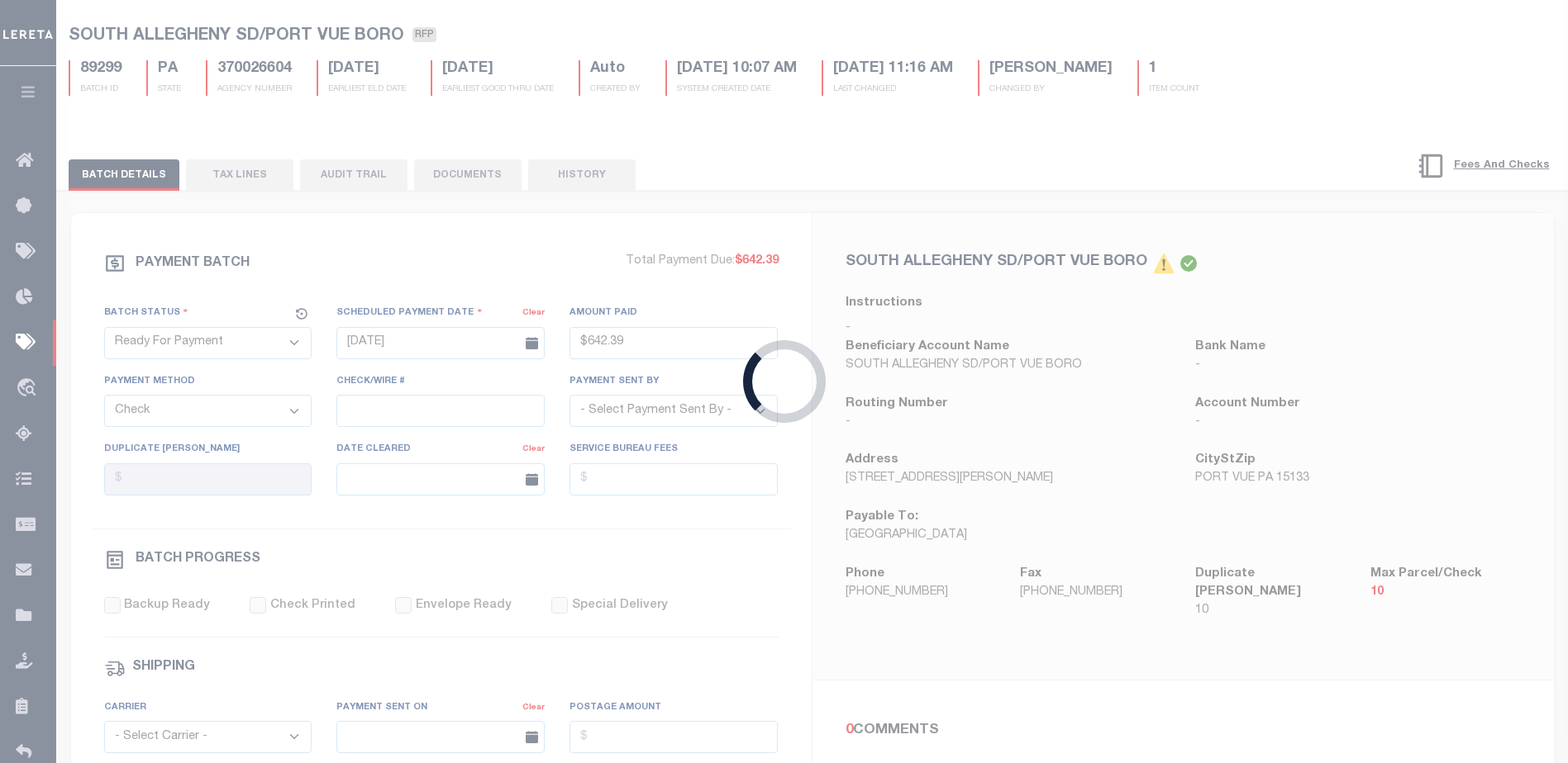
type input "Audria"
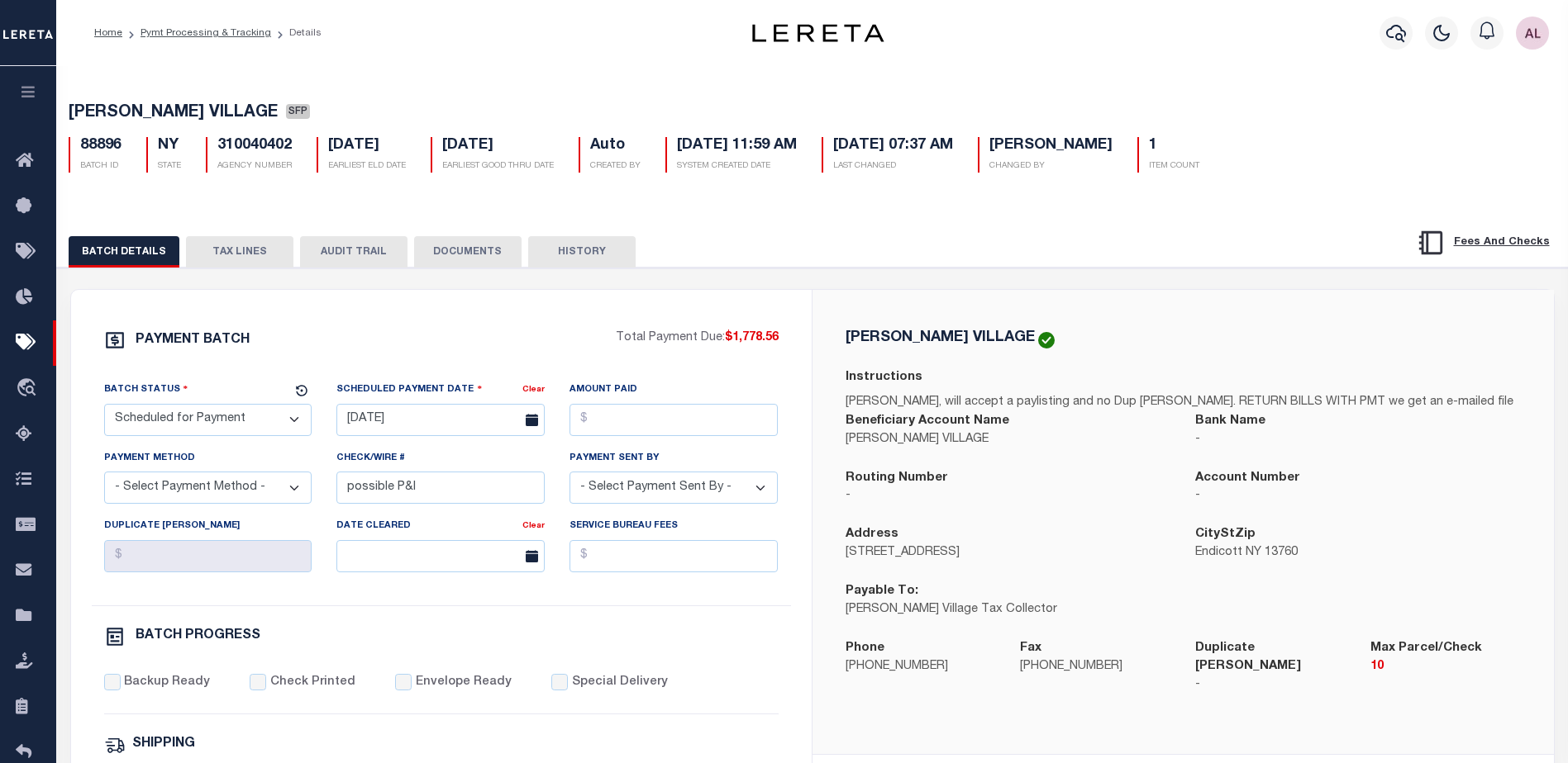
click at [237, 254] on button "TAX LINES" at bounding box center [240, 252] width 108 height 31
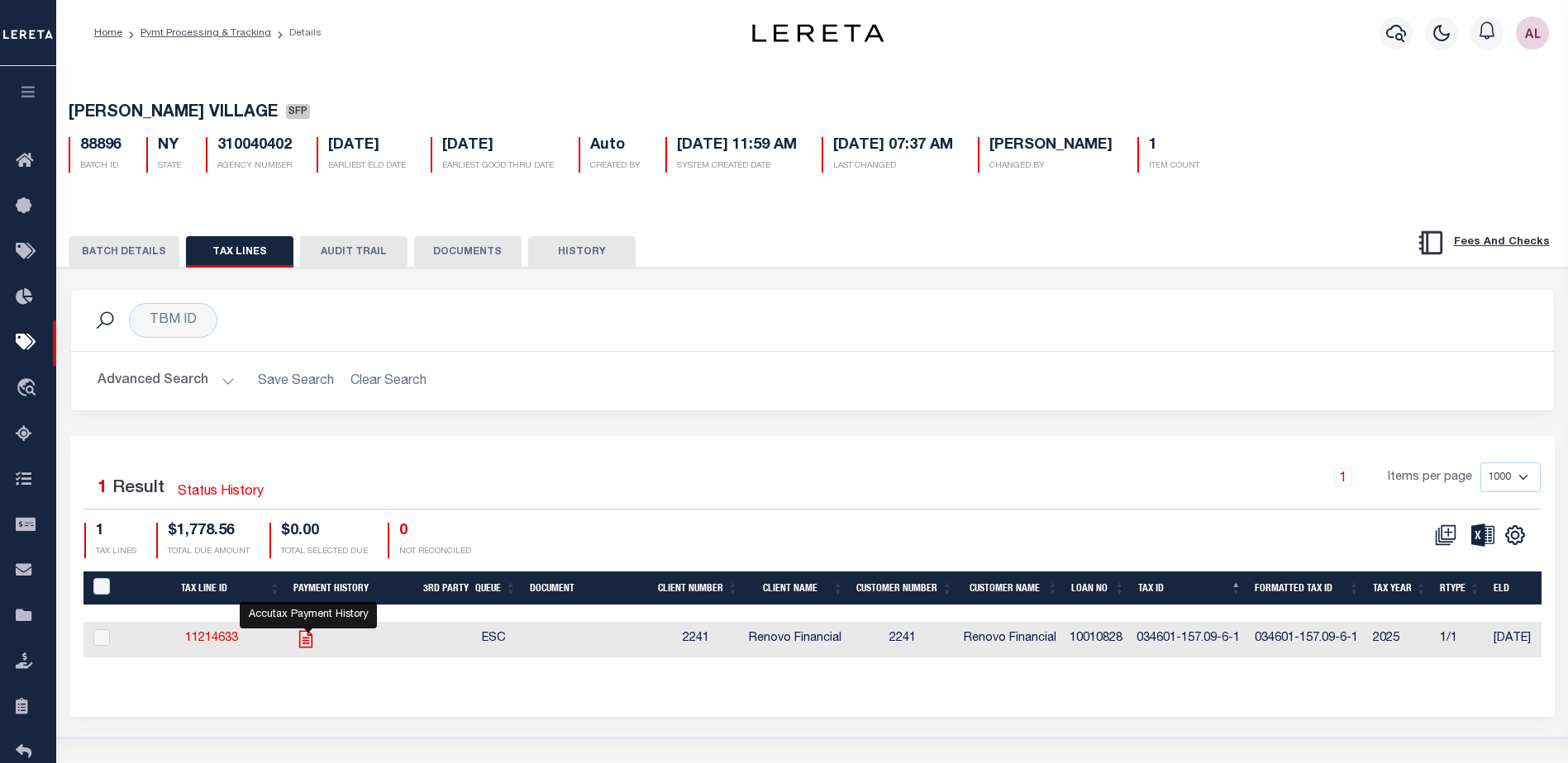
click at [307, 641] on icon "" at bounding box center [306, 639] width 22 height 22
checkbox input "true"
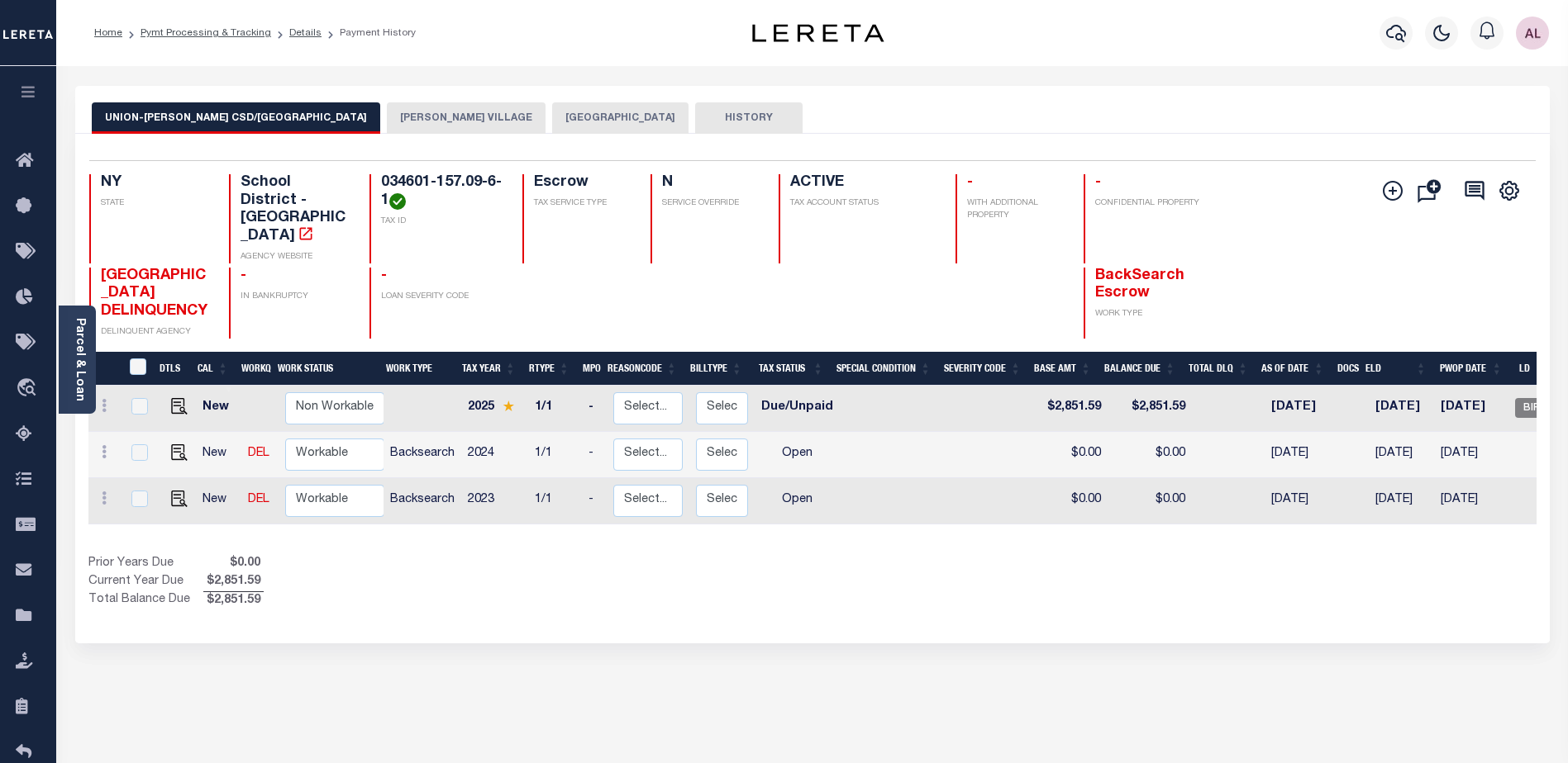
click at [387, 114] on button "[PERSON_NAME] VILLAGE" at bounding box center [466, 118] width 159 height 31
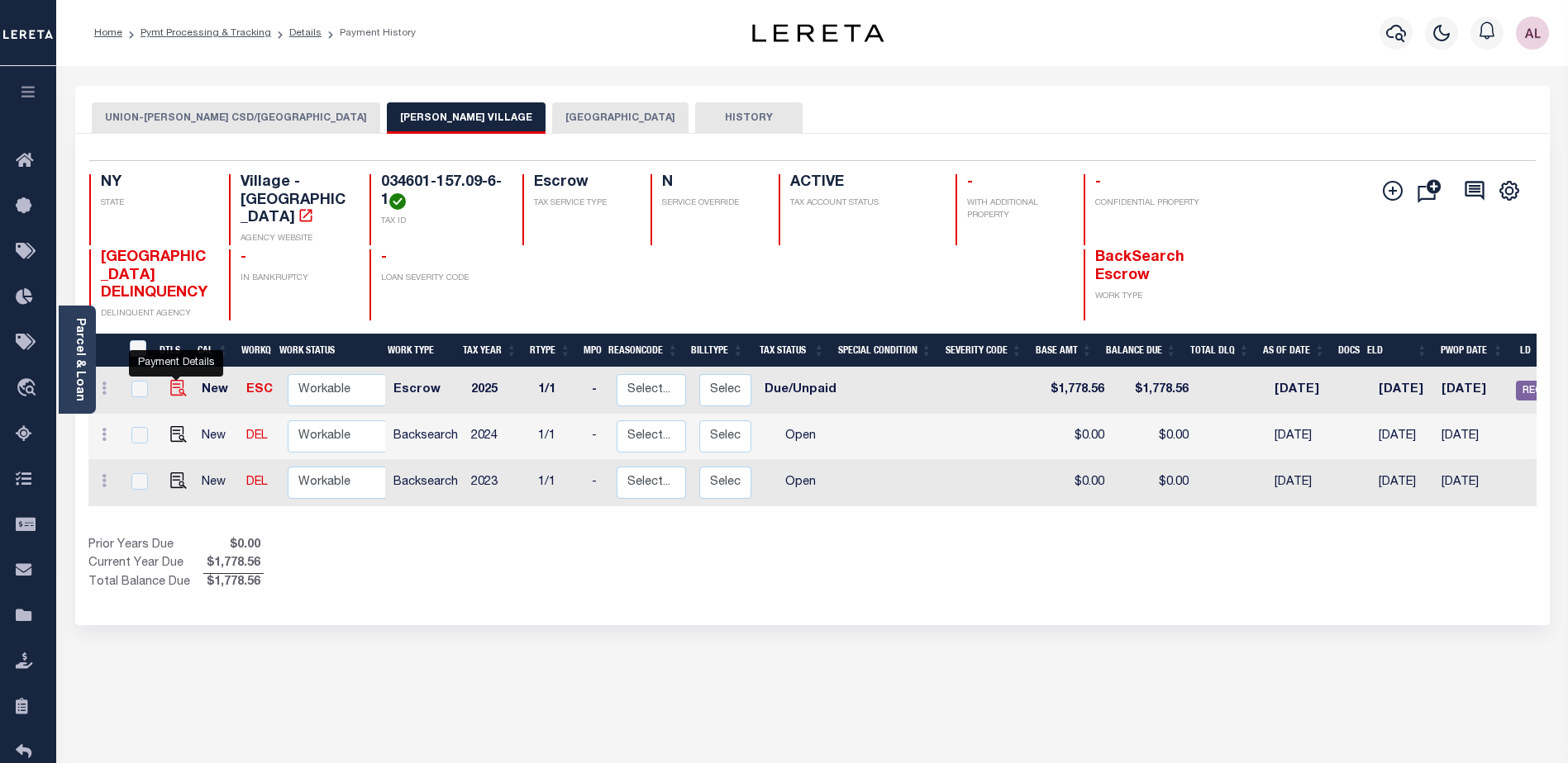
click at [178, 390] on img "" at bounding box center [179, 388] width 17 height 17
checkbox input "true"
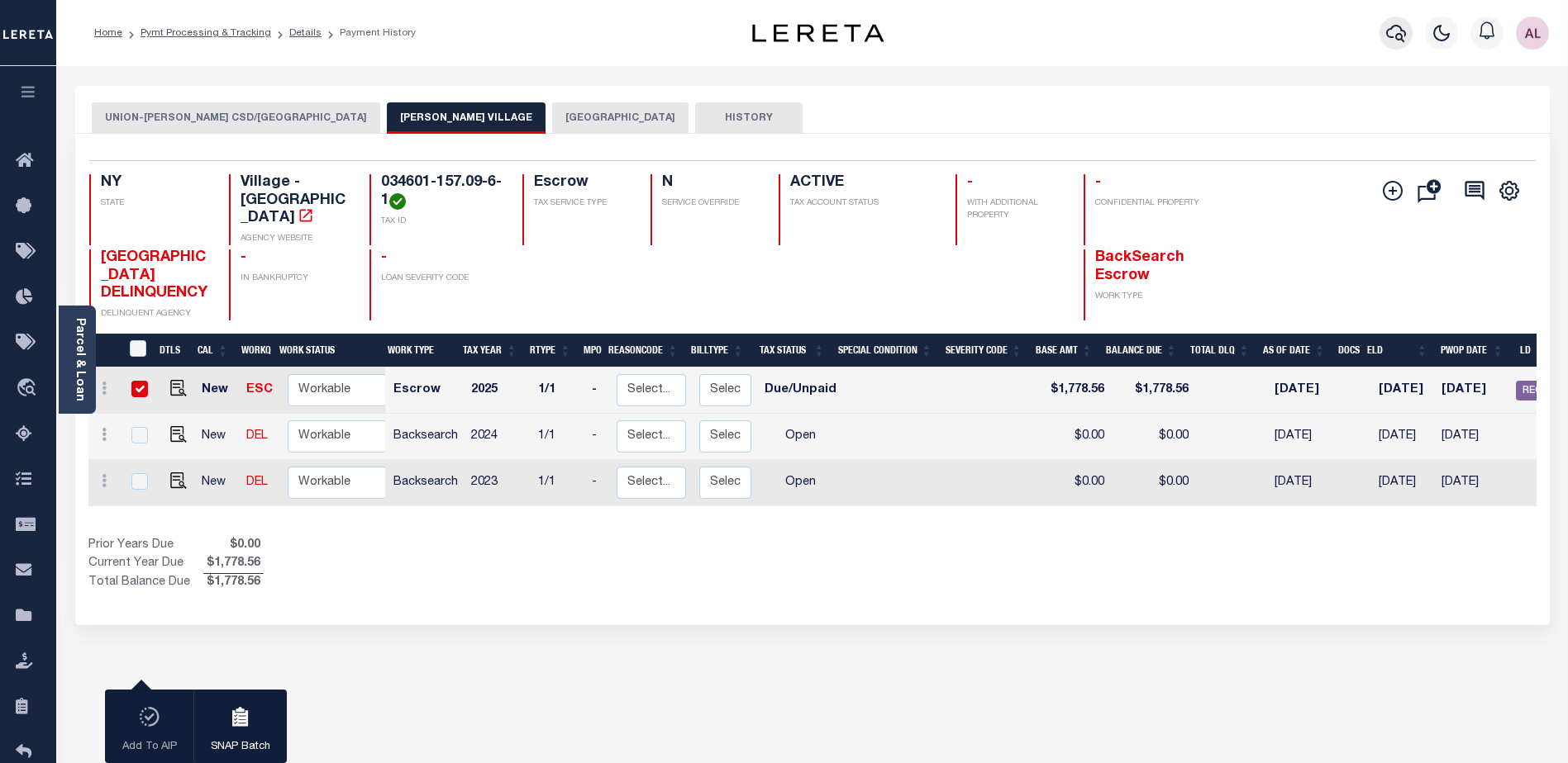
click at [1398, 34] on icon "button" at bounding box center [1396, 33] width 20 height 20
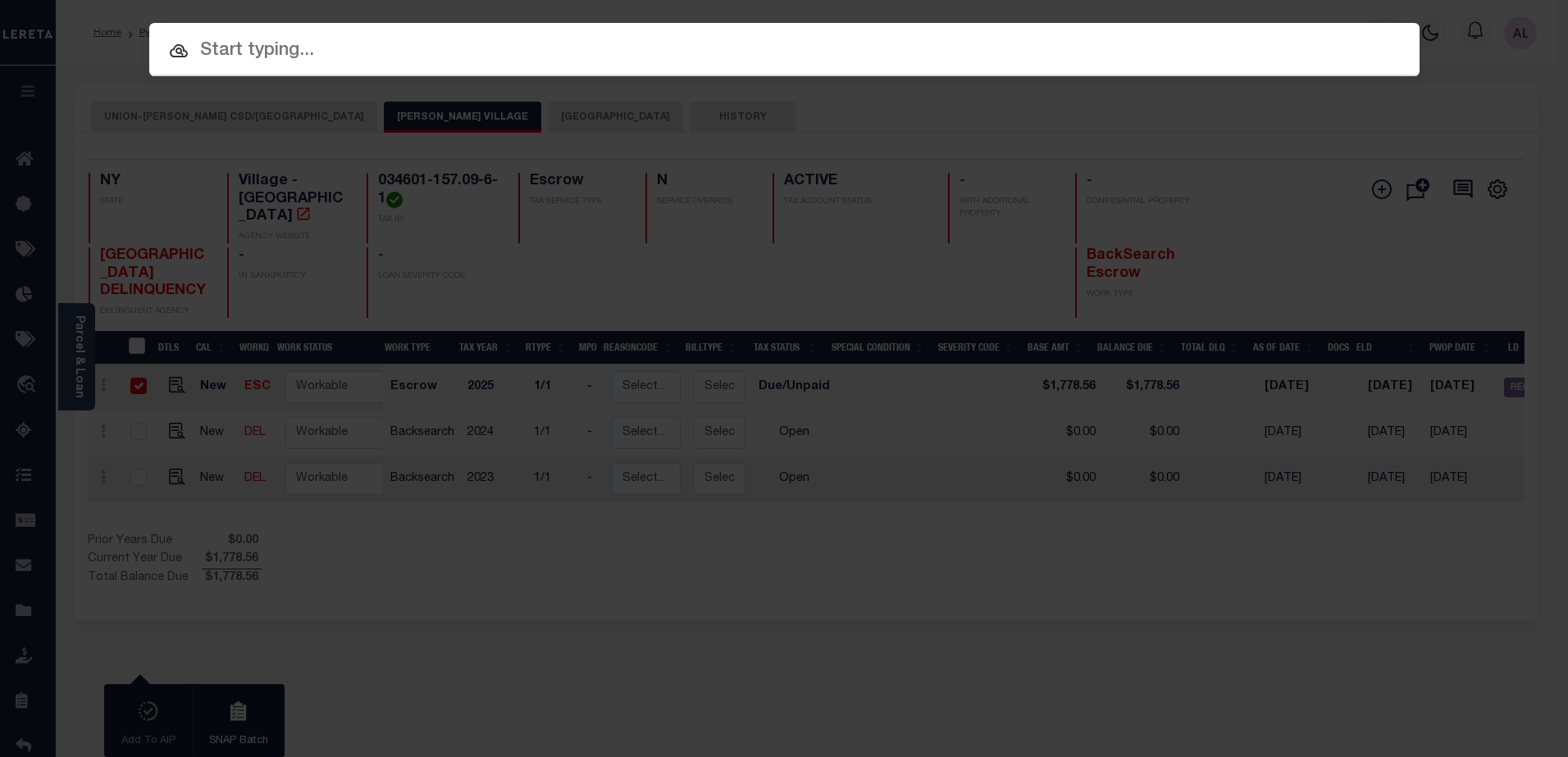
click at [222, 52] on input "text" at bounding box center [784, 51] width 1270 height 28
paste input "017021910001"
type input "017021910001"
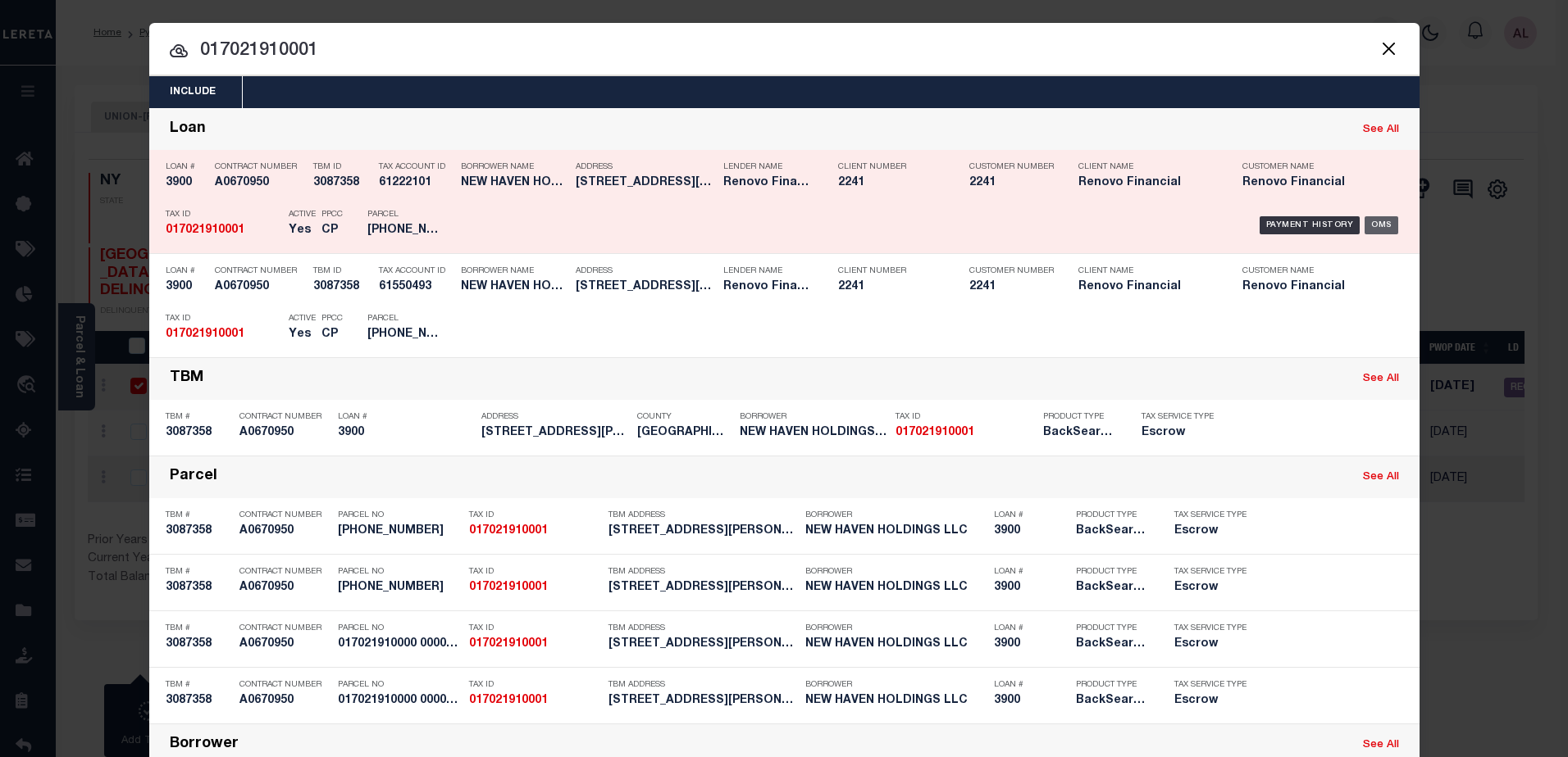
click at [1372, 225] on div "OMS" at bounding box center [1381, 225] width 34 height 18
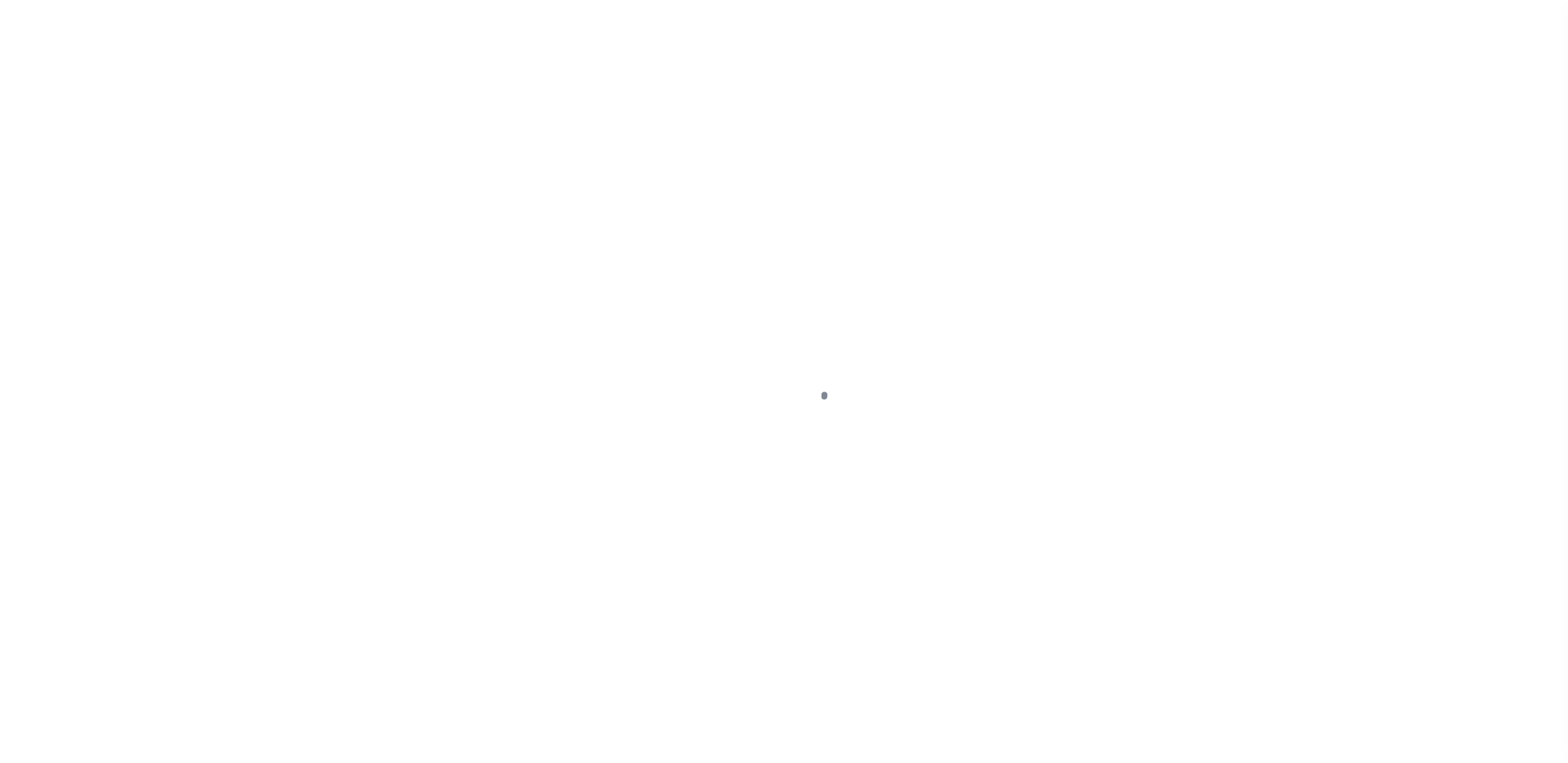
select select "DUE"
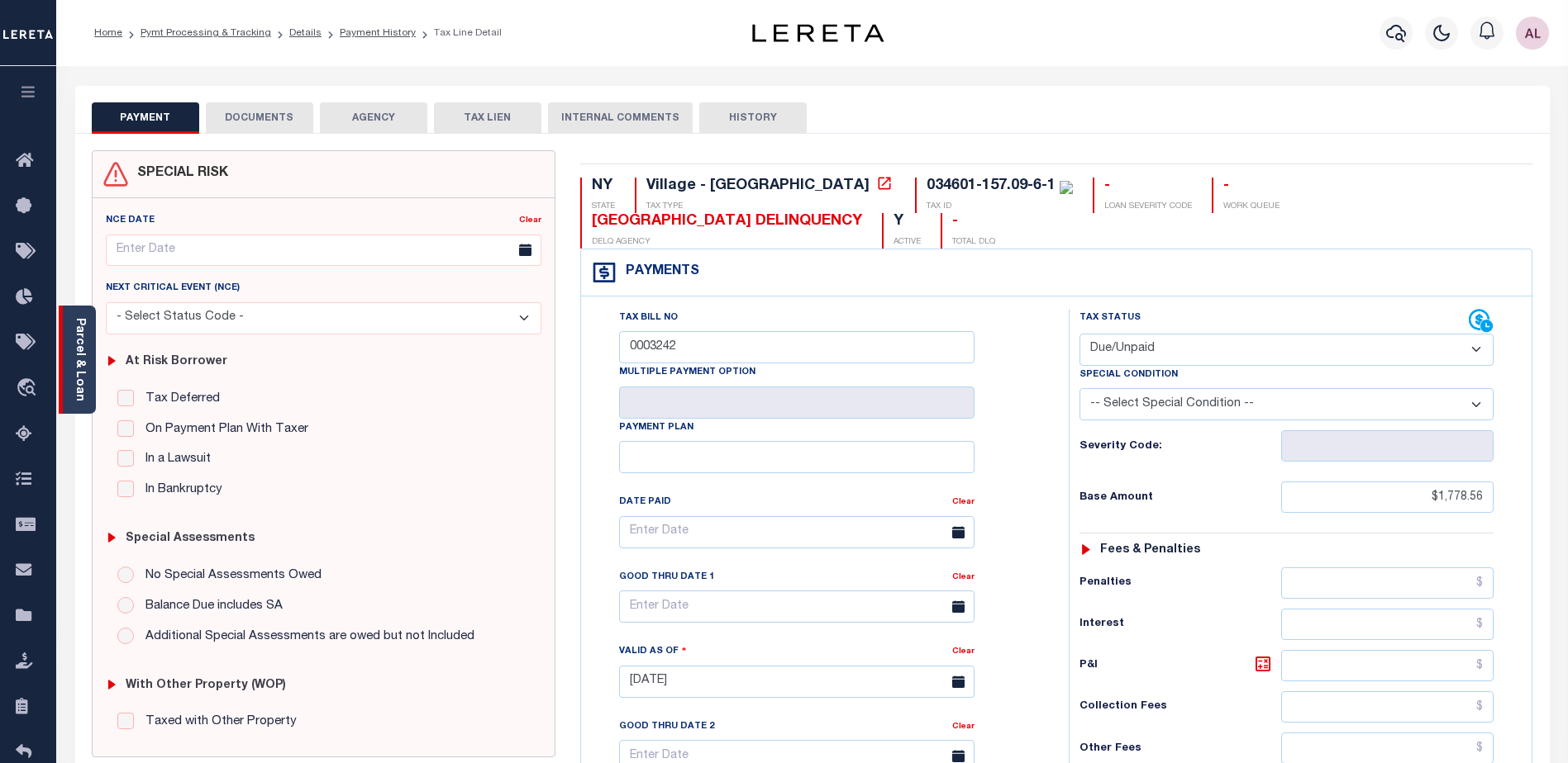
click at [82, 366] on link "Parcel & Loan" at bounding box center [79, 359] width 12 height 83
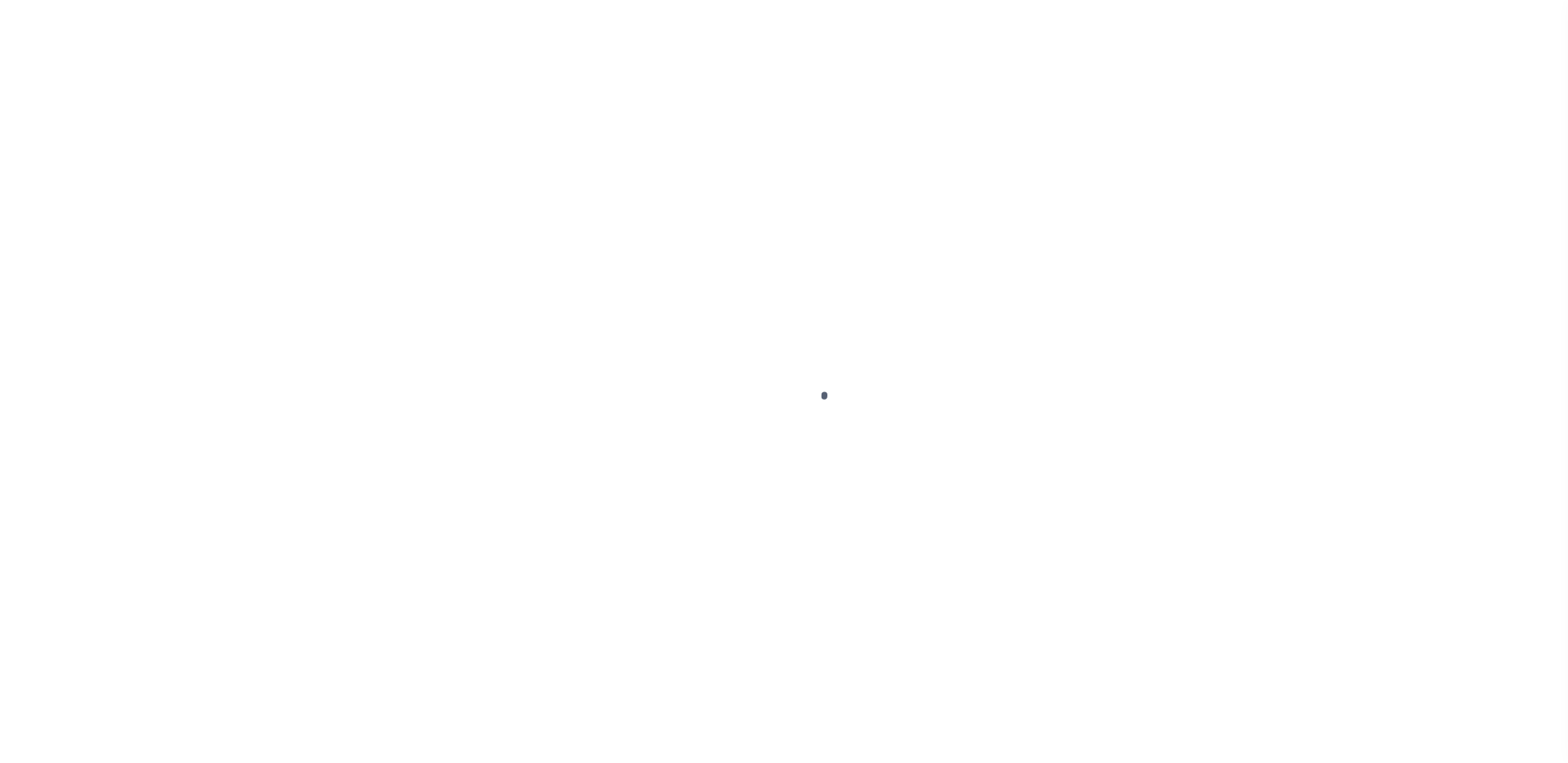
type input "3900"
type input "NEW HAVEN HOLDINGS LLC"
select select
type input "[STREET_ADDRESS]"
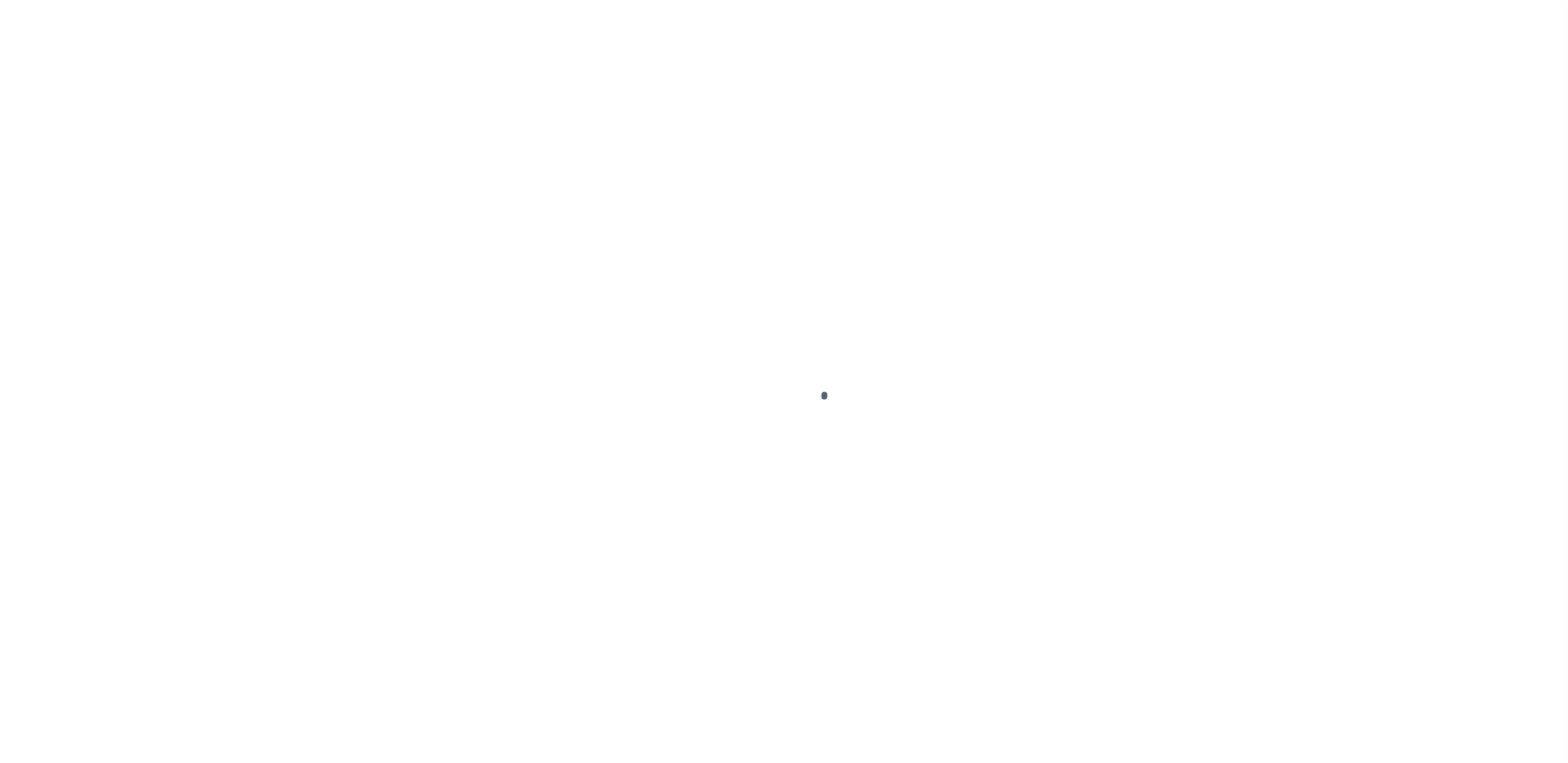
type input "Cedarhurs NY 11516"
select select "Escrow"
type input "[STREET_ADDRESS][PERSON_NAME]"
type input "017021910000 0000100017"
type input "[GEOGRAPHIC_DATA], CT 06705"
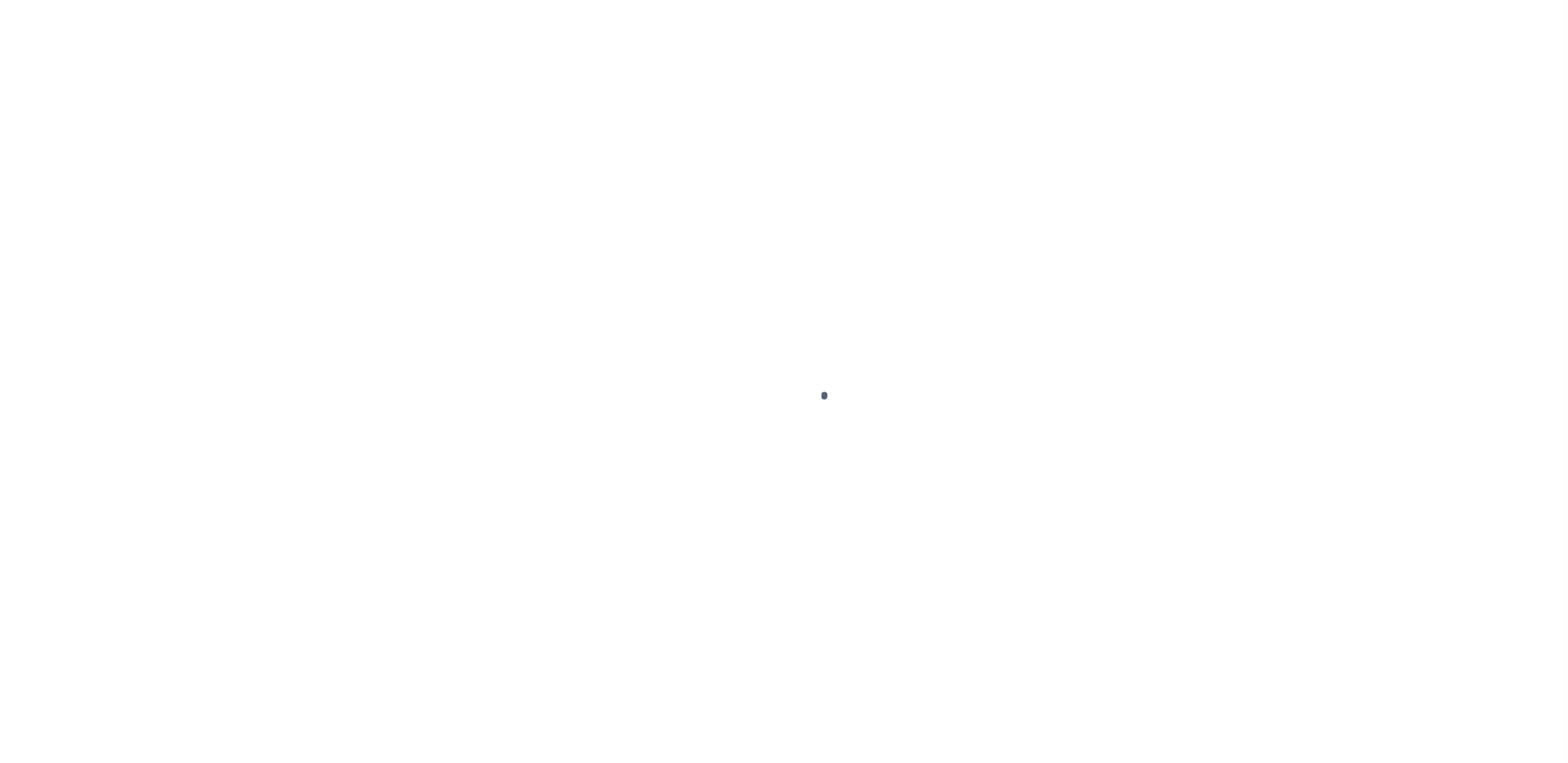
type input "a0k2L00001UbnAB"
type input "CT"
select select
select select "25066"
select select
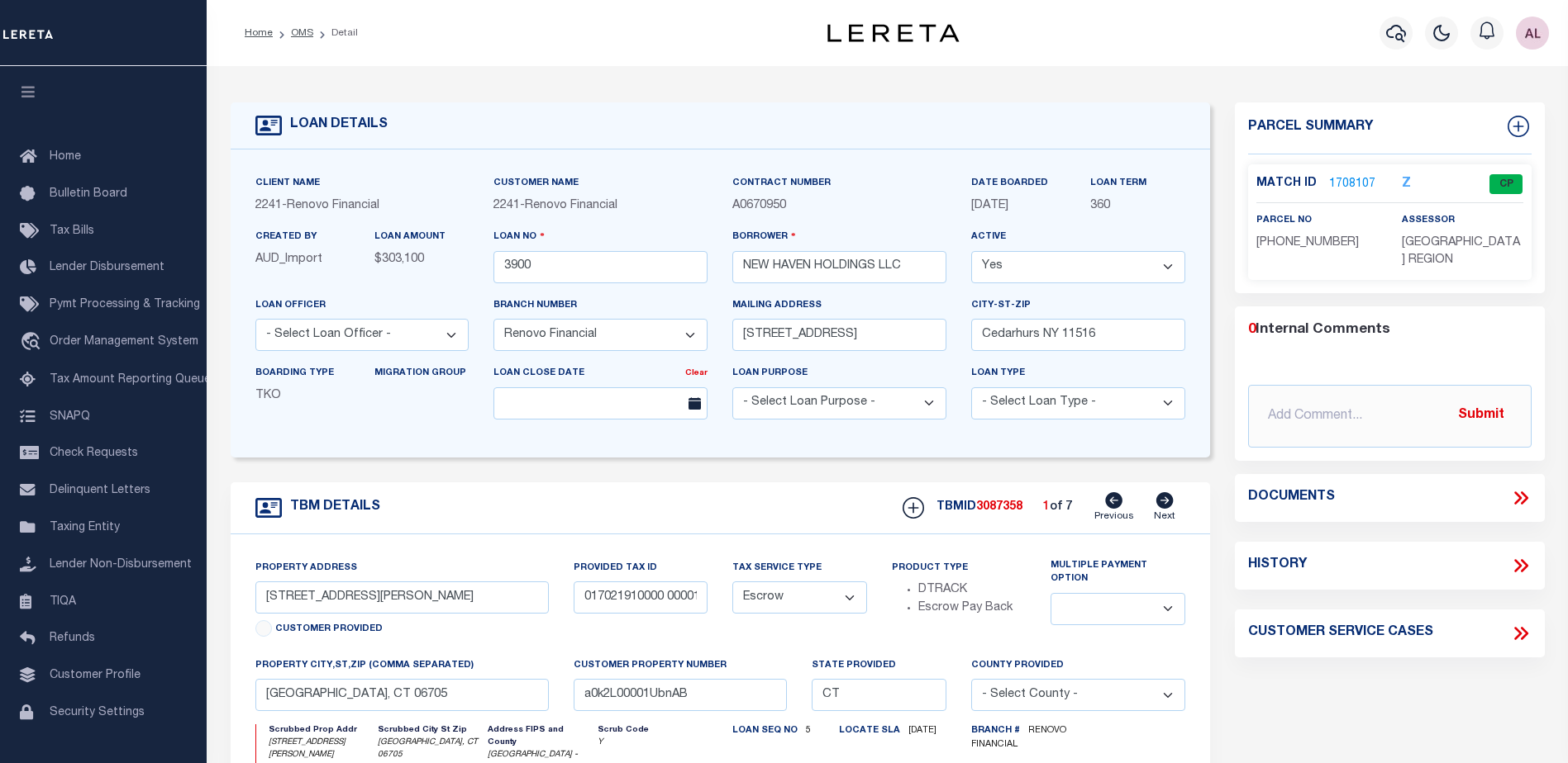
click at [1360, 182] on link "1708107" at bounding box center [1352, 184] width 46 height 18
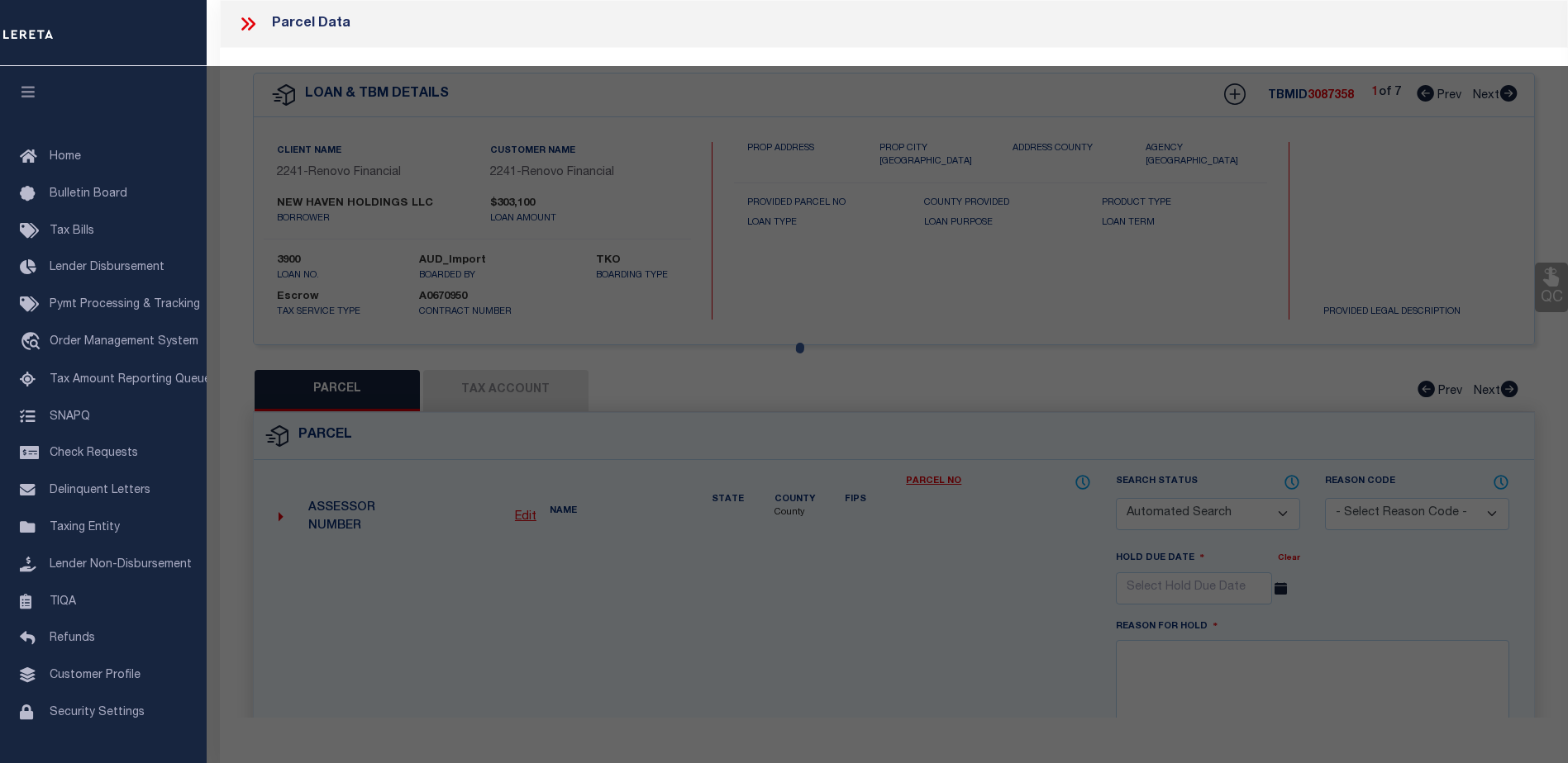
checkbox input "false"
select select "CP"
type input "NEW HAVEN HOLDINGS LLC"
type input "017021910000 0000100017"
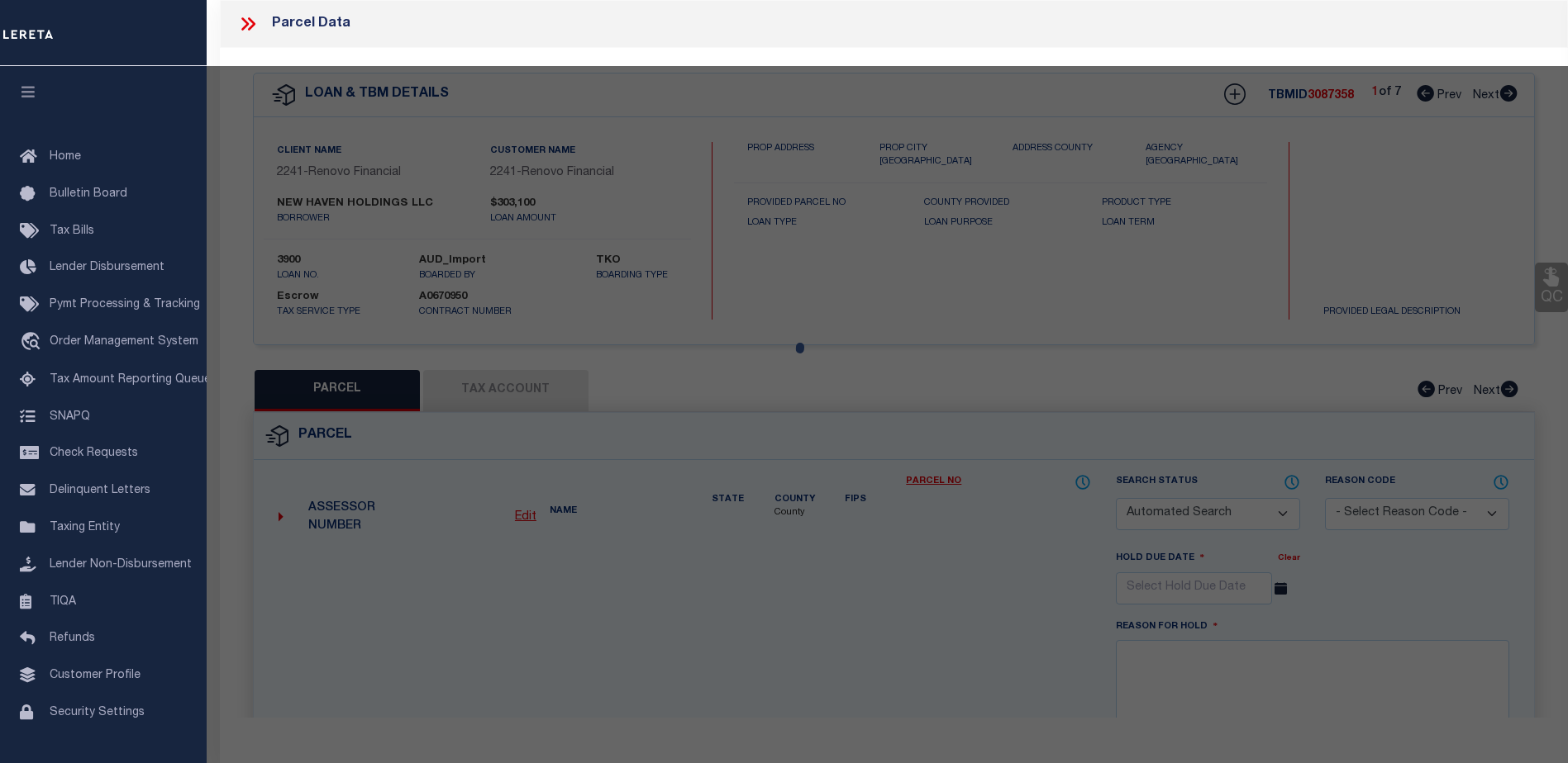
select select
type input "[STREET_ADDRESS][PERSON_NAME]"
checkbox input "false"
type textarea "Map Block Lot: [PHONE_NUMBER] Volume / Page: 8361/ 3"
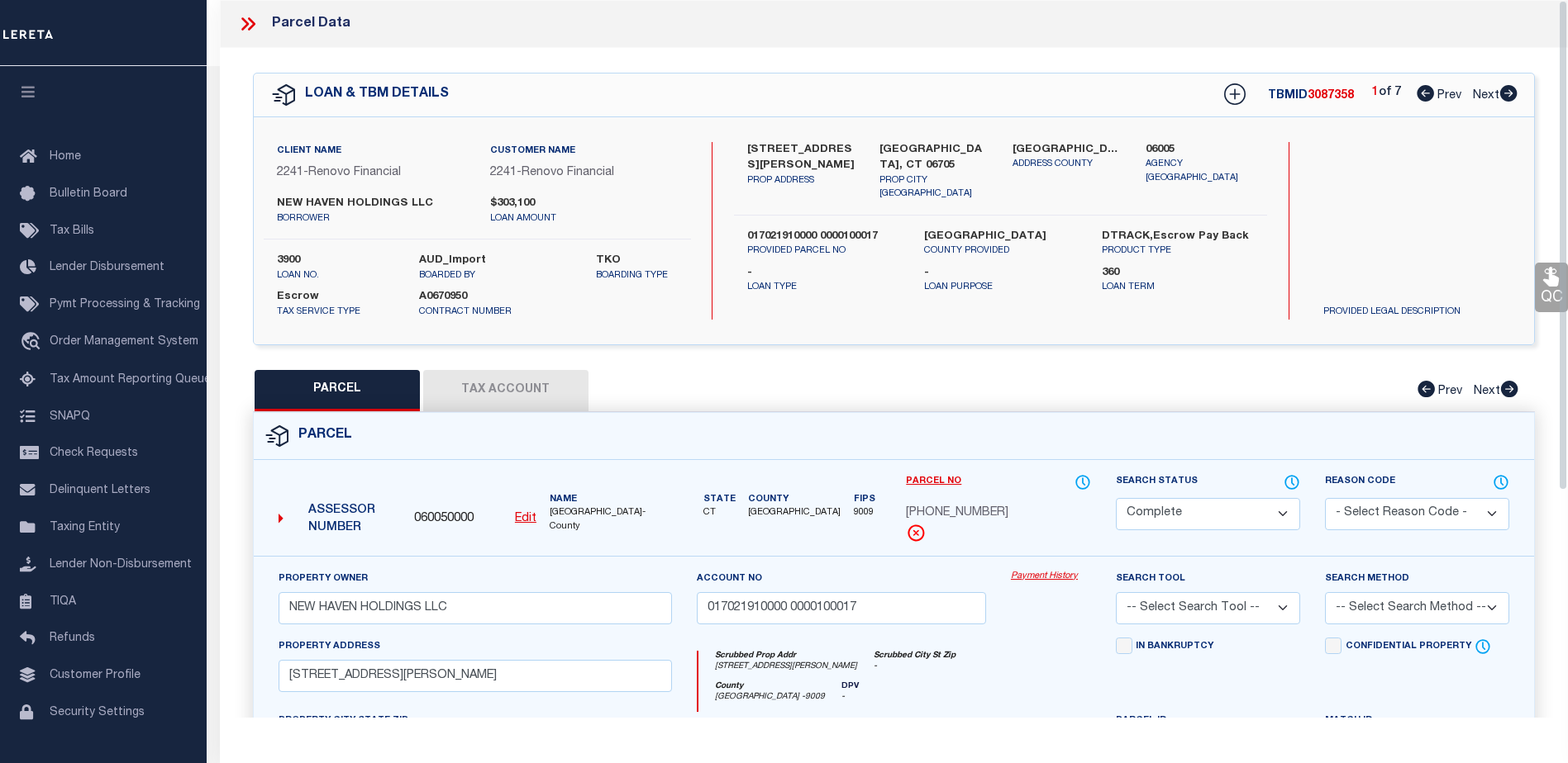
click at [1053, 574] on link "Payment History" at bounding box center [1051, 577] width 80 height 14
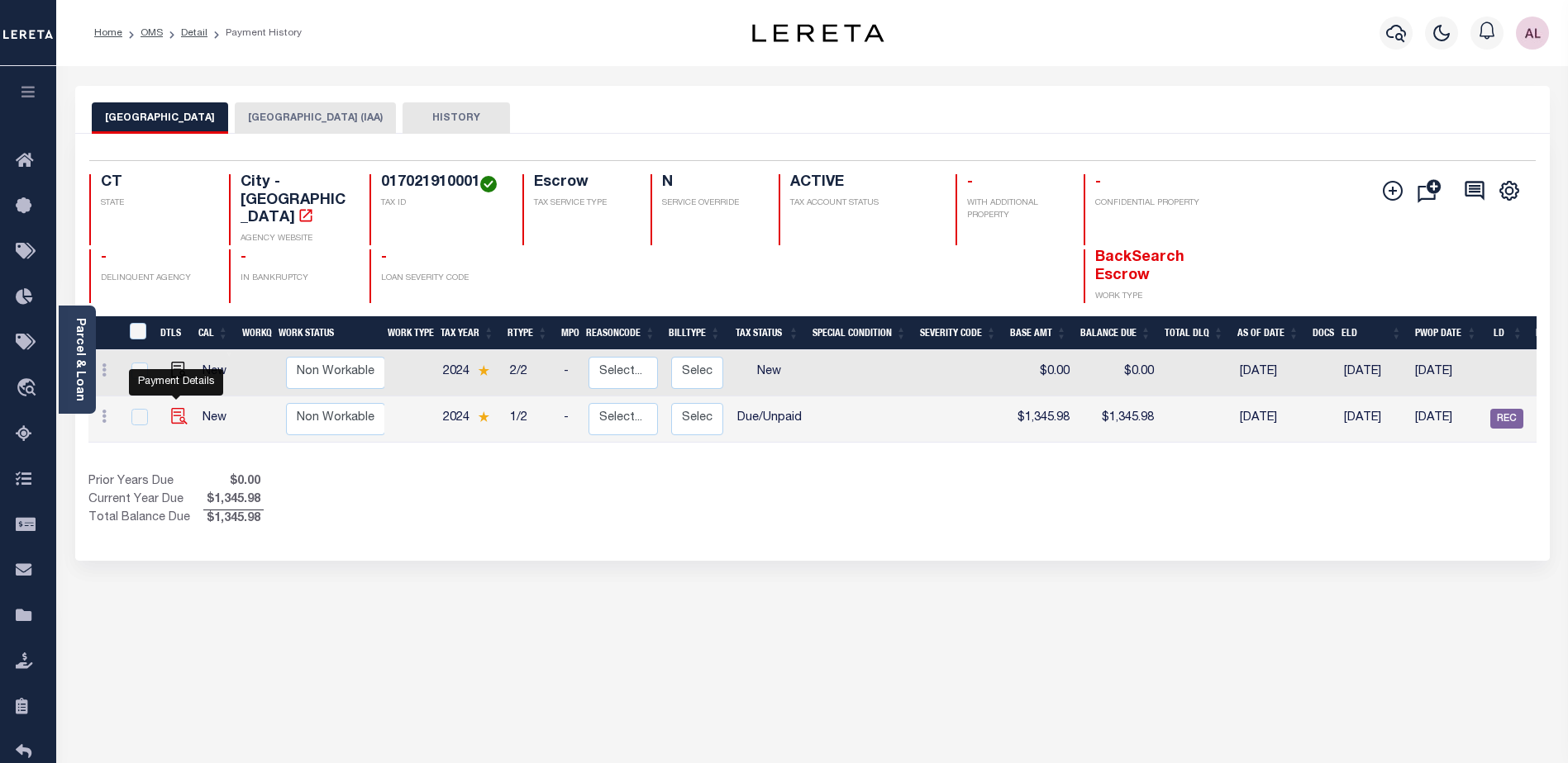
click at [179, 408] on img "" at bounding box center [179, 416] width 17 height 17
checkbox input "true"
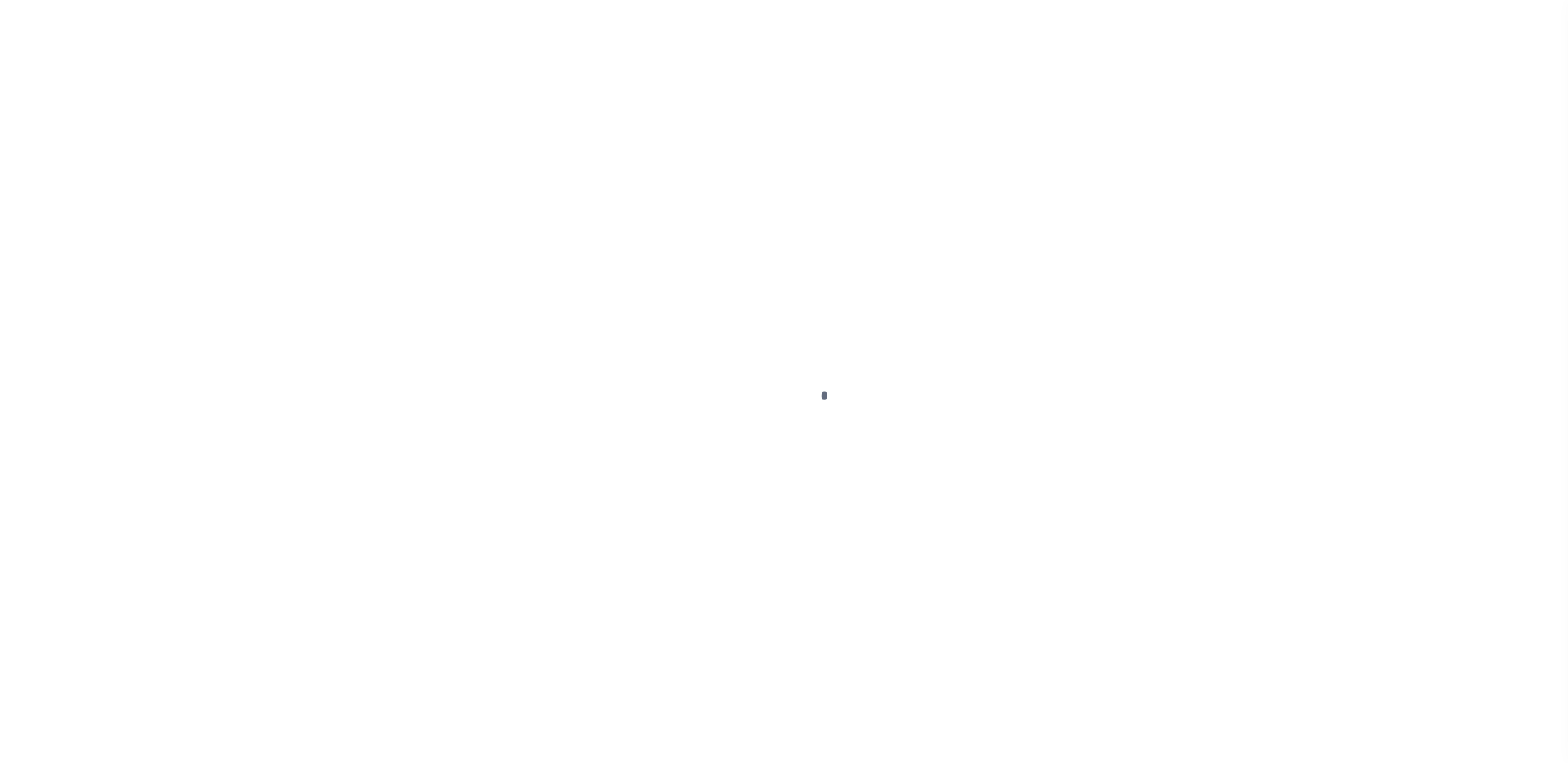
select select "DUE"
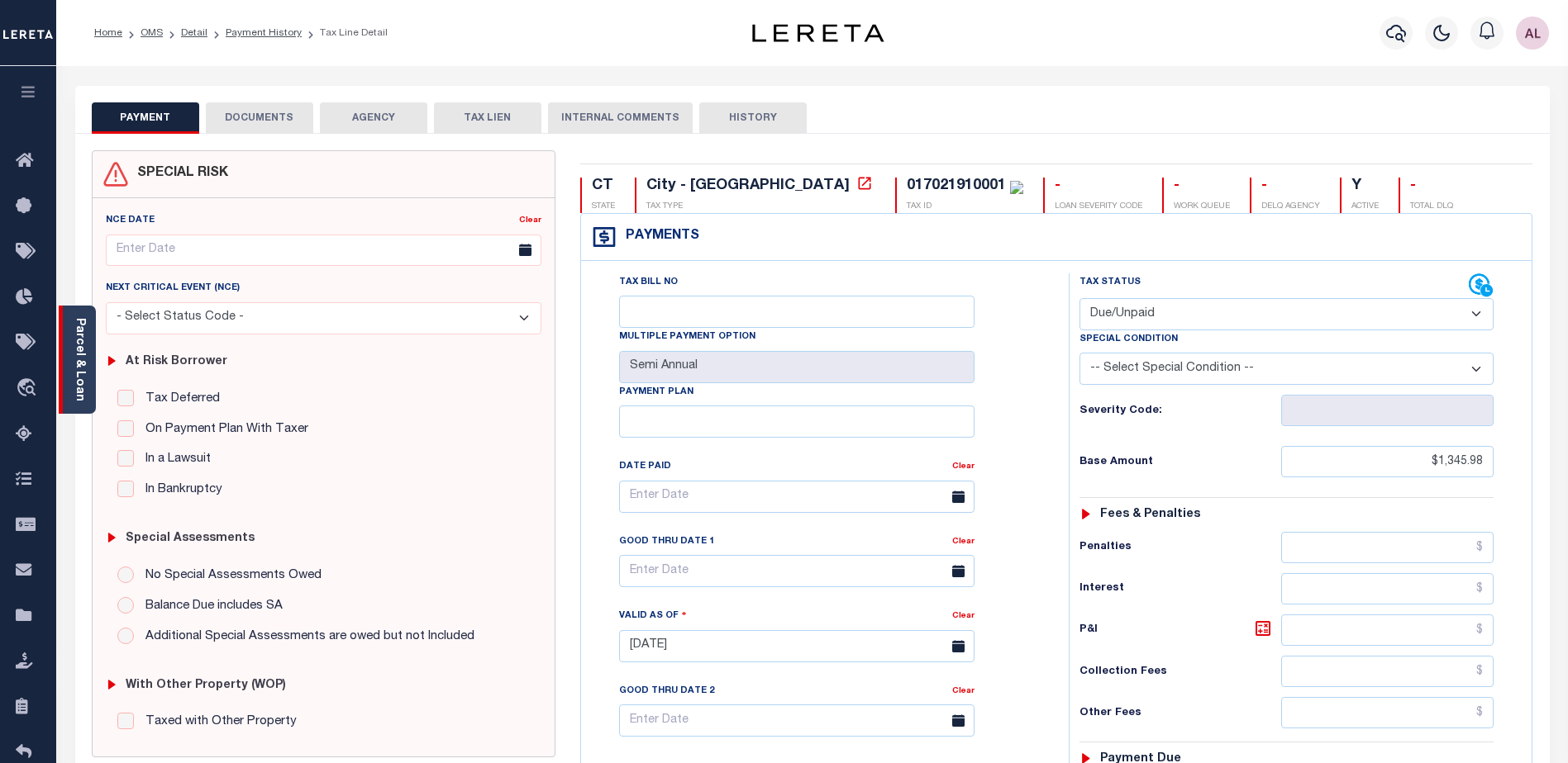
click at [74, 362] on link "Parcel & Loan" at bounding box center [79, 359] width 12 height 83
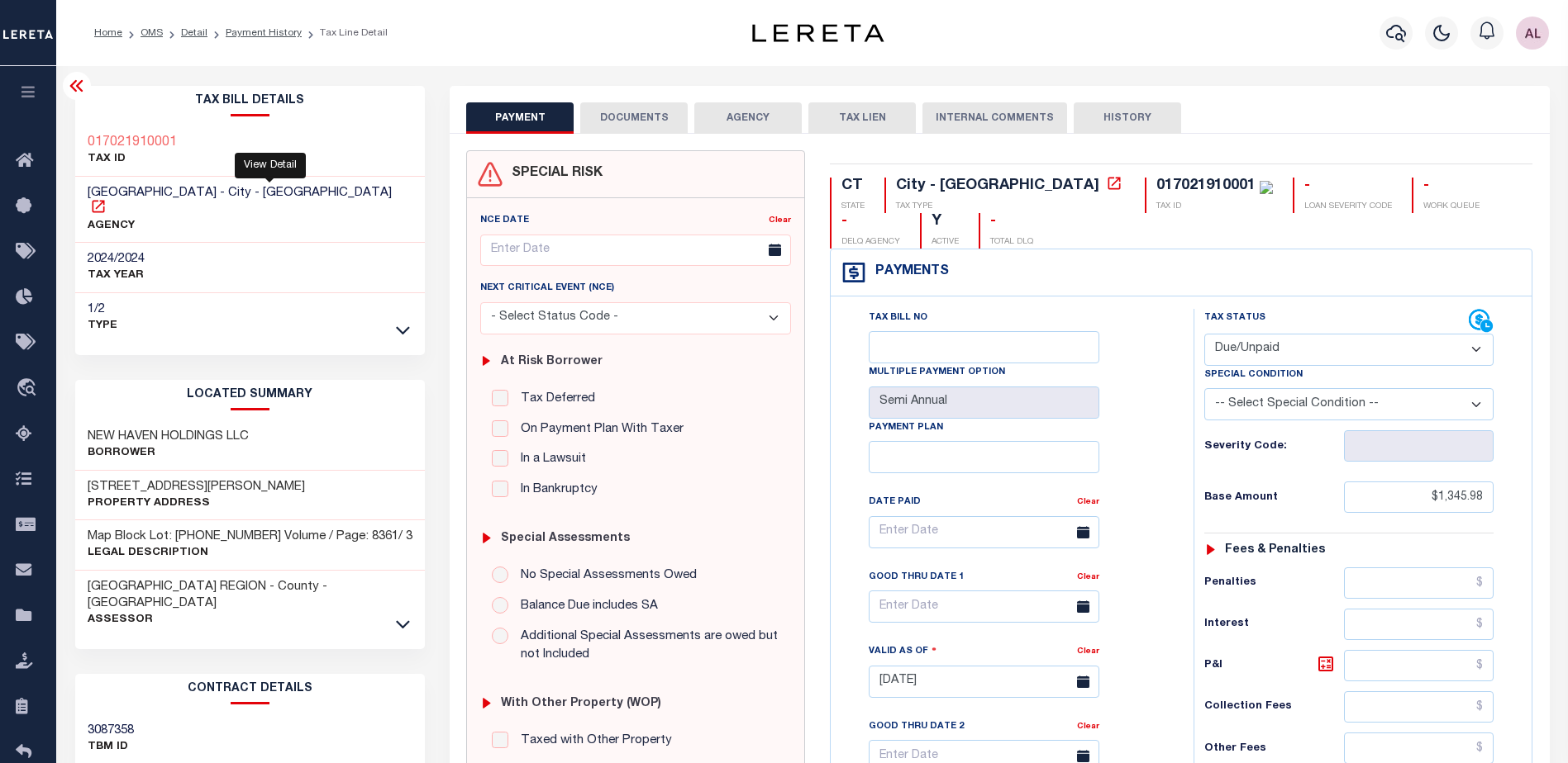
click at [107, 198] on icon at bounding box center [98, 206] width 17 height 17
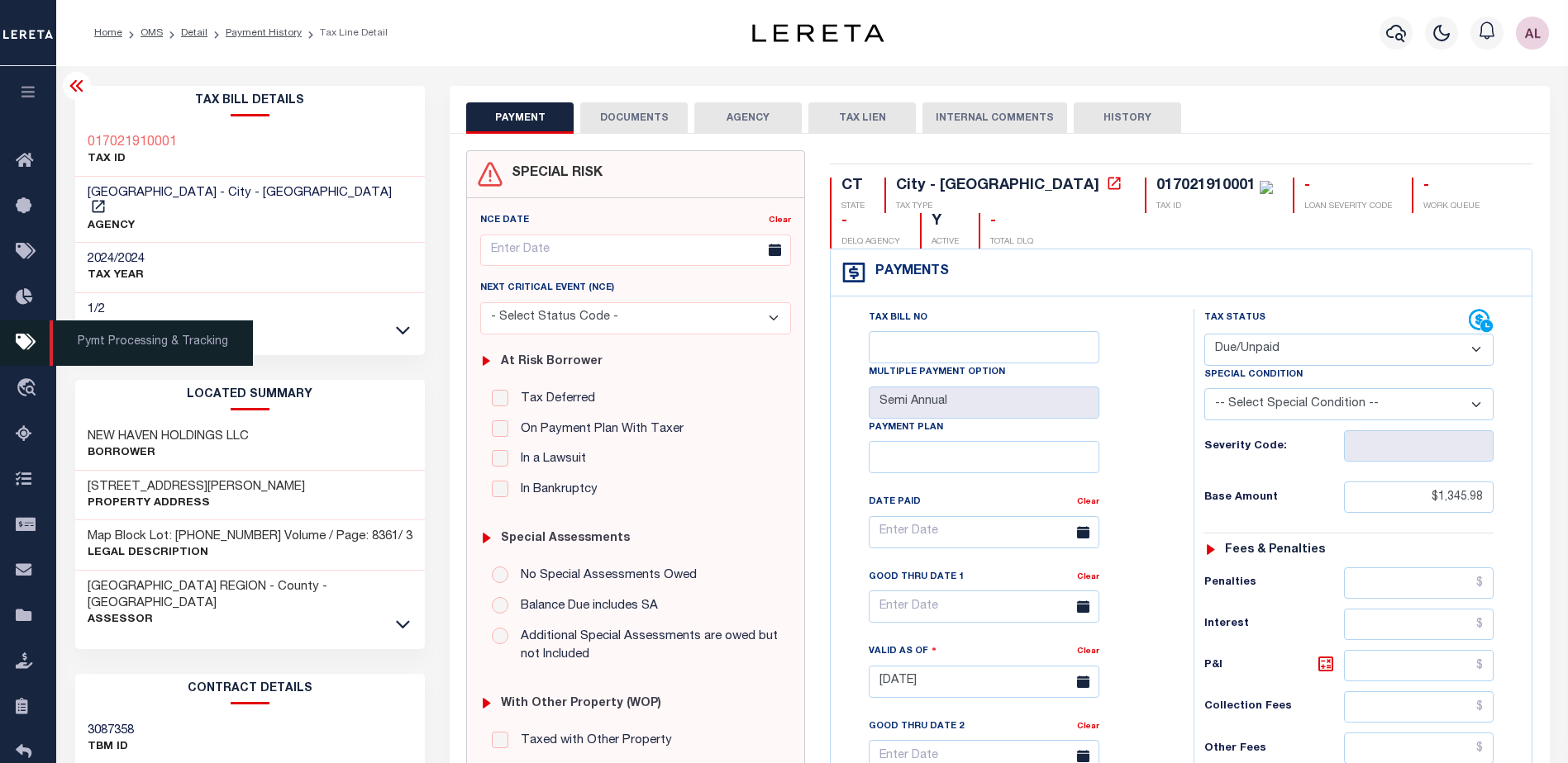
click at [29, 345] on icon at bounding box center [28, 343] width 26 height 21
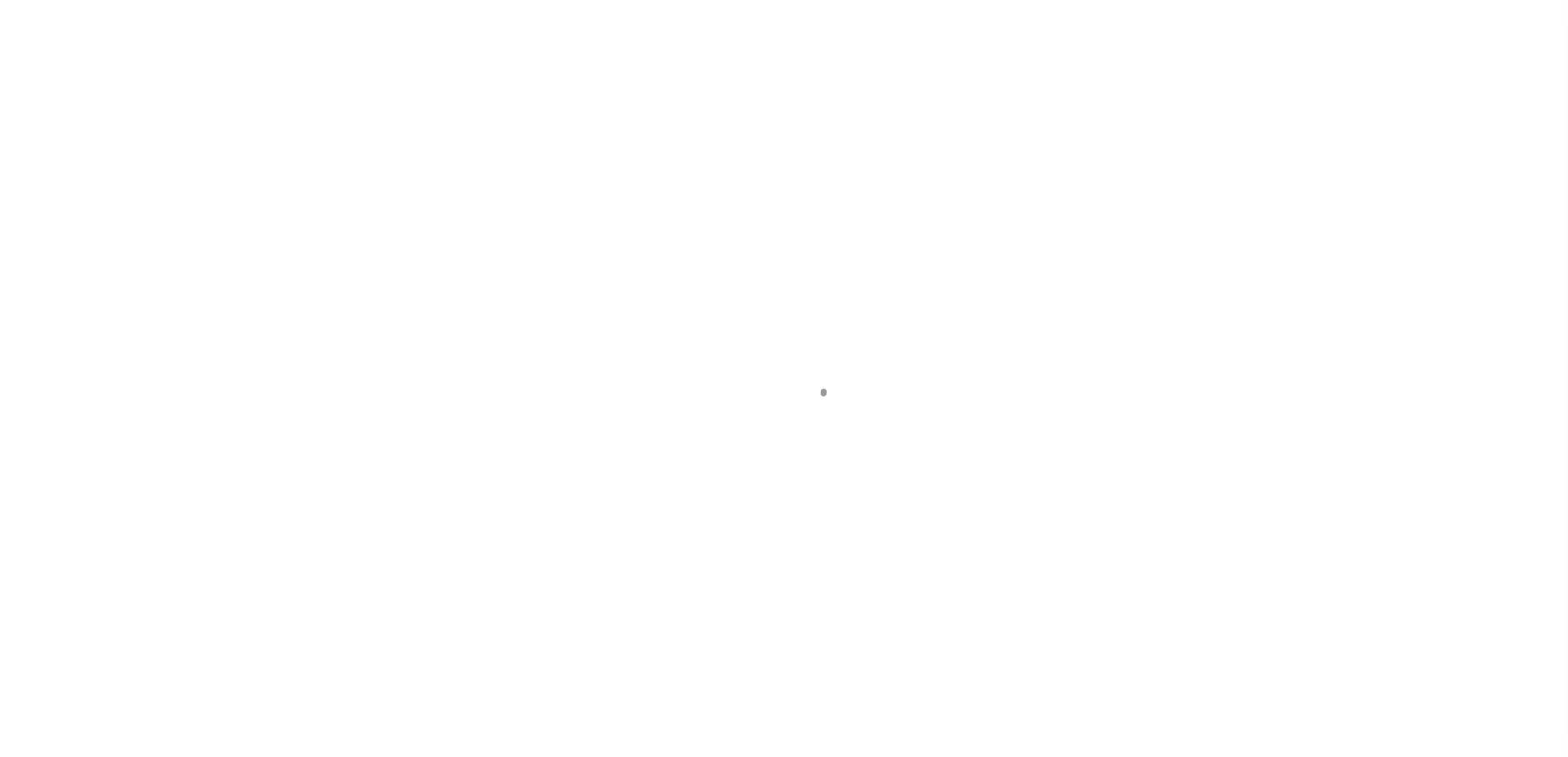
select select "1000"
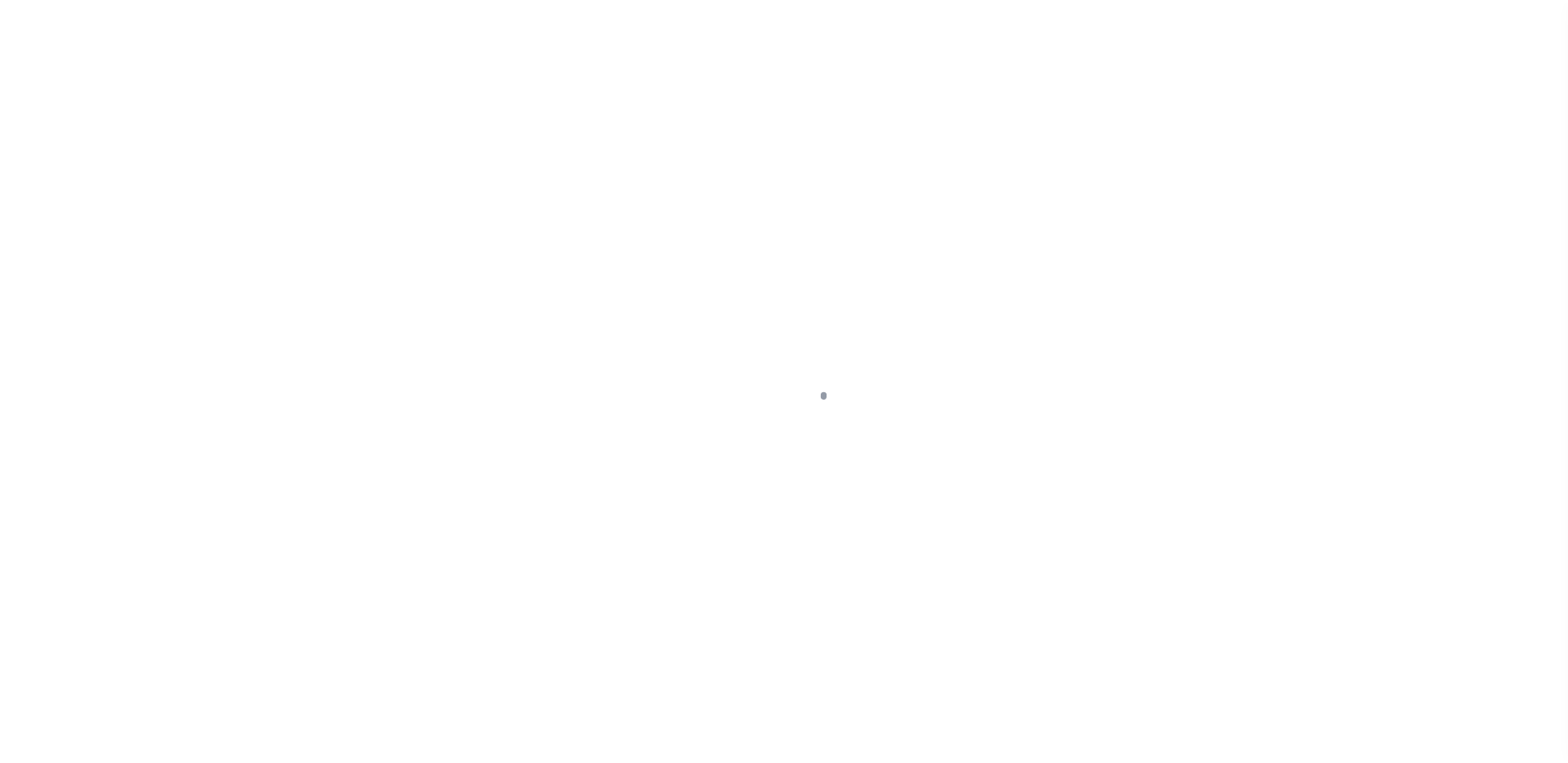
scroll to position [41, 0]
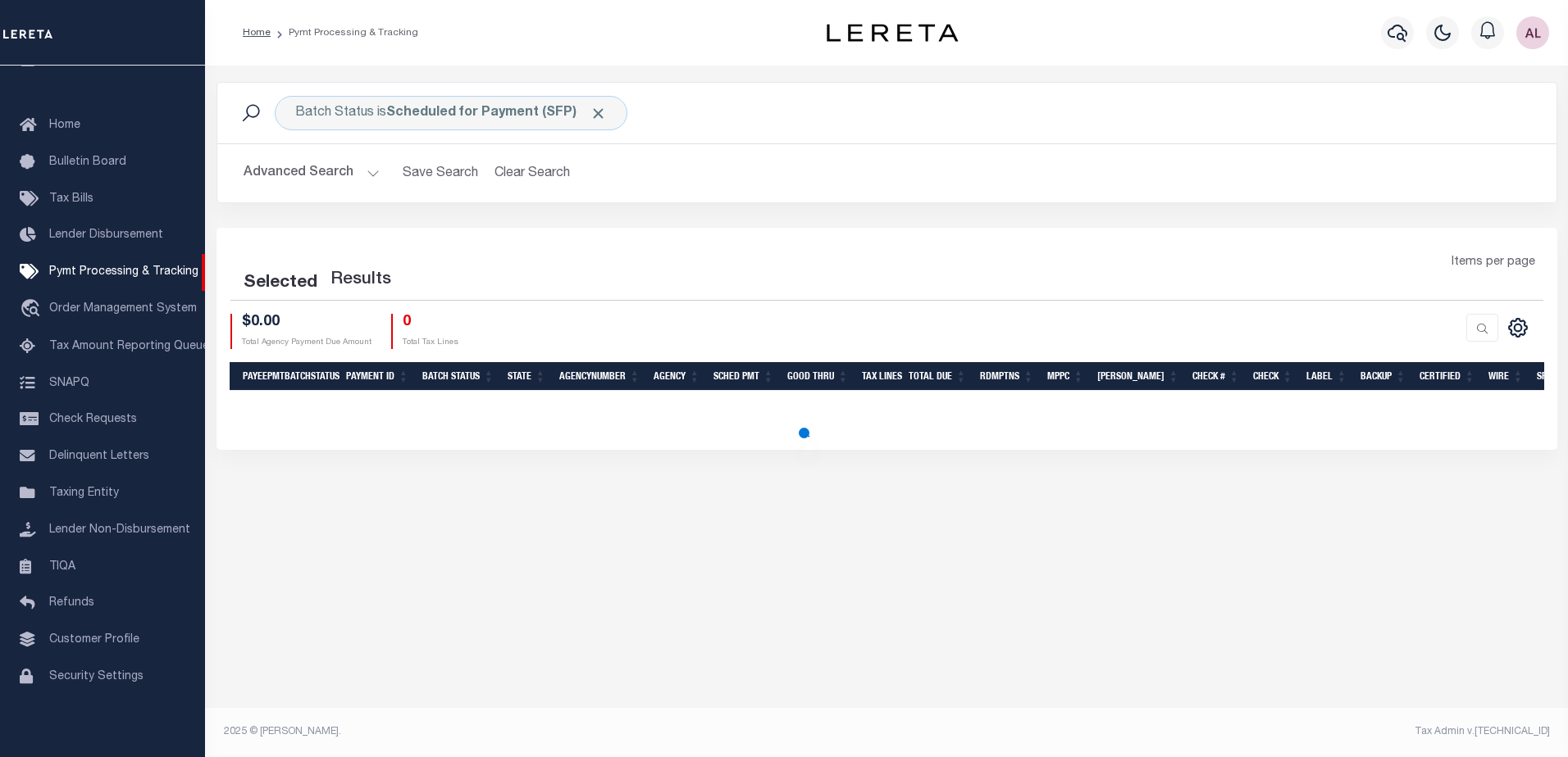
select select "1000"
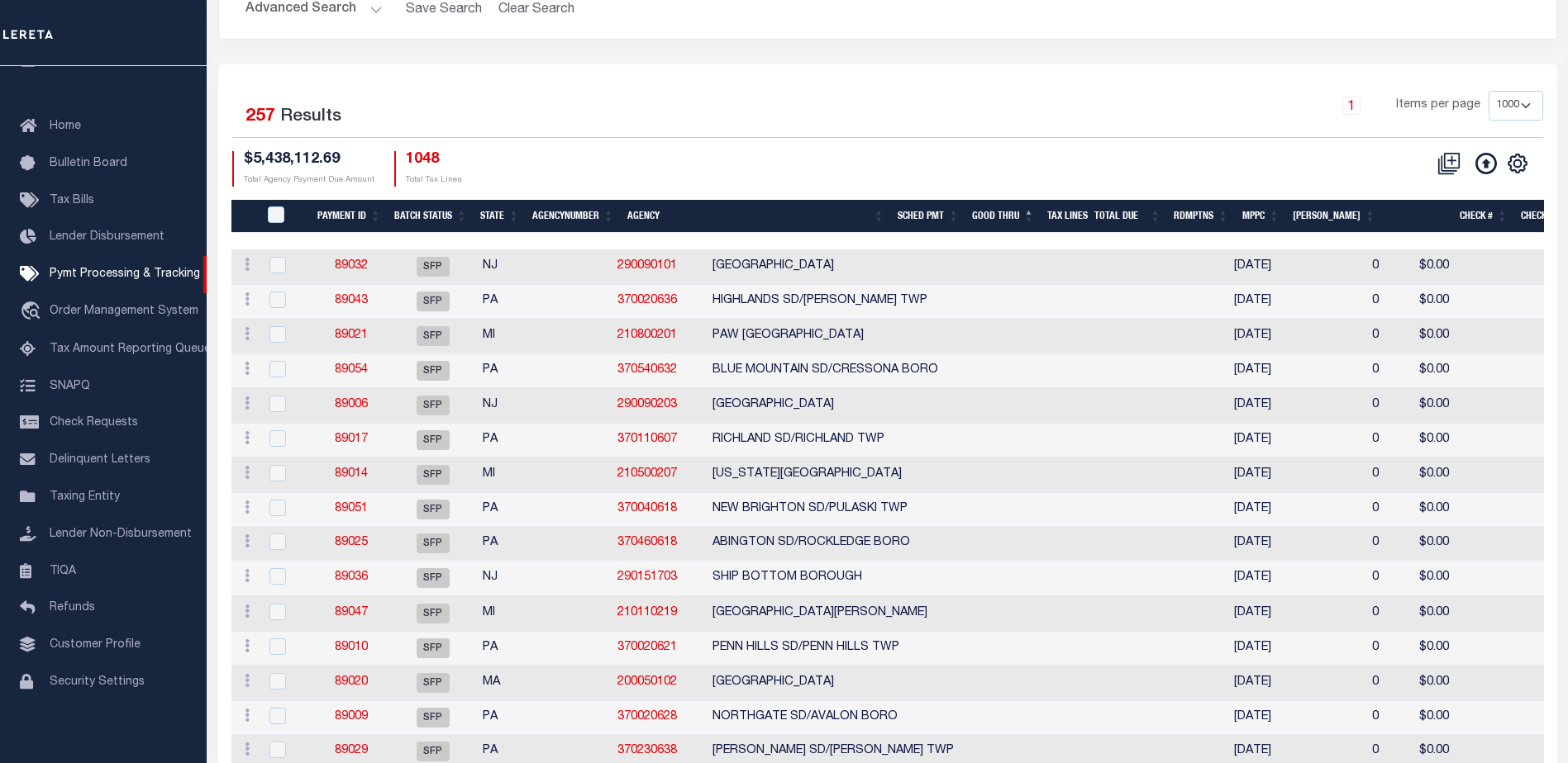
scroll to position [248, 0]
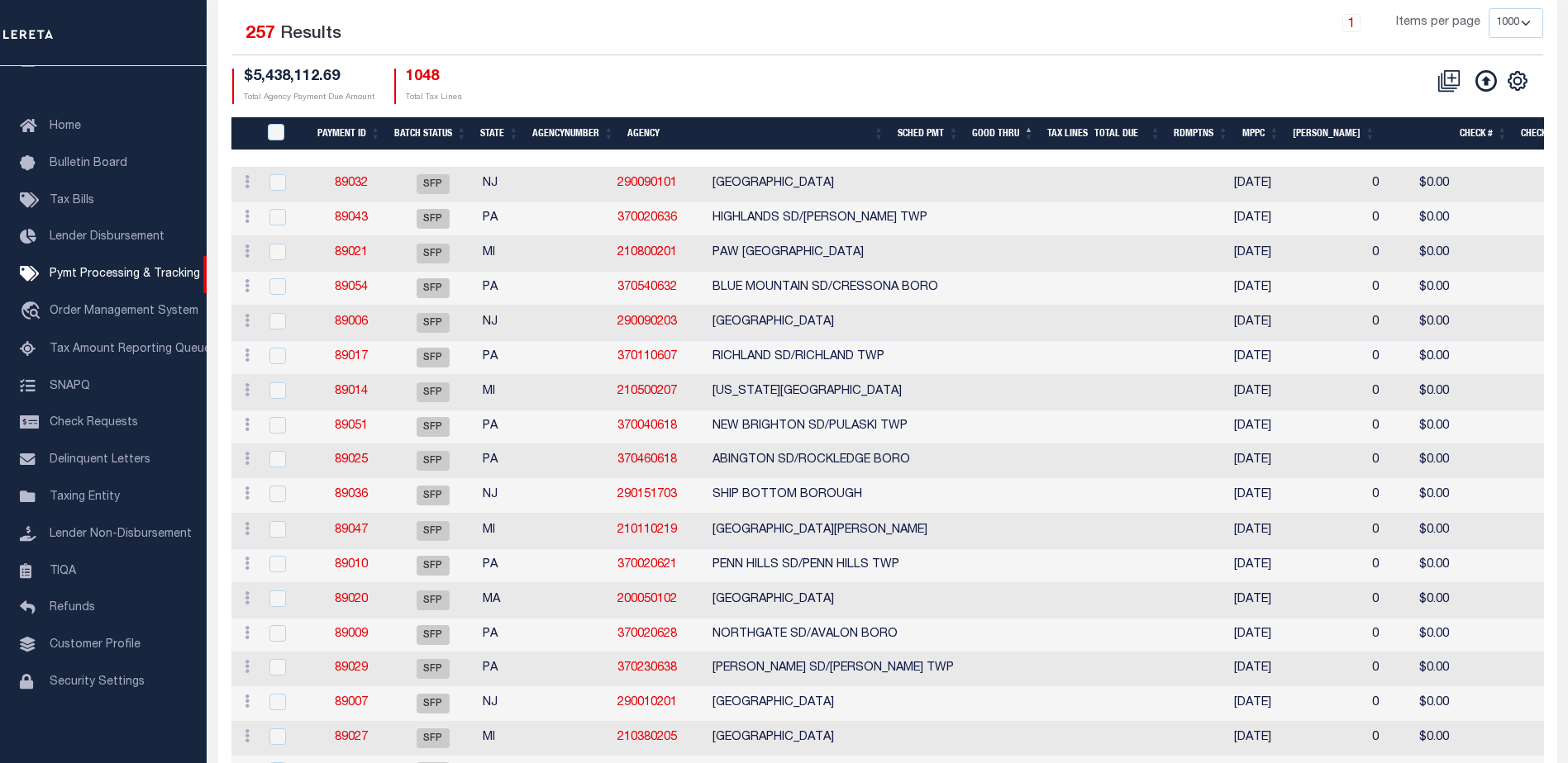
click at [491, 133] on th "State" at bounding box center [499, 134] width 52 height 34
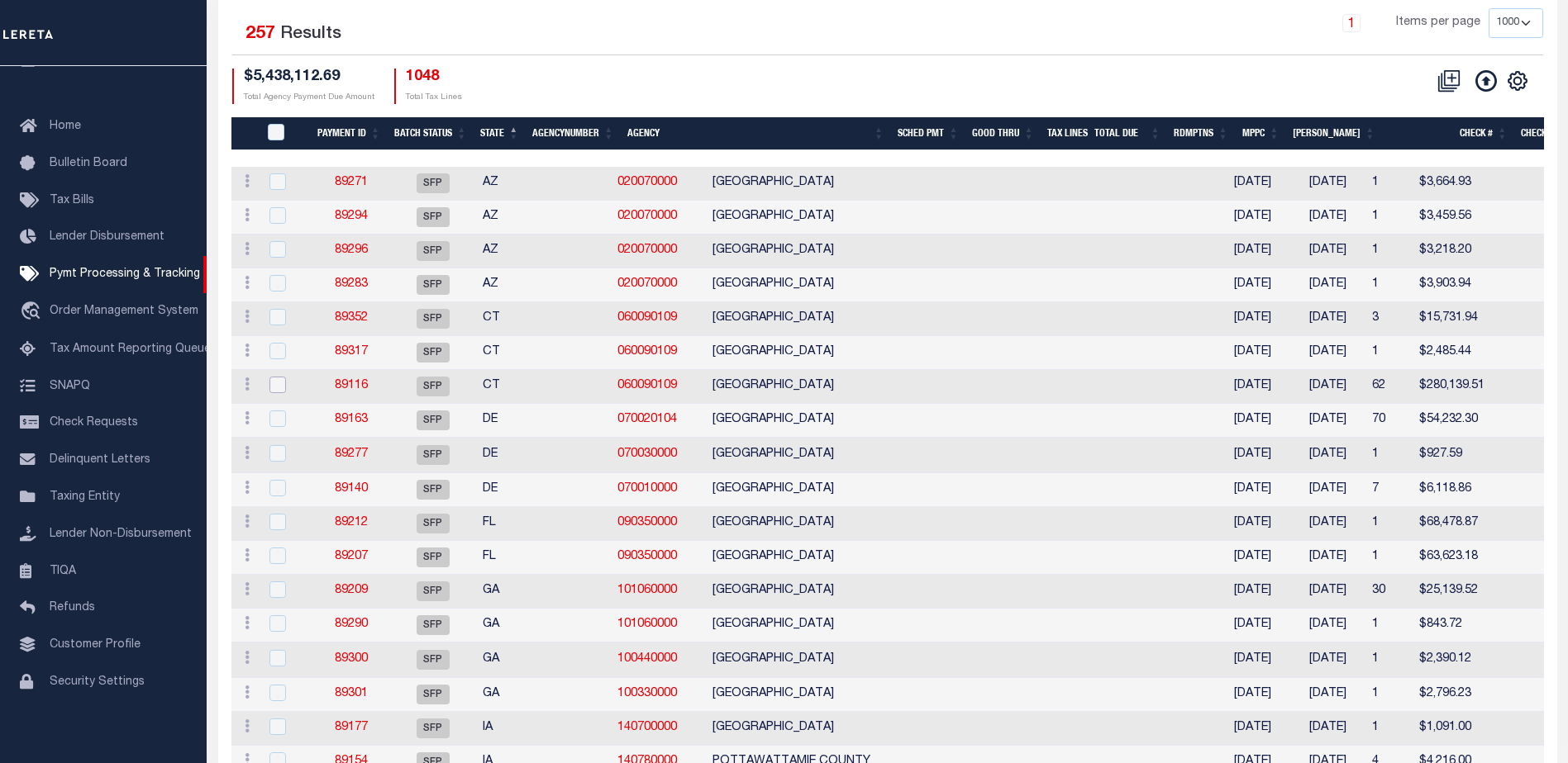
click at [281, 388] on input "checkbox" at bounding box center [278, 384] width 17 height 17
checkbox input "true"
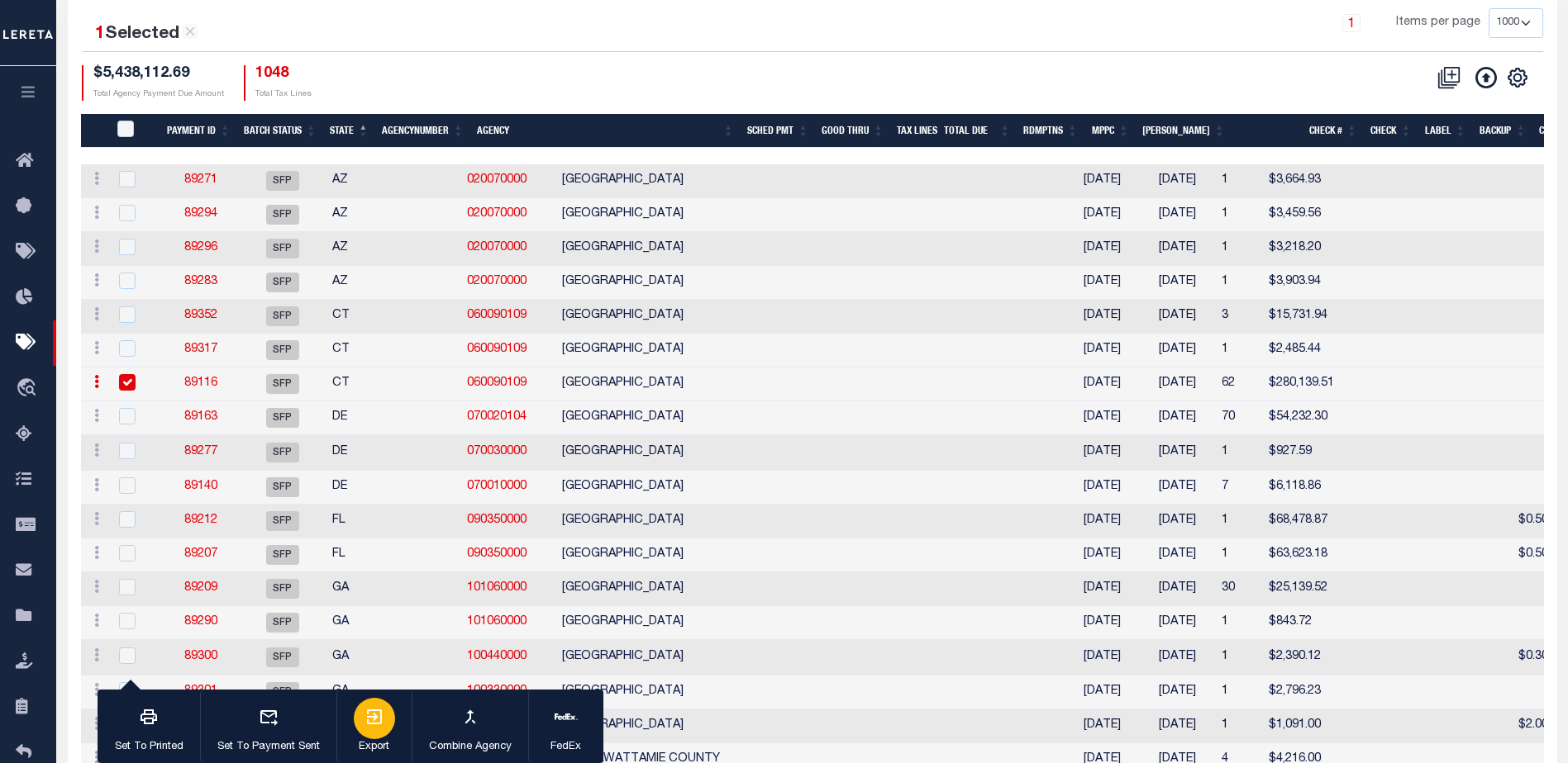
click at [369, 724] on icon "button" at bounding box center [375, 717] width 20 height 20
click at [210, 383] on link "89116" at bounding box center [201, 383] width 33 height 12
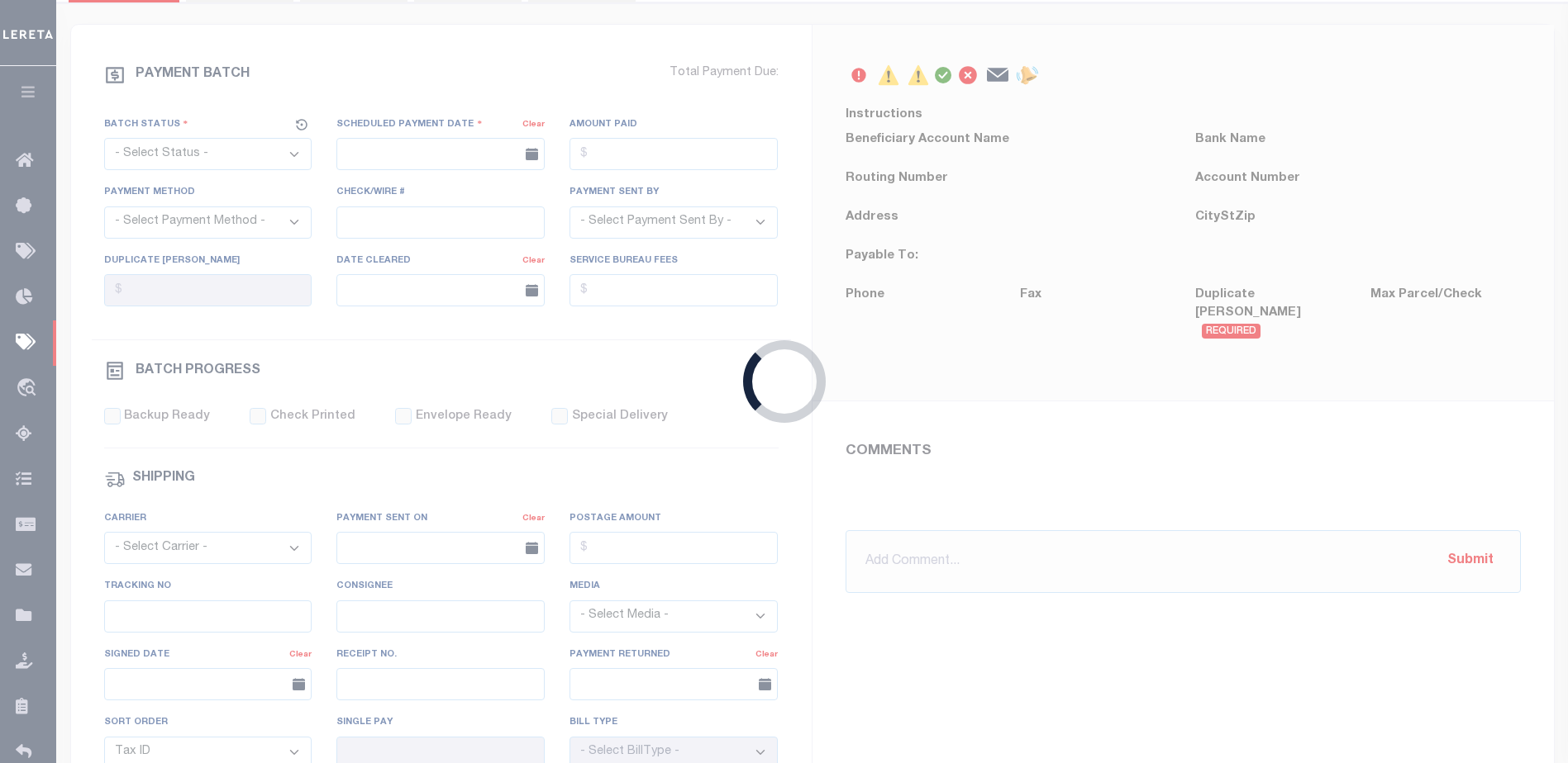
select select "SFP"
type input "[DATE]"
type input "Possible P&I"
type input "[PERSON_NAME]"
type input "N"
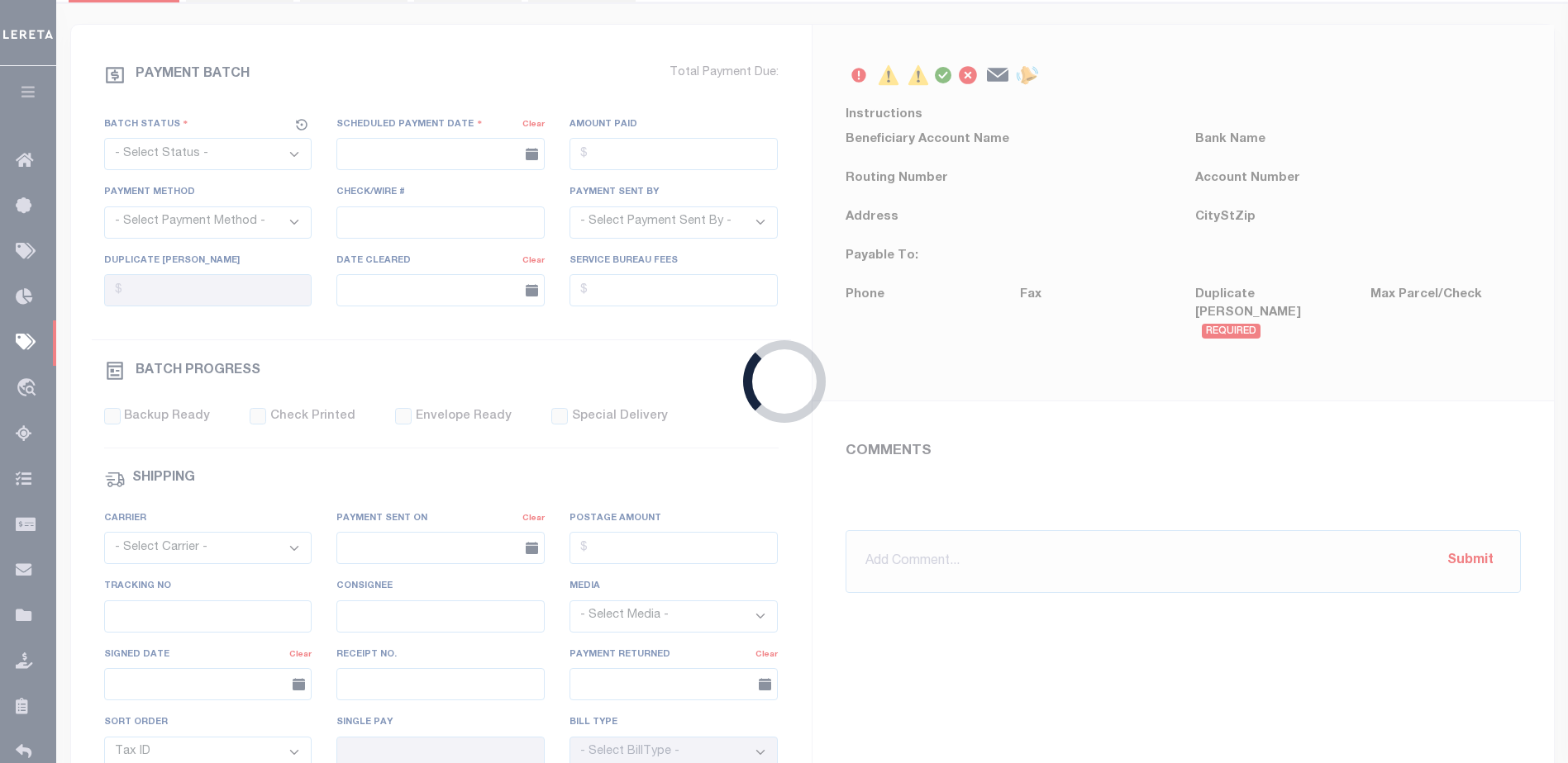
radio input "true"
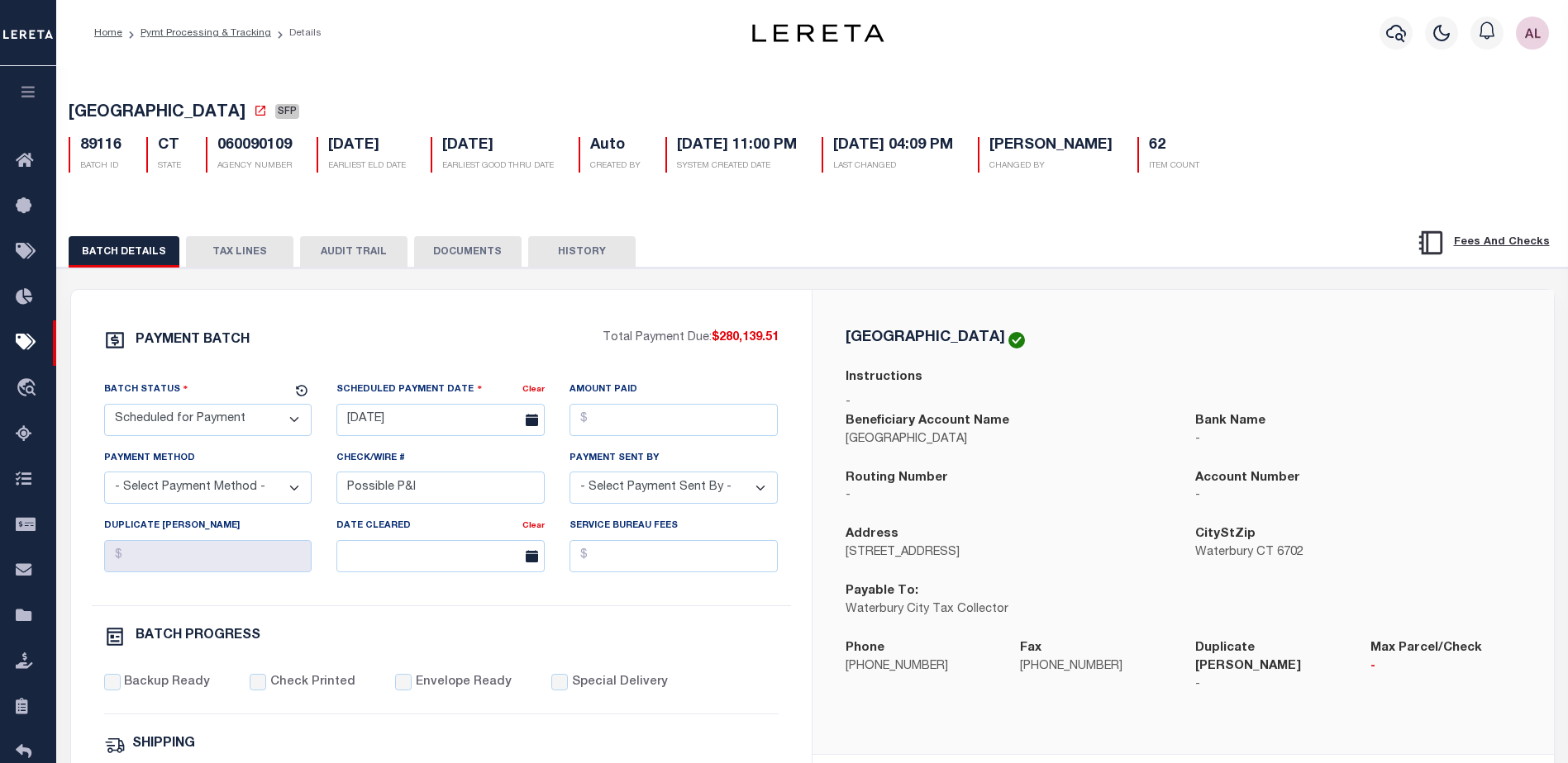
click at [249, 257] on button "TAX LINES" at bounding box center [240, 252] width 108 height 31
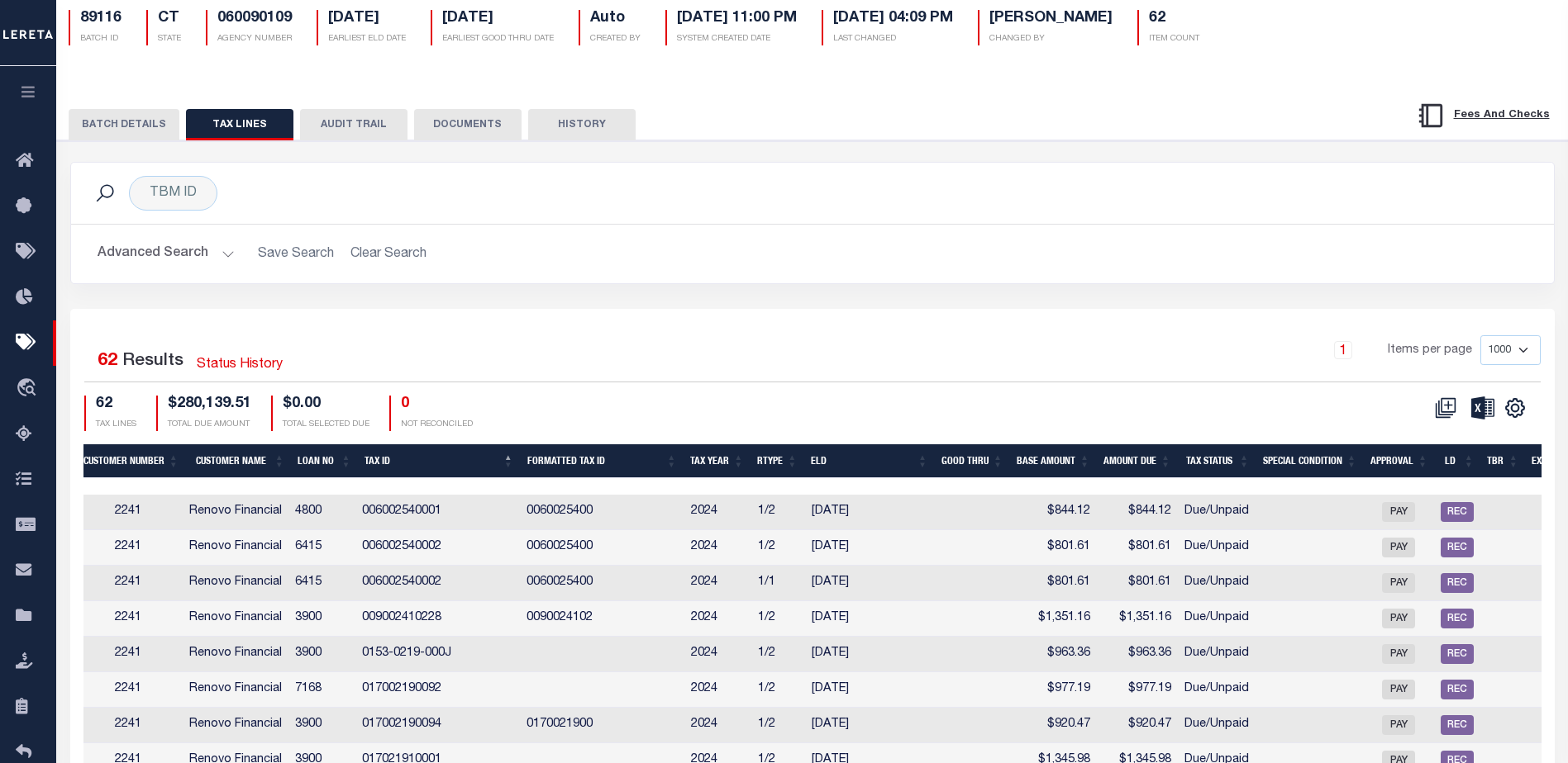
scroll to position [165, 0]
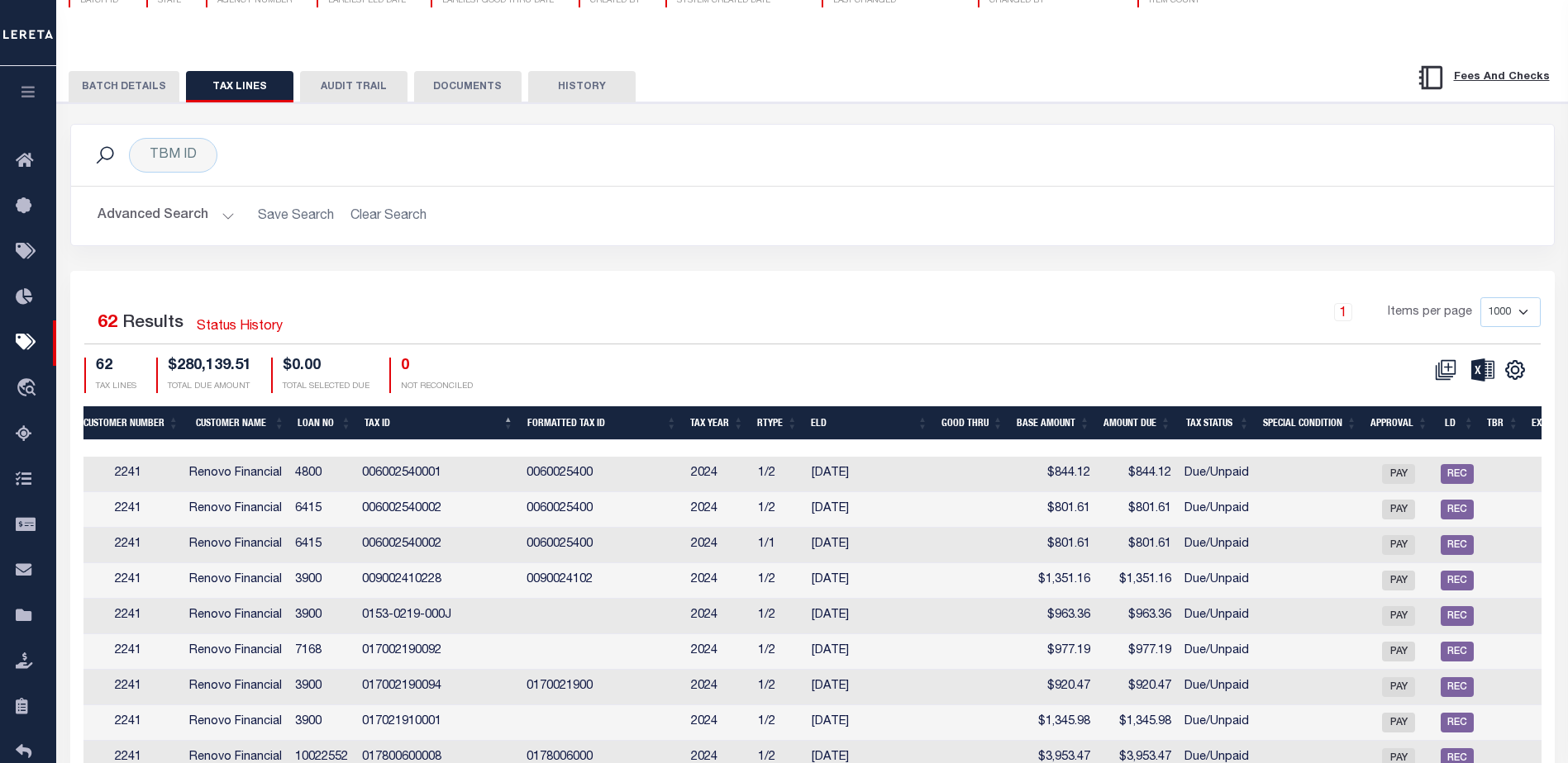
drag, startPoint x: 1157, startPoint y: 722, endPoint x: 1165, endPoint y: 712, distance: 12.8
click at [1157, 722] on td "$1,345.98" at bounding box center [1137, 723] width 81 height 35
checkbox input "true"
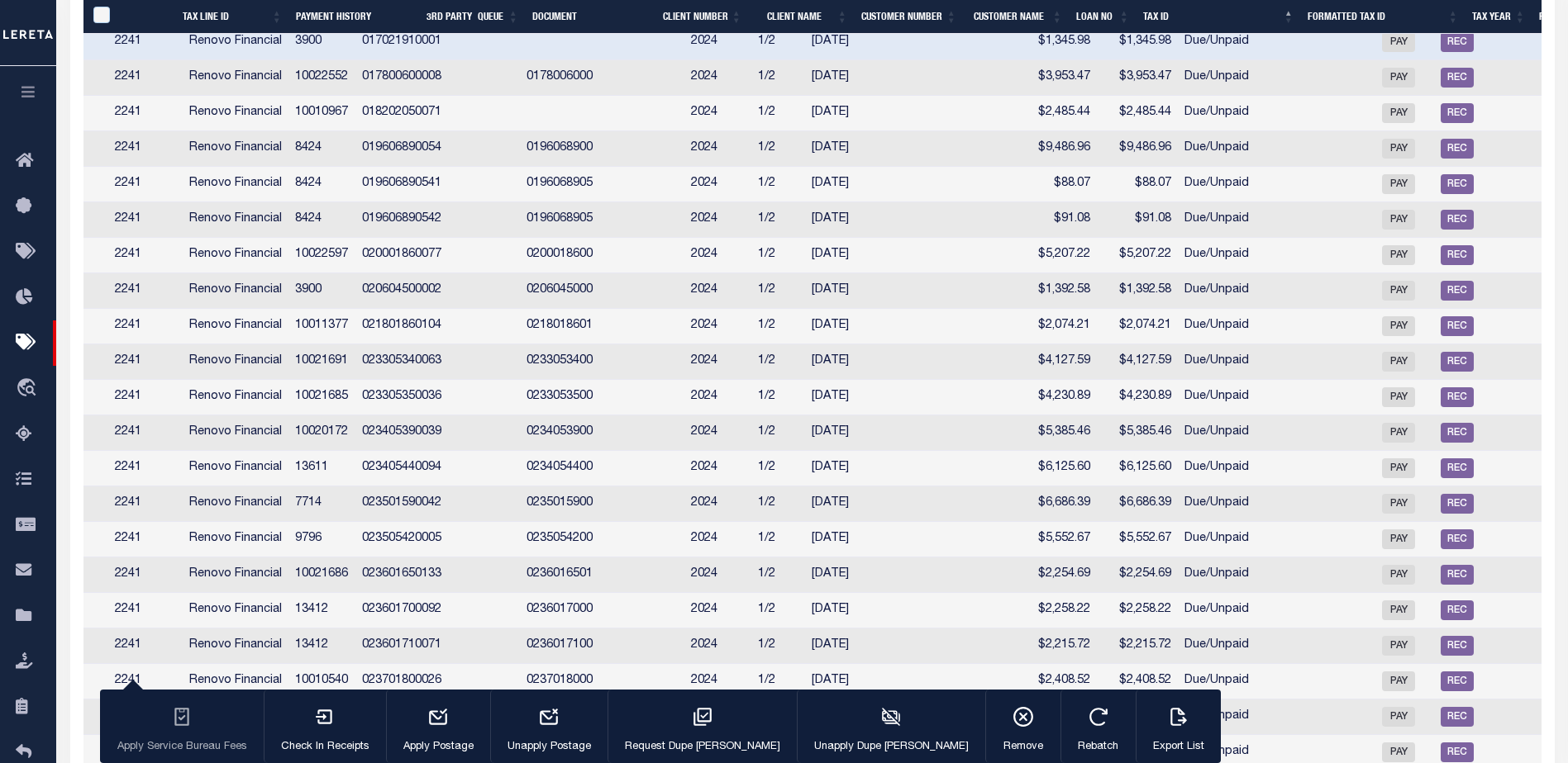
scroll to position [0, 774]
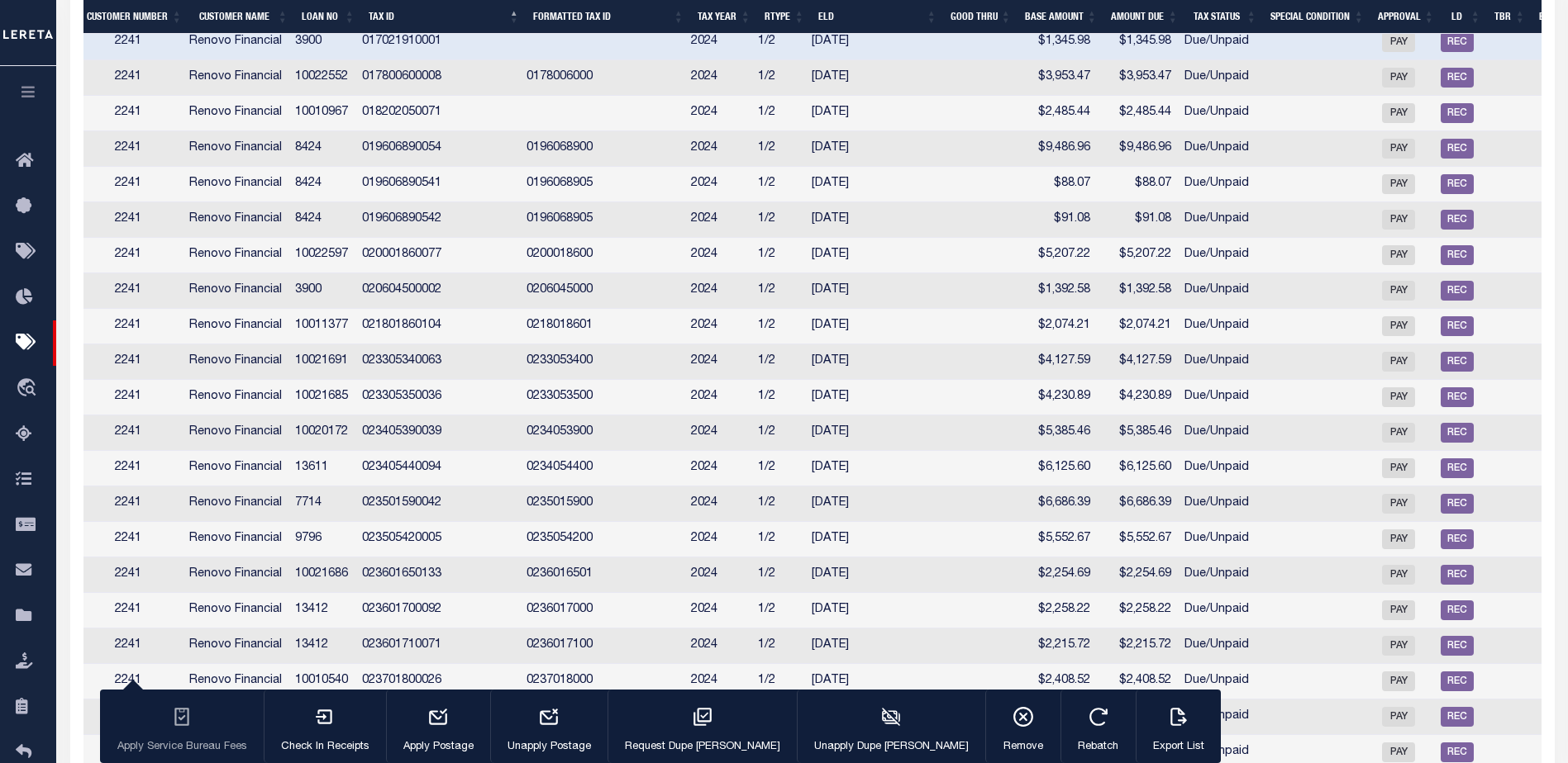
click at [1291, 736] on td at bounding box center [1310, 718] width 108 height 35
checkbox input "true"
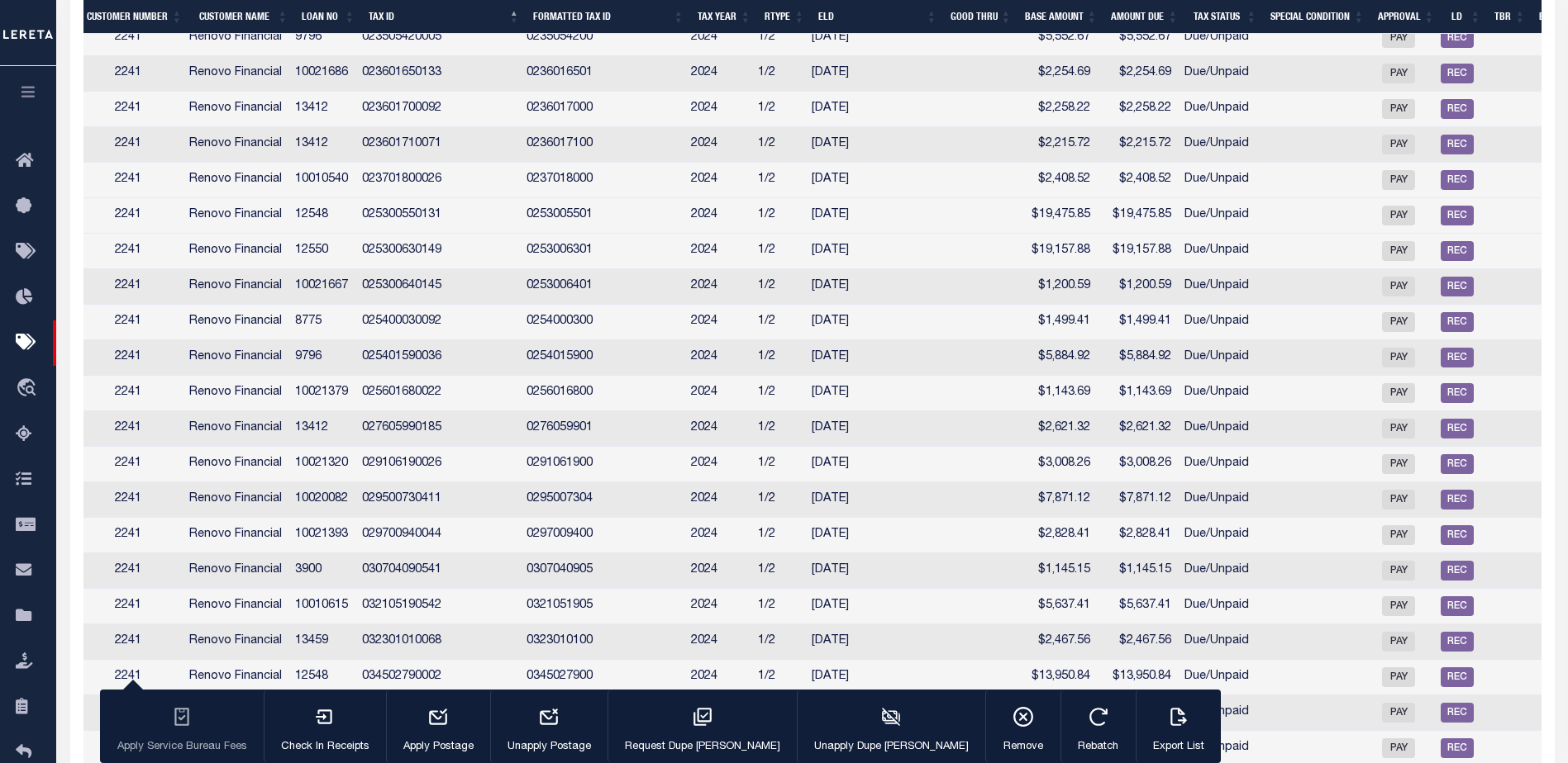
scroll to position [1487, 0]
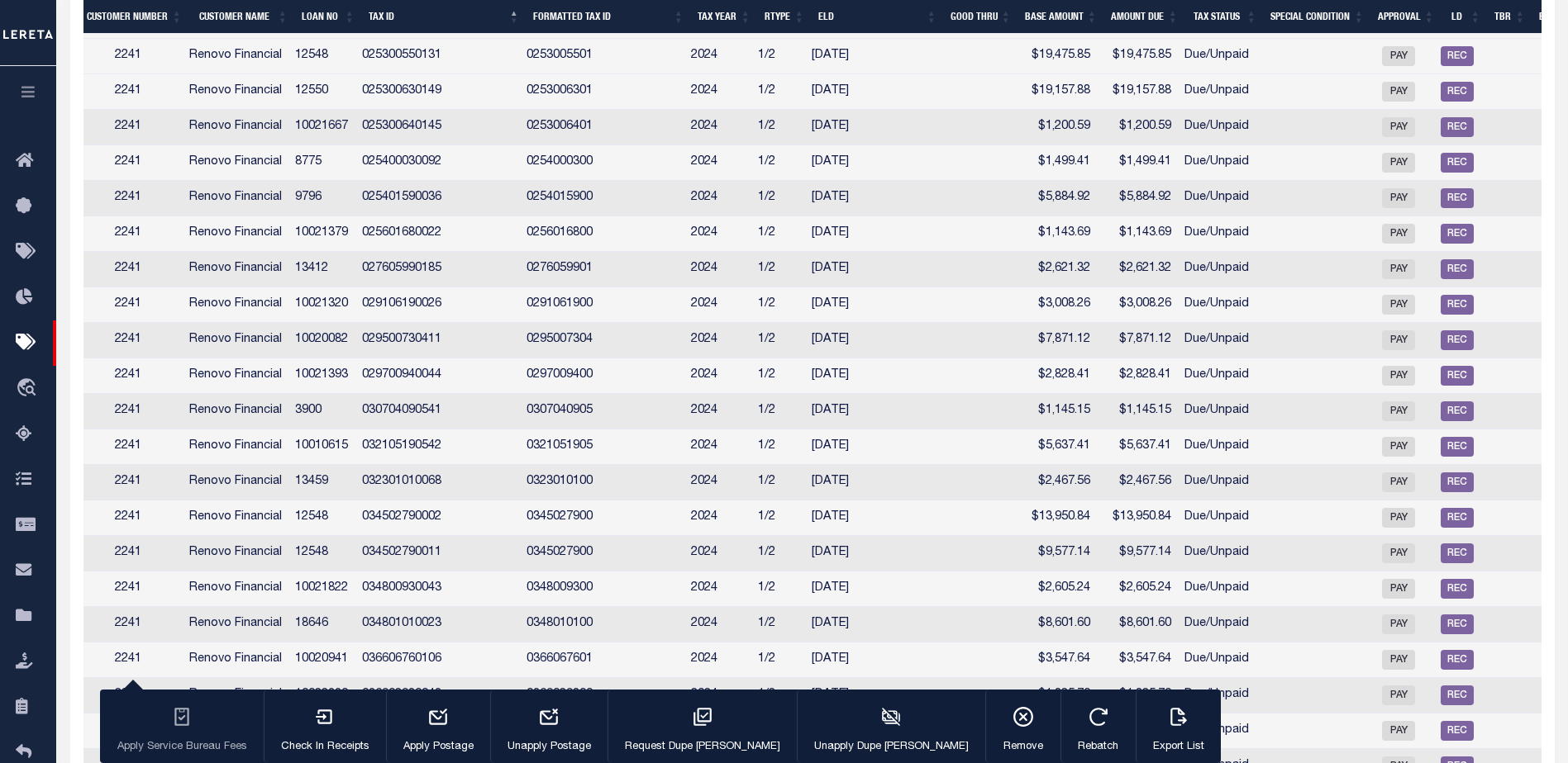
click at [1345, 714] on td at bounding box center [1310, 696] width 108 height 35
checkbox input "true"
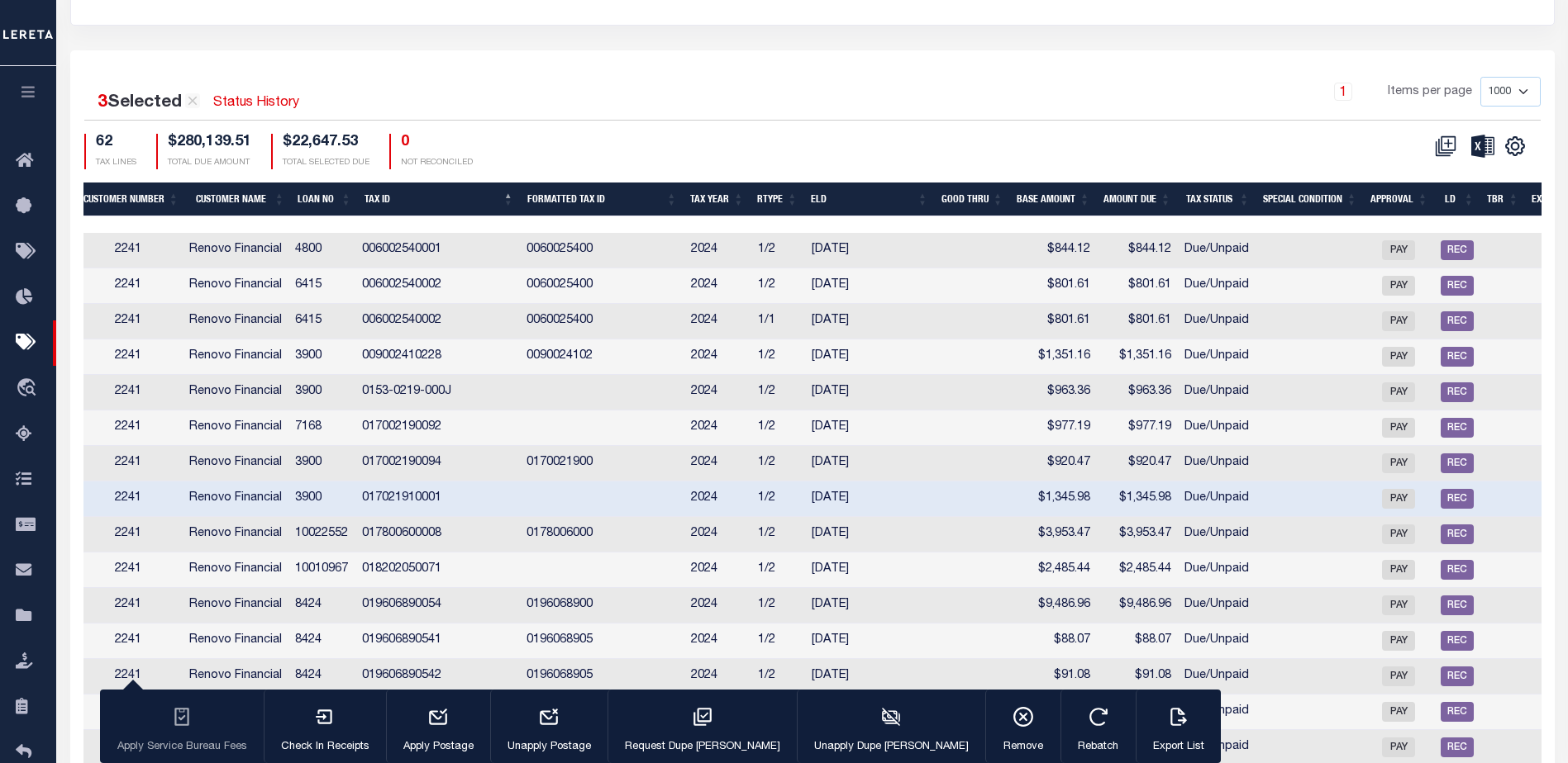
scroll to position [248, 0]
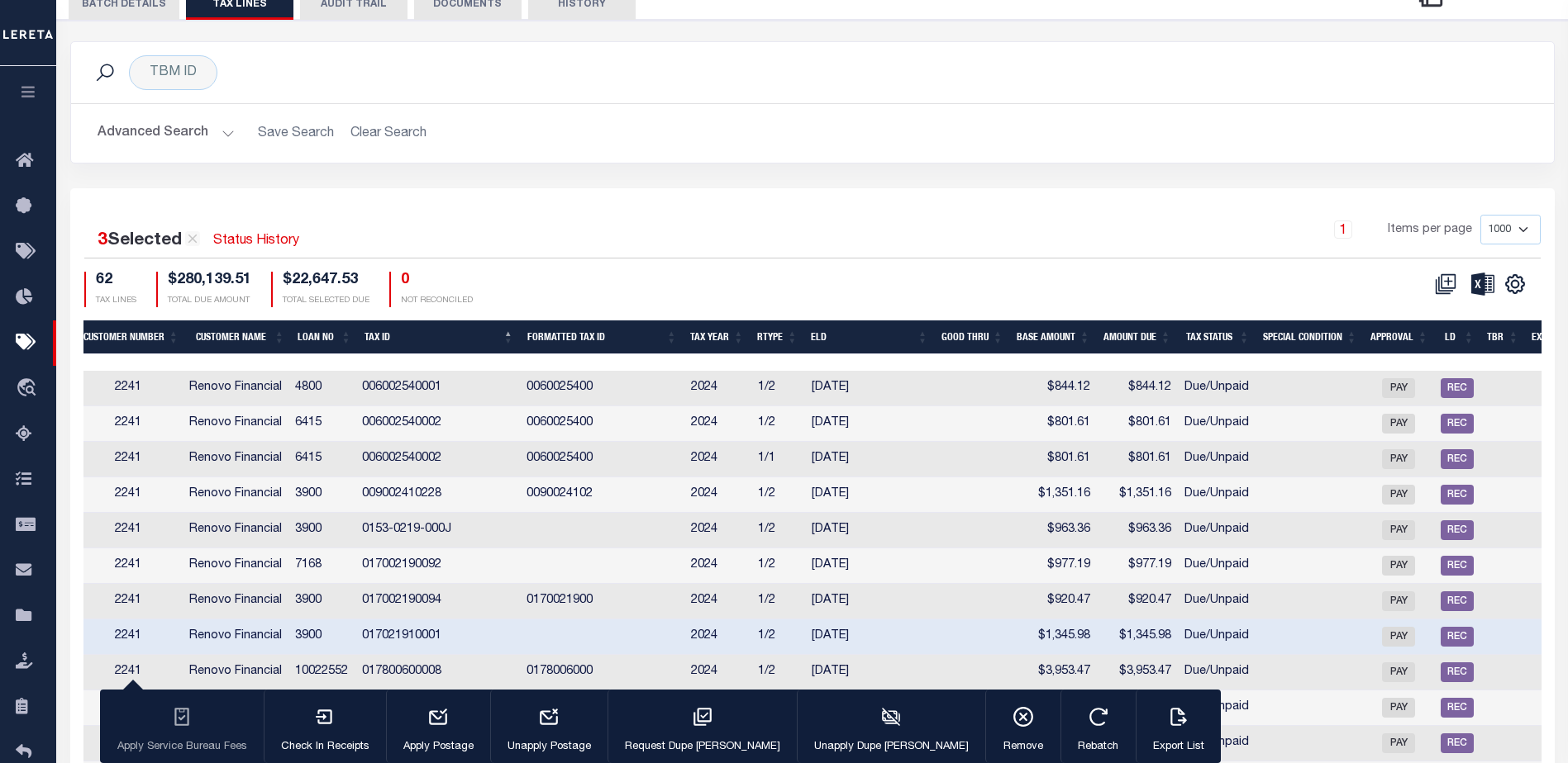
click at [951, 458] on td at bounding box center [972, 460] width 76 height 35
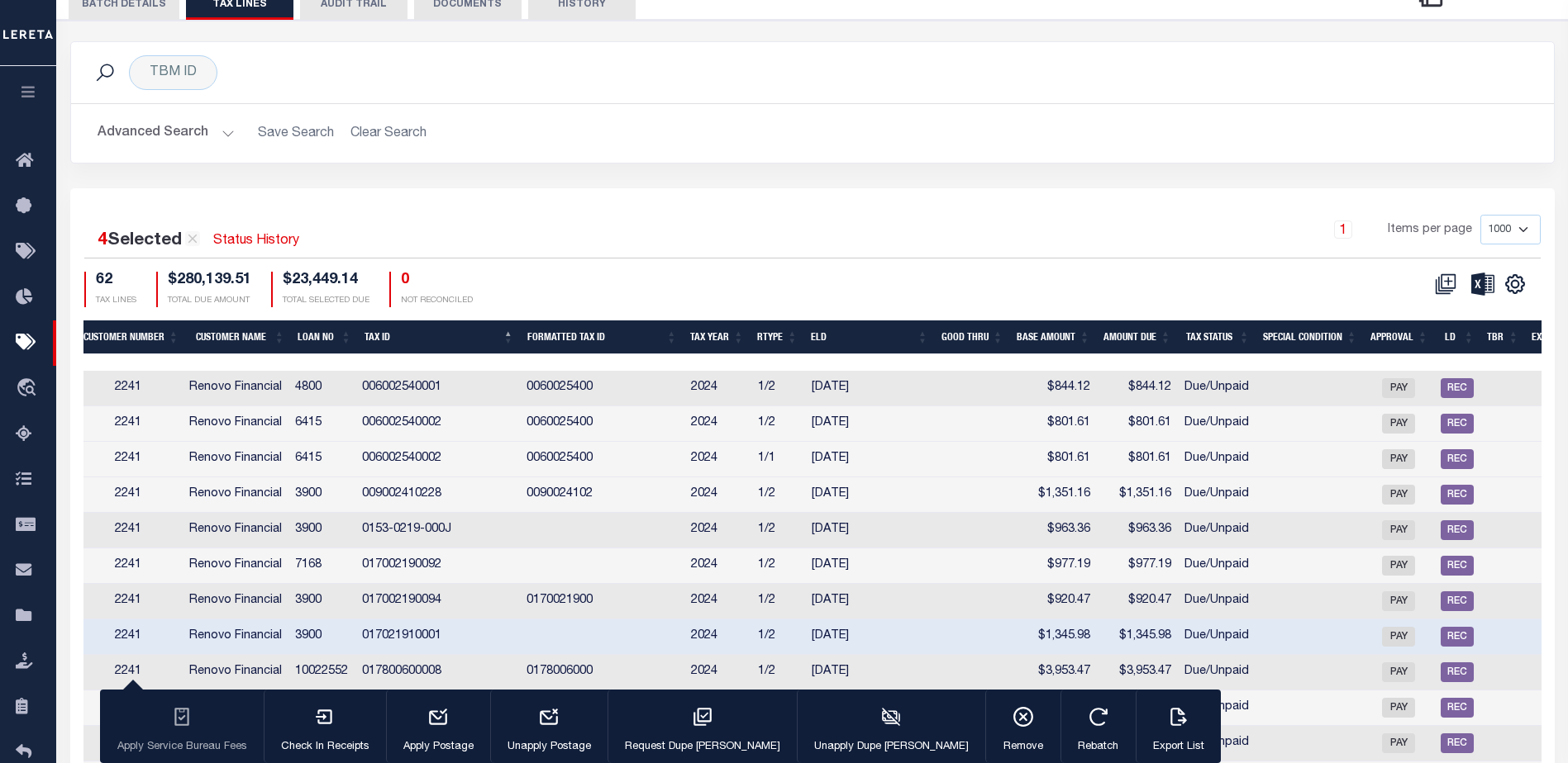
click at [951, 458] on td at bounding box center [972, 460] width 76 height 35
checkbox input "false"
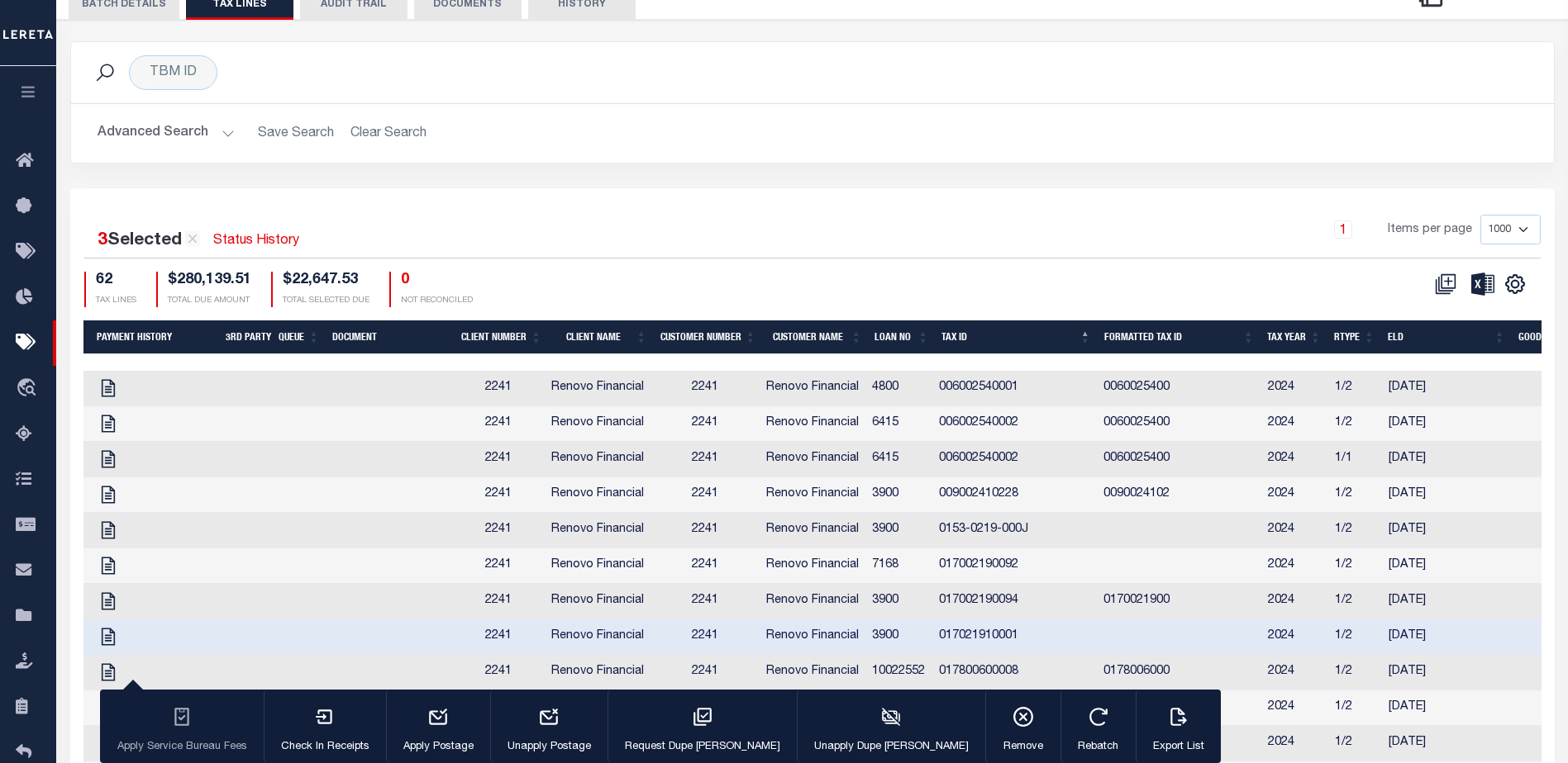
scroll to position [0, 0]
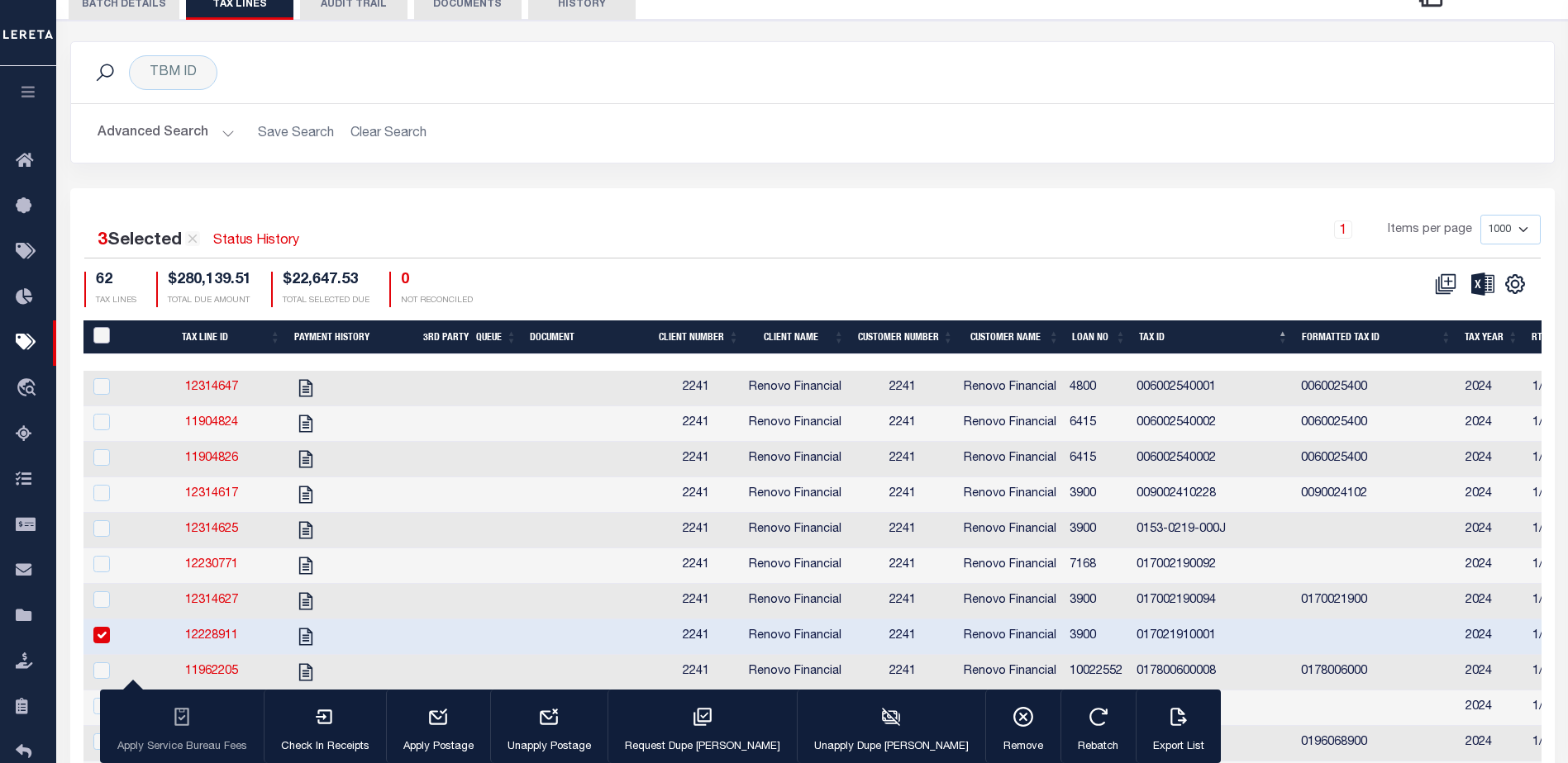
click at [103, 335] on input "PayeePaymentBatchId" at bounding box center [101, 335] width 17 height 17
checkbox input "true"
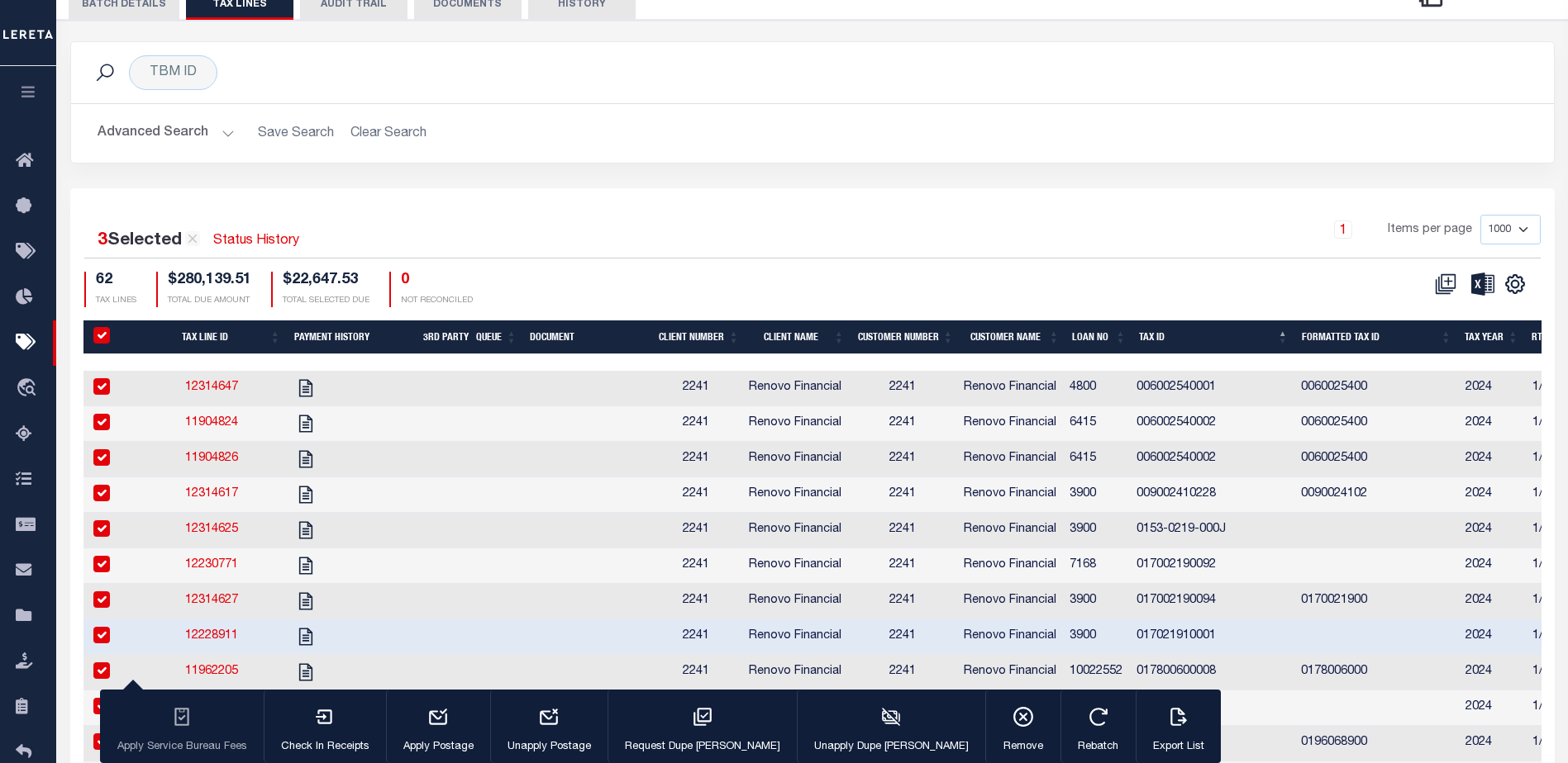
checkbox input "true"
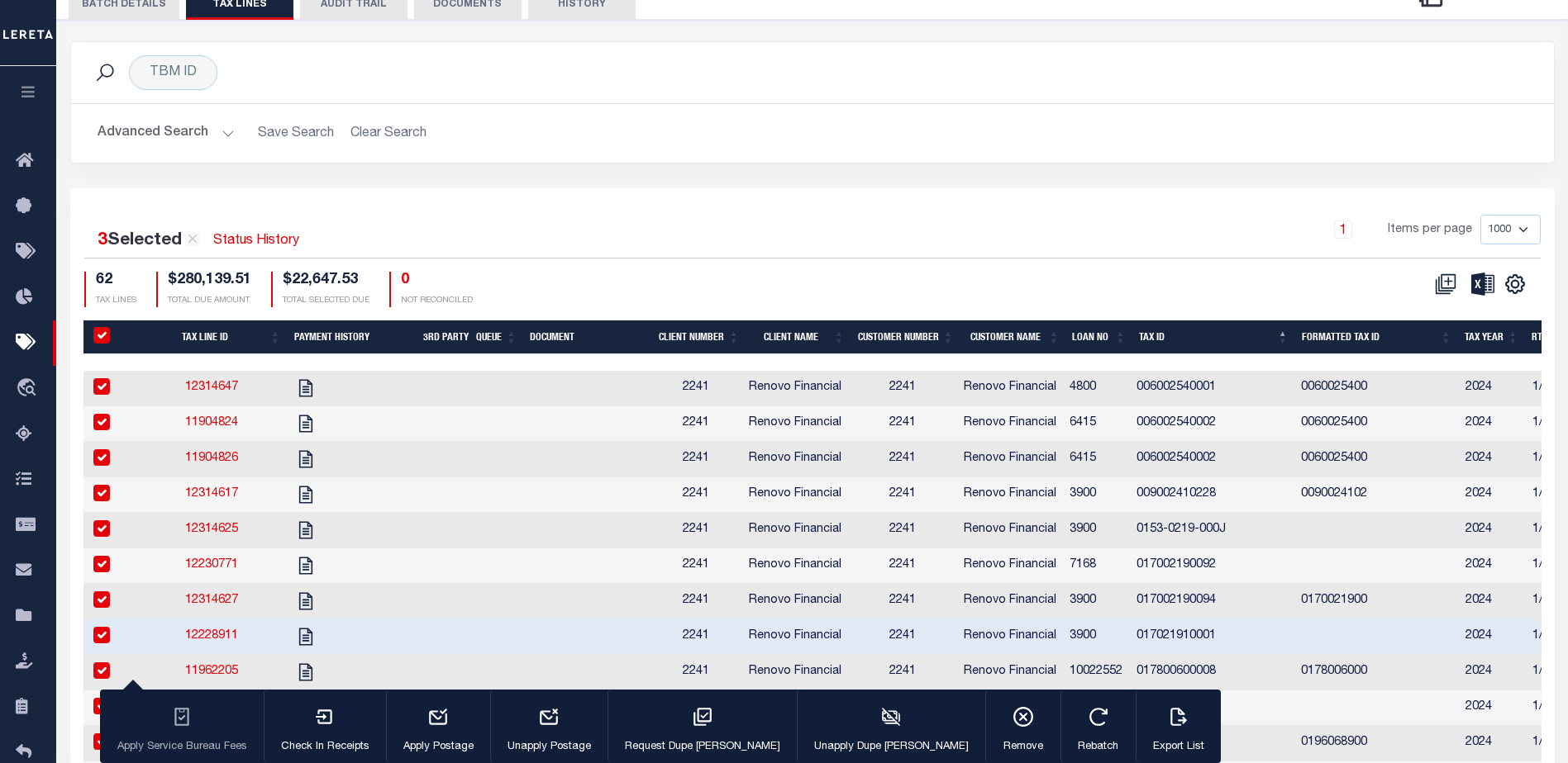
checkbox input "true"
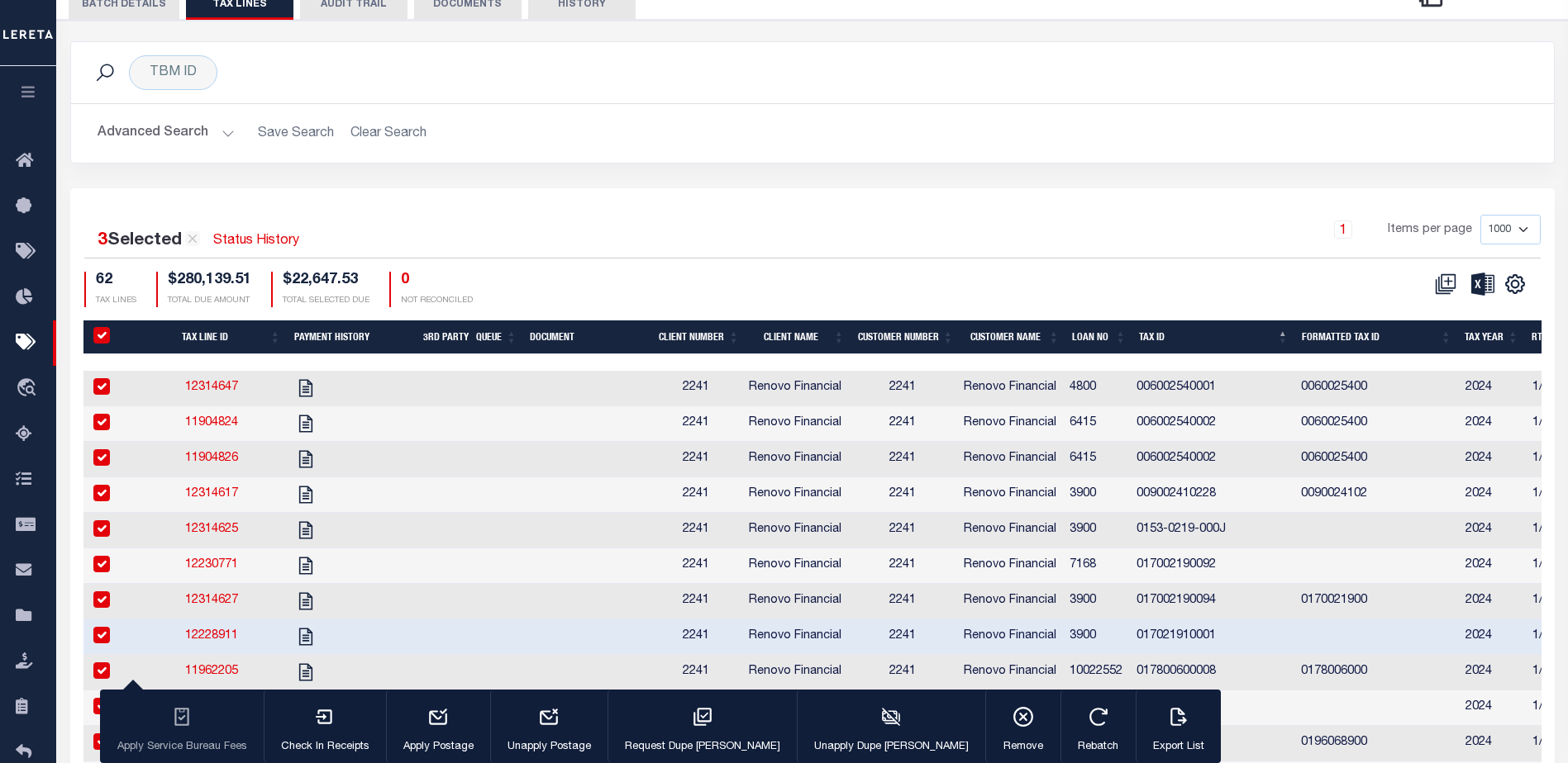
checkbox input "true"
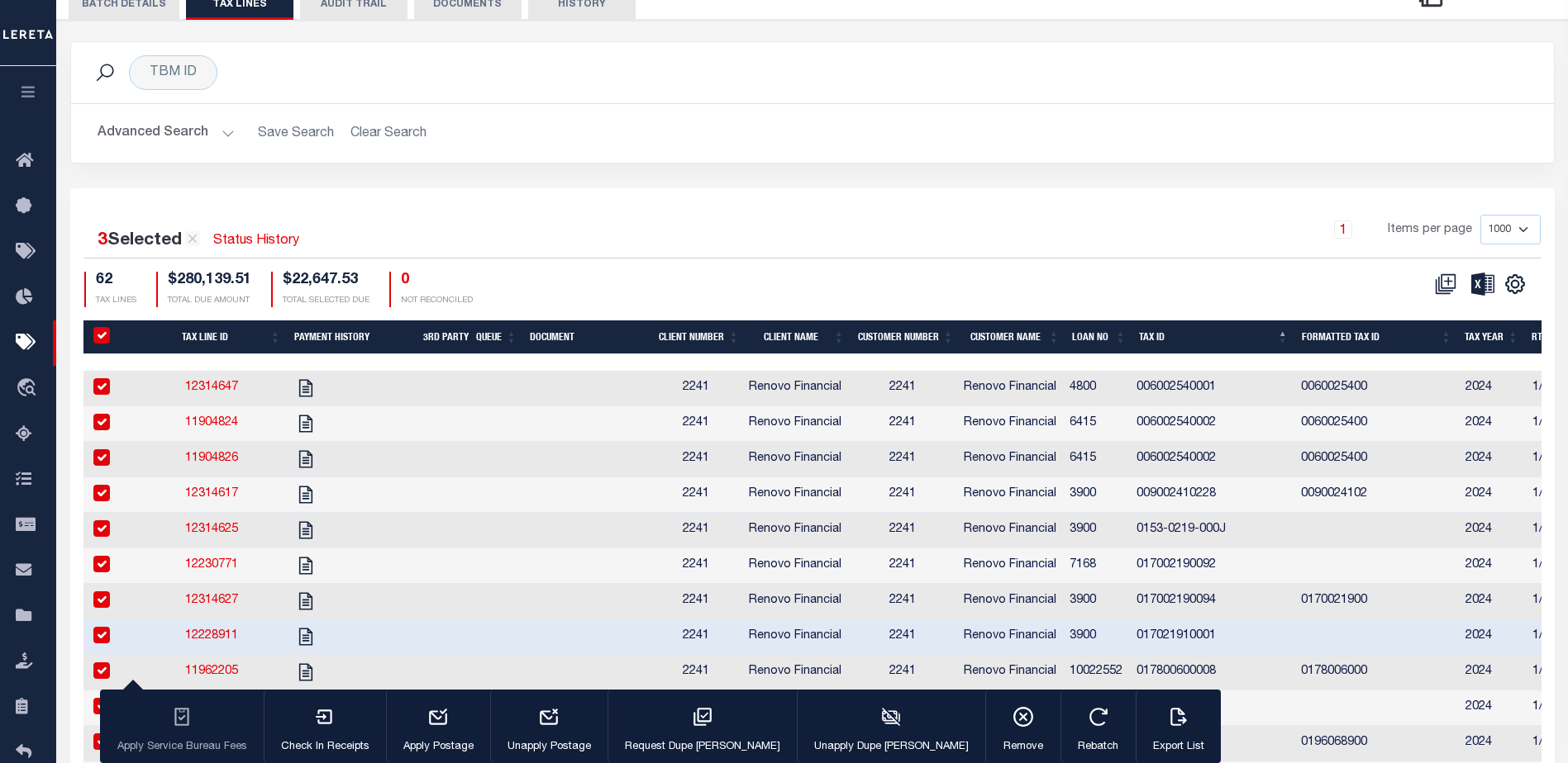
checkbox input "true"
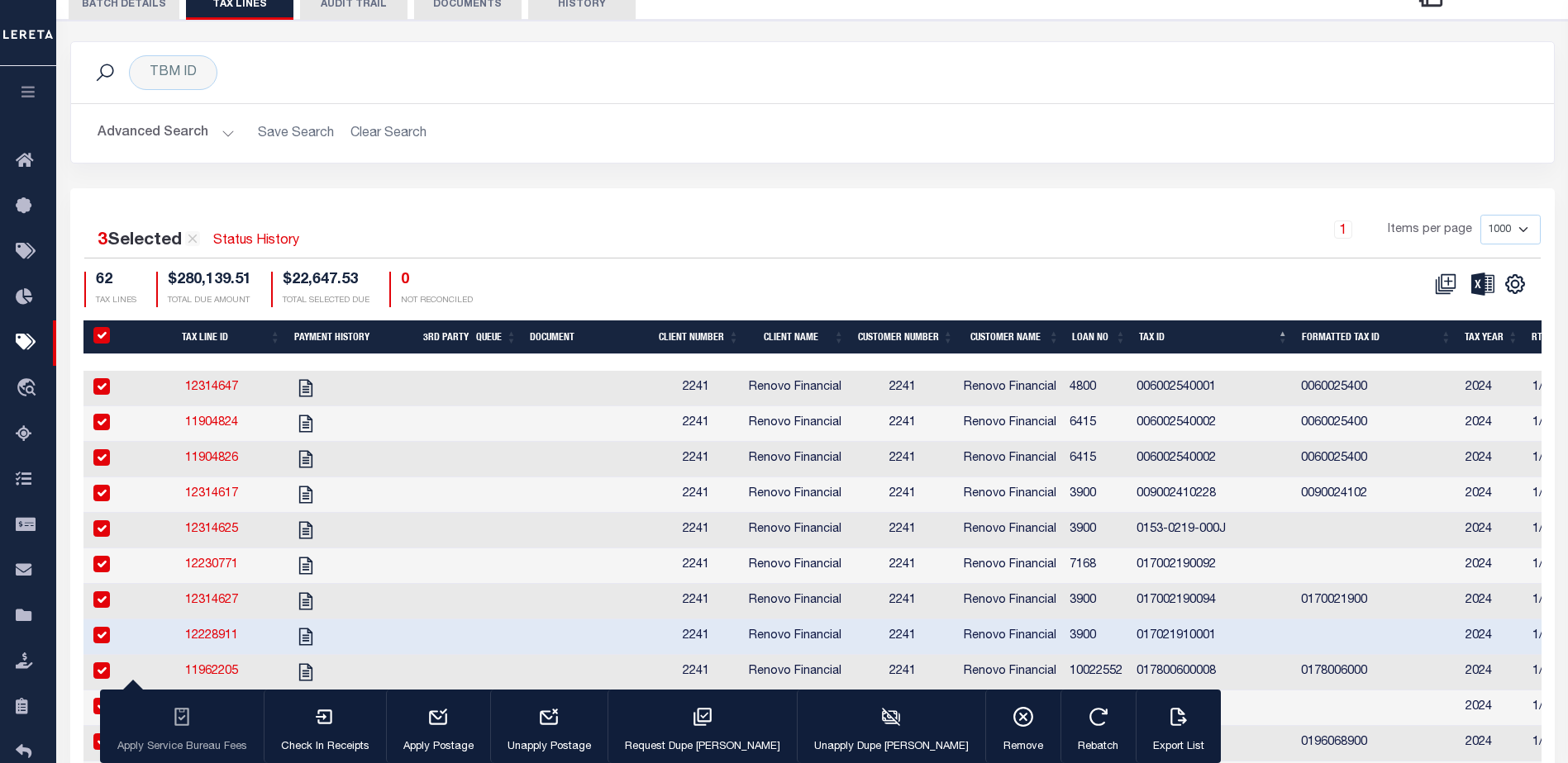
checkbox input "true"
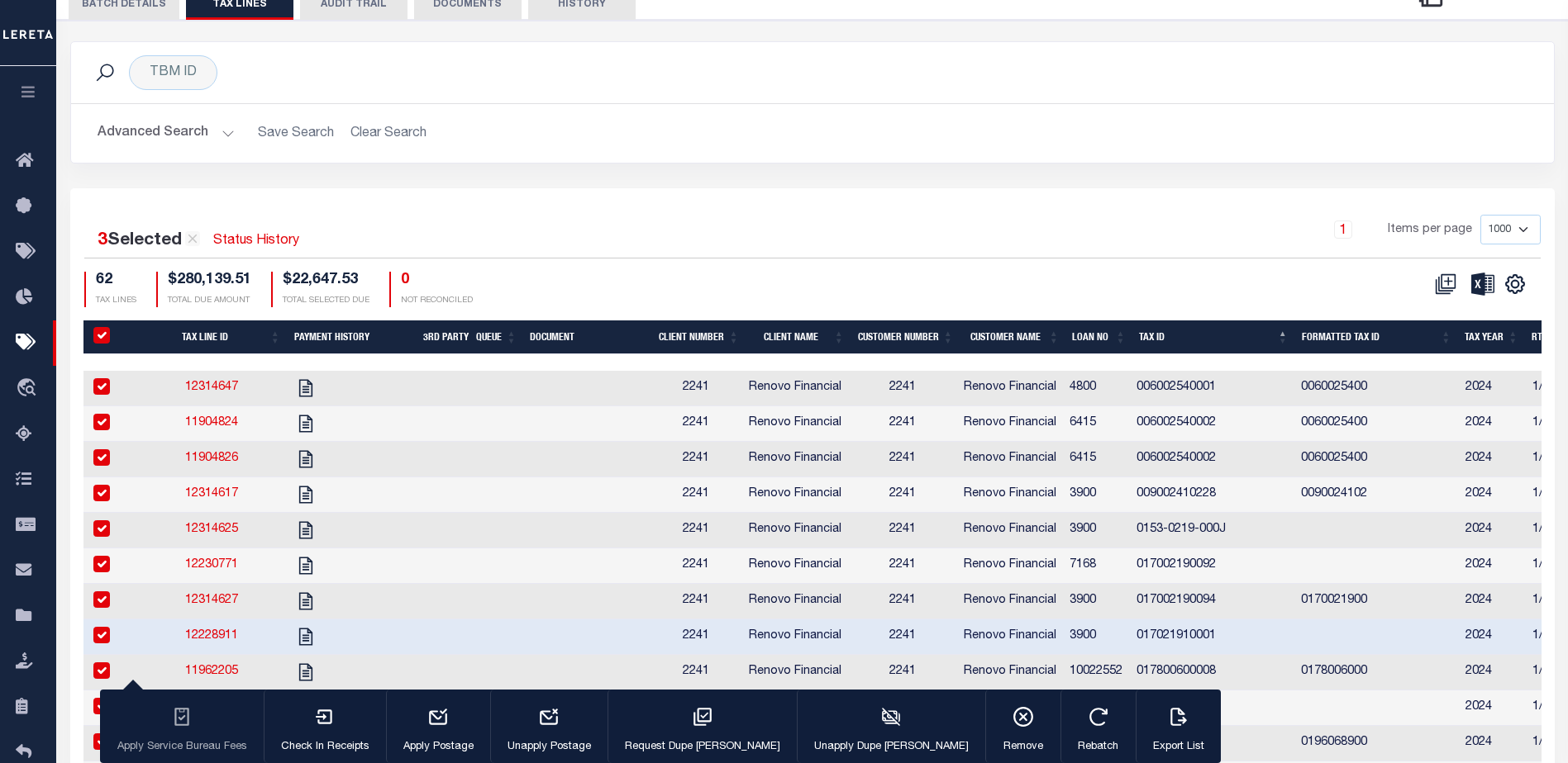
checkbox input "true"
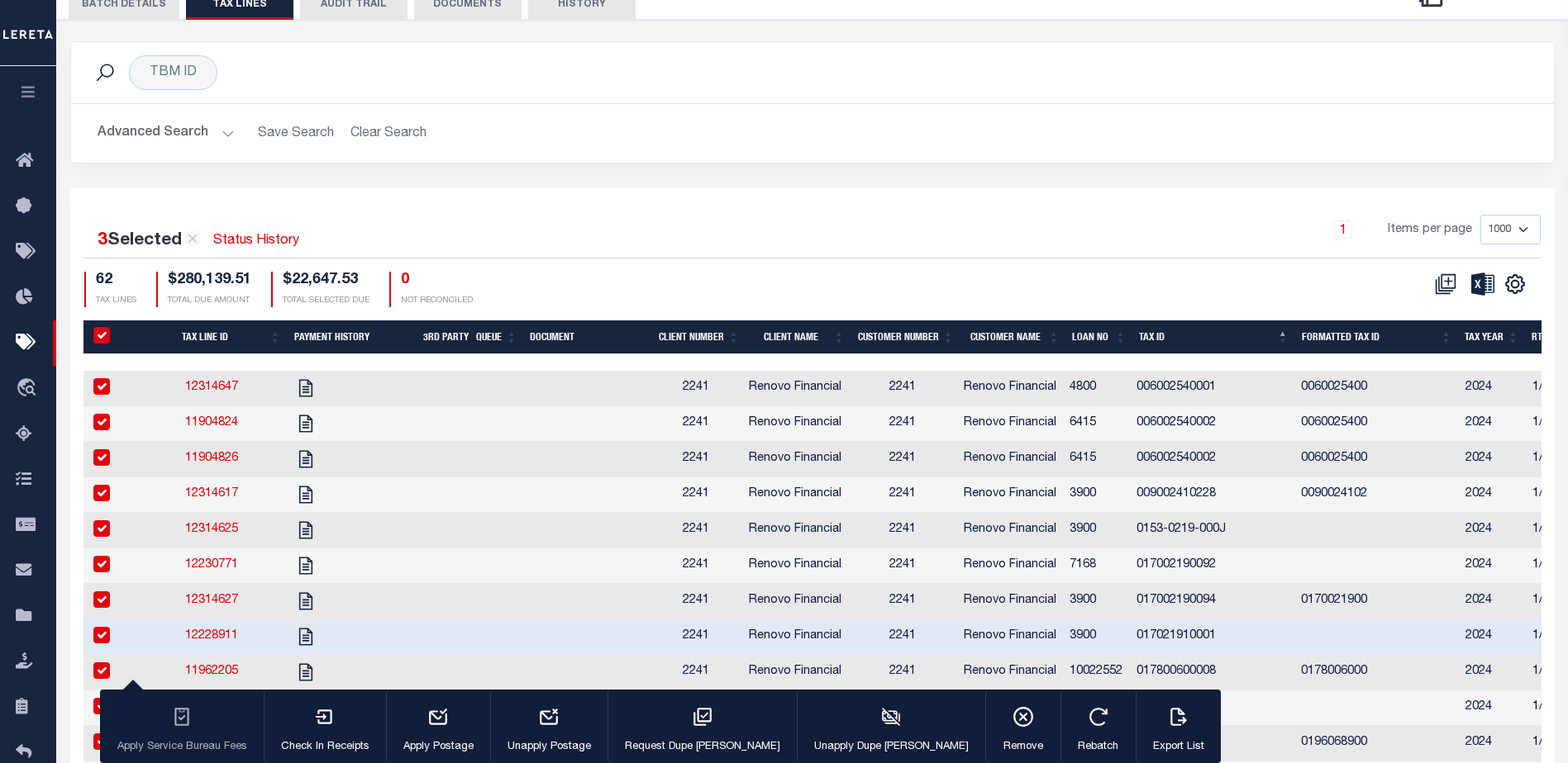
checkbox input "true"
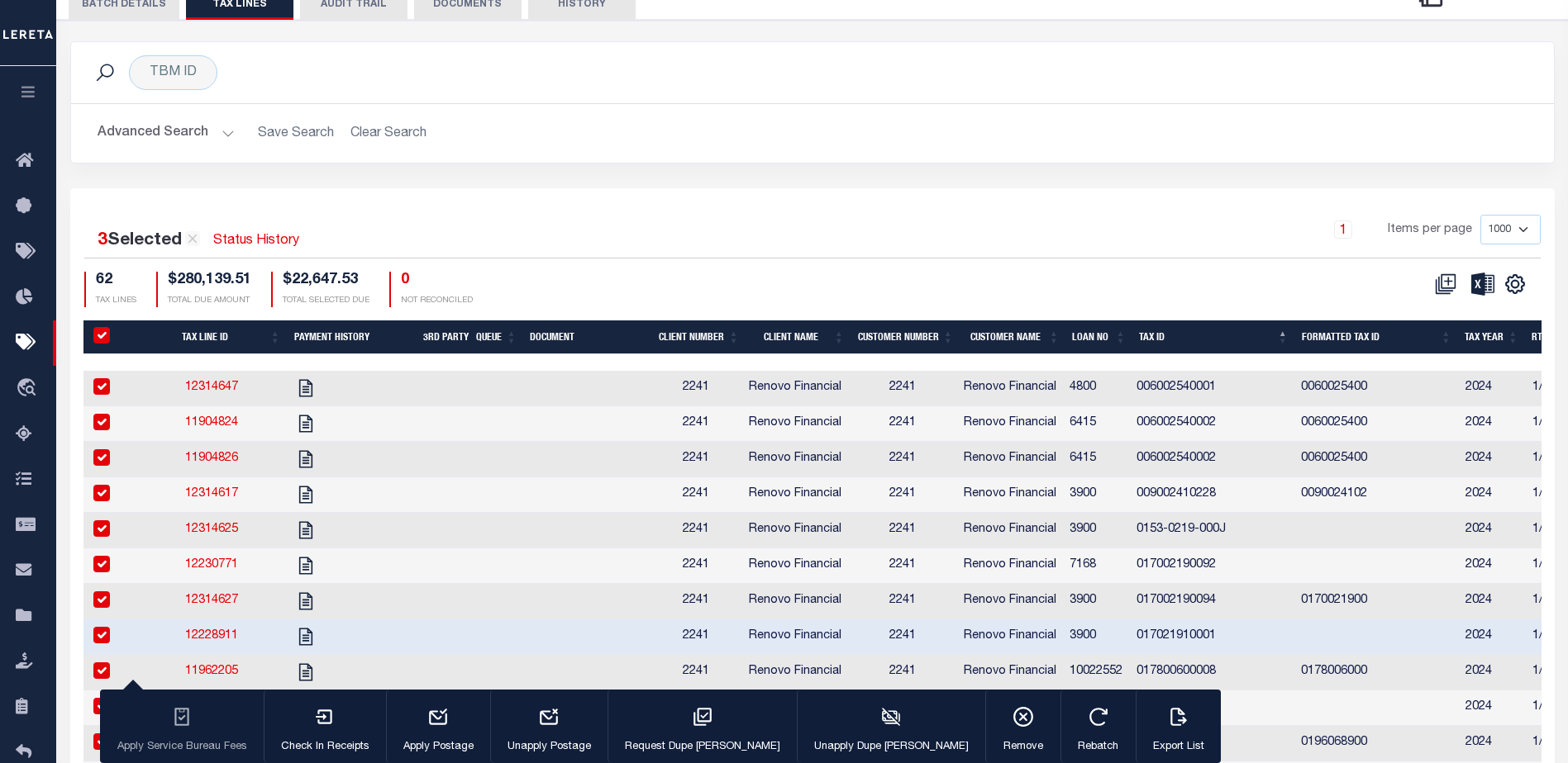
checkbox input "true"
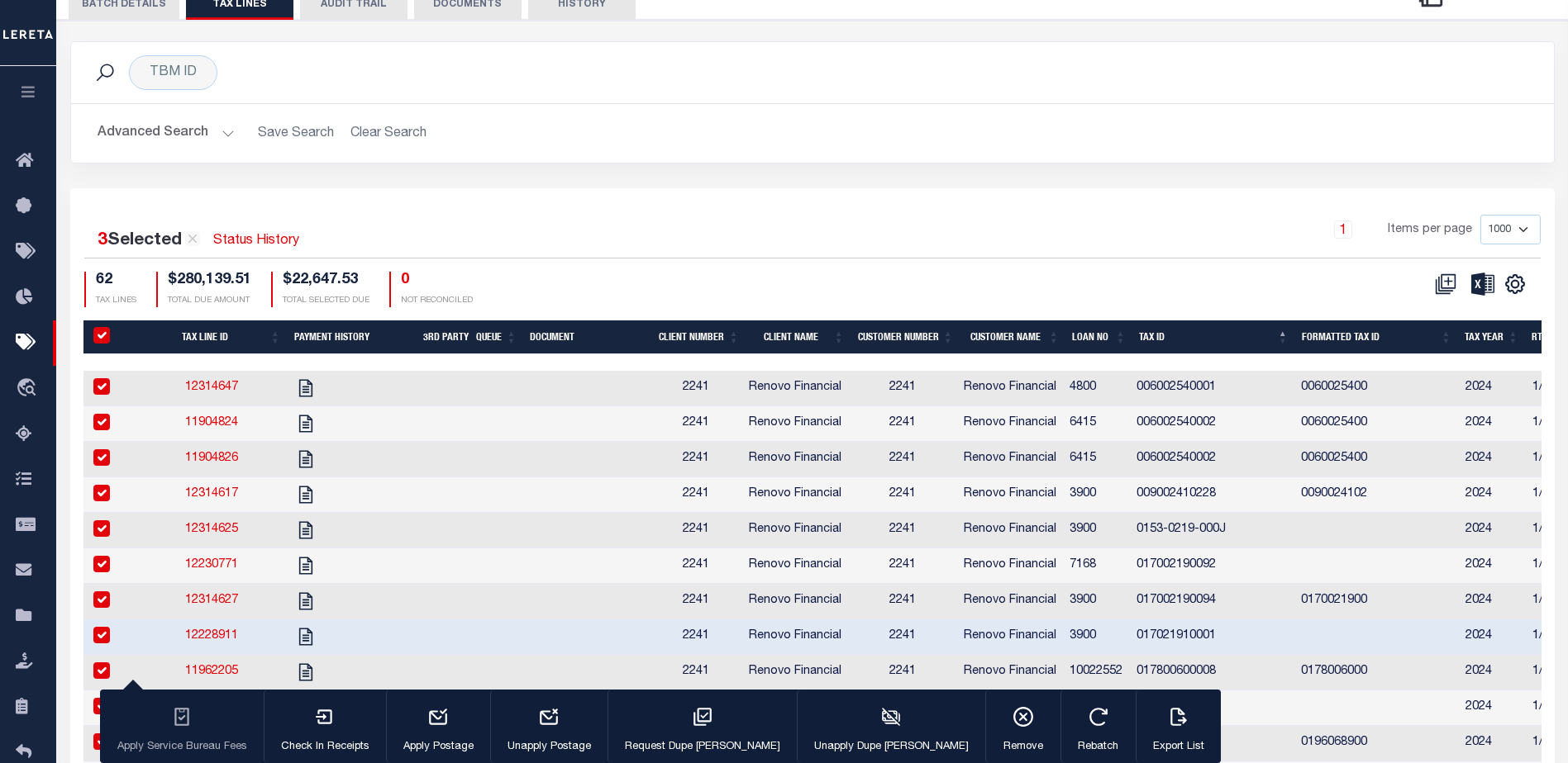
checkbox input "true"
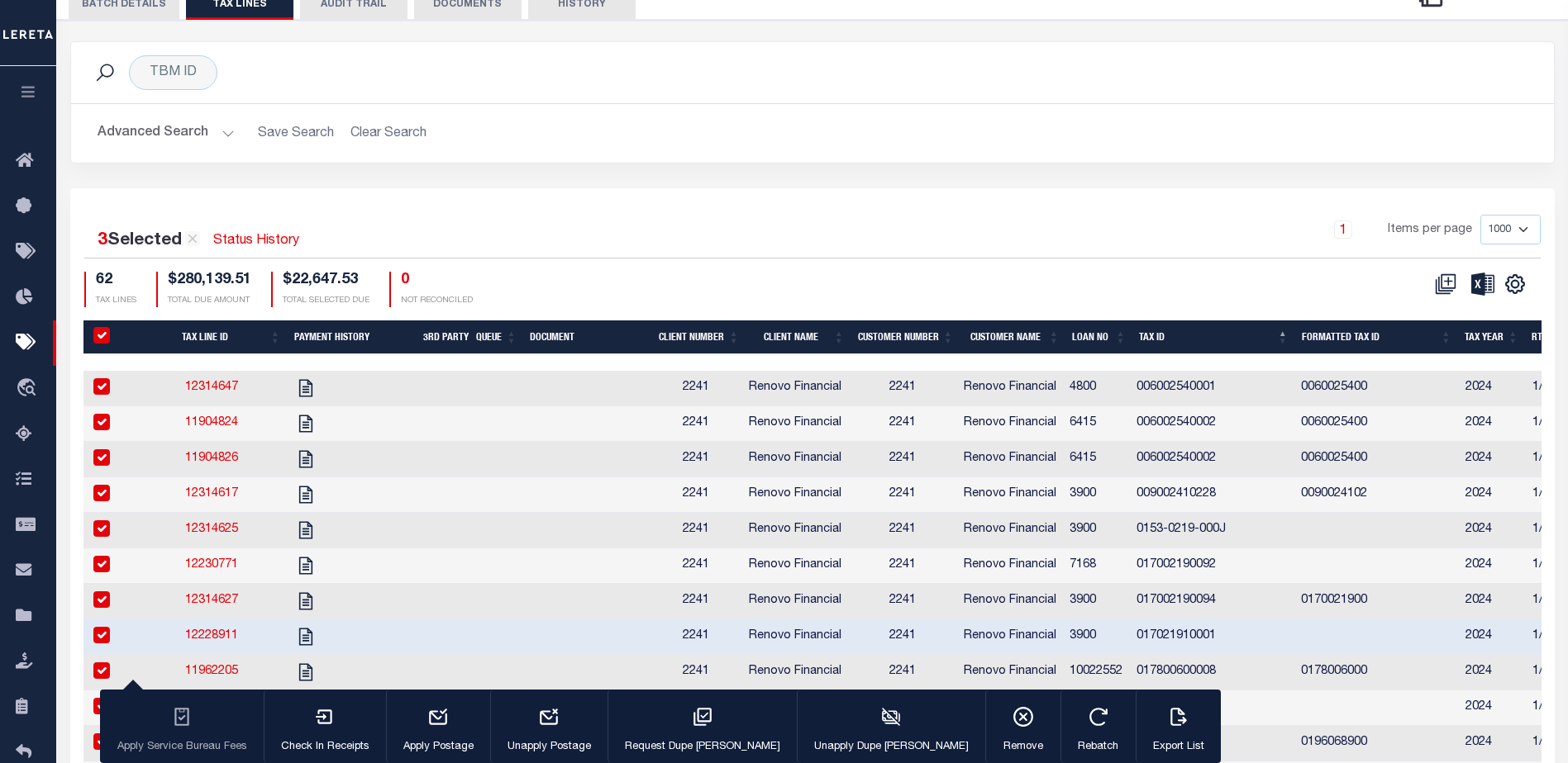
checkbox input "true"
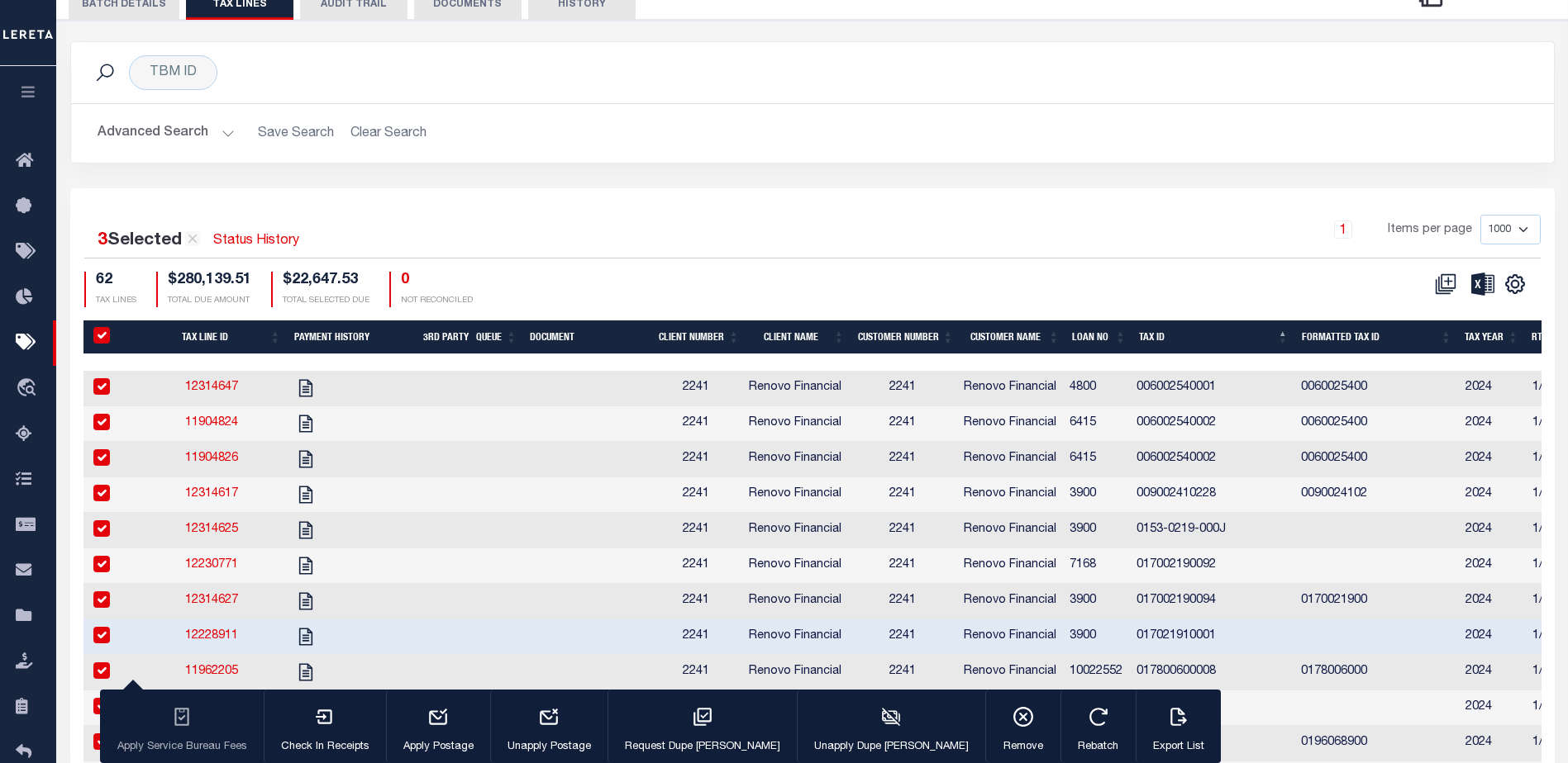
checkbox input "true"
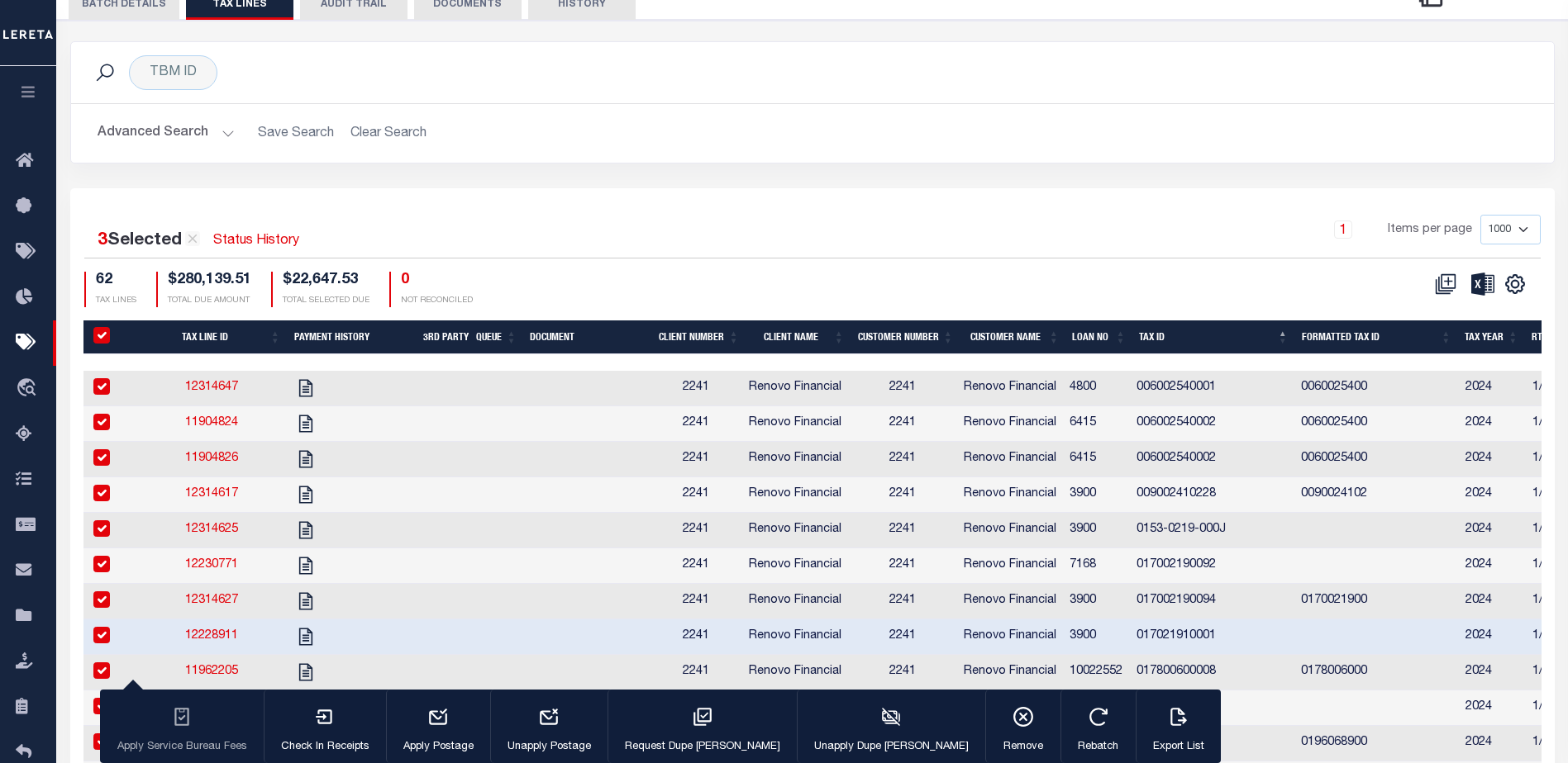
checkbox input "true"
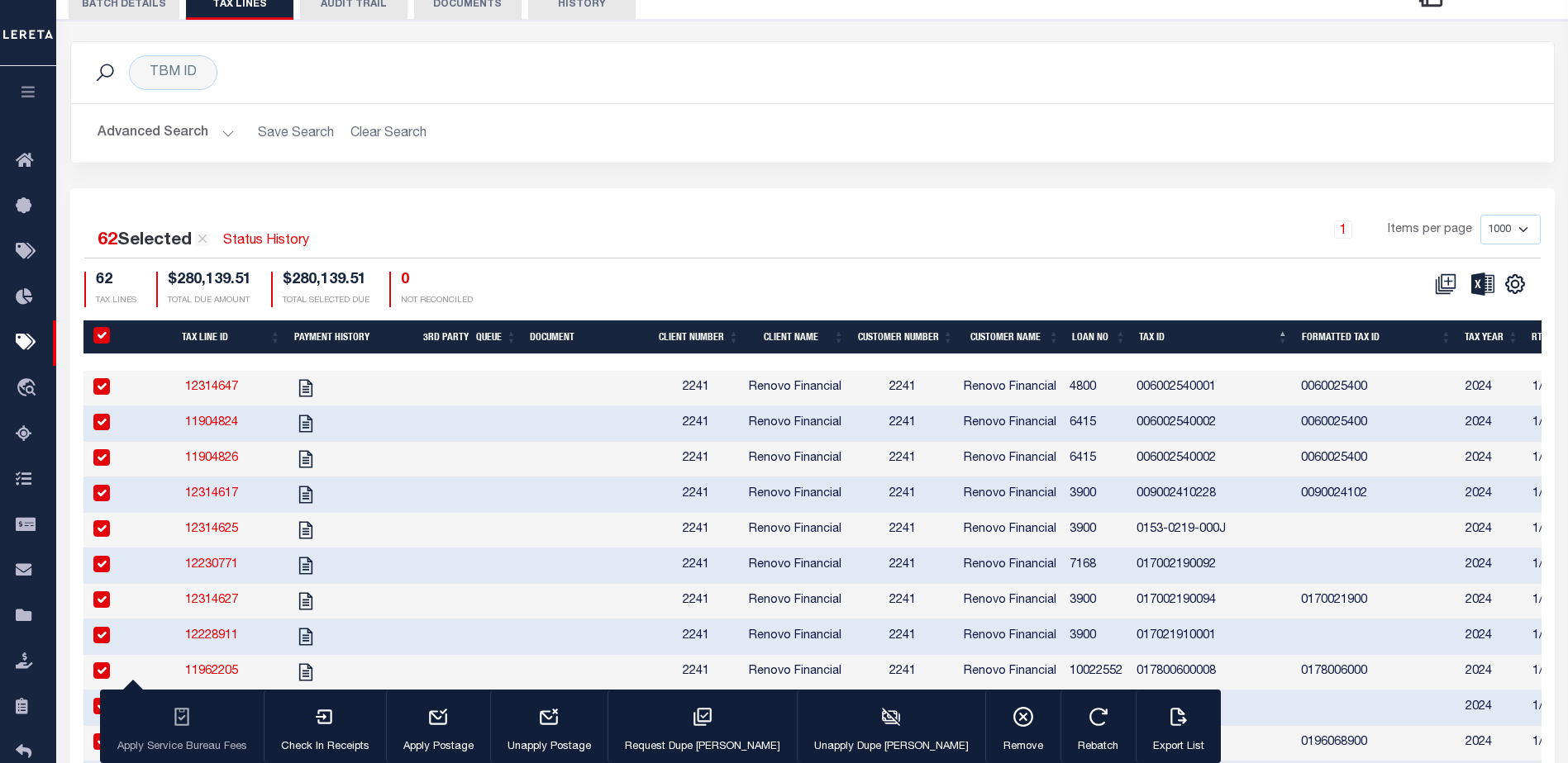
click at [103, 335] on input "PayeePaymentBatchId" at bounding box center [101, 335] width 17 height 17
checkbox input "false"
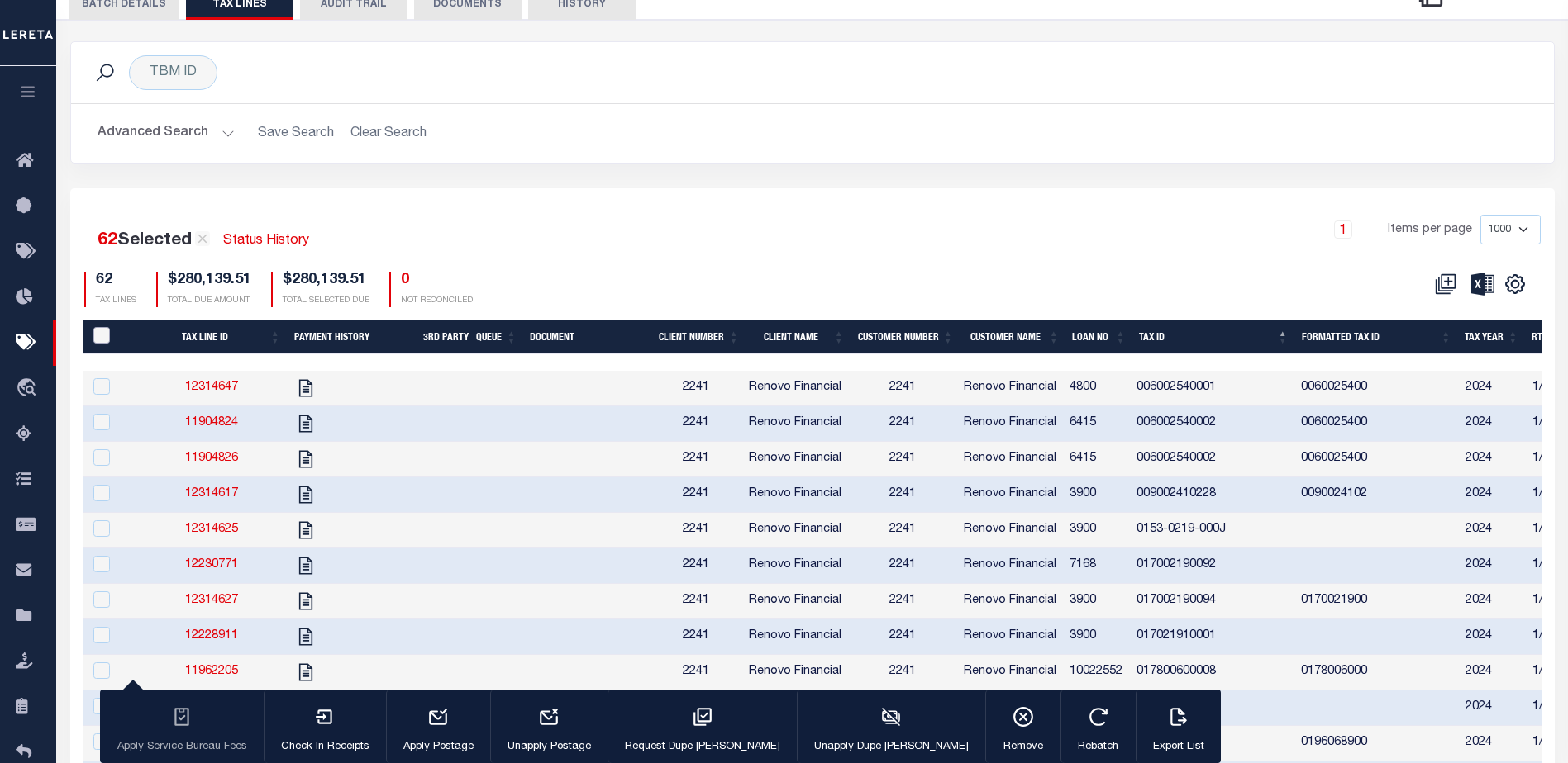
checkbox input "false"
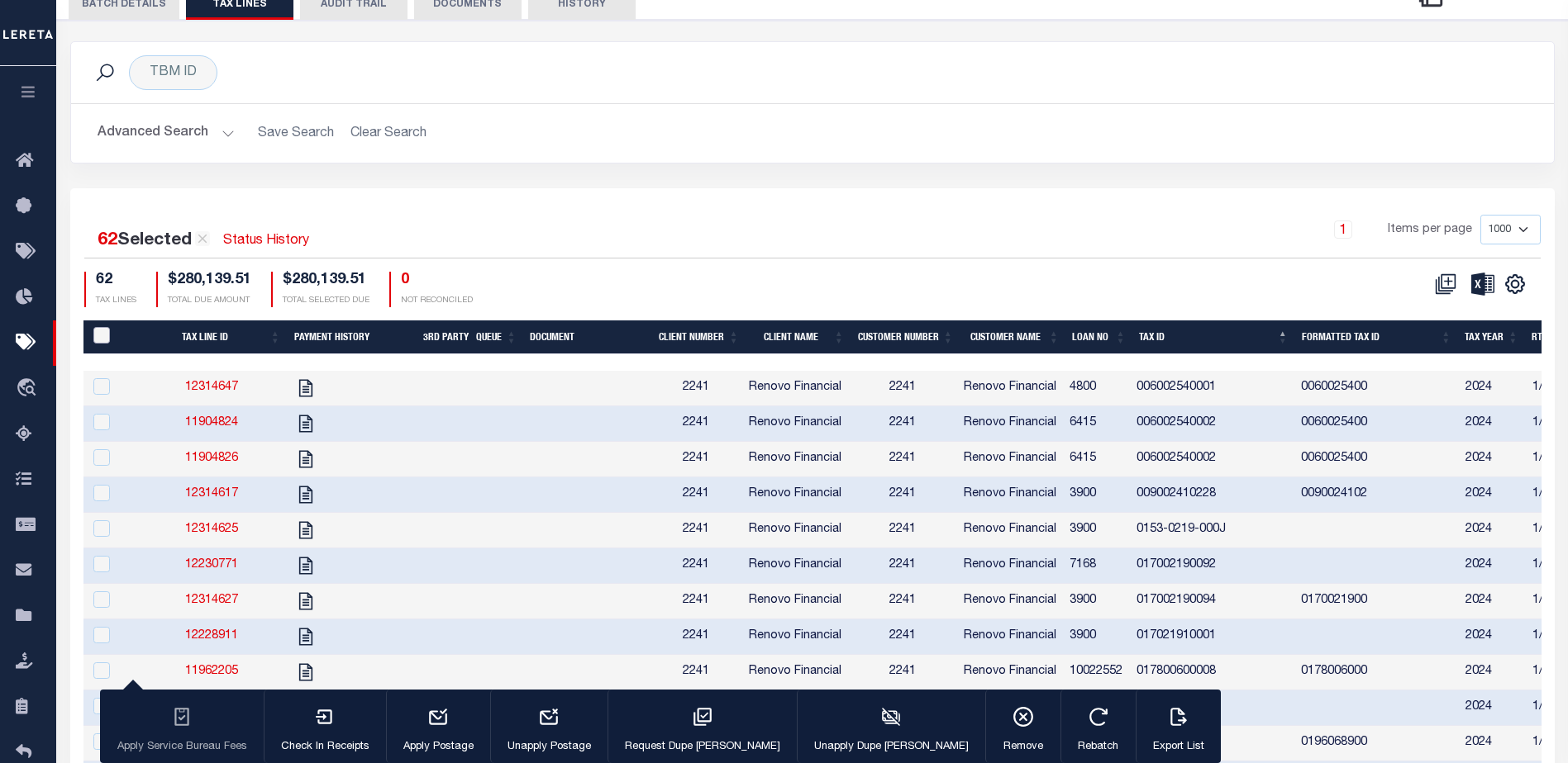
checkbox input "false"
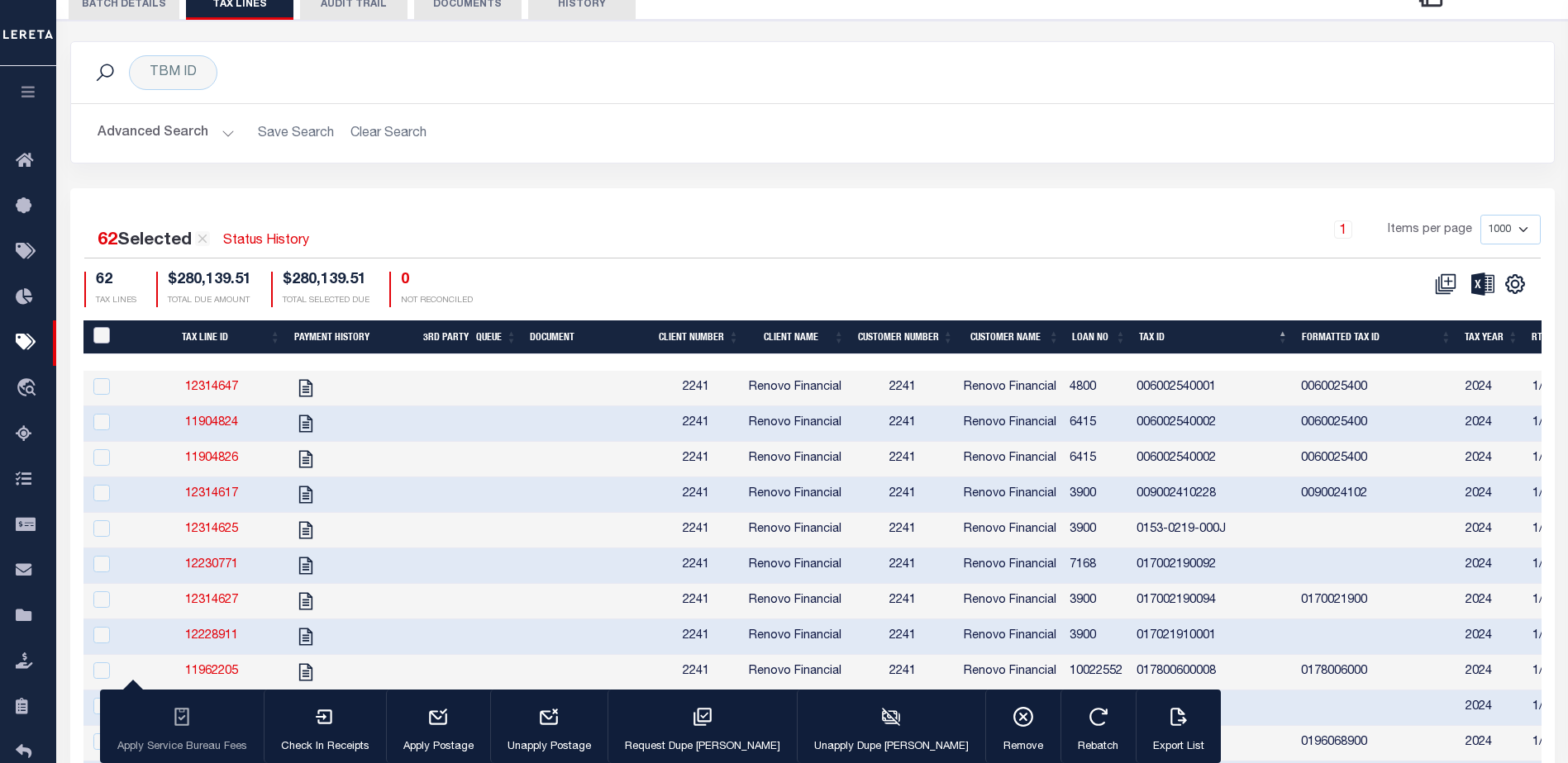
checkbox input "false"
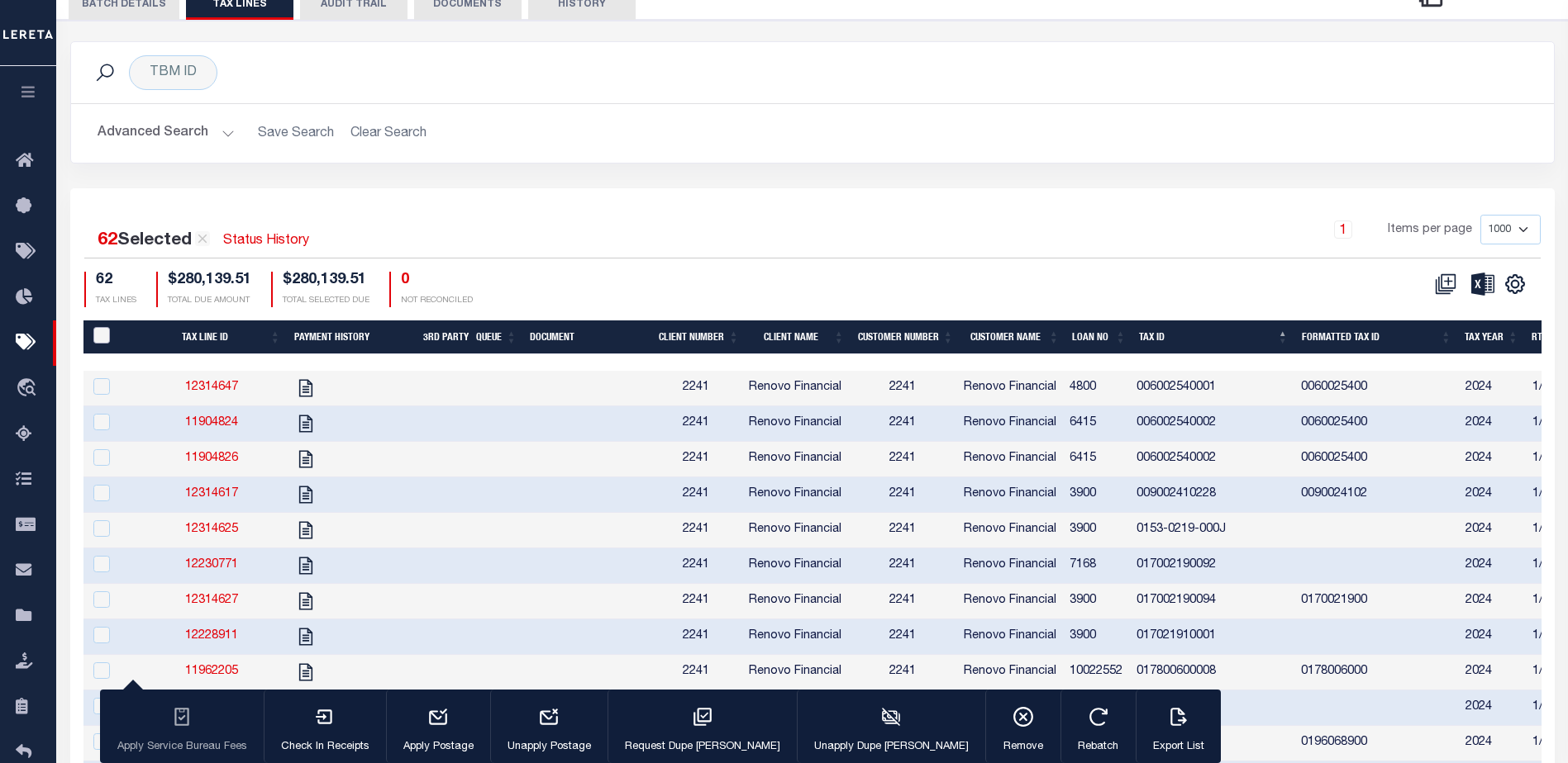
checkbox input "false"
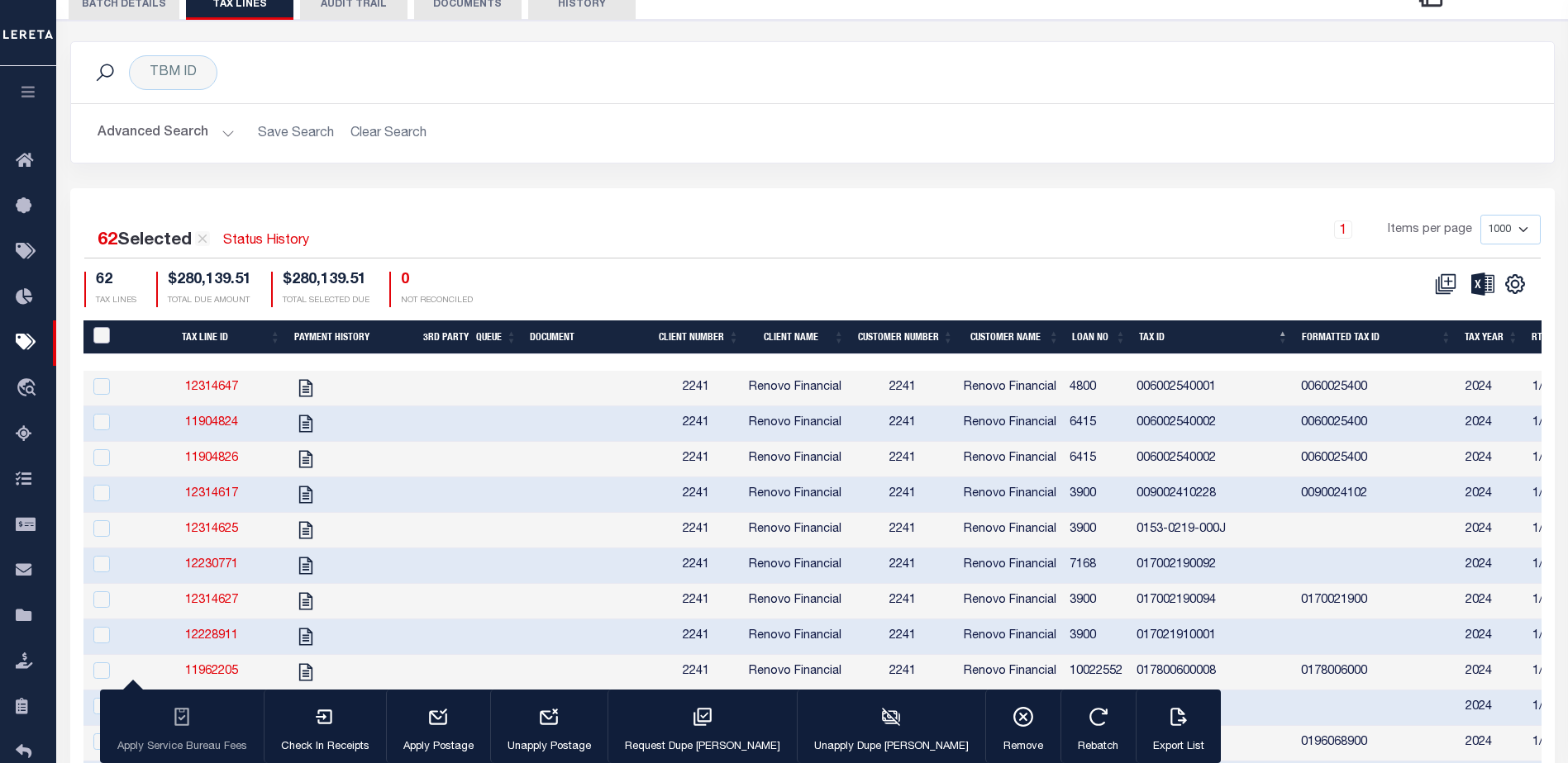
checkbox input "false"
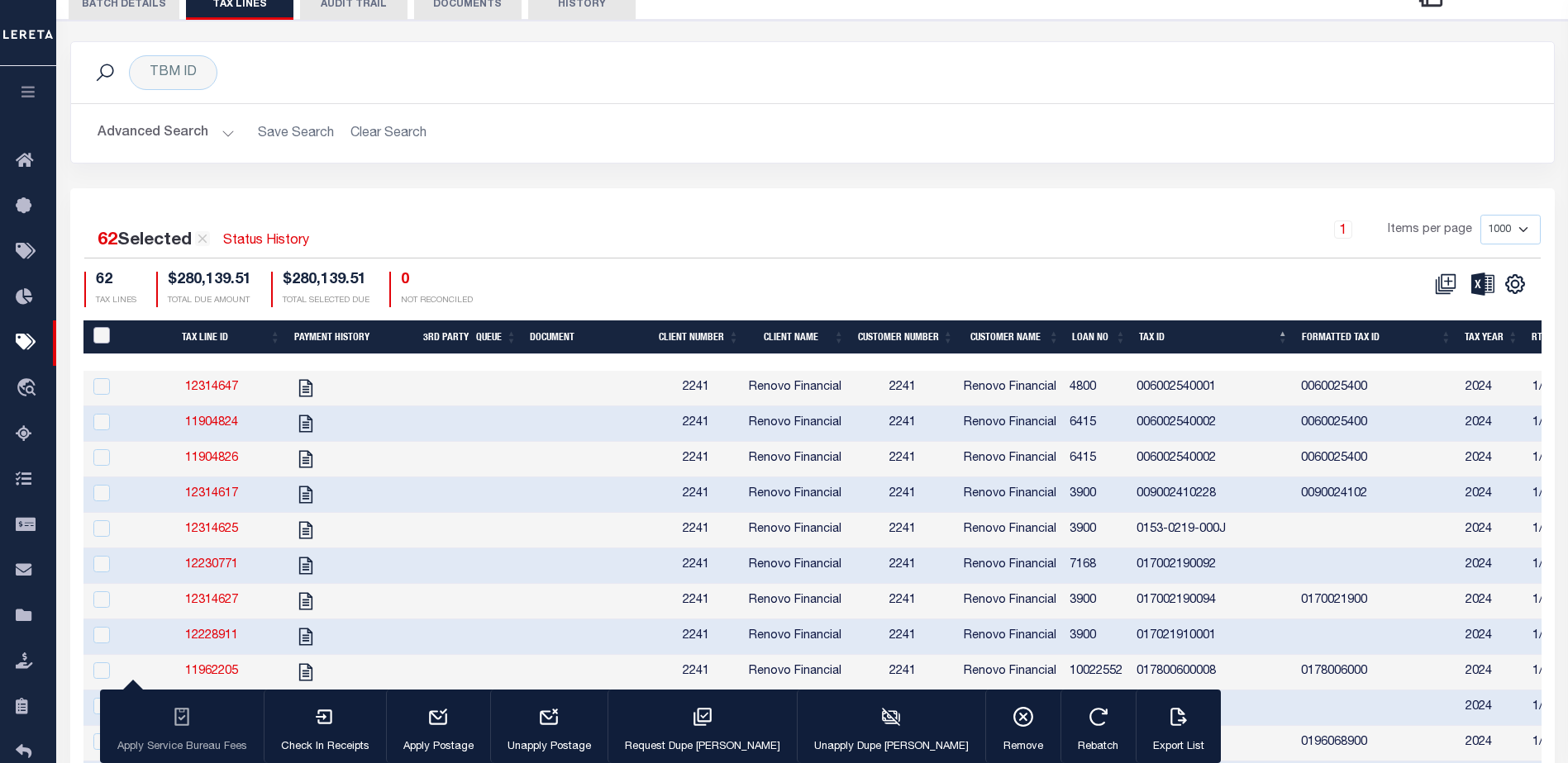
checkbox input "false"
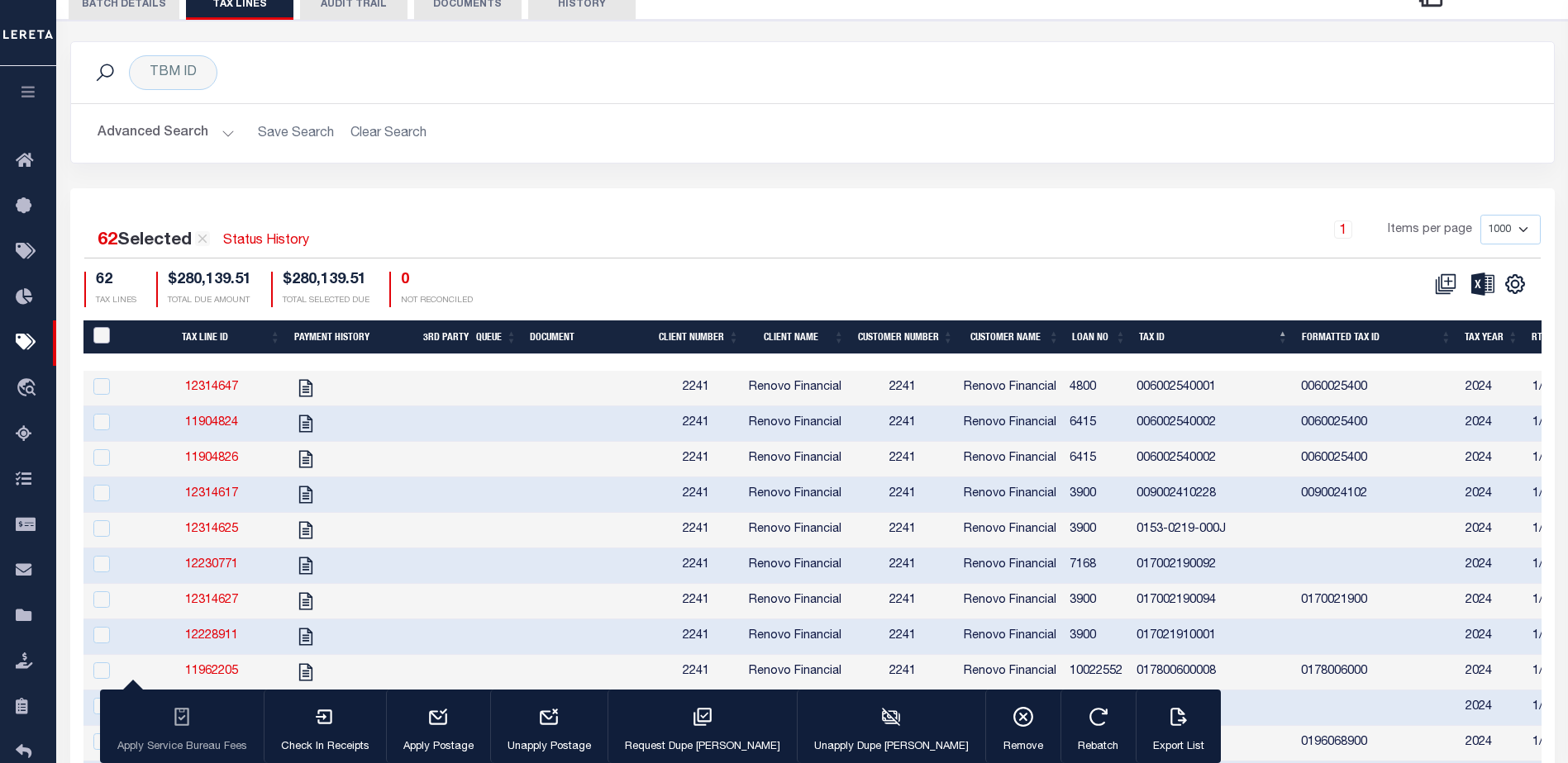
checkbox input "false"
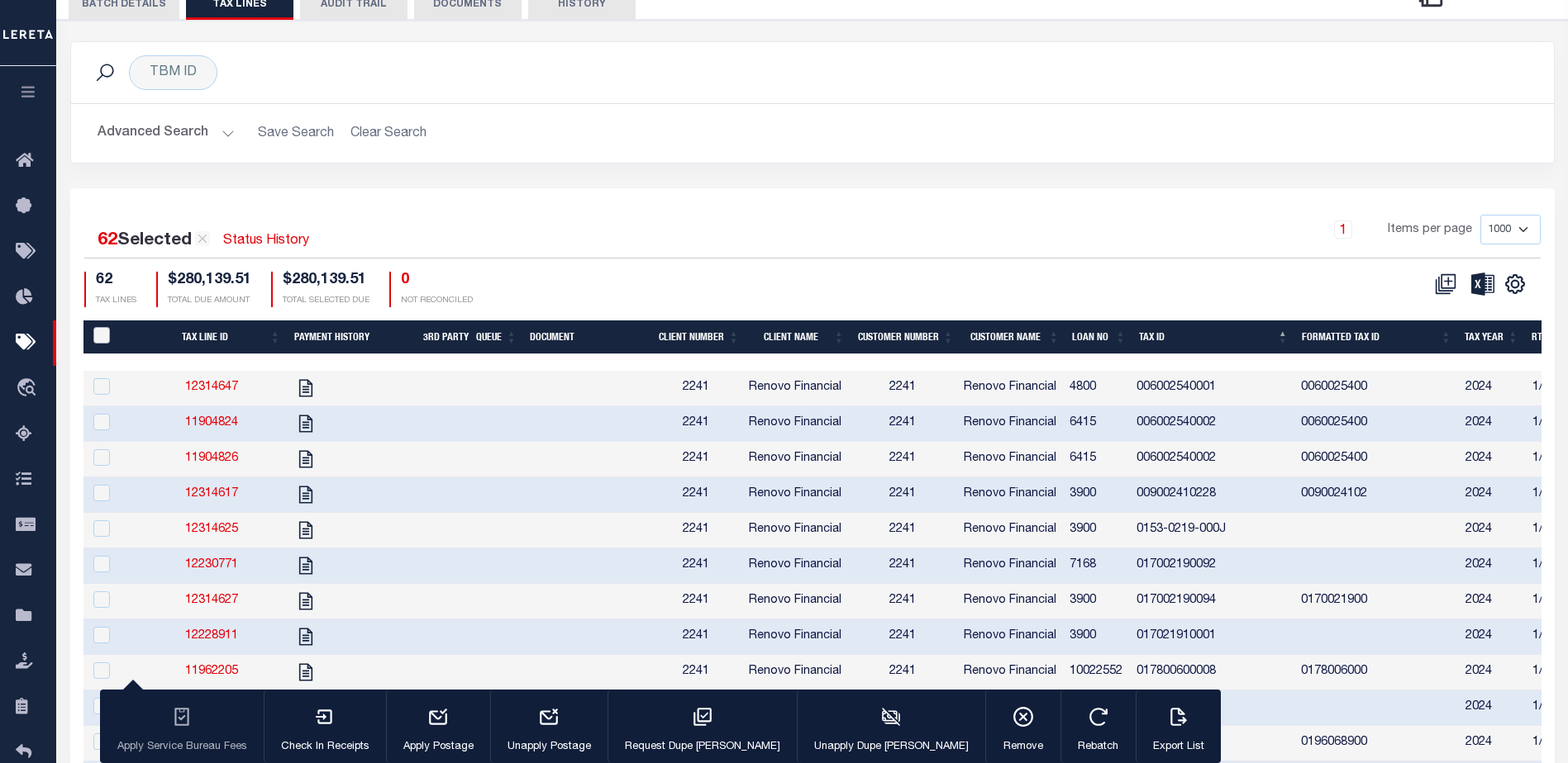
checkbox input "false"
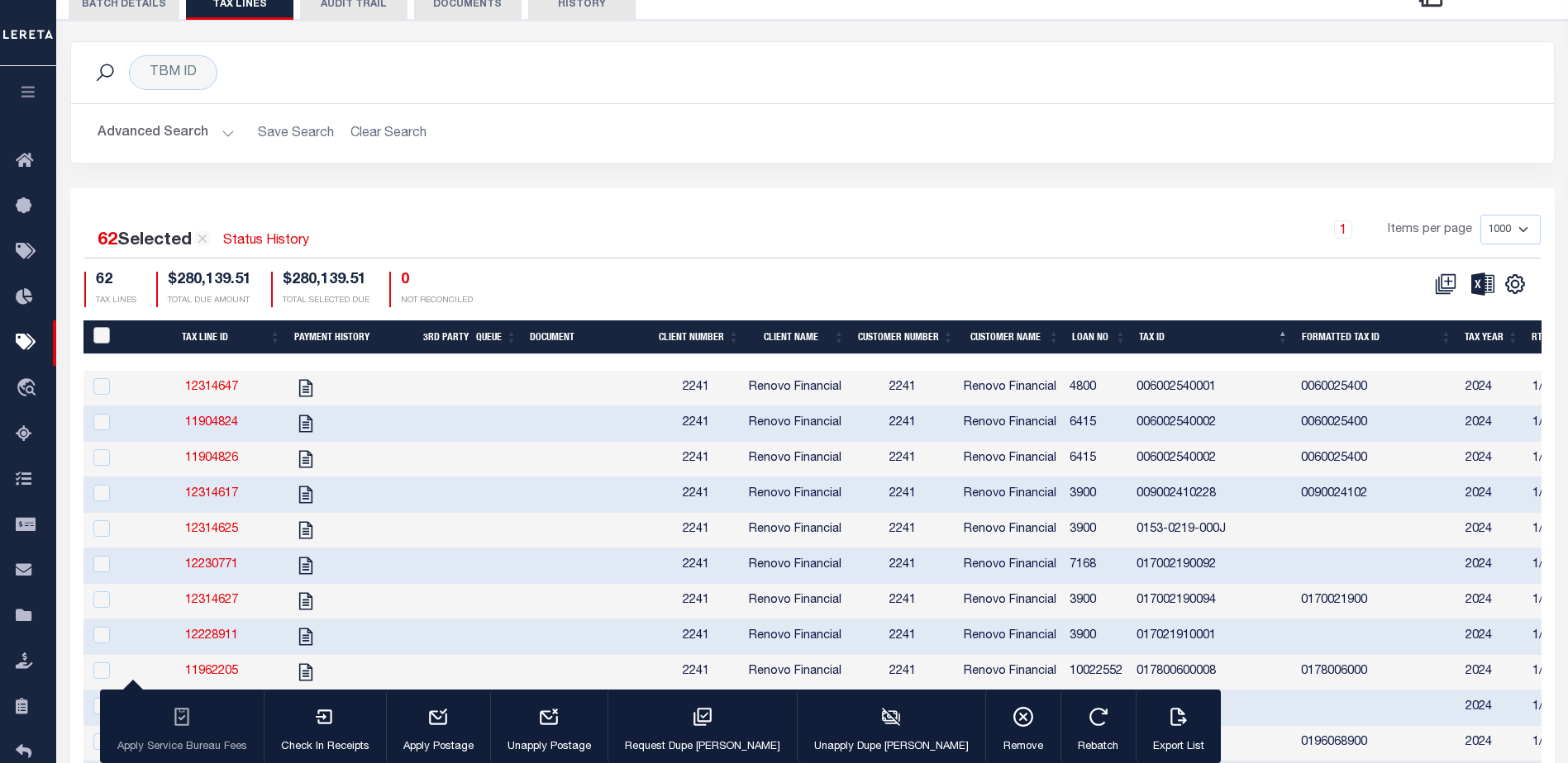
checkbox input "false"
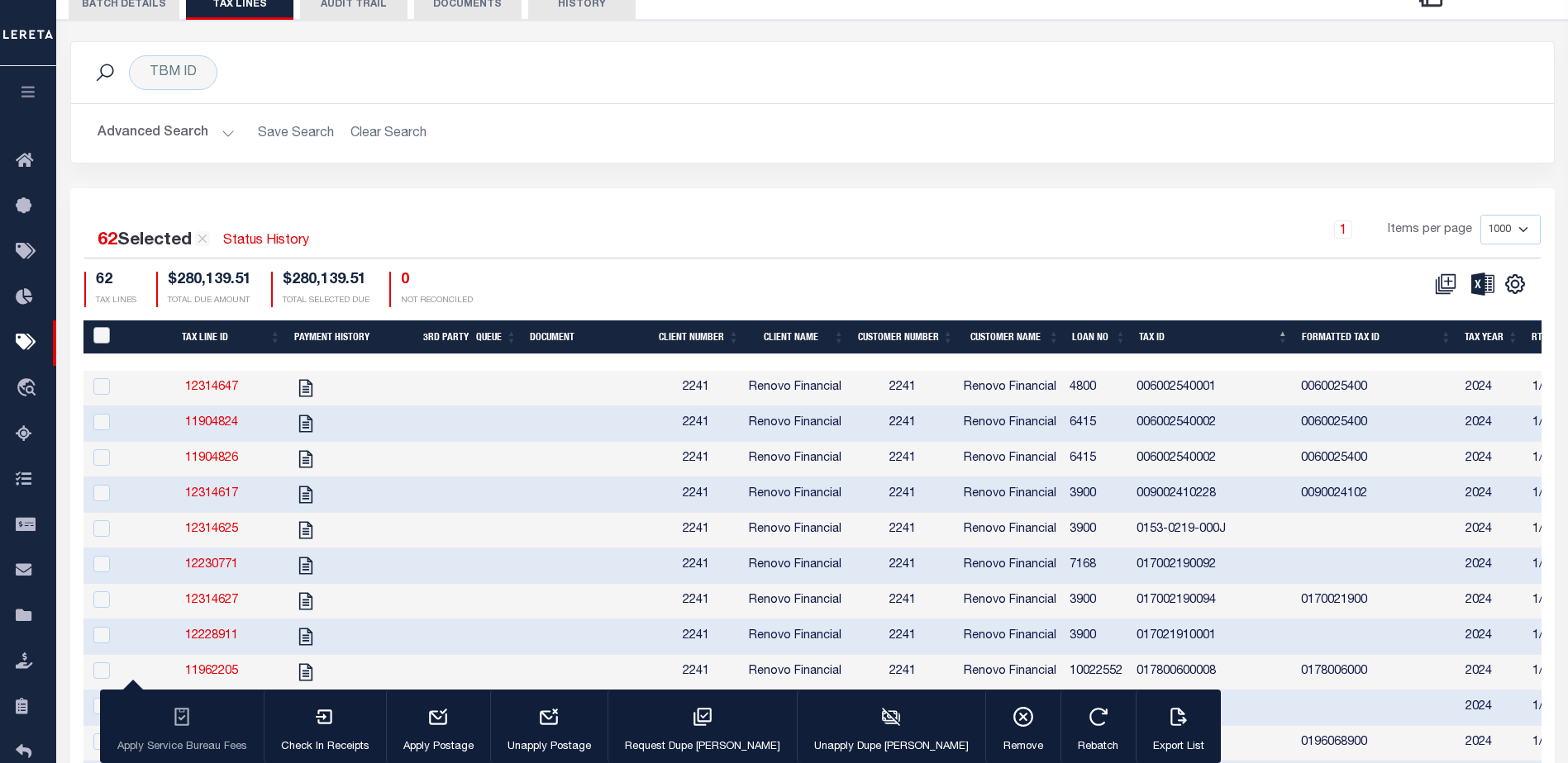
checkbox input "false"
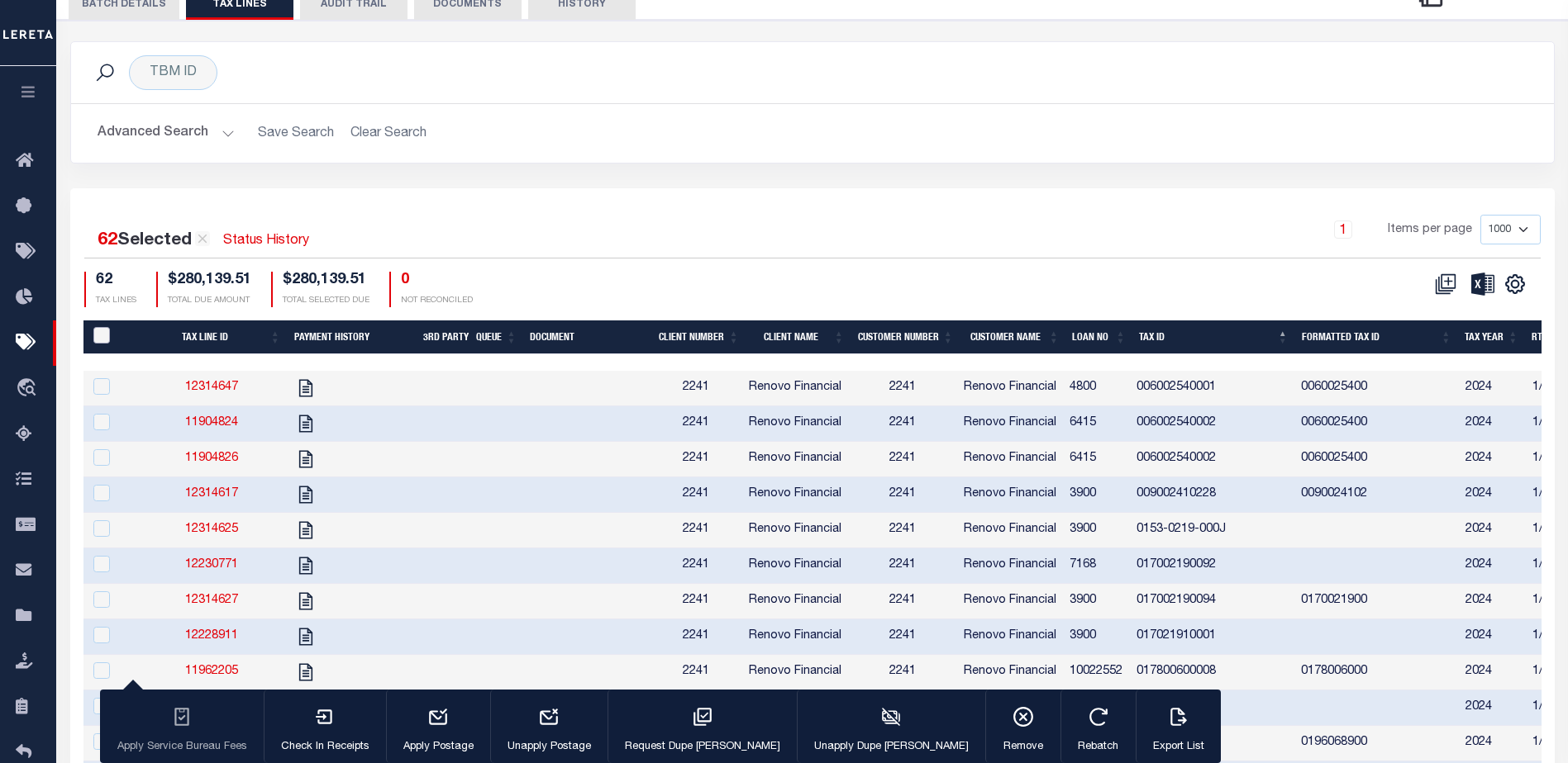
checkbox input "false"
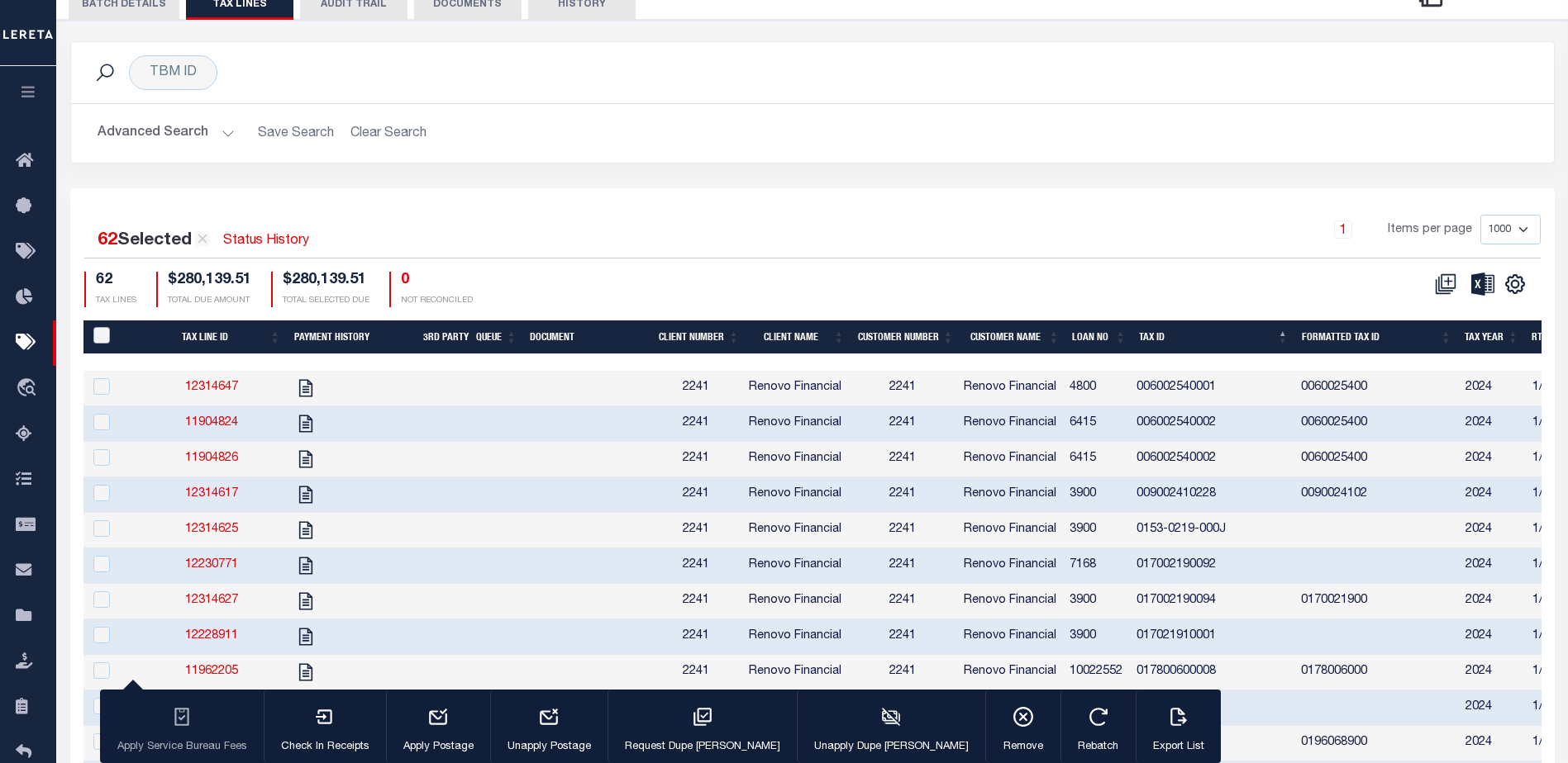
checkbox input "false"
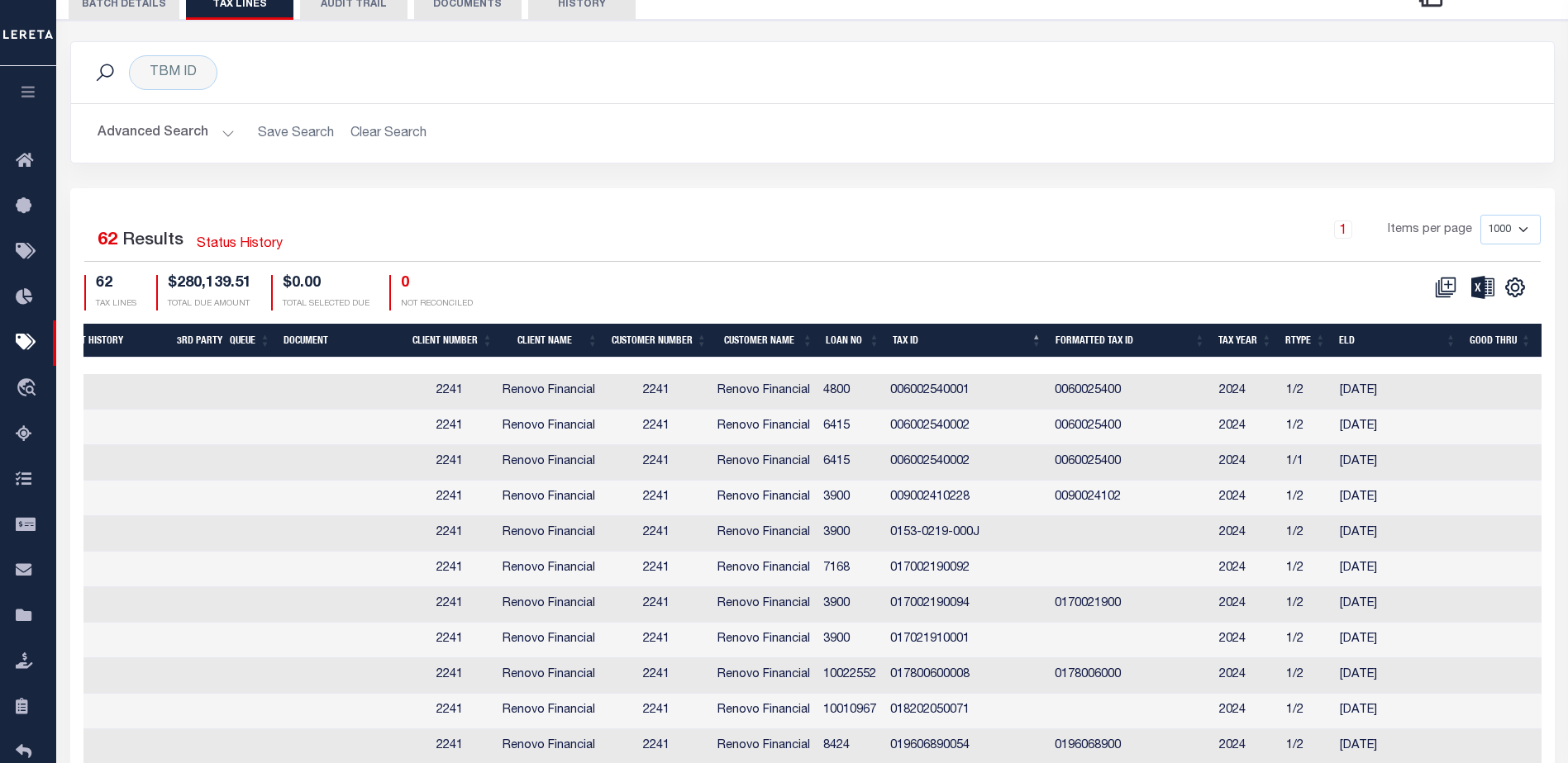
scroll to position [0, 419]
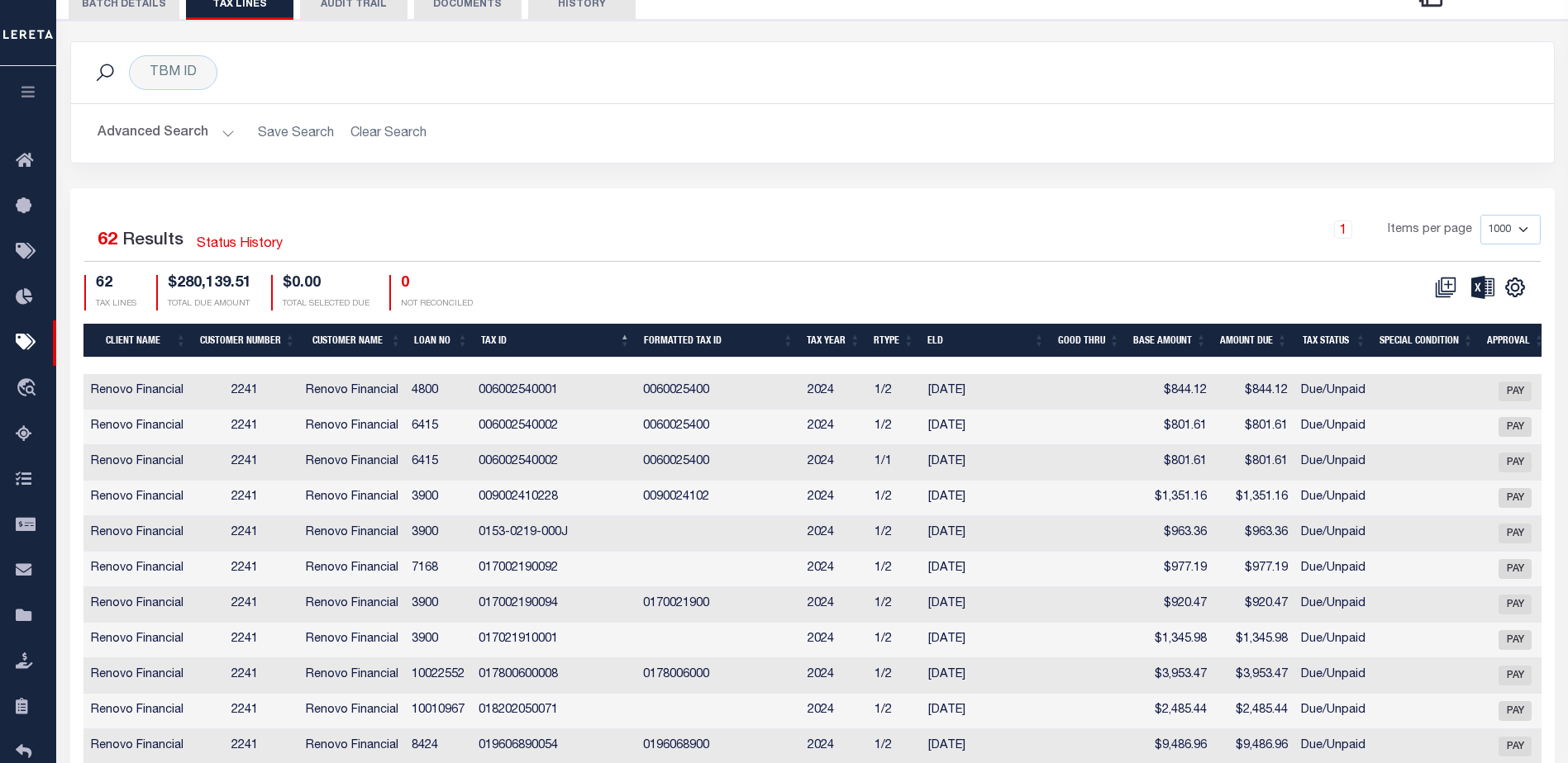
click at [1013, 469] on td "[DATE]" at bounding box center [985, 463] width 129 height 35
checkbox input "true"
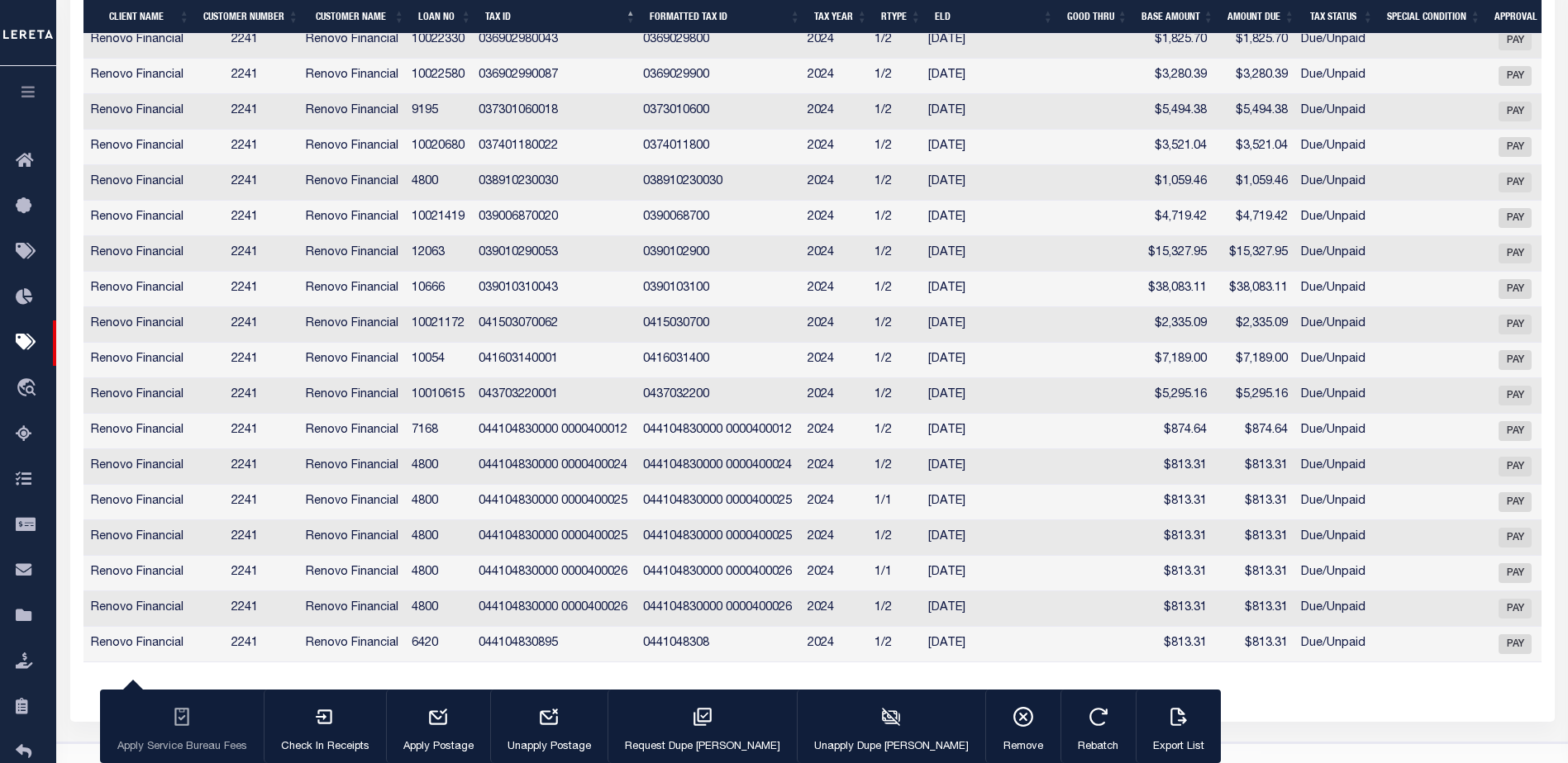
click at [1048, 521] on td "[DATE]" at bounding box center [985, 503] width 129 height 35
checkbox input "true"
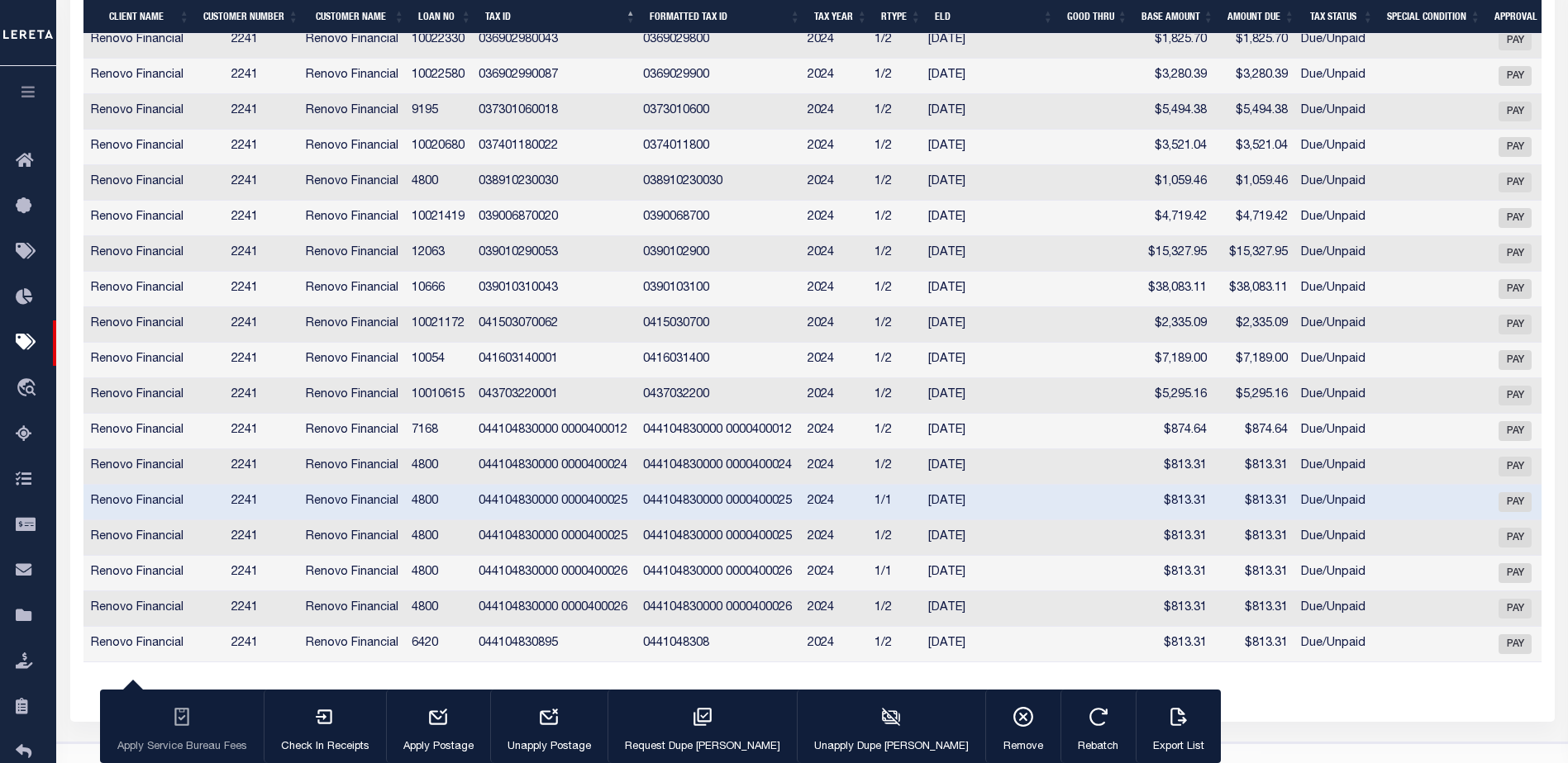
click at [1036, 591] on td "[DATE]" at bounding box center [985, 574] width 129 height 35
checkbox input "true"
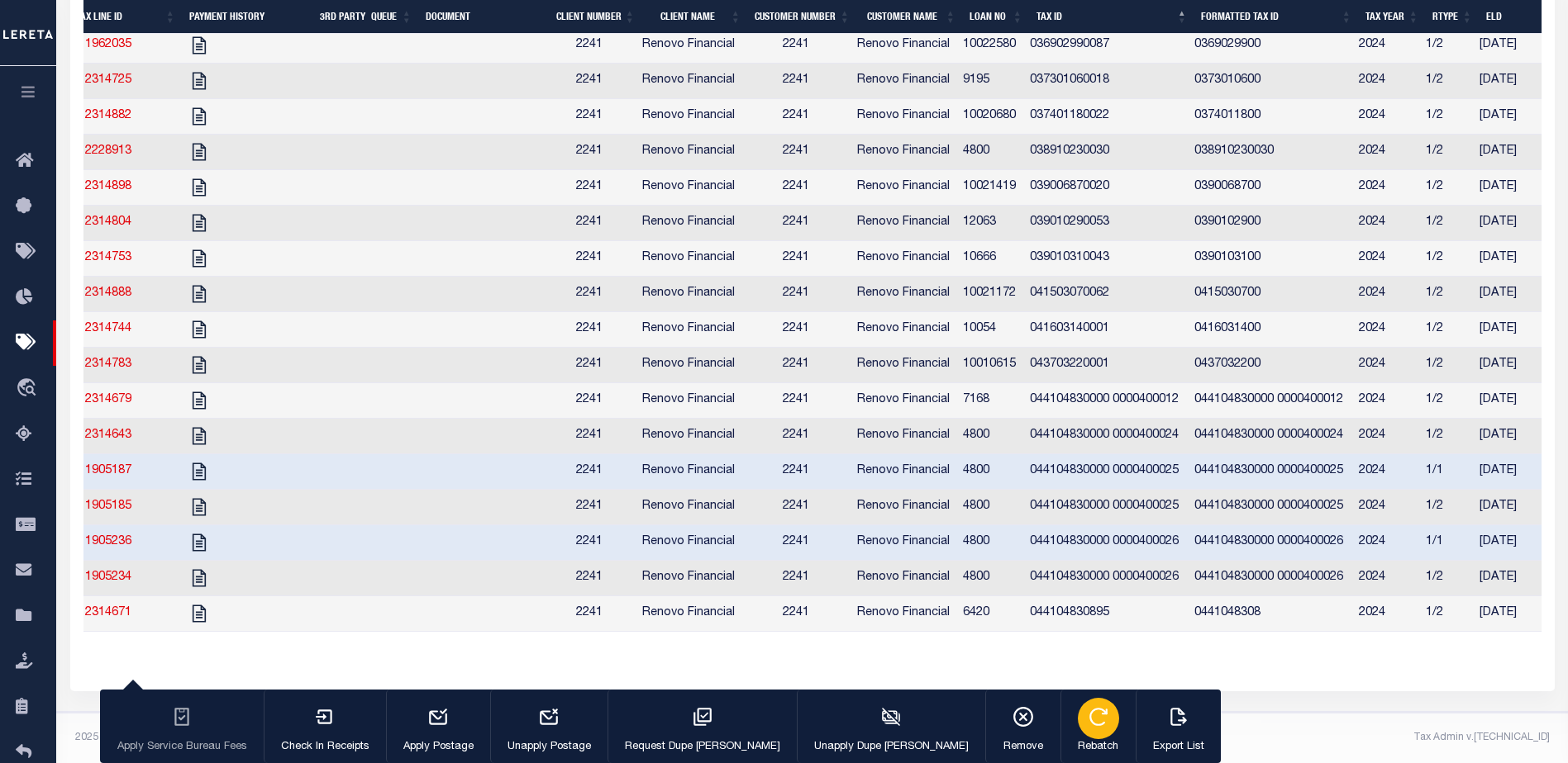
click at [1088, 717] on icon "button" at bounding box center [1099, 717] width 22 height 22
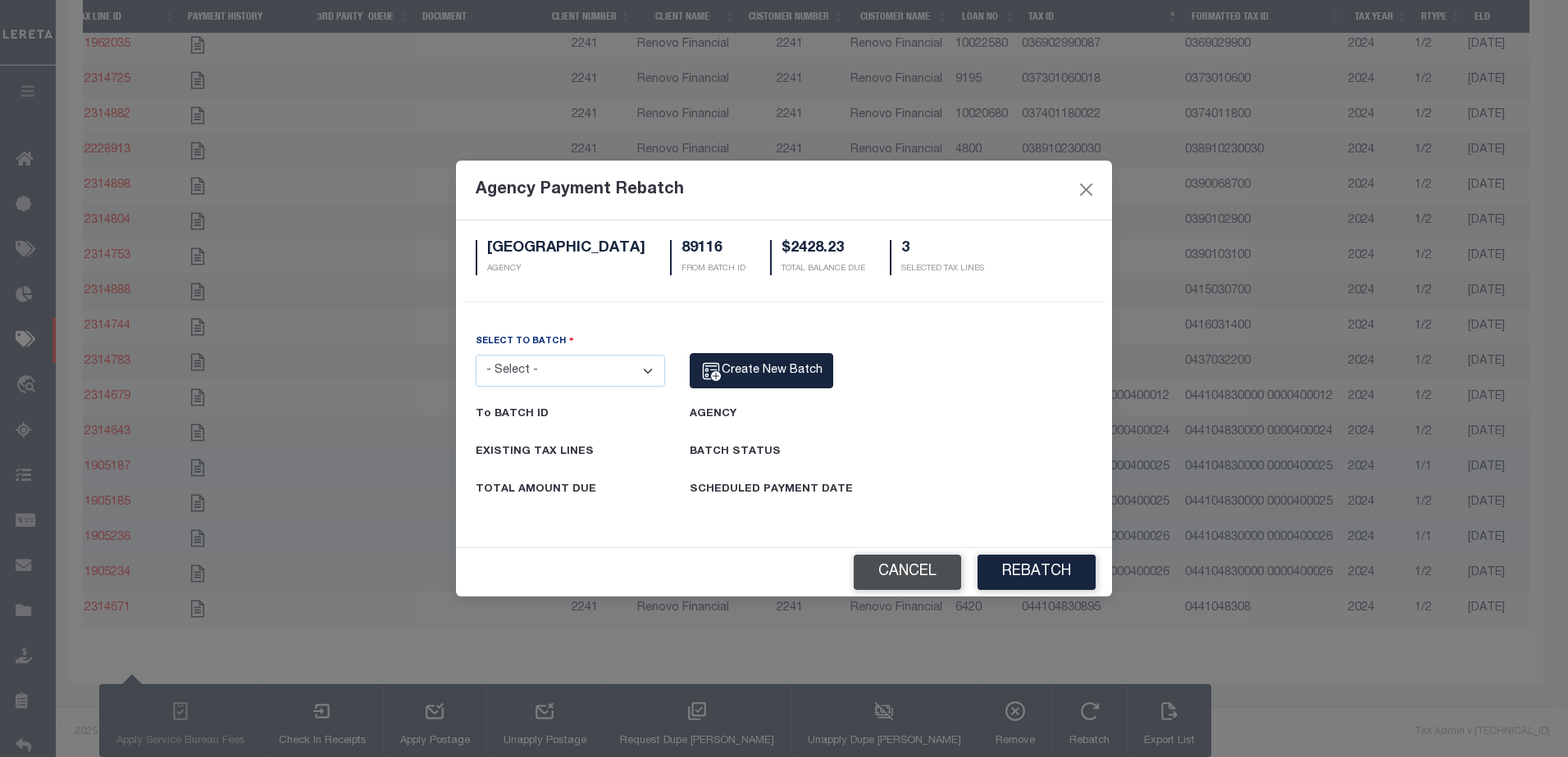
click at [917, 570] on button "Cancel" at bounding box center [907, 572] width 107 height 35
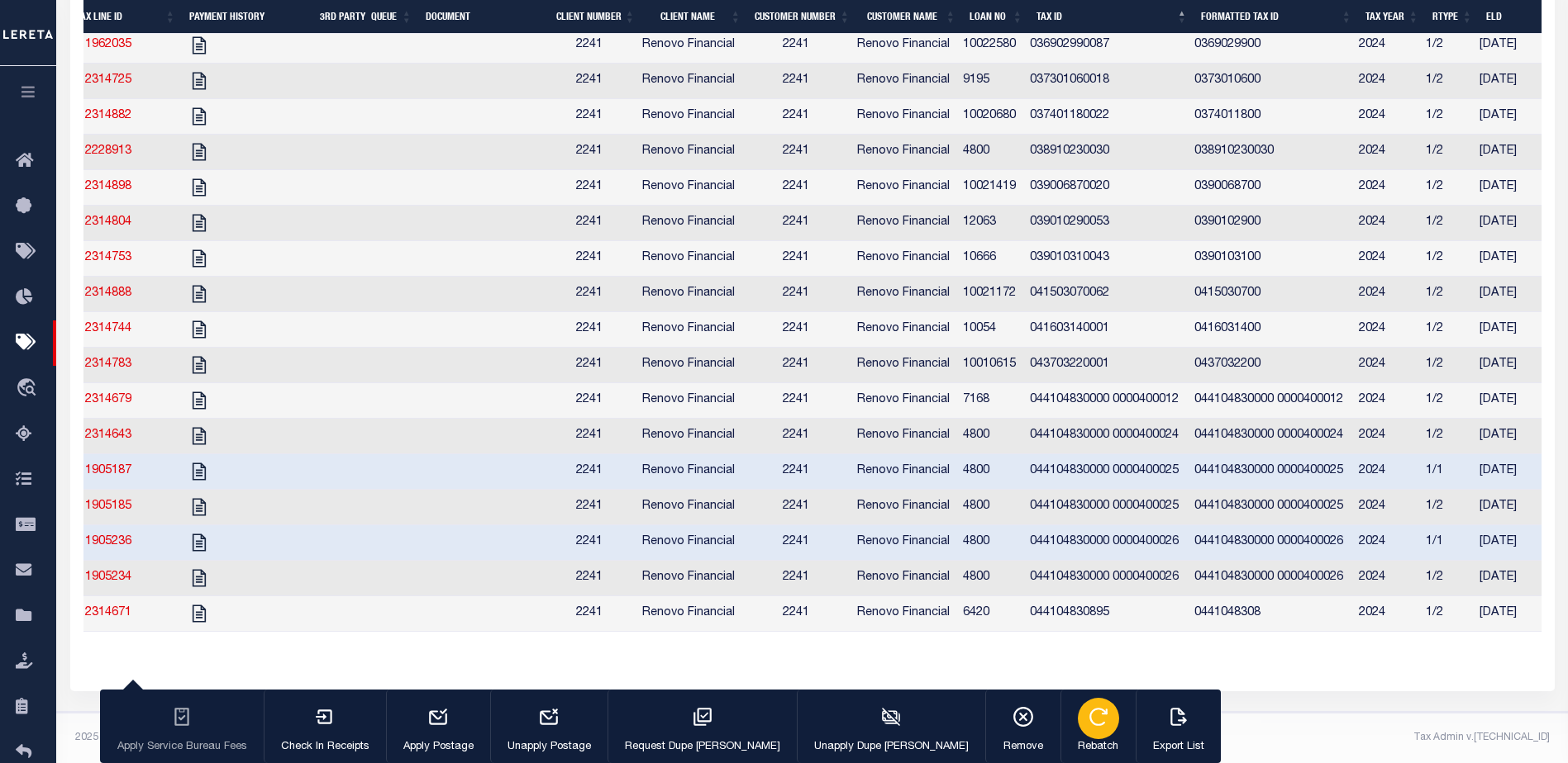
click at [1088, 722] on icon "button" at bounding box center [1099, 717] width 22 height 22
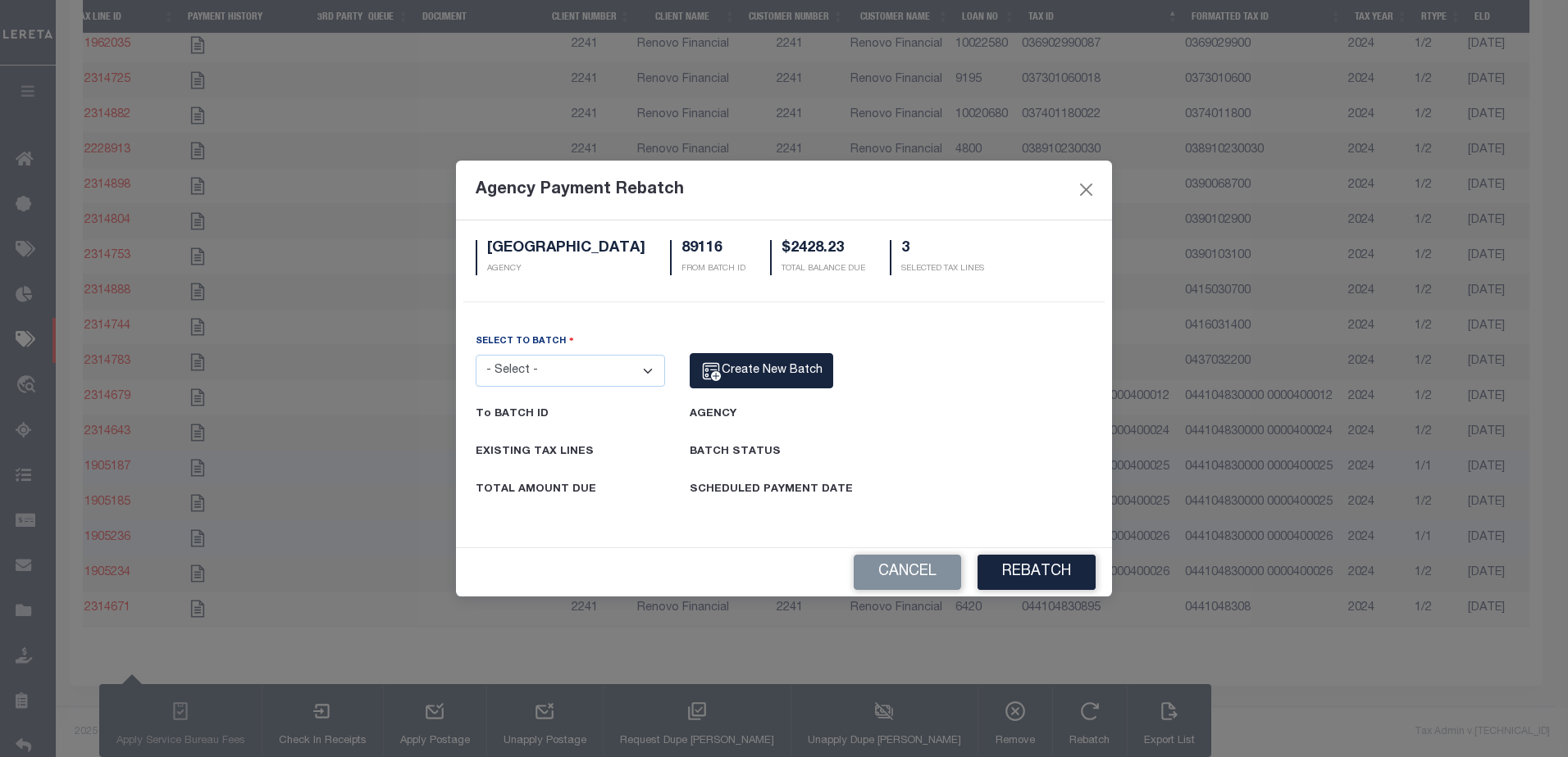
click at [588, 374] on select "- Select - 88265 89116 89317 89351 89352" at bounding box center [570, 371] width 190 height 32
select select "89351"
click at [476, 355] on select "- Select - 88265 89116 89317 89351 89352" at bounding box center [570, 371] width 190 height 32
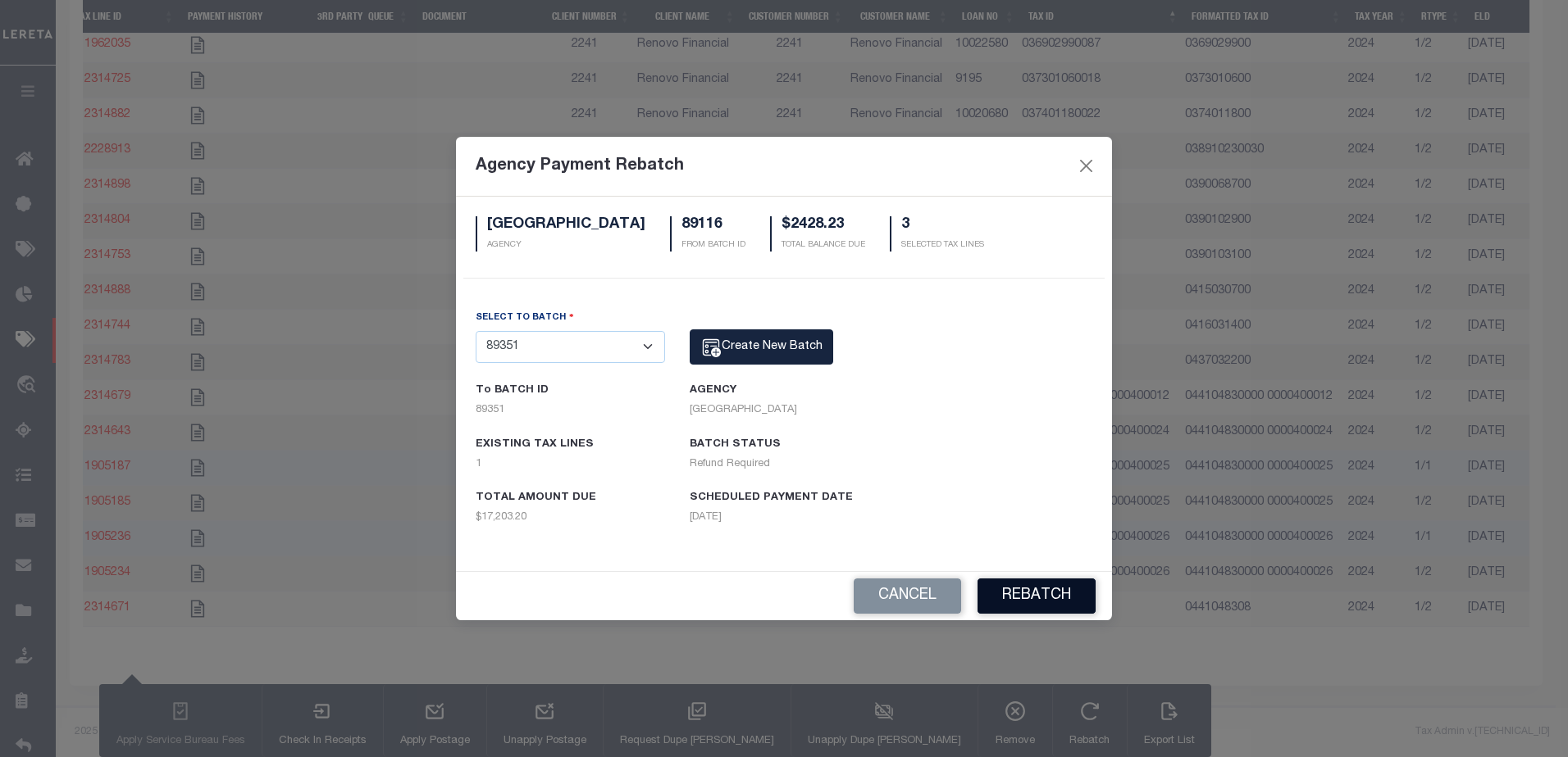
click at [1036, 601] on button "Rebatch" at bounding box center [1036, 596] width 118 height 35
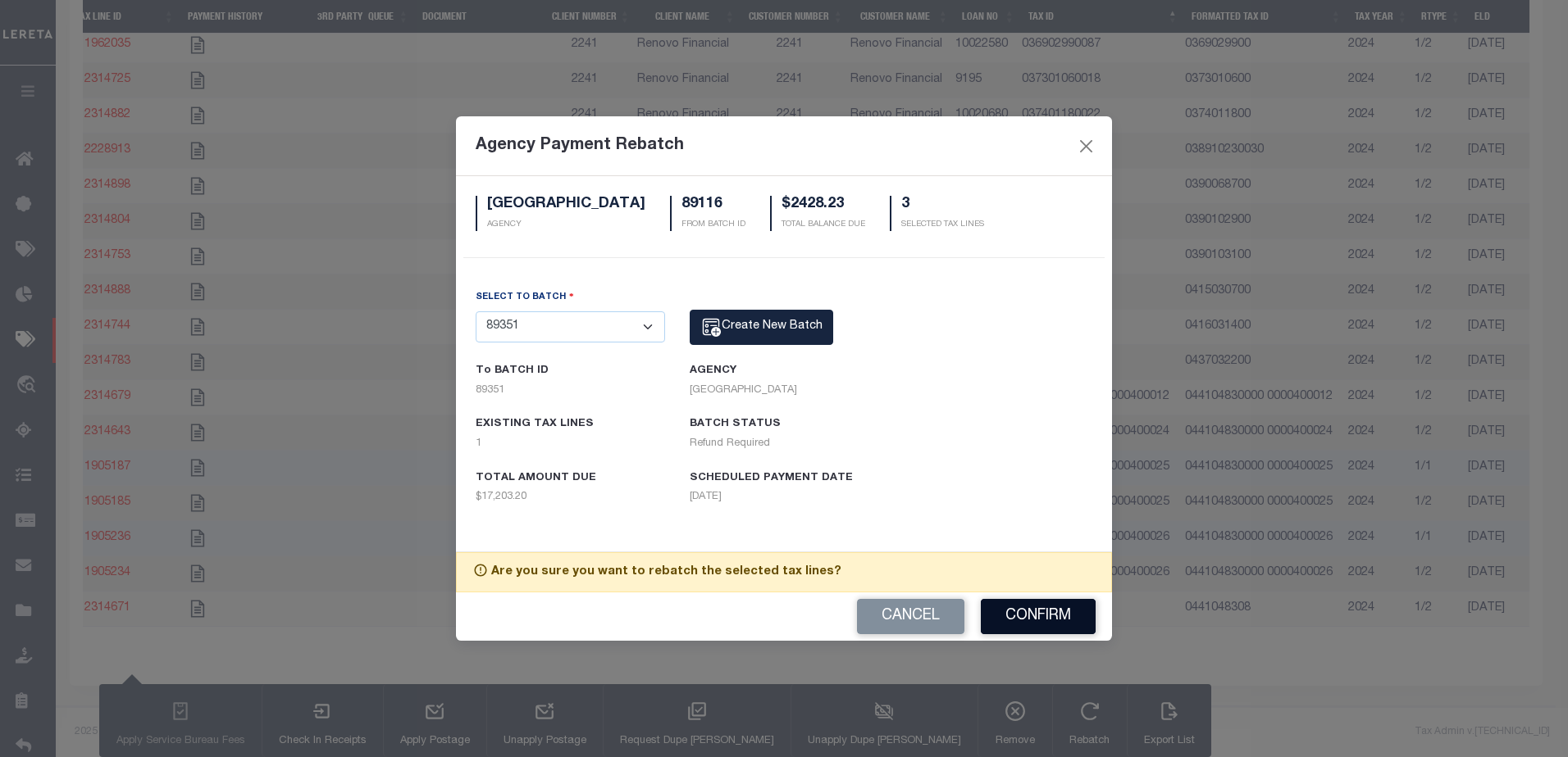
click at [1028, 618] on button "Confirm" at bounding box center [1039, 617] width 115 height 35
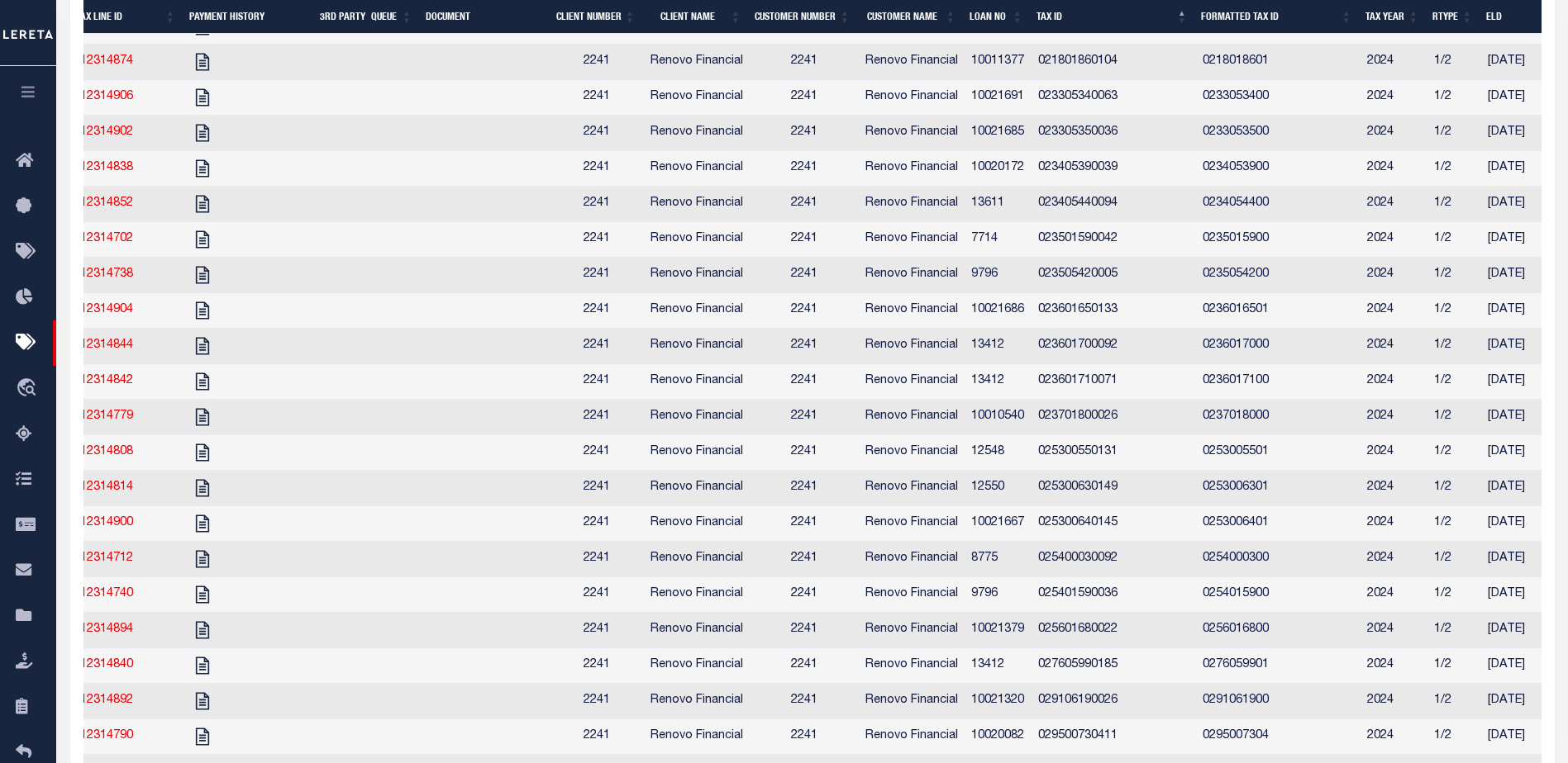
scroll to position [984, 0]
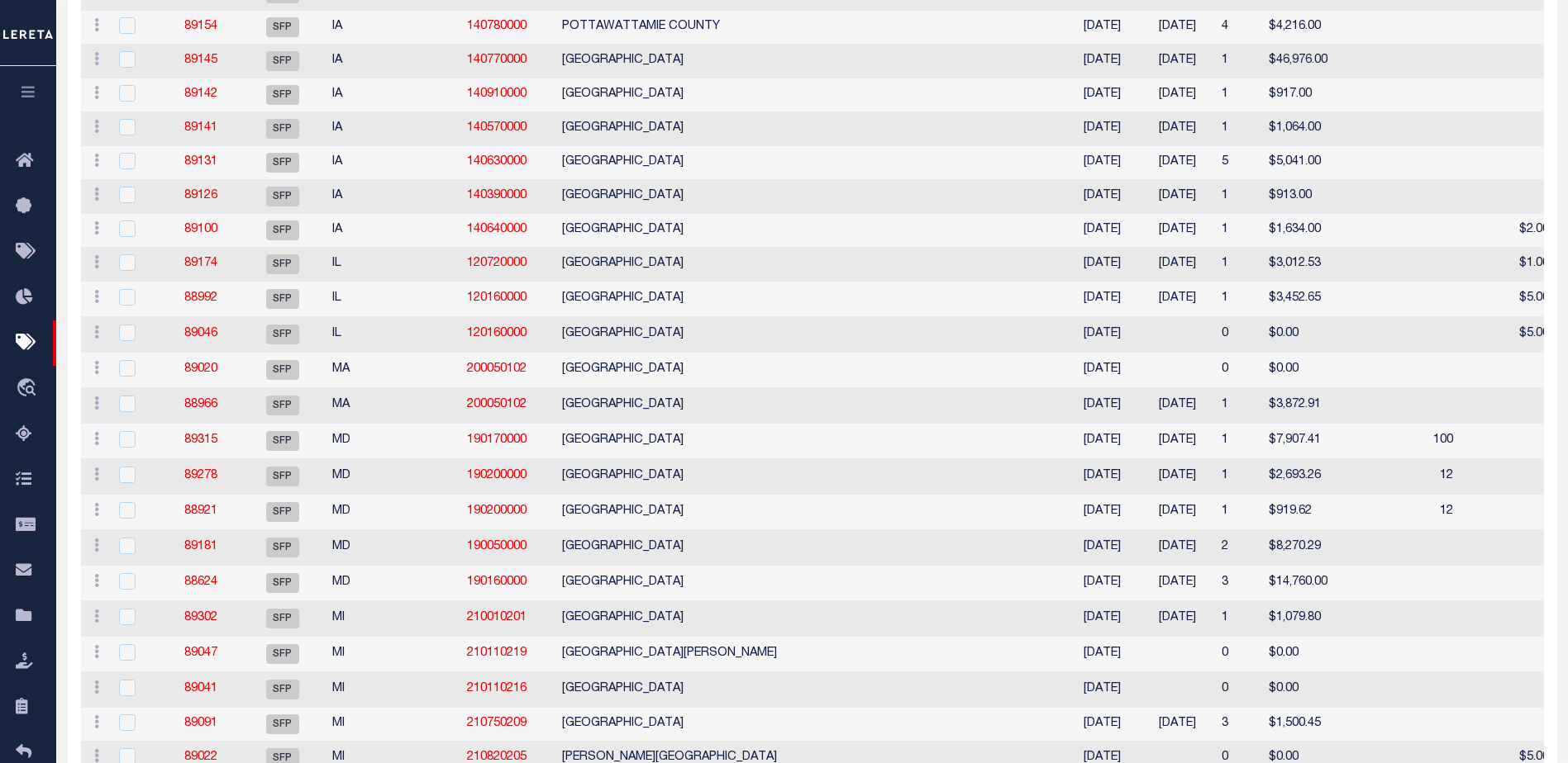
scroll to position [75, 0]
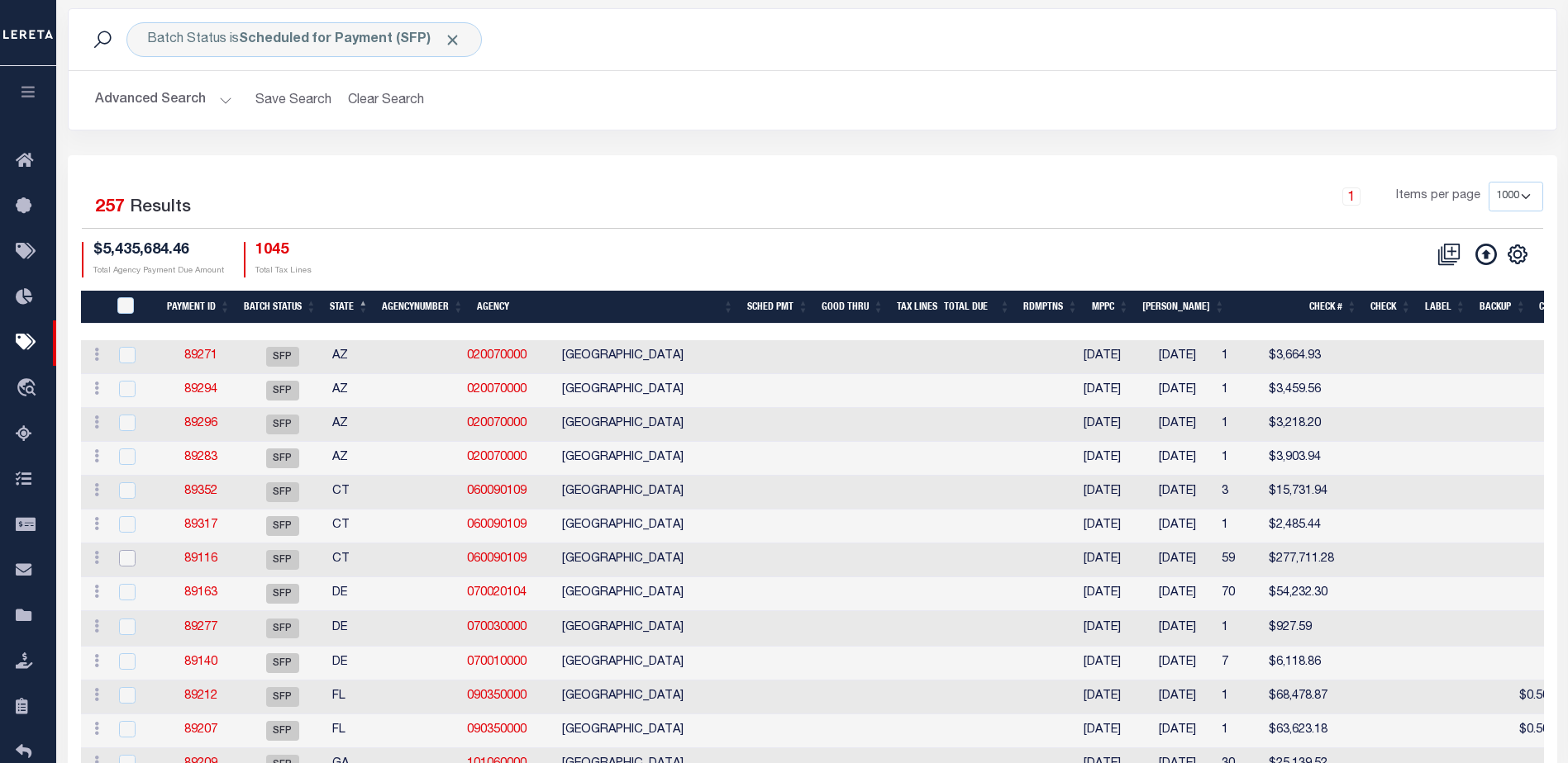
click at [129, 561] on input "checkbox" at bounding box center [127, 558] width 17 height 17
checkbox input "true"
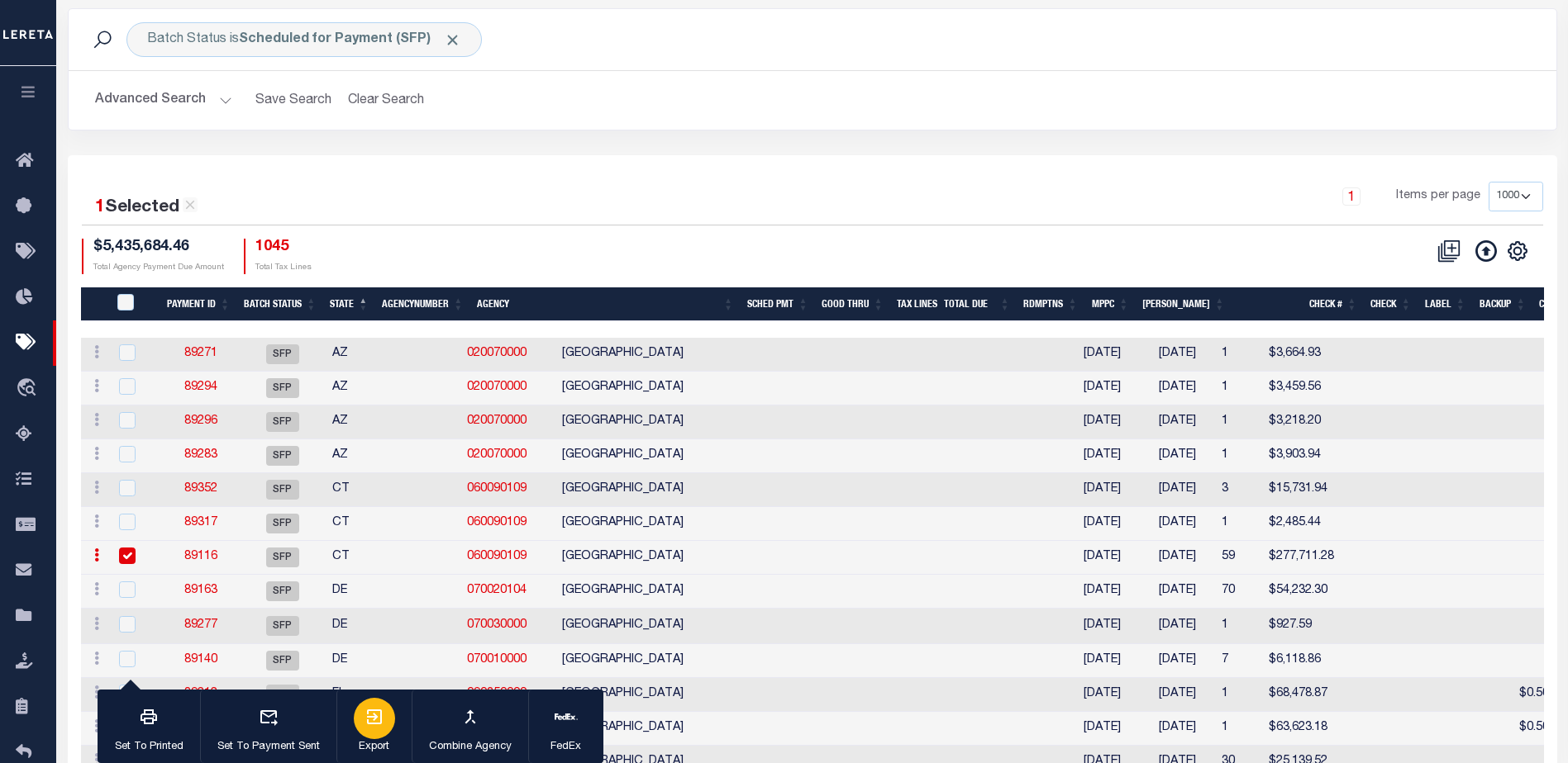
click at [368, 722] on icon "button" at bounding box center [375, 717] width 20 height 20
click at [374, 727] on icon "button" at bounding box center [375, 717] width 20 height 20
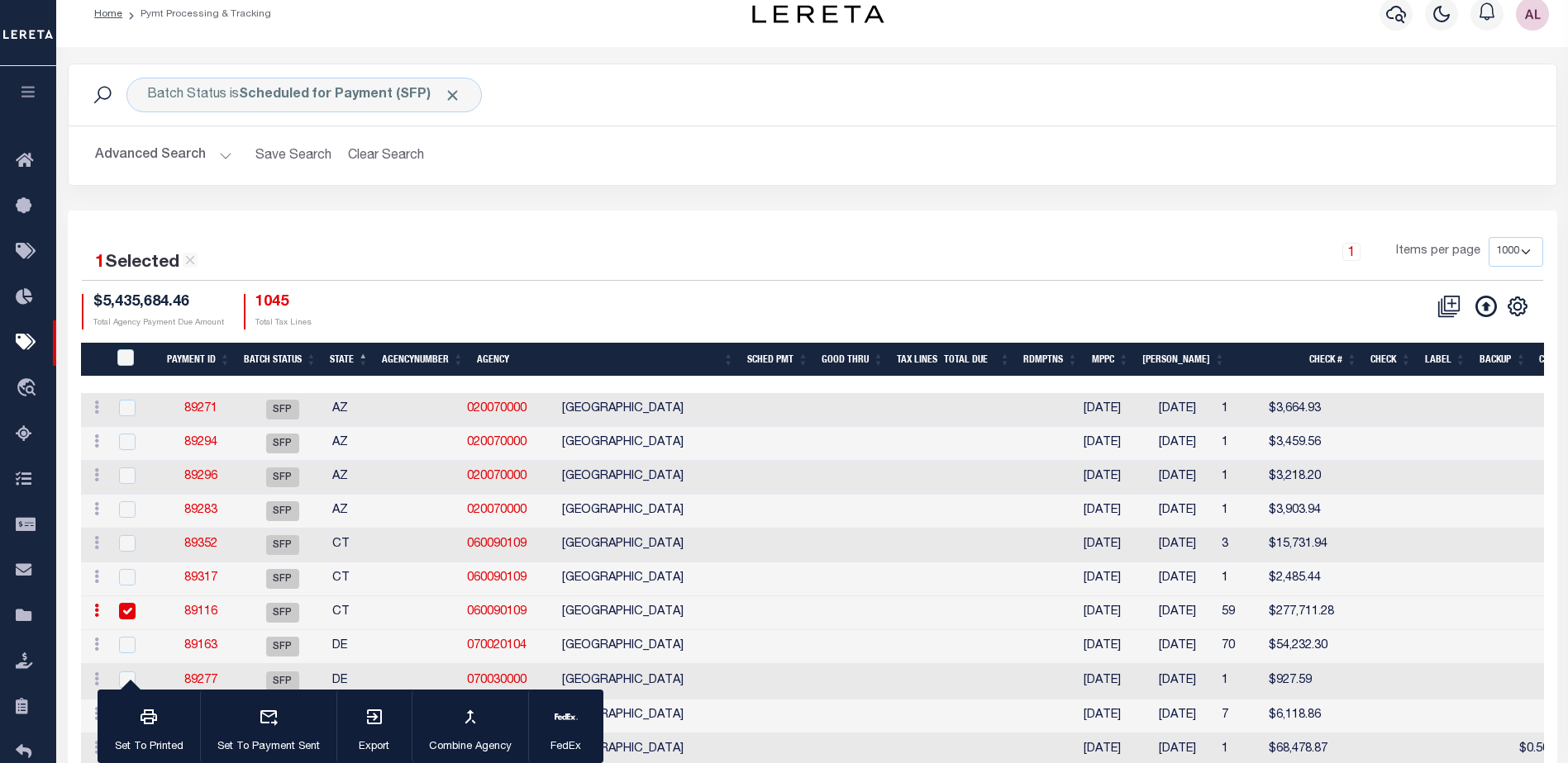
scroll to position [0, 0]
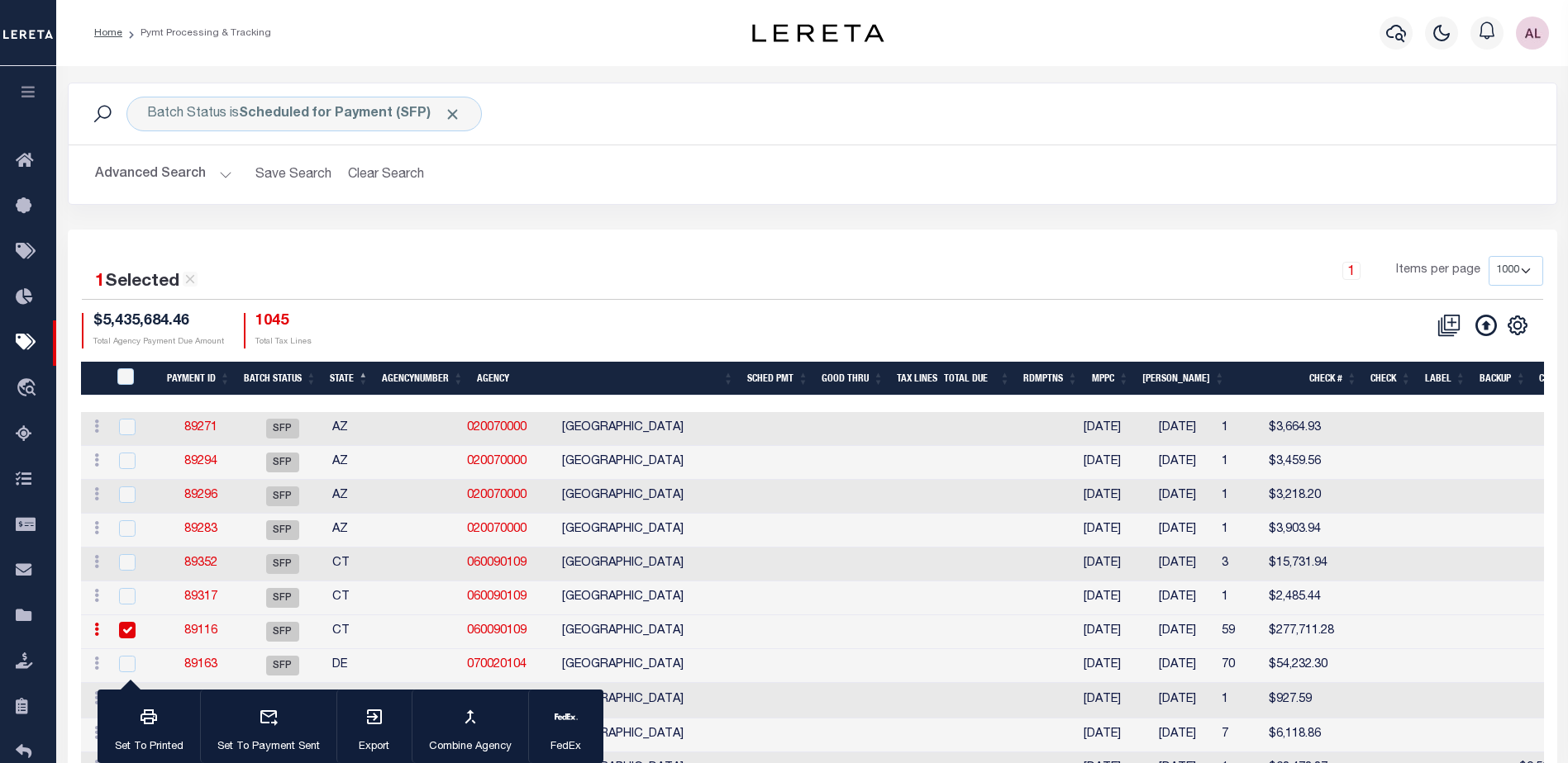
click at [594, 373] on th "Agency" at bounding box center [604, 379] width 270 height 34
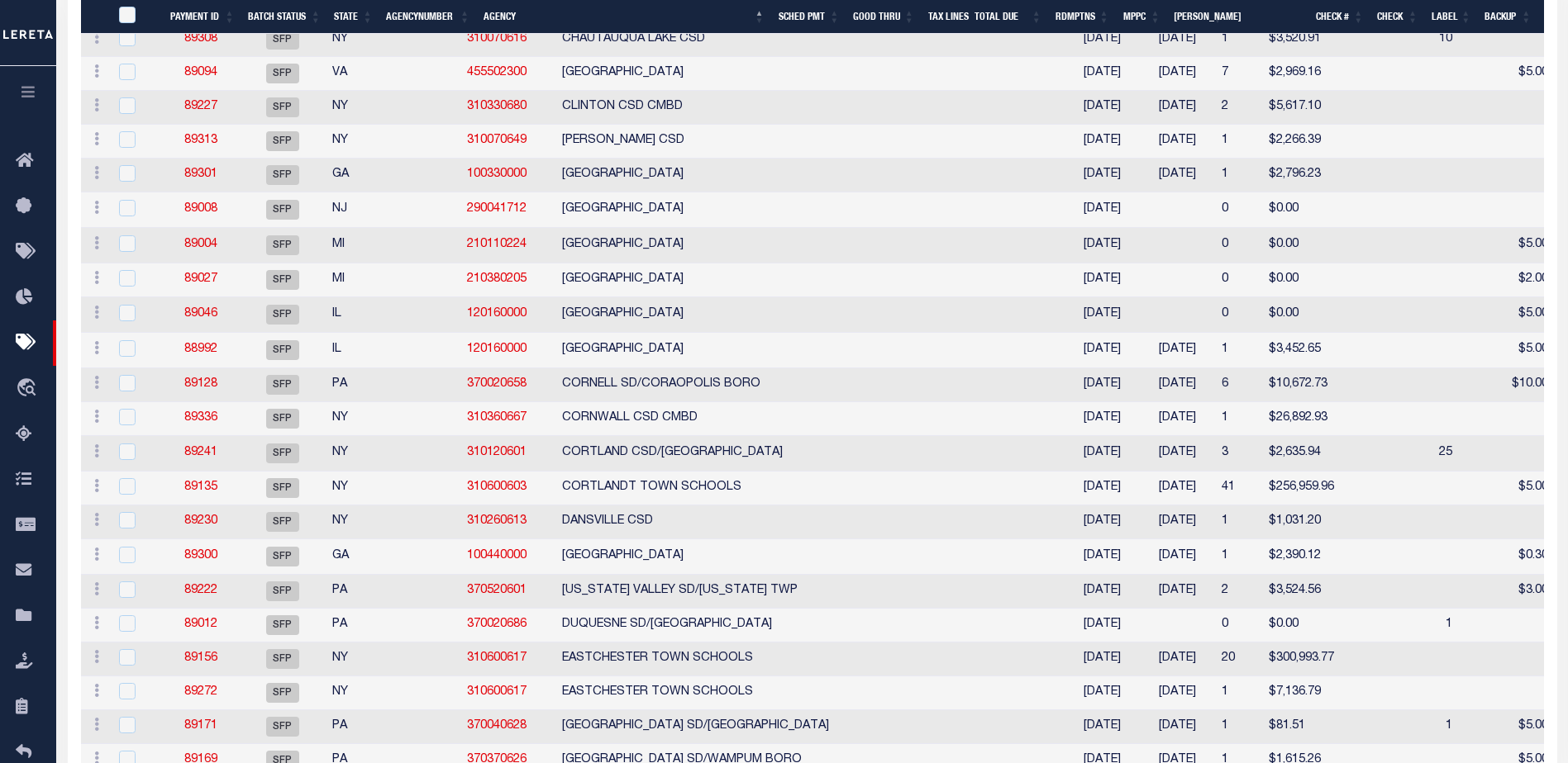
scroll to position [2231, 0]
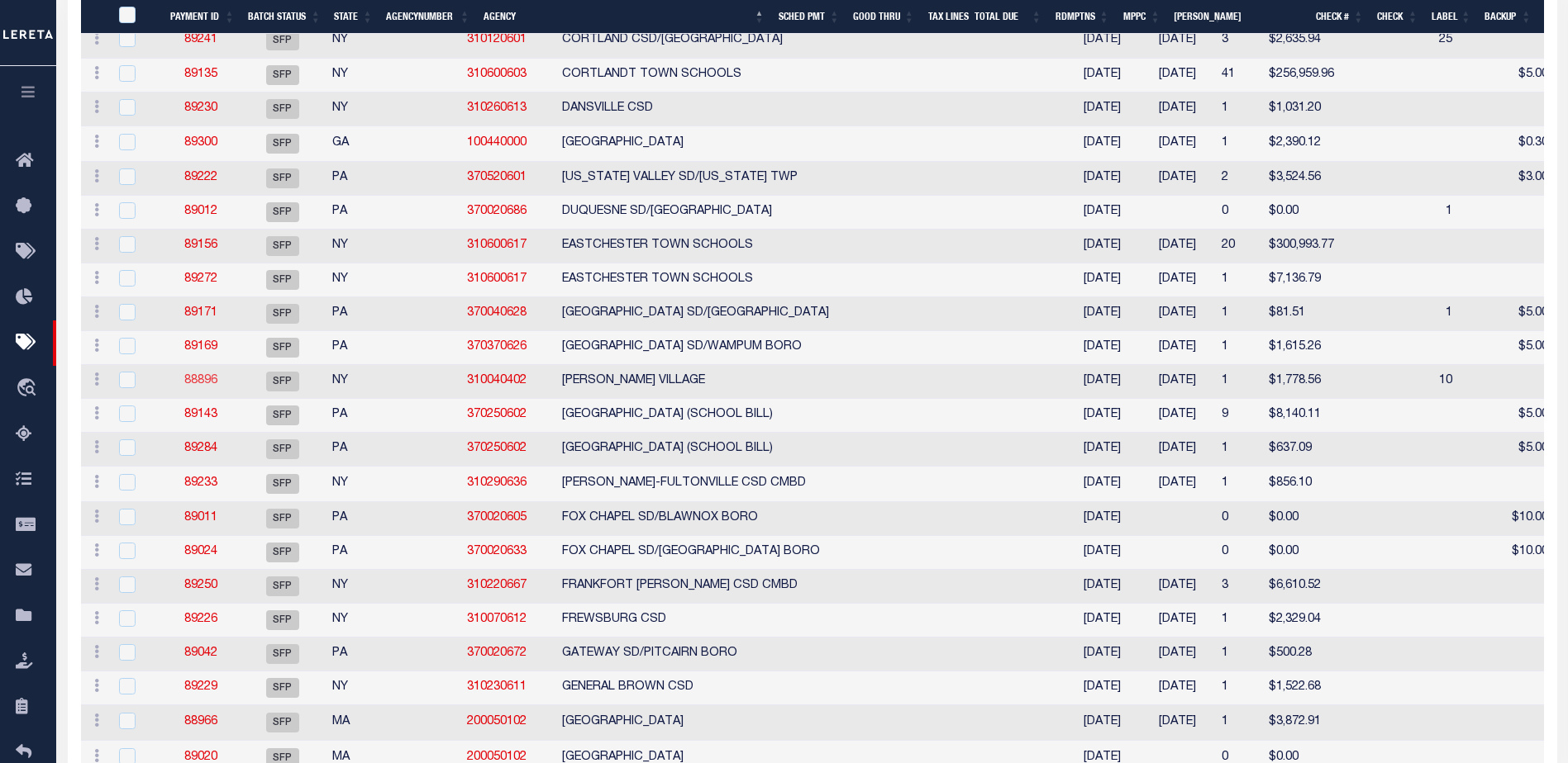
click at [206, 386] on link "88896" at bounding box center [201, 381] width 33 height 12
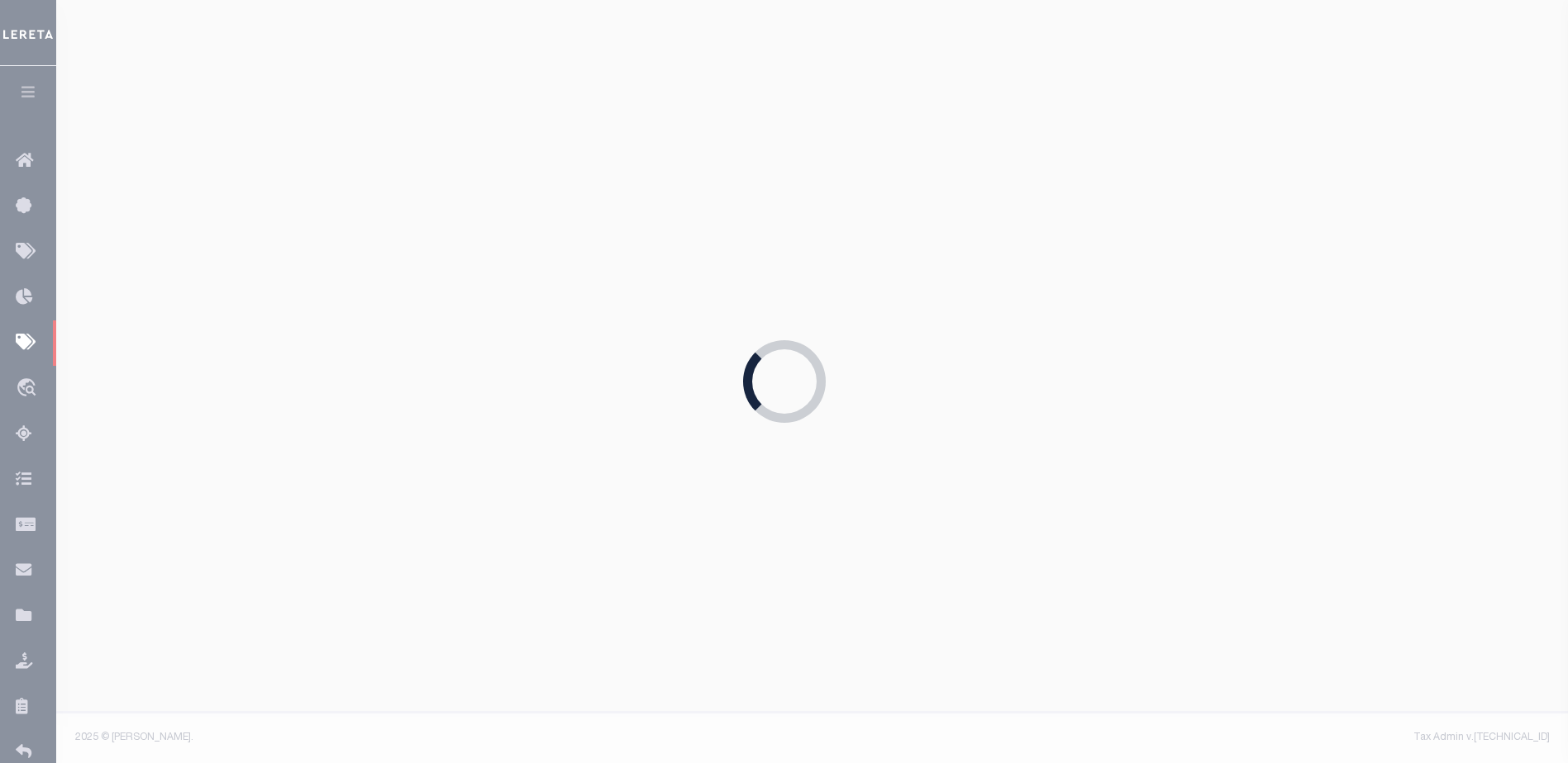
type input "06/20/2025"
type input "possible P&I"
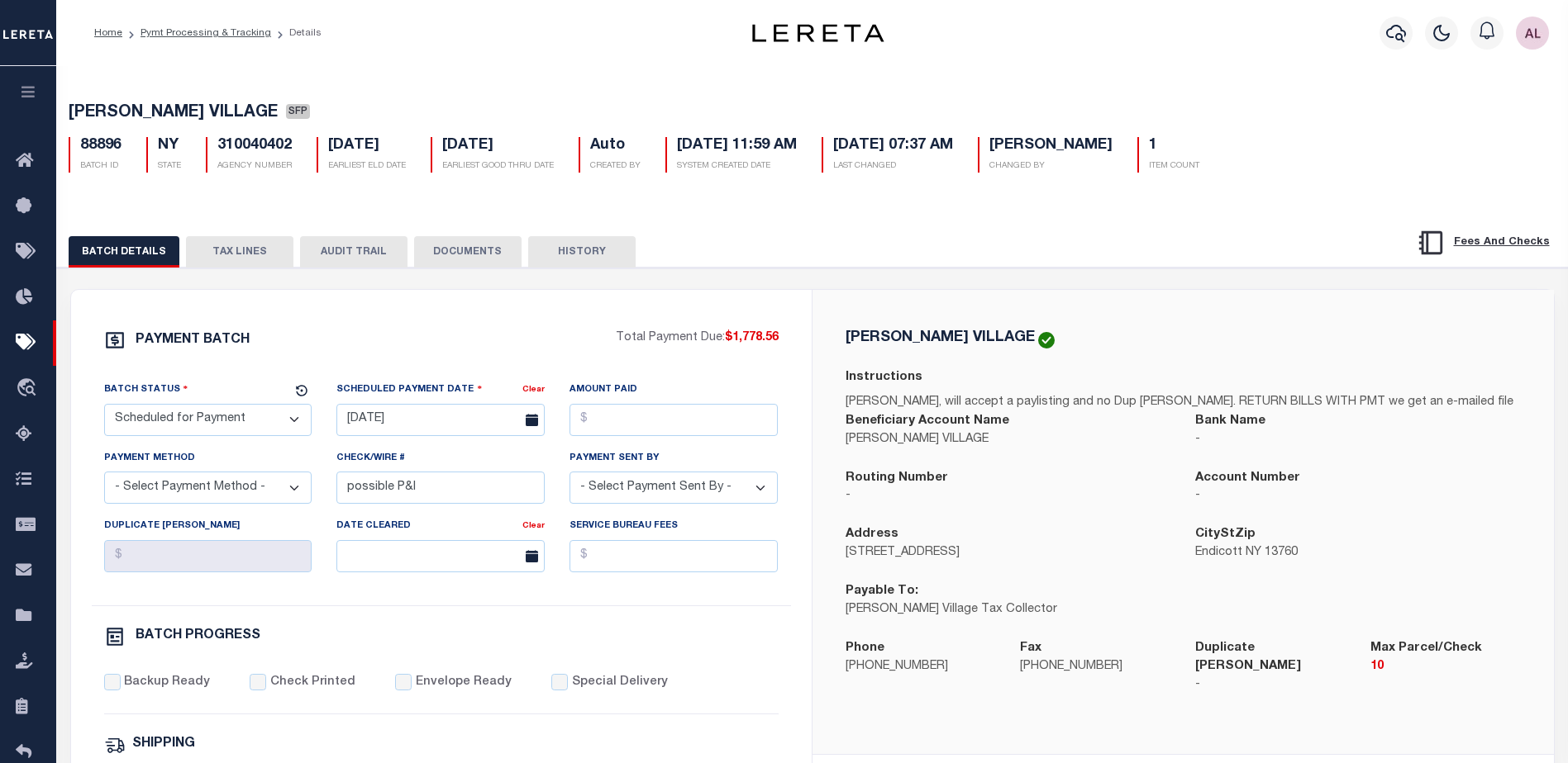
click at [236, 254] on button "TAX LINES" at bounding box center [240, 252] width 108 height 31
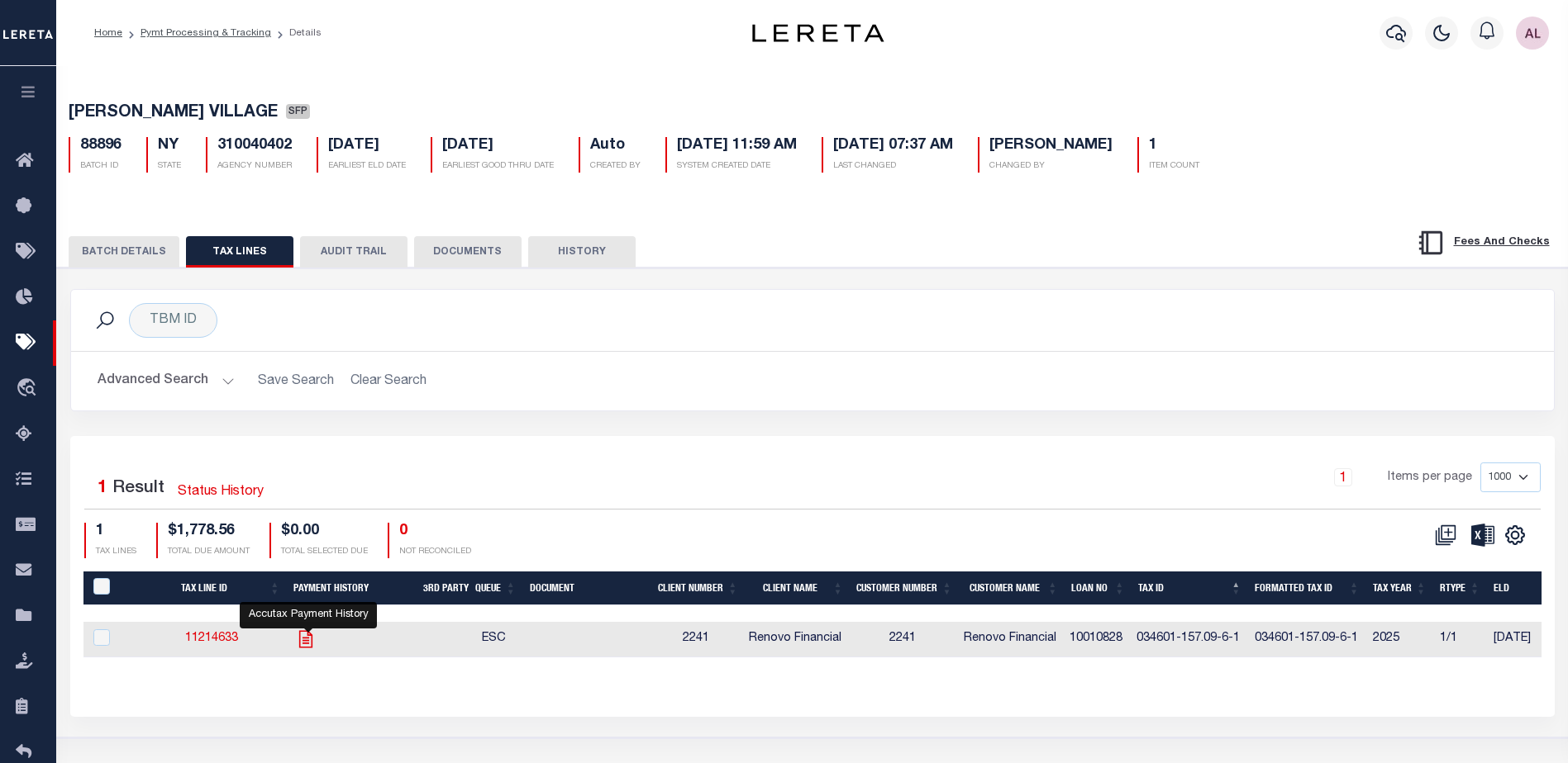
click at [310, 645] on icon "" at bounding box center [305, 639] width 13 height 18
checkbox input "true"
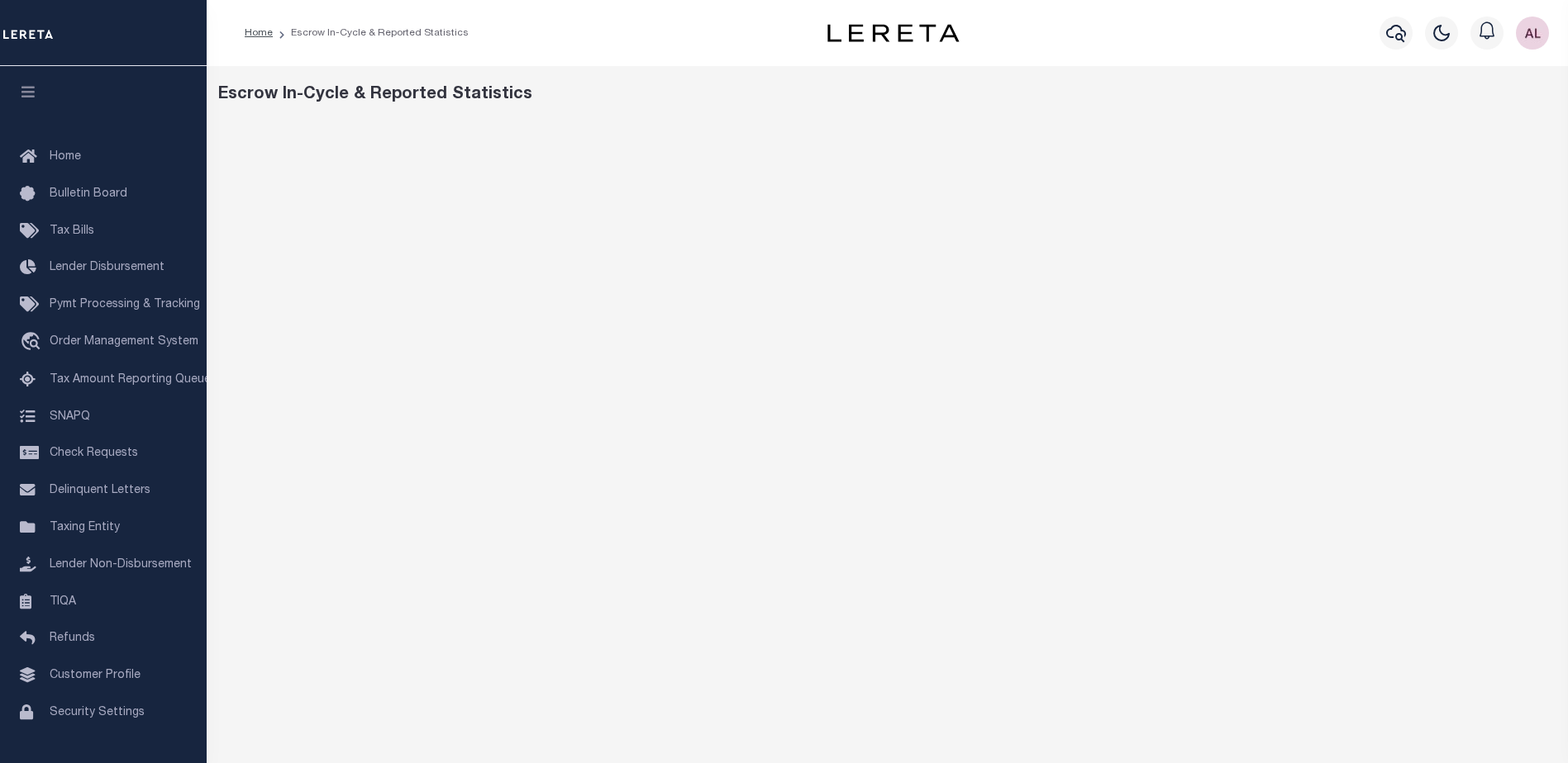
scroll to position [165, 0]
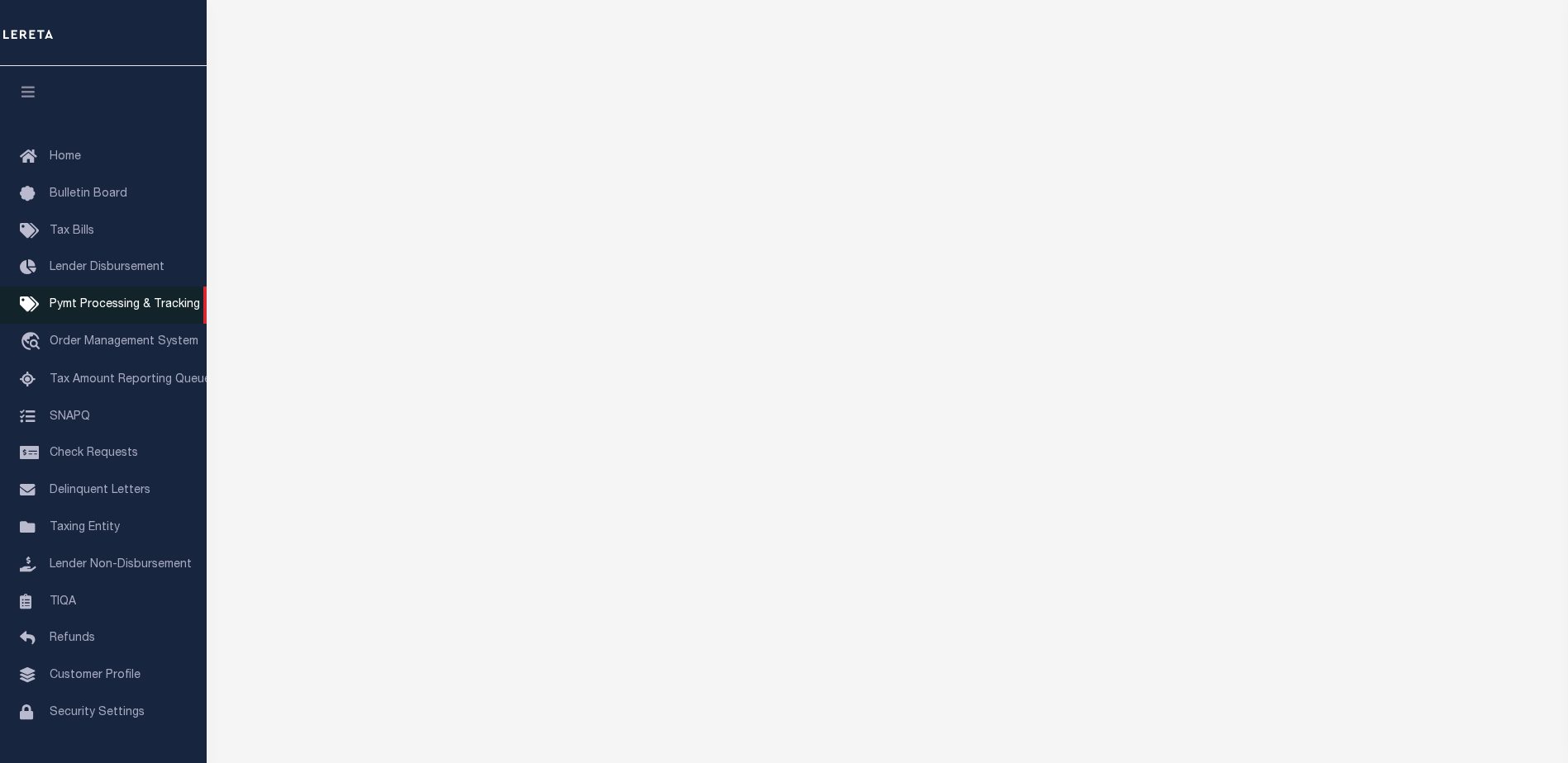
click at [100, 308] on span "Pymt Processing & Tracking" at bounding box center [125, 305] width 150 height 12
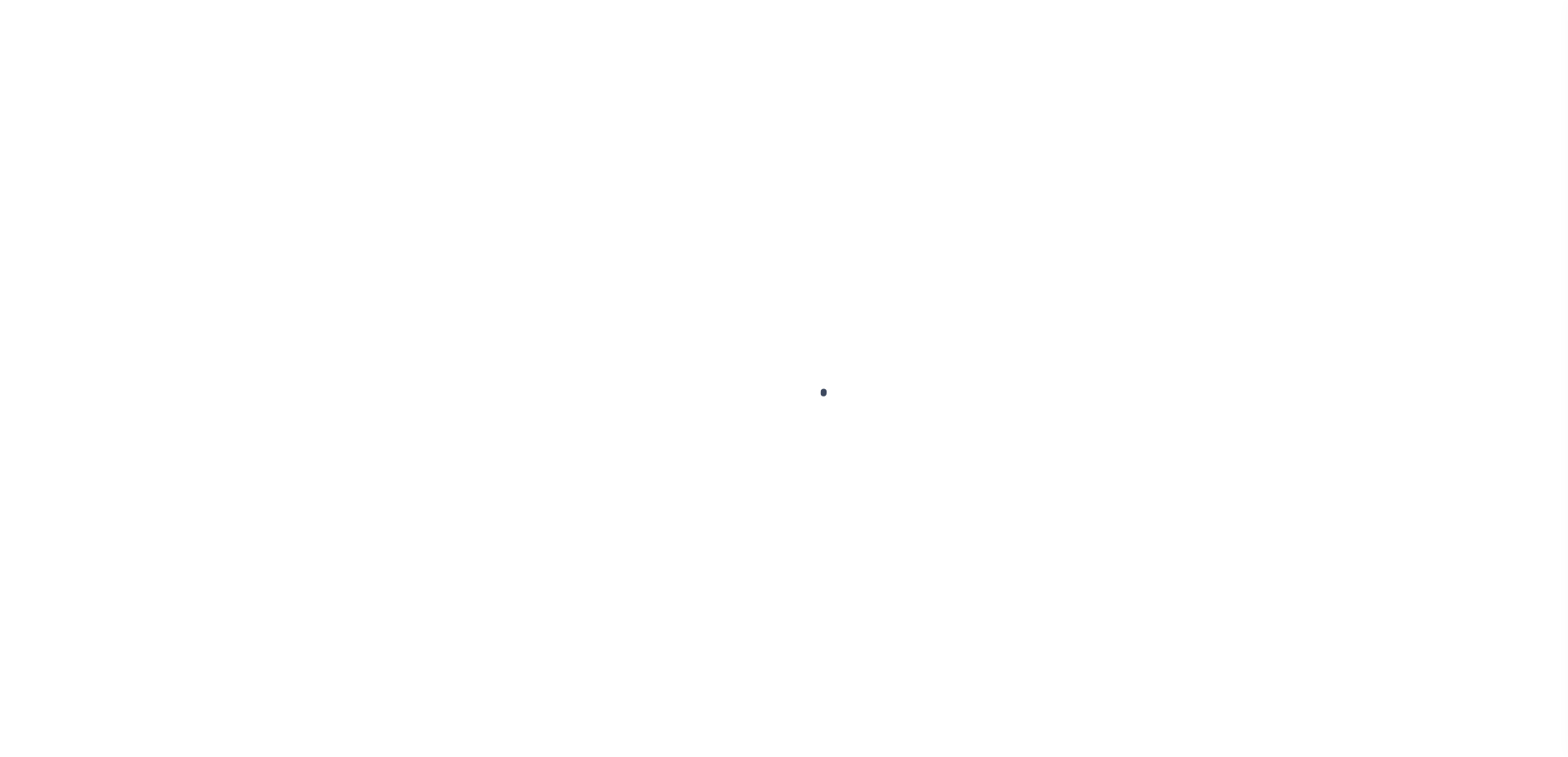
select select "1000"
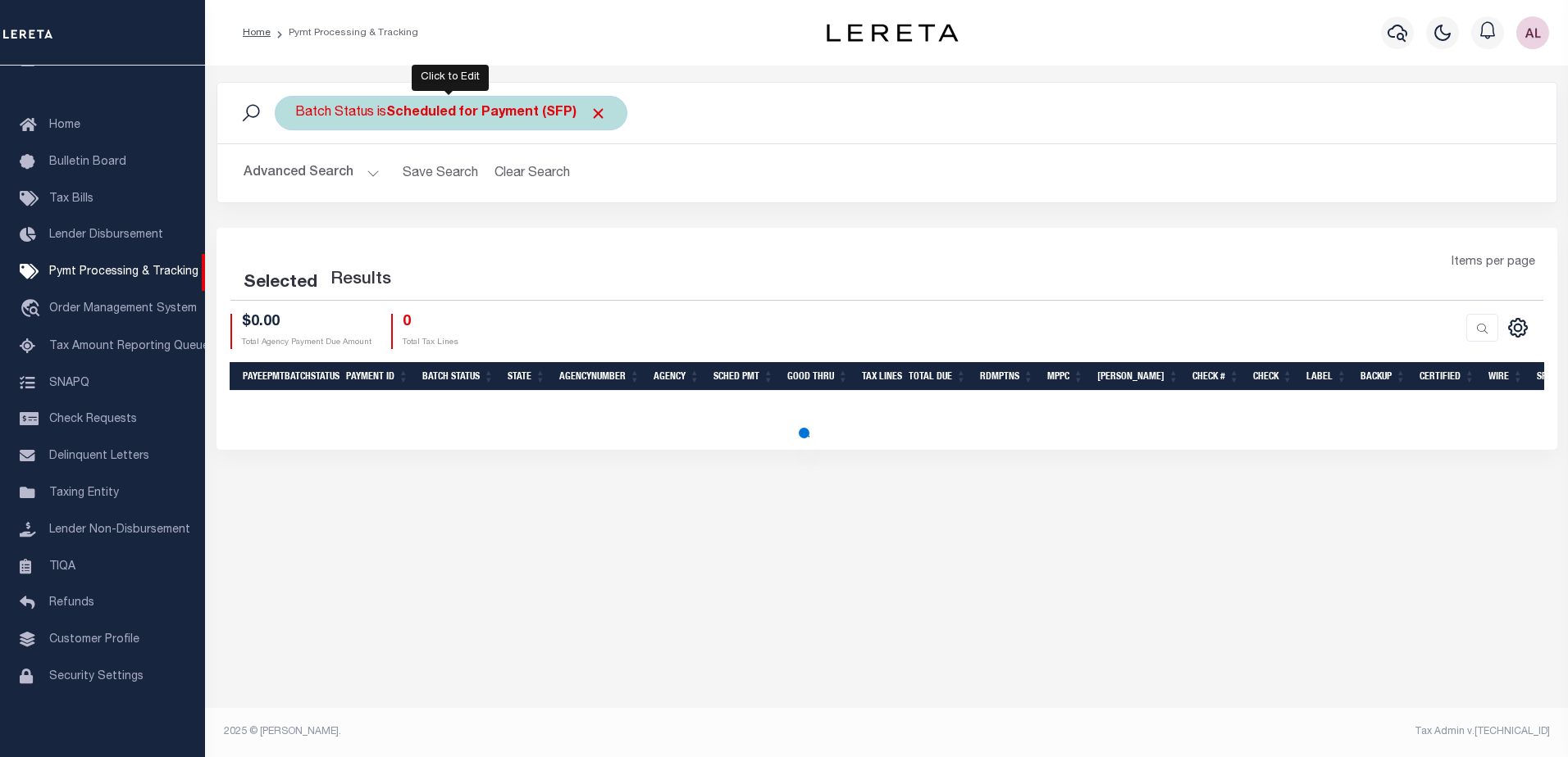
select select "1000"
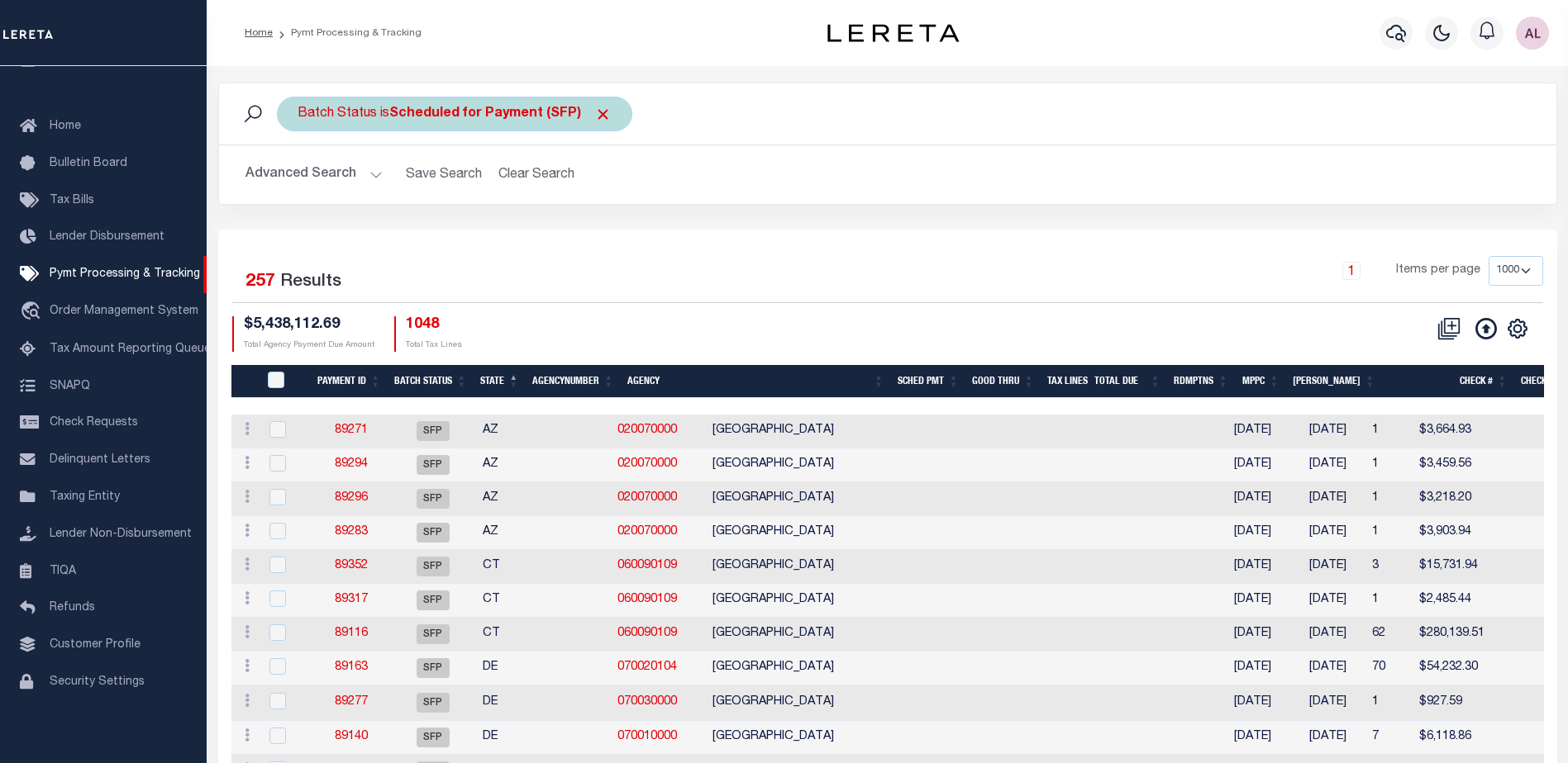
click at [440, 109] on b "Scheduled for Payment (SFP)" at bounding box center [500, 114] width 223 height 13
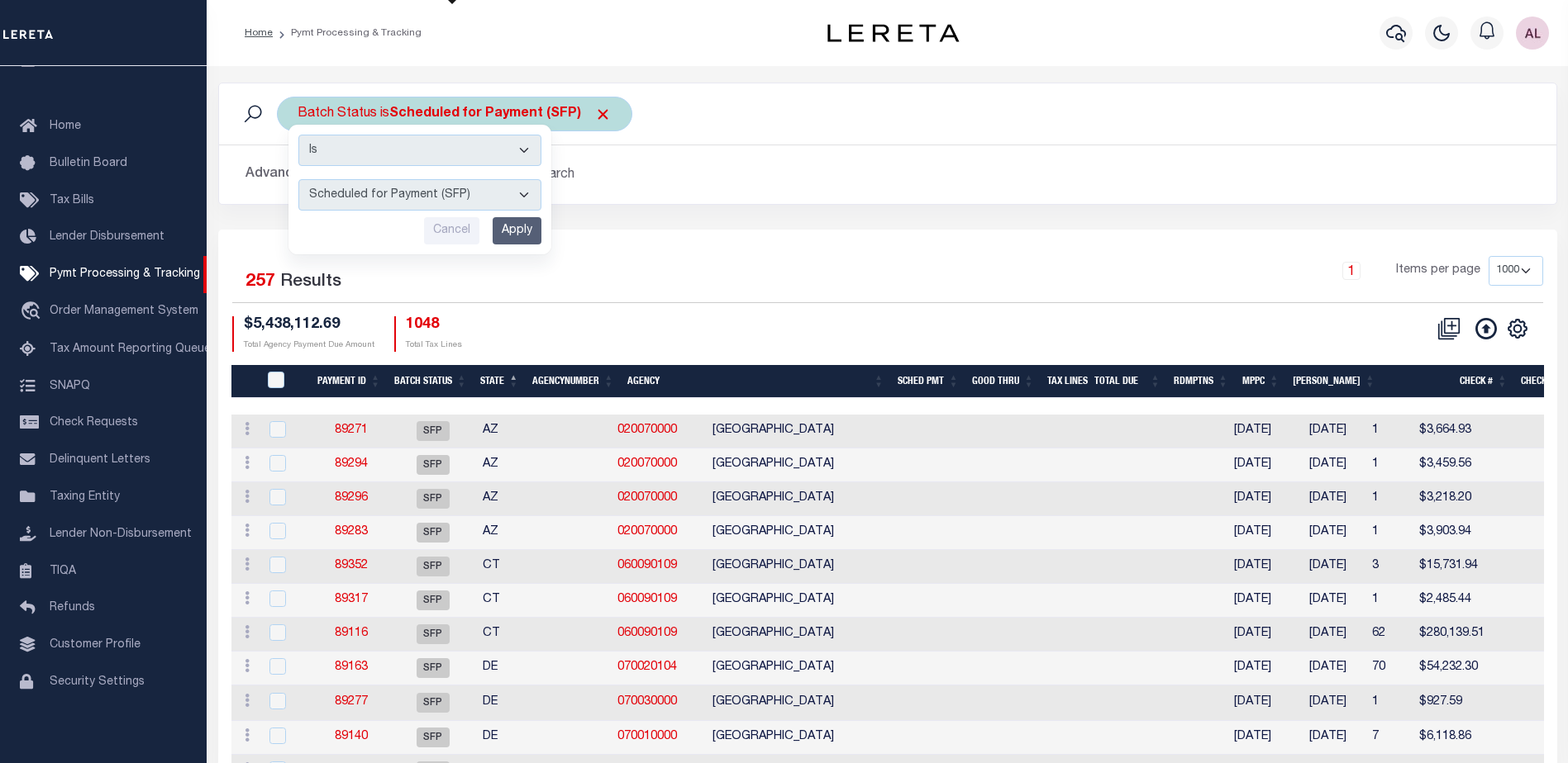
click at [390, 193] on select "Awaiting Funds (AWF) Cleared and Complete (CAC) New Check Needed (NCN) Payment …" at bounding box center [420, 195] width 243 height 31
click at [298, 179] on select "Awaiting Funds (AWF) Cleared and Complete (CAC) New Check Needed (NCN) Payment …" at bounding box center [420, 195] width 243 height 31
click at [442, 195] on select "Awaiting Funds (AWF) Cleared and Complete (CAC) New Check Needed (NCN) Payment …" at bounding box center [420, 195] width 243 height 31
select select "RFR"
click at [298, 179] on select "Awaiting Funds (AWF) Cleared and Complete (CAC) New Check Needed (NCN) Payment …" at bounding box center [420, 195] width 243 height 31
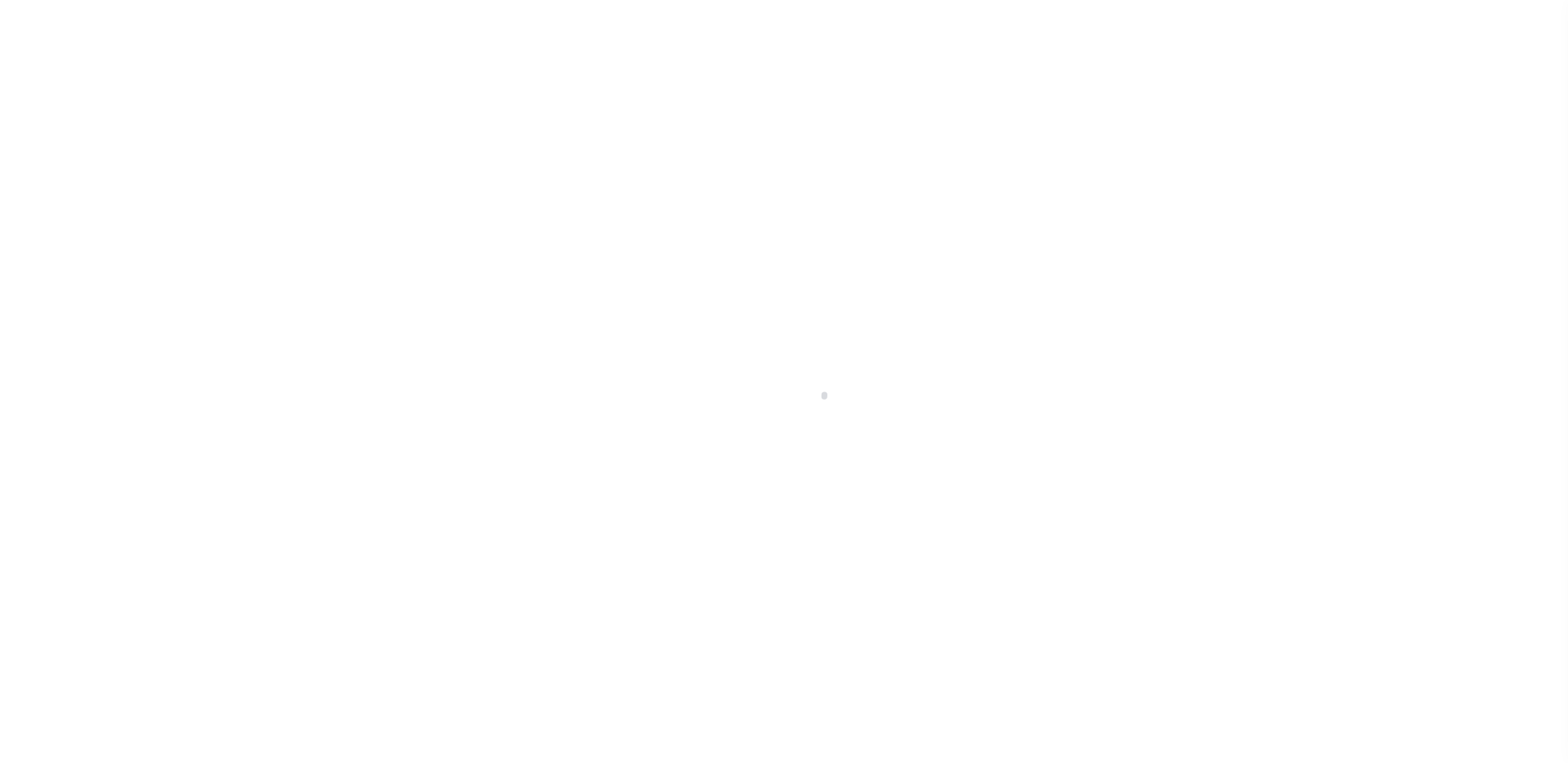
select select "1000"
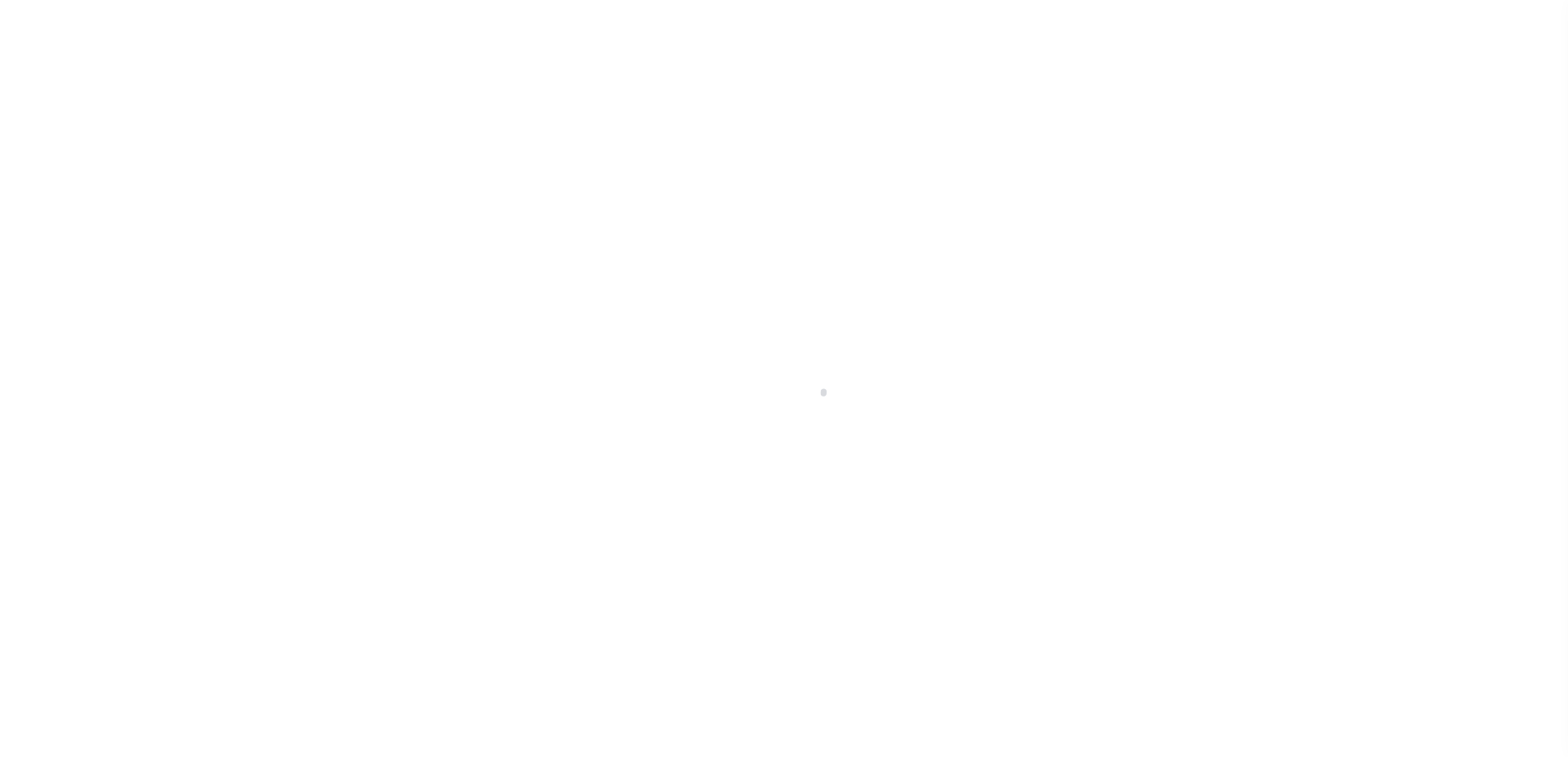
select select "1000"
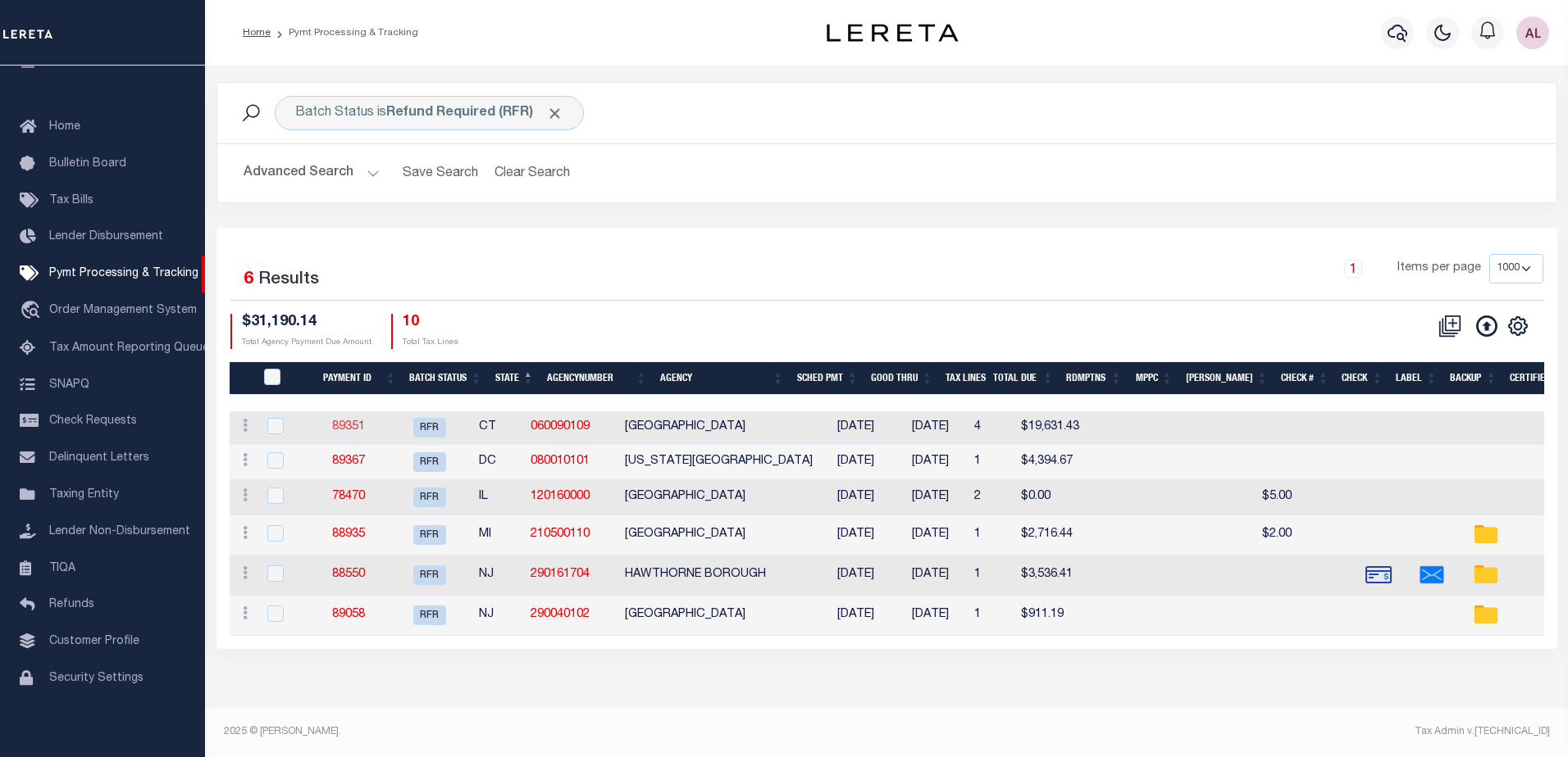
click at [357, 430] on link "89351" at bounding box center [348, 427] width 33 height 12
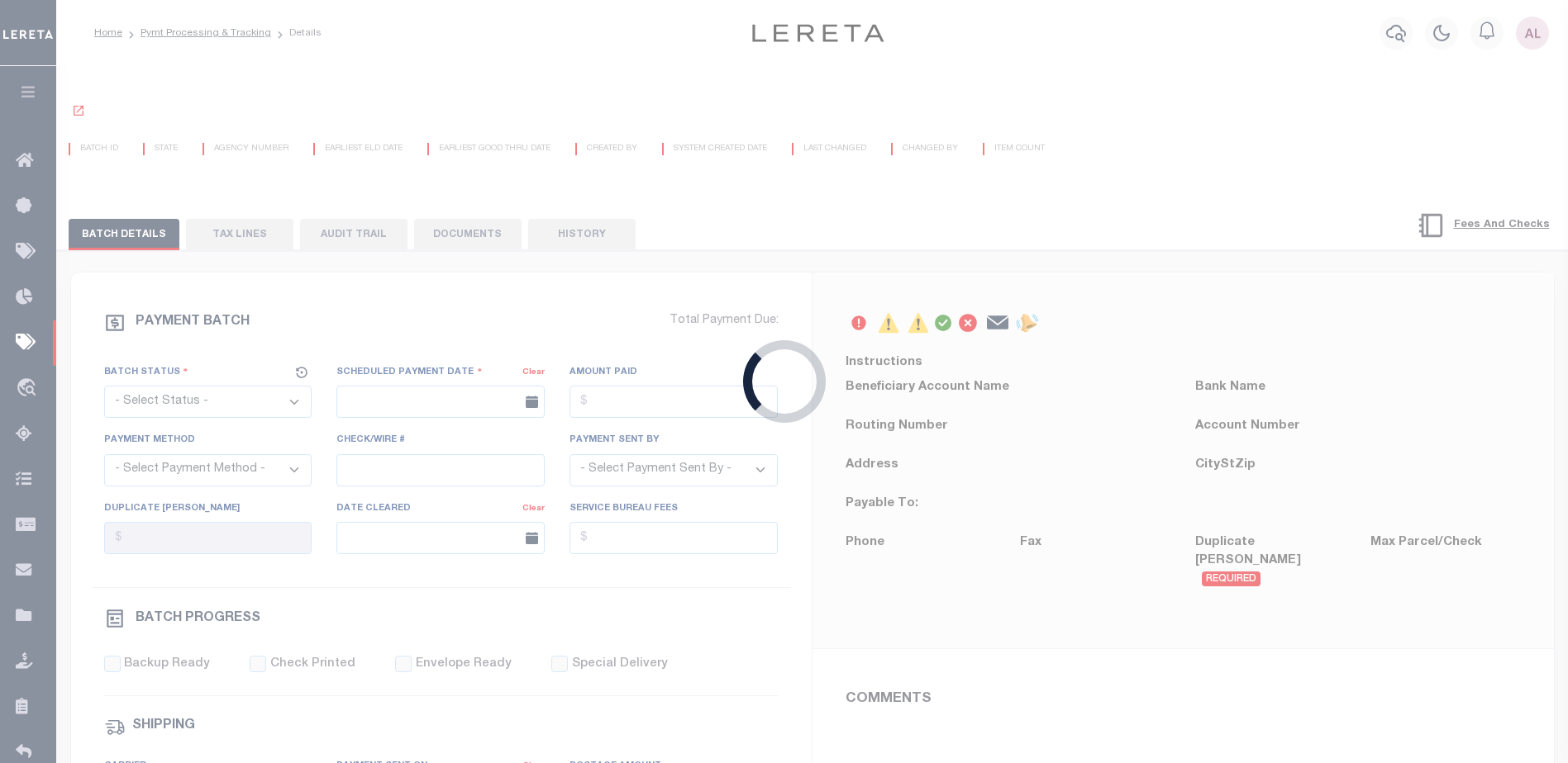
select select "RFR"
type input "[DATE]"
select select
type input "N"
radio input "true"
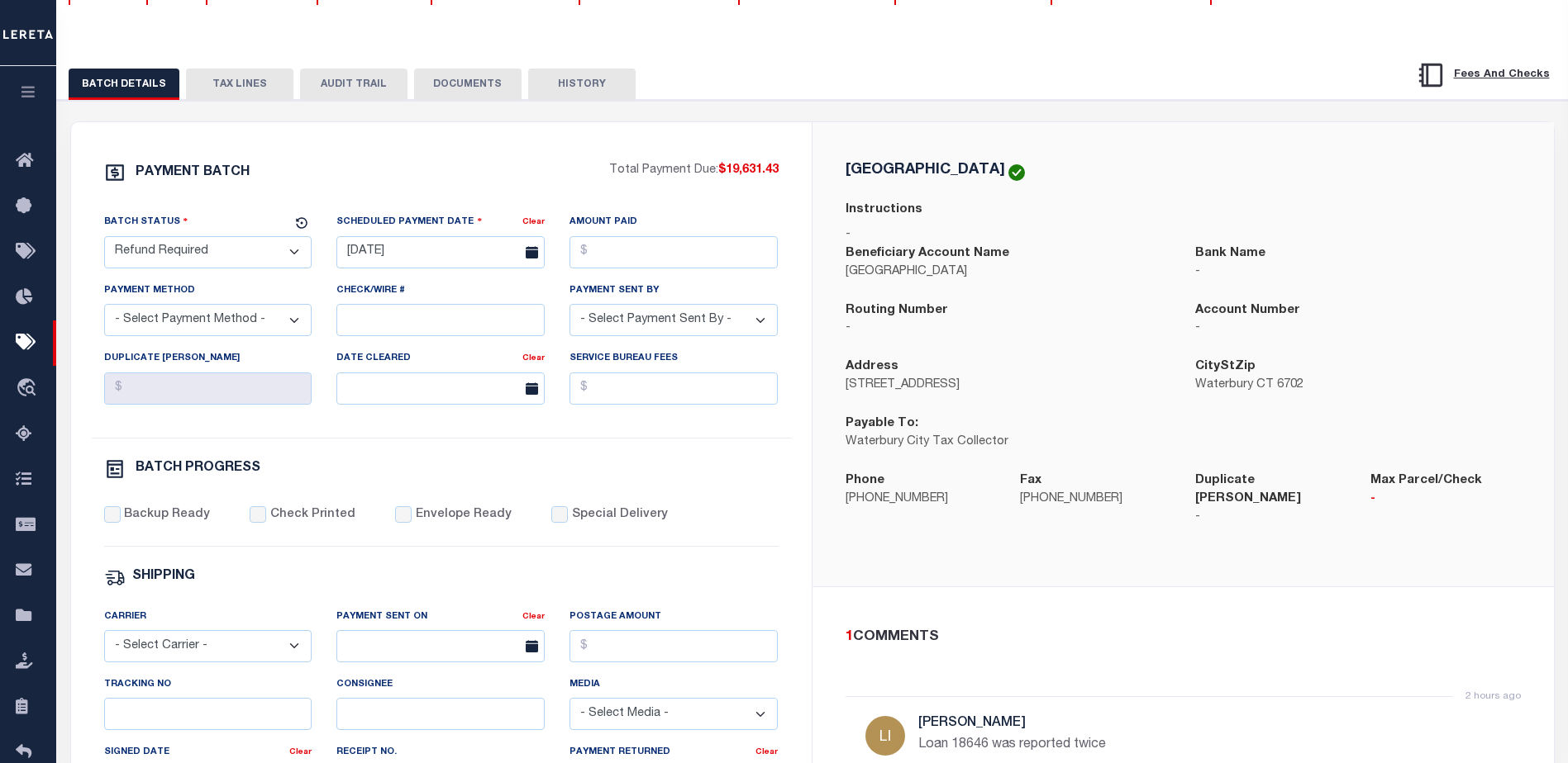
scroll to position [248, 0]
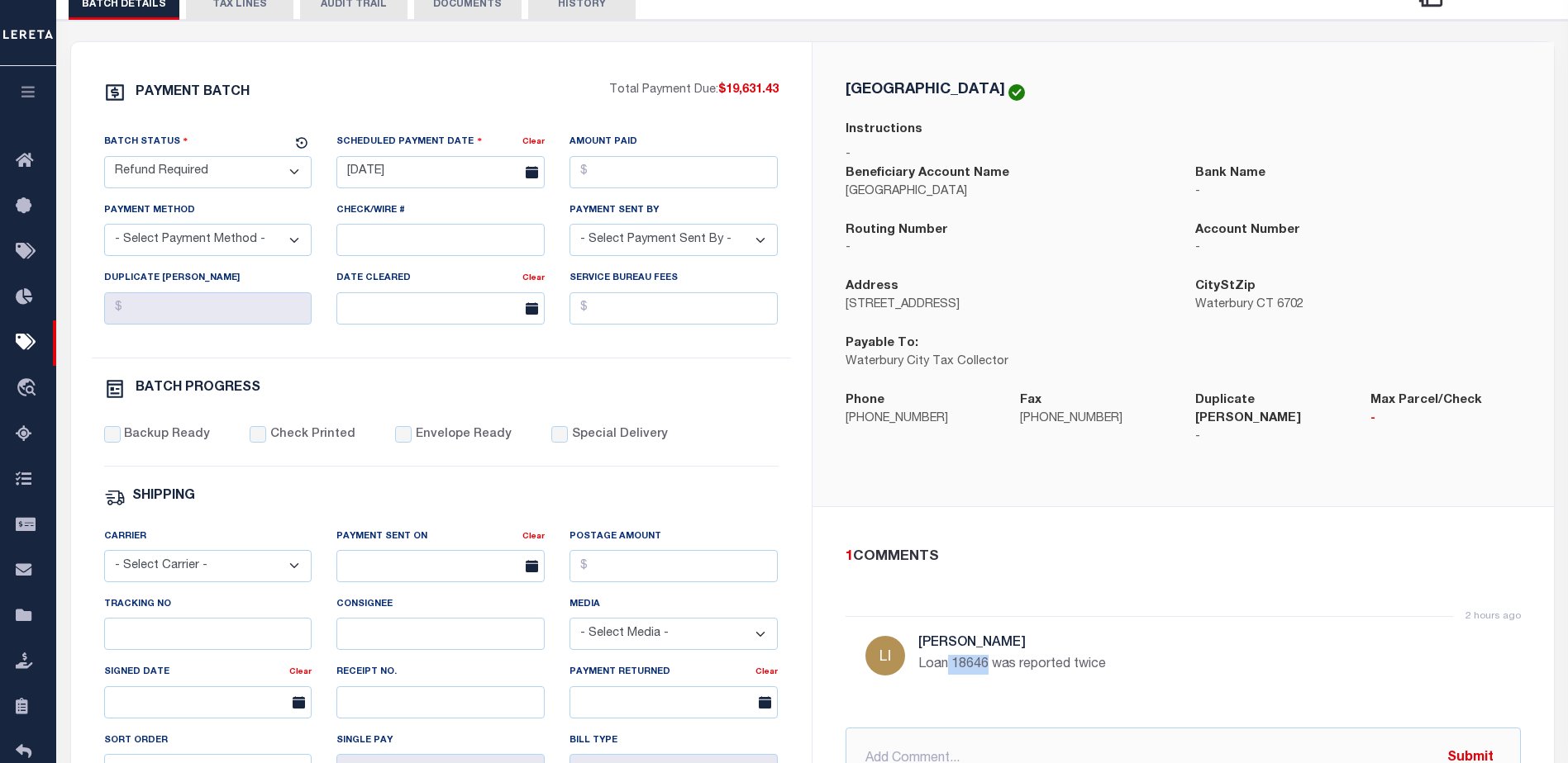
drag, startPoint x: 986, startPoint y: 650, endPoint x: 947, endPoint y: 645, distance: 39.3
click at [947, 655] on p "Loan 18646 was reported twice" at bounding box center [1166, 665] width 496 height 20
click at [915, 651] on div "2 hours ago [PERSON_NAME] Loan 18646 was reported twice" at bounding box center [1183, 662] width 675 height 92
click at [889, 737] on input "text" at bounding box center [1183, 759] width 675 height 63
type input "a"
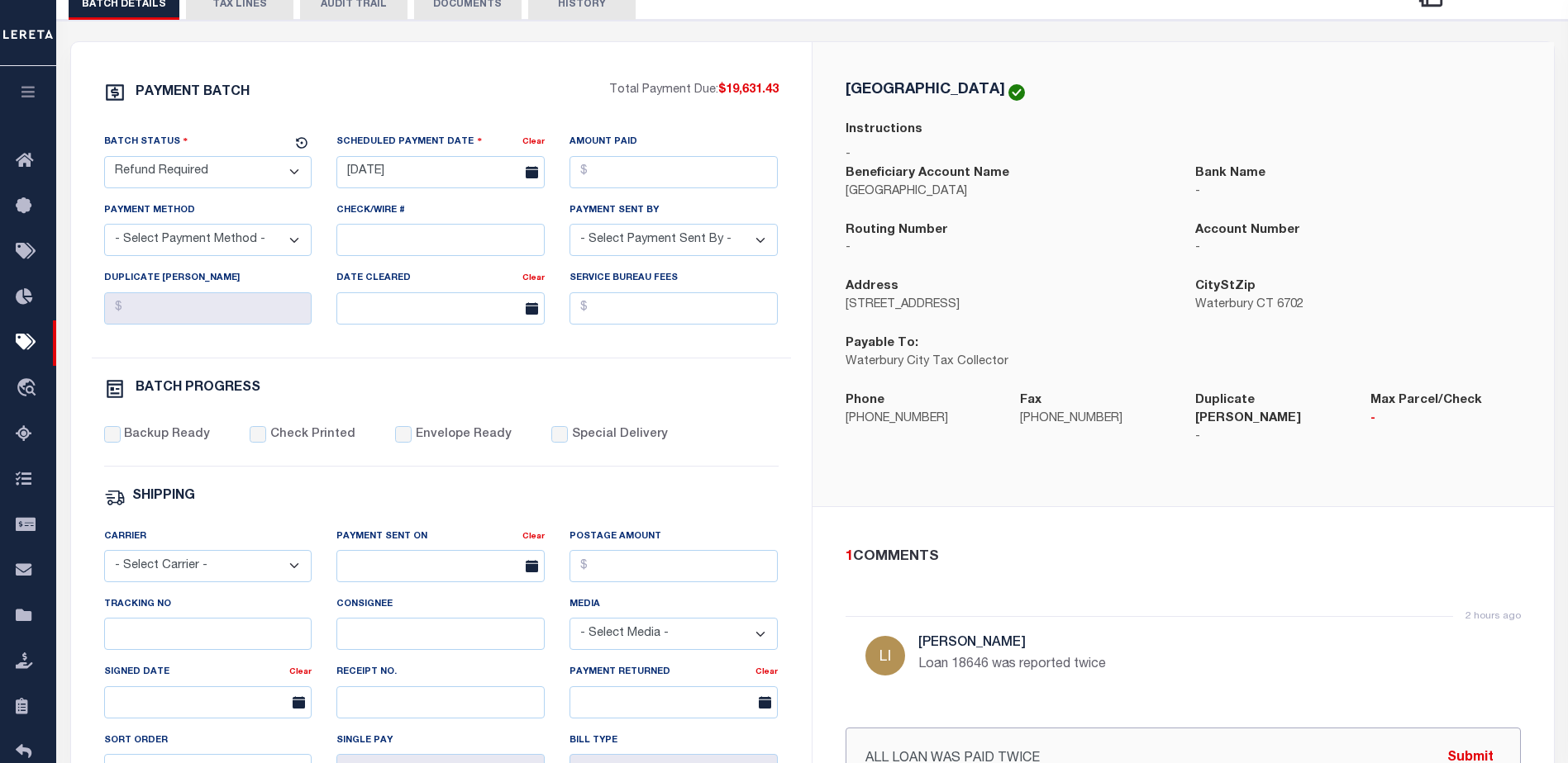
click at [932, 744] on input "ALL LOAN WAS PAID TWICE" at bounding box center [1183, 759] width 675 height 63
click at [924, 744] on input "ALL LOAN LISTED IN BATCH 89351 WAS PAID TWICE" at bounding box center [1183, 759] width 675 height 63
click at [1206, 742] on input "ALL LOANS, LISTED IN BATCH 89351 WAS PAID TWICE" at bounding box center [1183, 759] width 675 height 63
type input "ALL LOANS, LISTED IN BATCH 89351 WAS PAID TWICE. LOANS WERE KEYED 1/1 AND 1/2, …"
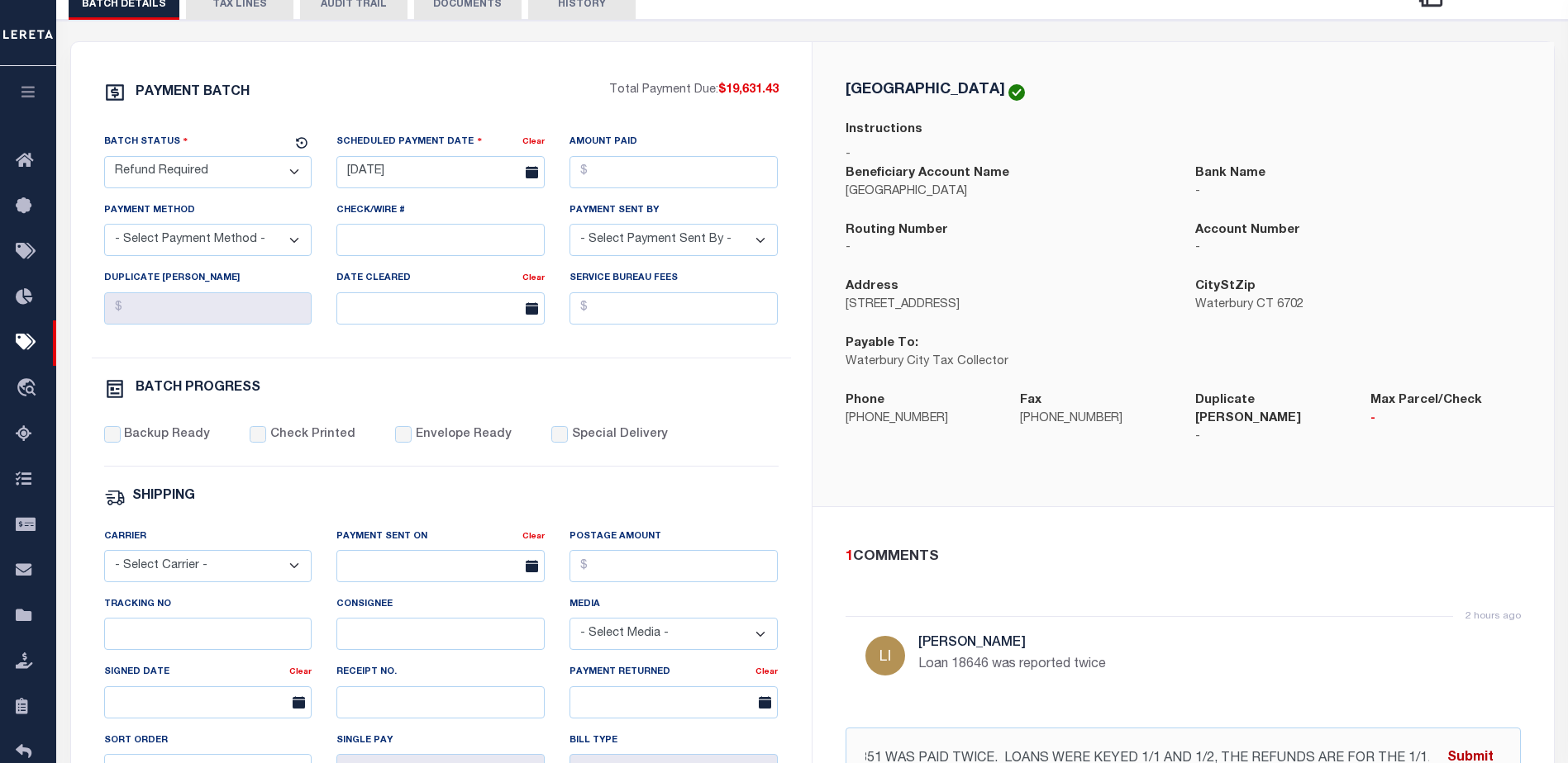
scroll to position [0, 0]
click at [1474, 747] on button "Submit" at bounding box center [1470, 759] width 68 height 34
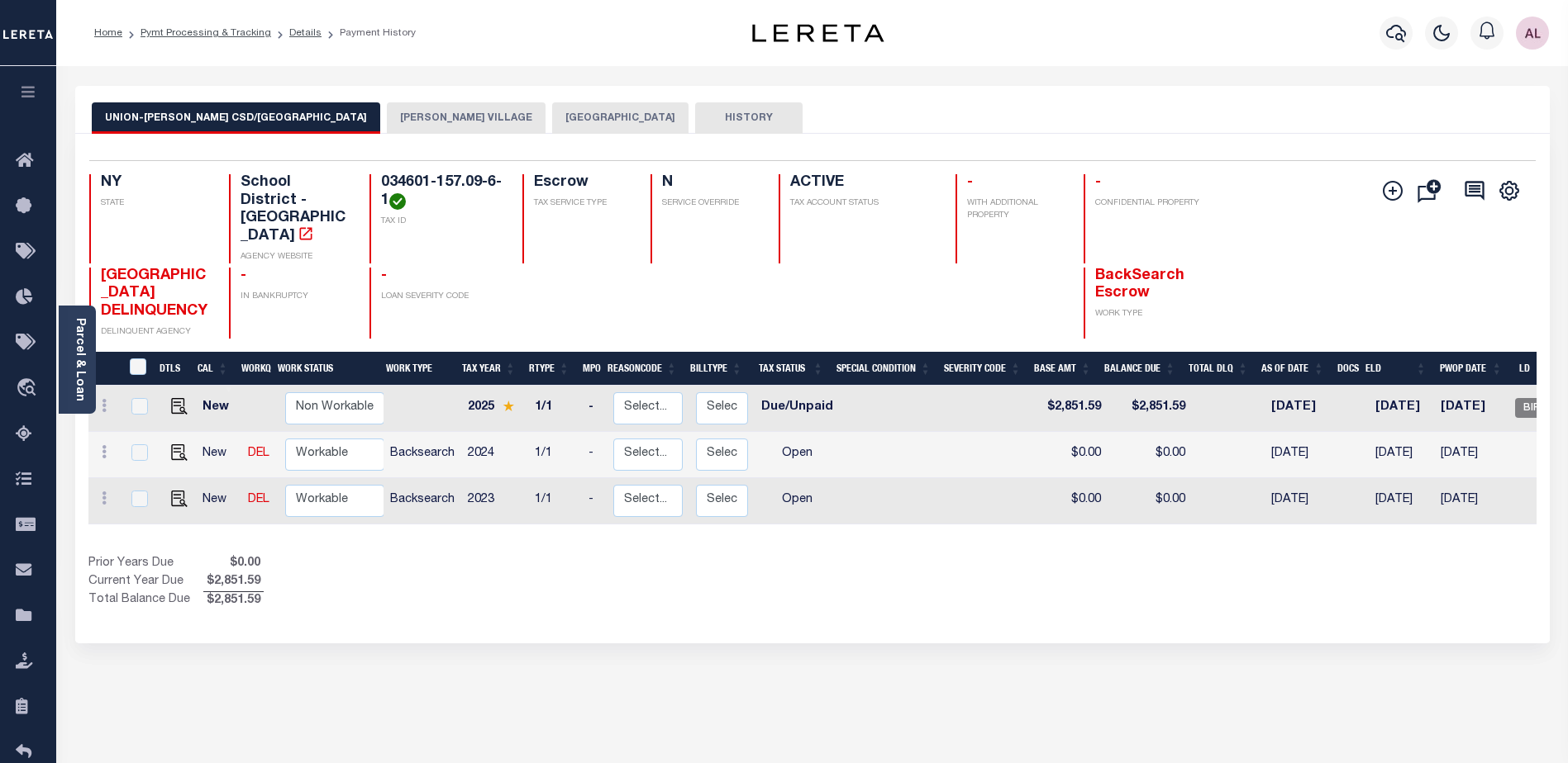
click at [399, 120] on button "[PERSON_NAME] VILLAGE" at bounding box center [466, 118] width 159 height 31
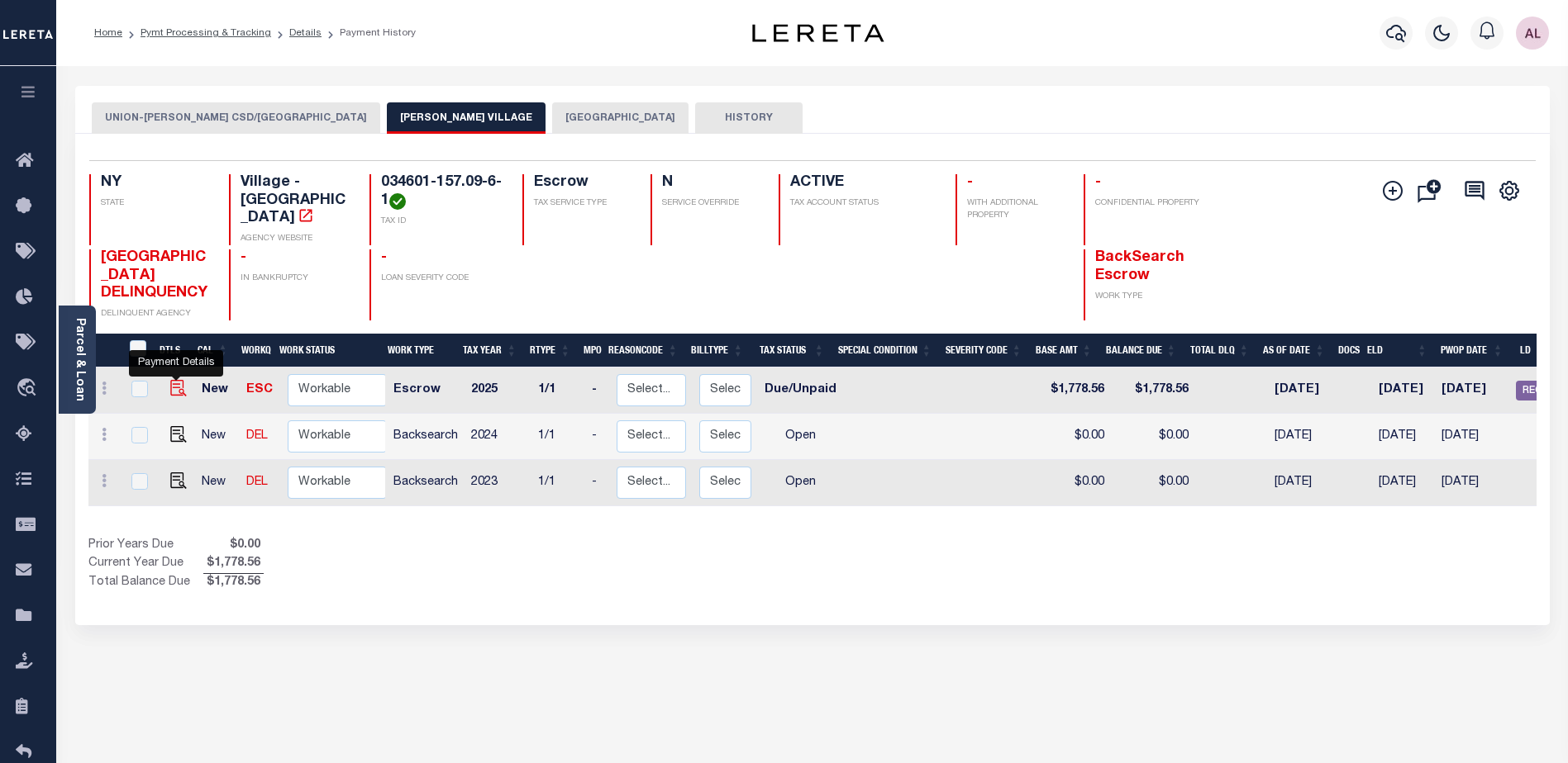
click at [175, 389] on img "" at bounding box center [179, 388] width 17 height 17
checkbox input "true"
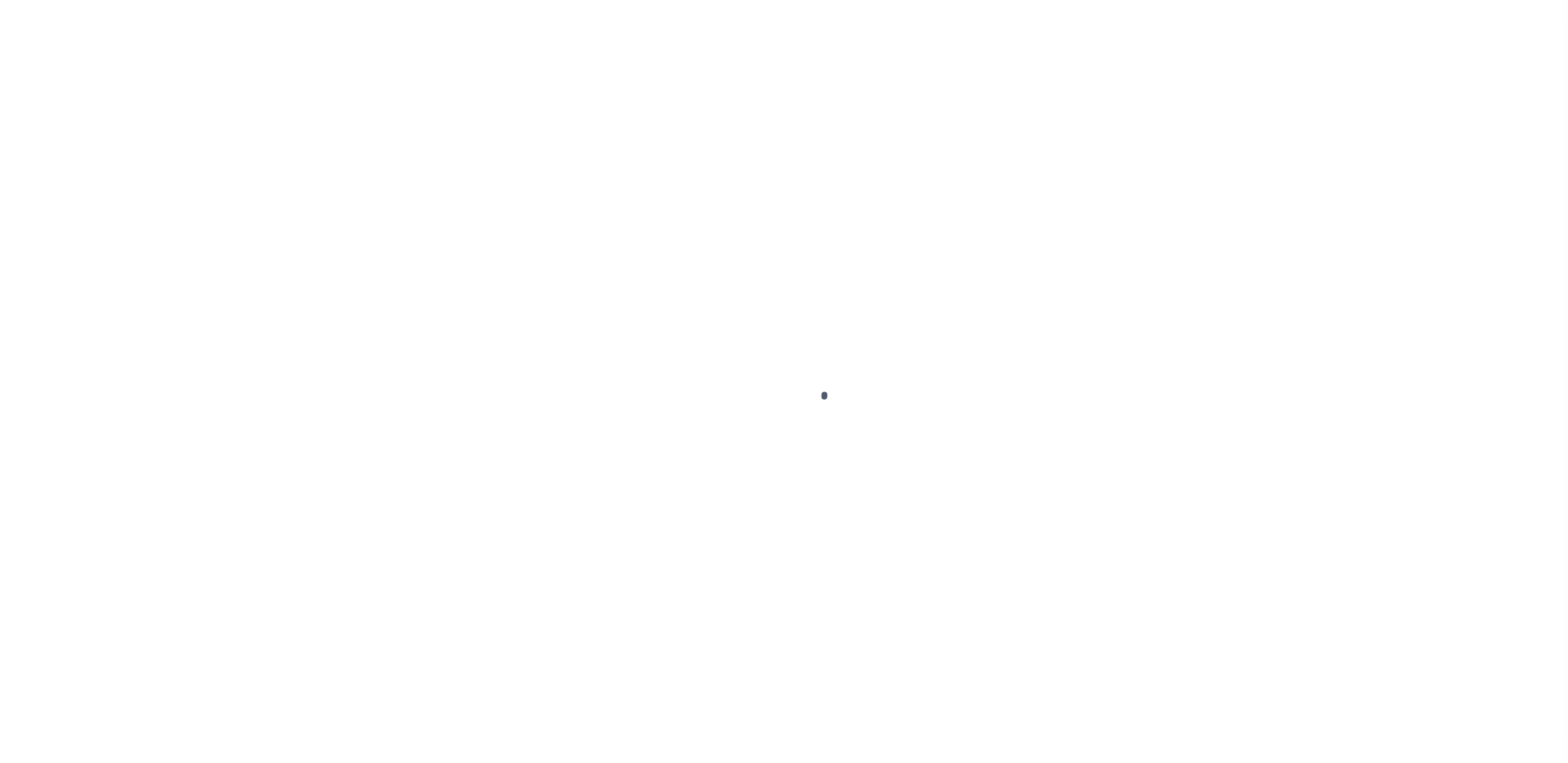
select select "DUE"
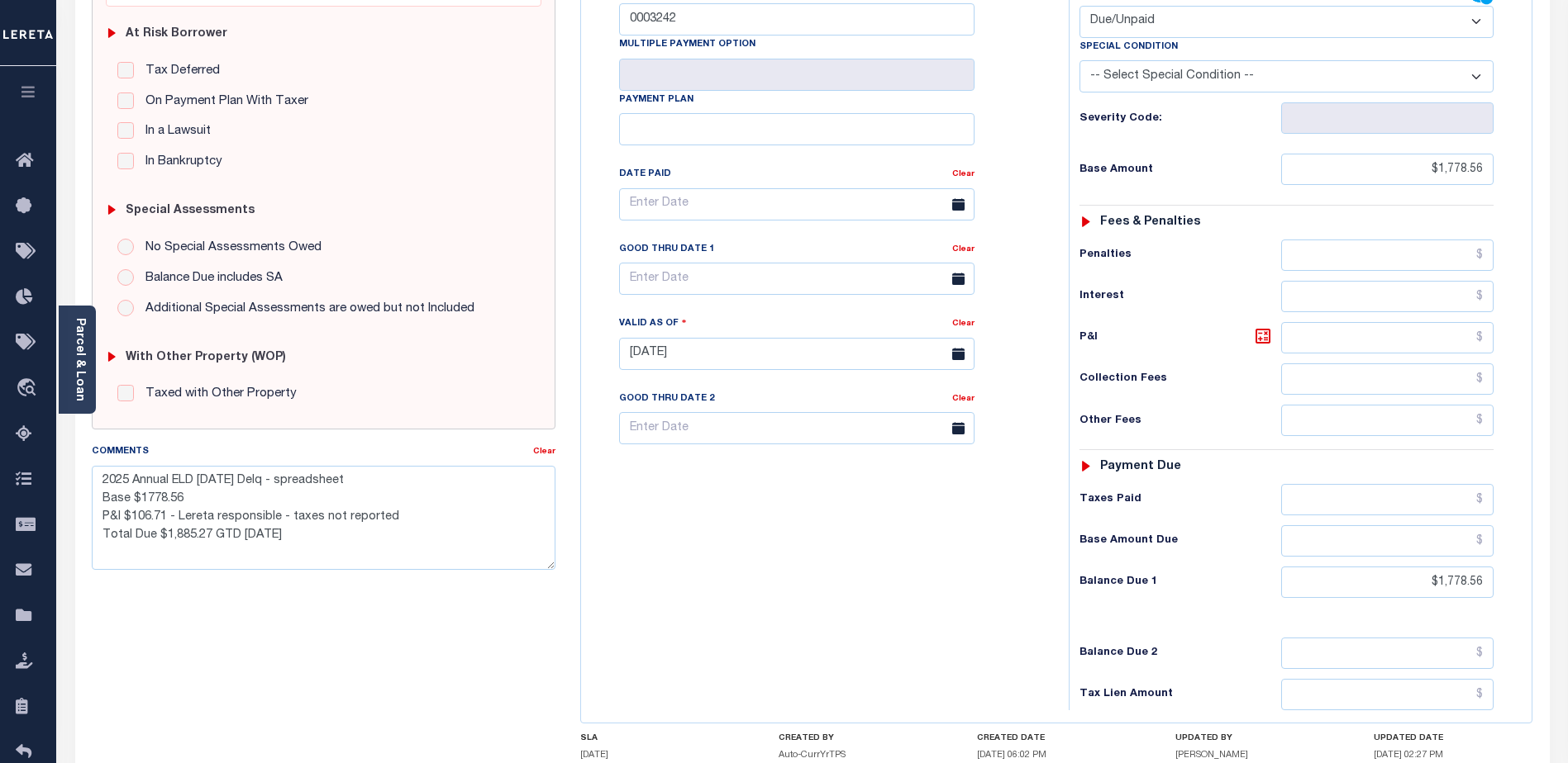
scroll to position [331, 0]
